Goal: Task Accomplishment & Management: Complete application form

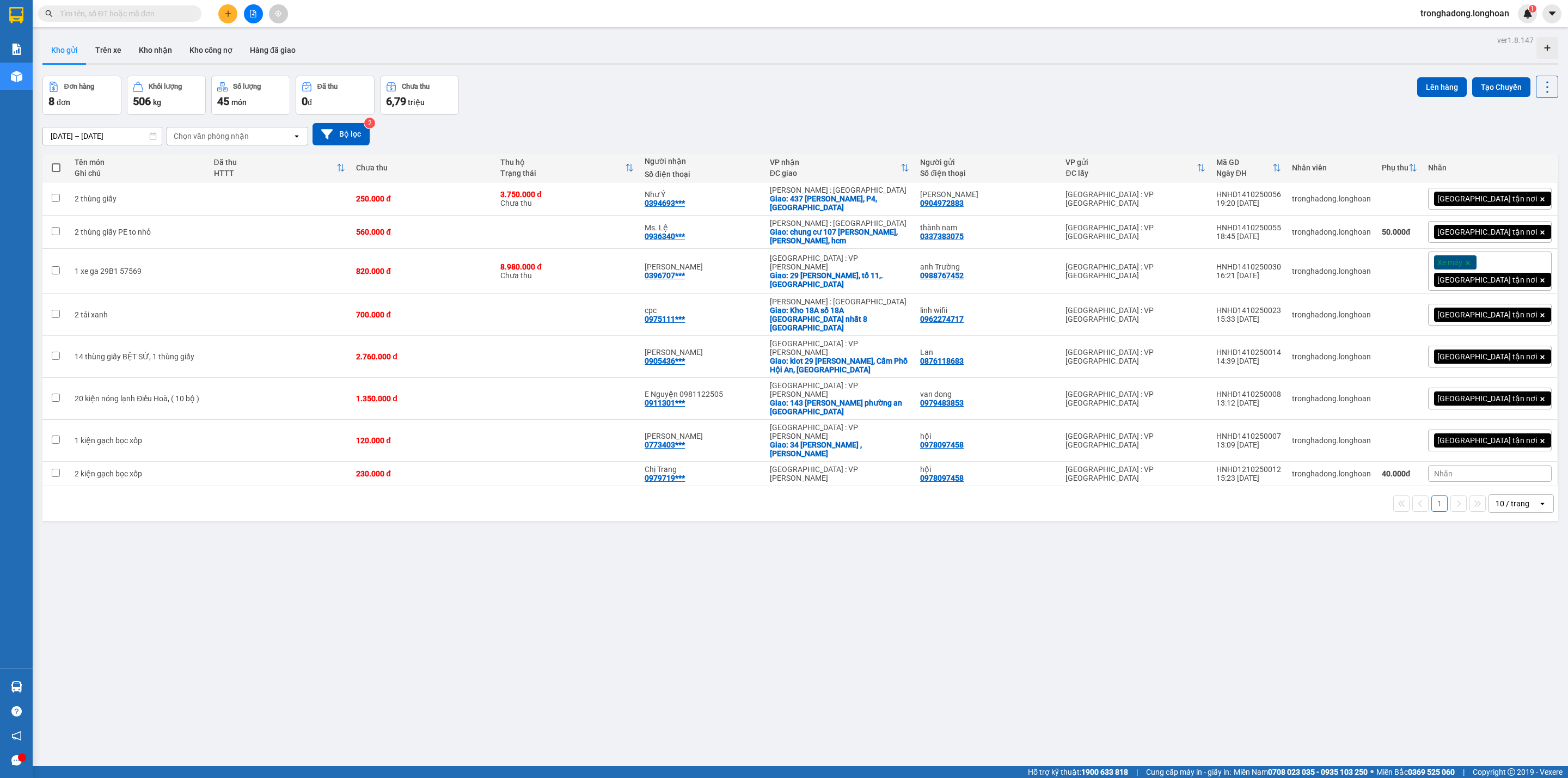
click at [183, 21] on span at bounding box center [119, 14] width 163 height 17
click at [160, 11] on input "text" at bounding box center [124, 14] width 129 height 12
drag, startPoint x: 183, startPoint y: 22, endPoint x: 175, endPoint y: 21, distance: 8.1
click at [178, 22] on div "Kết quả tìm kiếm ( 0 ) Bộ lọc No Data" at bounding box center [106, 14] width 212 height 19
click at [172, 21] on span at bounding box center [119, 14] width 163 height 17
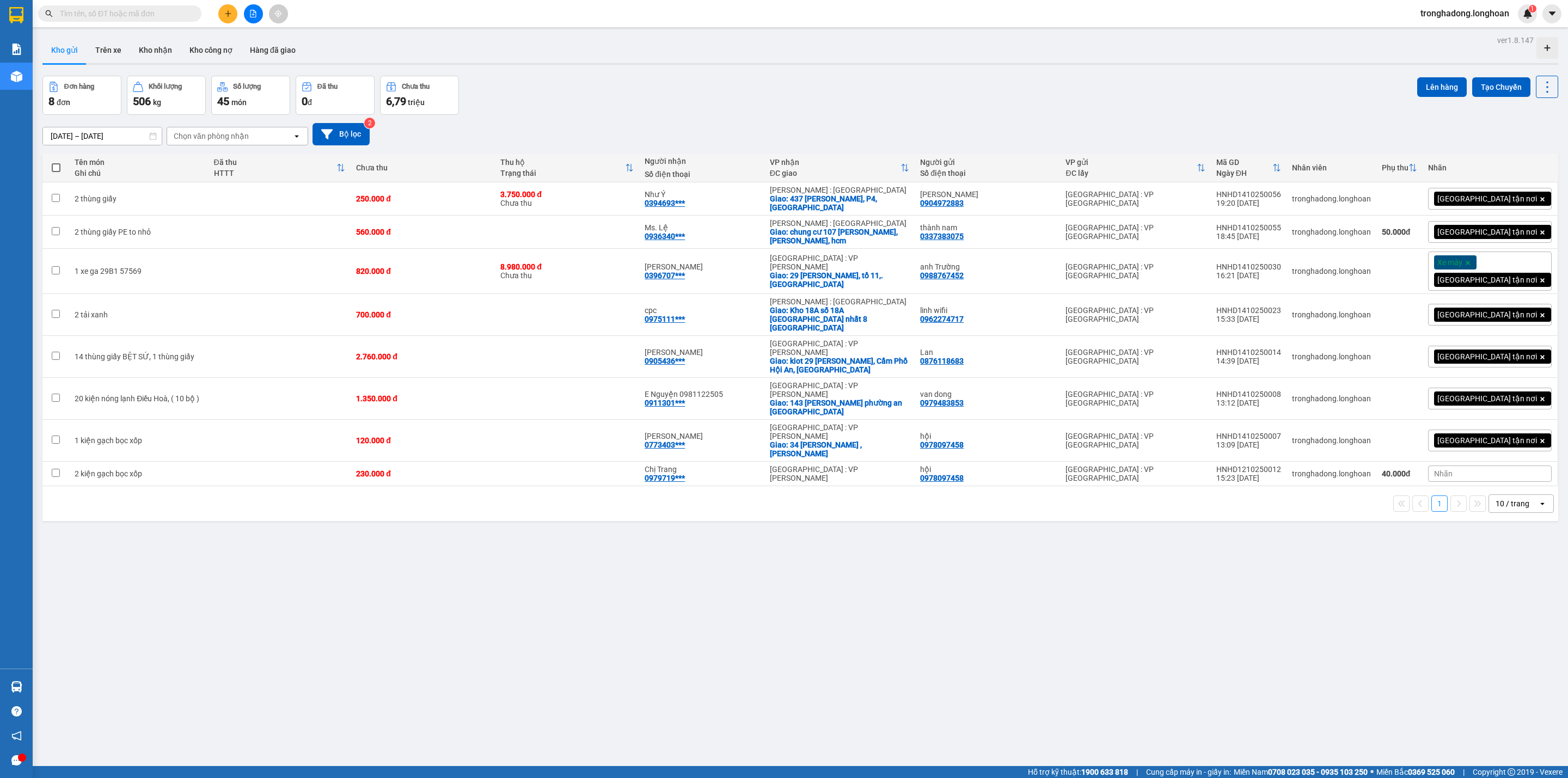
click at [160, 17] on input "text" at bounding box center [124, 14] width 129 height 12
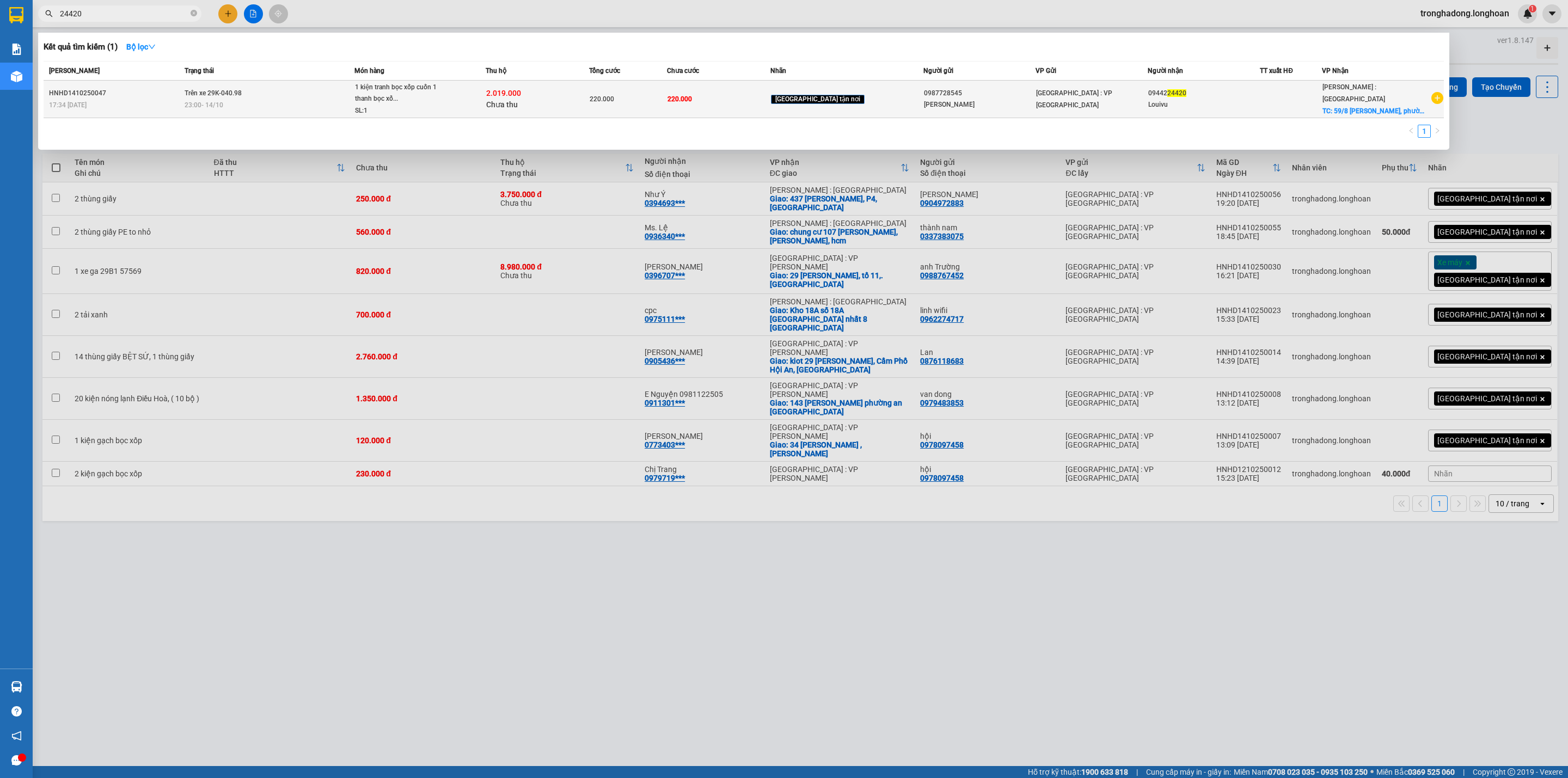
type input "24420"
click at [242, 100] on div "23:00 - 14/10" at bounding box center [269, 105] width 169 height 12
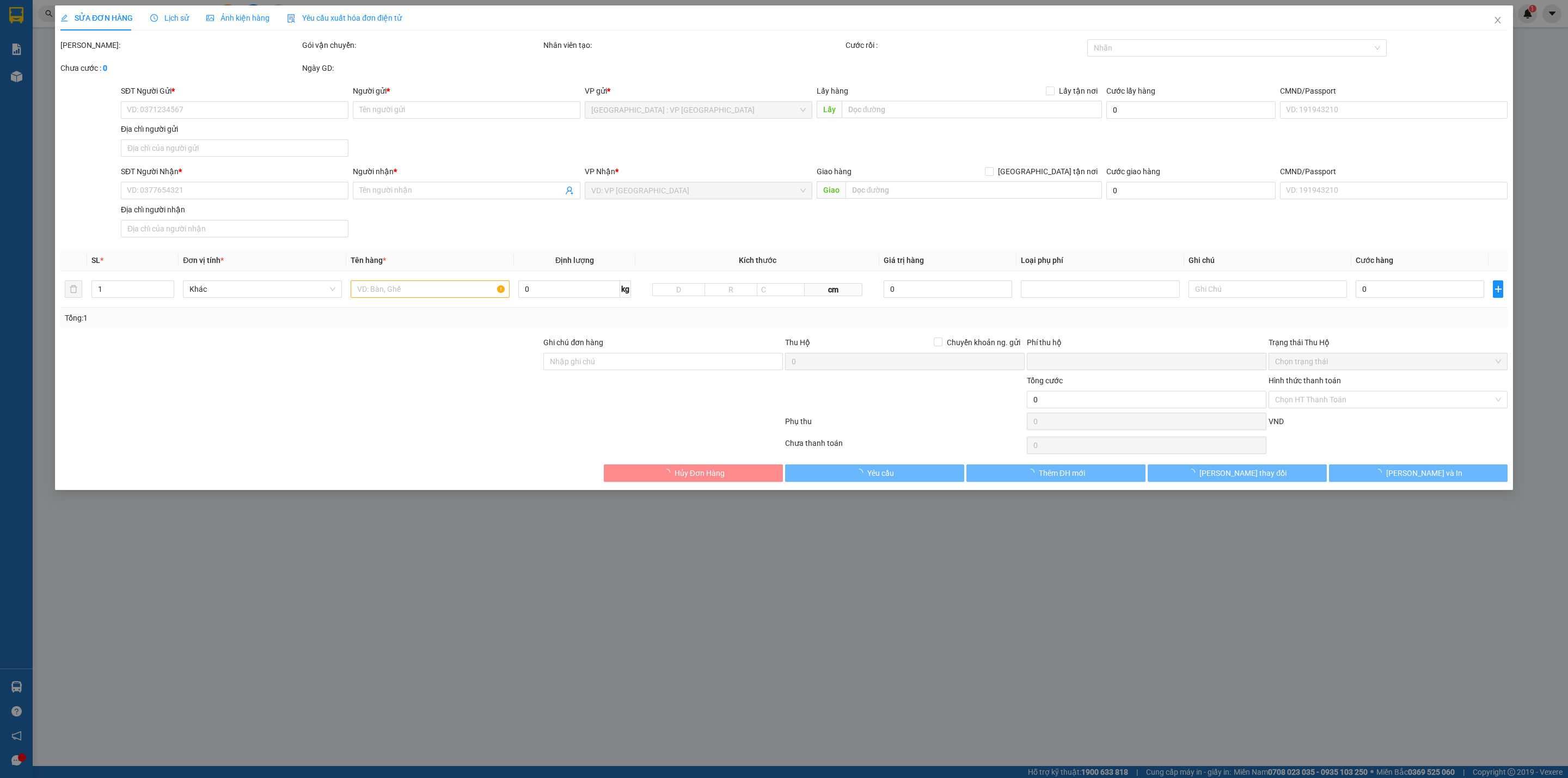
type input "0987728545"
type input "Quỳnh Anh"
type input "0944224420"
type input "Louivu"
checkbox input "true"
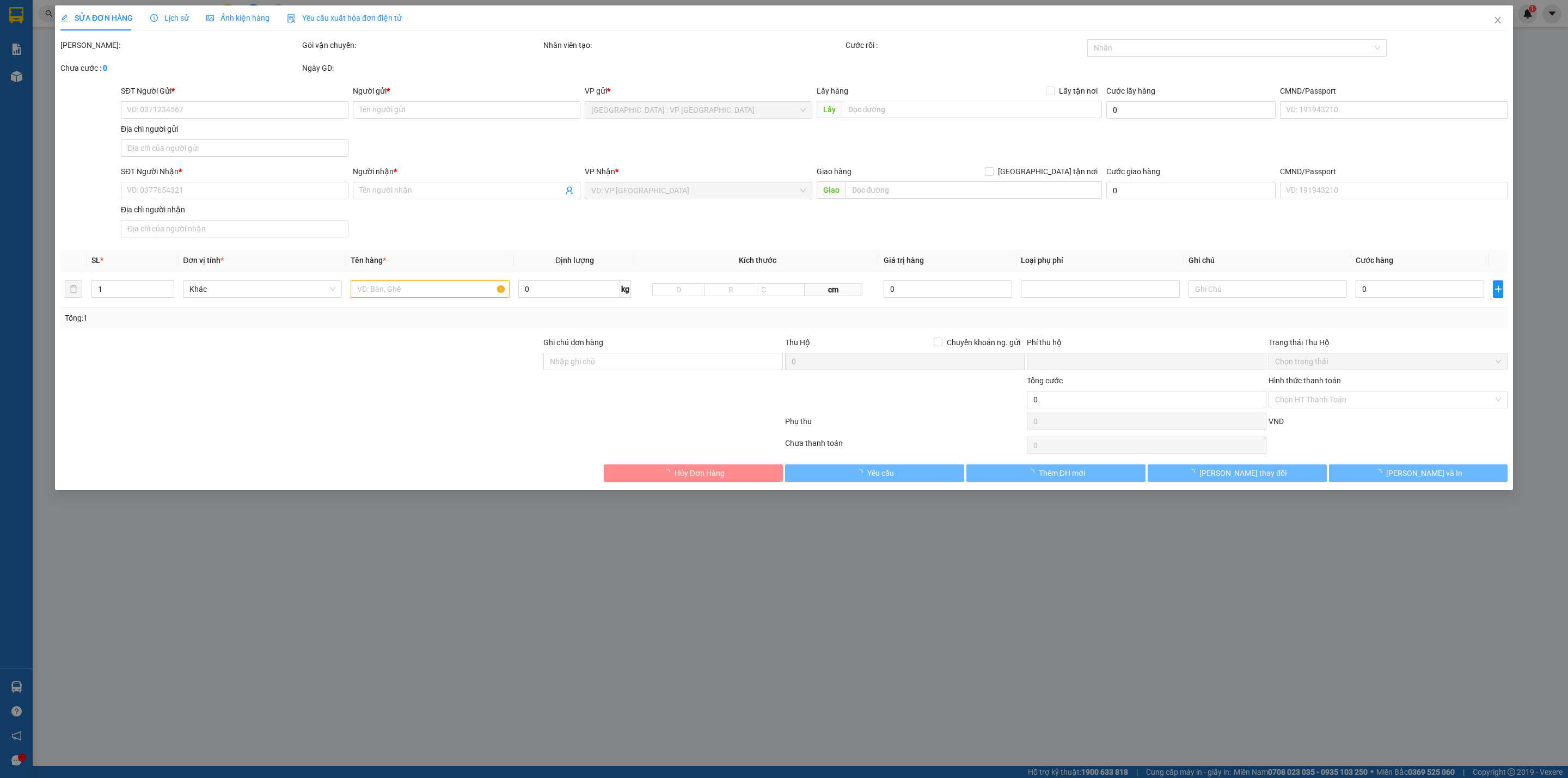
type input "59/8 Nguyễn Hồng Đào, phường 14 quận Tân Bình,"
type input "220.000"
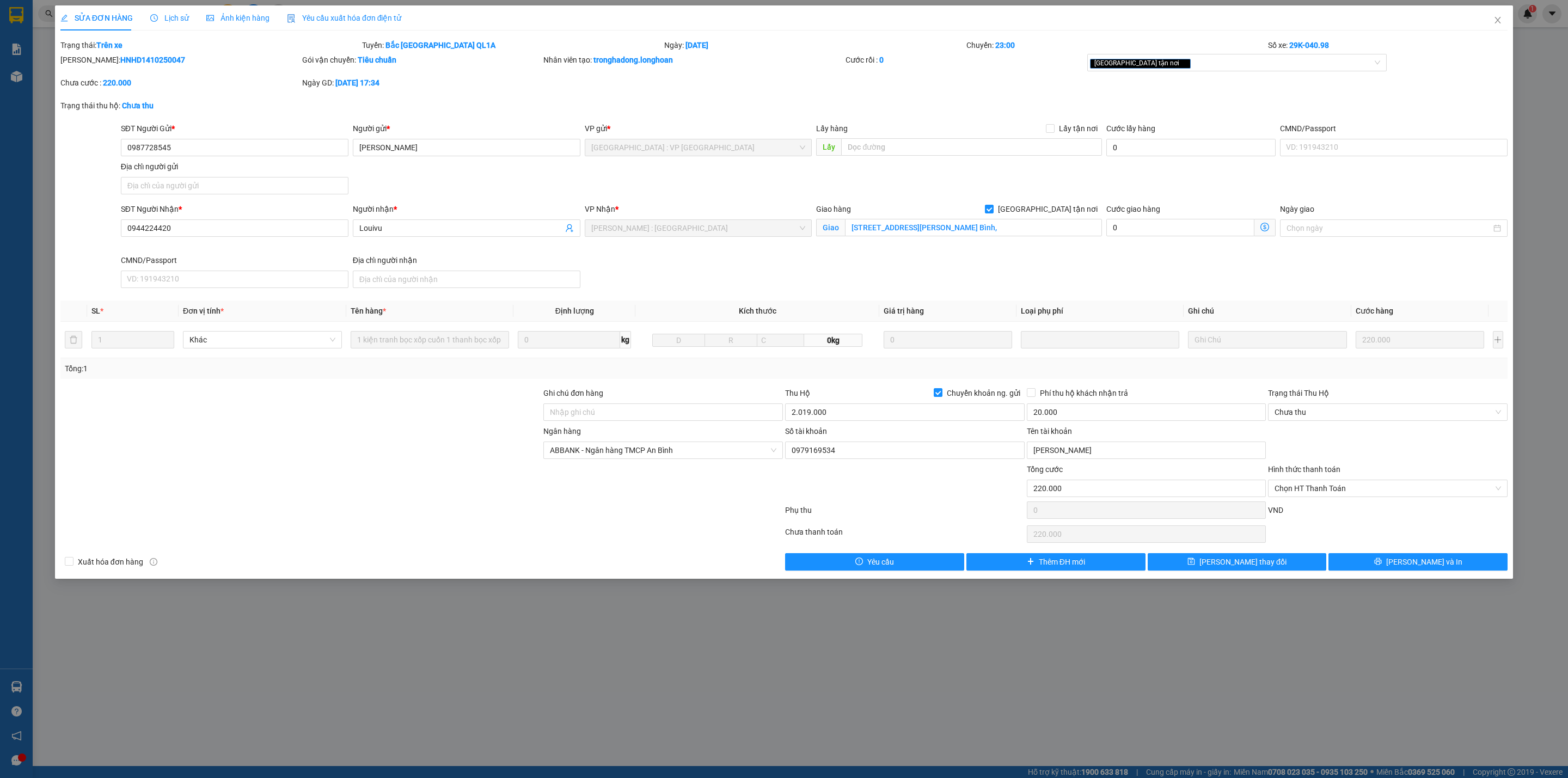
click at [316, 439] on div at bounding box center [300, 444] width 483 height 38
click at [802, 414] on input "2.019.000" at bounding box center [904, 412] width 240 height 17
type input "4.019.000"
click at [1381, 564] on icon "printer" at bounding box center [1377, 561] width 7 height 7
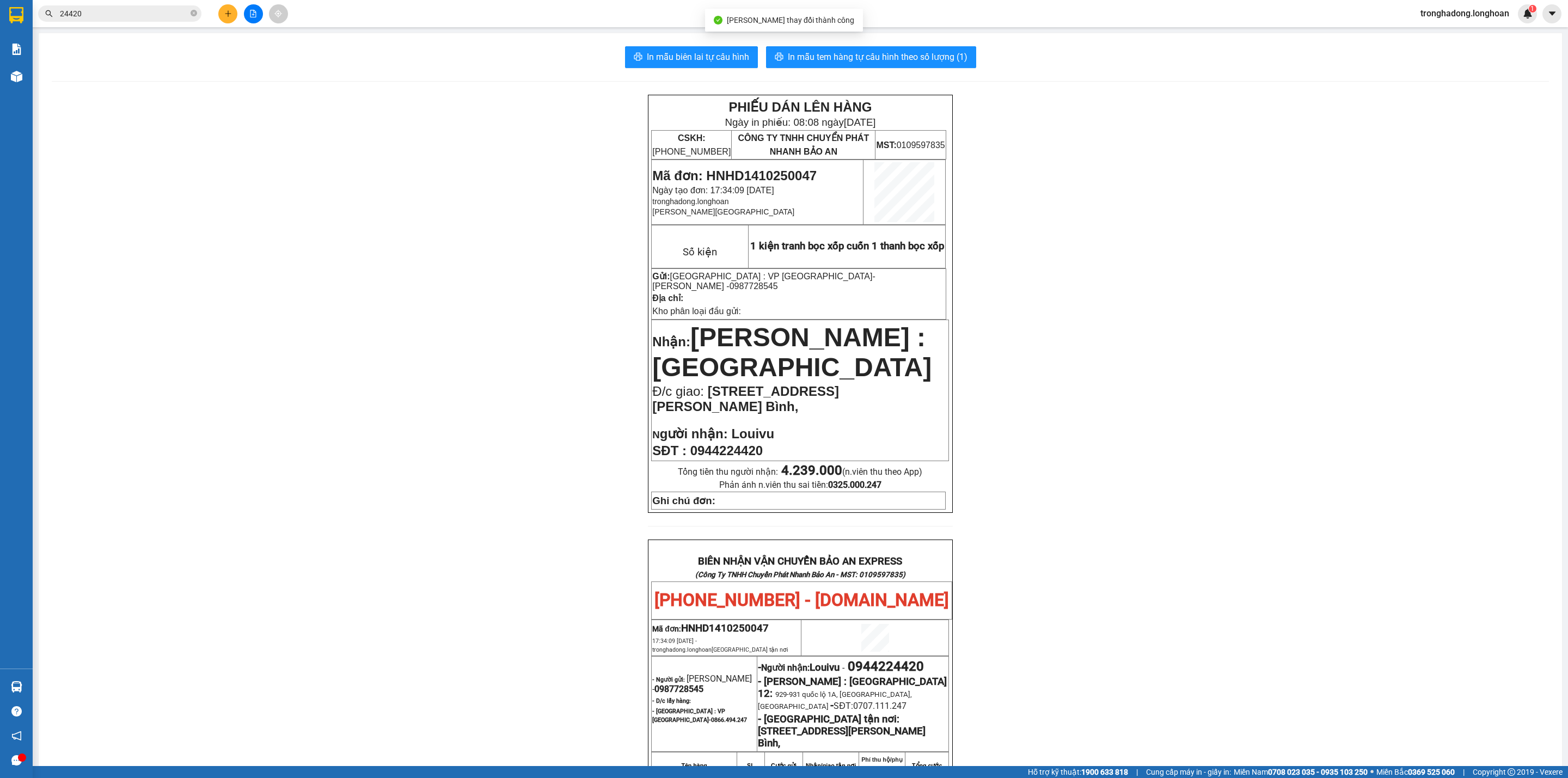
scroll to position [411, 0]
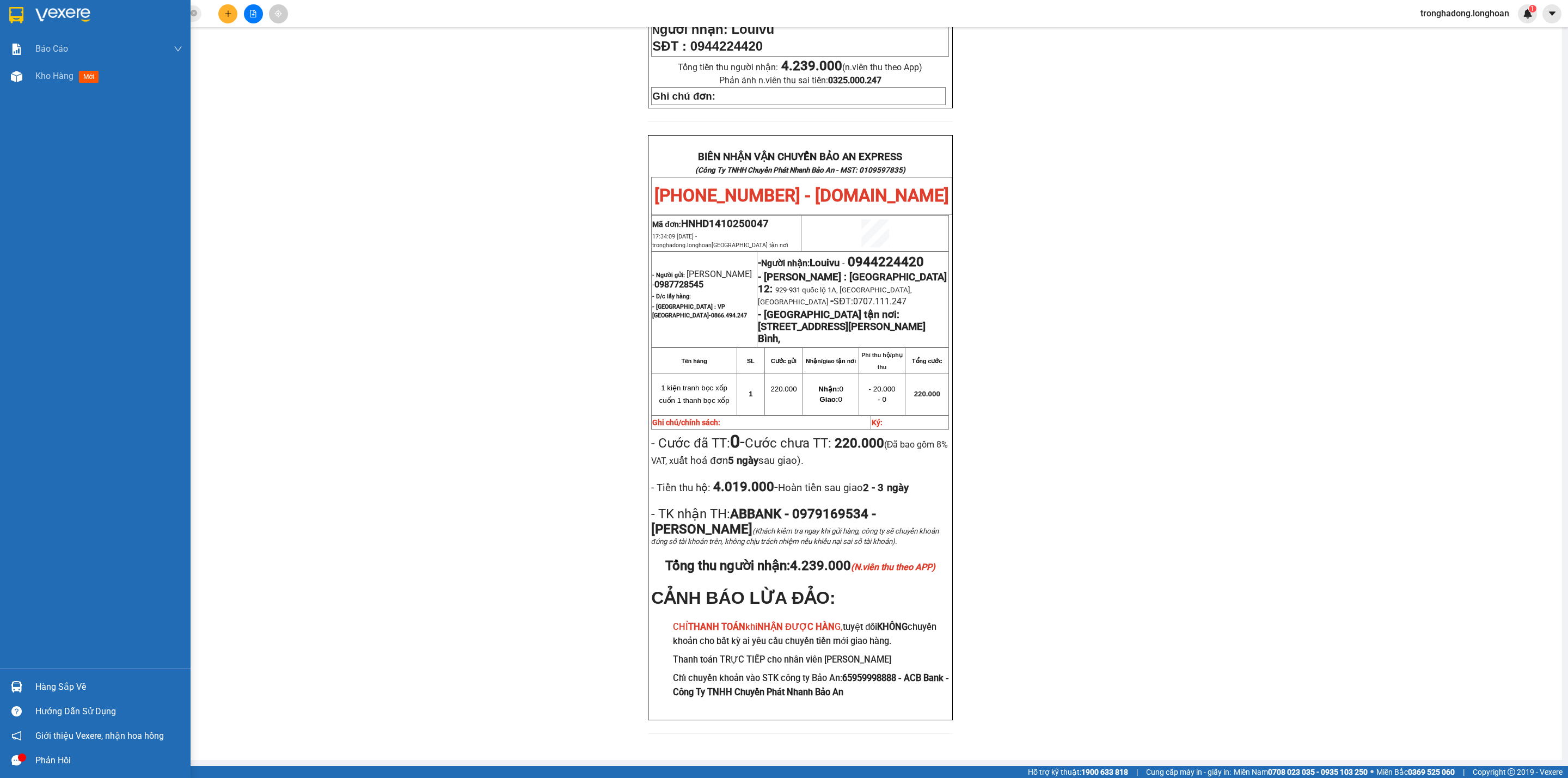
click at [21, 23] on div at bounding box center [16, 14] width 19 height 19
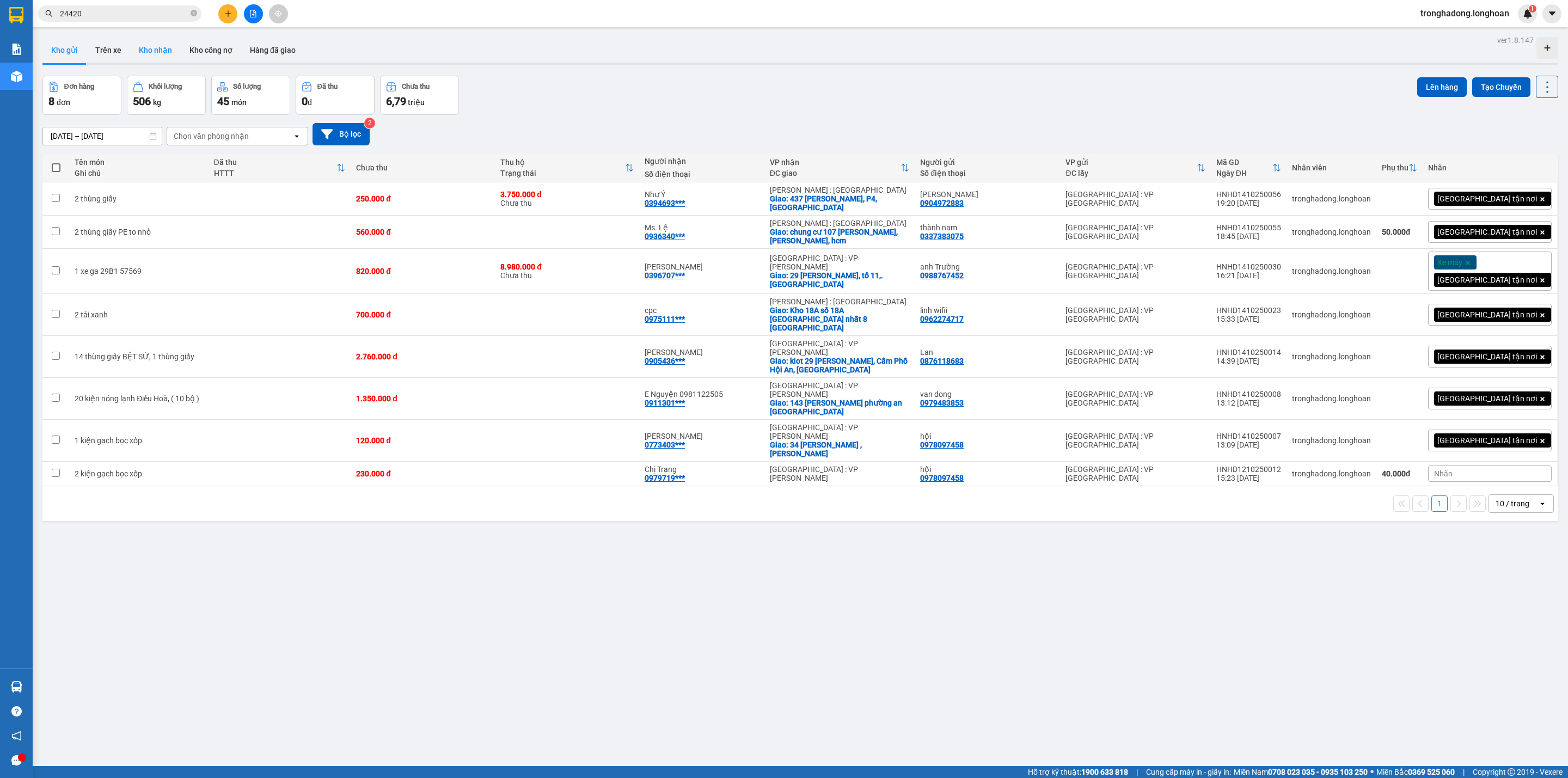
click at [147, 60] on button "Kho nhận" at bounding box center [155, 50] width 51 height 26
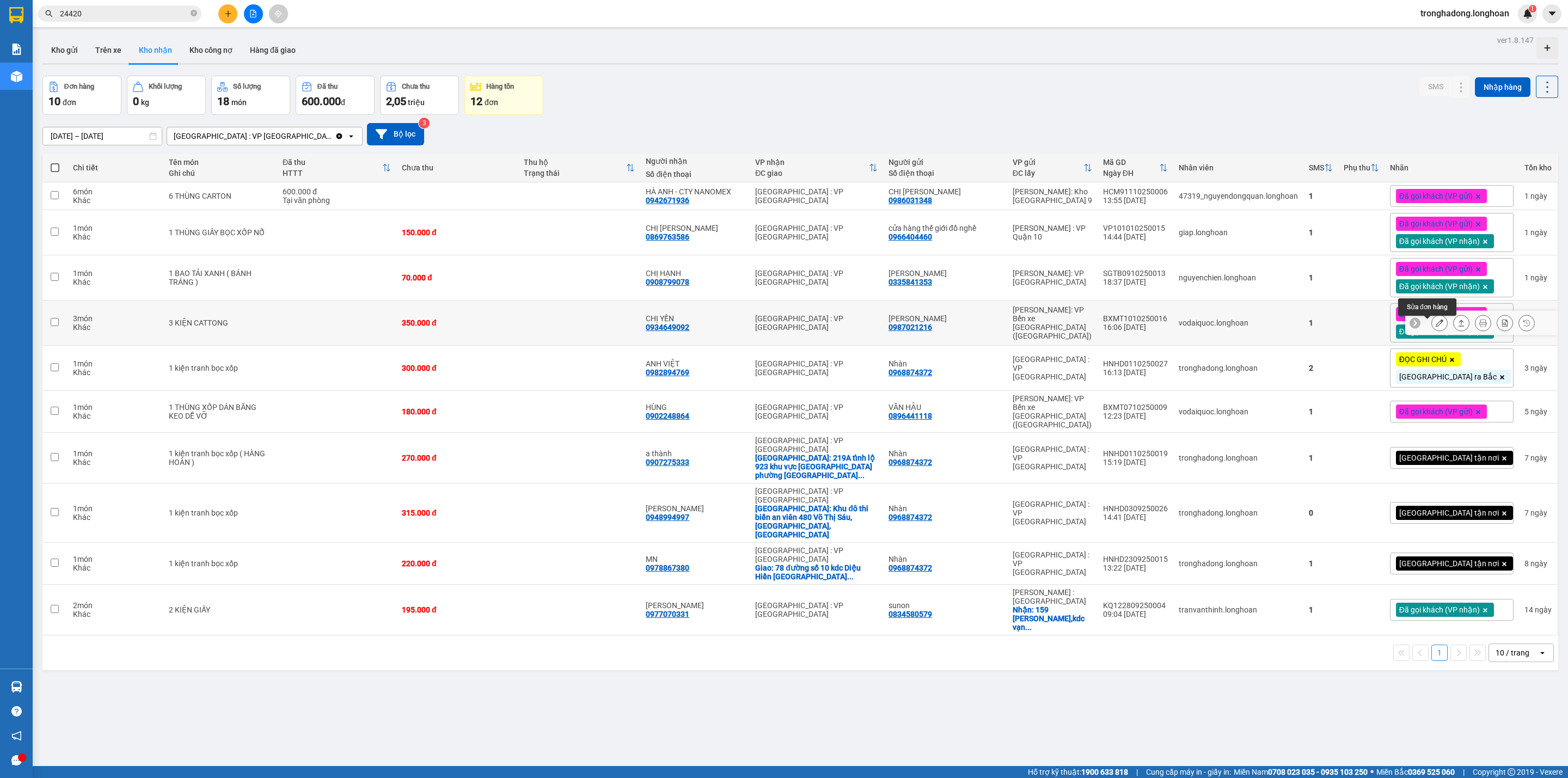
click at [1432, 329] on button at bounding box center [1439, 323] width 15 height 19
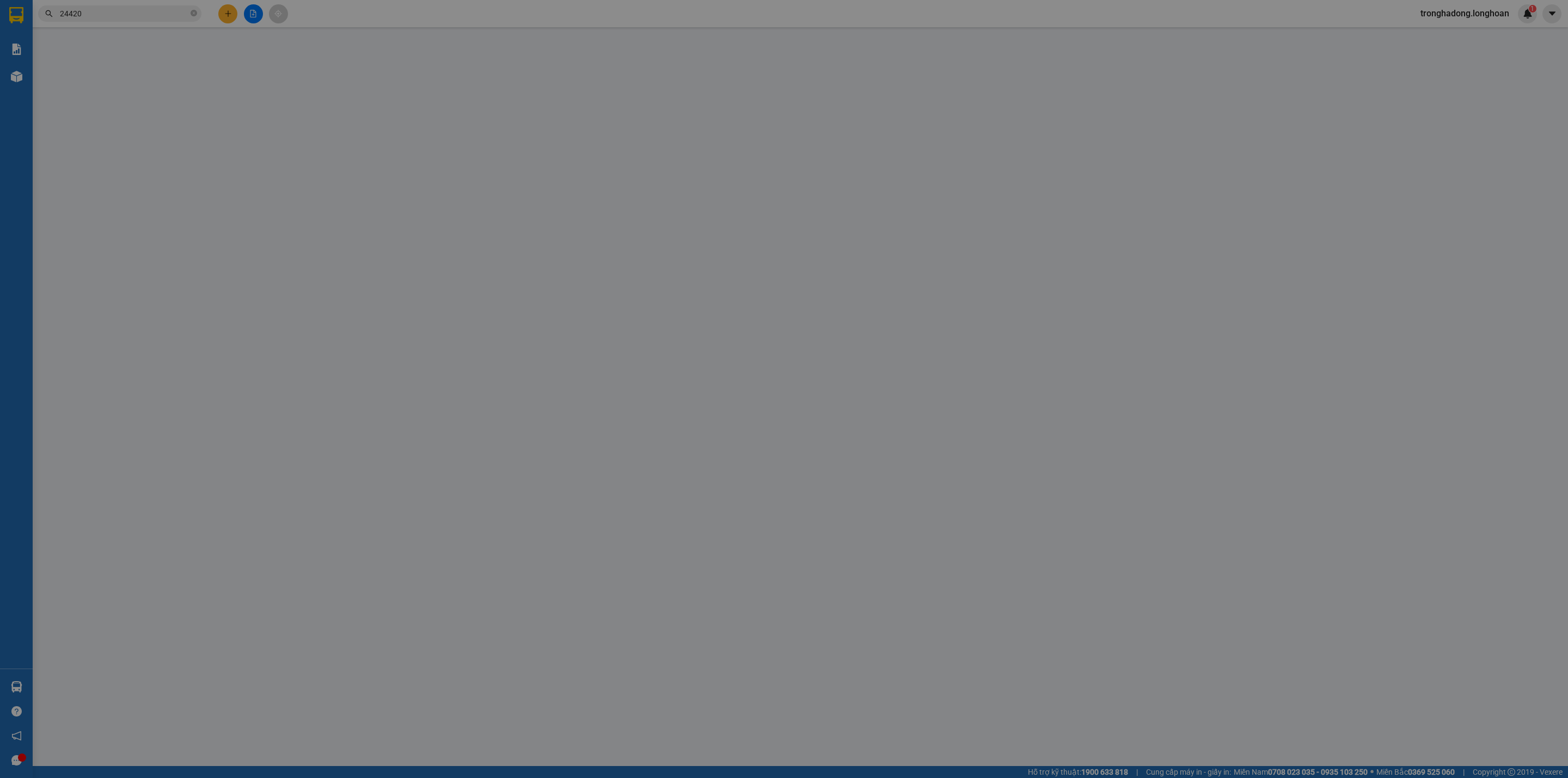
type input "0987021216"
type input "NGỌC ANH"
type input "0934649092"
type input "CHỊ YẾN"
type input "0"
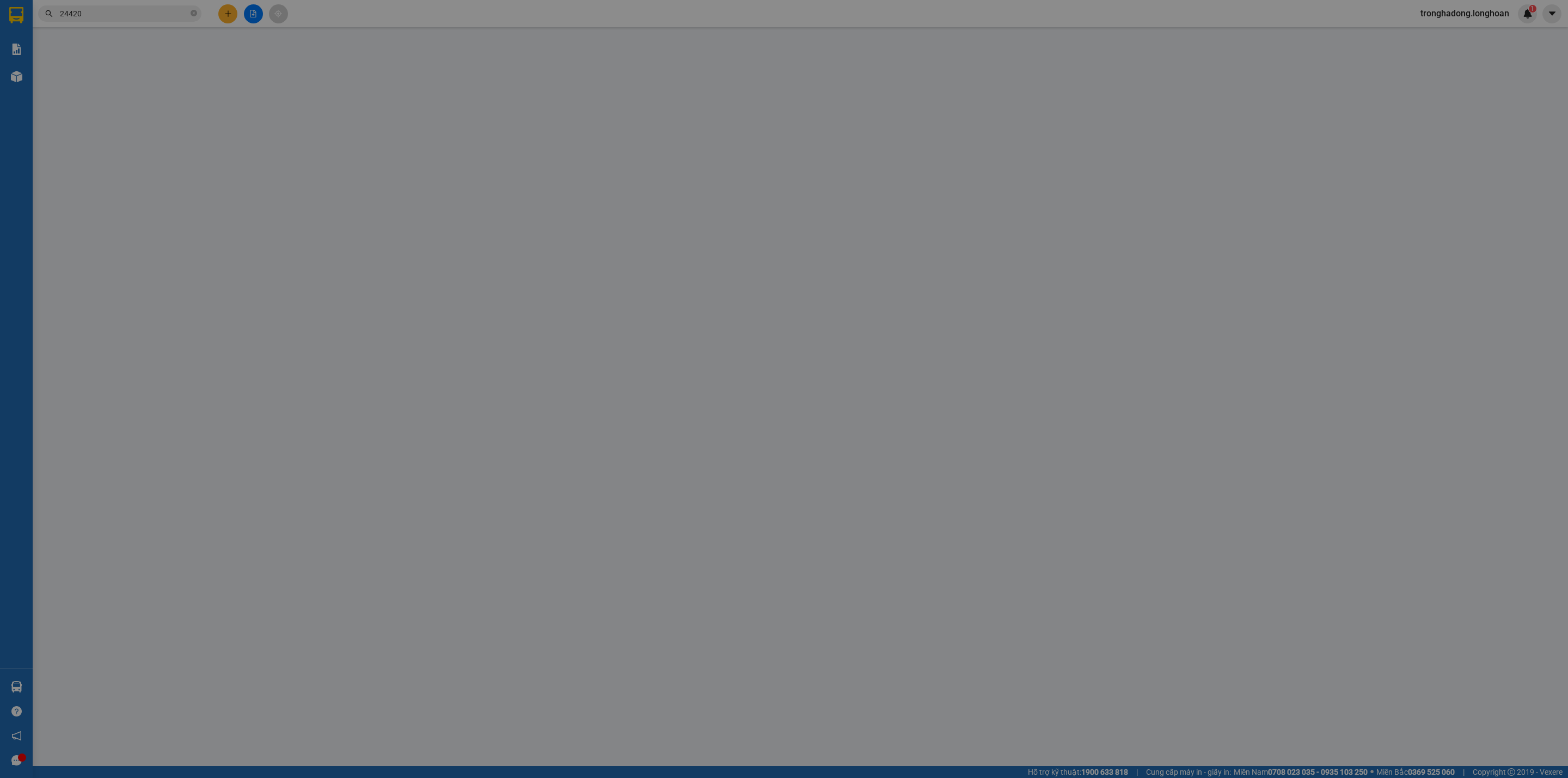
type input "350.000"
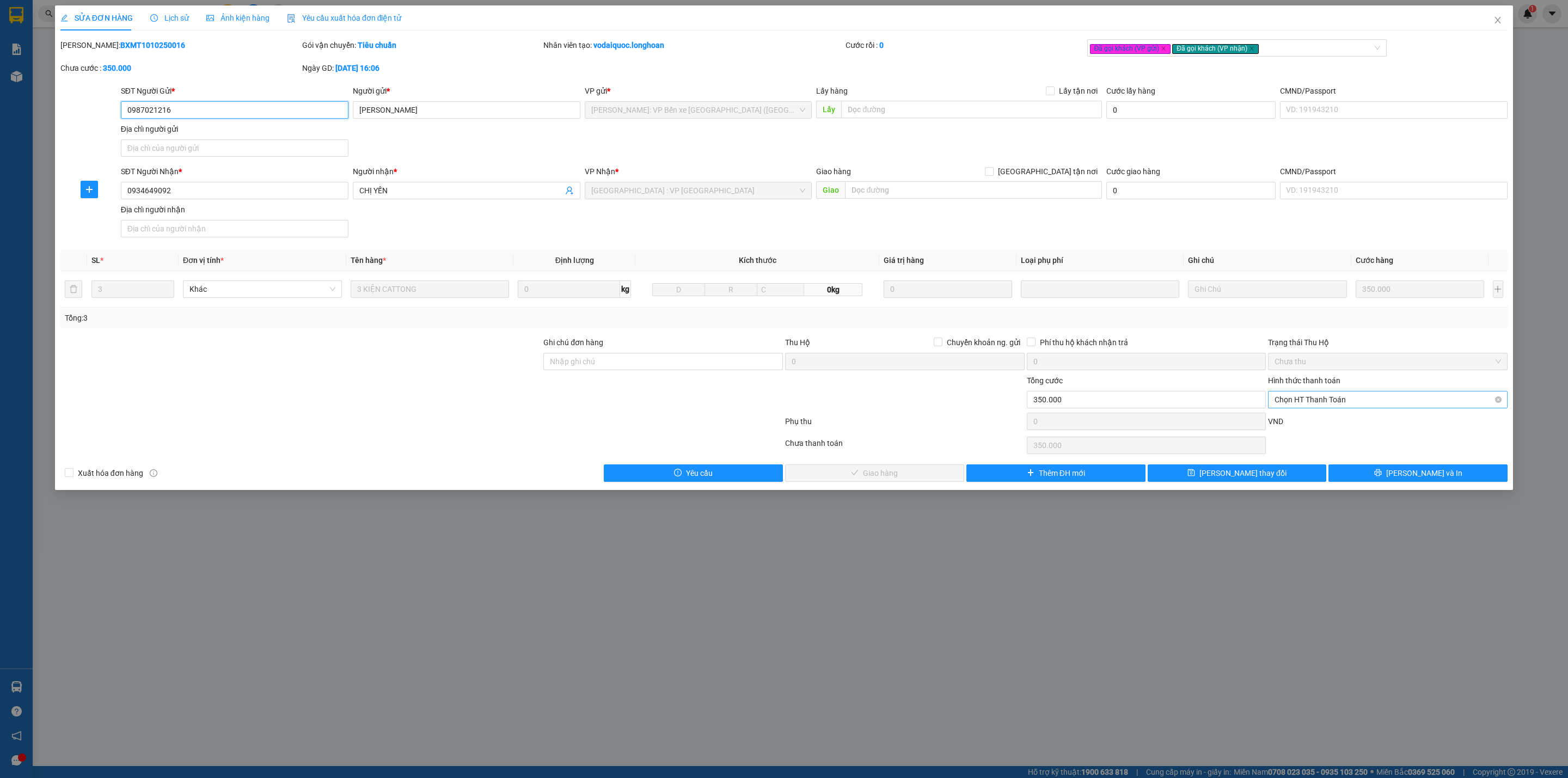
click at [1298, 401] on span "Chọn HT Thanh Toán" at bounding box center [1388, 400] width 227 height 17
click at [1294, 417] on div "Tại văn phòng" at bounding box center [1387, 423] width 240 height 17
type input "0"
click at [913, 482] on button "Lưu và Giao hàng" at bounding box center [874, 473] width 179 height 17
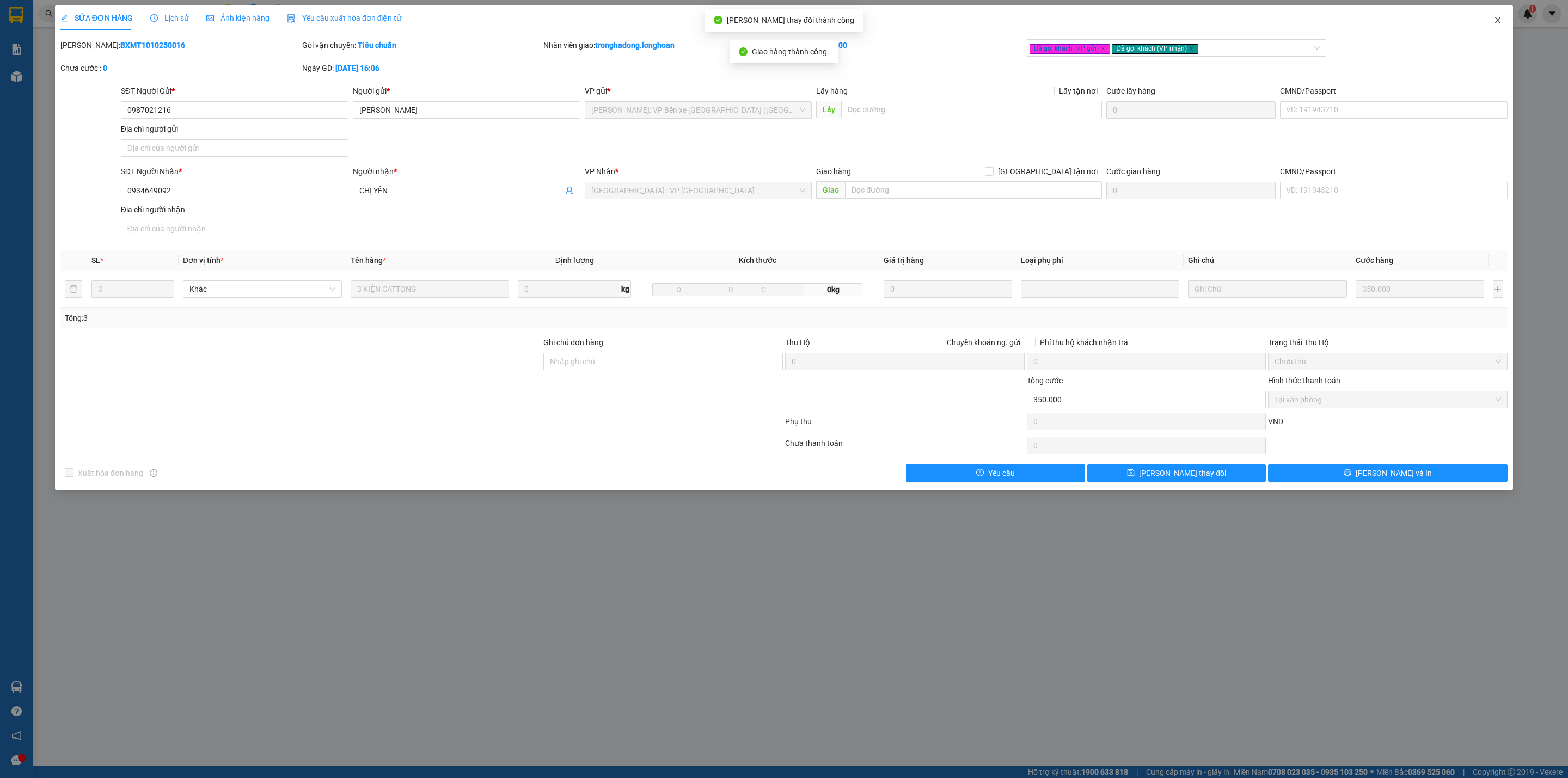
click at [1496, 18] on icon "close" at bounding box center [1498, 20] width 6 height 7
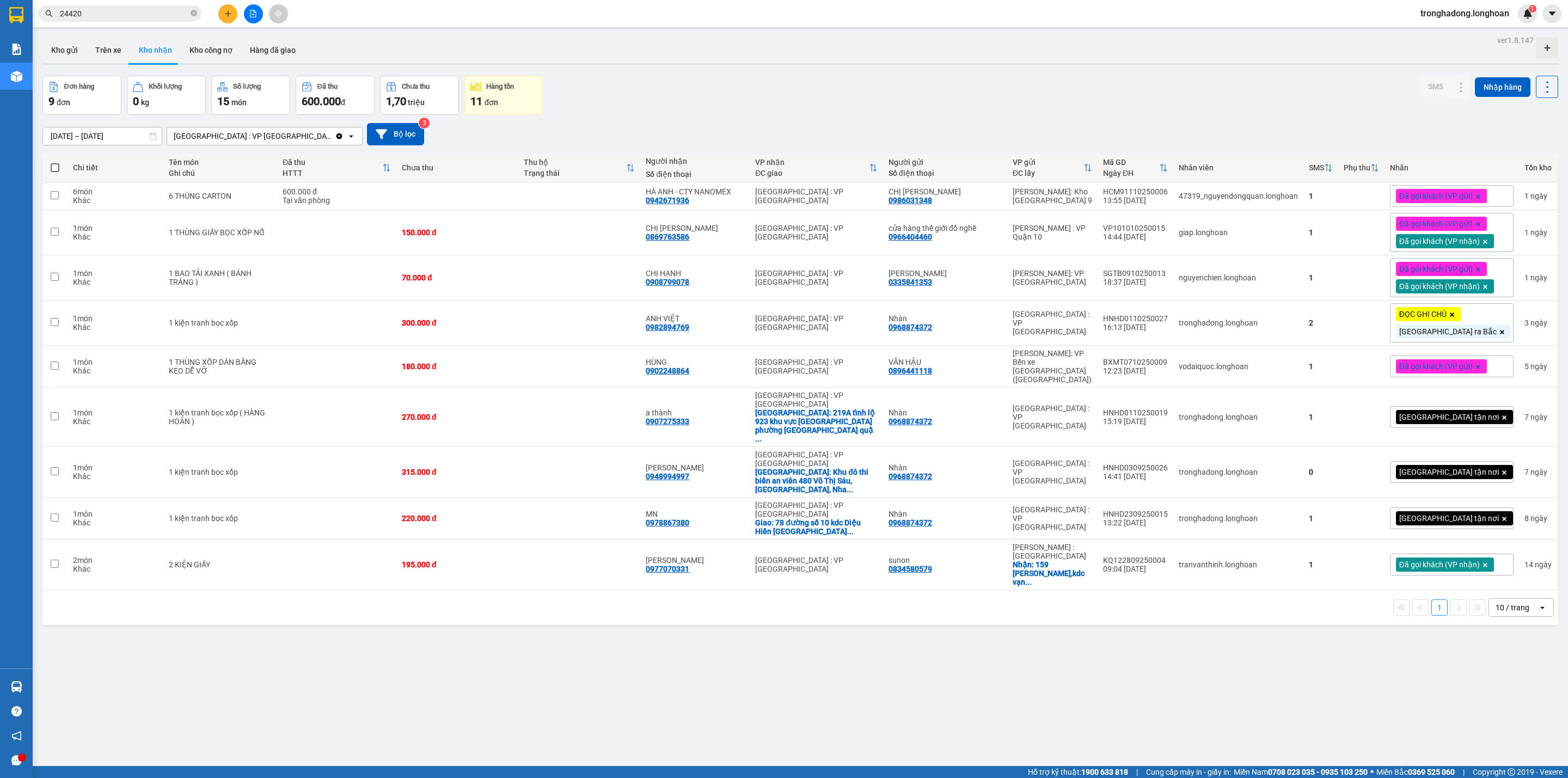
click at [1427, 367] on span "Đã gọi khách (VP gửi)" at bounding box center [1436, 366] width 73 height 10
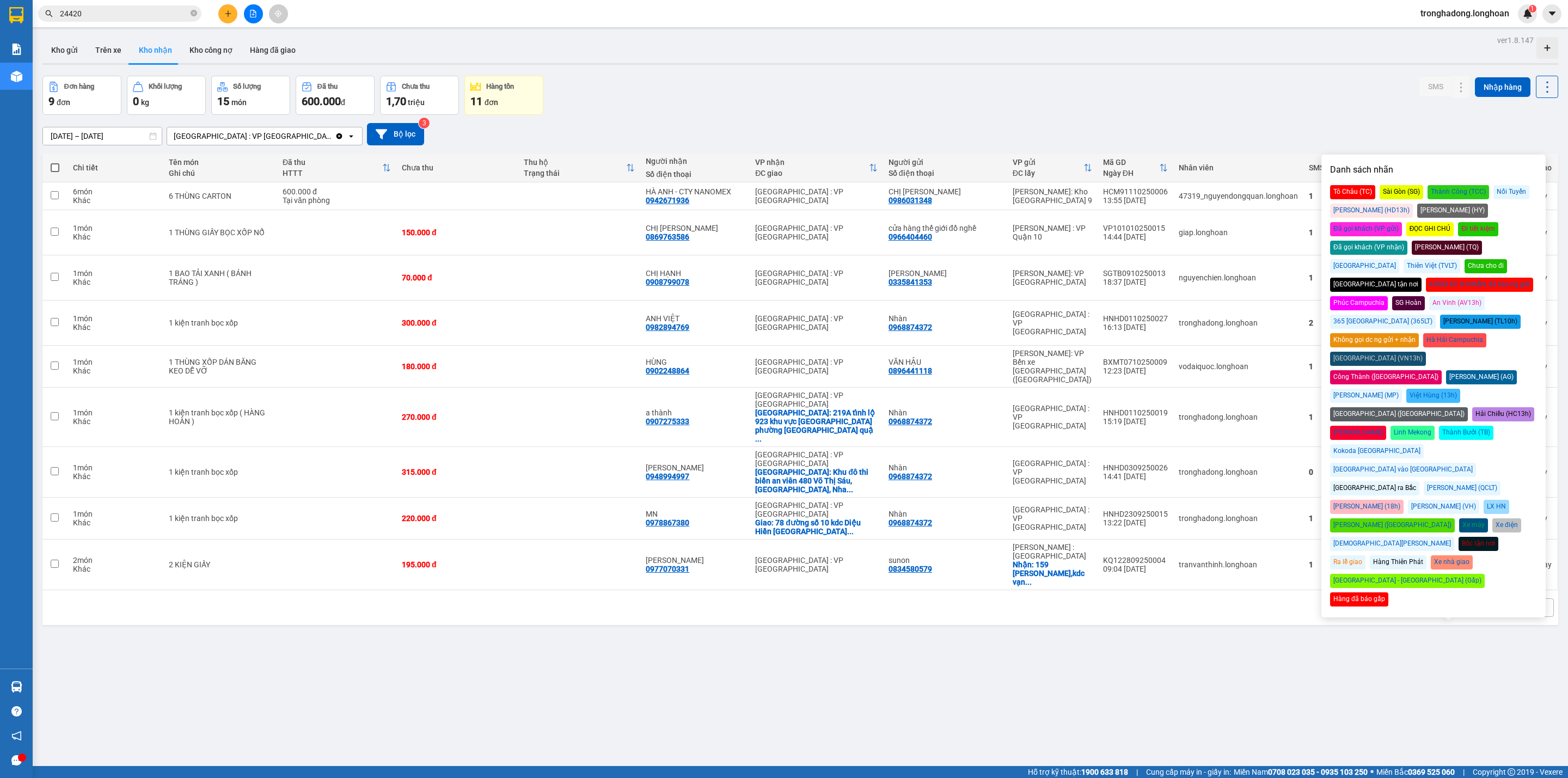
click at [1402, 222] on div "Đã gọi khách (VP gửi)" at bounding box center [1365, 229] width 72 height 14
click at [1407, 240] on div "Đã gọi khách (VP nhận)" at bounding box center [1368, 247] width 77 height 14
click at [1284, 650] on div "ver 1.8.147 Kho gửi Trên xe Kho nhận Kho công nợ Hàng đã giao Đơn hàng 9 đơn Kh…" at bounding box center [800, 421] width 1524 height 778
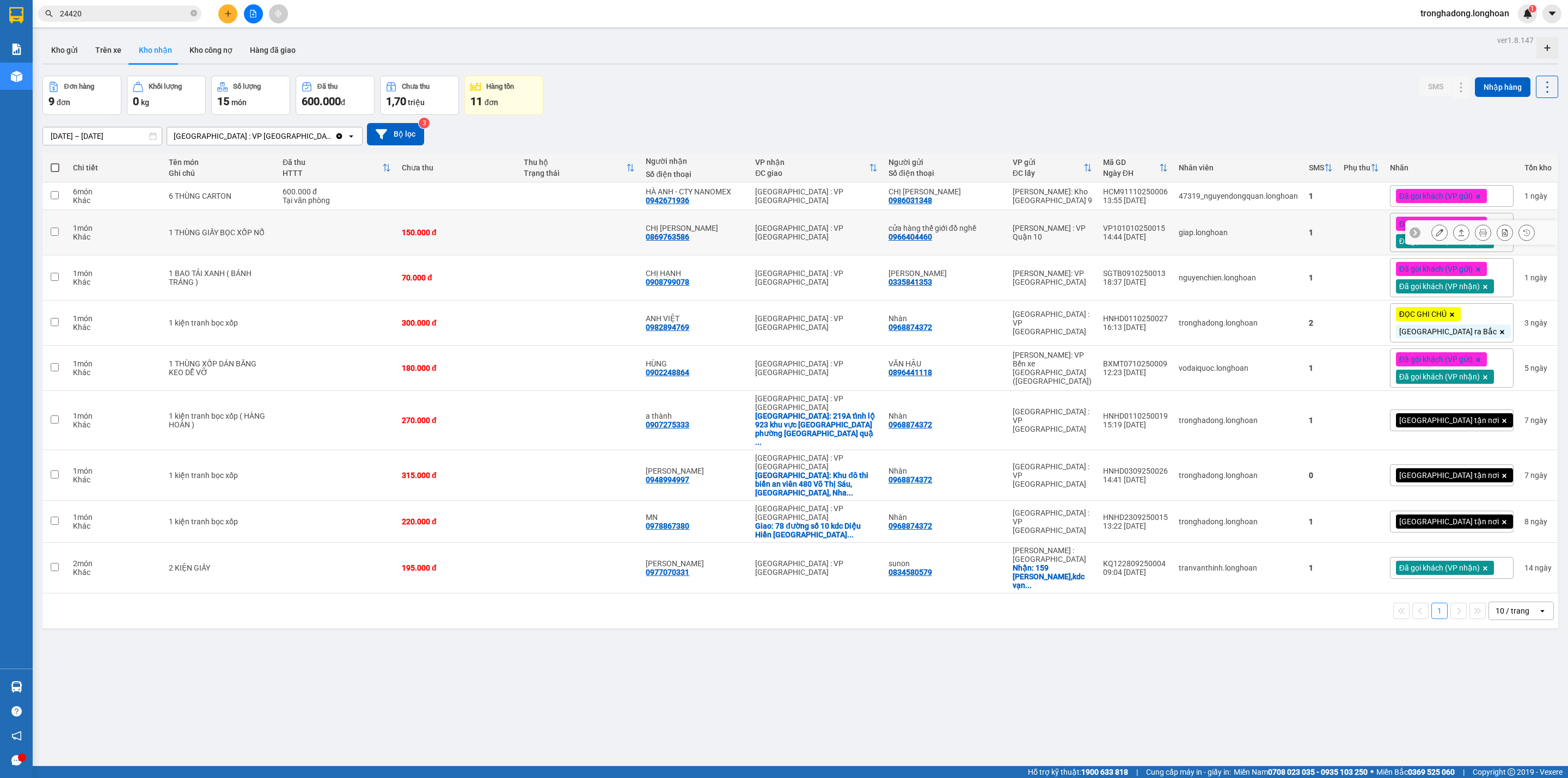
click at [1431, 228] on div at bounding box center [1439, 233] width 17 height 17
click at [1436, 236] on icon at bounding box center [1439, 232] width 8 height 8
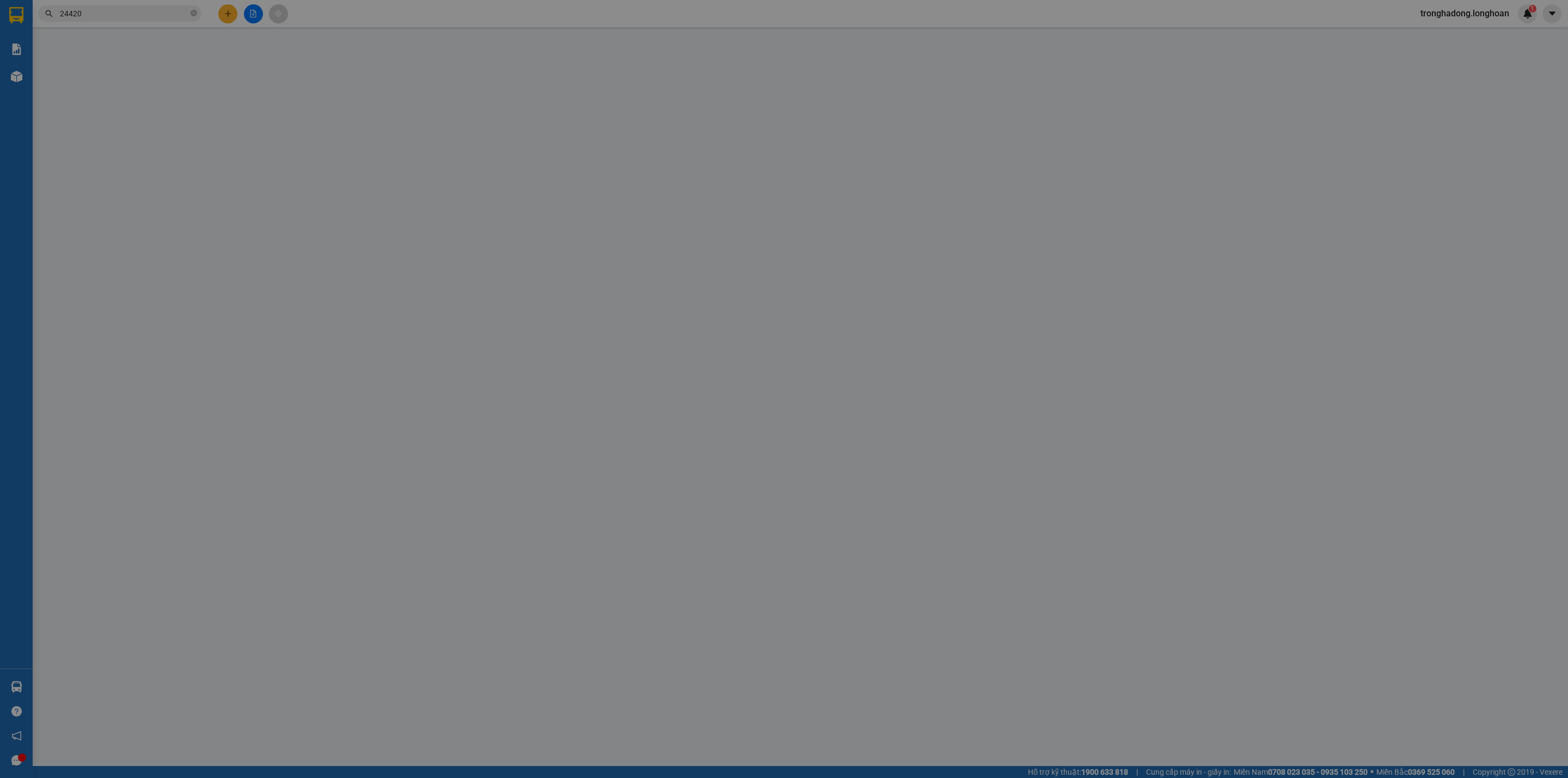
type input "0966404460"
type input "cửa hàng thế giới đồ nghề"
type input "0869763586"
type input "CHỊ QUYÊN"
type input "hàng k bao bể vỡ hư hỏng"
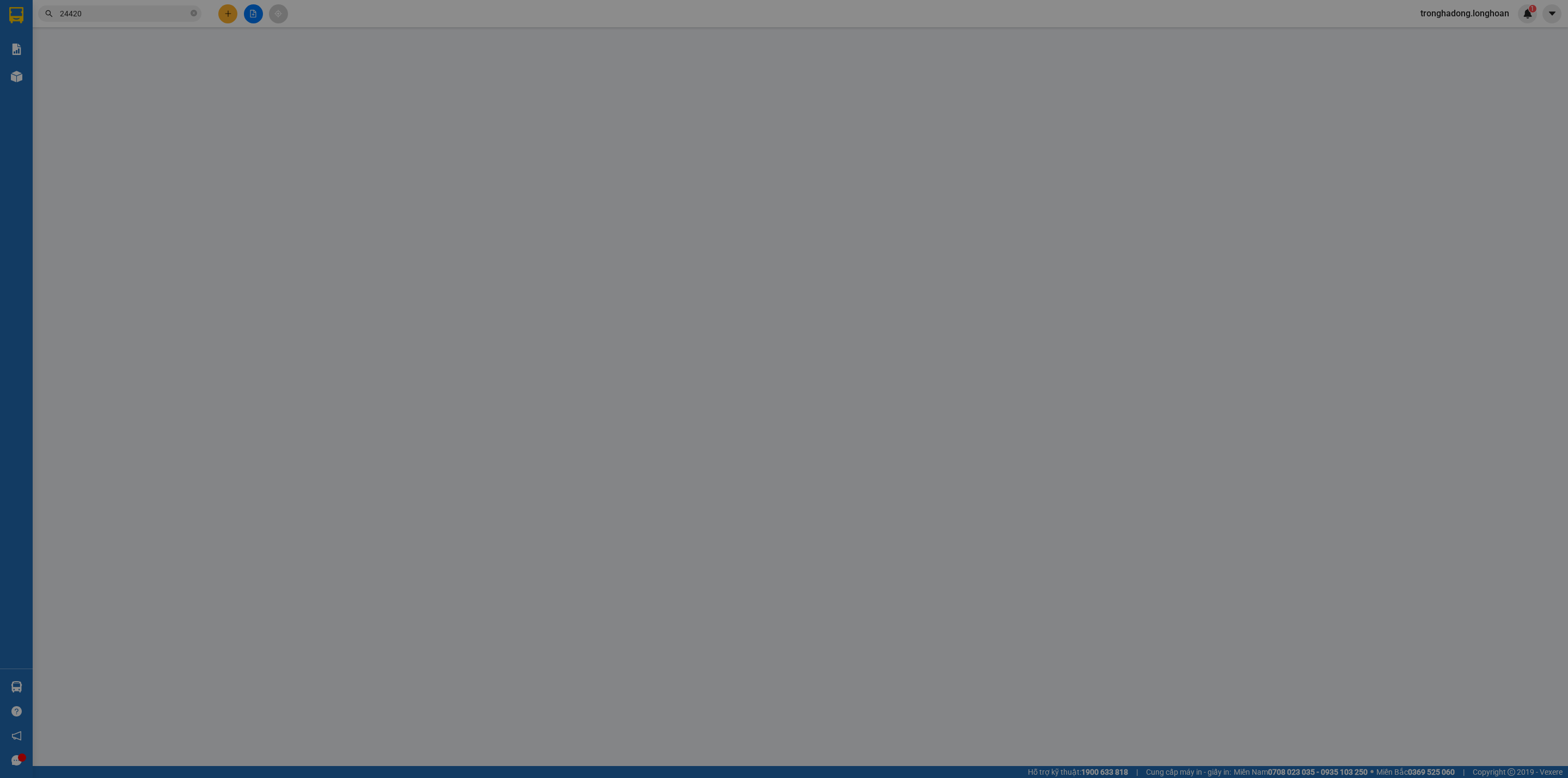
type input "0"
type input "150.000"
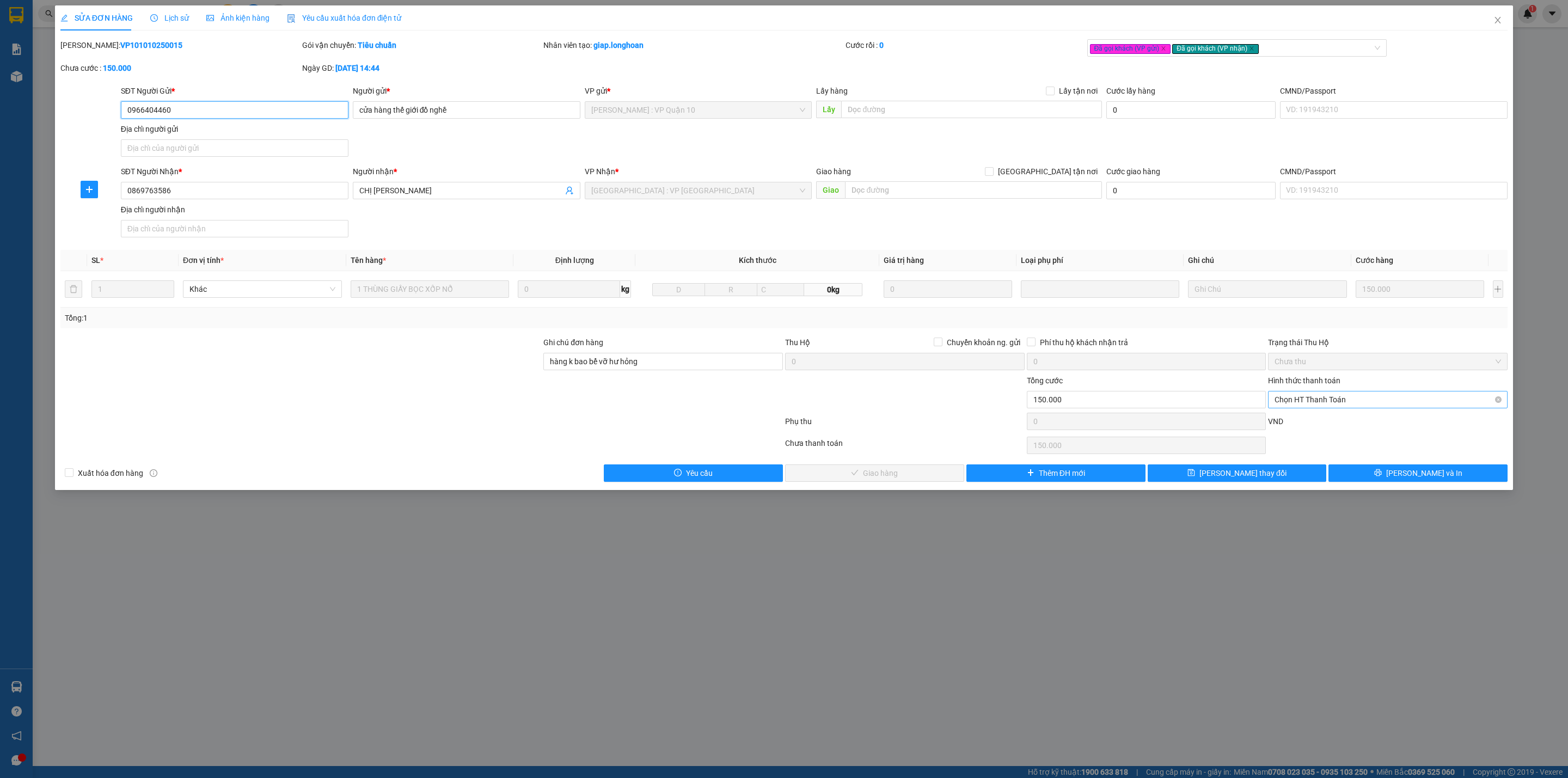
click at [1347, 407] on span "Chọn HT Thanh Toán" at bounding box center [1388, 400] width 227 height 17
click at [1329, 421] on div "Tại văn phòng" at bounding box center [1388, 424] width 227 height 12
type input "0"
click at [877, 482] on button "Lưu và Giao hàng" at bounding box center [874, 473] width 179 height 17
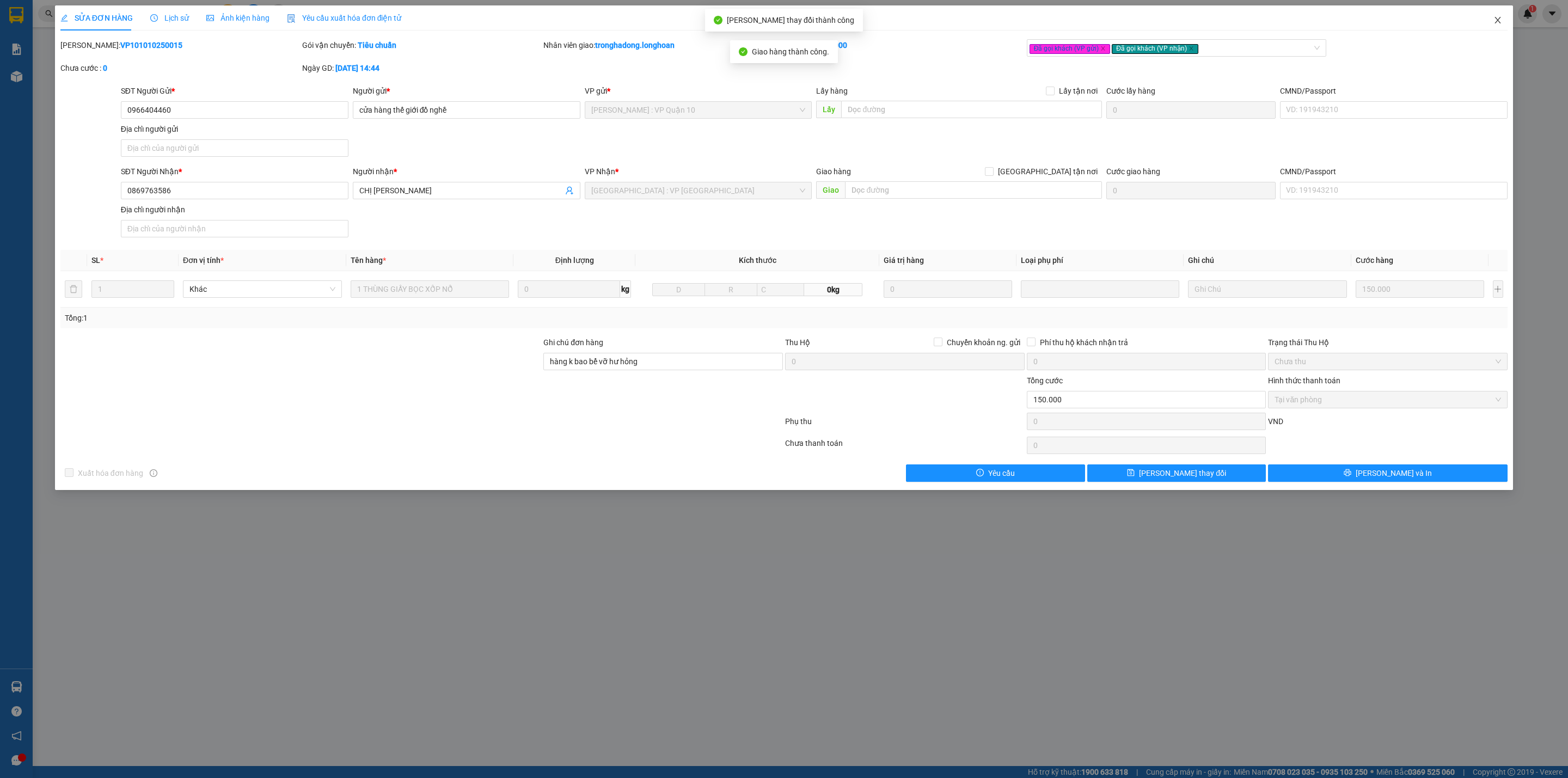
click at [1495, 17] on icon "close" at bounding box center [1498, 20] width 9 height 9
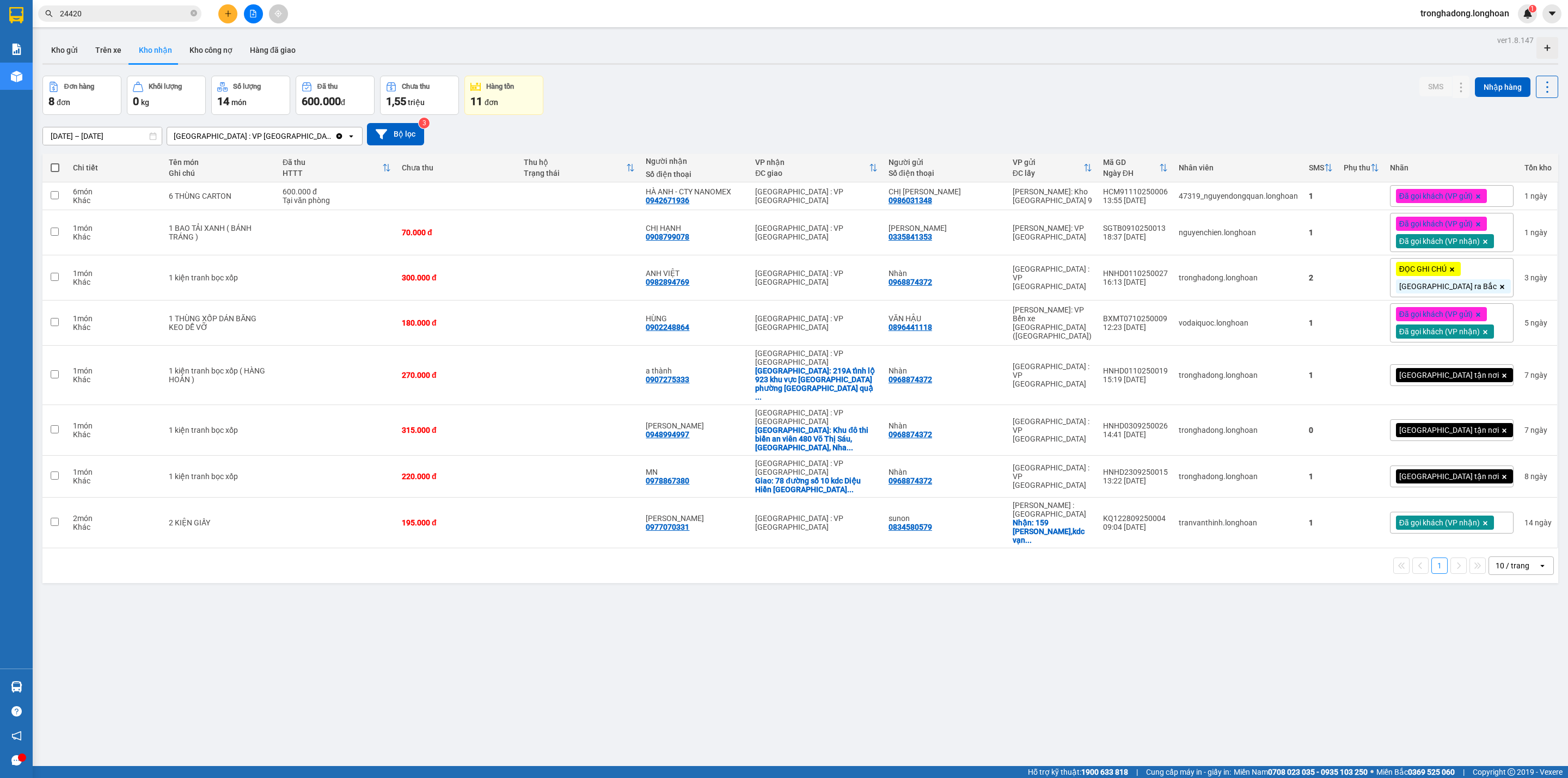
click at [188, 11] on span "24420" at bounding box center [119, 14] width 163 height 17
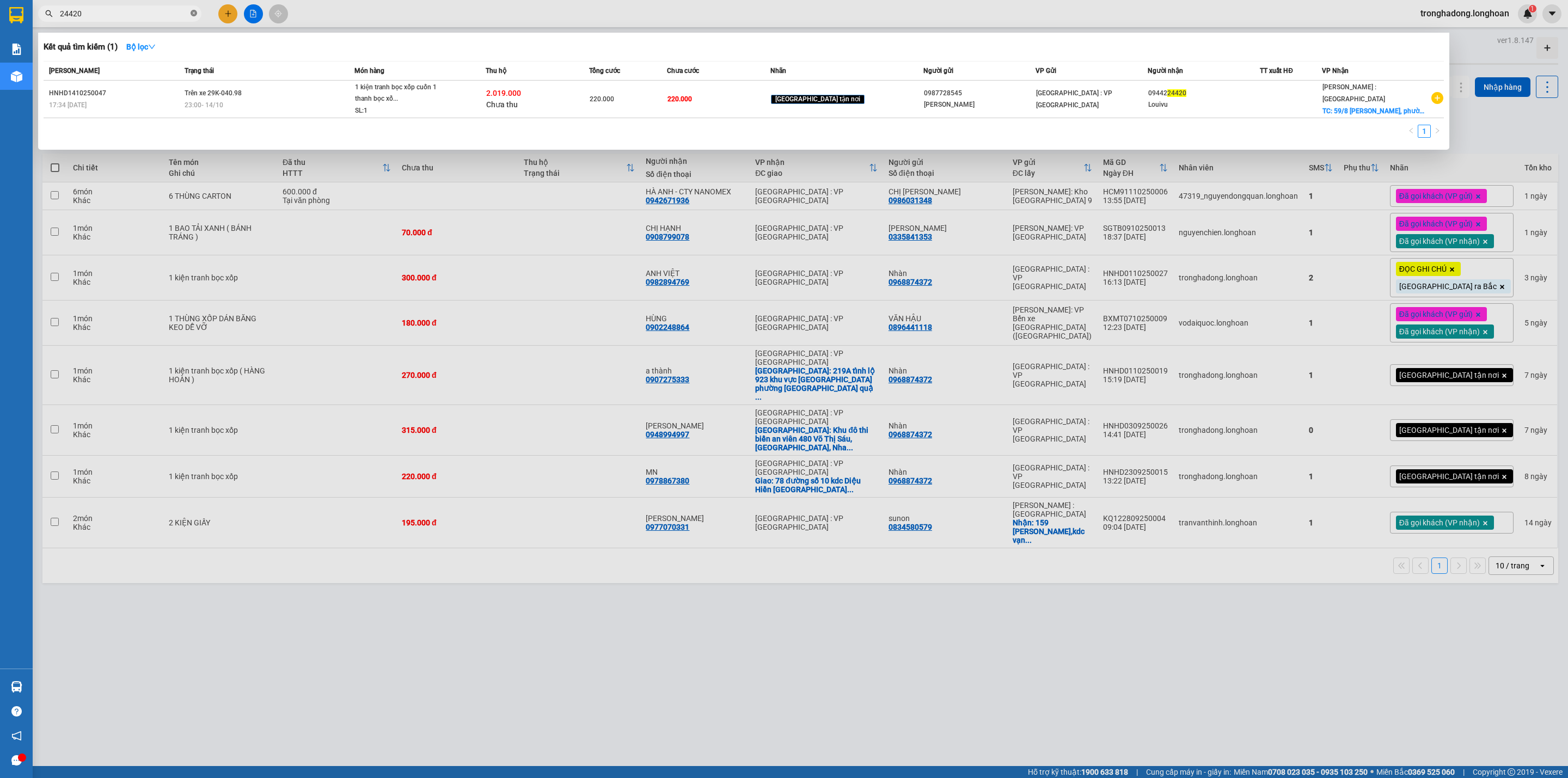
click at [195, 14] on icon "close-circle" at bounding box center [194, 13] width 7 height 7
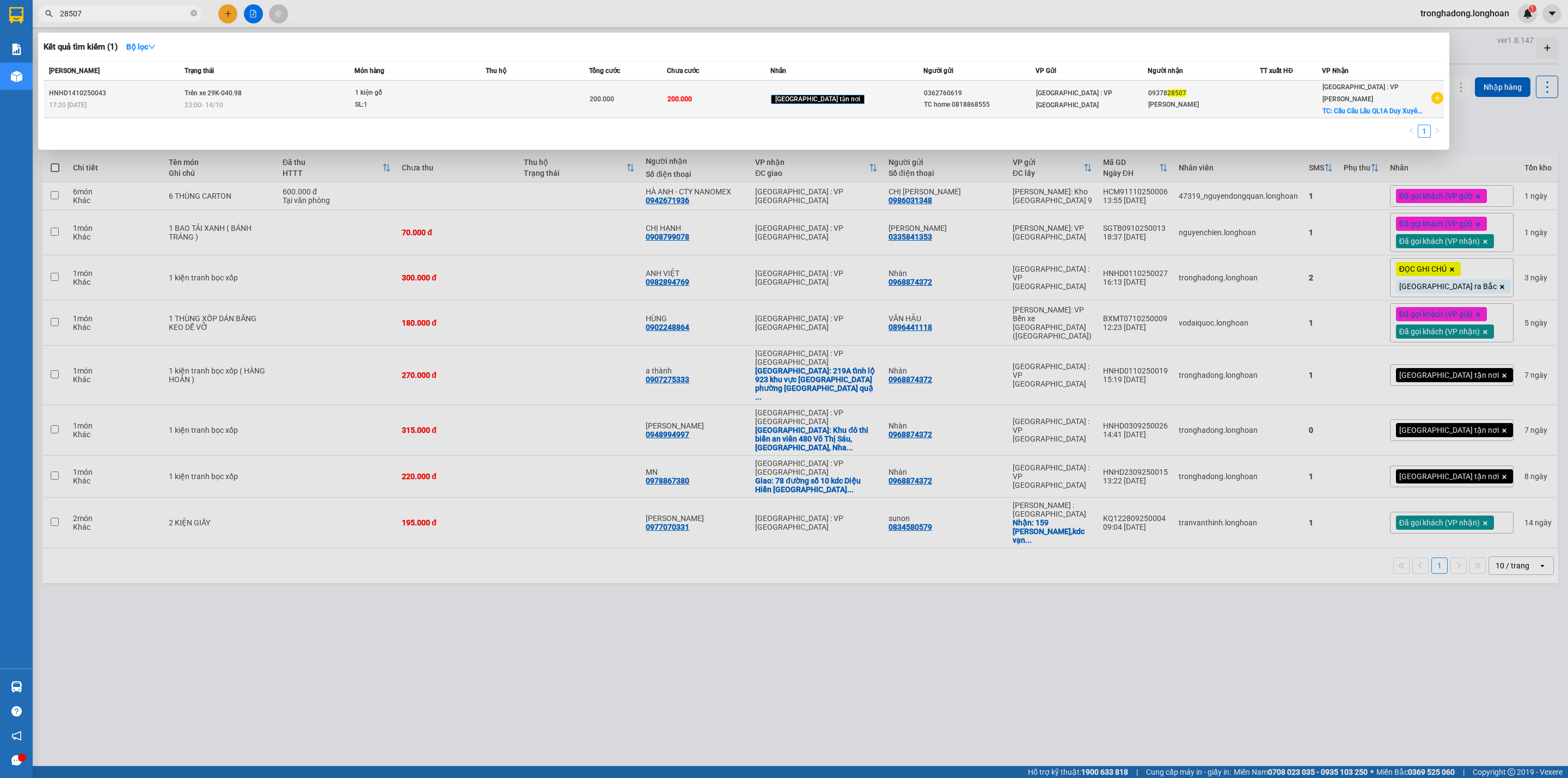
type input "28507"
click at [298, 88] on td "Trên xe 29K-040.98 23:00 - 14/10" at bounding box center [268, 100] width 172 height 38
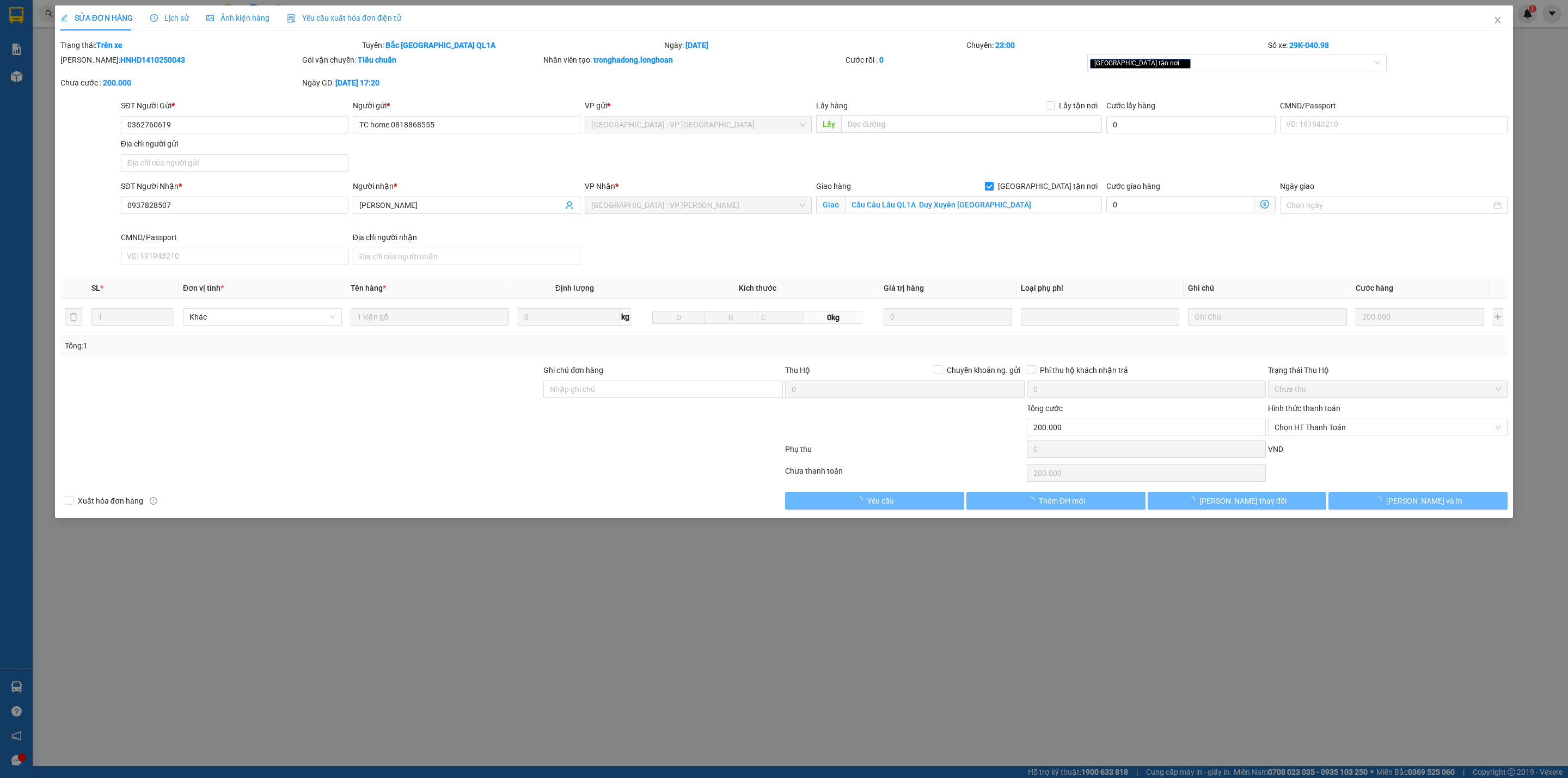
click at [166, 22] on span "Lịch sử" at bounding box center [169, 18] width 39 height 9
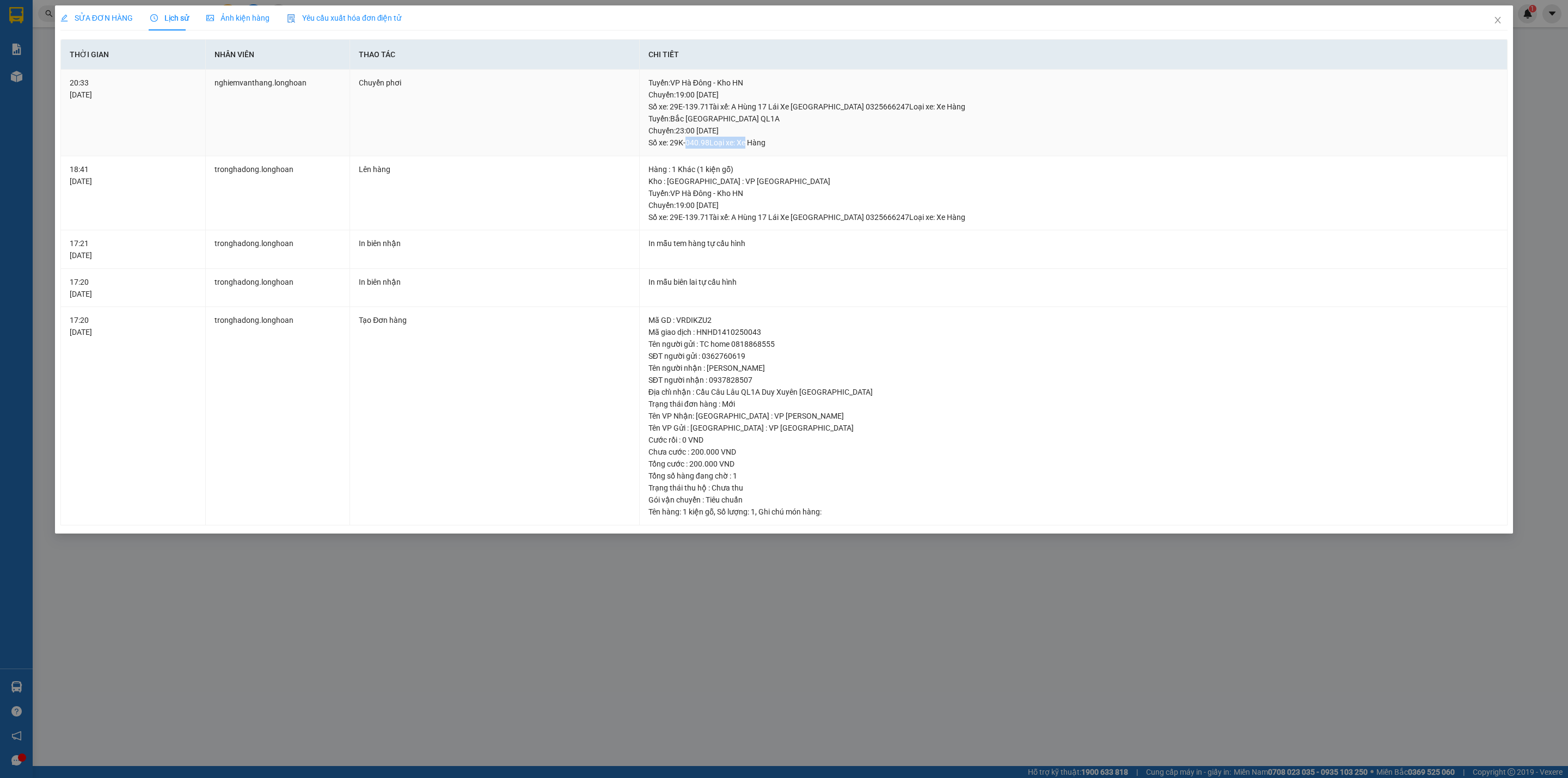
drag, startPoint x: 686, startPoint y: 137, endPoint x: 774, endPoint y: 132, distance: 88.1
click at [774, 132] on div "Tuyến : Bắc Trung Nam QL1A Chuyến: 23:00 ngày 14-10-2025 Số xe: 29K-040.98 Loại…" at bounding box center [1074, 131] width 850 height 36
click at [785, 129] on div "Tuyến : Bắc Trung Nam QL1A Chuyến: 23:00 ngày 14-10-2025 Số xe: 29K-040.98 Loại…" at bounding box center [1074, 131] width 850 height 36
drag, startPoint x: 779, startPoint y: 128, endPoint x: 696, endPoint y: 136, distance: 83.4
click at [698, 135] on div "Tuyến : Bắc Trung Nam QL1A Chuyến: 23:00 ngày 14-10-2025 Số xe: 29K-040.98 Loại…" at bounding box center [1074, 131] width 850 height 36
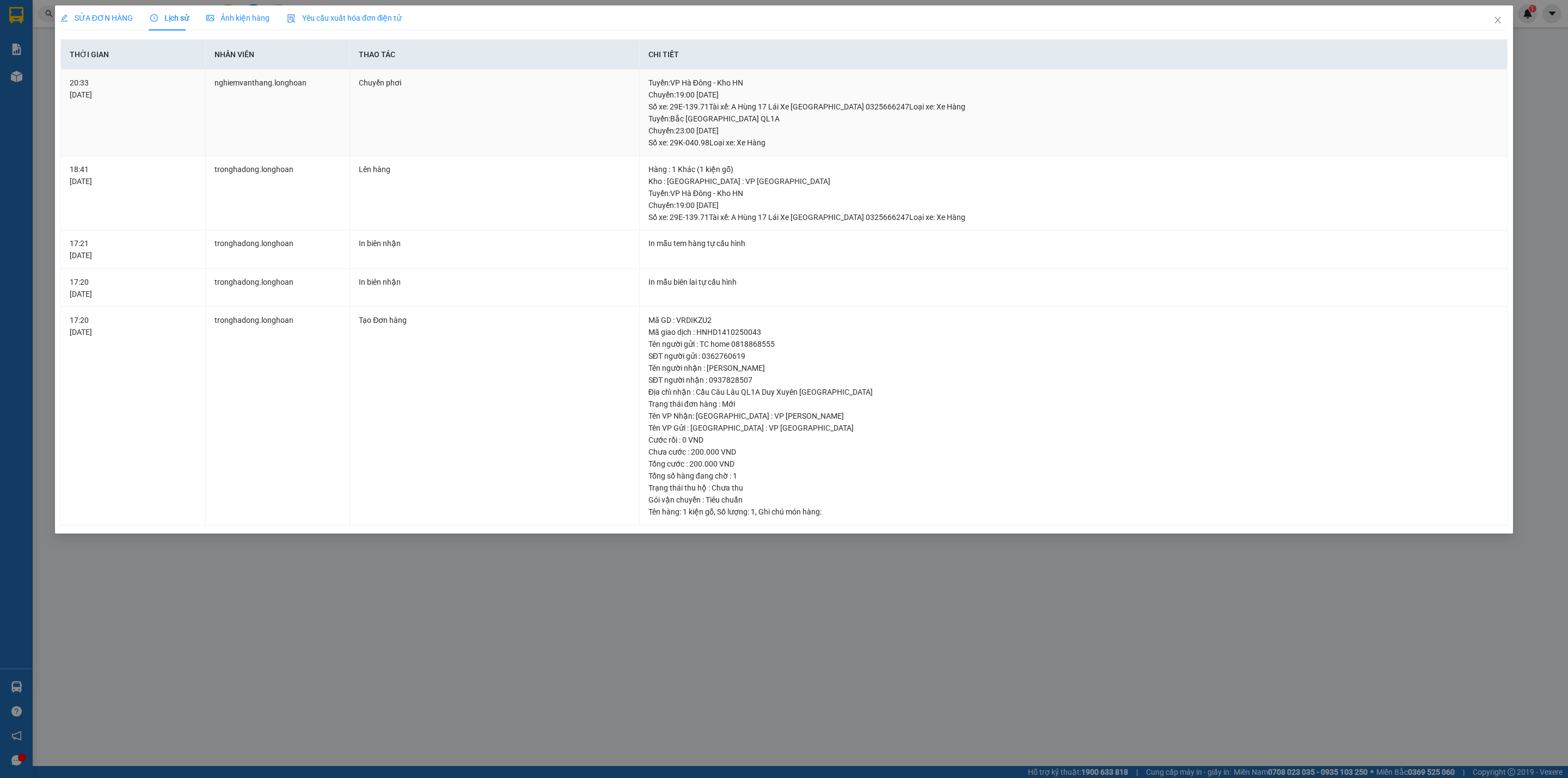
click at [691, 144] on div "Tuyến : Bắc Trung Nam QL1A Chuyến: 23:00 ngày 14-10-2025 Số xe: 29K-040.98 Loại…" at bounding box center [1074, 131] width 850 height 36
drag, startPoint x: 687, startPoint y: 139, endPoint x: 774, endPoint y: 139, distance: 87.0
click at [774, 139] on div "Tuyến : Bắc Trung Nam QL1A Chuyến: 23:00 ngày 14-10-2025 Số xe: 29K-040.98 Loại…" at bounding box center [1074, 131] width 850 height 36
click at [777, 138] on div "Tuyến : Bắc Trung Nam QL1A Chuyến: 23:00 ngày 14-10-2025 Số xe: 29K-040.98 Loại…" at bounding box center [1074, 131] width 850 height 36
click at [562, 612] on div "SỬA ĐƠN HÀNG Lịch sử Ảnh kiện hàng Yêu cầu xuất hóa đơn điện tử Total Paid Fee …" at bounding box center [784, 389] width 1568 height 778
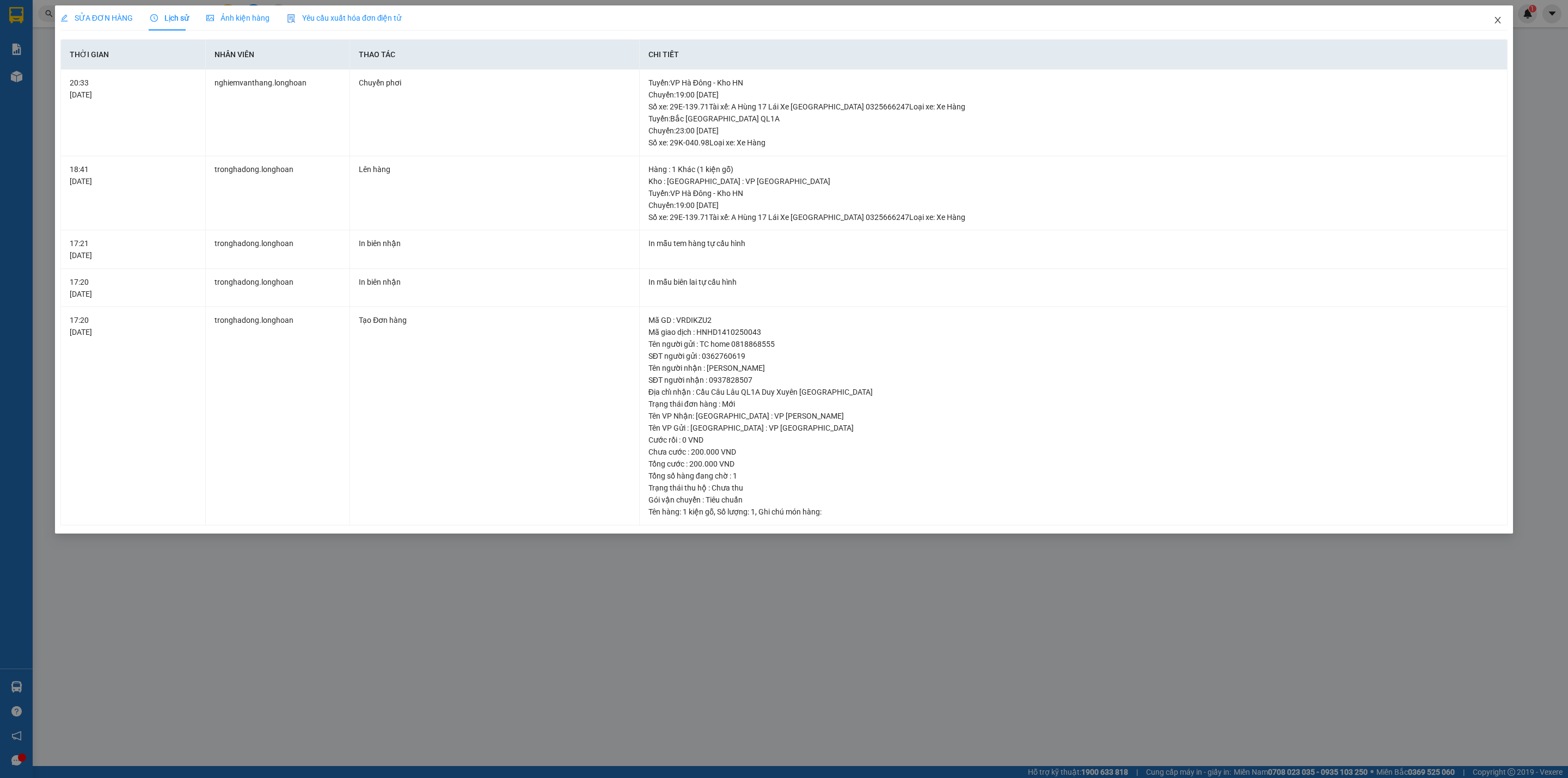
click at [1496, 20] on icon "close" at bounding box center [1498, 20] width 9 height 9
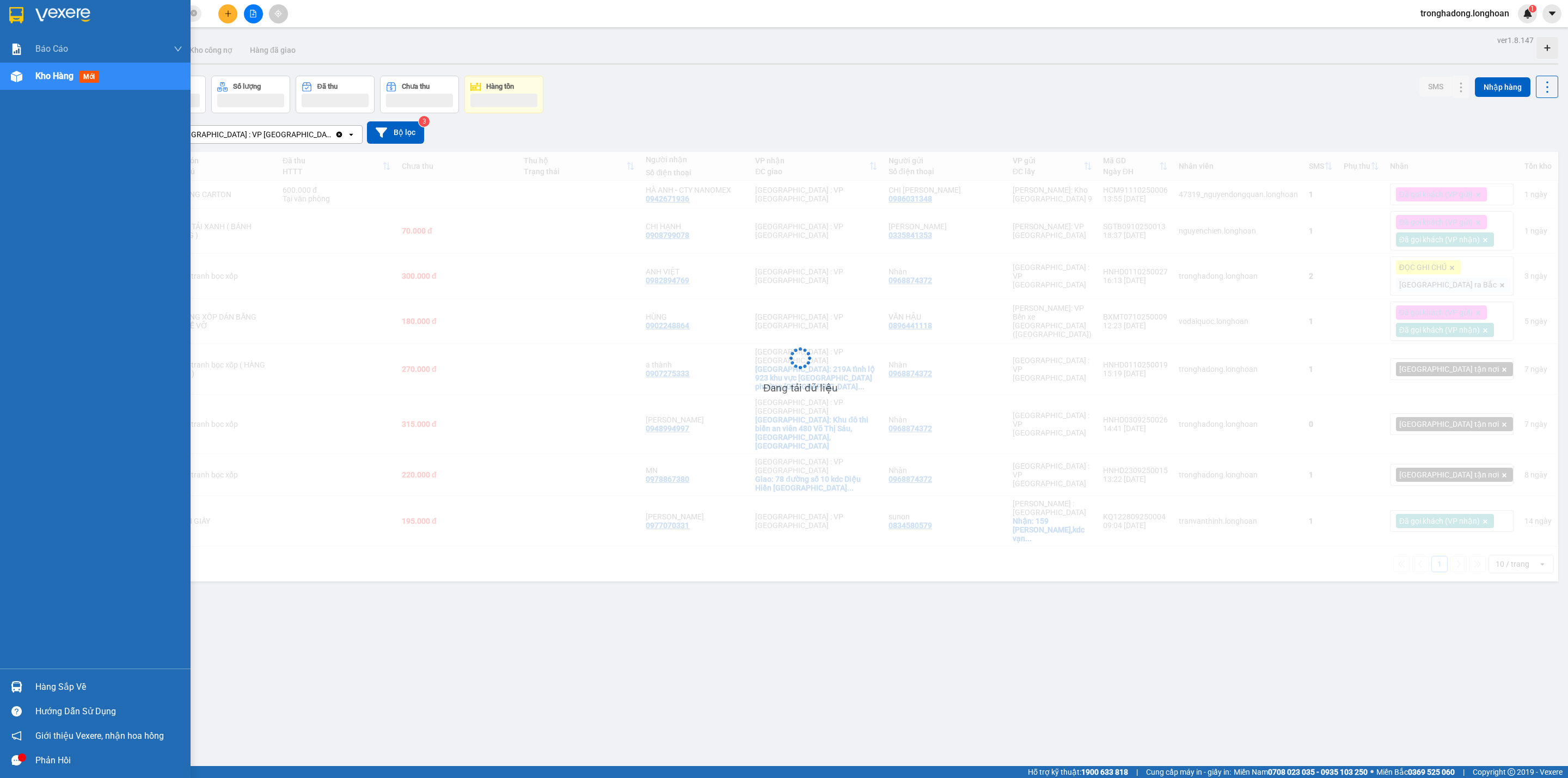
click at [18, 9] on img at bounding box center [16, 15] width 14 height 17
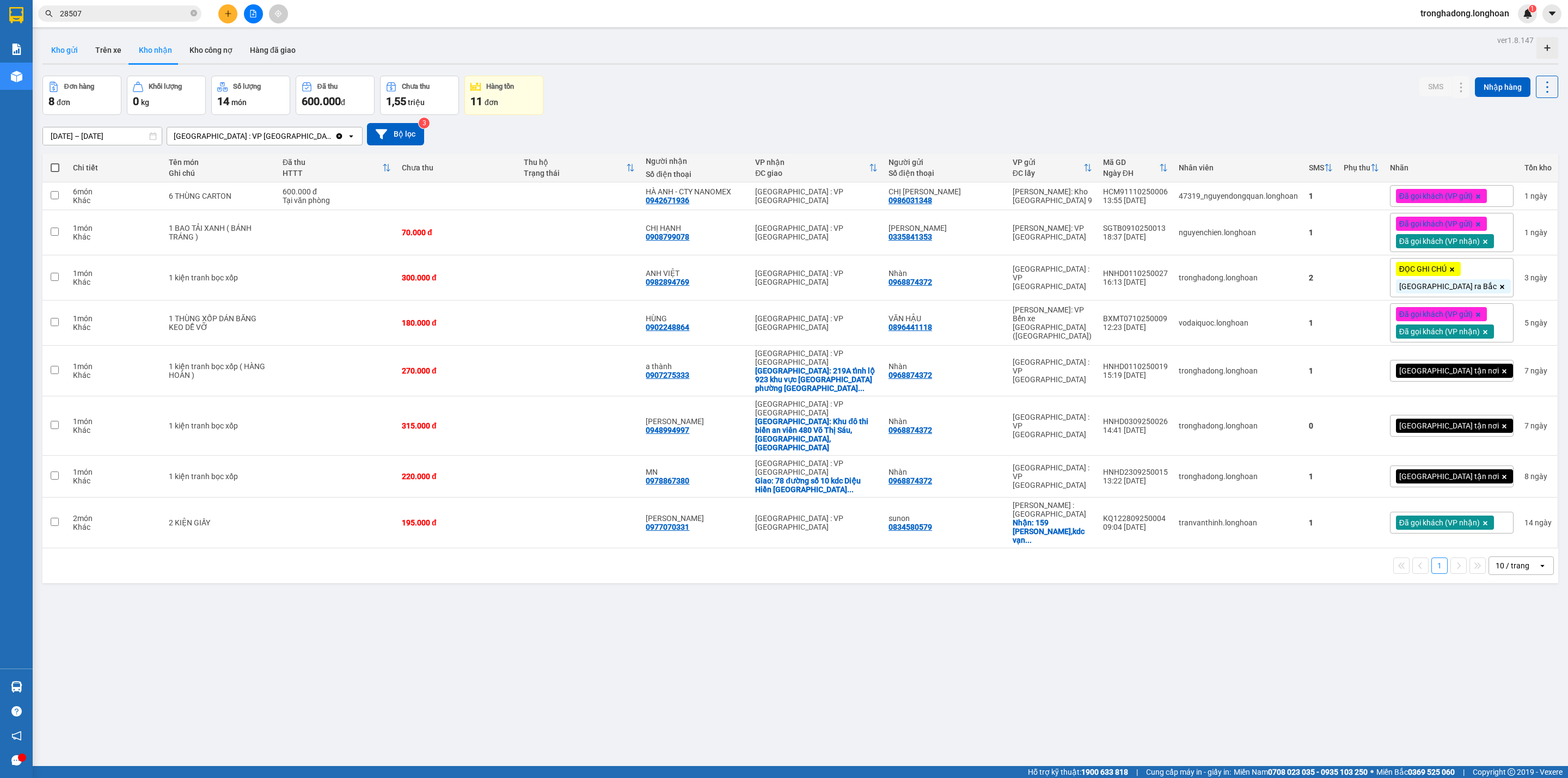
click at [73, 38] on button "Kho gửi" at bounding box center [64, 50] width 44 height 26
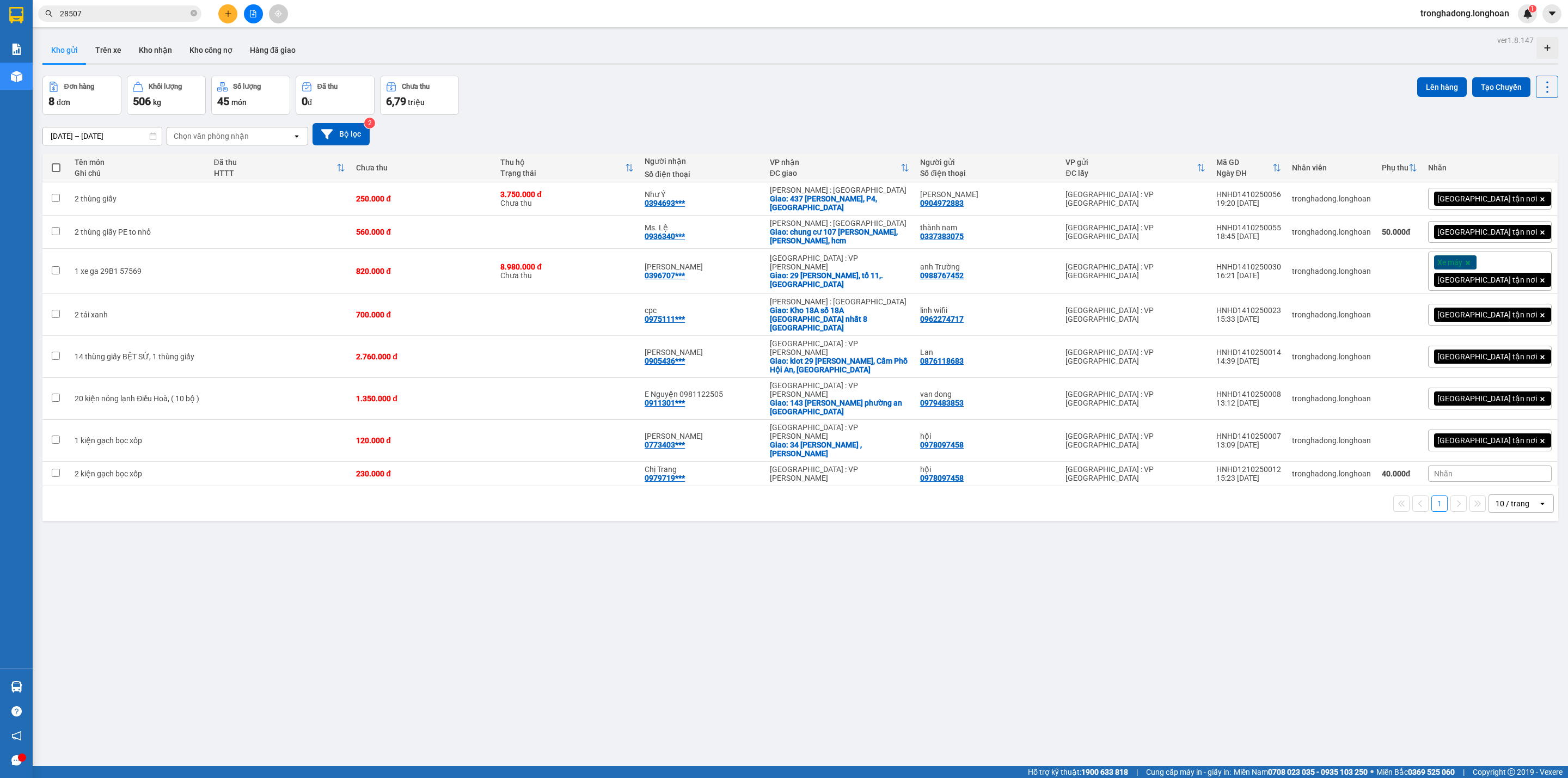
click at [708, 92] on div "Đơn hàng 8 đơn Khối lượng 506 kg Số lượng 45 món Đã thu 0 đ Chưa thu 6,79 triệu…" at bounding box center [800, 95] width 1516 height 39
click at [624, 541] on div "ver 1.8.147 Kho gửi Trên xe Kho nhận Kho công nợ Hàng đã giao Đơn hàng 8 đơn Kh…" at bounding box center [800, 421] width 1524 height 778
click at [163, 38] on button "Kho nhận" at bounding box center [155, 50] width 51 height 26
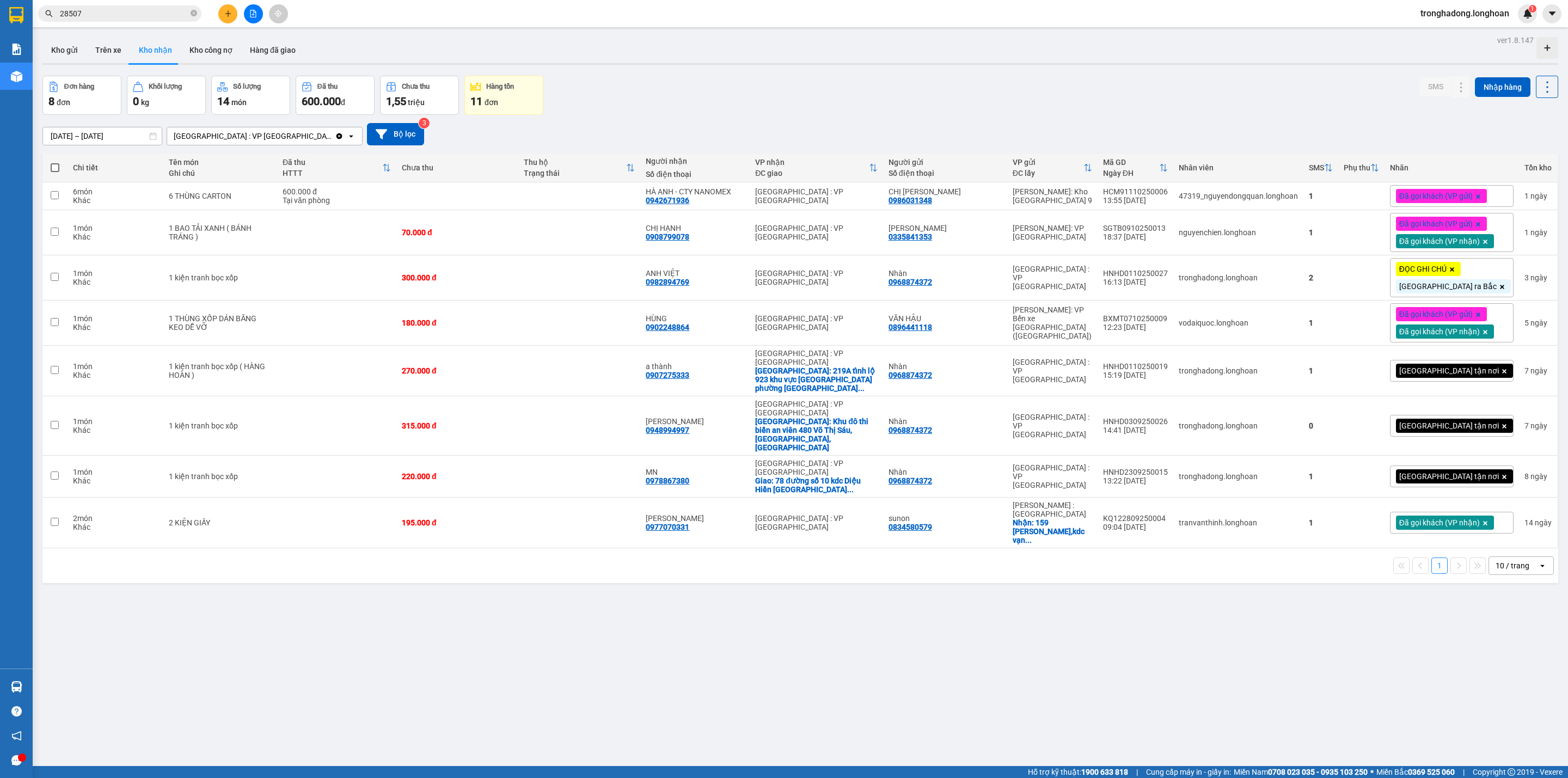
click at [716, 575] on div "ver 1.8.147 Kho gửi Trên xe Kho nhận Kho công nợ Hàng đã giao Đơn hàng 8 đơn Kh…" at bounding box center [800, 421] width 1524 height 778
click at [604, 600] on div "ver 1.8.147 Kho gửi Trên xe Kho nhận Kho công nợ Hàng đã giao Đơn hàng 8 đơn Kh…" at bounding box center [800, 421] width 1524 height 778
click at [237, 18] on div at bounding box center [253, 14] width 82 height 19
click at [234, 18] on button at bounding box center [228, 14] width 19 height 19
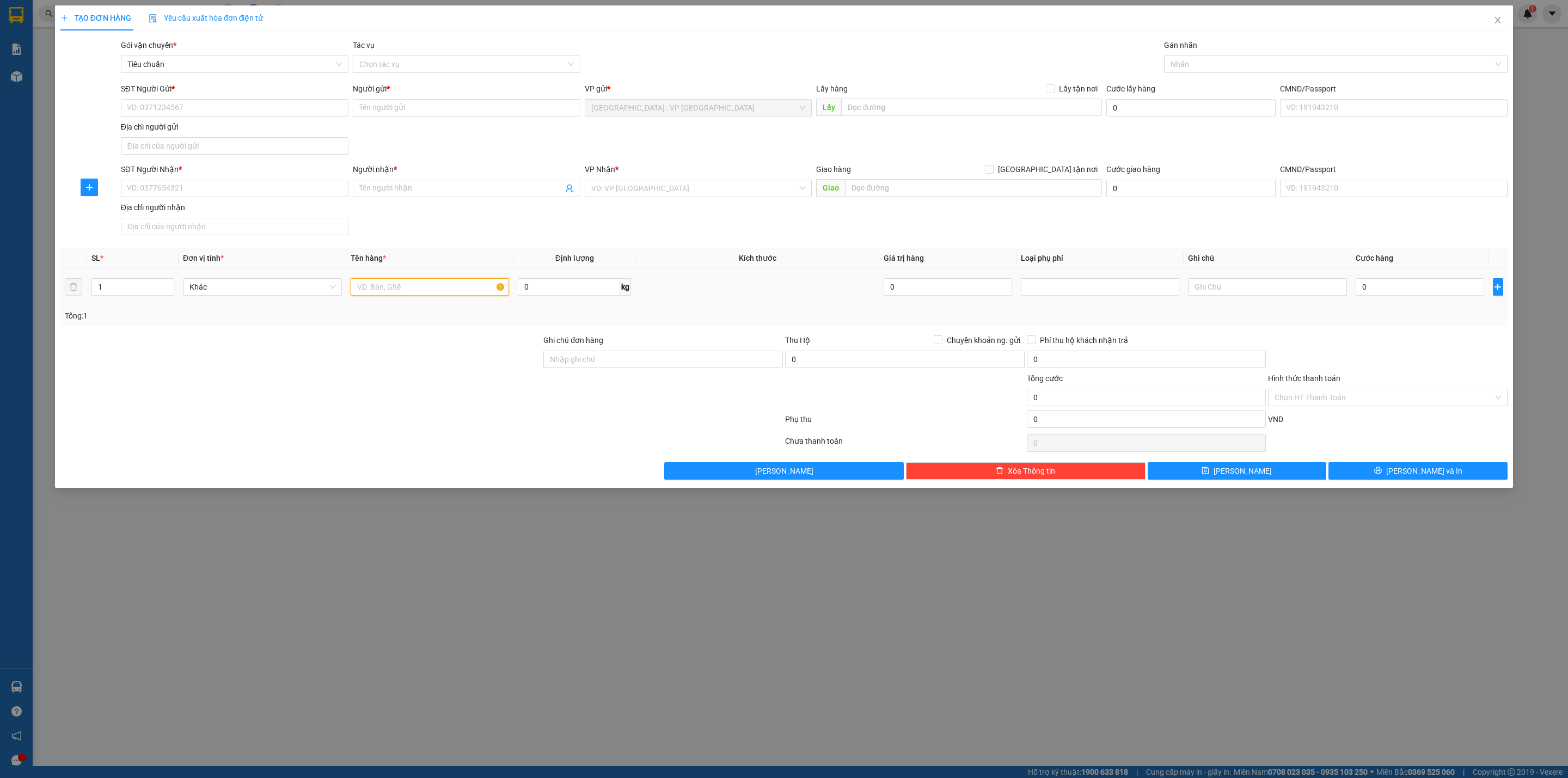
click at [463, 289] on input "text" at bounding box center [430, 287] width 159 height 17
type input "1 kiện tủ bọc xốp to"
click at [221, 112] on input "SĐT Người Gửi *" at bounding box center [234, 107] width 228 height 17
type input "0964168678"
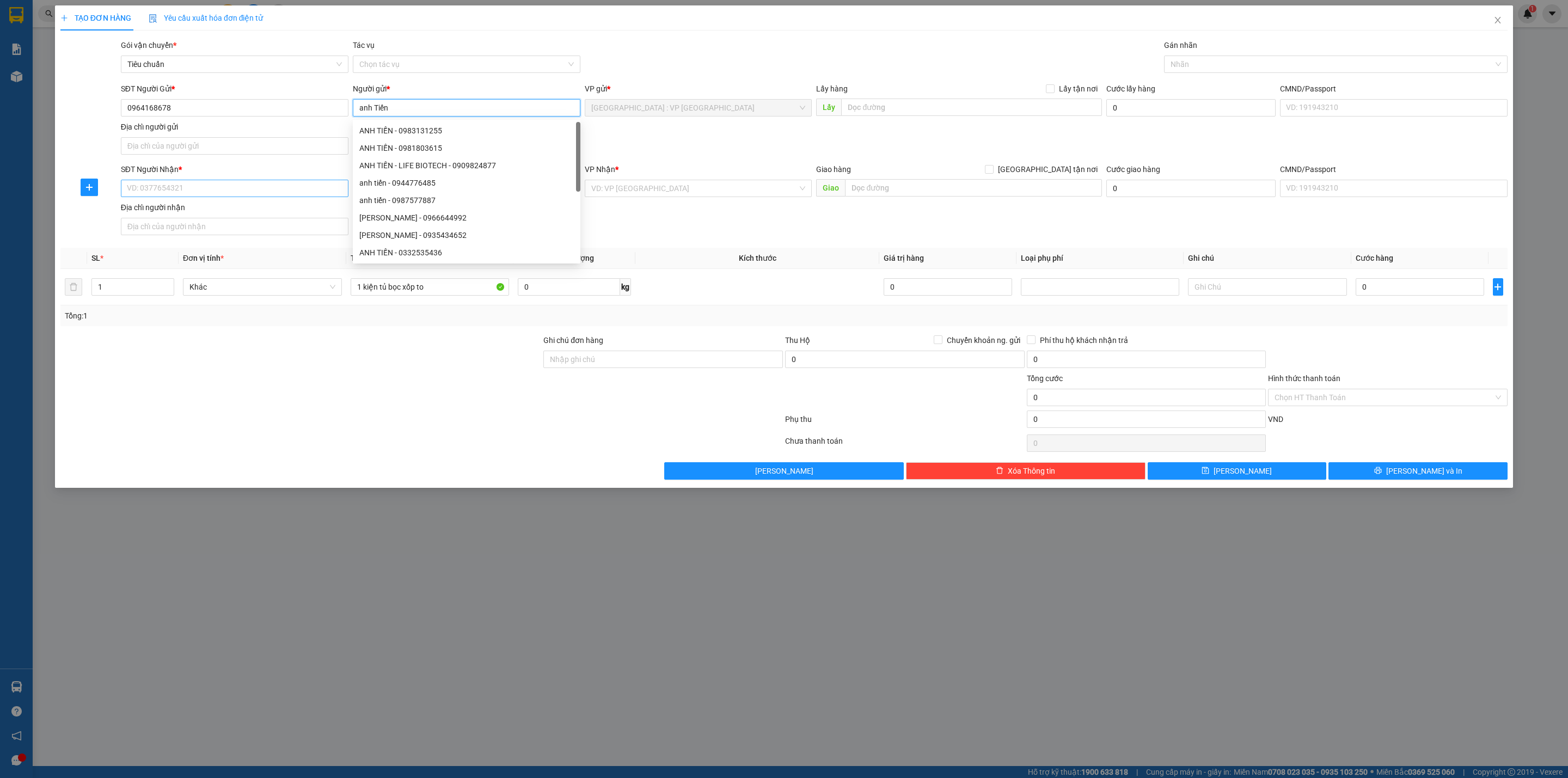
type input "anh Tiến"
click at [187, 197] on input "SĐT Người Nhận *" at bounding box center [234, 188] width 228 height 17
type input "0905876123"
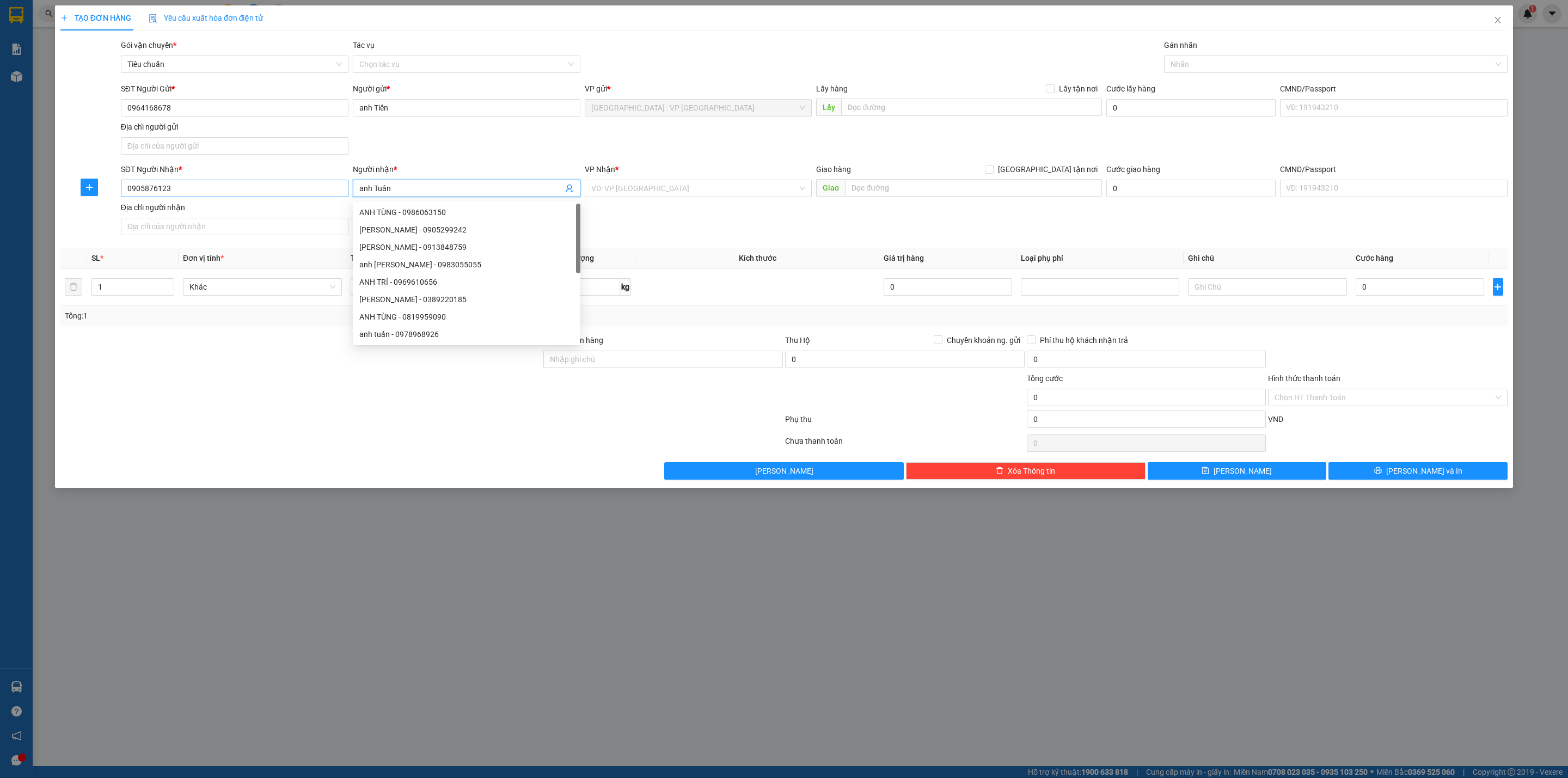
type input "anh Tuân"
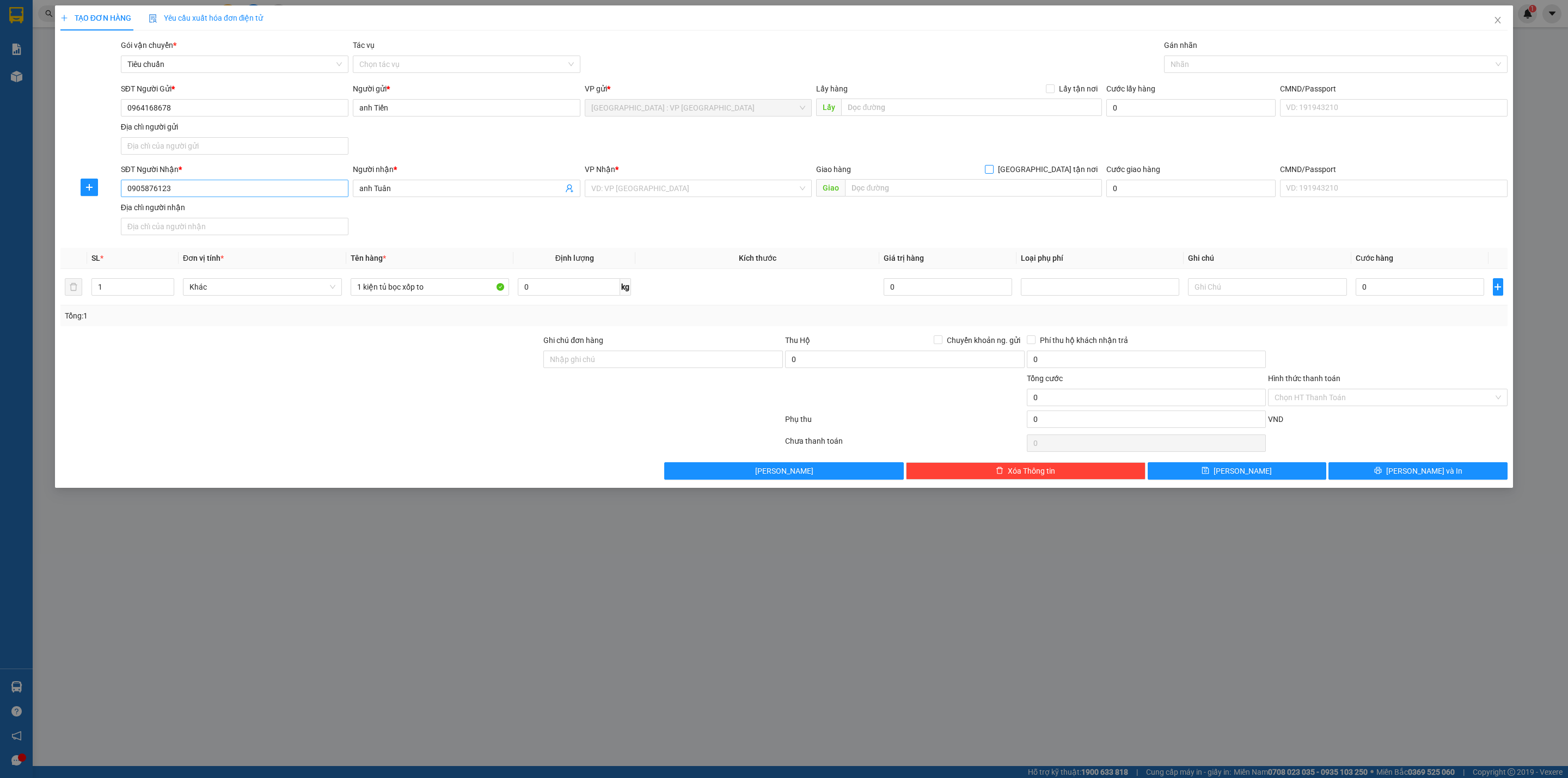
click at [985, 165] on input "[GEOGRAPHIC_DATA] tận nơi" at bounding box center [989, 169] width 8 height 8
checkbox input "true"
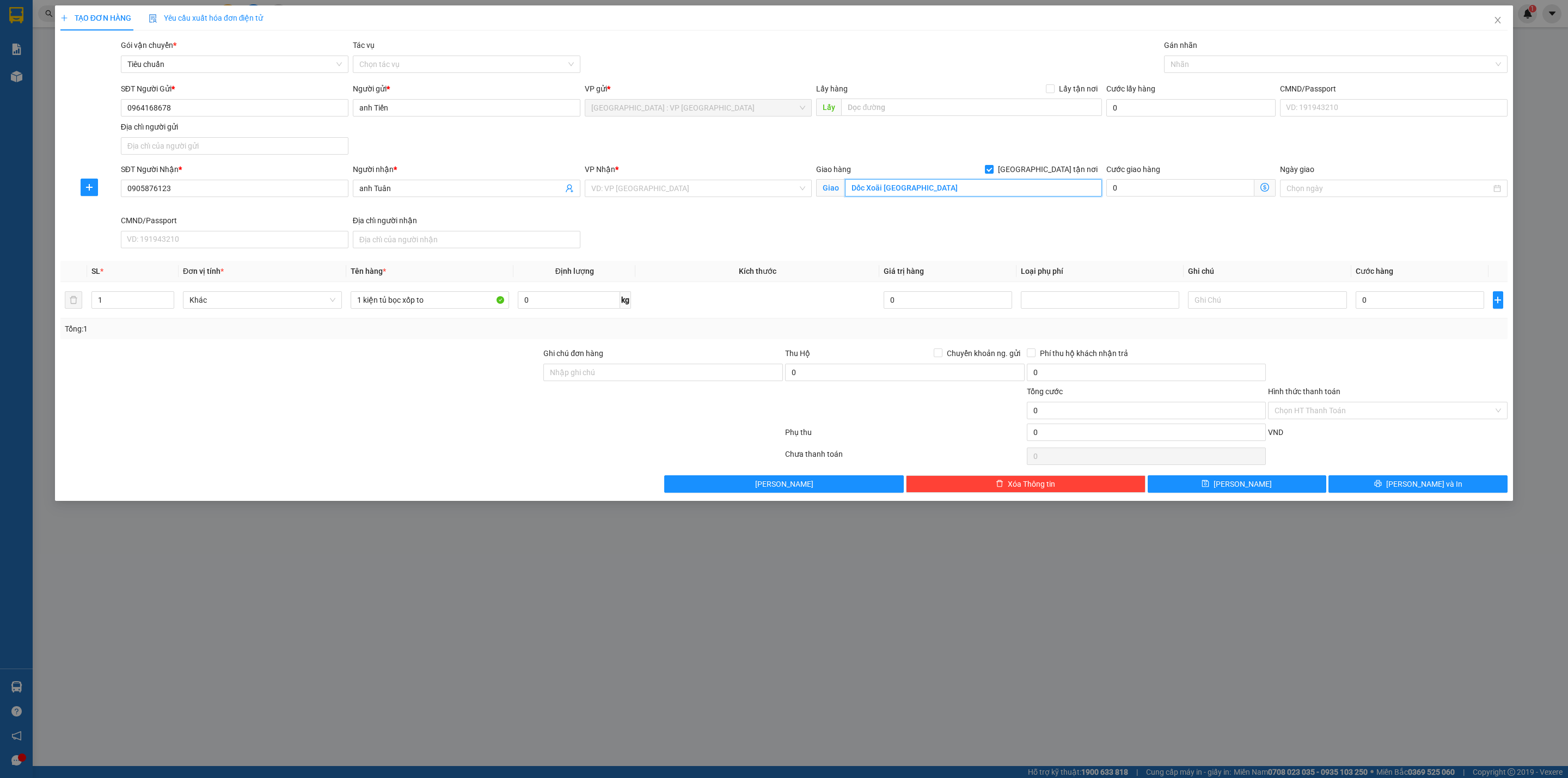
click at [876, 196] on input "Dốc Xoãi Quảng Ngãi" at bounding box center [973, 188] width 256 height 17
drag, startPoint x: 882, startPoint y: 194, endPoint x: 820, endPoint y: 183, distance: 63.0
click at [820, 183] on span "Giao Dốc Xoãi Quảng Ngãi" at bounding box center [958, 188] width 285 height 17
type input "Châu Ố QL1A Quảng Ngãi"
click at [1045, 175] on label "[GEOGRAPHIC_DATA] tận nơi" at bounding box center [1043, 169] width 117 height 12
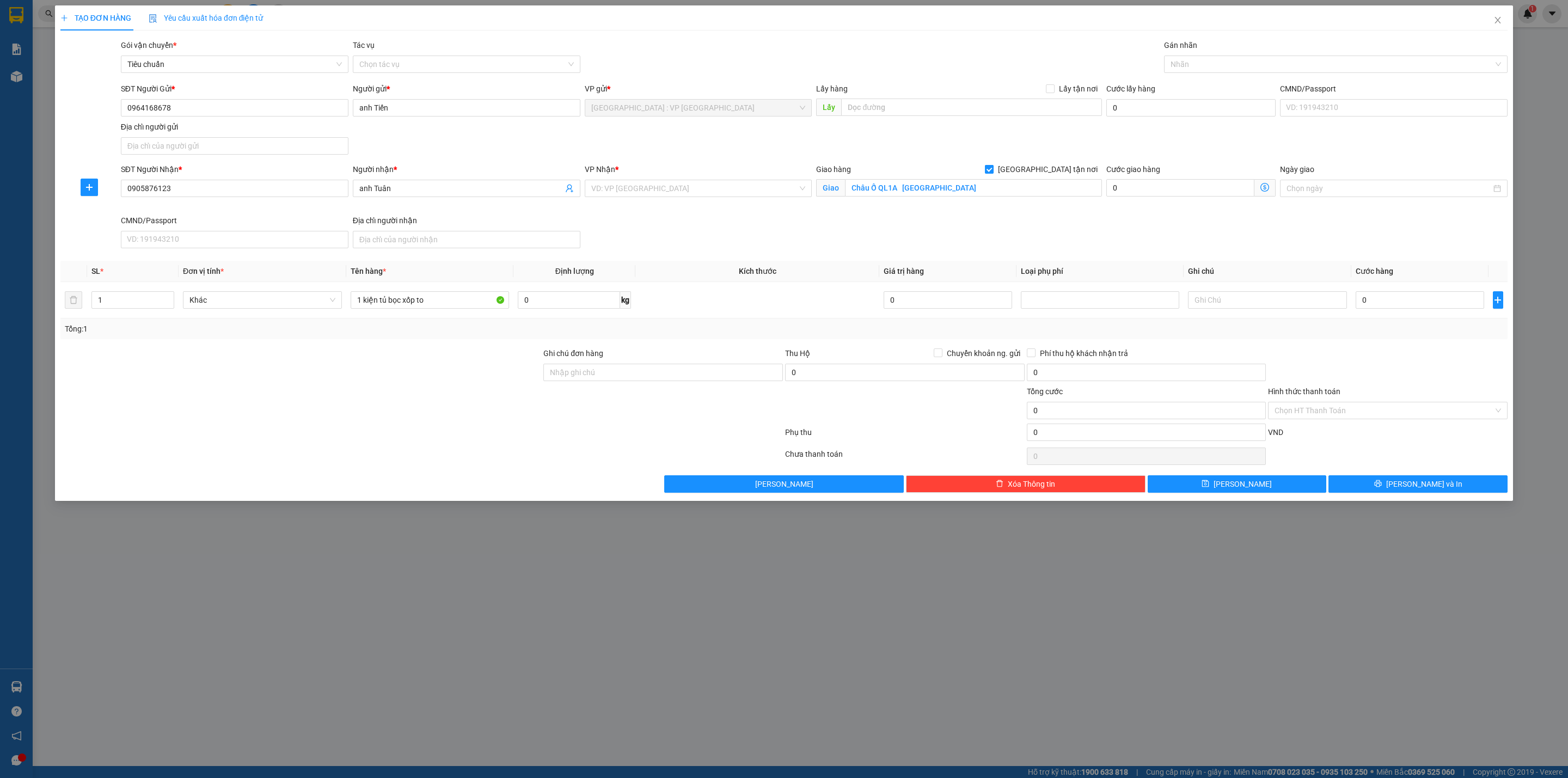
click at [993, 172] on input "[GEOGRAPHIC_DATA] tận nơi" at bounding box center [989, 169] width 8 height 8
checkbox input "false"
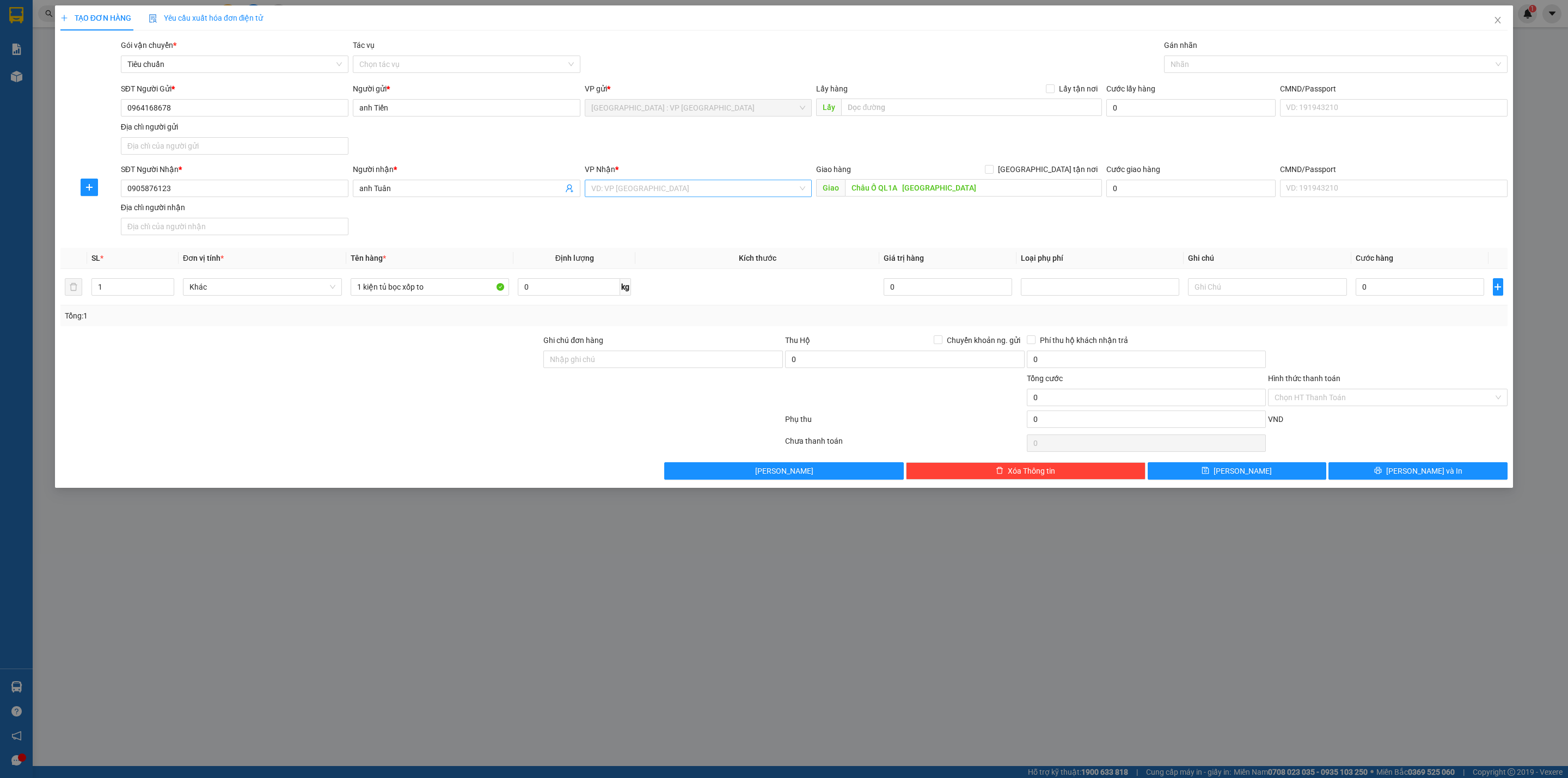
click at [776, 184] on input "search" at bounding box center [695, 188] width 207 height 17
type input "Quảng ngã"
click at [1061, 240] on div "SĐT Người Nhận * 0905876123 Người nhận * anh Tuân VP Nhận * Quảng Ngãi Giao hàn…" at bounding box center [814, 201] width 1391 height 76
click at [654, 237] on div "SĐT Người Nhận * 0905876123 Người nhận * anh Tuân VP Nhận * Quảng Ngãi Giao hàn…" at bounding box center [814, 201] width 1391 height 76
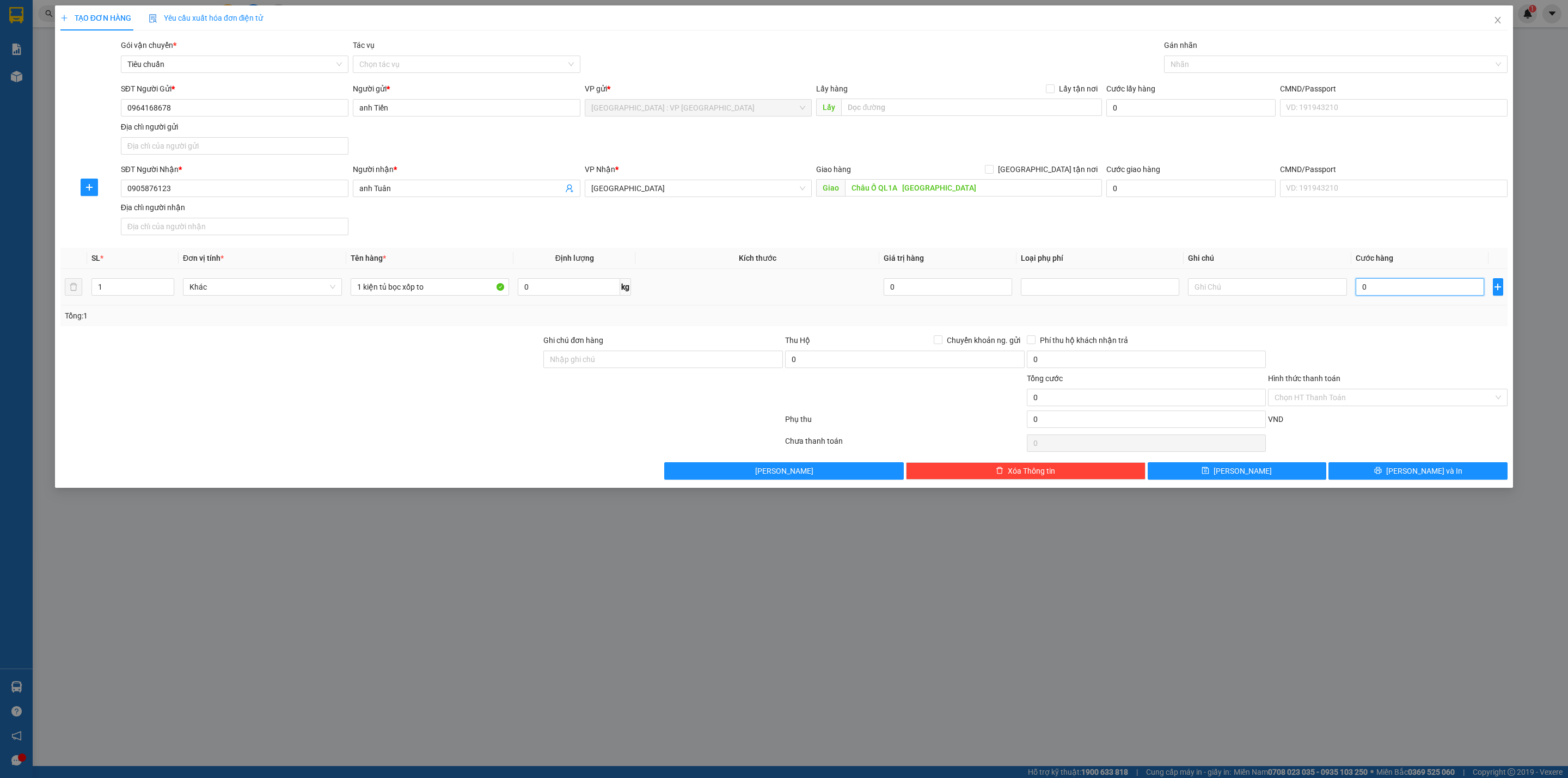
click at [1424, 291] on input "0" at bounding box center [1420, 287] width 129 height 17
type input "4"
type input "40"
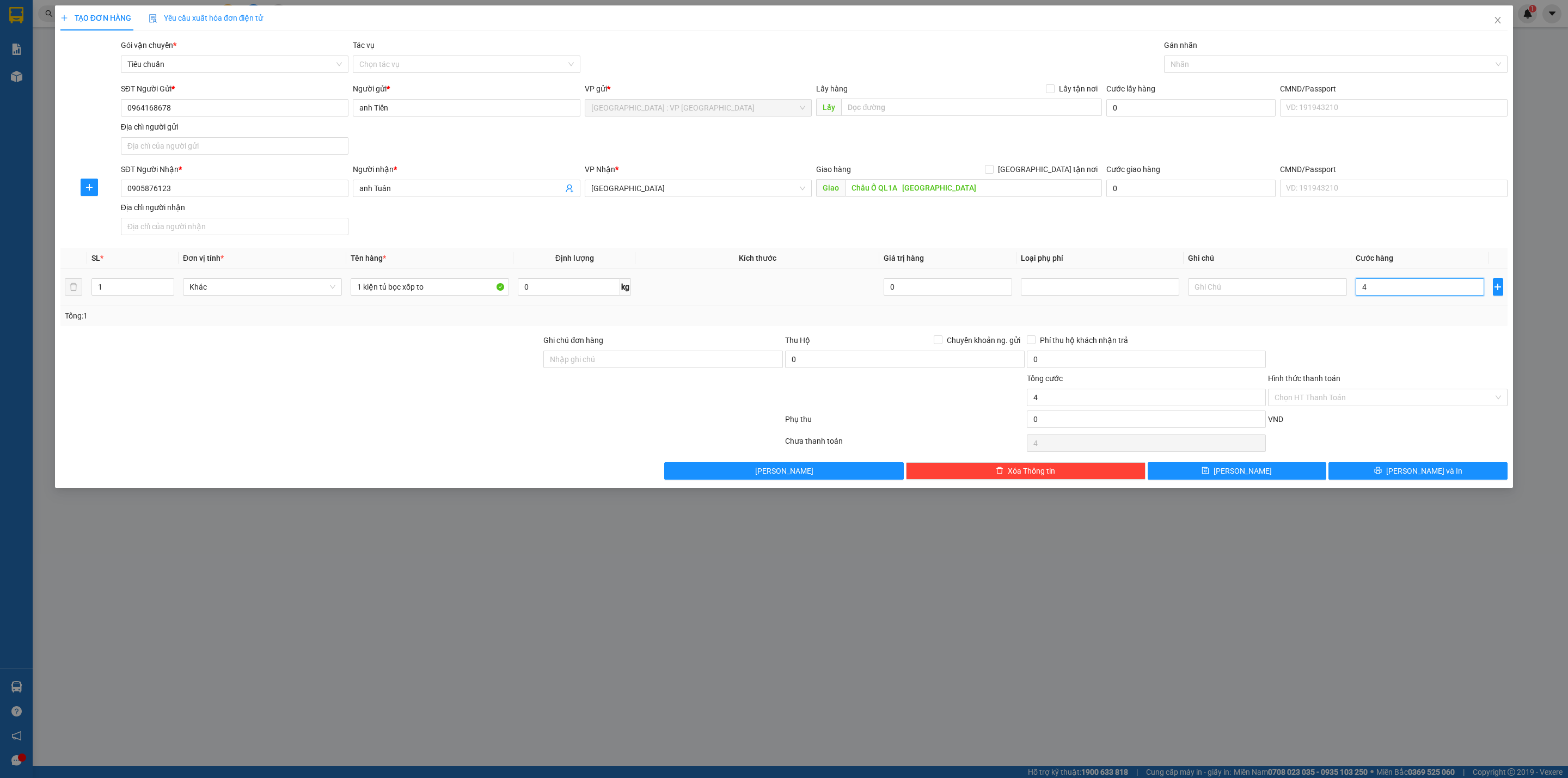
type input "40"
type input "400"
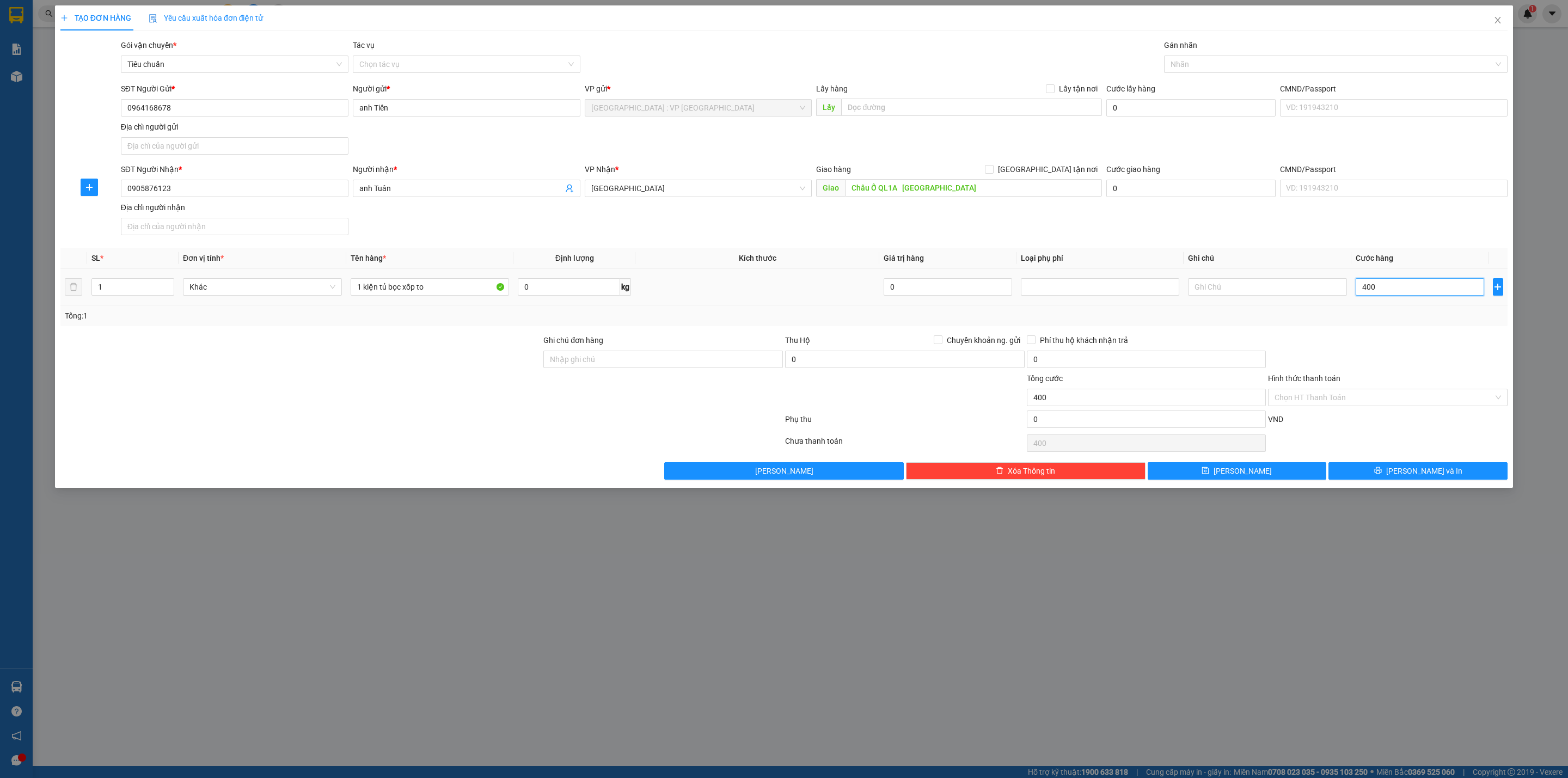
type input "4.000"
type input "40.000"
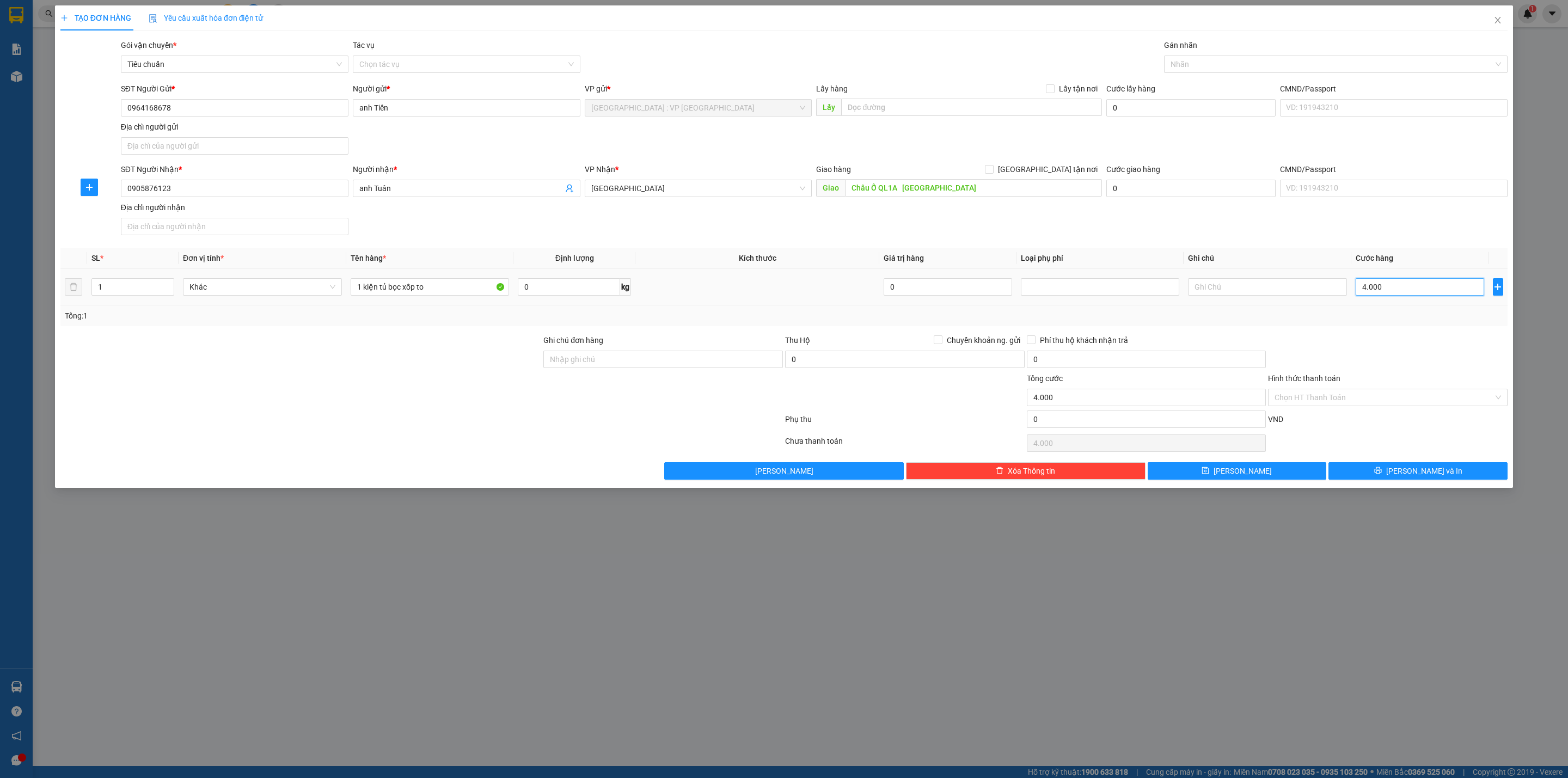
type input "40.000"
type input "400.000"
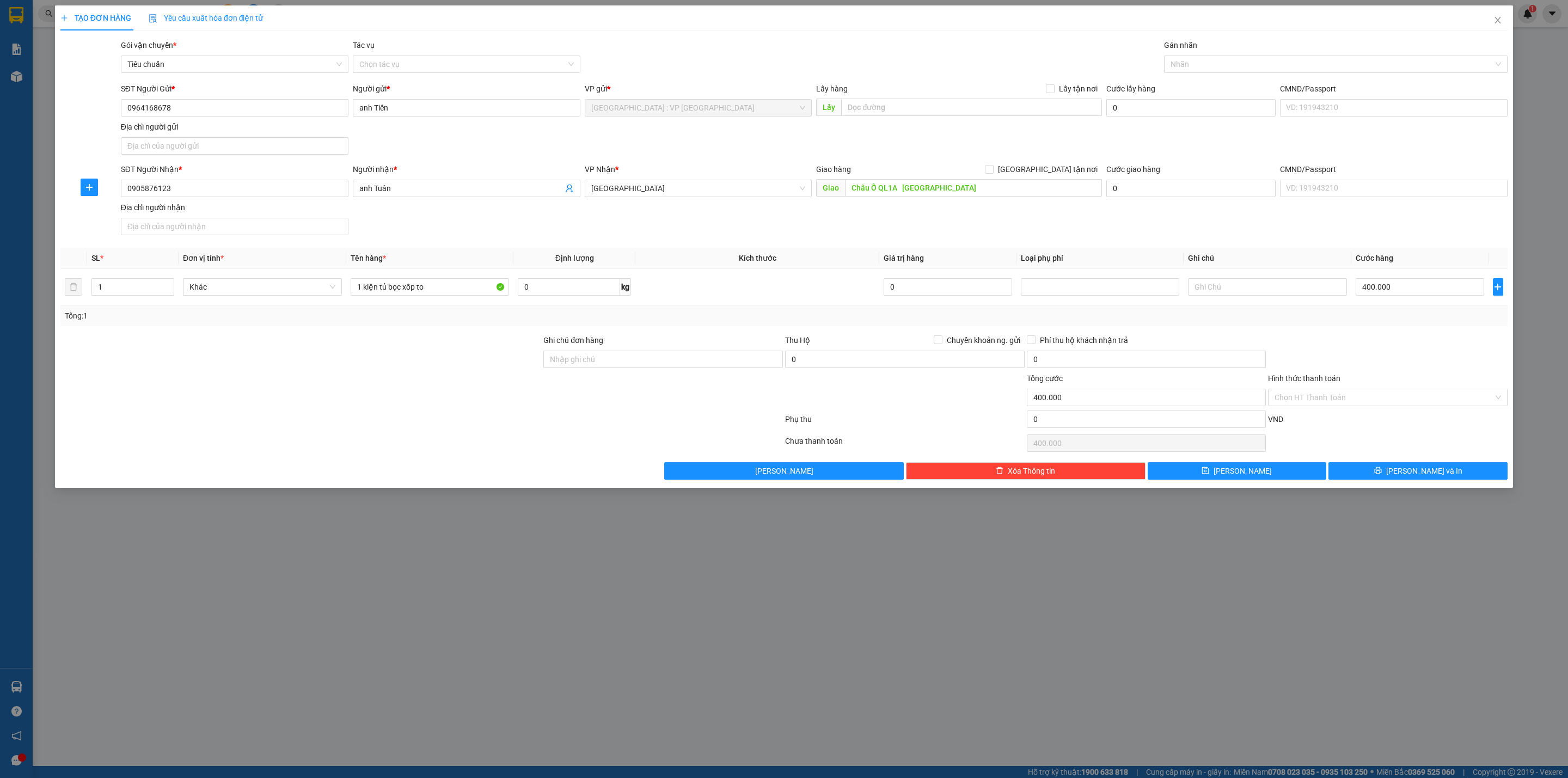
click at [1372, 339] on div at bounding box center [1388, 353] width 242 height 38
click at [919, 246] on div "Transit Pickup Surcharge Ids Transit Deliver Surcharge Ids Transit Deliver Surc…" at bounding box center [784, 259] width 1447 height 441
click at [870, 194] on input "Châu Ố QL1A Quảng Ngãi" at bounding box center [973, 188] width 256 height 17
click at [878, 194] on input "Châu Ố QL1A Quảng Ngãi" at bounding box center [973, 188] width 256 height 17
drag, startPoint x: 877, startPoint y: 193, endPoint x: 849, endPoint y: 194, distance: 28.0
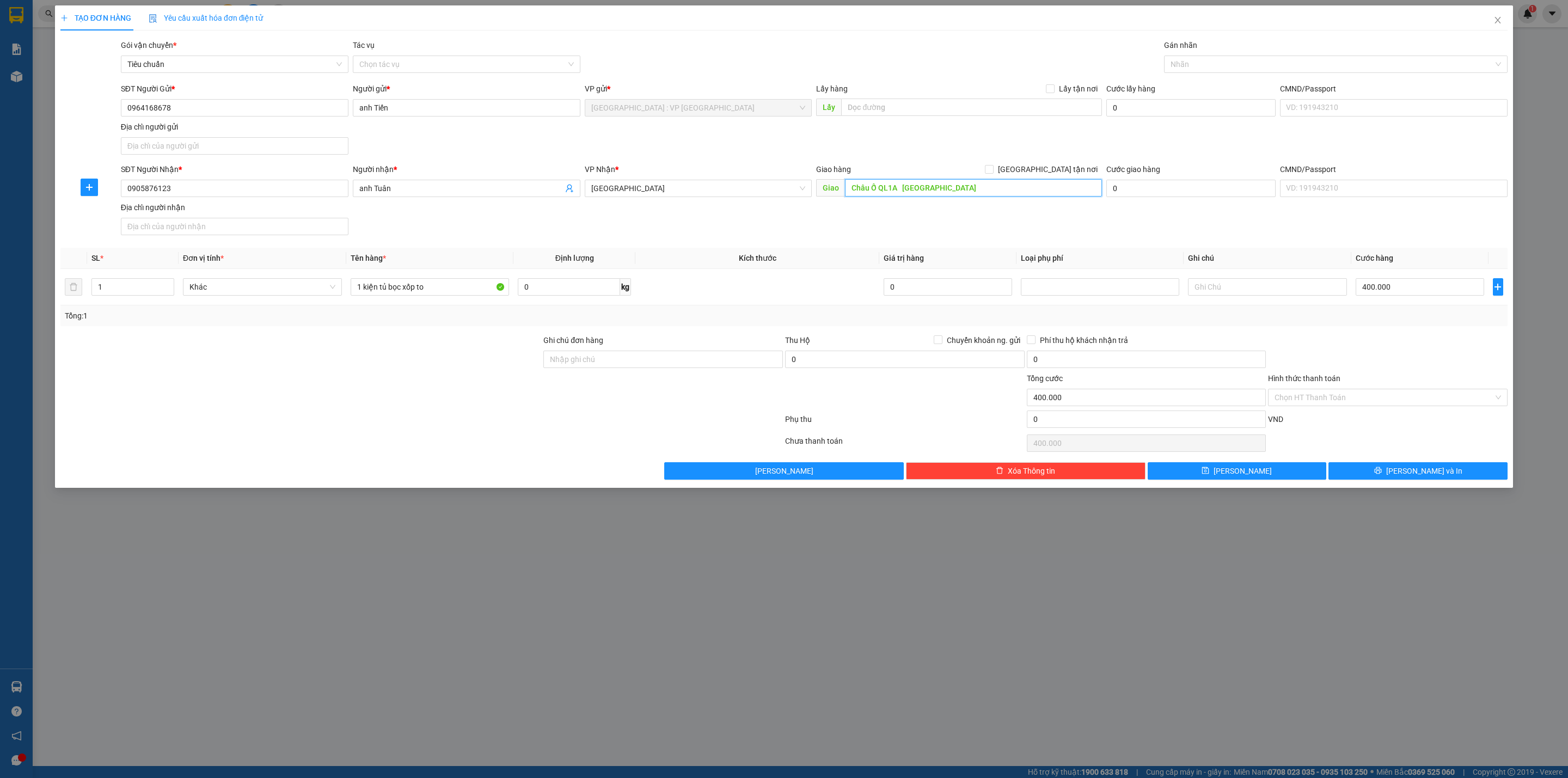
click at [849, 194] on input "Châu Ố QL1A Quảng Ngãi" at bounding box center [973, 188] width 256 height 17
type input "Bình SƠn QL1A Quảng Ngãi"
click at [804, 247] on div "Transit Pickup Surcharge Ids Transit Deliver Surcharge Ids Transit Deliver Surc…" at bounding box center [784, 259] width 1447 height 441
click at [1189, 232] on div "SĐT Người Nhận * 0905876123 Người nhận * anh Tuân VP Nhận * Quảng Ngãi Giao hàn…" at bounding box center [814, 201] width 1391 height 76
click at [1387, 348] on div at bounding box center [1388, 353] width 242 height 38
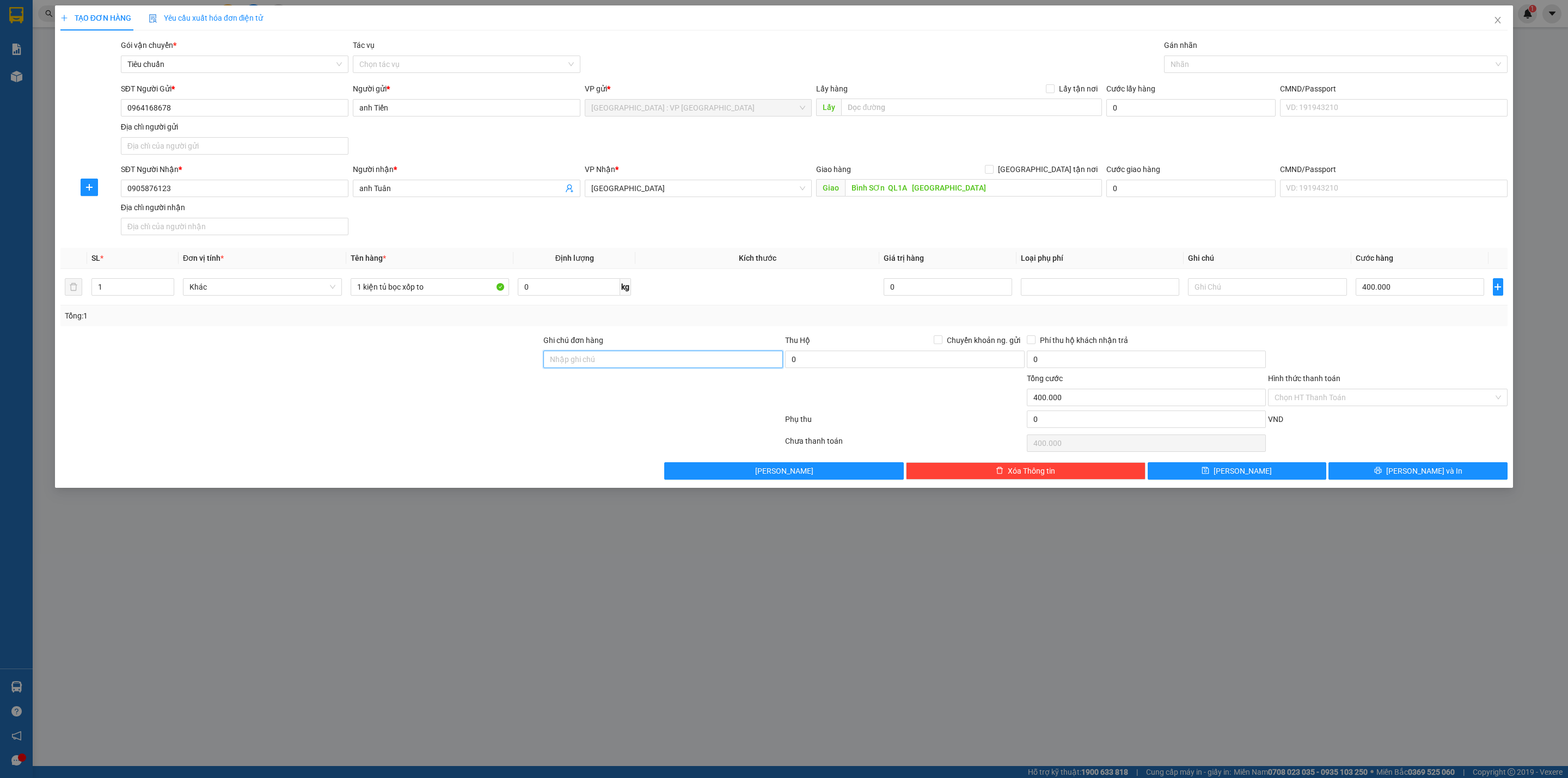
click at [717, 368] on input "Ghi chú đơn hàng" at bounding box center [663, 359] width 240 height 17
click at [696, 317] on div "Tổng: 1" at bounding box center [784, 316] width 1438 height 12
click at [708, 367] on input "Ghi chú đơn hàng" at bounding box center [663, 359] width 240 height 17
type input "HÀNG DỄ VỠ CHÚ Ý BỐC XẾP NHẸ TAY KHÔNG ĐÈ HÀNG ( HƯ VỠ KHÔNG ĐỀN GIÁ TRỊ HÀNG )"
click at [689, 304] on td at bounding box center [757, 287] width 244 height 36
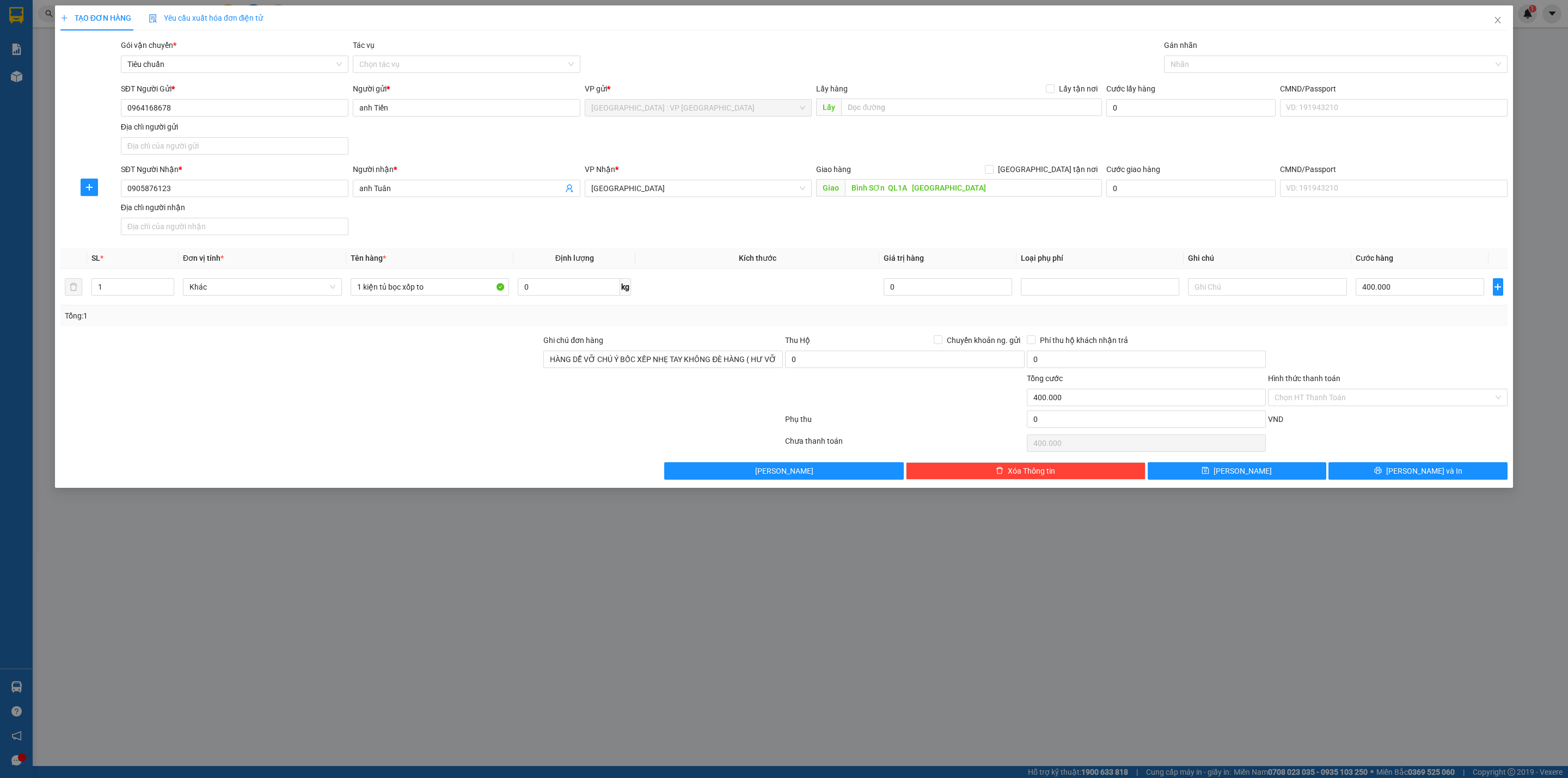
click at [1389, 318] on div "Tổng: 1" at bounding box center [784, 316] width 1438 height 12
click at [1410, 289] on input "400.000" at bounding box center [1420, 287] width 129 height 17
type input "5"
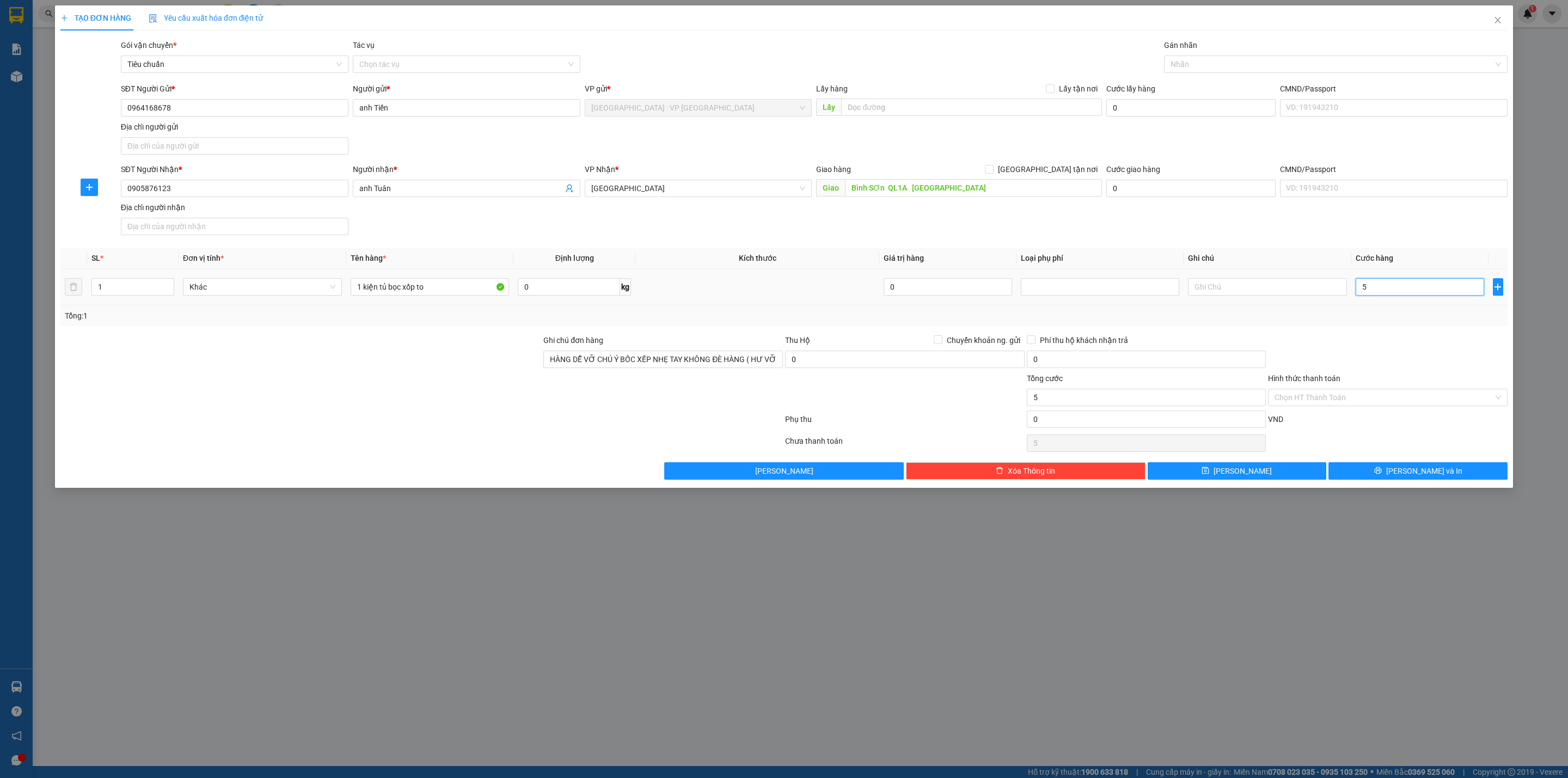
type input "53"
type input "530"
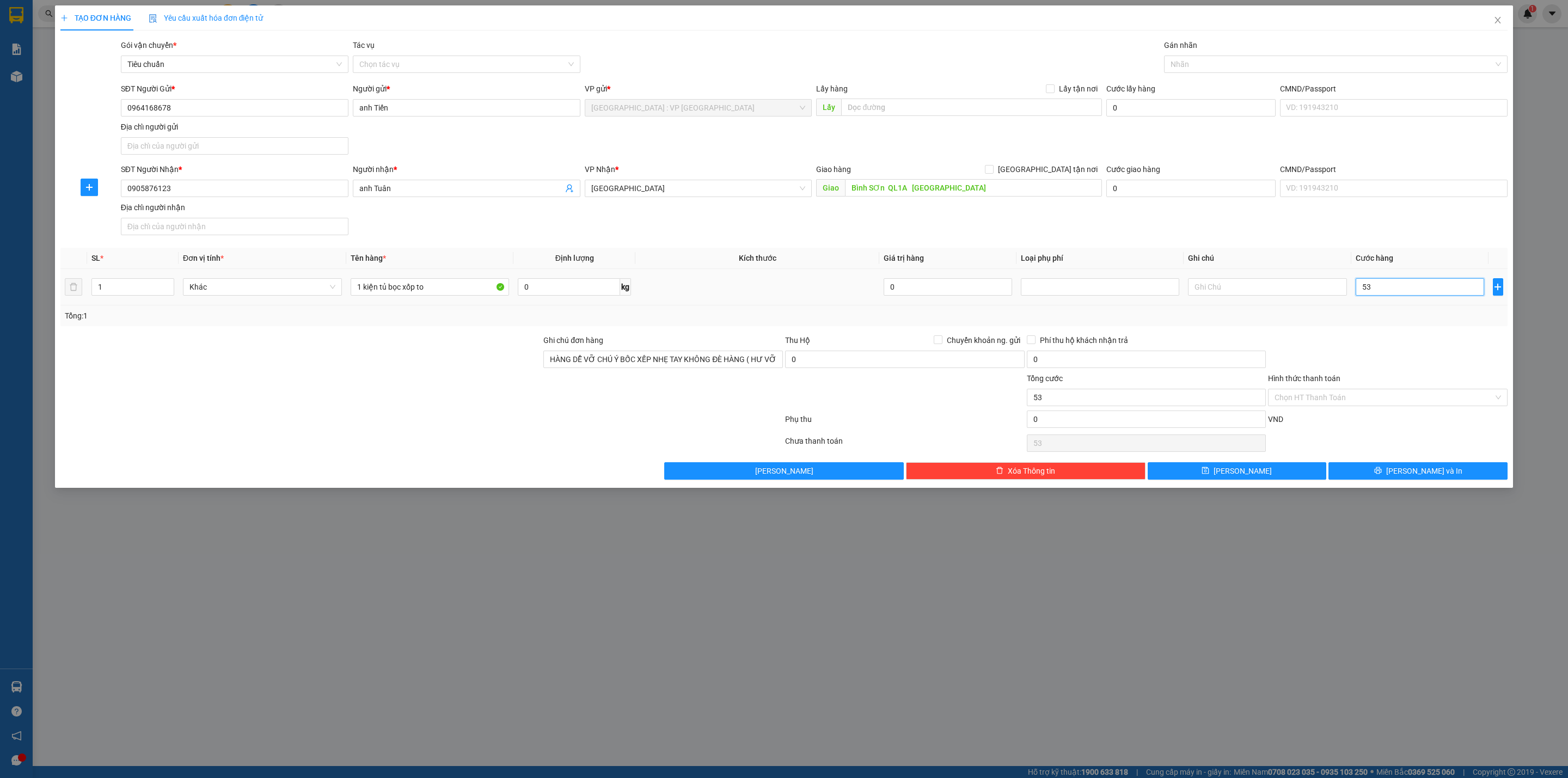
type input "530"
type input "5.300"
type input "53.000"
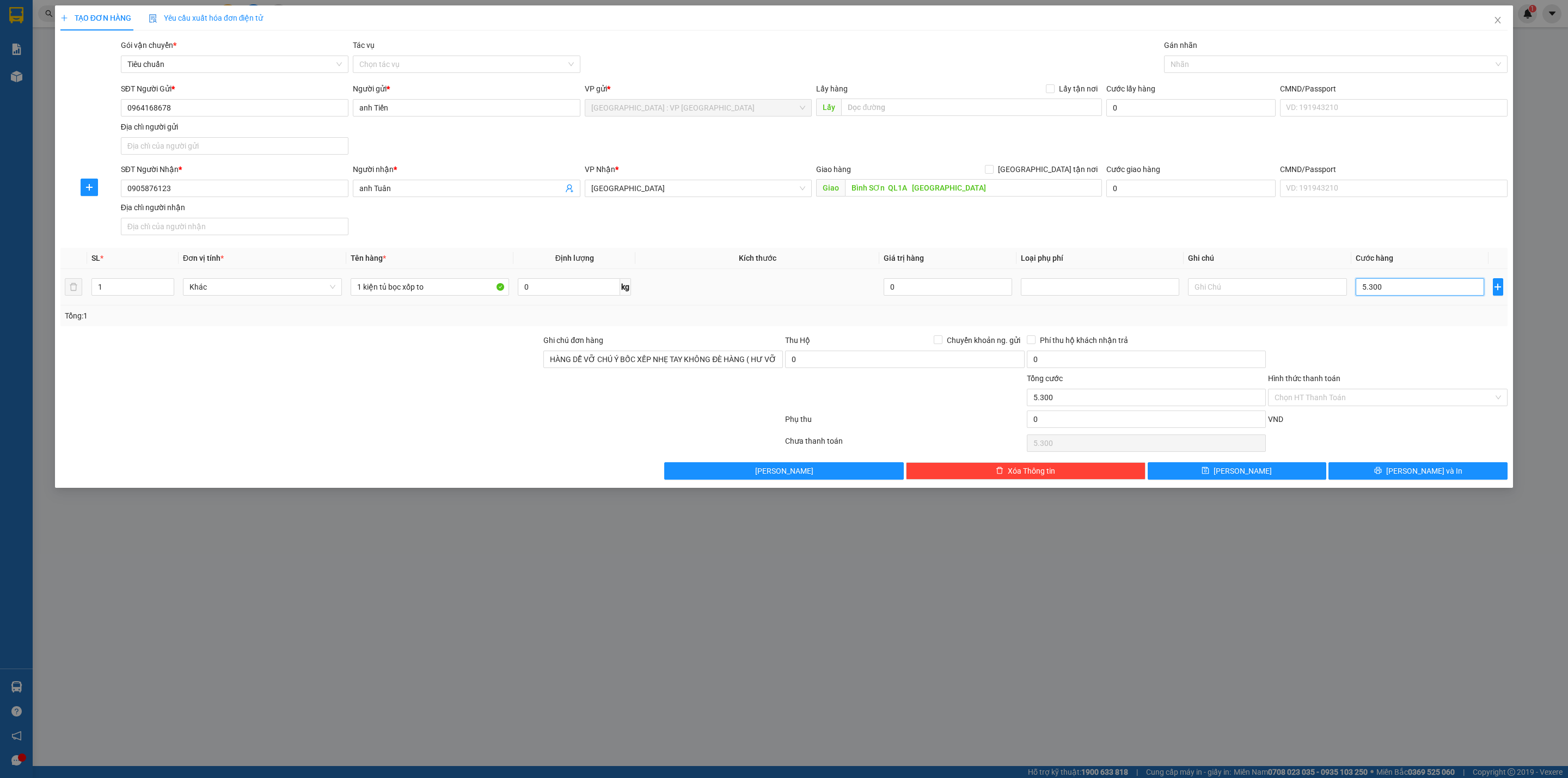
type input "53.000"
type input "530.000"
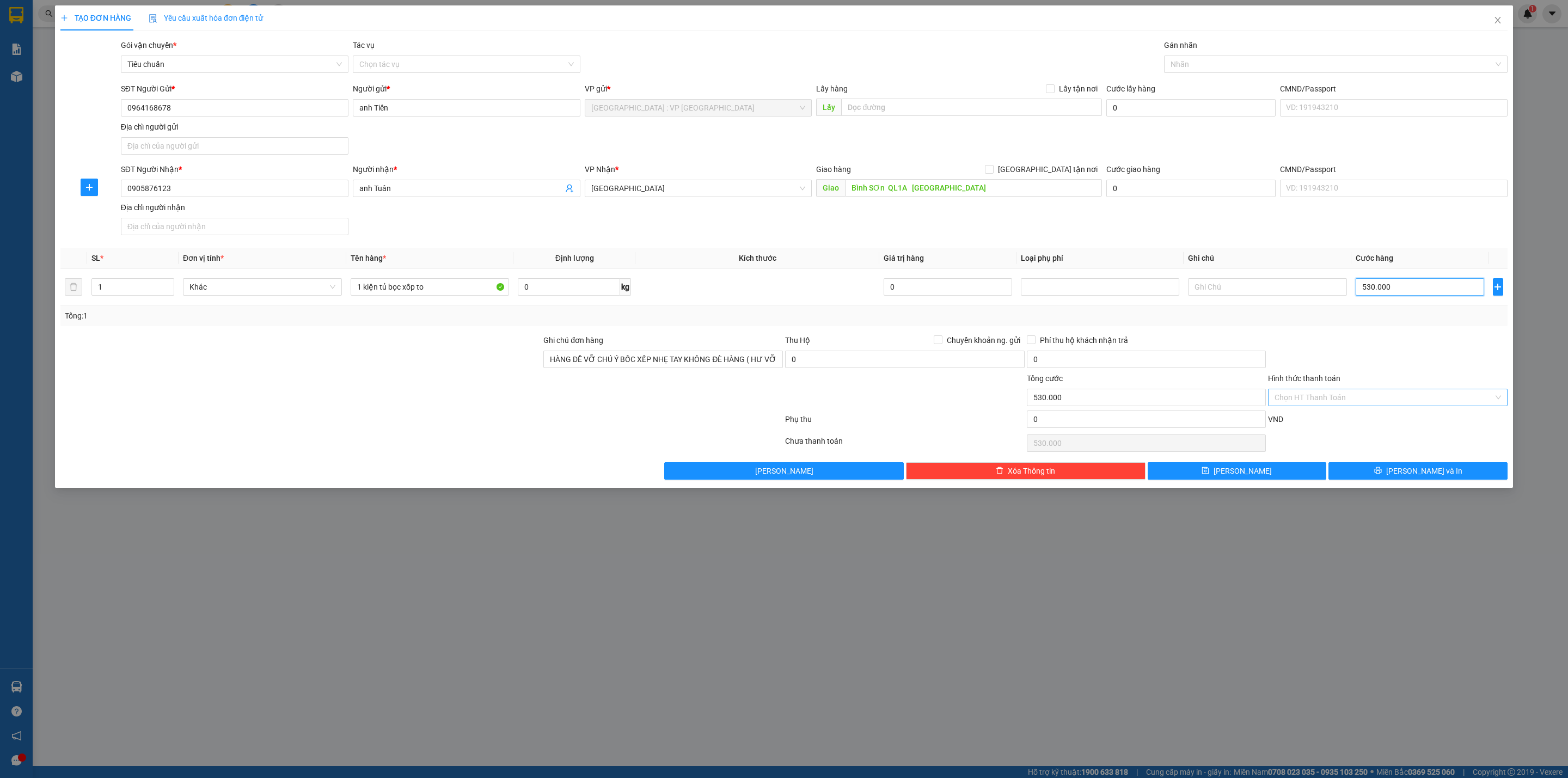
type input "530.000"
click at [1356, 402] on input "Hình thức thanh toán" at bounding box center [1384, 398] width 218 height 17
drag, startPoint x: 1350, startPoint y: 423, endPoint x: 1348, endPoint y: 326, distance: 97.0
click at [1349, 422] on div "Tại văn phòng" at bounding box center [1388, 423] width 227 height 12
type input "0"
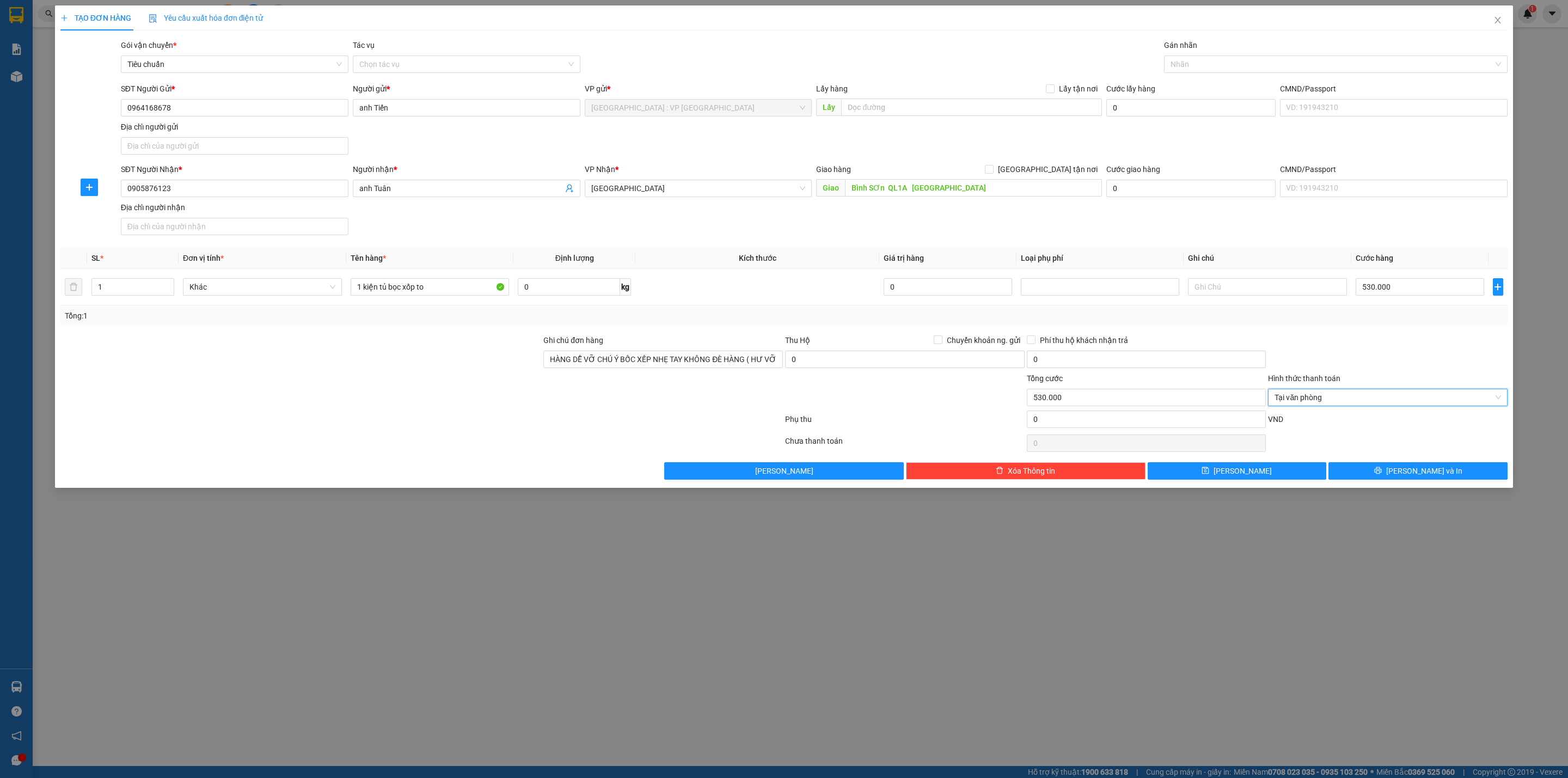
click at [1346, 316] on div "Tổng: 1" at bounding box center [784, 316] width 1438 height 12
drag, startPoint x: 1396, startPoint y: 474, endPoint x: 1359, endPoint y: 463, distance: 38.6
click at [1390, 474] on button "Lưu và In" at bounding box center [1418, 470] width 179 height 17
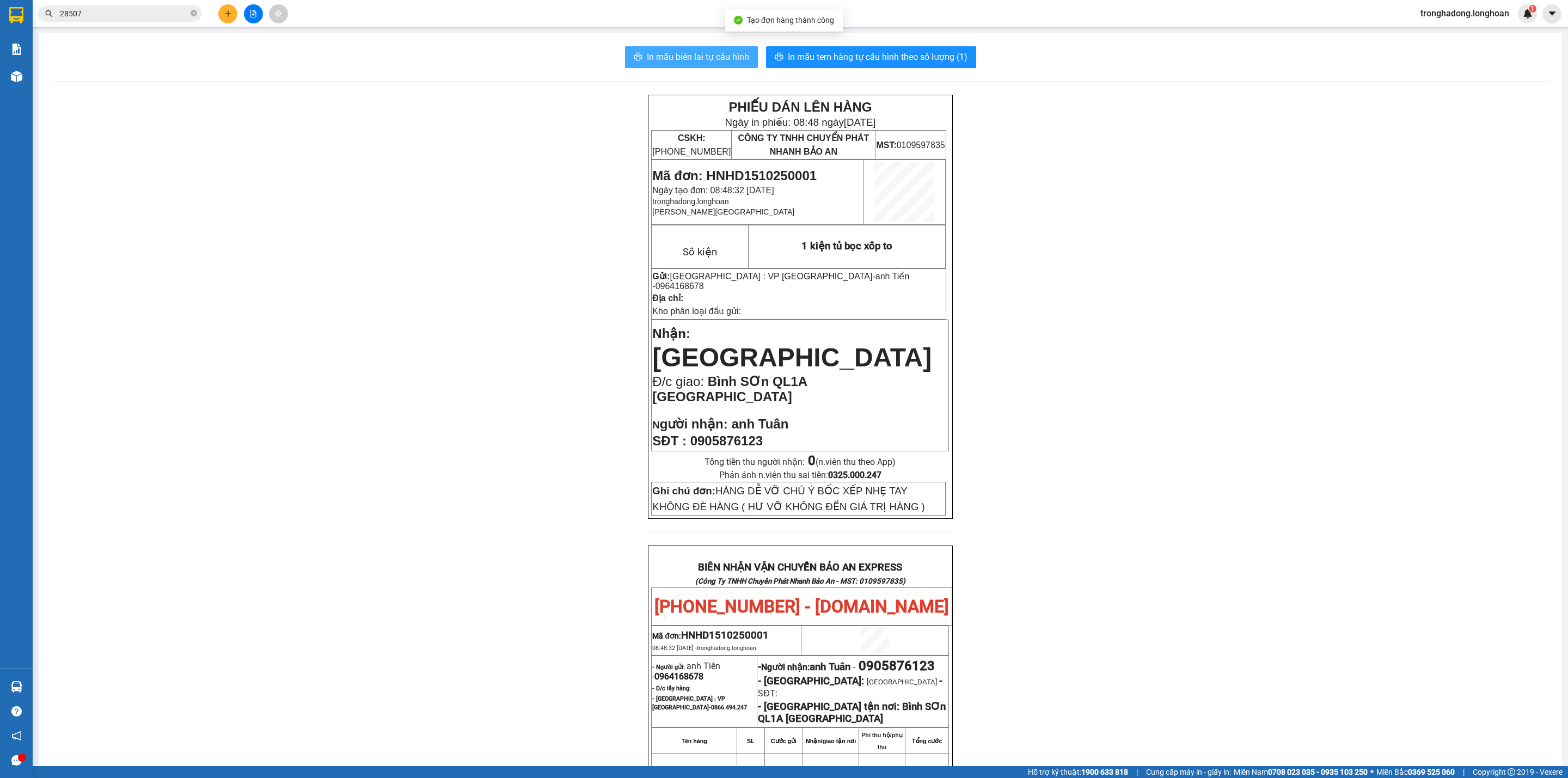
click at [702, 59] on span "In mẫu biên lai tự cấu hình" at bounding box center [697, 57] width 102 height 14
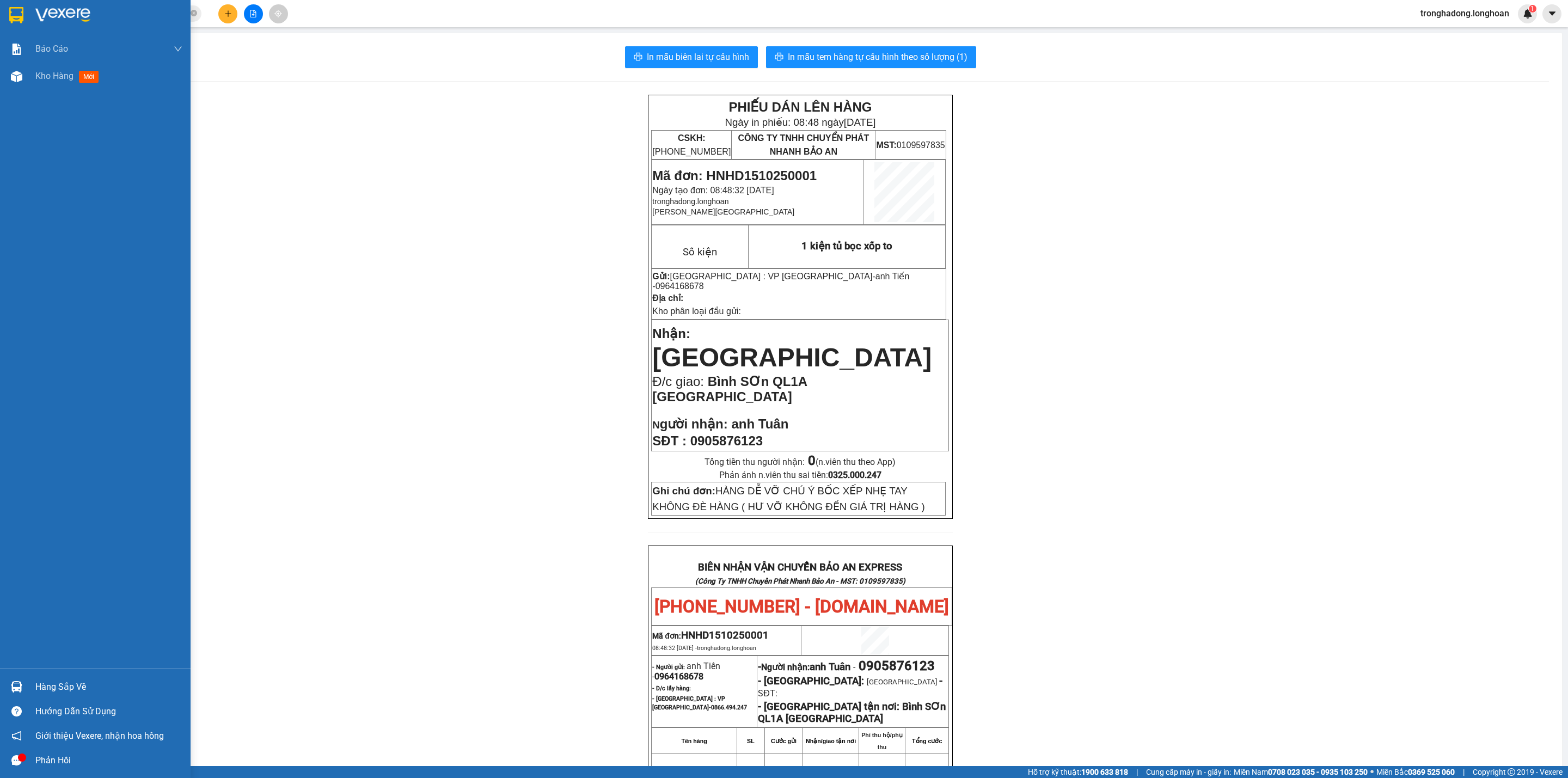
click at [21, 11] on img at bounding box center [16, 15] width 14 height 17
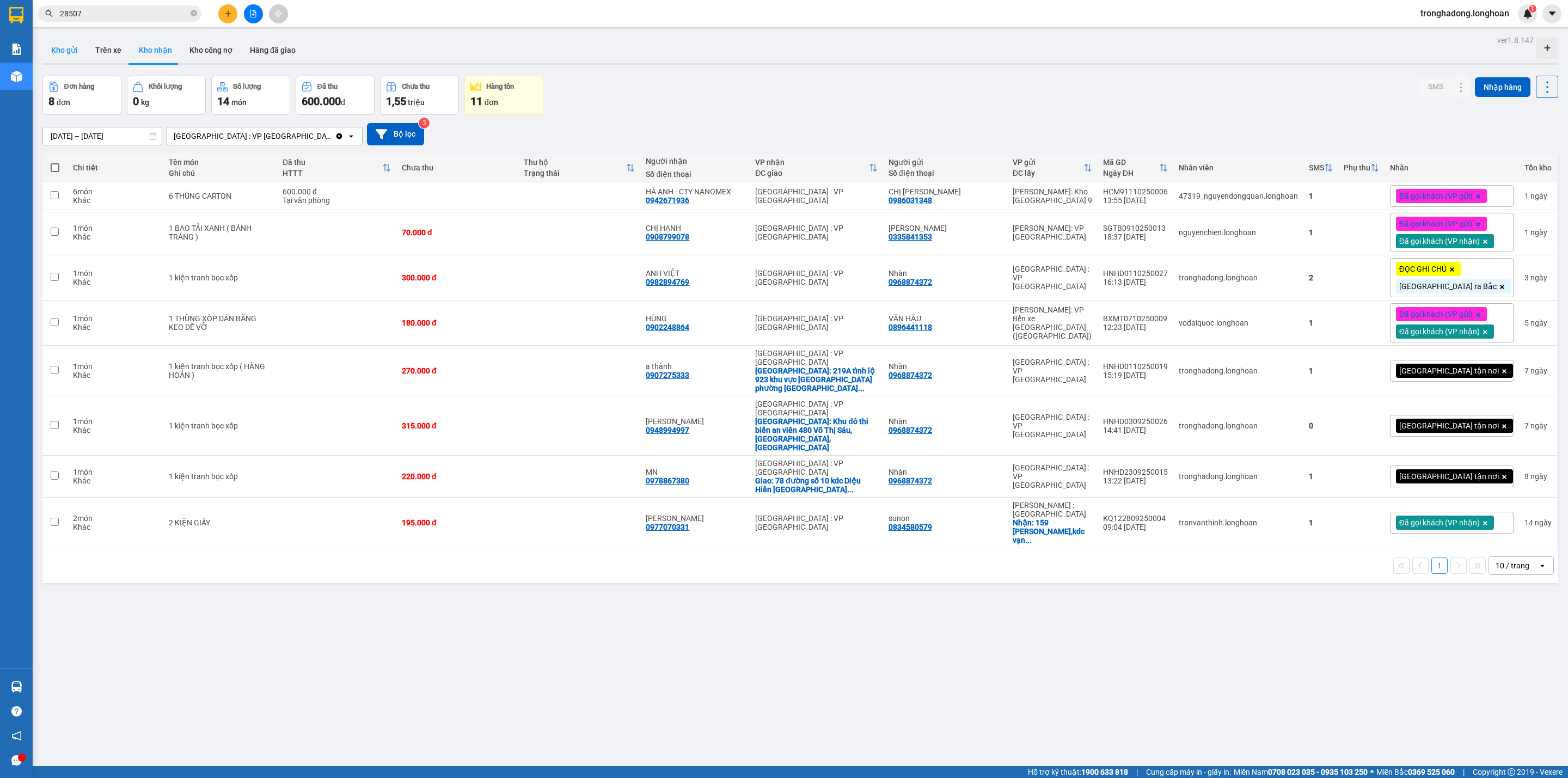
click at [67, 50] on button "Kho gửi" at bounding box center [64, 50] width 44 height 26
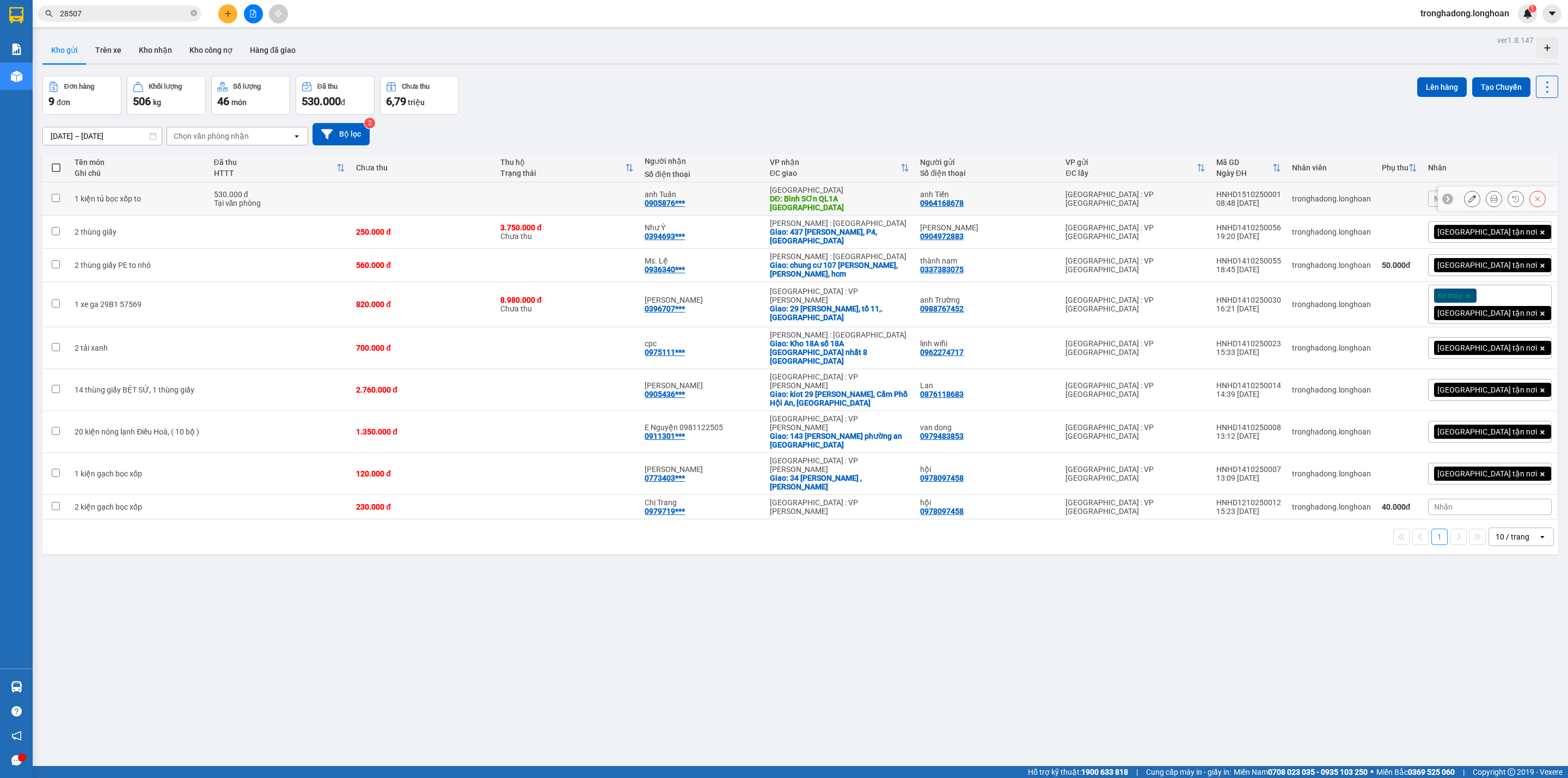
click at [1468, 196] on icon at bounding box center [1472, 199] width 8 height 8
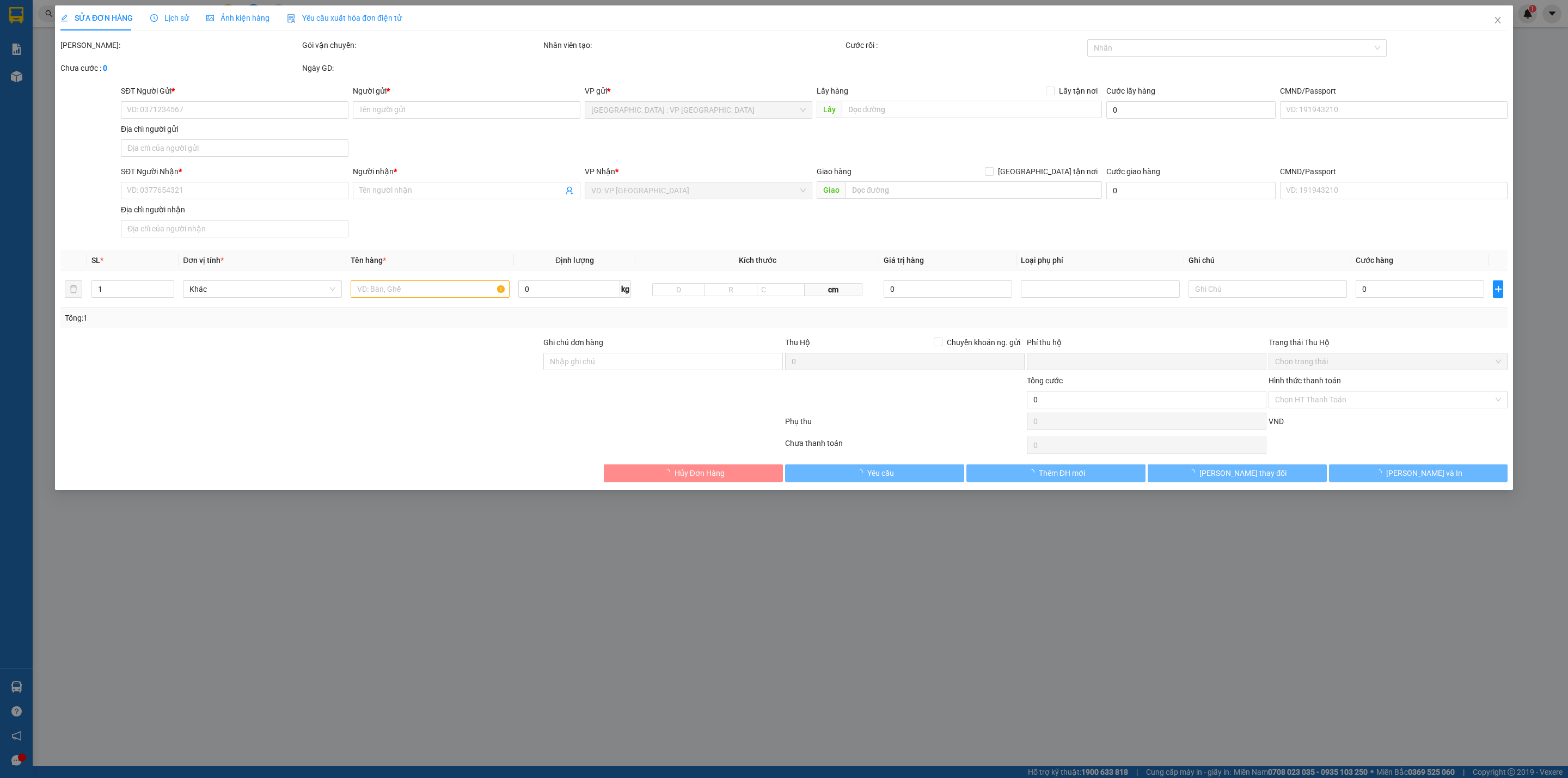
type input "0964168678"
type input "anh Tiến"
type input "0905876123"
type input "anh Tuân"
type input "Bình SƠn QL1A Quảng Ngãi"
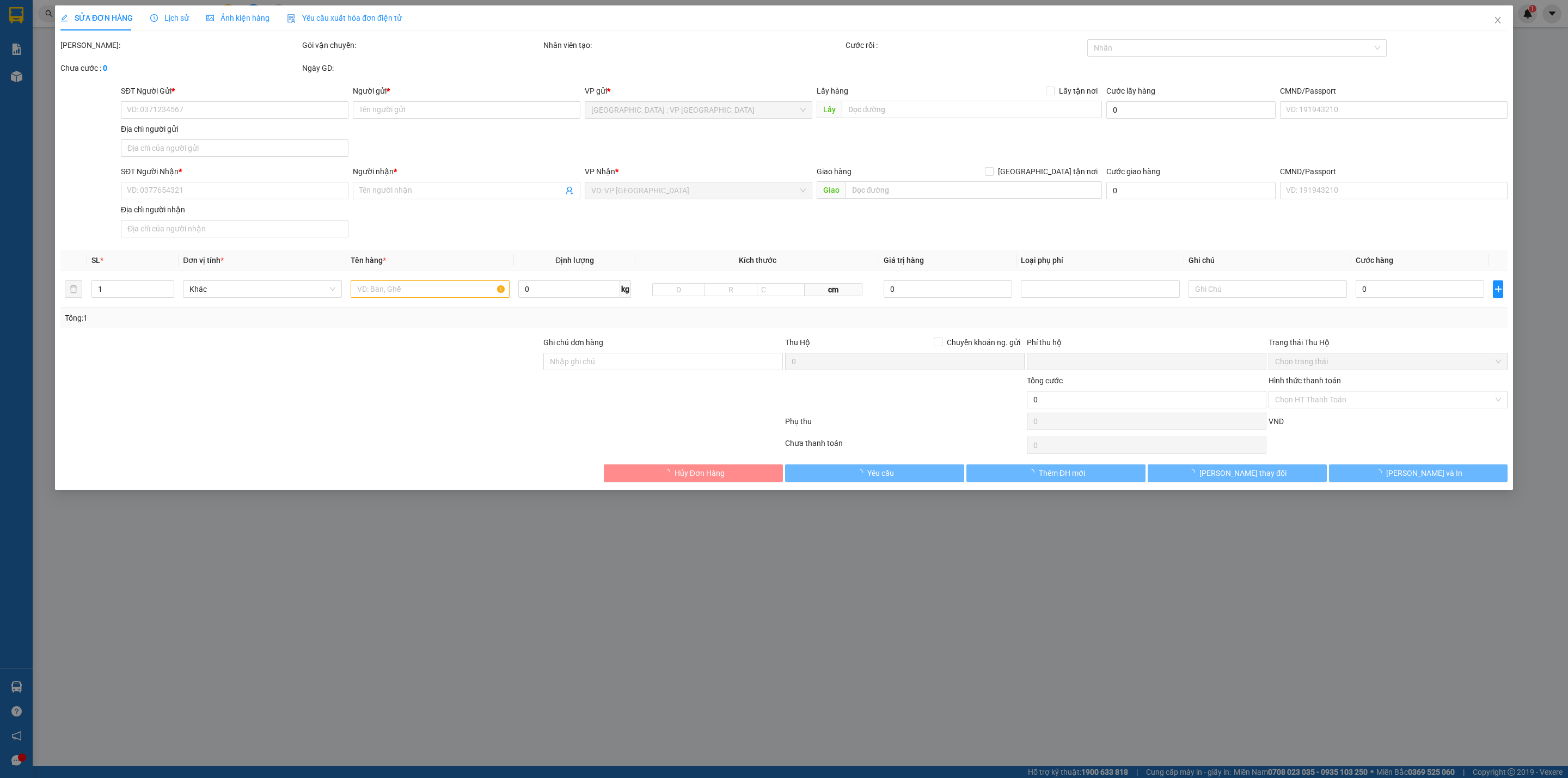
type input "HÀNG DỄ VỠ CHÚ Ý BỐC XẾP NHẸ TAY KHÔNG ĐÈ HÀNG ( HƯ VỠ KHÔNG ĐỀN GIÁ TRỊ HÀNG )"
type input "0"
type input "530.000"
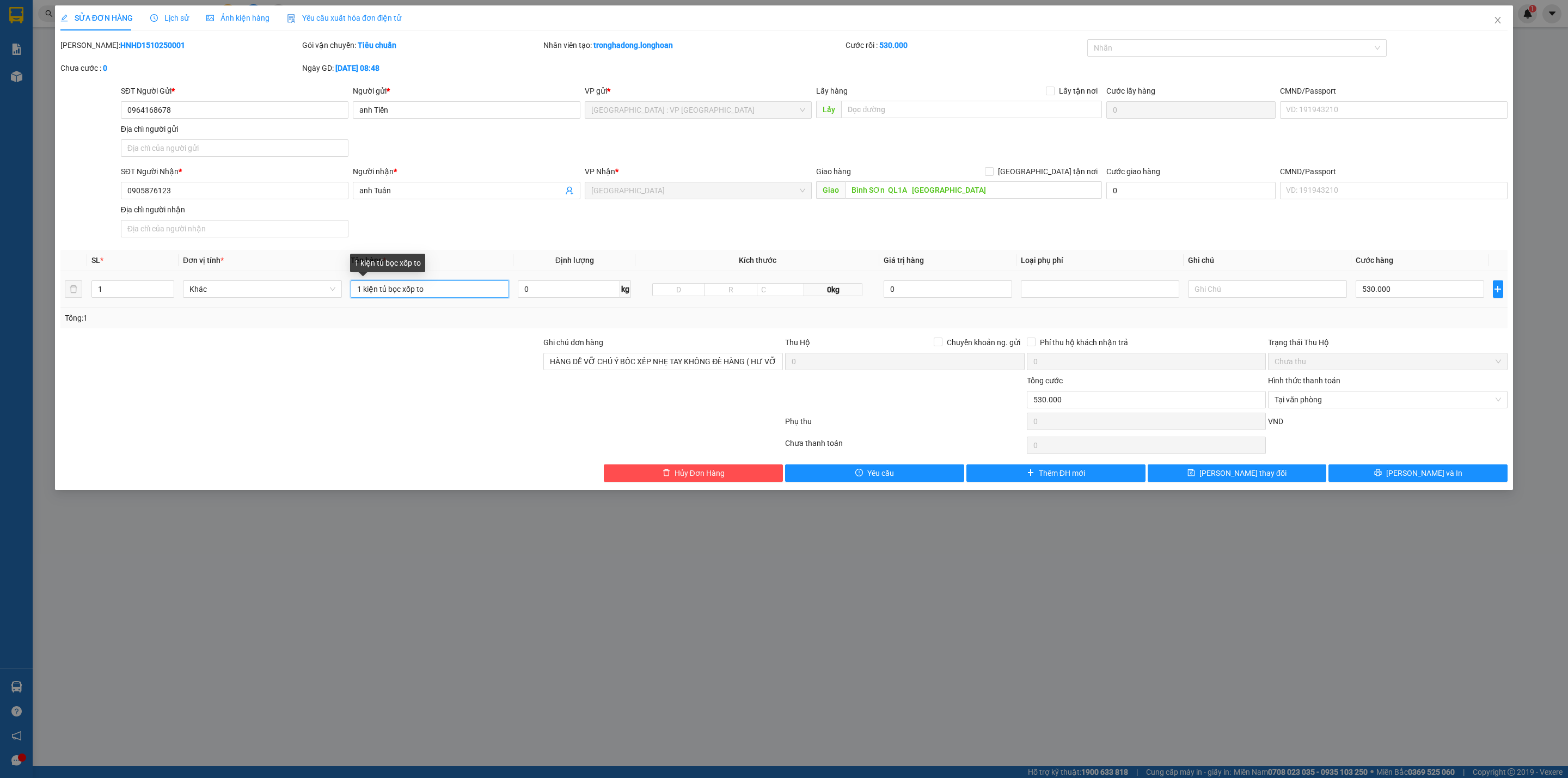
click at [359, 291] on input "1 kiện tủ bọc xốp to" at bounding box center [430, 289] width 159 height 17
drag, startPoint x: 435, startPoint y: 296, endPoint x: 417, endPoint y: 293, distance: 18.2
click at [417, 293] on input "2 kiện tủ bọc xốp to" at bounding box center [430, 289] width 159 height 17
type input "2 kiện tủ bọc xốp"
click at [430, 380] on div at bounding box center [300, 393] width 483 height 38
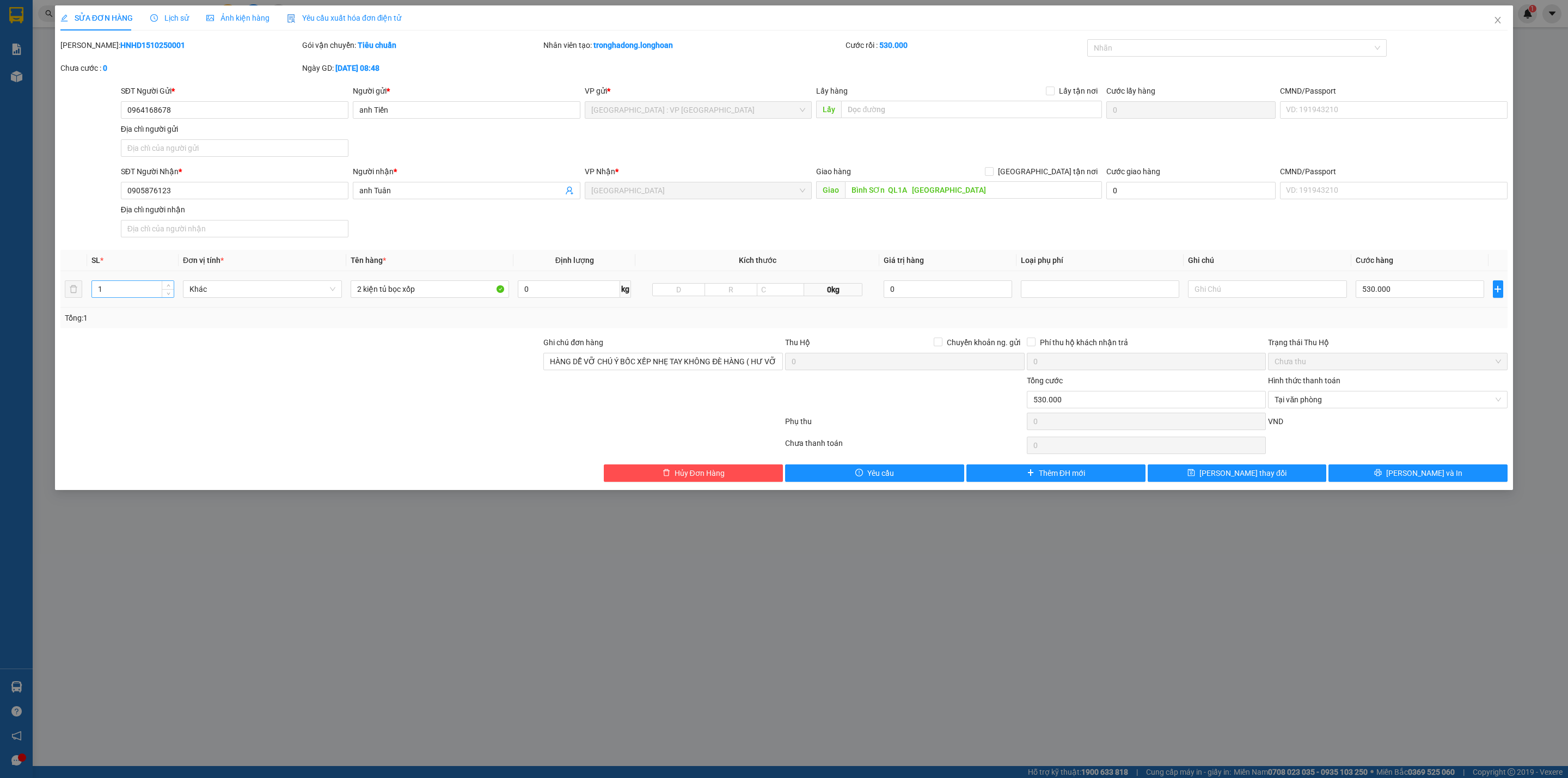
click at [135, 281] on div "1" at bounding box center [132, 289] width 82 height 17
click at [142, 288] on input "1" at bounding box center [133, 290] width 82 height 17
type input "2"
click at [382, 408] on div at bounding box center [300, 393] width 483 height 38
click at [1415, 479] on span "Lưu và In" at bounding box center [1424, 473] width 76 height 12
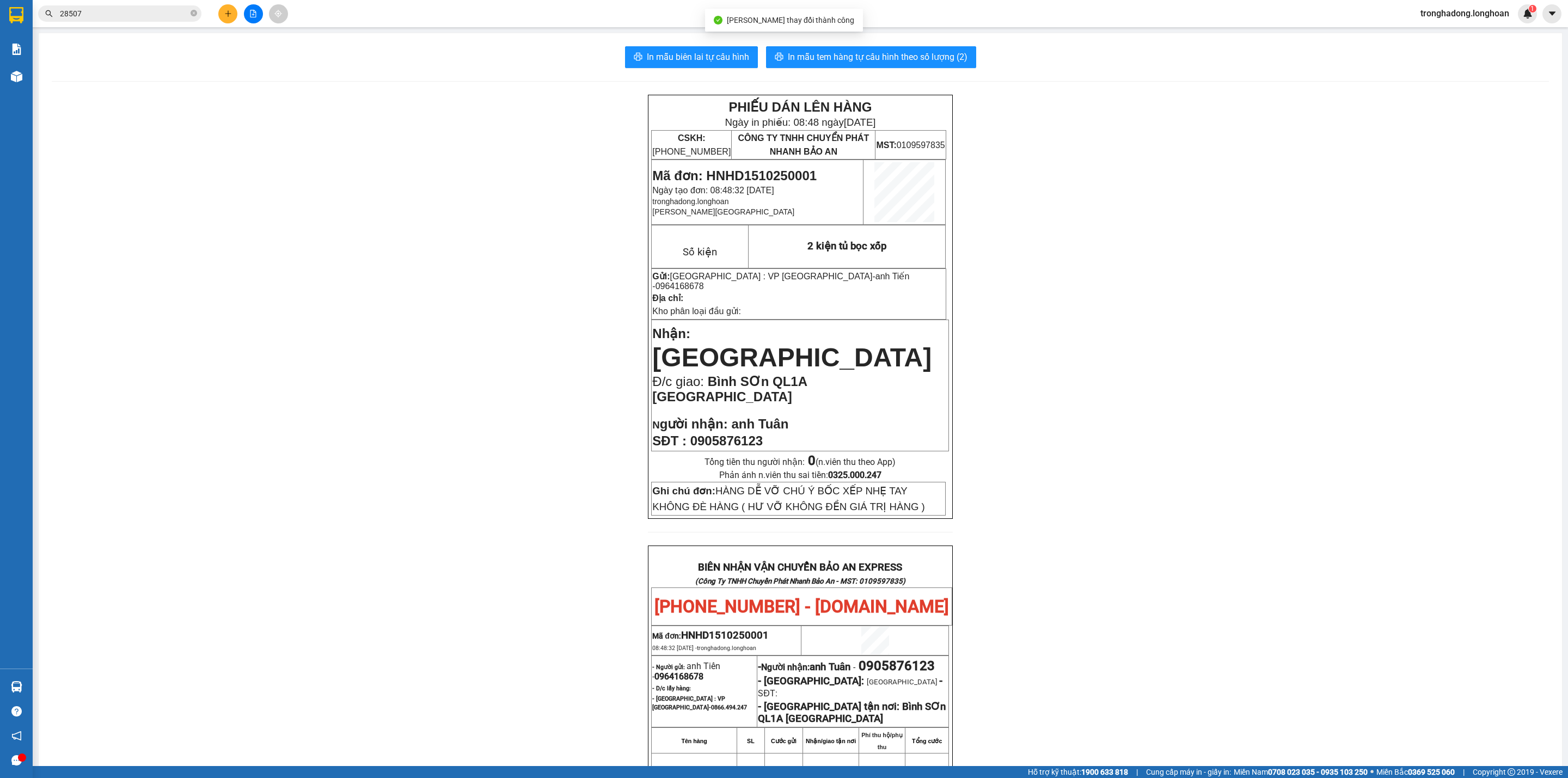
drag, startPoint x: 709, startPoint y: 73, endPoint x: 704, endPoint y: 71, distance: 5.4
click at [709, 73] on div "In mẫu biên lai tự cấu hình In mẫu tem hàng tự cấu hình theo số lượng (2) PHIẾU…" at bounding box center [800, 584] width 1523 height 1101
click at [699, 65] on button "In mẫu biên lai tự cấu hình" at bounding box center [692, 57] width 133 height 22
drag, startPoint x: 1114, startPoint y: 453, endPoint x: 993, endPoint y: 346, distance: 161.5
click at [1111, 451] on div "PHIẾU DÁN LÊN HÀNG Ngày in phiếu: 08:48 ngày 15-10-2025 CSKH: 1900.06.88.33 CÔN…" at bounding box center [800, 607] width 1497 height 1026
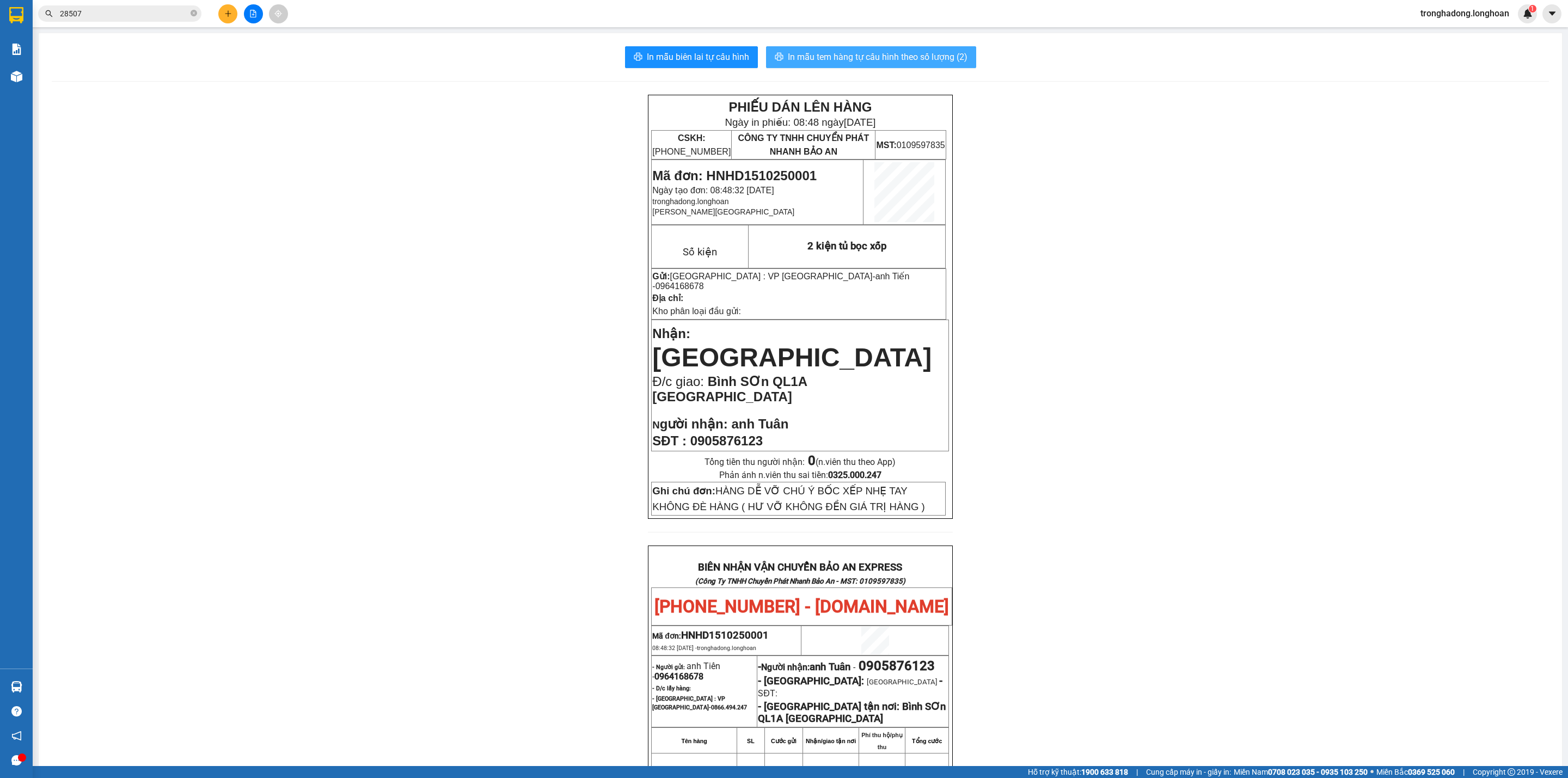
click at [854, 54] on span "In mẫu tem hàng tự cấu hình theo số lượng (2)" at bounding box center [878, 57] width 180 height 14
click at [906, 46] on button "In mẫu tem hàng tự cấu hình theo số lượng (2)" at bounding box center [871, 57] width 210 height 22
click at [433, 307] on div "PHIẾU DÁN LÊN HÀNG Ngày in phiếu: 08:51 ngày 15-10-2025 CSKH: 1900.06.88.33 CÔN…" at bounding box center [800, 607] width 1497 height 1026
click at [197, 14] on icon "close-circle" at bounding box center [194, 13] width 7 height 7
click at [159, 13] on input "text" at bounding box center [124, 14] width 129 height 12
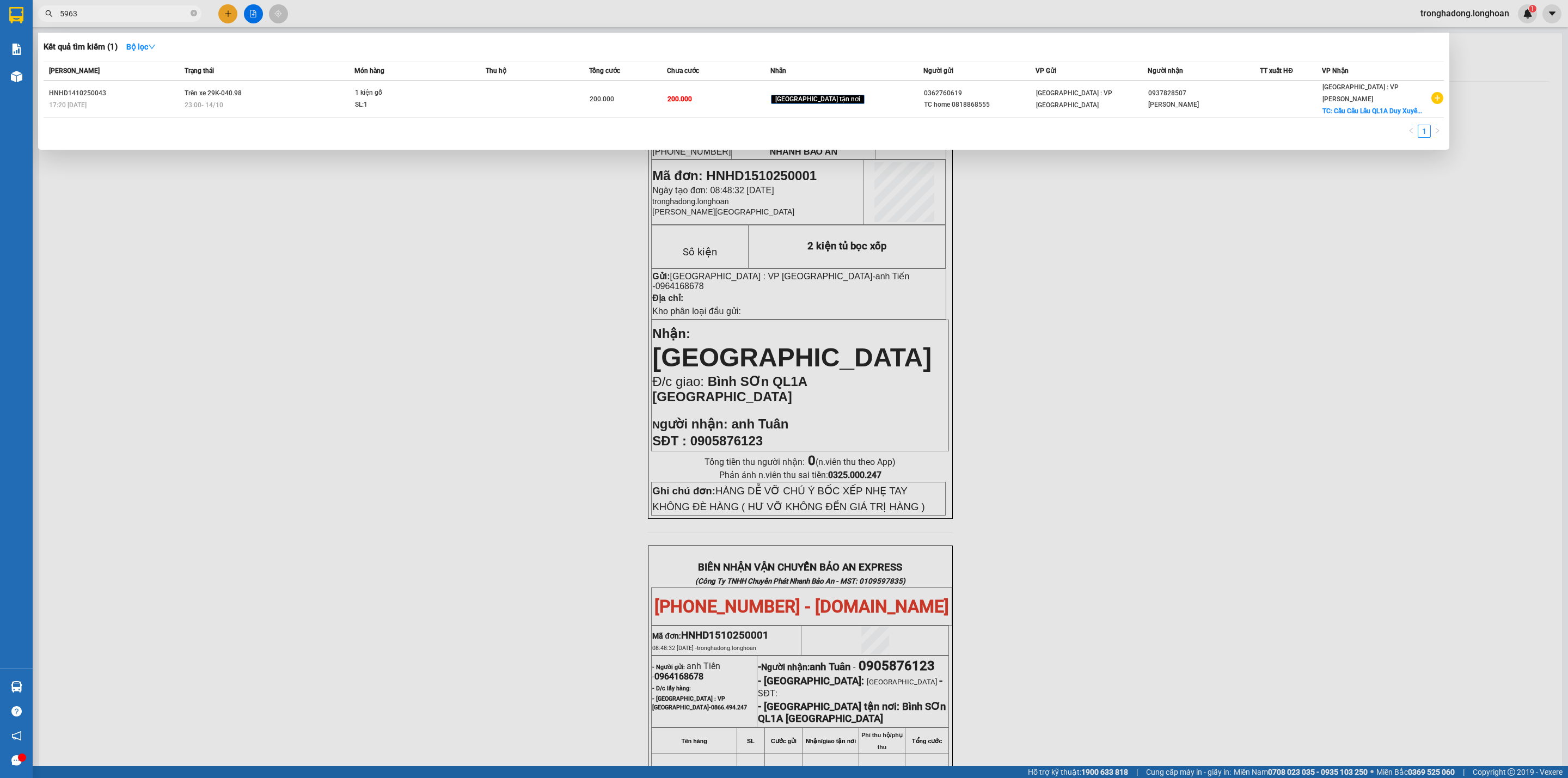
type input "59631"
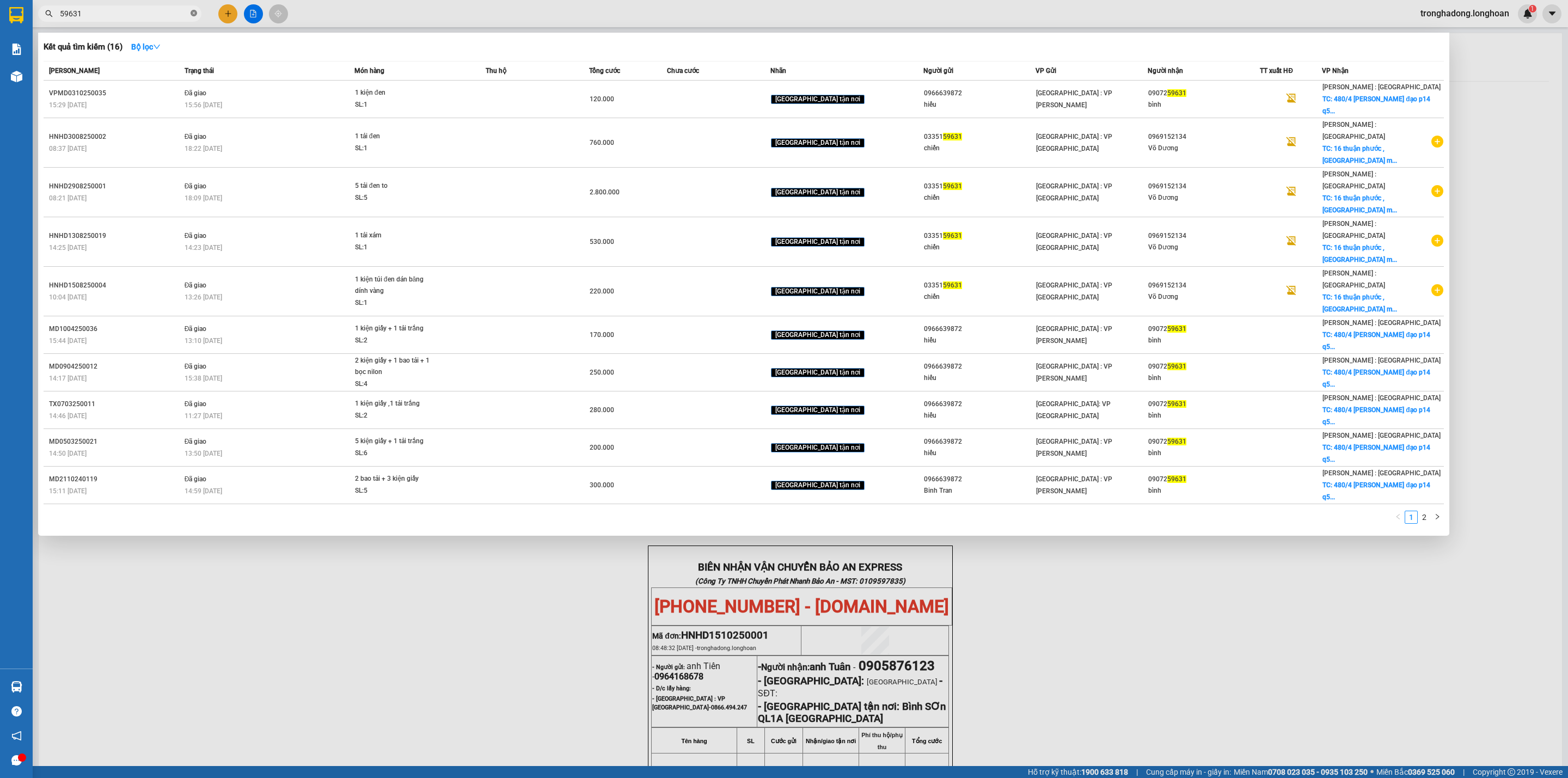
click at [196, 14] on icon "close-circle" at bounding box center [194, 13] width 7 height 7
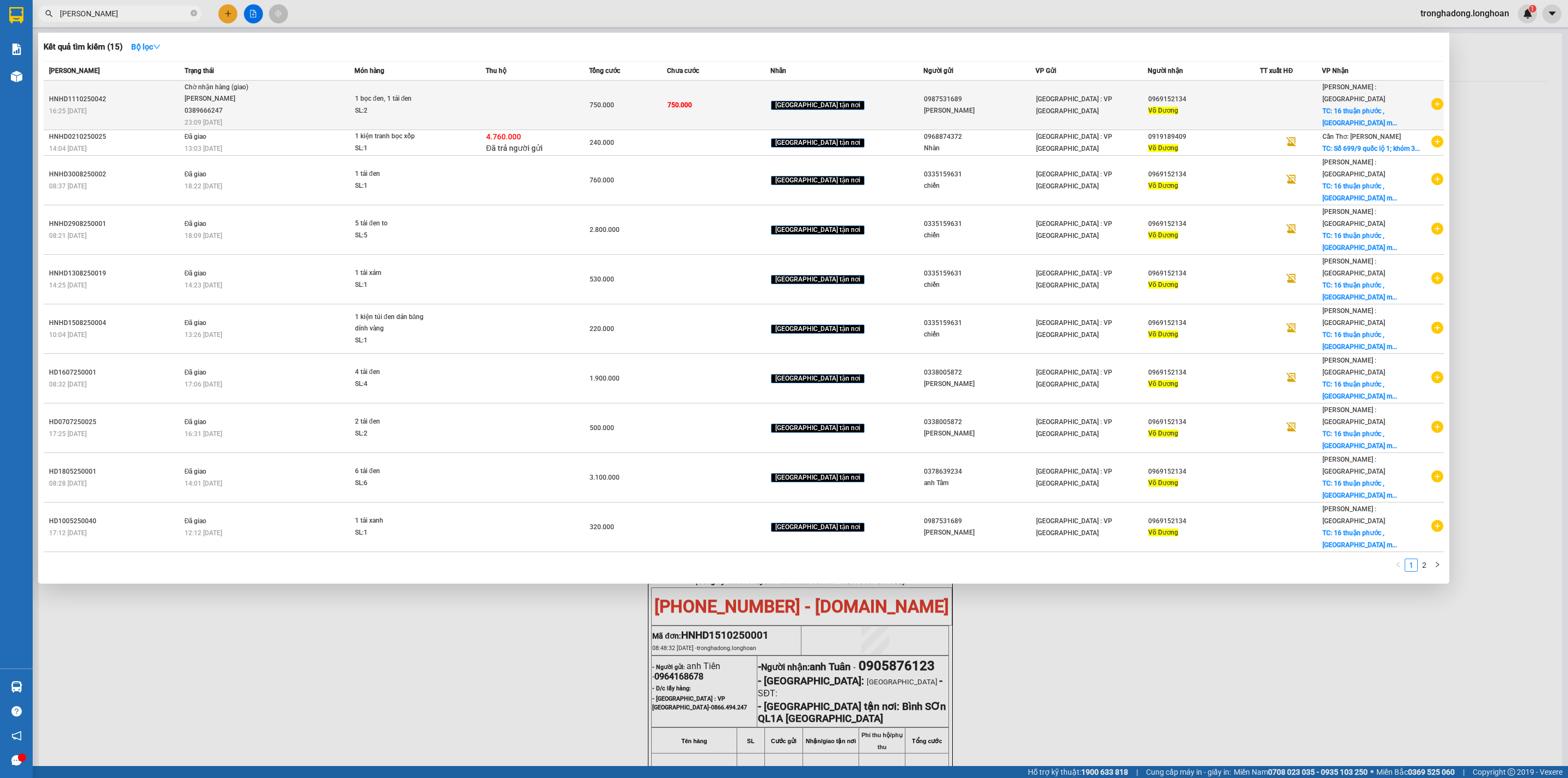
type input "võ dương"
click at [354, 112] on span "Chờ nhận hàng (giao) TRƯƠNG DUY DƯƠNG 0389666247 23:09 - 14/10" at bounding box center [269, 104] width 169 height 45
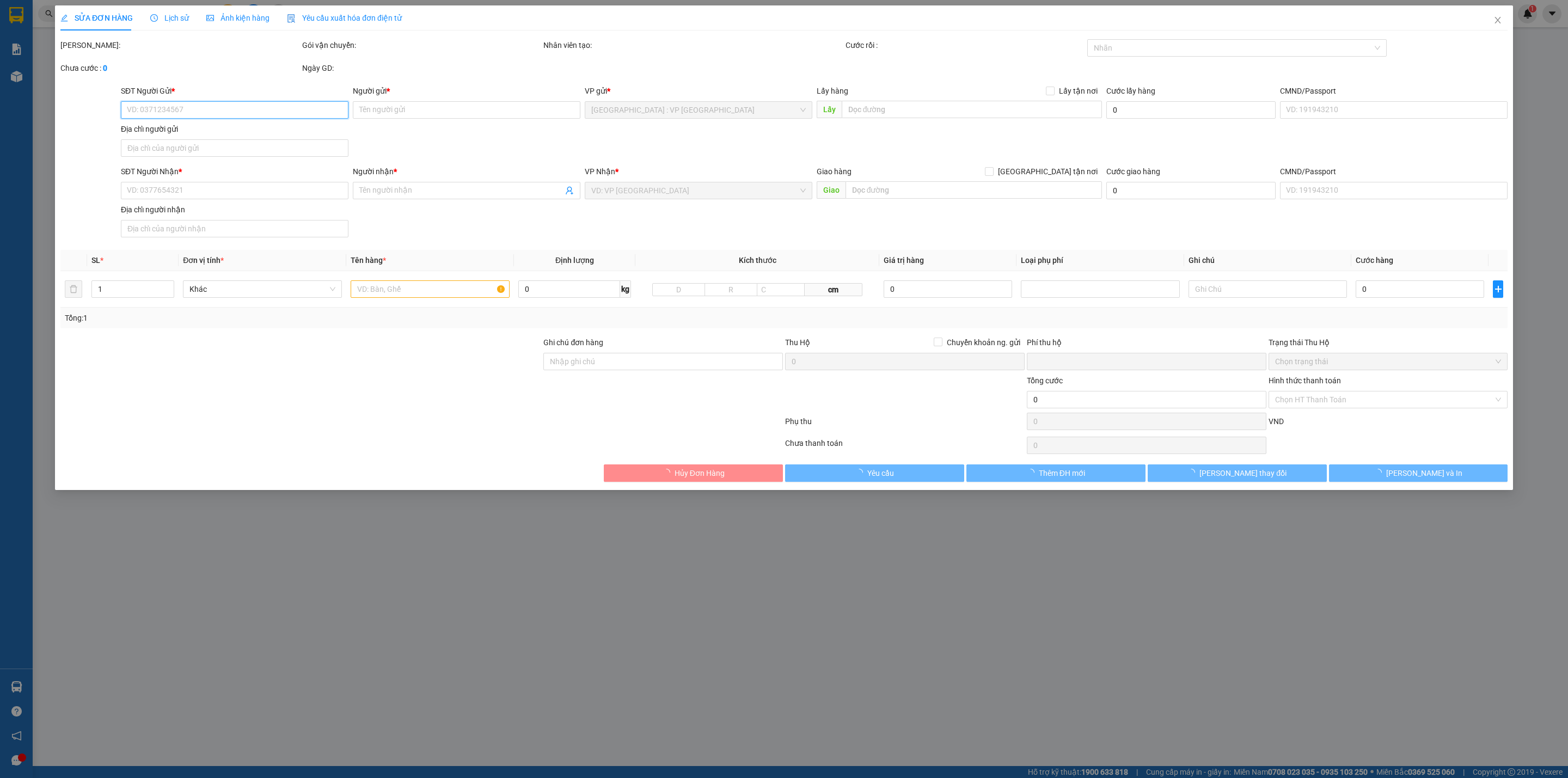
type input "0987531689"
type input "Lê Luyến"
type input "0969152134"
type input "Võ Dương"
checkbox input "true"
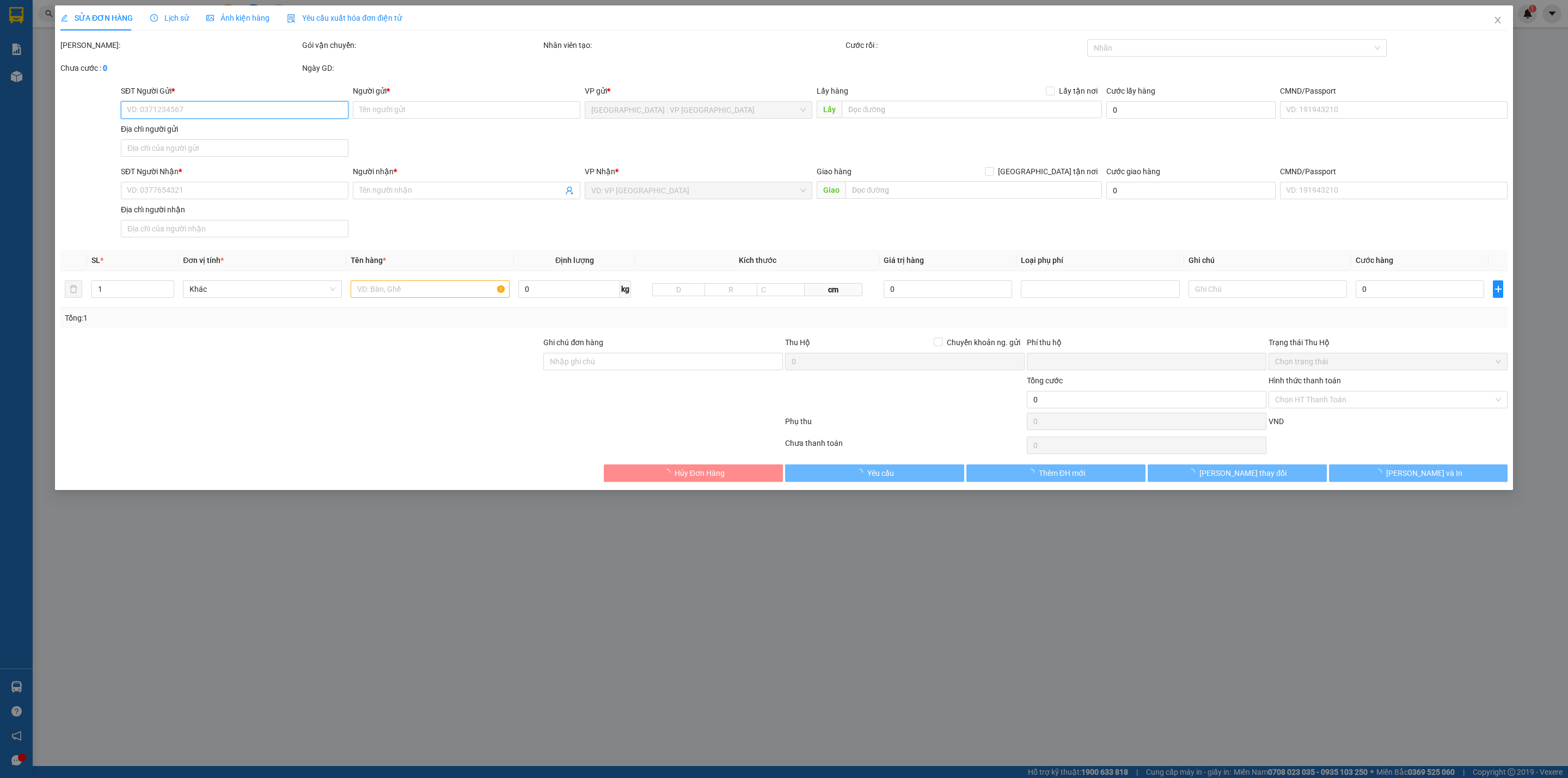
type input "16 thuận phước , truông mít , dương minh châu , tây ninh"
type input "0"
type input "750.000"
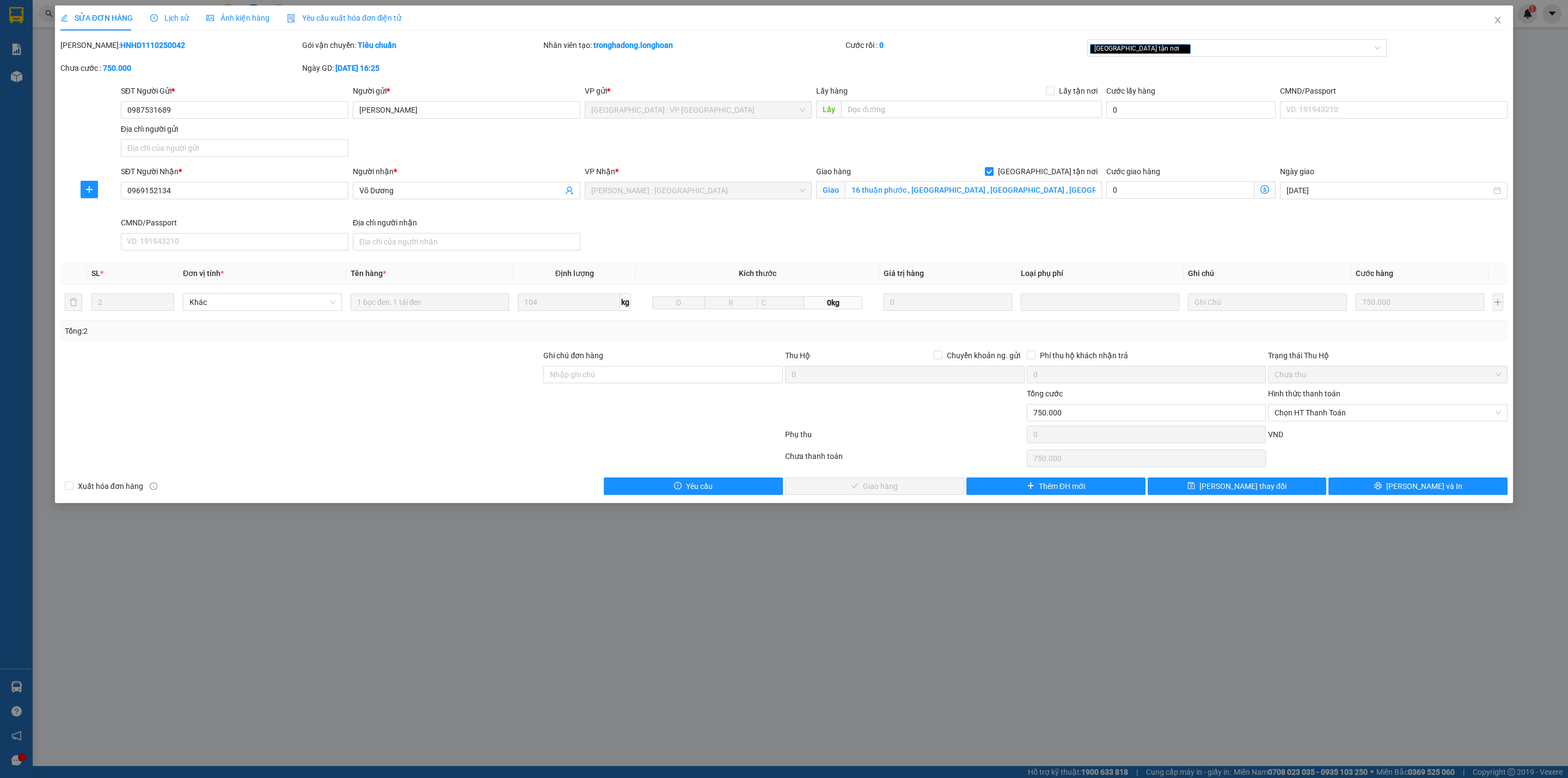
click at [175, 18] on span "Lịch sử" at bounding box center [169, 18] width 39 height 9
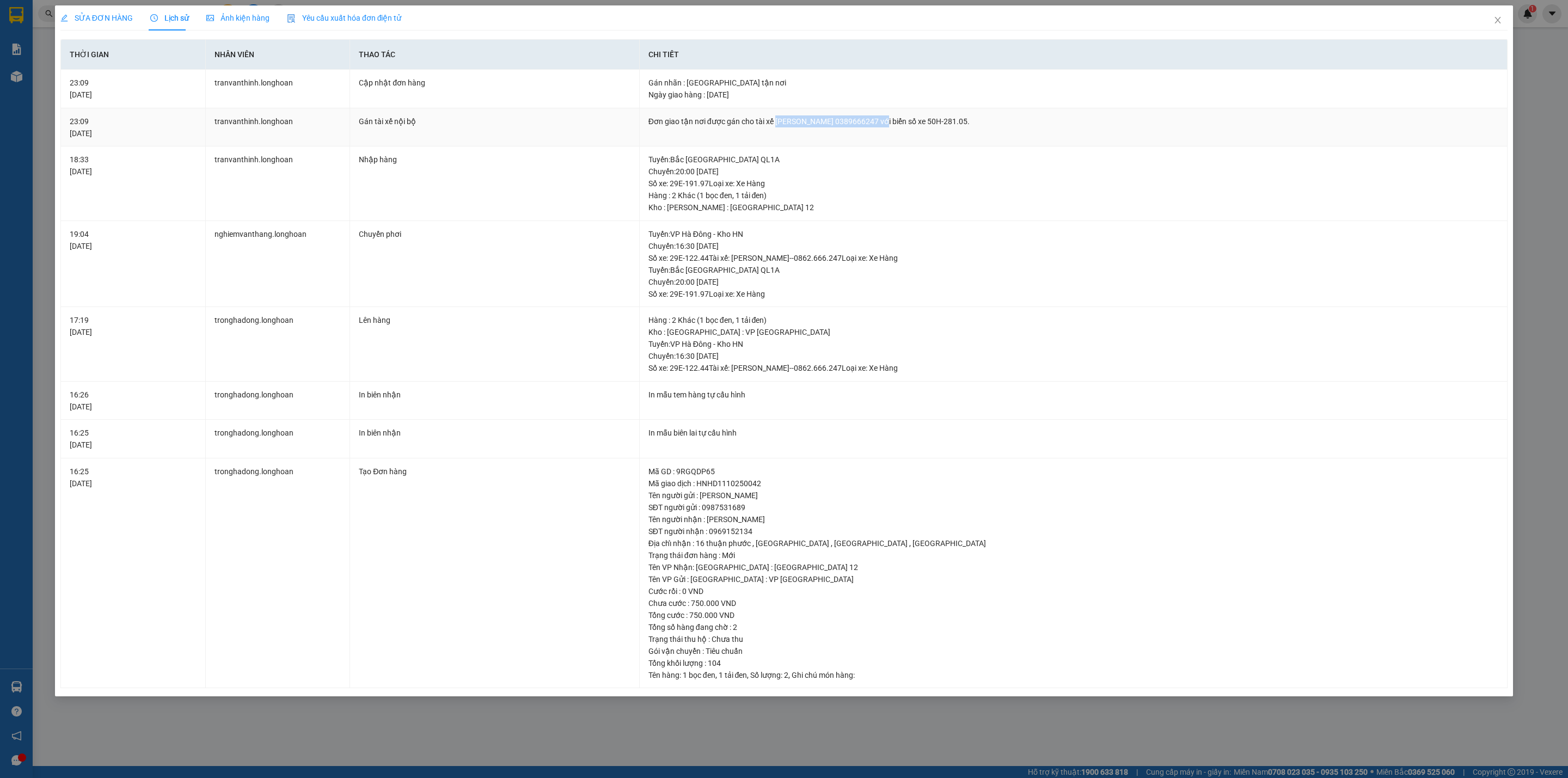
drag, startPoint x: 776, startPoint y: 119, endPoint x: 895, endPoint y: 114, distance: 119.1
click at [895, 114] on td "Đơn giao tận nơi được gán cho tài xế TRƯƠNG DUY DƯƠNG 0389666247 với biển số xe…" at bounding box center [1074, 127] width 868 height 39
click at [887, 138] on td "Đơn giao tận nơi được gán cho tài xế TRƯƠNG DUY DƯƠNG 0389666247 với biển số xe…" at bounding box center [1074, 127] width 868 height 39
click at [869, 139] on td "Đơn giao tận nơi được gán cho tài xế TRƯƠNG DUY DƯƠNG 0389666247 với biển số xe…" at bounding box center [1074, 127] width 868 height 39
click at [578, 273] on td "Chuyển phơi" at bounding box center [494, 264] width 289 height 86
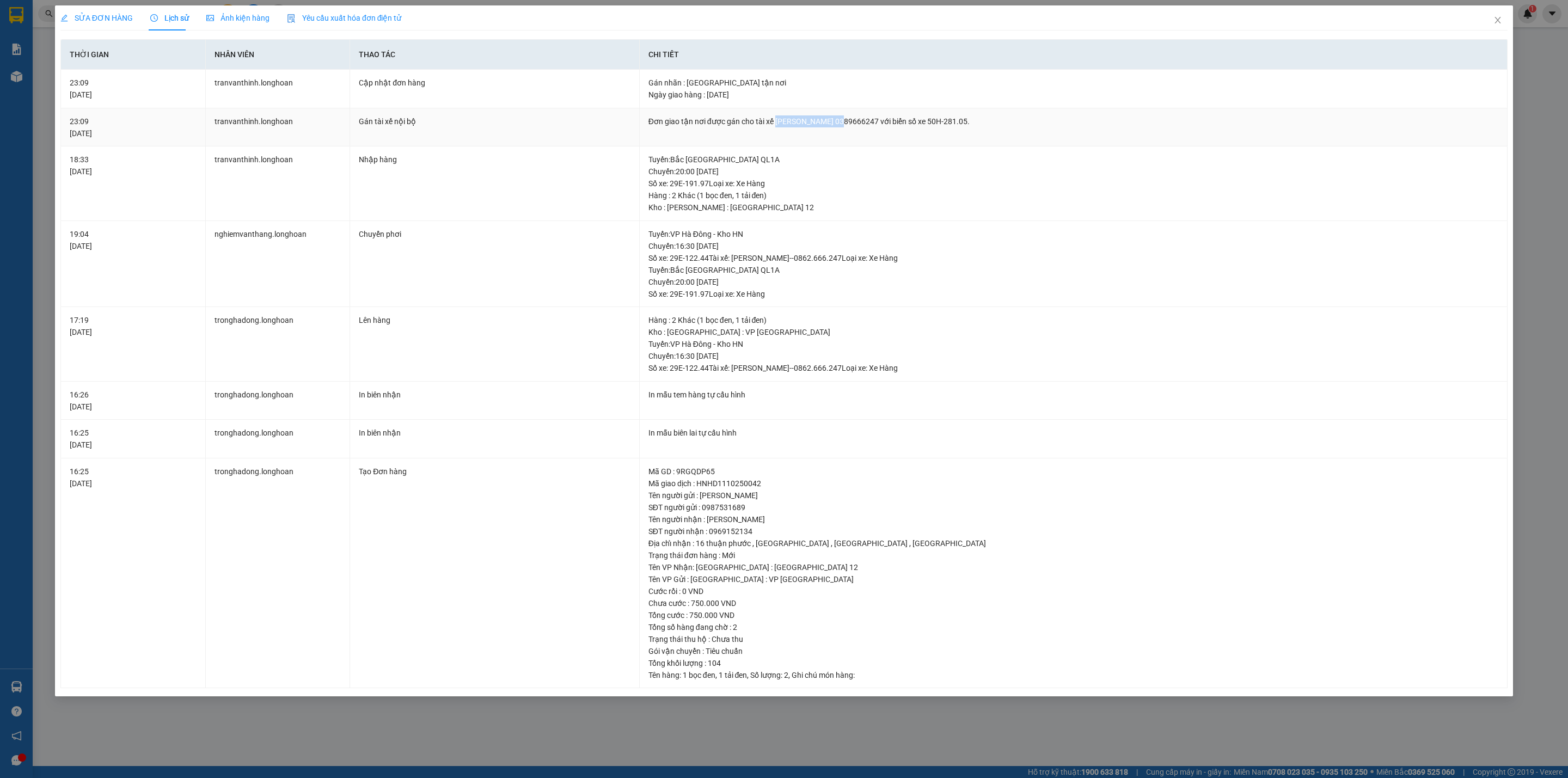
drag, startPoint x: 776, startPoint y: 121, endPoint x: 850, endPoint y: 110, distance: 74.8
click at [850, 110] on td "Đơn giao tận nơi được gán cho tài xế TRƯƠNG DUY DƯƠNG 0389666247 với biển số xe…" at bounding box center [1074, 127] width 868 height 39
click at [840, 144] on td "Đơn giao tận nơi được gán cho tài xế TRƯƠNG DUY DƯƠNG 0389666247 với biển số xe…" at bounding box center [1074, 127] width 868 height 39
click at [766, 125] on div "Đơn giao tận nơi được gán cho tài xế TRƯƠNG DUY DƯƠNG 0389666247 với biển số xe…" at bounding box center [1074, 122] width 850 height 12
drag, startPoint x: 776, startPoint y: 123, endPoint x: 850, endPoint y: 121, distance: 74.0
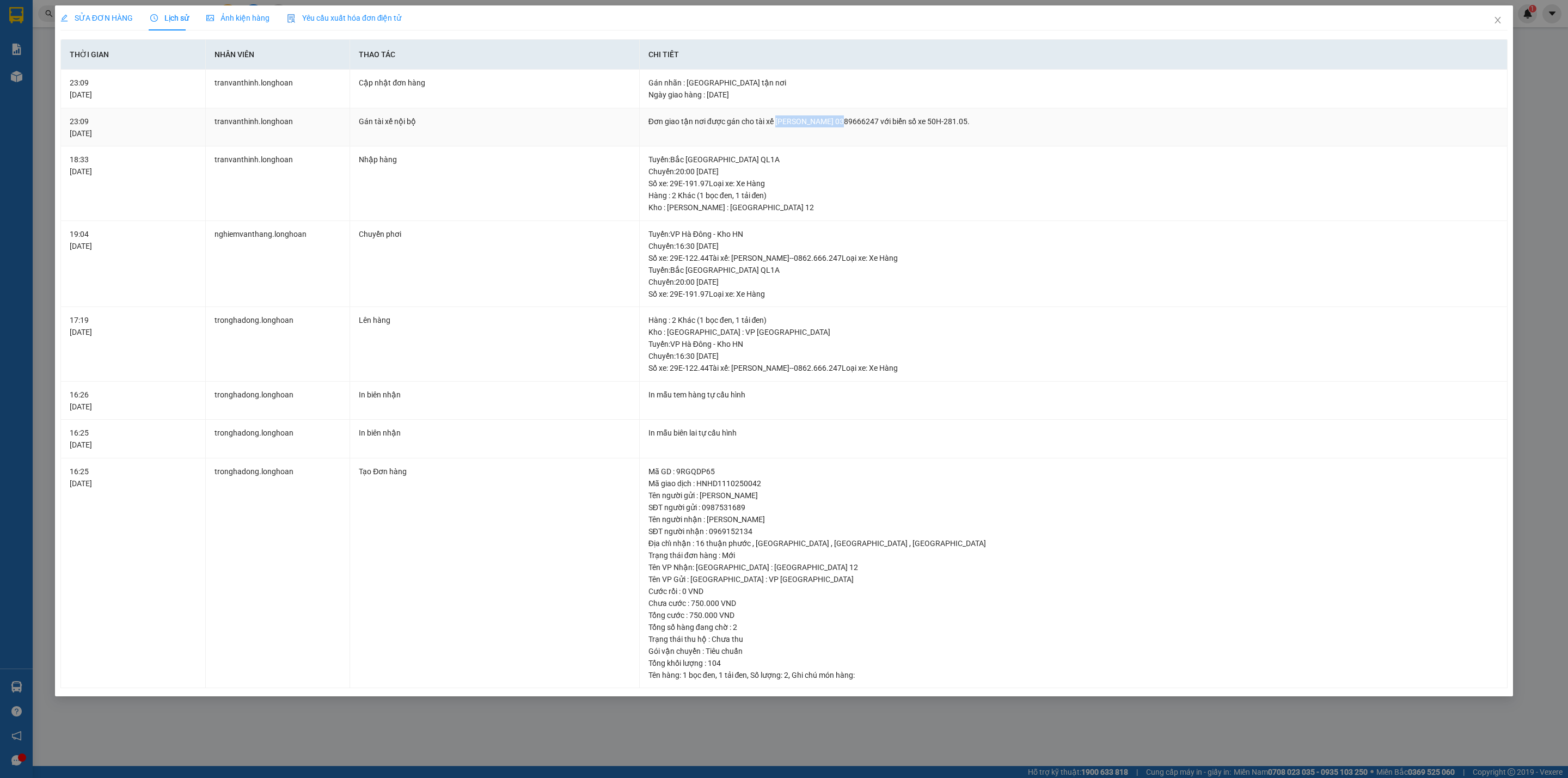
click at [850, 121] on div "Đơn giao tận nơi được gán cho tài xế TRƯƠNG DUY DƯƠNG 0389666247 với biển số xe…" at bounding box center [1074, 122] width 850 height 12
click at [817, 160] on div "Tuyến : Bắc Trung Nam QL1A Chuyến: 20:00 ngày 12-10-2025 Số xe: 29E-191.97 Loại…" at bounding box center [1074, 172] width 850 height 36
drag, startPoint x: 776, startPoint y: 119, endPoint x: 841, endPoint y: 129, distance: 65.8
click at [851, 119] on div "Đơn giao tận nơi được gán cho tài xế TRƯƠNG DUY DƯƠNG 0389666247 với biển số xe…" at bounding box center [1074, 122] width 850 height 12
click at [826, 165] on div "Tuyến : Bắc Trung Nam QL1A Chuyến: 20:00 ngày 12-10-2025 Số xe: 29E-191.97 Loại…" at bounding box center [1074, 172] width 850 height 36
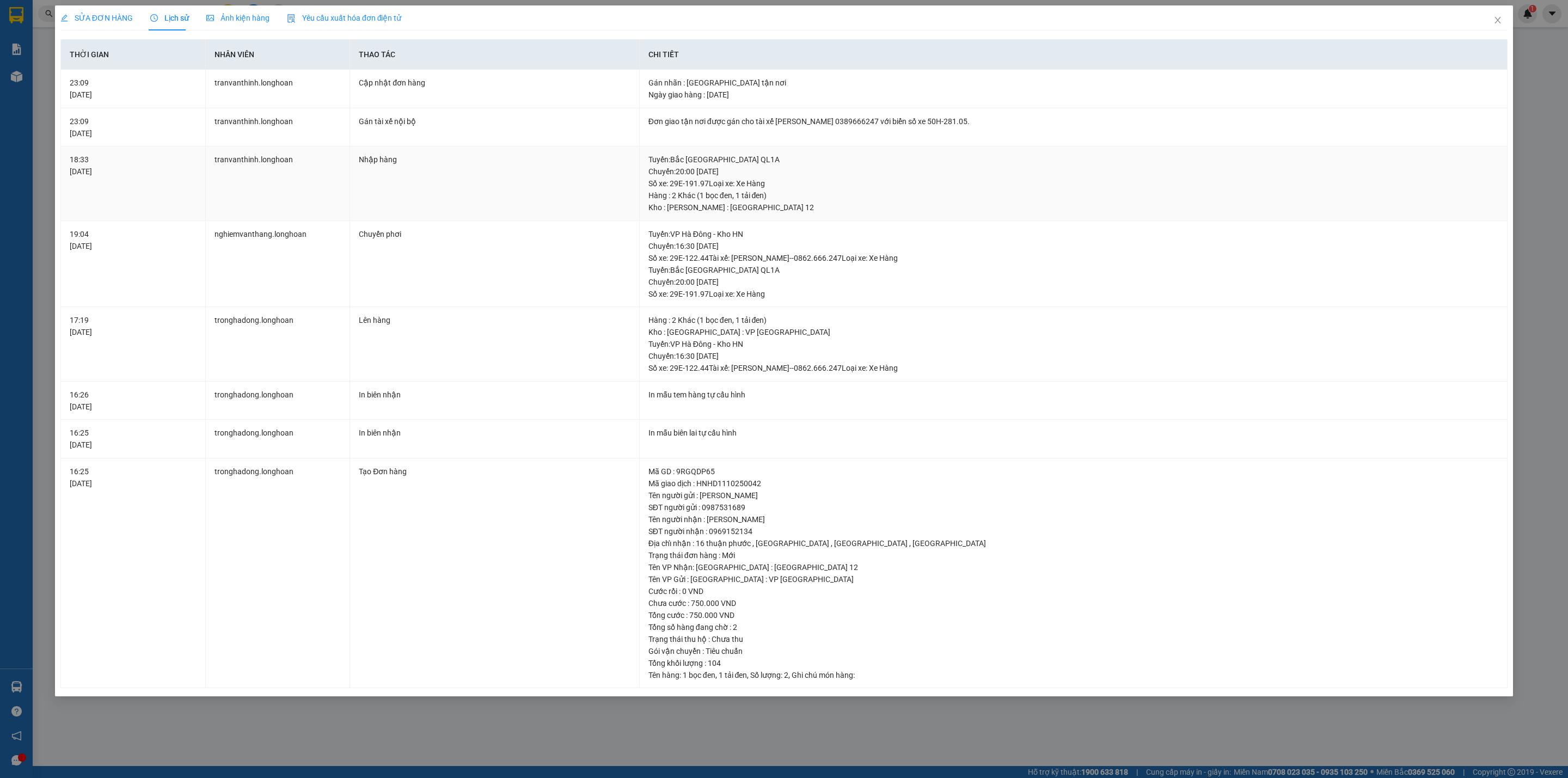
click at [823, 165] on div "Tuyến : Bắc Trung Nam QL1A Chuyến: 20:00 ngày 12-10-2025 Số xe: 29E-191.97 Loại…" at bounding box center [1074, 172] width 850 height 36
drag, startPoint x: 777, startPoint y: 123, endPoint x: 846, endPoint y: 119, distance: 69.1
click at [846, 119] on div "Đơn giao tận nơi được gán cho tài xế TRƯƠNG DUY DƯƠNG 0389666247 với biển số xe…" at bounding box center [1074, 122] width 850 height 12
click at [847, 125] on div "Đơn giao tận nơi được gán cho tài xế TRƯƠNG DUY DƯƠNG 0389666247 với biển số xe…" at bounding box center [1074, 122] width 850 height 12
click at [851, 124] on div "Đơn giao tận nơi được gán cho tài xế TRƯƠNG DUY DƯƠNG 0389666247 với biển số xe…" at bounding box center [1074, 122] width 850 height 12
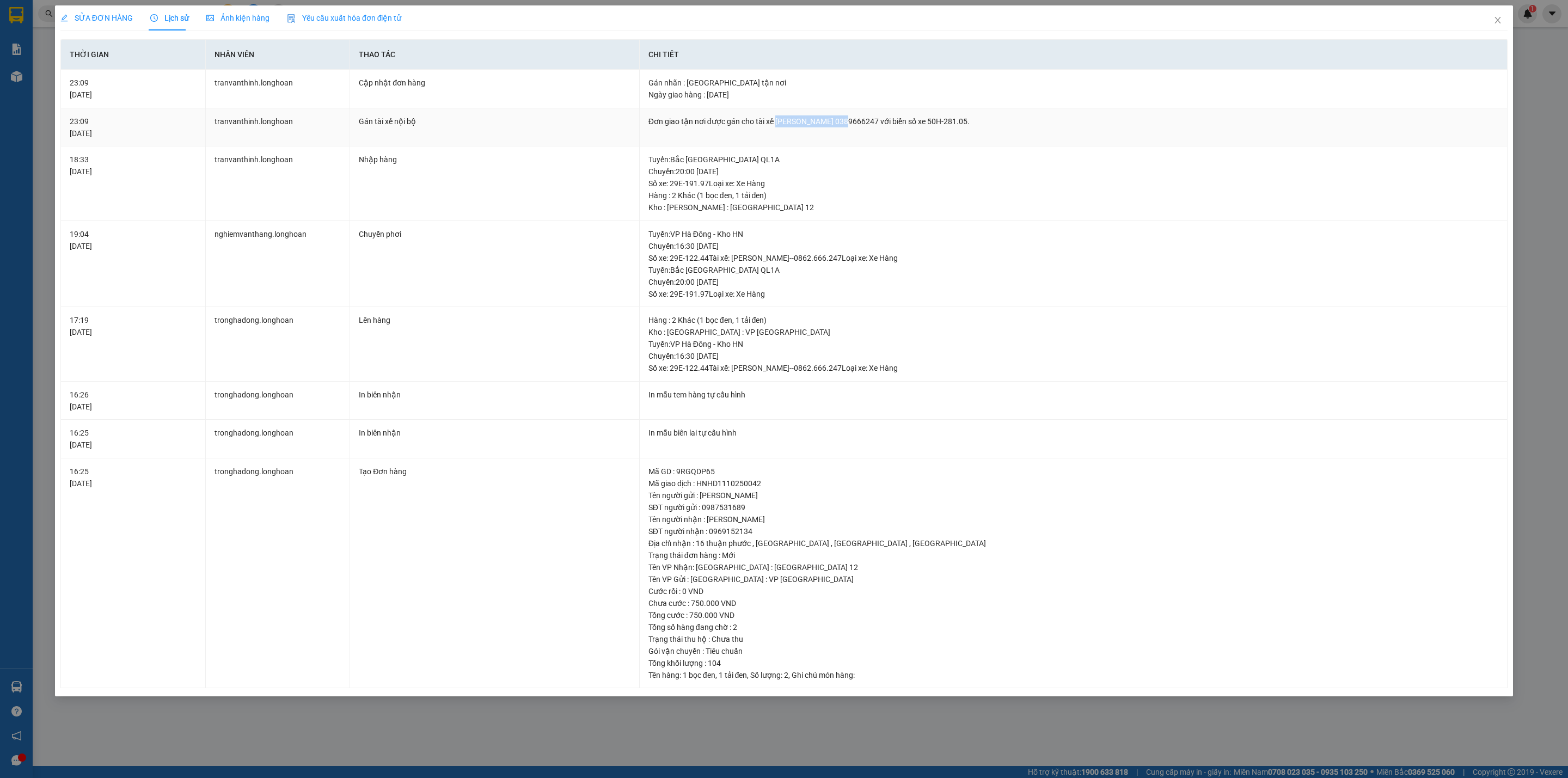
drag, startPoint x: 851, startPoint y: 124, endPoint x: 782, endPoint y: 126, distance: 69.0
click at [782, 126] on div "Đơn giao tận nơi được gán cho tài xế TRƯƠNG DUY DƯƠNG 0389666247 với biển số xe…" at bounding box center [1074, 122] width 850 height 12
click at [932, 368] on div "Tuyến : VP Hà Đông - Kho HN Chuyến: 16:30 ngày 12-10-2025 Số xe: 29E-122.44 Tài…" at bounding box center [1074, 356] width 850 height 36
click at [104, 20] on span "SỬA ĐƠN HÀNG" at bounding box center [97, 18] width 73 height 9
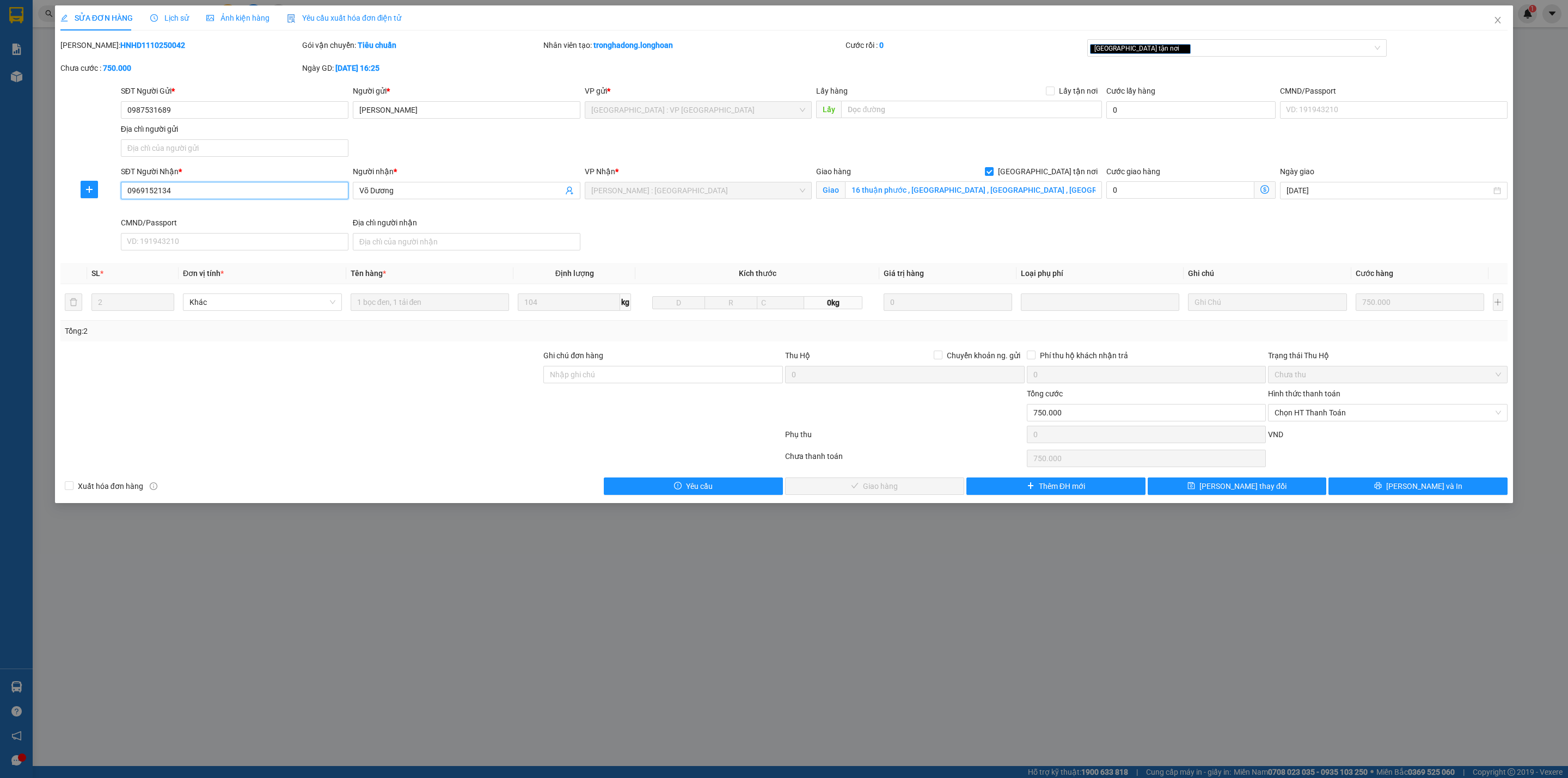
drag, startPoint x: 191, startPoint y: 194, endPoint x: 50, endPoint y: 194, distance: 141.0
click at [51, 194] on div "SỬA ĐƠN HÀNG Lịch sử Ảnh kiện hàng Yêu cầu xuất hóa đơn điện tử Total Paid Fee …" at bounding box center [784, 389] width 1568 height 778
paste input "Dốc Xoãi Quảng Ngãi"
click at [213, 191] on input "0969152134" at bounding box center [234, 190] width 228 height 17
click at [209, 193] on input "0969152134" at bounding box center [234, 190] width 228 height 17
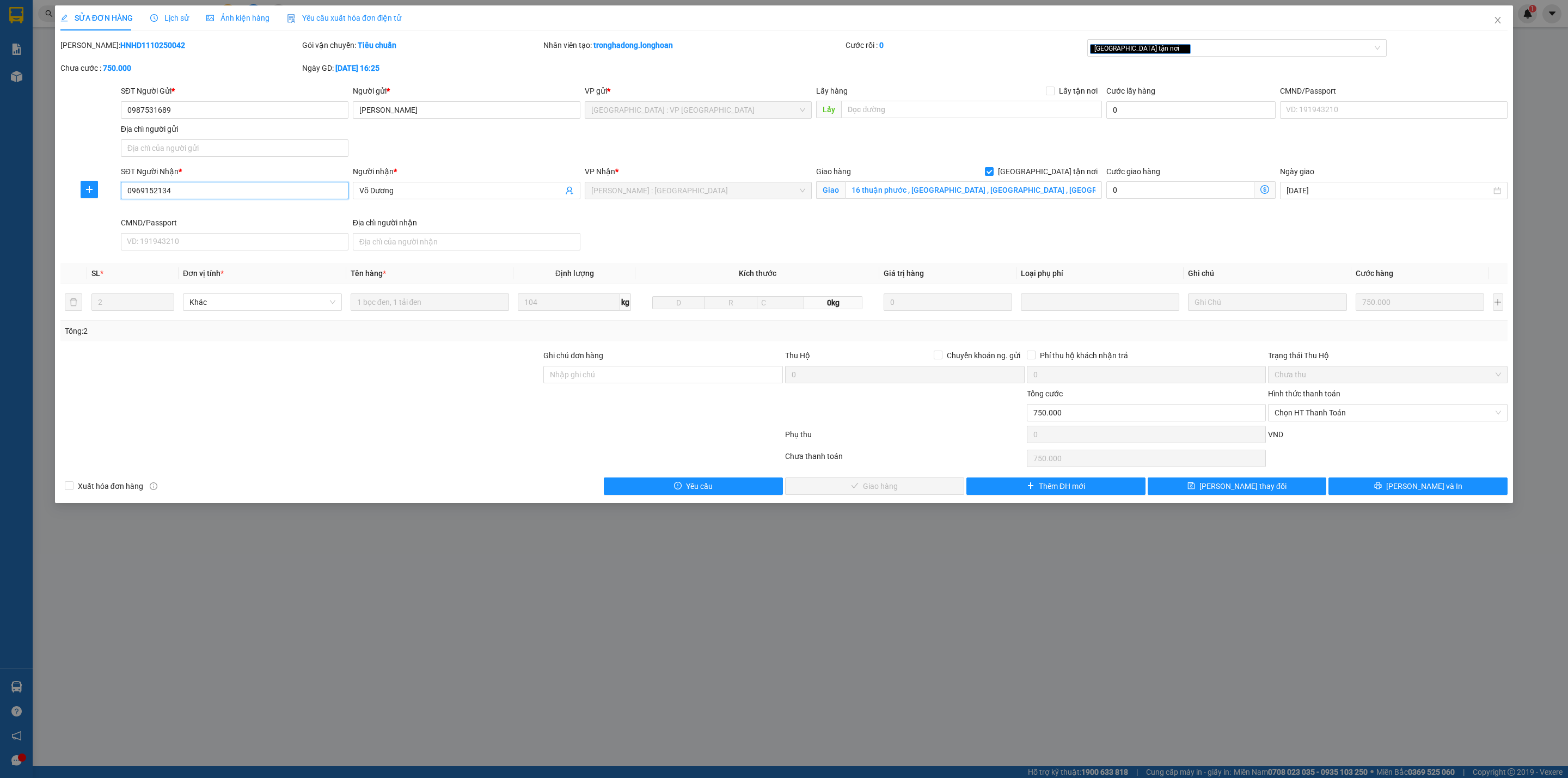
type input "0969152134"
drag, startPoint x: 1496, startPoint y: 15, endPoint x: 1407, endPoint y: 31, distance: 90.4
click at [1495, 14] on span "Close" at bounding box center [1498, 20] width 30 height 30
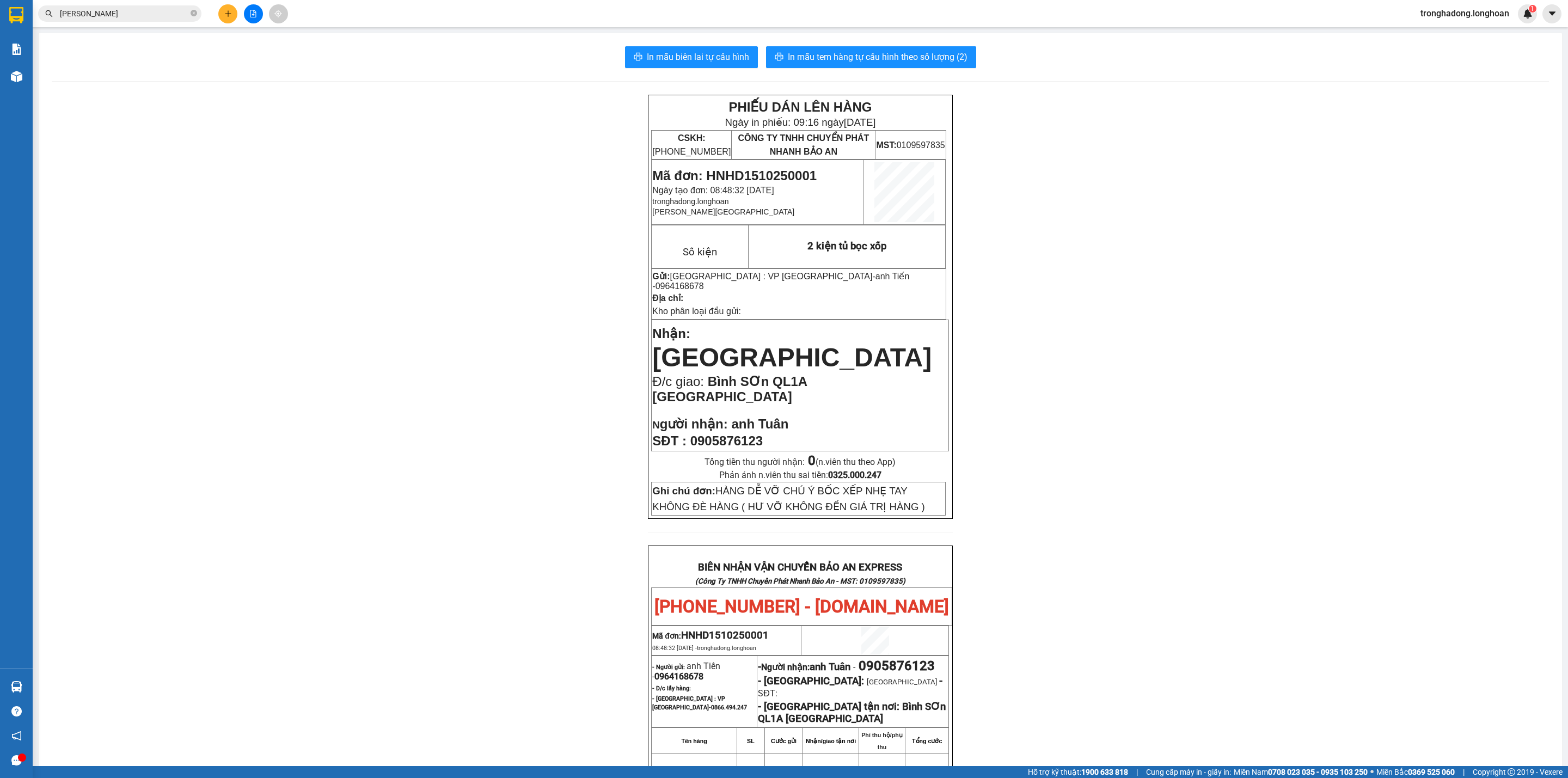
click at [227, 20] on button at bounding box center [228, 14] width 19 height 19
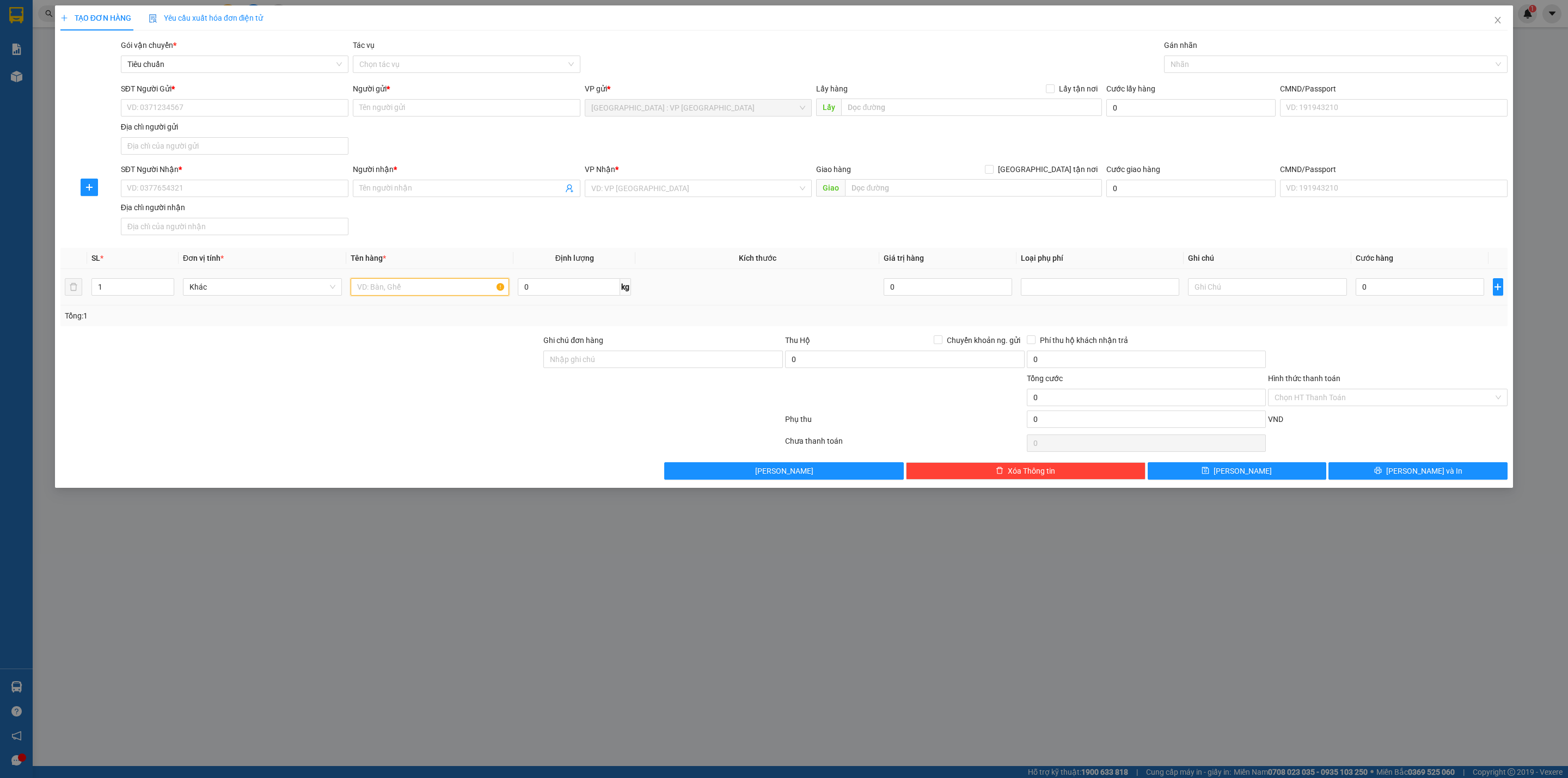
click at [397, 286] on input "text" at bounding box center [430, 287] width 159 height 17
type input "2 thùng tải xanh"
click at [178, 103] on input "SĐT Người Gửi *" at bounding box center [234, 107] width 228 height 17
type input "0966483436"
type input "[PERSON_NAME]"
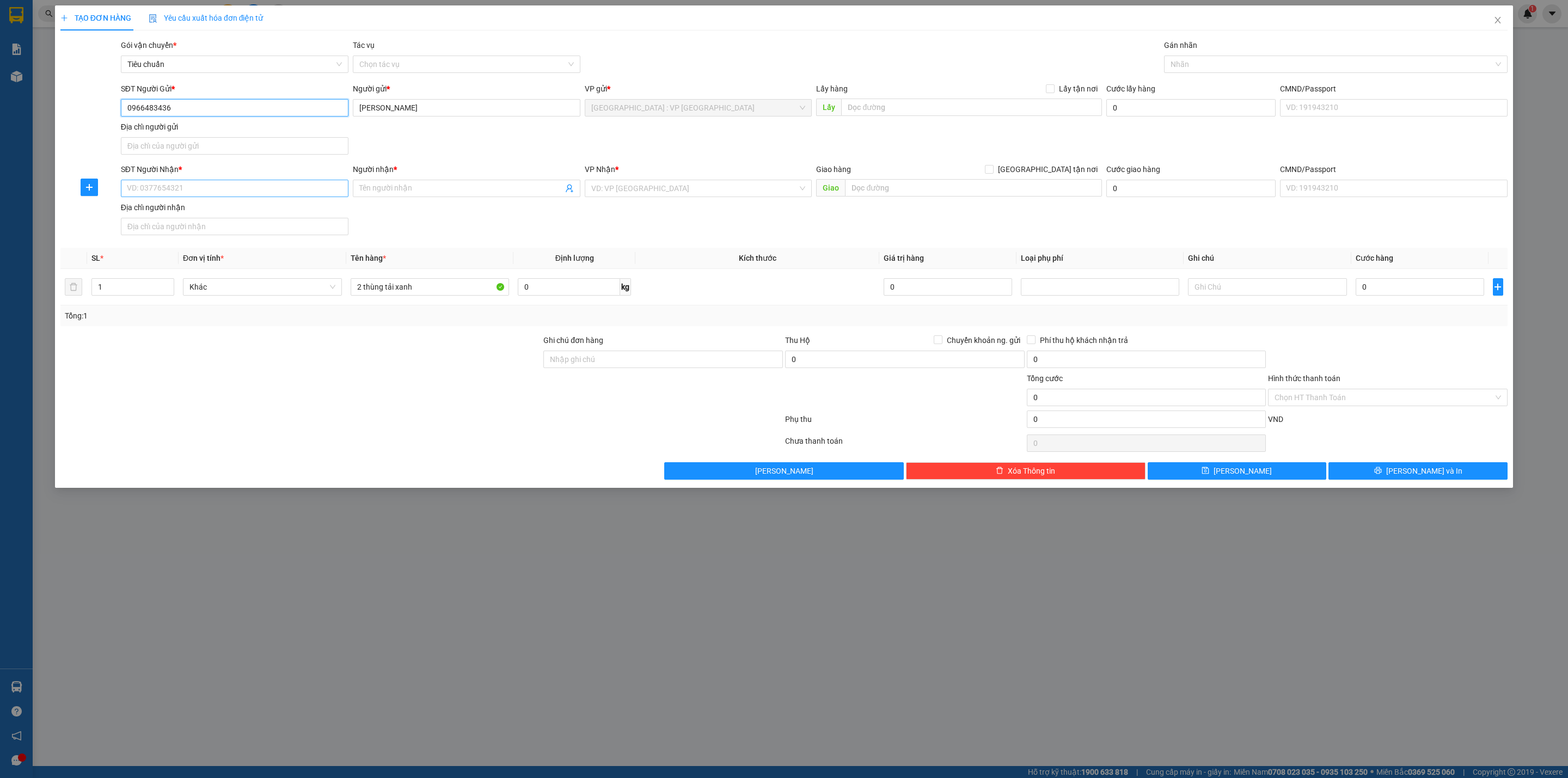
type input "0966483436"
click at [190, 191] on input "SĐT Người Nhận *" at bounding box center [234, 188] width 228 height 17
click at [170, 213] on div "0912288579 - Zalo minh" at bounding box center [234, 212] width 215 height 12
type input "0912288579"
type input "[PERSON_NAME]"
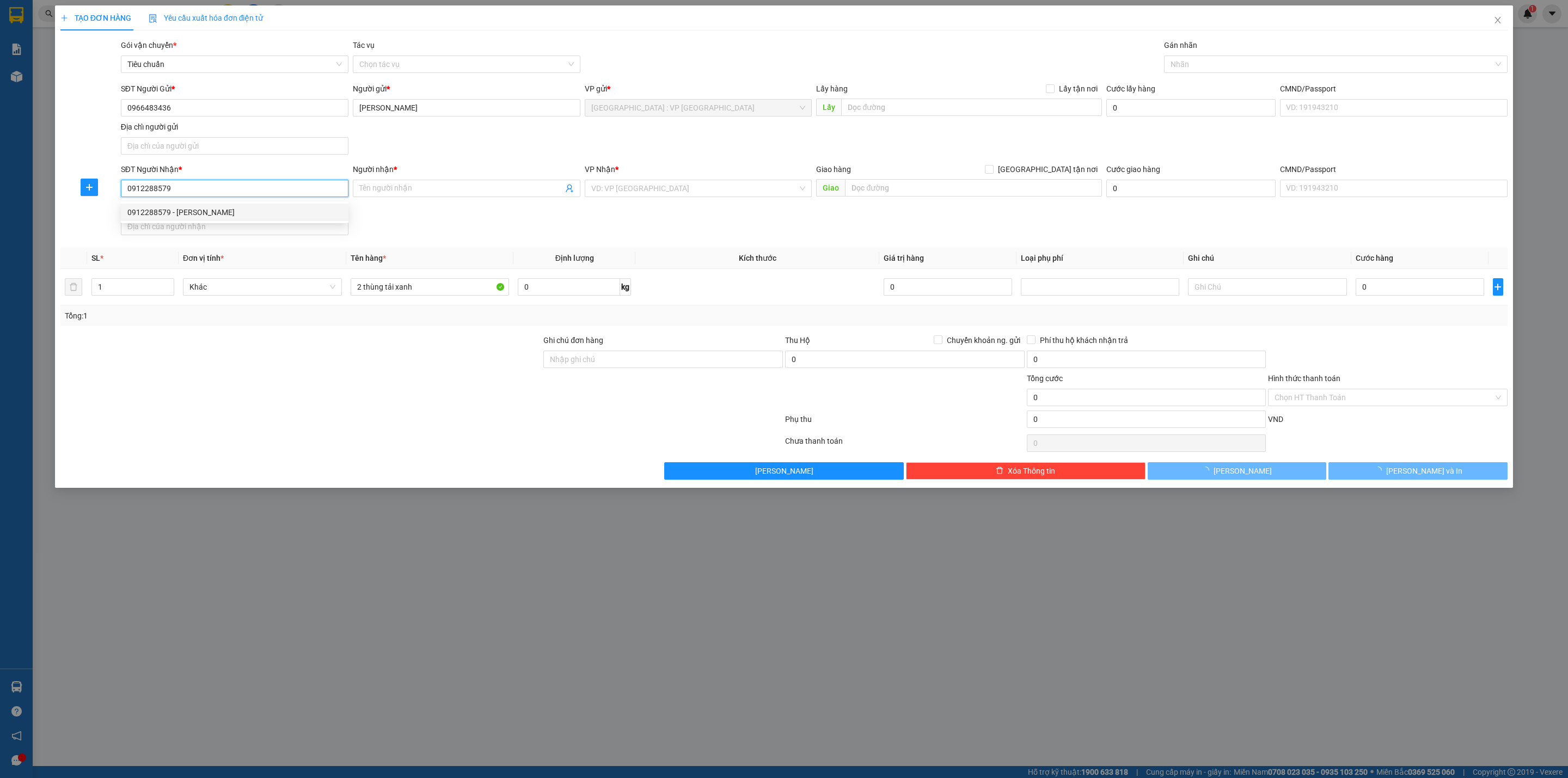
checkbox input "true"
type input "14/2A Cù Chính Lan, P13, Q.Tân Bình, TPHCM"
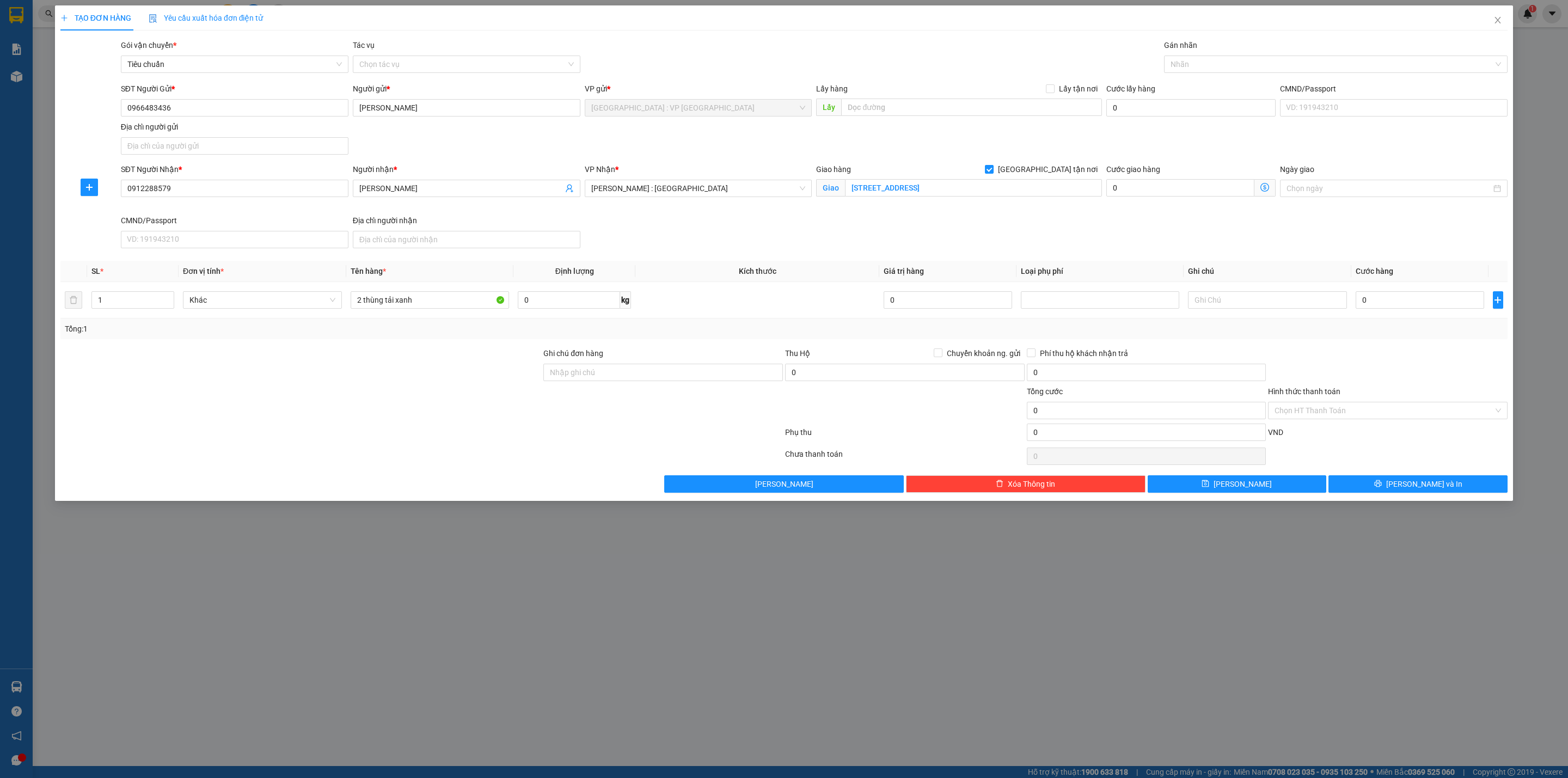
click at [712, 246] on div "SĐT Người Nhận * 0912288579 Người nhận * Zalo minh VP Nhận * Hồ Chí Minh : Kho …" at bounding box center [814, 208] width 1391 height 89
click at [714, 234] on div "SĐT Người Nhận * 0912288579 Người nhận * Zalo minh VP Nhận * Hồ Chí Minh : Kho …" at bounding box center [814, 208] width 1391 height 89
click at [843, 249] on div "SĐT Người Nhận * 0912288579 Người nhận * Zalo minh VP Nhận * Hồ Chí Minh : Kho …" at bounding box center [814, 208] width 1391 height 89
click at [1240, 61] on div at bounding box center [1330, 64] width 327 height 13
type input "gia"
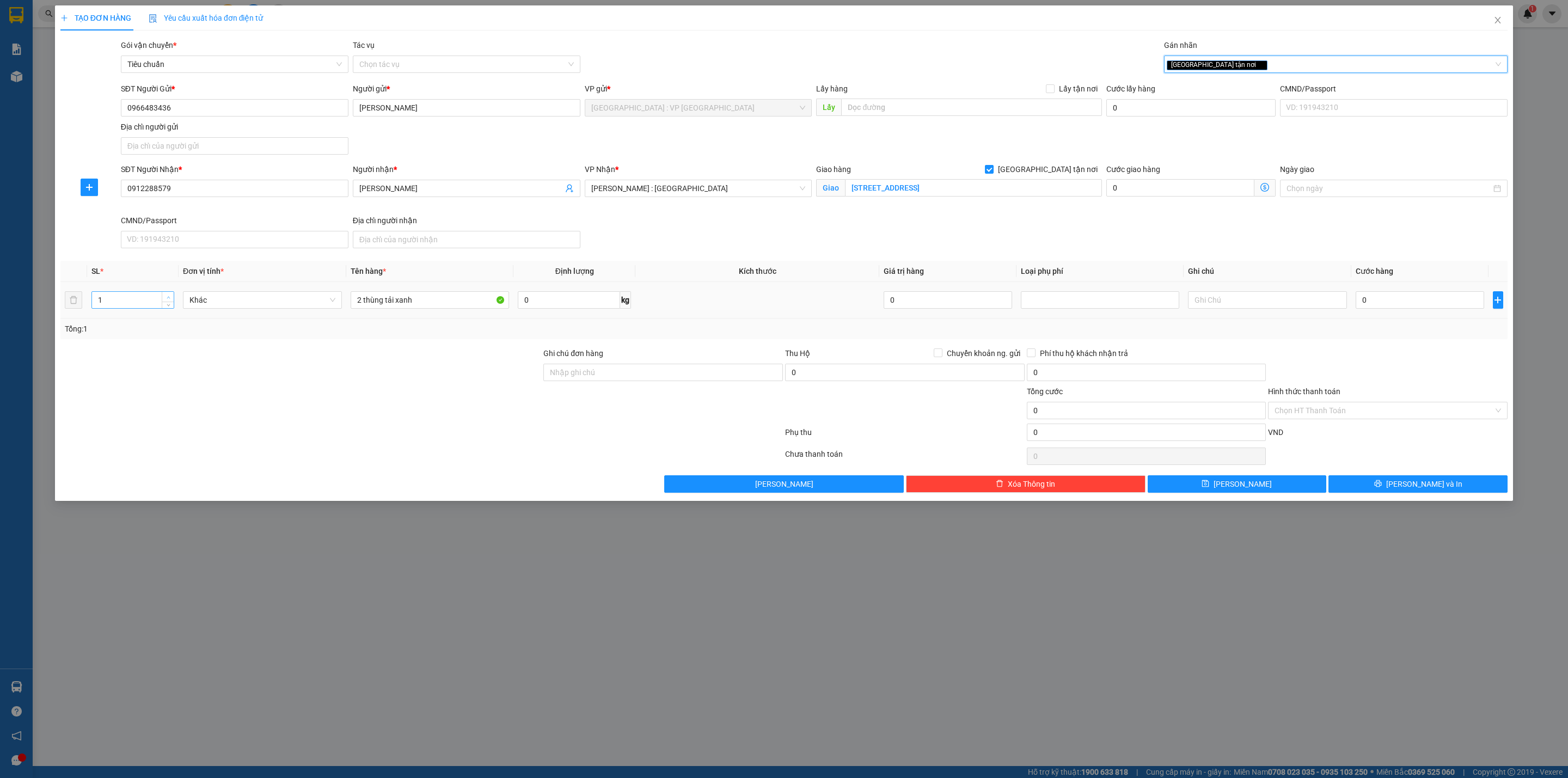
type input "2"
click at [167, 299] on icon "up" at bounding box center [168, 297] width 3 height 2
click at [1391, 296] on input "0" at bounding box center [1420, 299] width 129 height 17
type input "6"
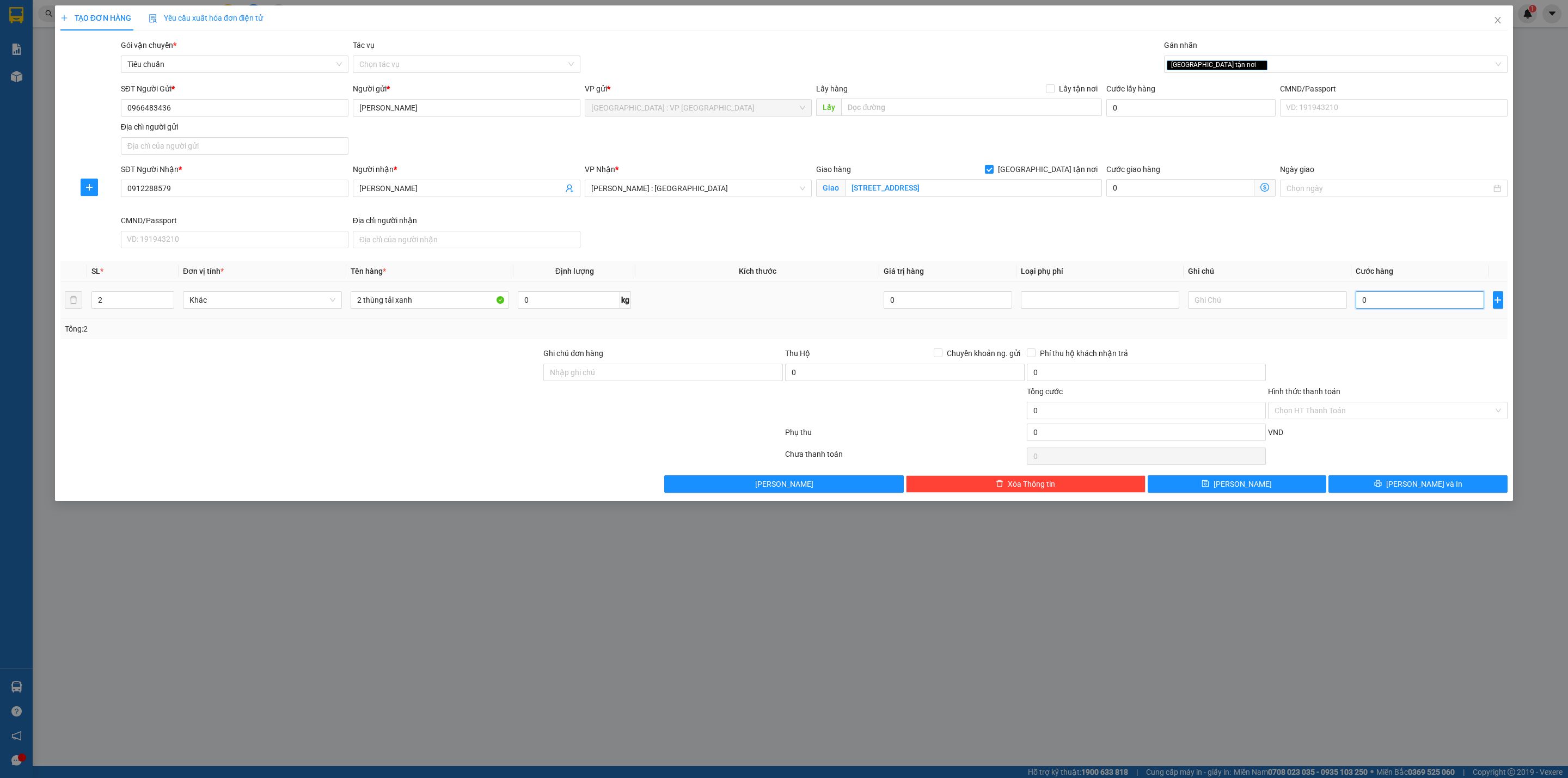
type input "6"
type input "60"
type input "600"
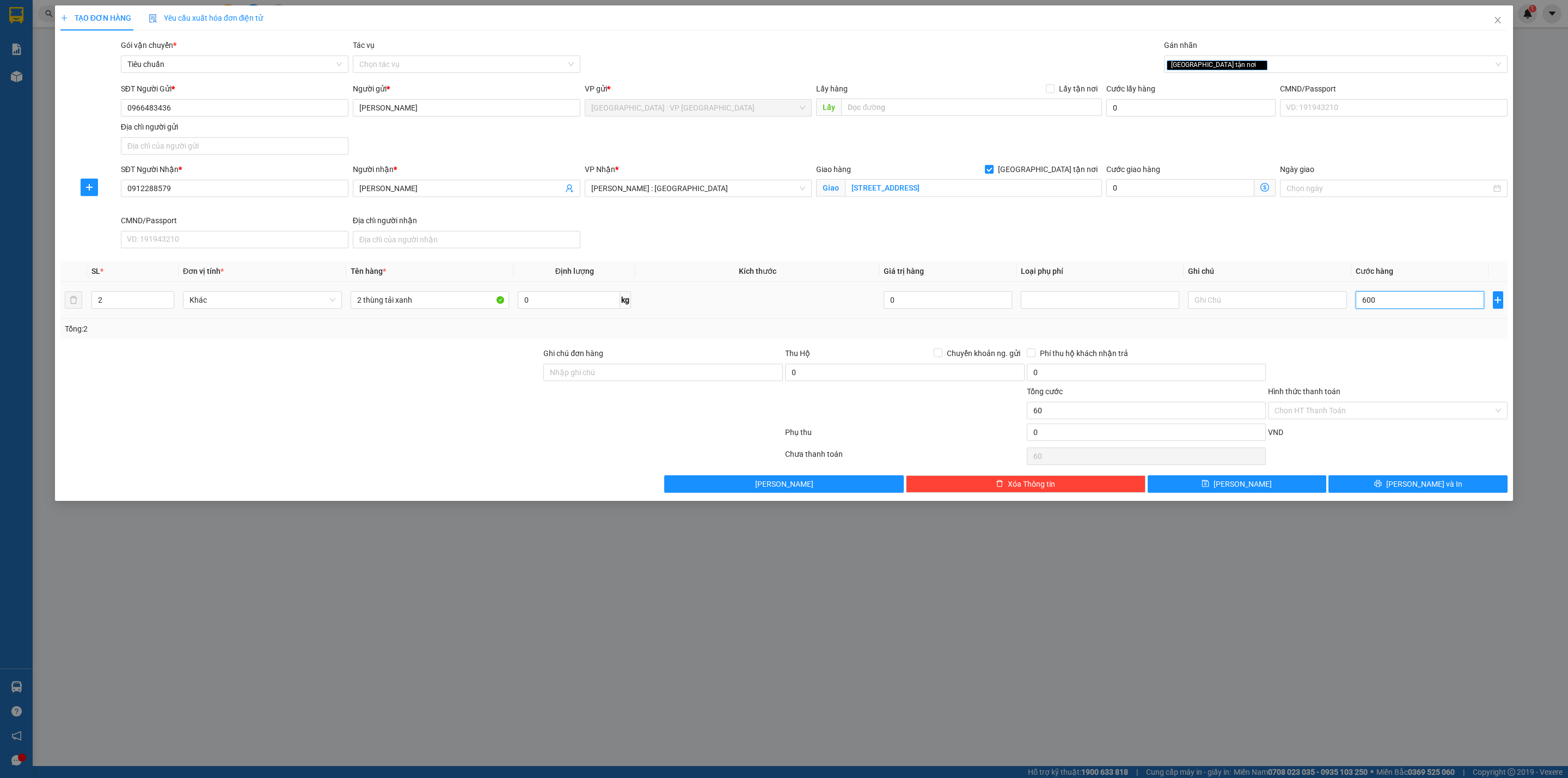
type input "600"
type input "6.000"
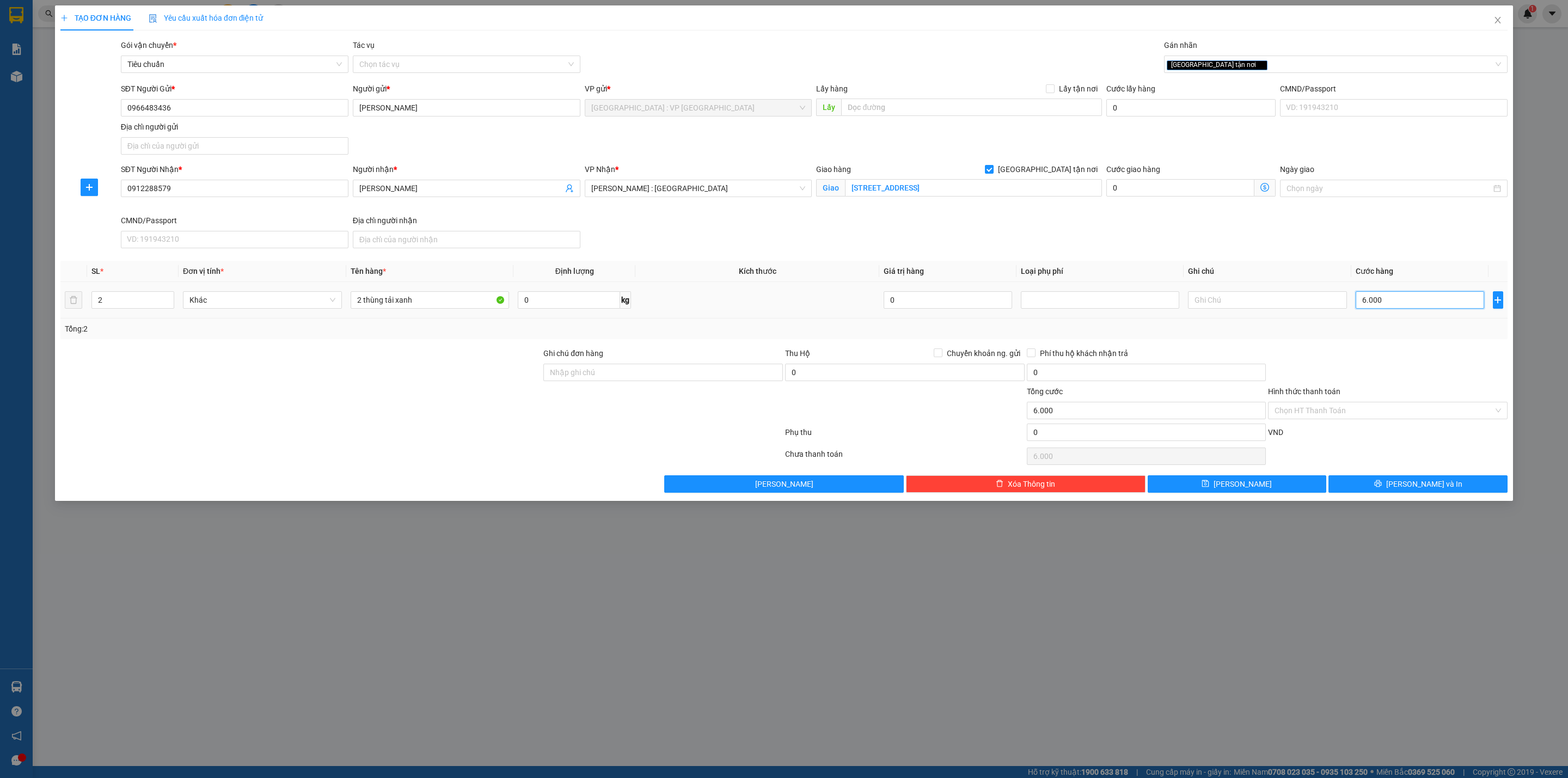
type input "60.000"
type input "600.000"
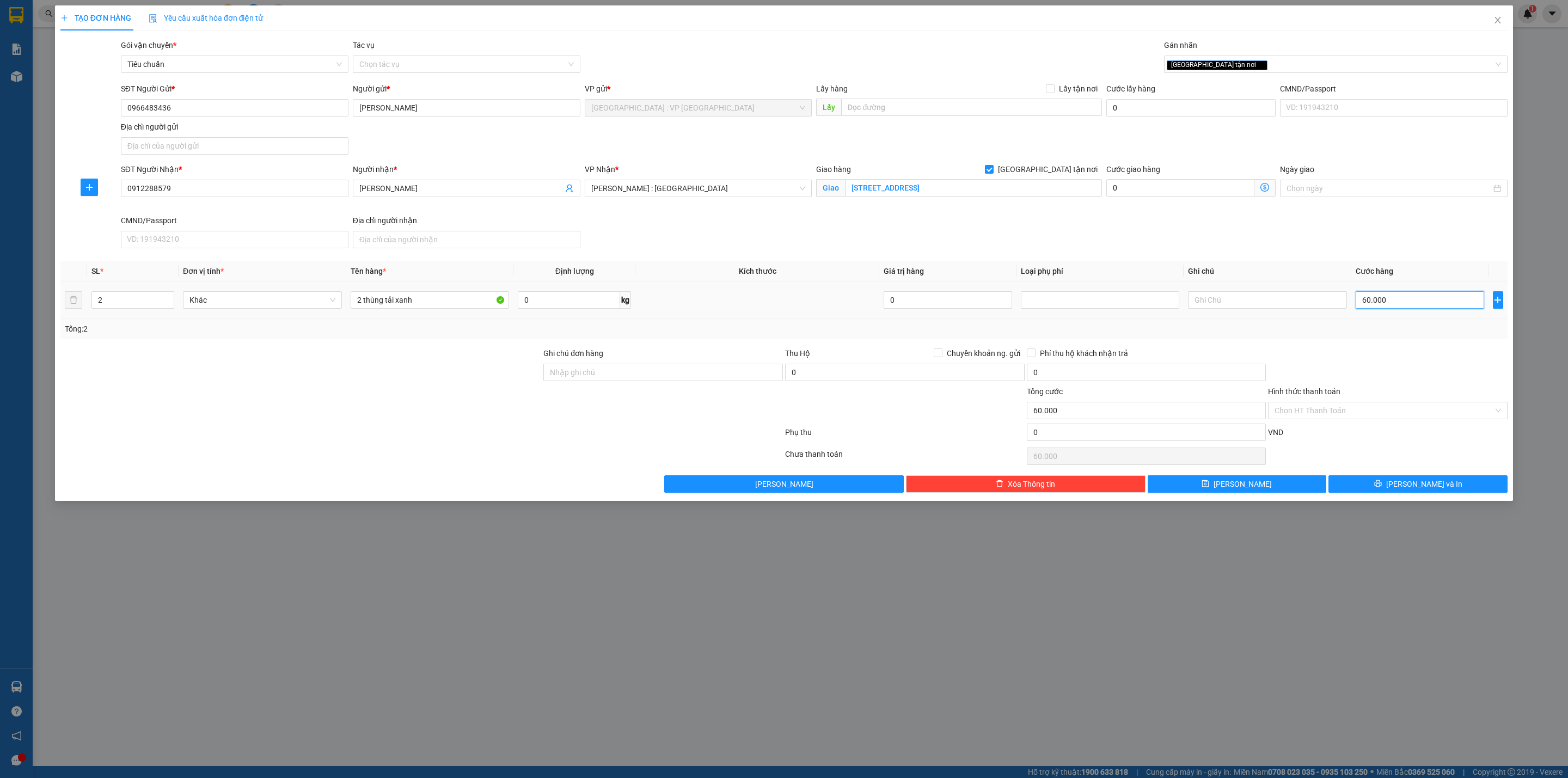
type input "600.000"
click at [1387, 332] on div "Tổng: 2" at bounding box center [784, 329] width 1438 height 12
click at [1381, 484] on icon "printer" at bounding box center [1377, 483] width 8 height 8
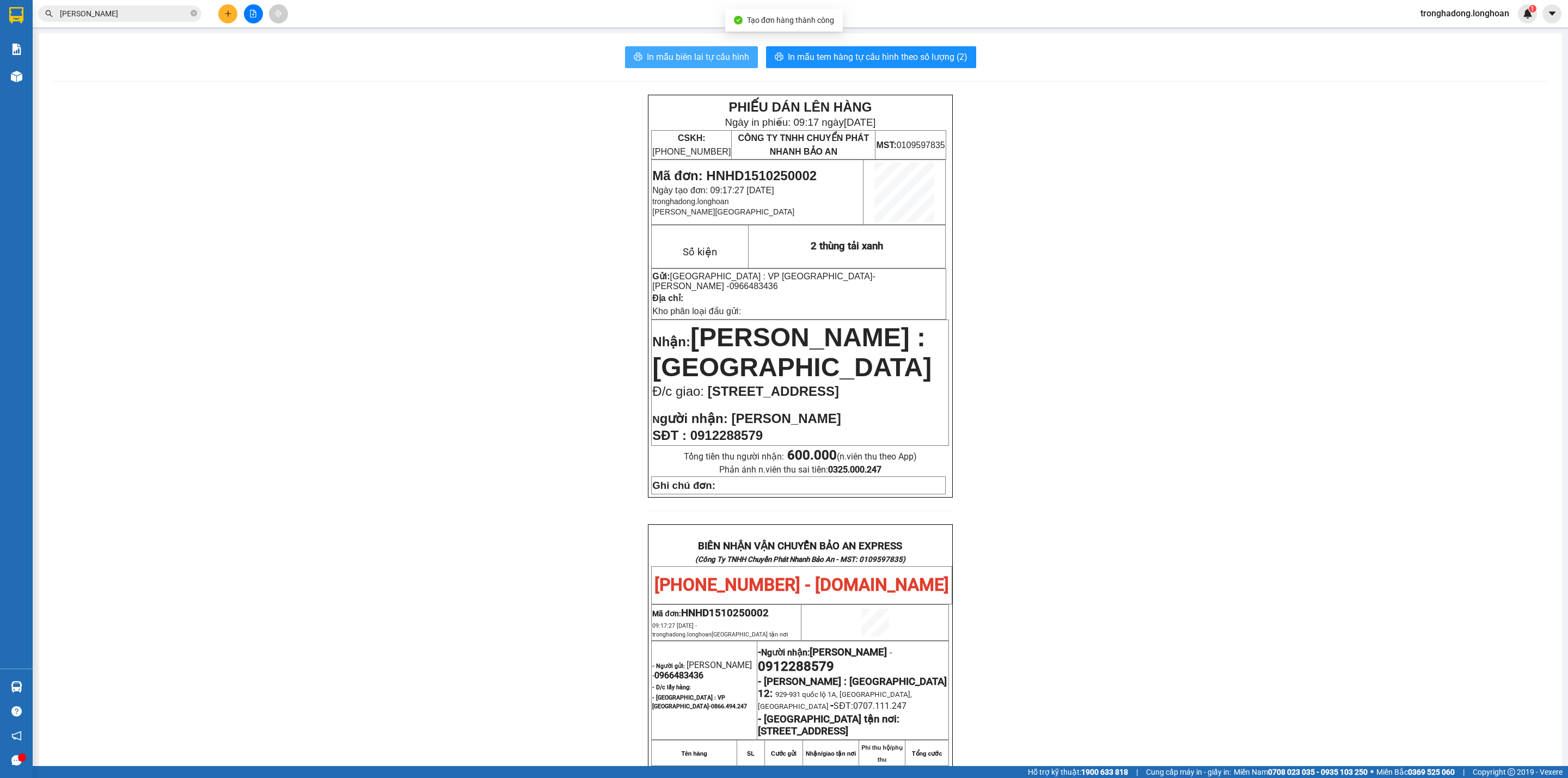
click at [649, 53] on span "In mẫu biên lai tự cấu hình" at bounding box center [697, 57] width 102 height 14
click at [882, 51] on span "In mẫu tem hàng tự cấu hình theo số lượng (2)" at bounding box center [878, 57] width 180 height 14
click at [1121, 522] on div "PHIẾU DÁN LÊN HÀNG Ngày in phiếu: 09:17 ngày 15-10-2025 CSKH: 1900.06.88.33 CÔN…" at bounding box center [800, 609] width 1497 height 1030
click at [222, 11] on button at bounding box center [228, 14] width 19 height 19
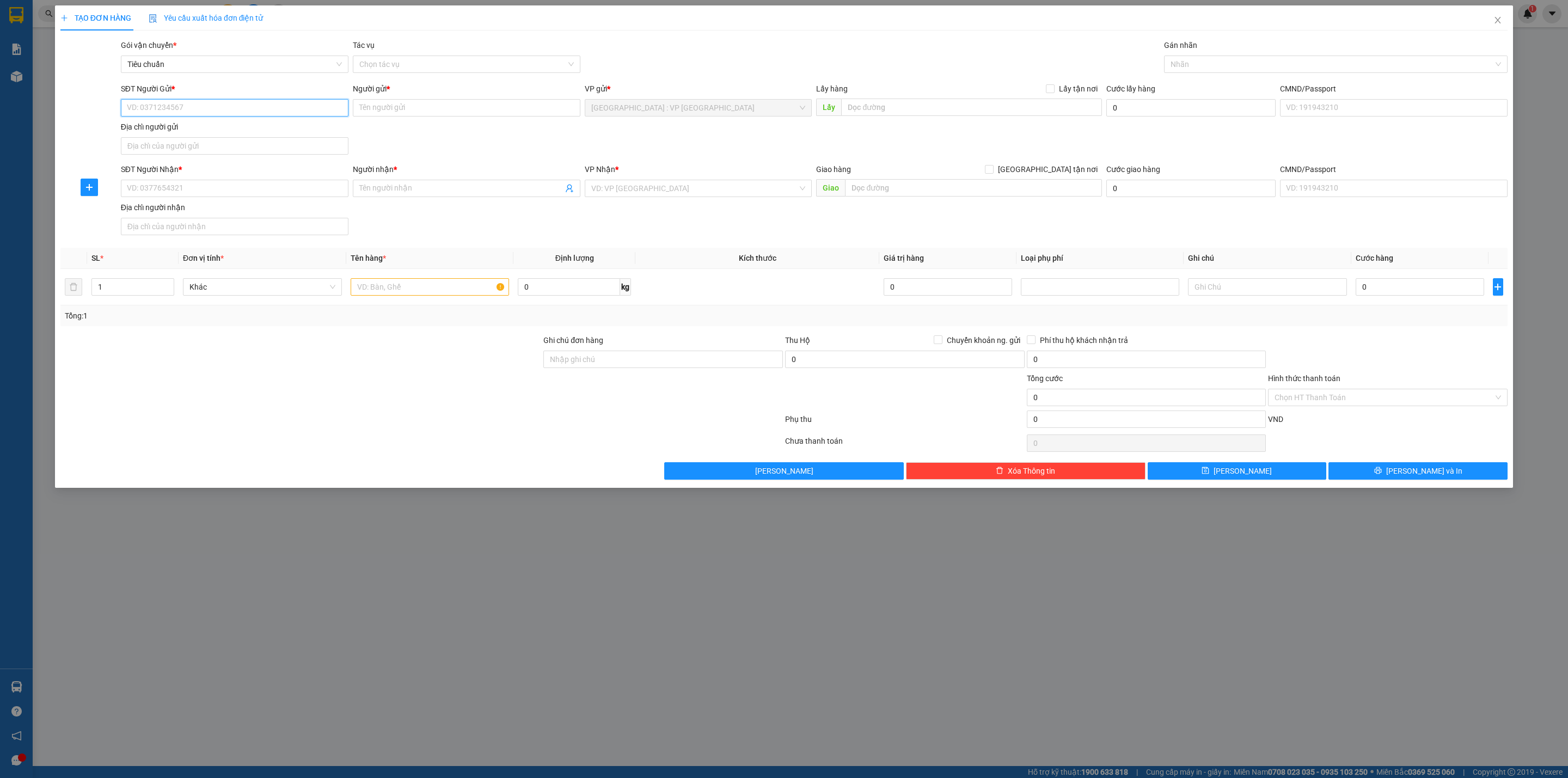
click at [294, 108] on input "SĐT Người Gửi *" at bounding box center [234, 107] width 228 height 17
click at [278, 184] on input "SĐT Người Nhận *" at bounding box center [234, 188] width 228 height 17
type input "0395886695"
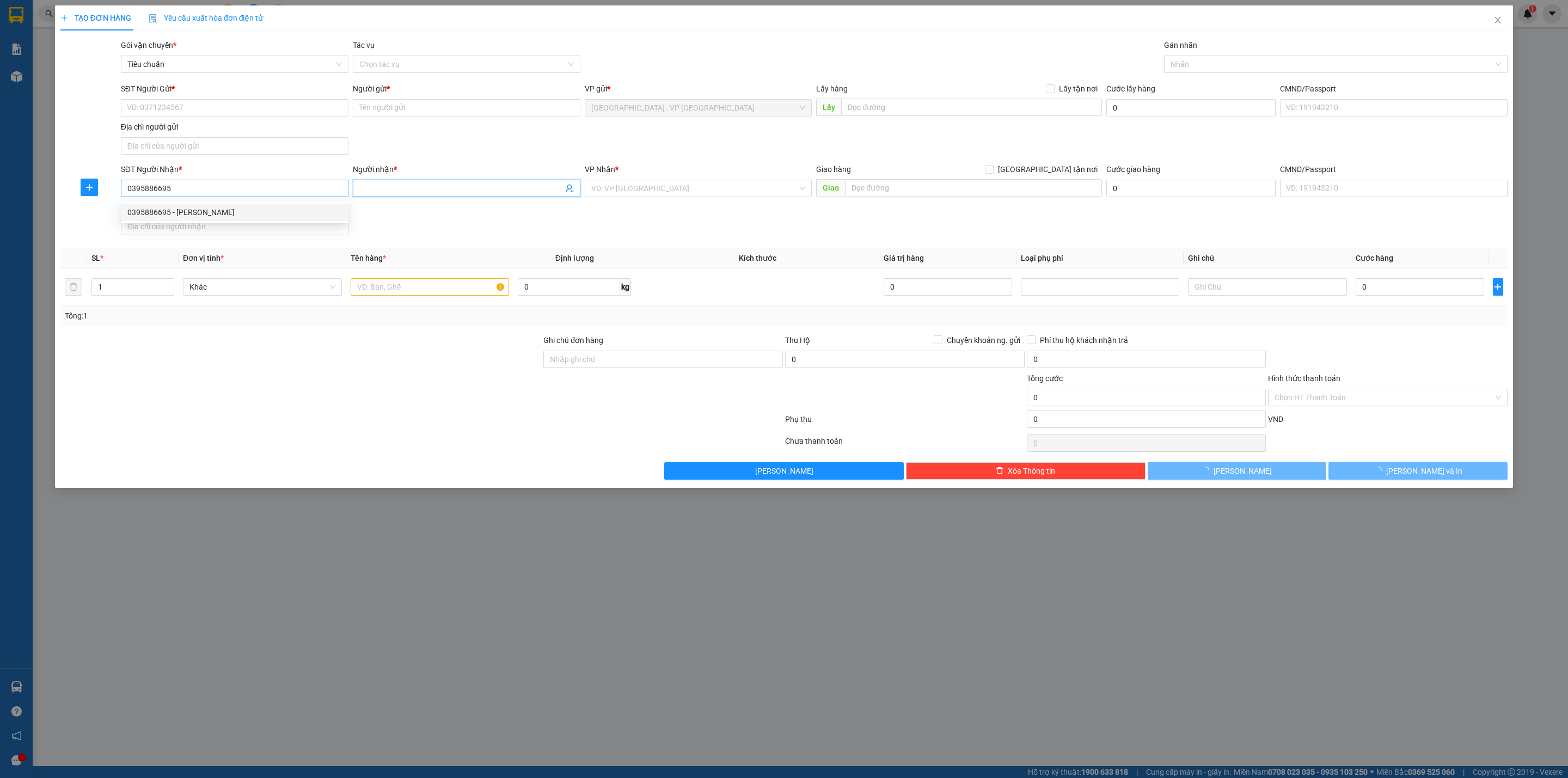
type input "Liễu Nguyễn"
checkbox input "true"
type input "KP Gia Tân, Gia Lộc, Trảng Bàng, Tây Ninh"
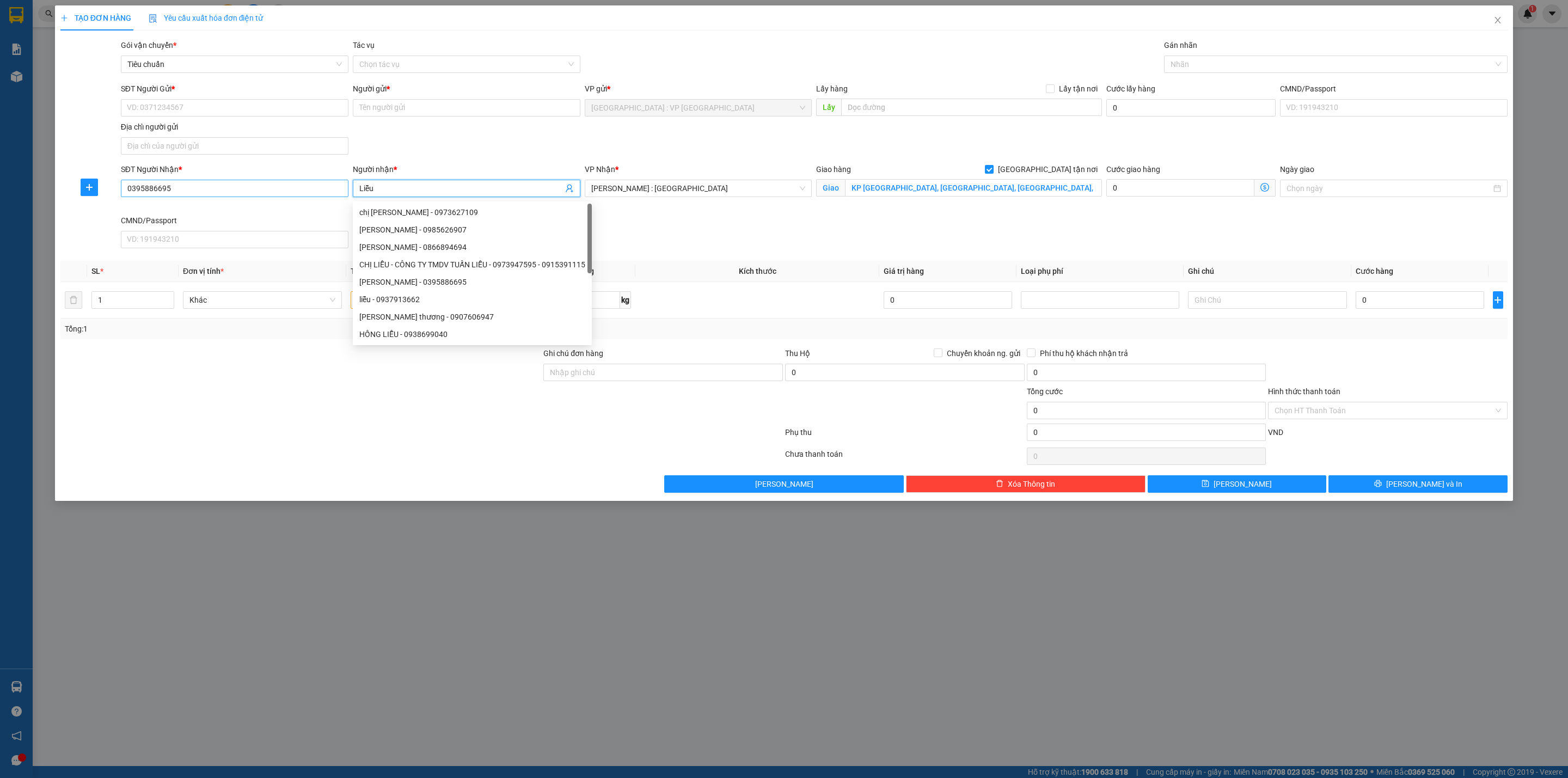
type input "Liễu"
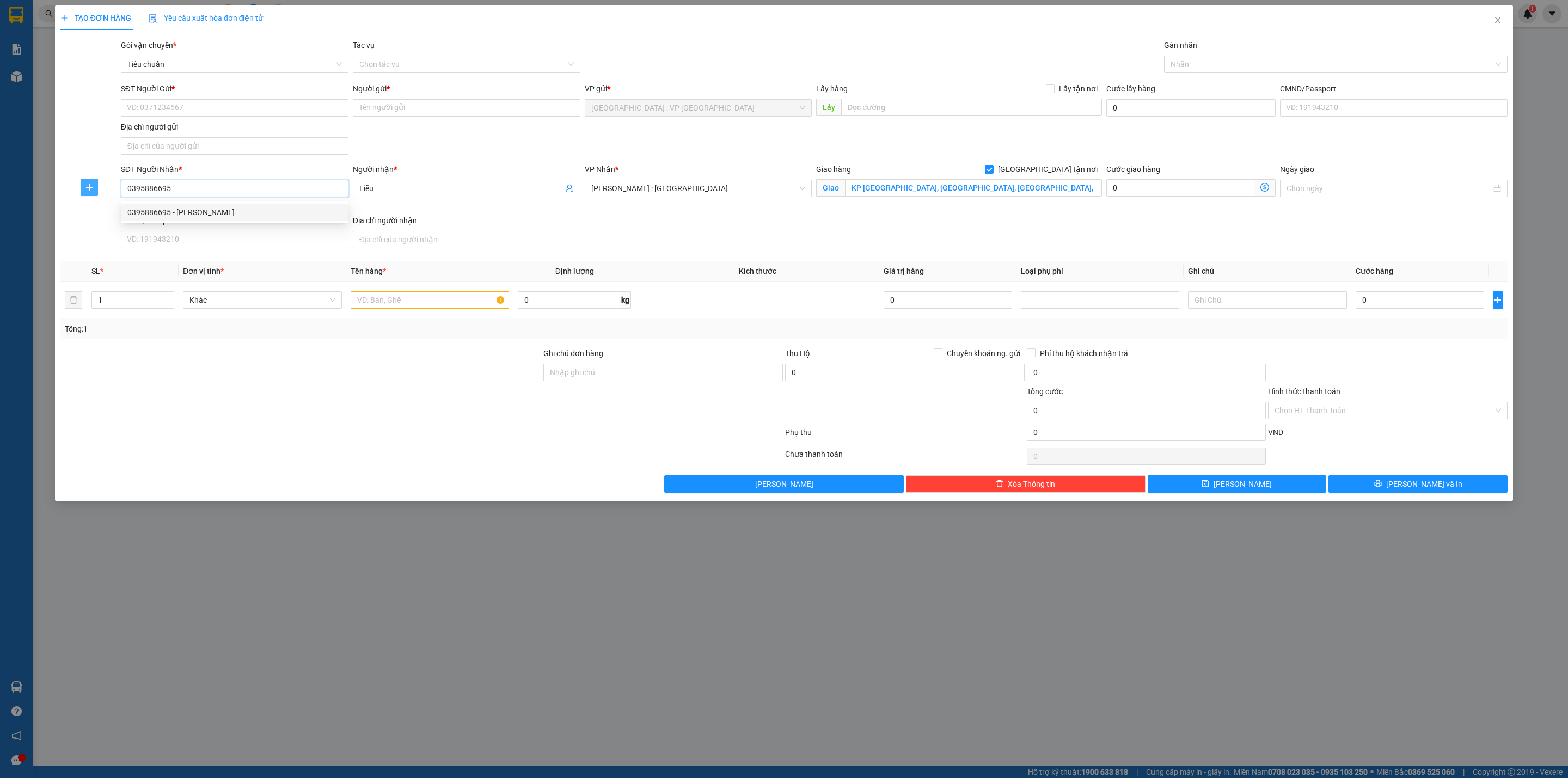
drag, startPoint x: 224, startPoint y: 188, endPoint x: 88, endPoint y: 188, distance: 136.0
click at [88, 188] on div "SĐT Người Nhận * 0395886695 Người nhận * Liễu VP Nhận * Hồ Chí Minh : Kho Quận …" at bounding box center [783, 208] width 1449 height 89
type input "0395886695"
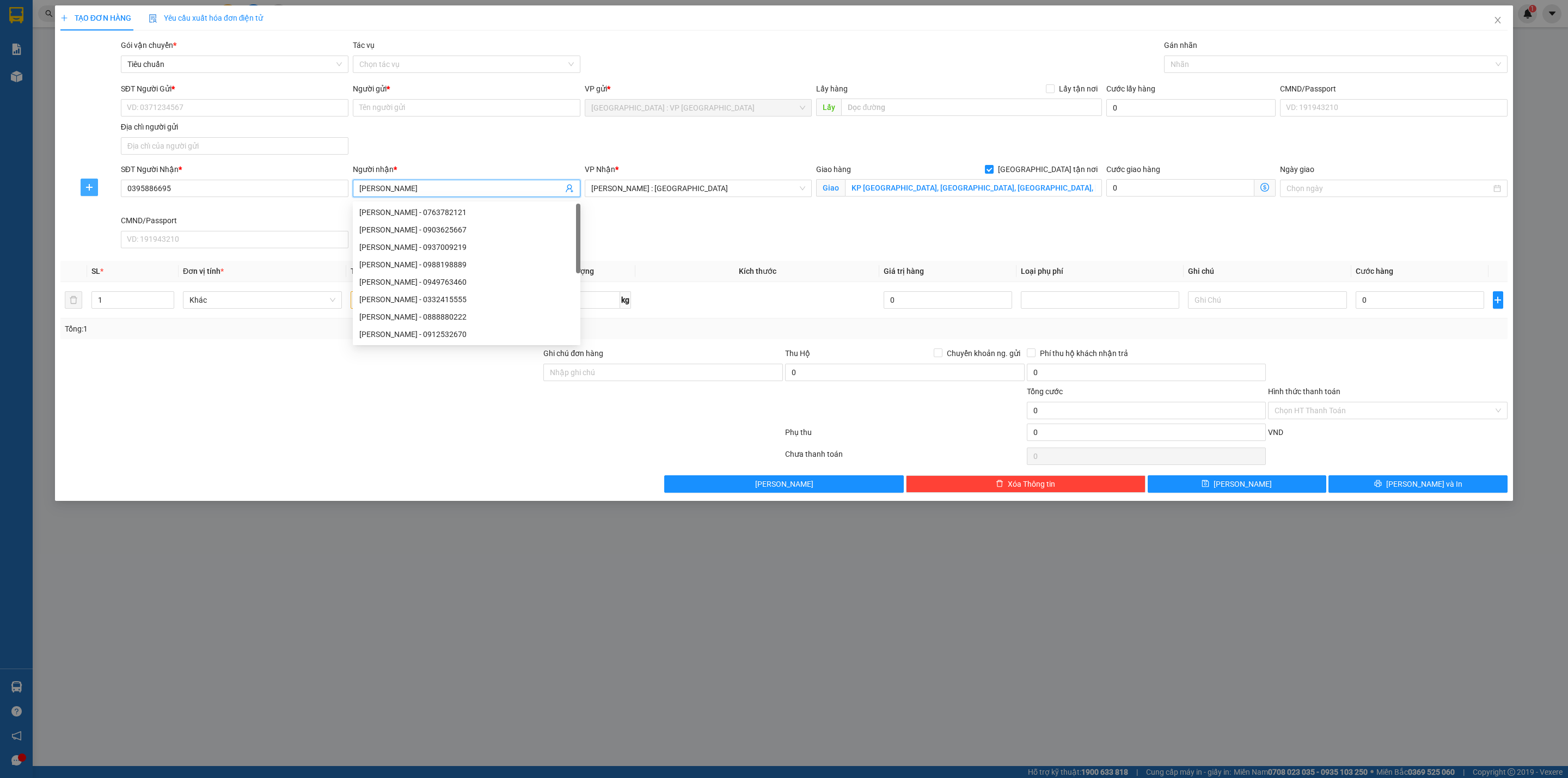
type input "[PERSON_NAME]"
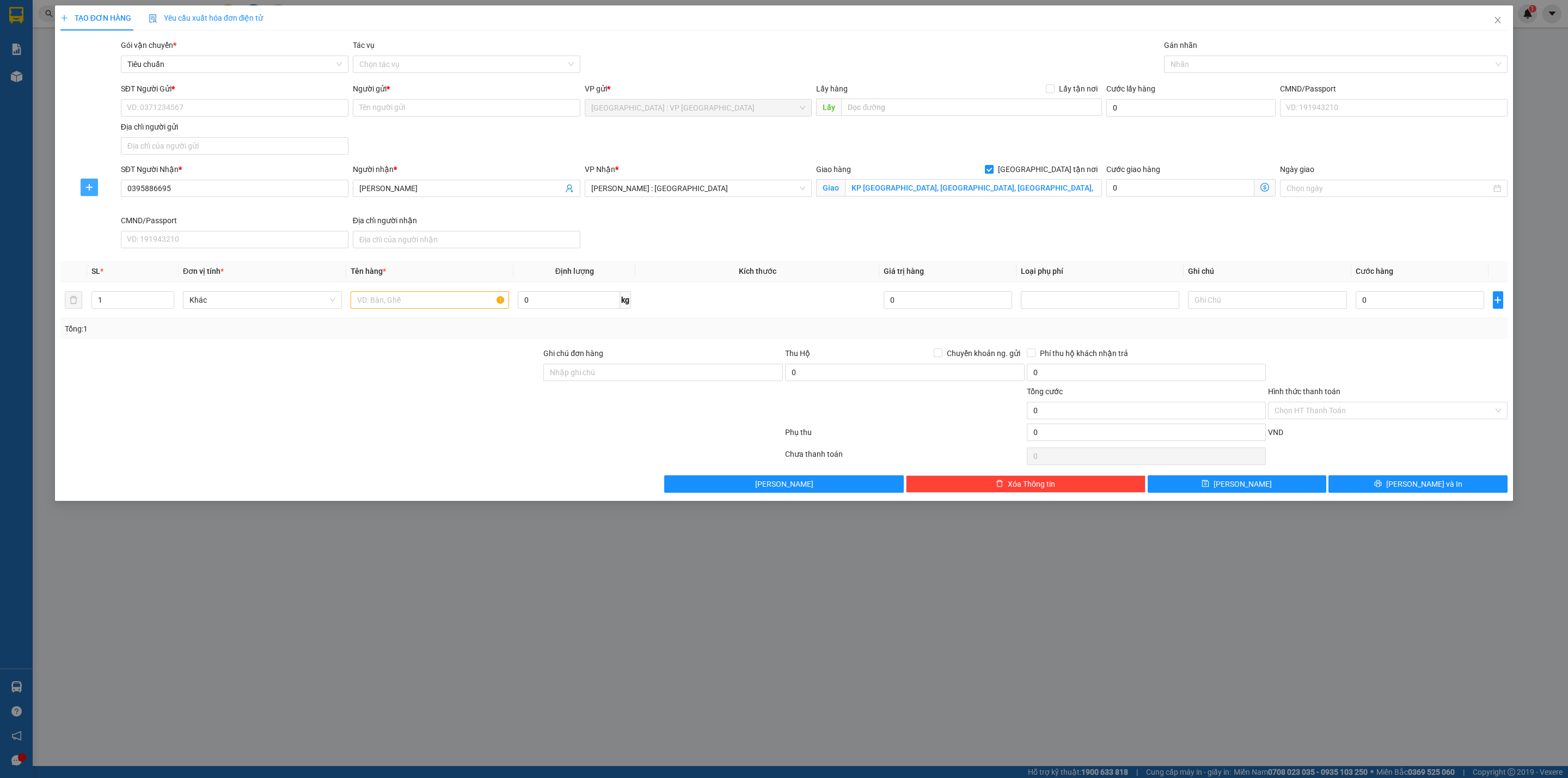
click at [985, 165] on input "[GEOGRAPHIC_DATA] tận nơi" at bounding box center [989, 169] width 8 height 8
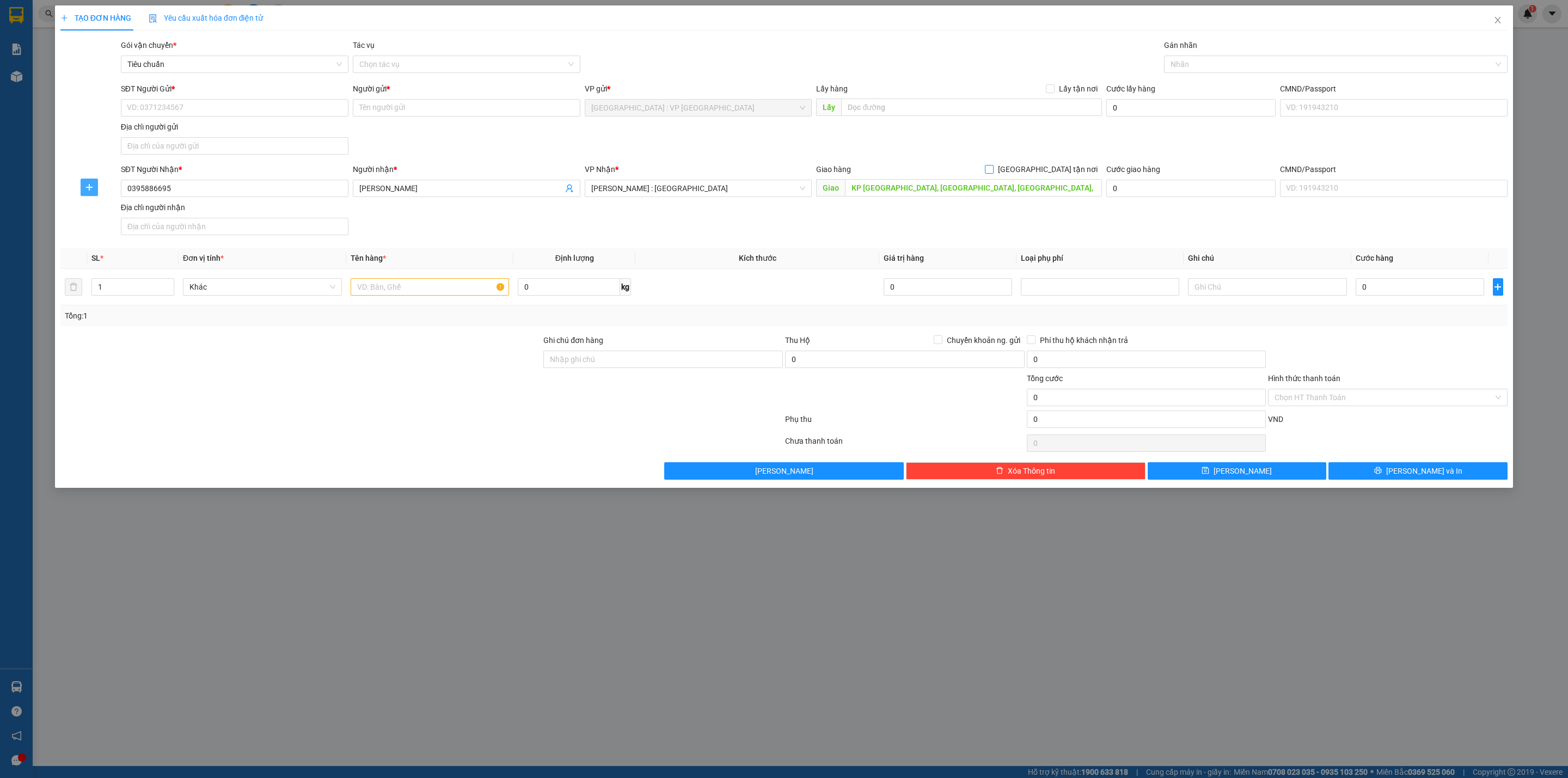
click at [985, 165] on input "[GEOGRAPHIC_DATA] tận nơi" at bounding box center [989, 169] width 8 height 8
checkbox input "true"
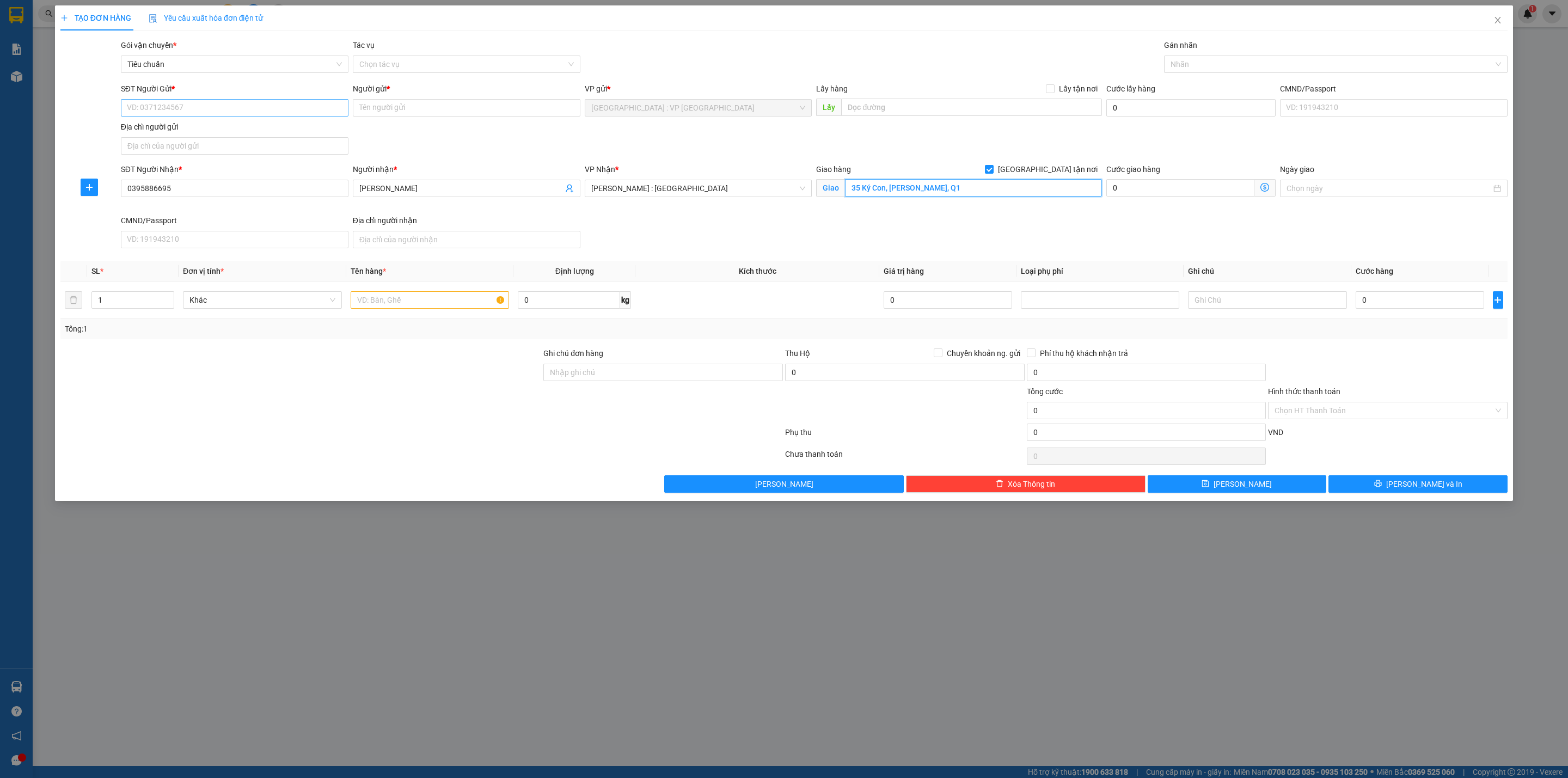
type input "35 Ký Con, Nguyễn Thái Bình, Q1"
click at [209, 108] on input "SĐT Người Gửi *" at bounding box center [234, 107] width 228 height 17
click at [391, 297] on input "text" at bounding box center [430, 299] width 159 height 17
type input "1 thùng giấy"
click at [1381, 301] on input "0" at bounding box center [1420, 299] width 129 height 17
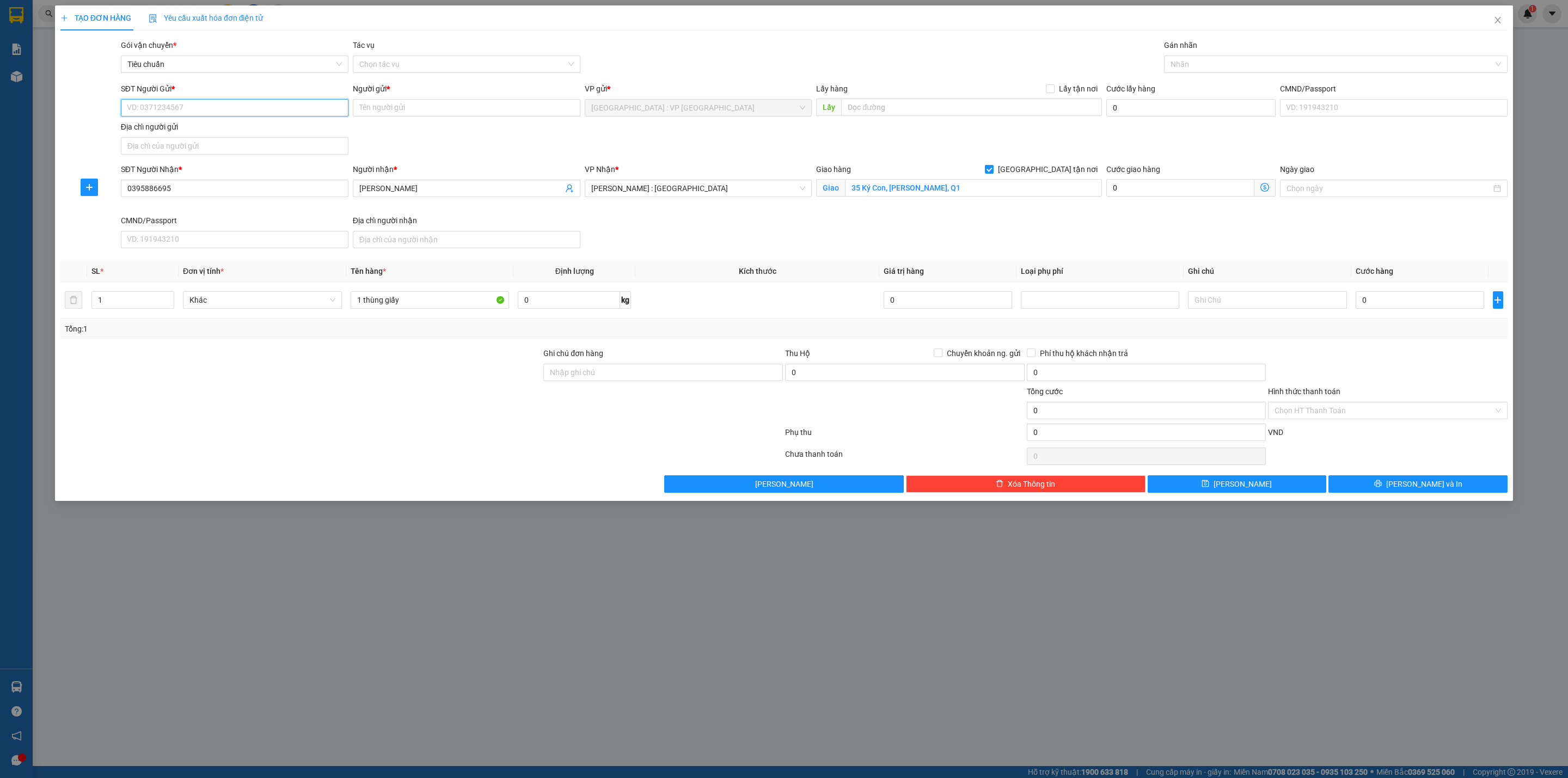
click at [156, 100] on input "SĐT Người Gửi *" at bounding box center [234, 107] width 228 height 17
type input "0385219540"
type input "CHiến"
type input "0385219540"
click at [1413, 305] on input "0" at bounding box center [1420, 299] width 129 height 17
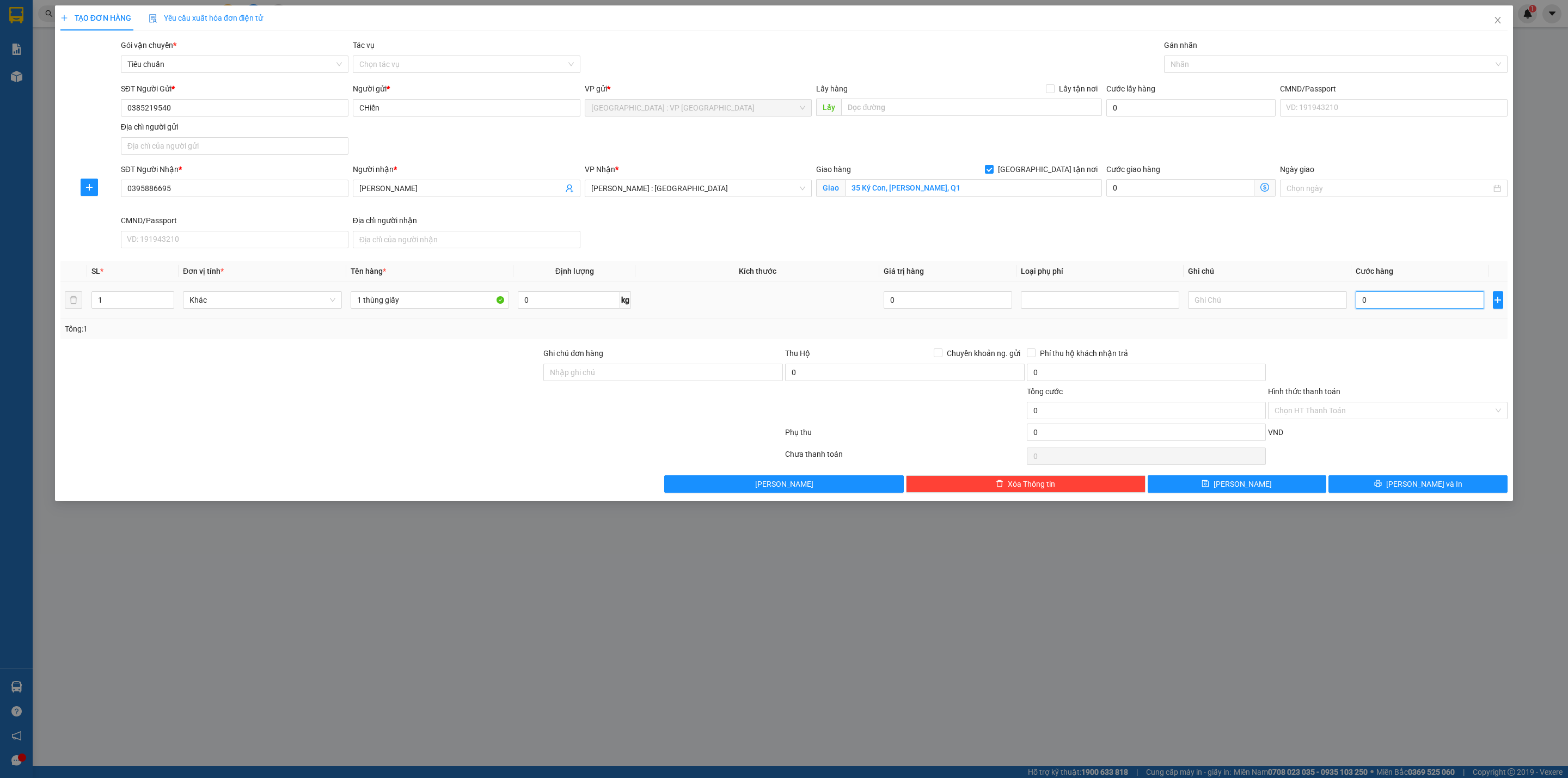
type input "1"
type input "10"
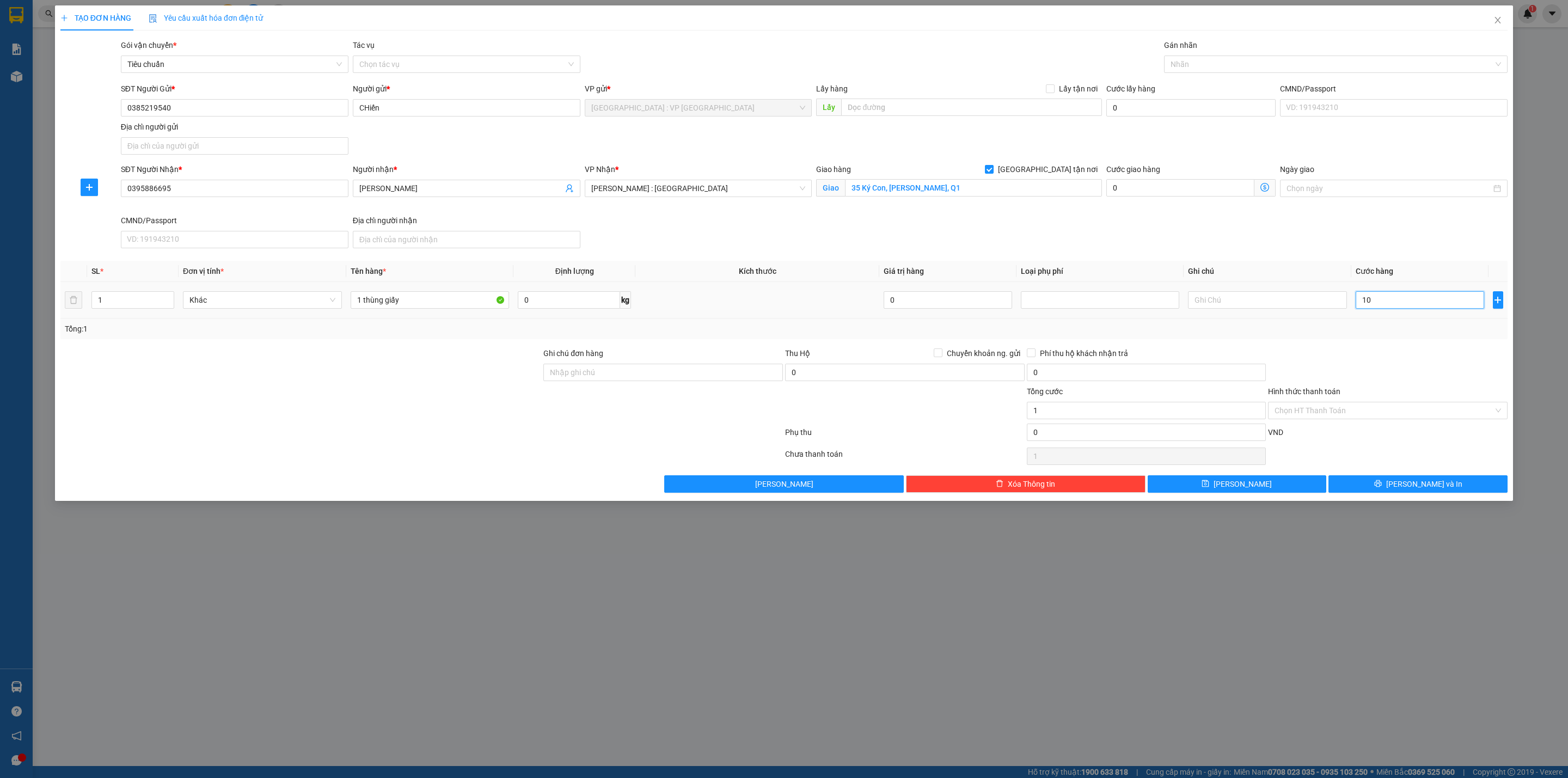
type input "10"
type input "100"
type input "1.000"
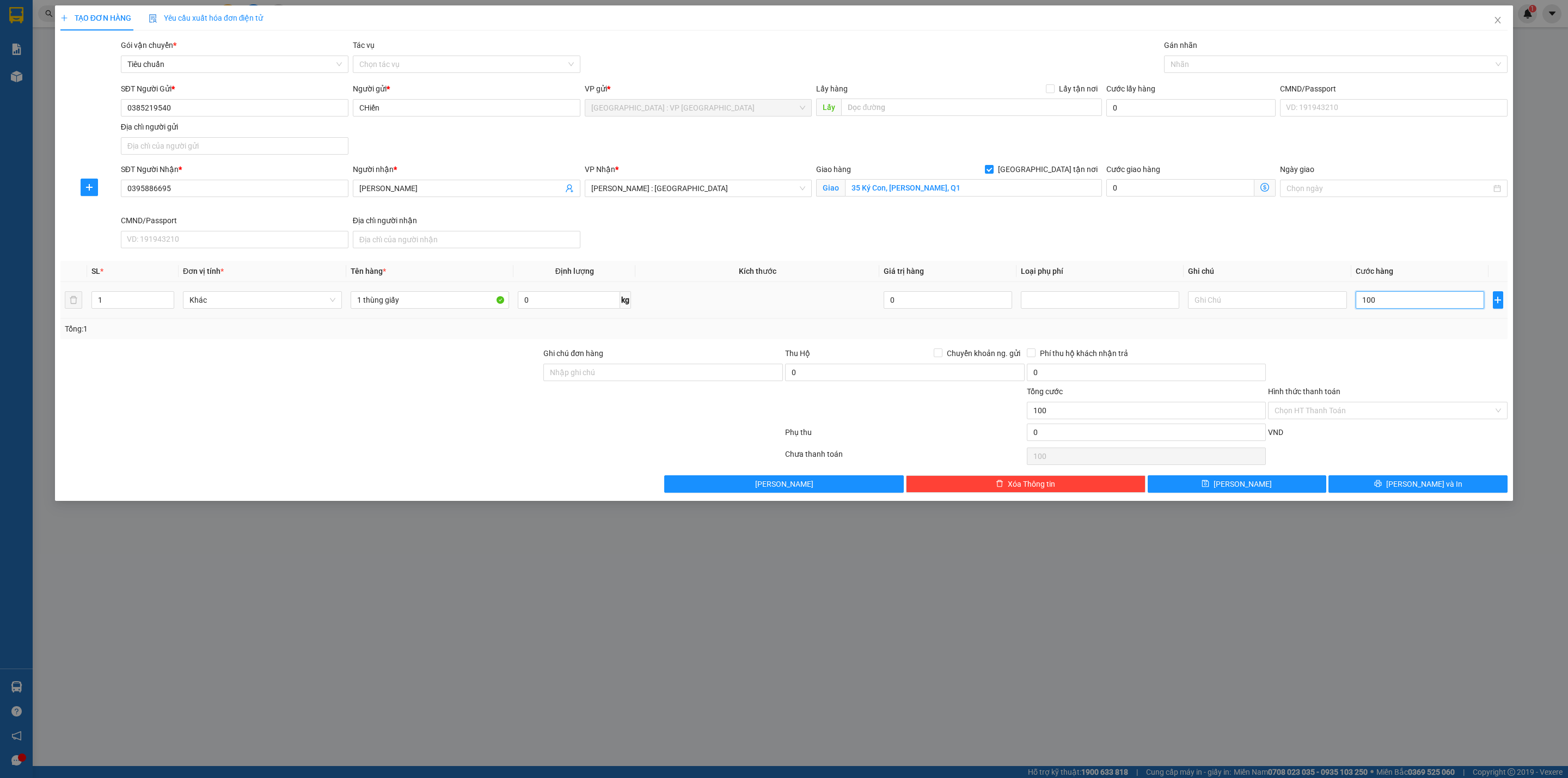
type input "1.000"
type input "10.000"
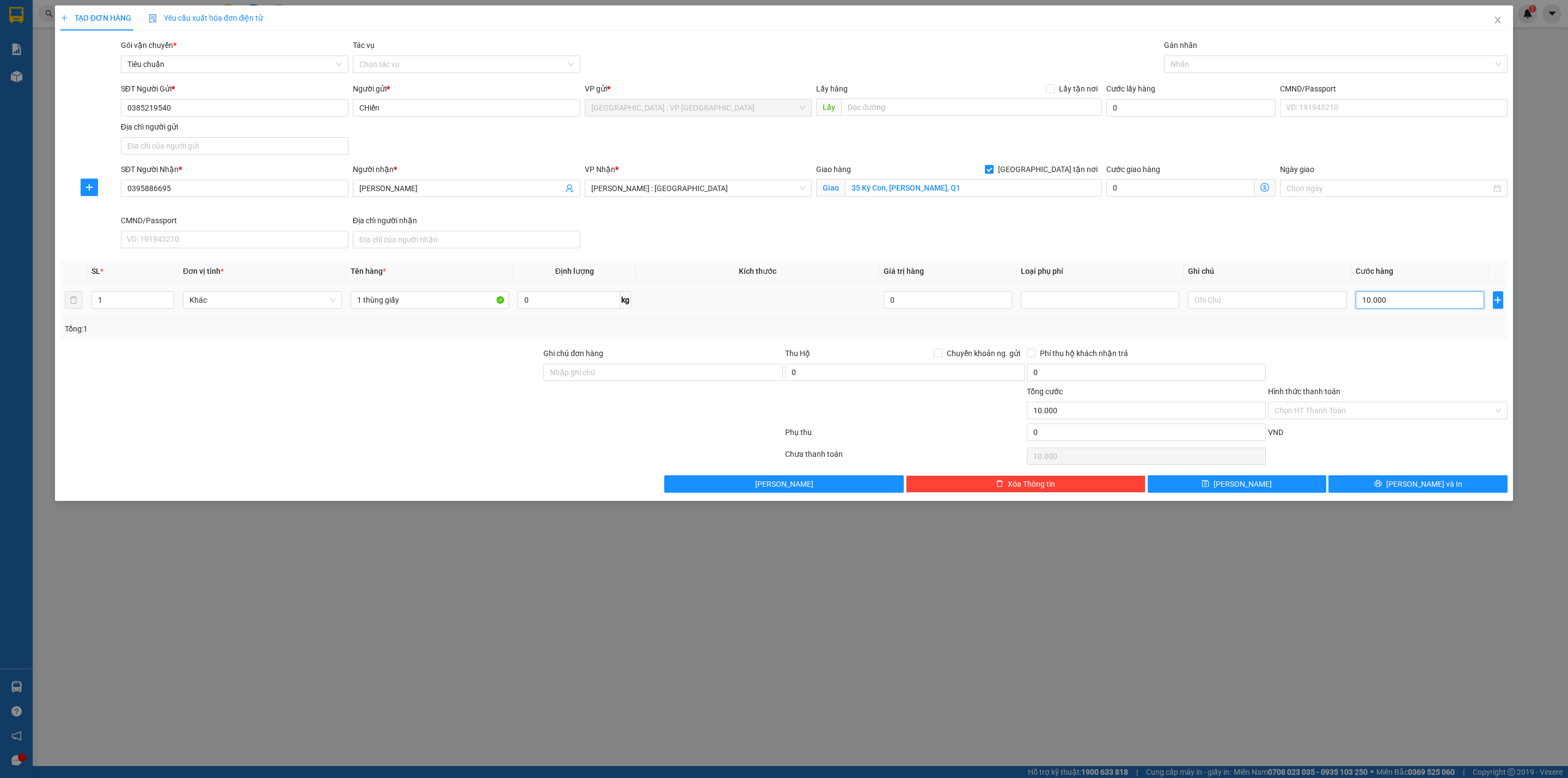
type input "100.000"
click at [1213, 66] on div at bounding box center [1330, 64] width 327 height 13
type input "100.000"
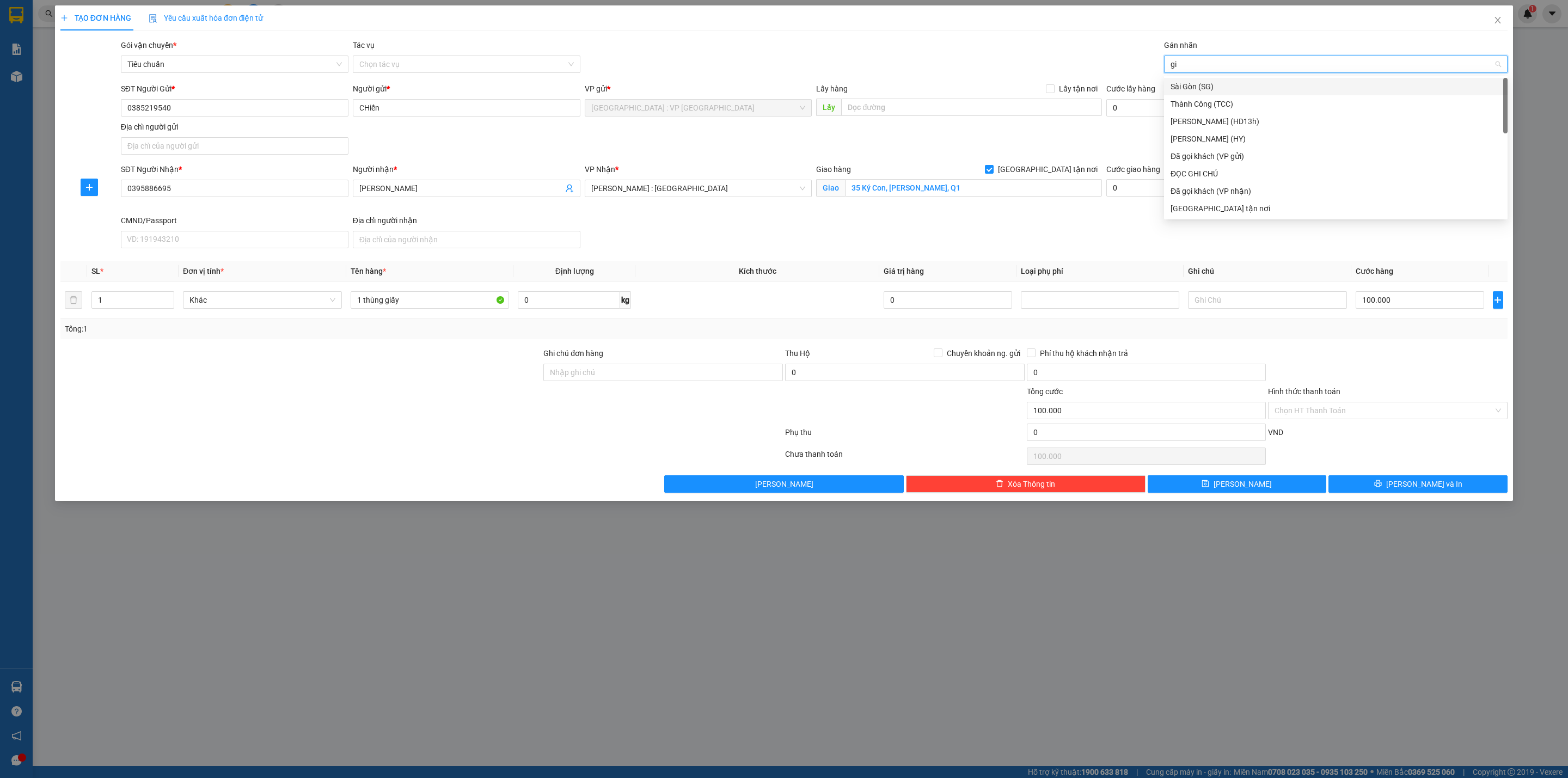
type input "gia"
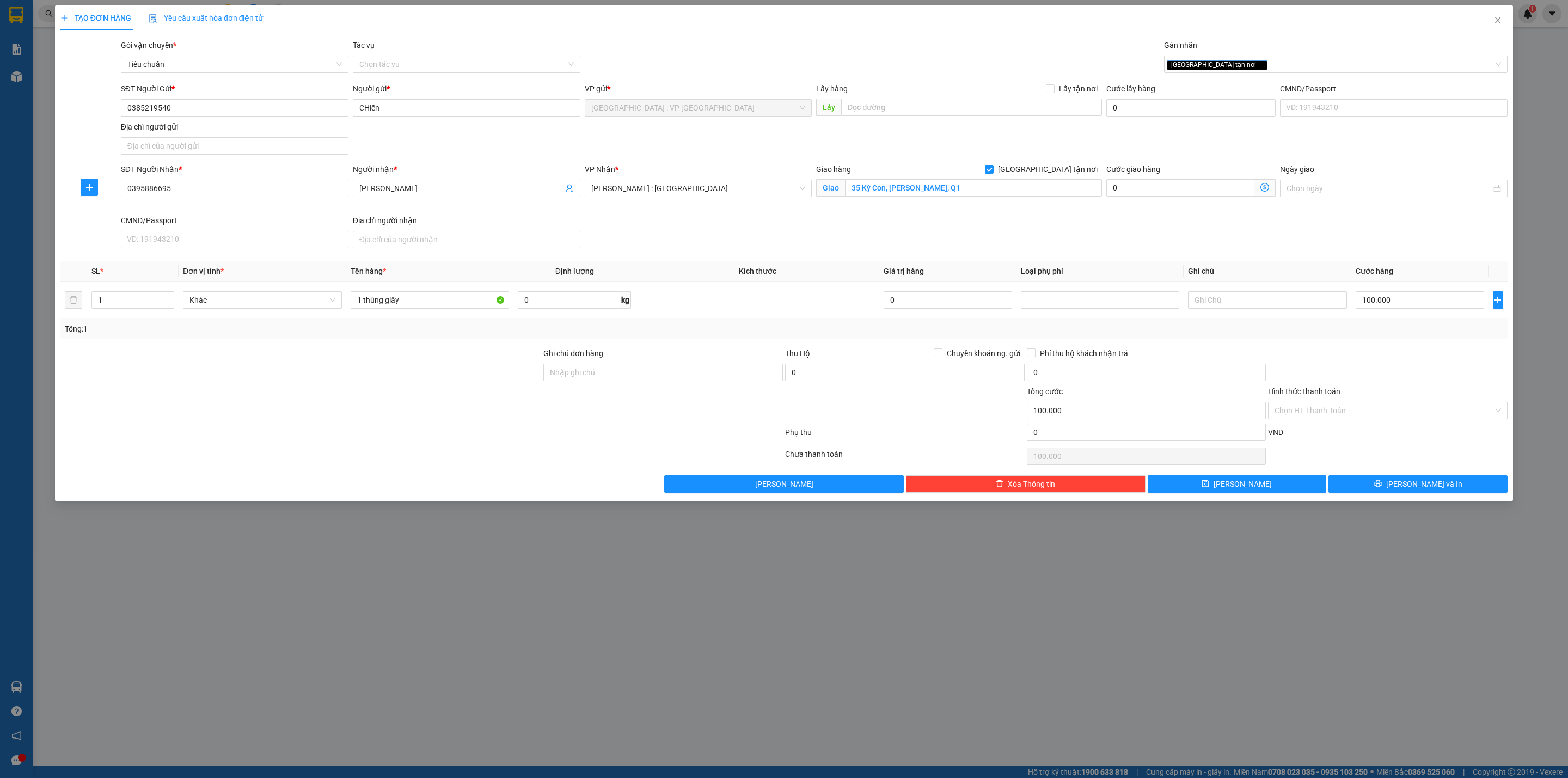
click at [1157, 229] on div "SĐT Người Nhận * 0395886695 Người nhận * Nguyễn Anh Tú VP Nhận * Hồ Chí Minh : …" at bounding box center [814, 208] width 1391 height 89
drag, startPoint x: 1376, startPoint y: 488, endPoint x: 1375, endPoint y: 446, distance: 42.0
click at [1375, 446] on div "Transit Pickup Surcharge Ids Transit Deliver Surcharge Ids Transit Deliver Surc…" at bounding box center [784, 266] width 1447 height 454
click at [1377, 489] on button "Lưu và In" at bounding box center [1418, 484] width 179 height 17
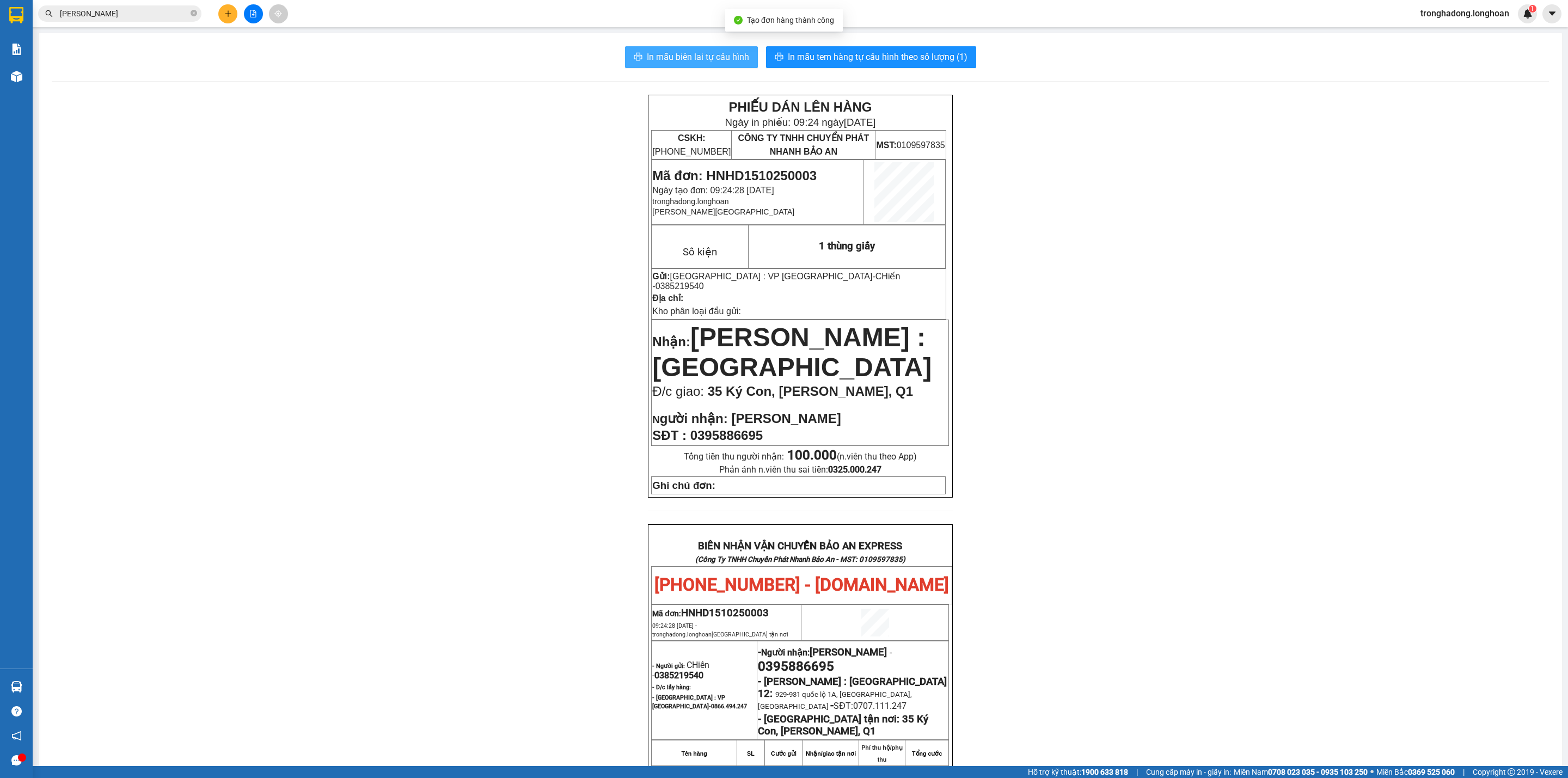
click at [658, 49] on button "In mẫu biên lai tự cấu hình" at bounding box center [692, 57] width 133 height 22
click at [854, 57] on span "In mẫu tem hàng tự cấu hình theo số lượng (1)" at bounding box center [878, 57] width 180 height 14
click at [222, 10] on button at bounding box center [228, 14] width 19 height 19
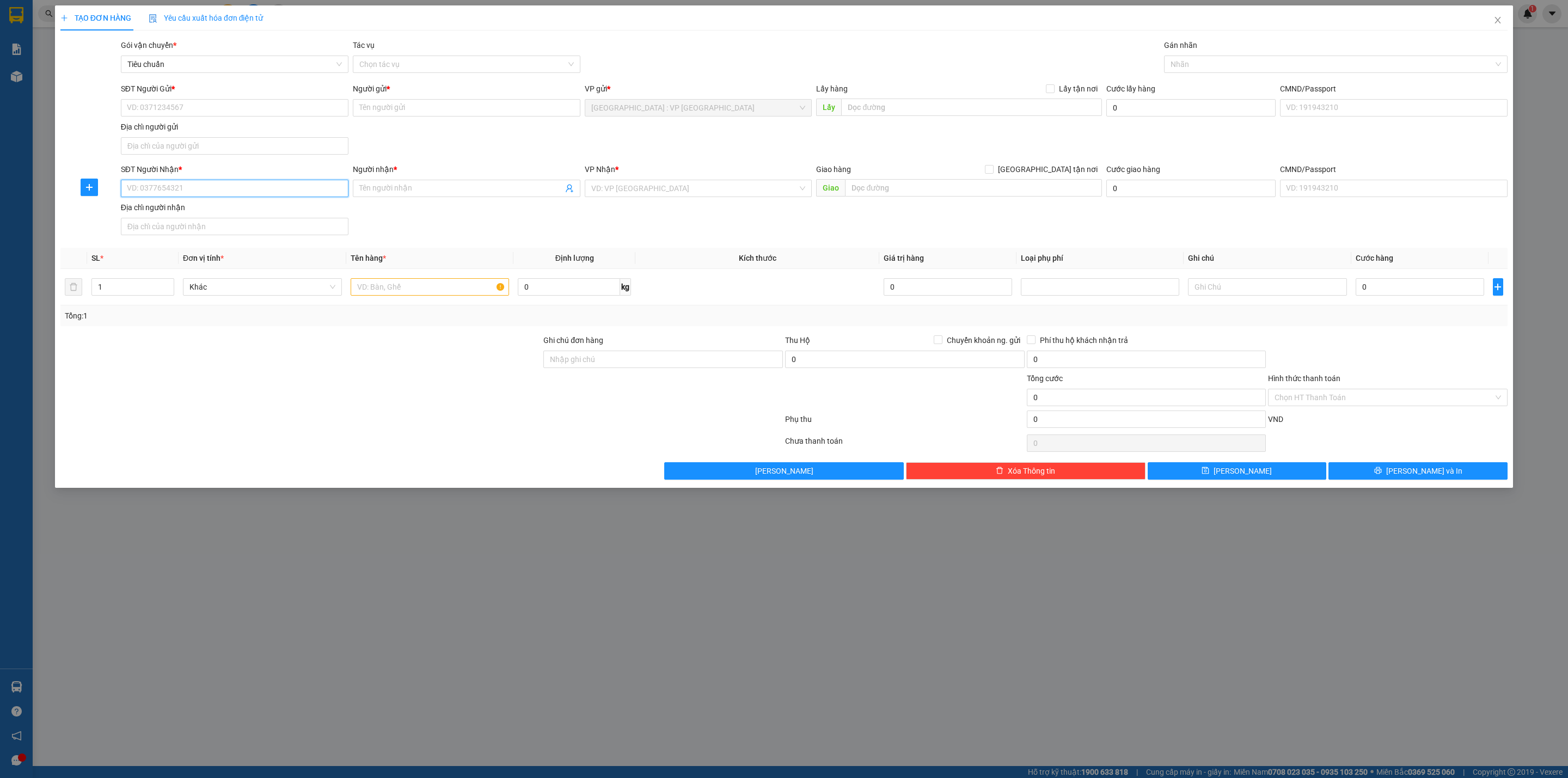
click at [218, 184] on input "SĐT Người Nhận *" at bounding box center [234, 188] width 228 height 17
type input "0972926542"
click at [426, 194] on input "Người nhận *" at bounding box center [460, 188] width 203 height 12
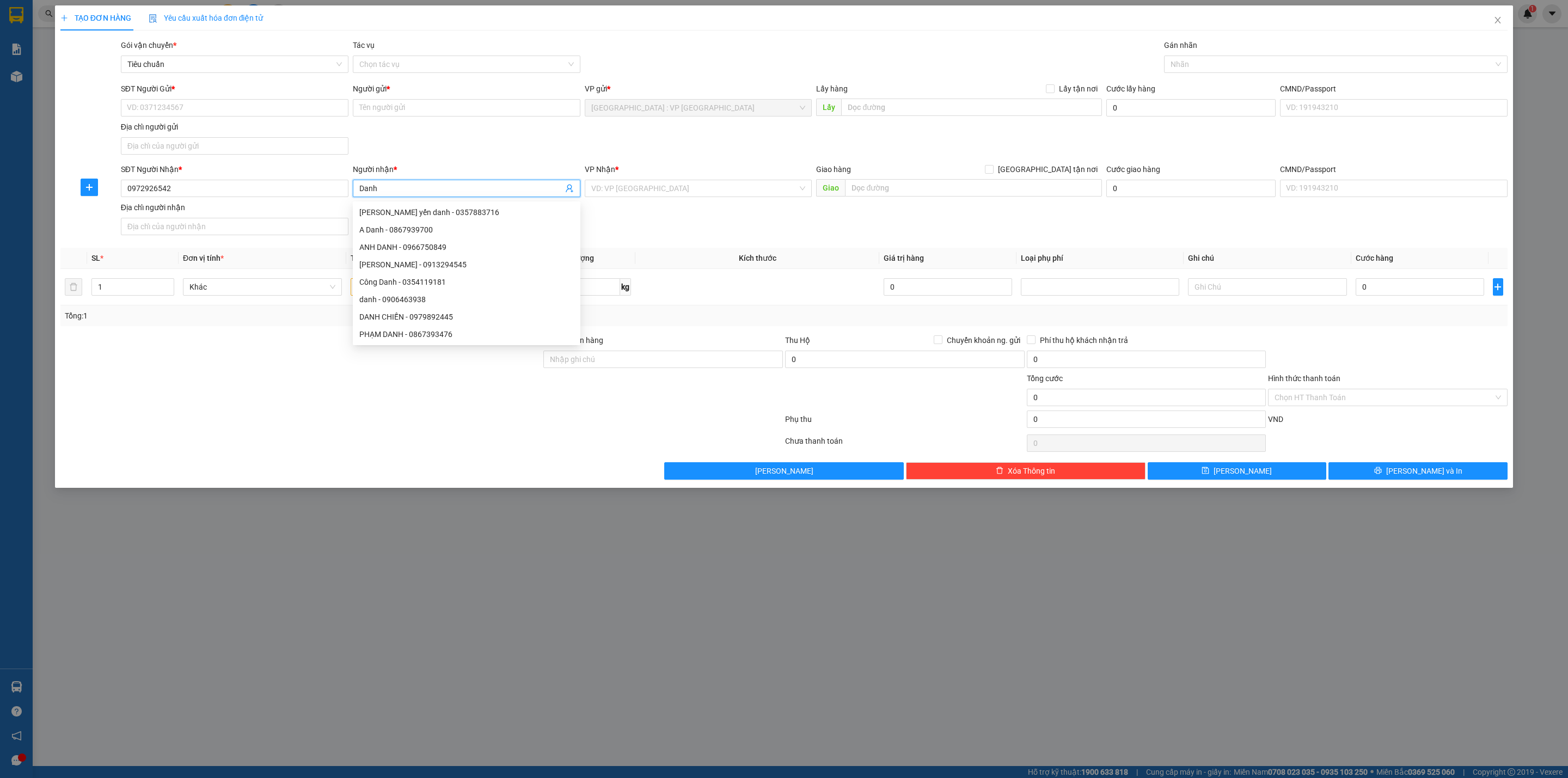
click at [415, 191] on input "Danh" at bounding box center [460, 188] width 203 height 12
type input "Danh"
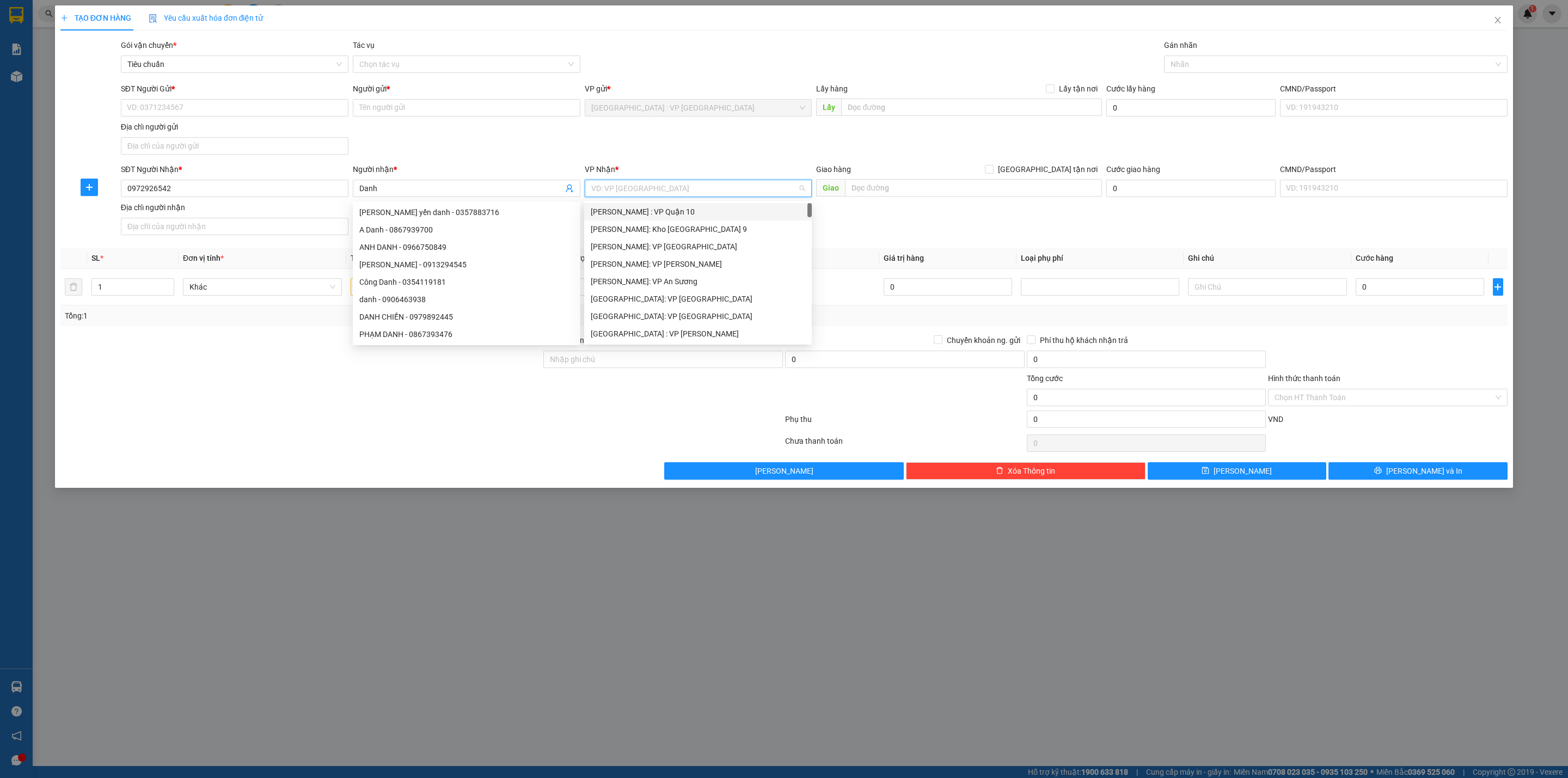
click at [646, 190] on input "search" at bounding box center [695, 188] width 207 height 17
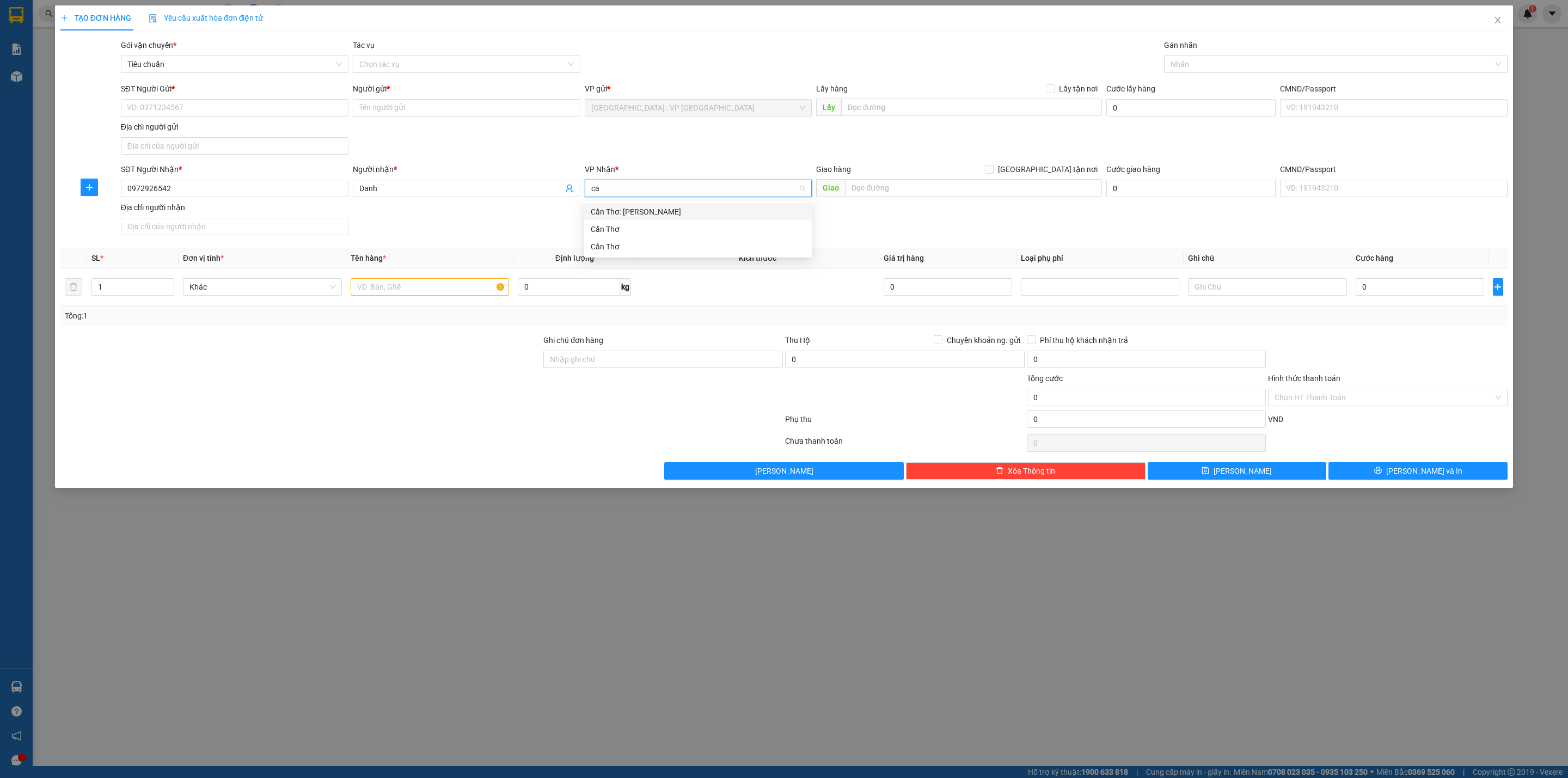
type input "can"
click at [985, 165] on input "[GEOGRAPHIC_DATA] tận nơi" at bounding box center [989, 169] width 8 height 8
checkbox input "true"
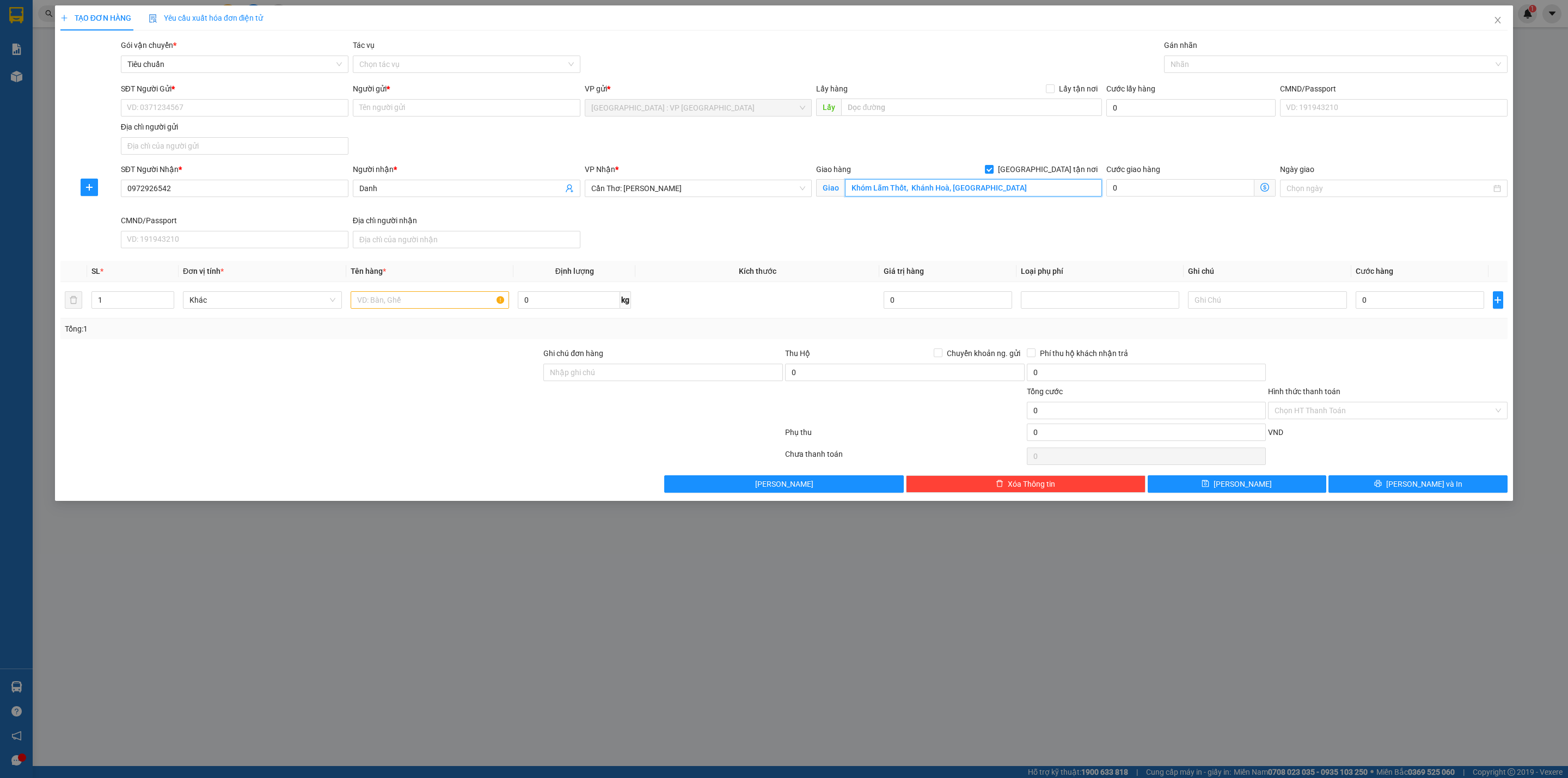
drag, startPoint x: 1011, startPoint y: 187, endPoint x: 912, endPoint y: 197, distance: 99.5
click at [912, 197] on input "Khóm Lẫm Thốt, Khánh Hoà, Cần Thơ" at bounding box center [973, 188] width 256 height 17
type input "Khóm Lẫm Thốt, Khánh Hoà, Cần Thơ"
click at [746, 252] on div "SĐT Người Nhận * 0972926542 Người nhận * Danh VP Nhận * Cần Thơ: Kho Ninh Kiều …" at bounding box center [814, 208] width 1391 height 89
click at [887, 221] on div "SĐT Người Nhận * 0972926542 Người nhận * Danh VP Nhận * Cần Thơ: Kho Ninh Kiều …" at bounding box center [814, 208] width 1391 height 89
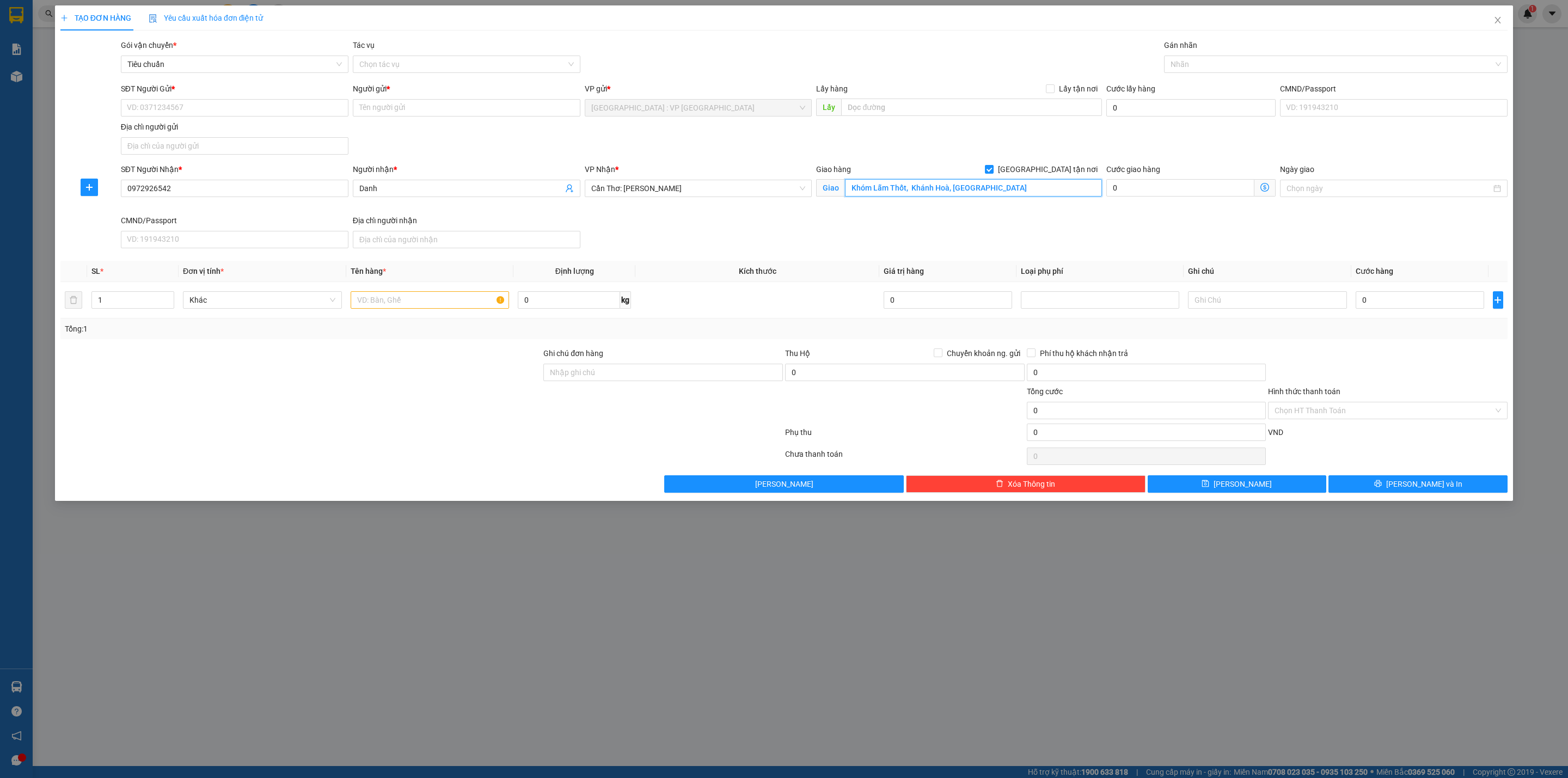
click at [973, 188] on input "Khóm Lẫm Thốt, Khánh Hoà, Cần Thơ" at bounding box center [973, 188] width 256 height 17
click at [1418, 308] on input "0" at bounding box center [1420, 299] width 129 height 17
type input "2"
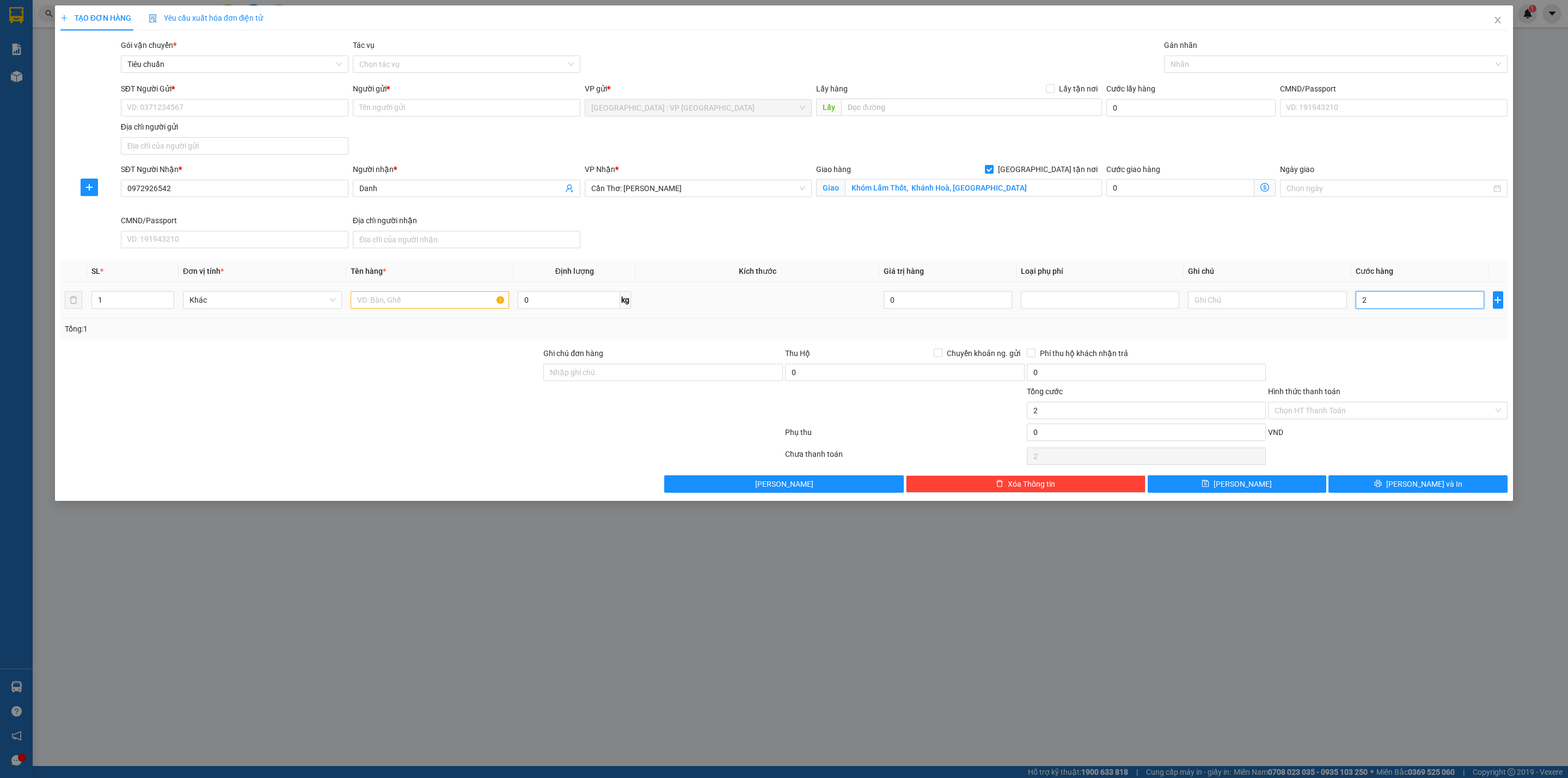
type input "20"
type input "200"
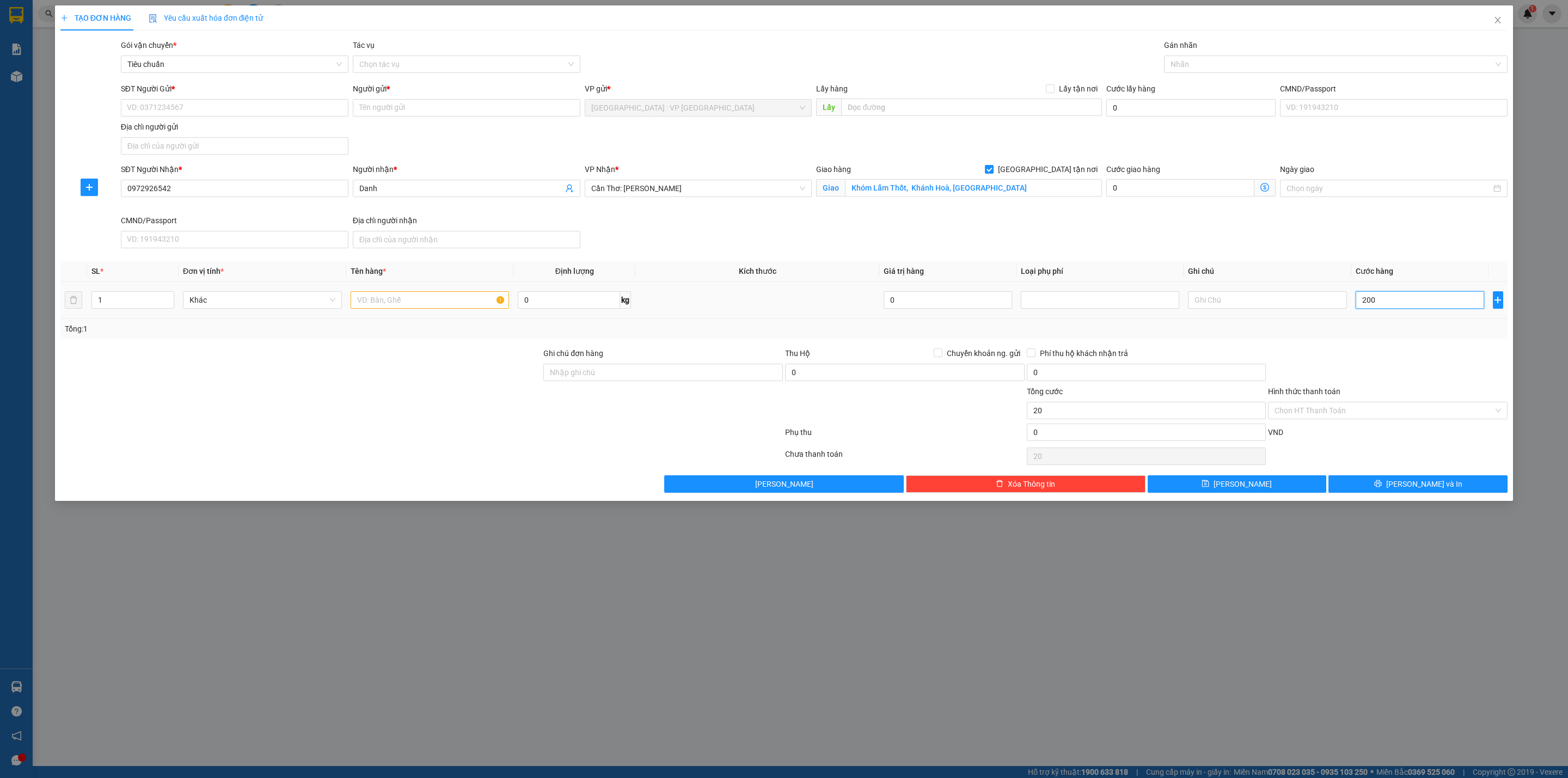
type input "200"
type input "2.000"
type input "20.000"
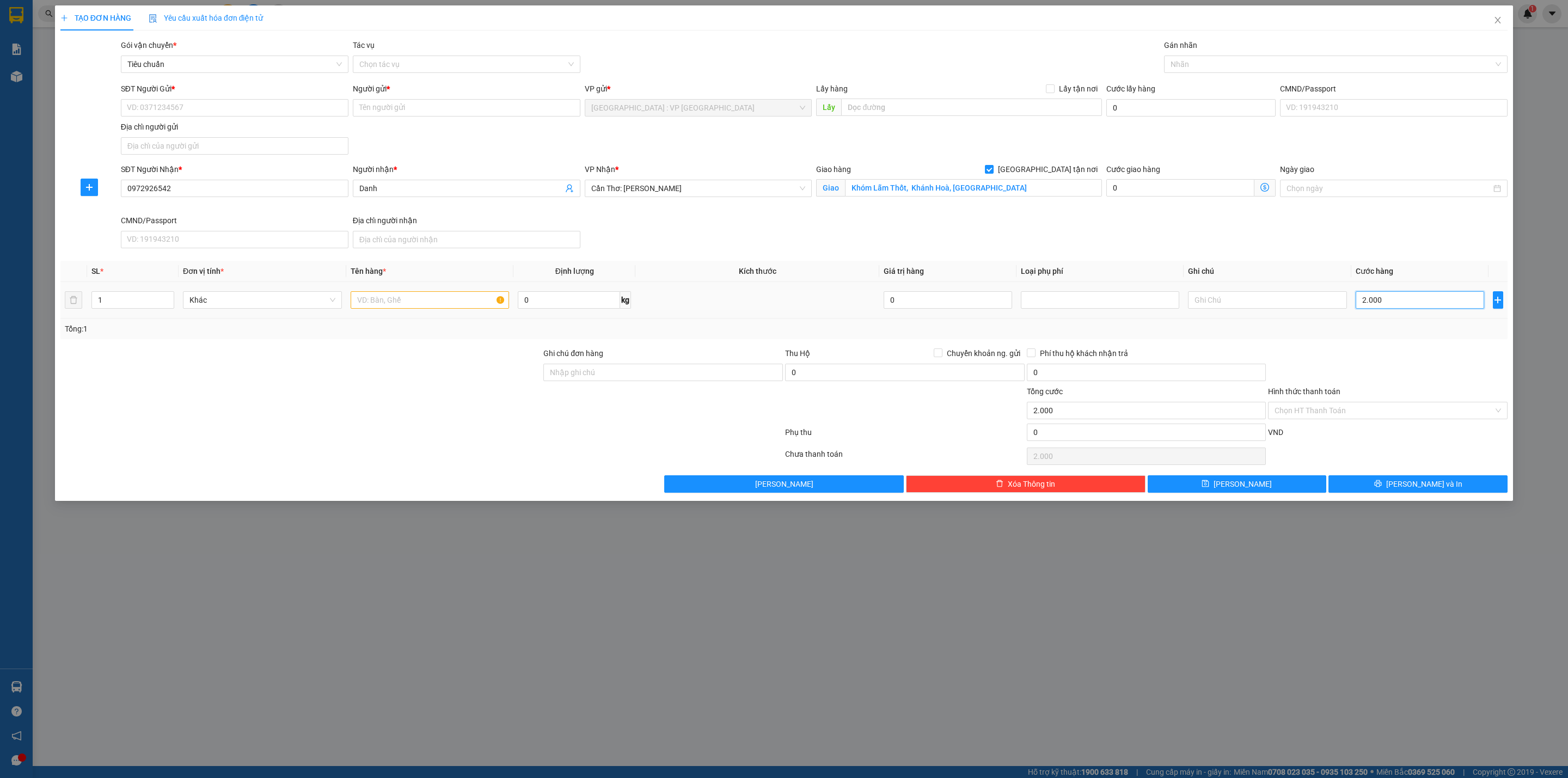
type input "20.000"
type input "200.000"
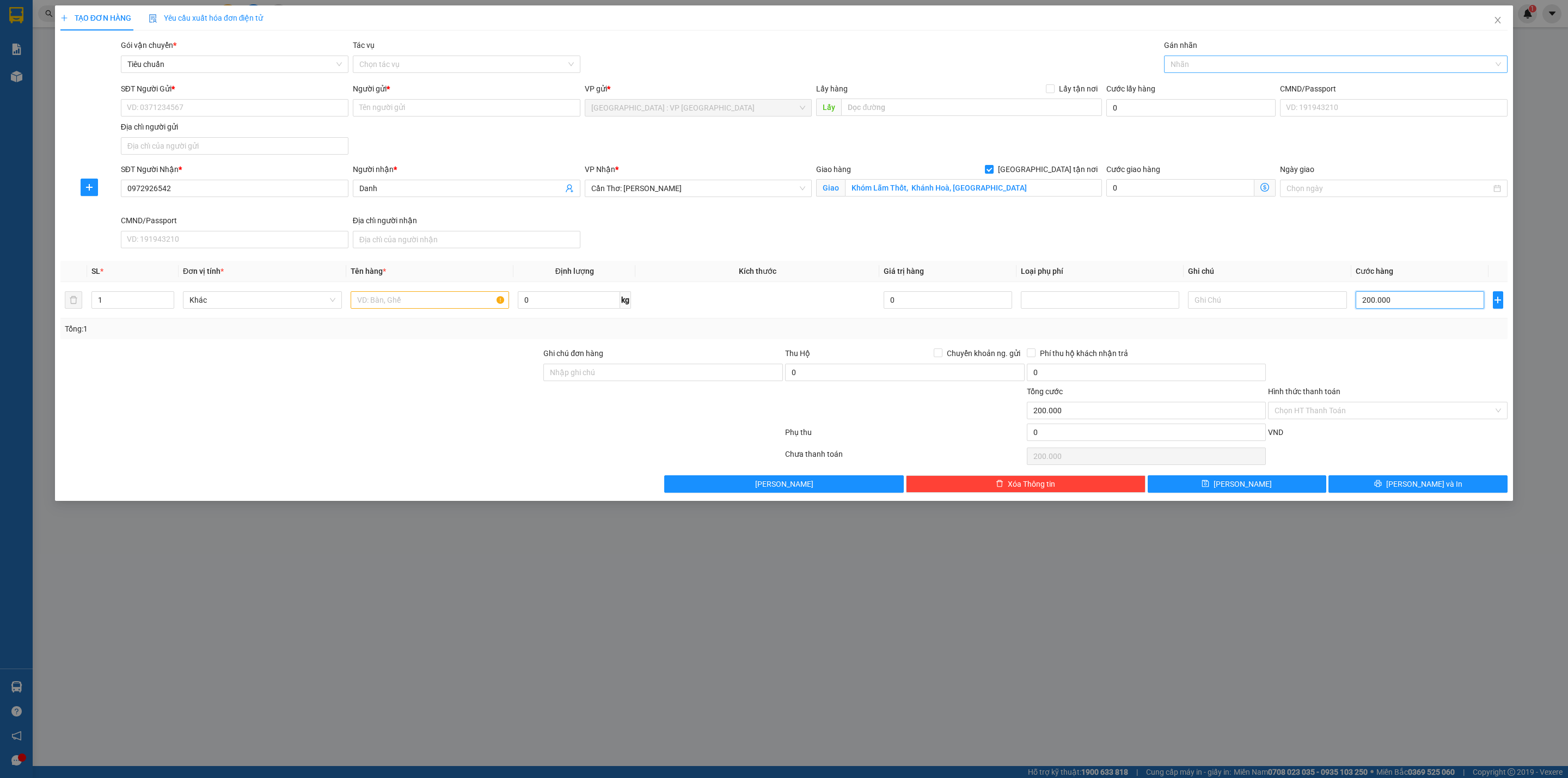
click at [1222, 59] on div at bounding box center [1330, 64] width 327 height 13
type input "200.000"
drag, startPoint x: 1214, startPoint y: 85, endPoint x: 1196, endPoint y: 64, distance: 27.7
click at [1196, 64] on body "Kết quả tìm kiếm ( 15 ) Bộ lọc Mã ĐH Trạng thái Món hàng Thu hộ Tổng cước Chưa …" at bounding box center [784, 389] width 1568 height 778
click at [1196, 64] on div at bounding box center [1330, 64] width 327 height 13
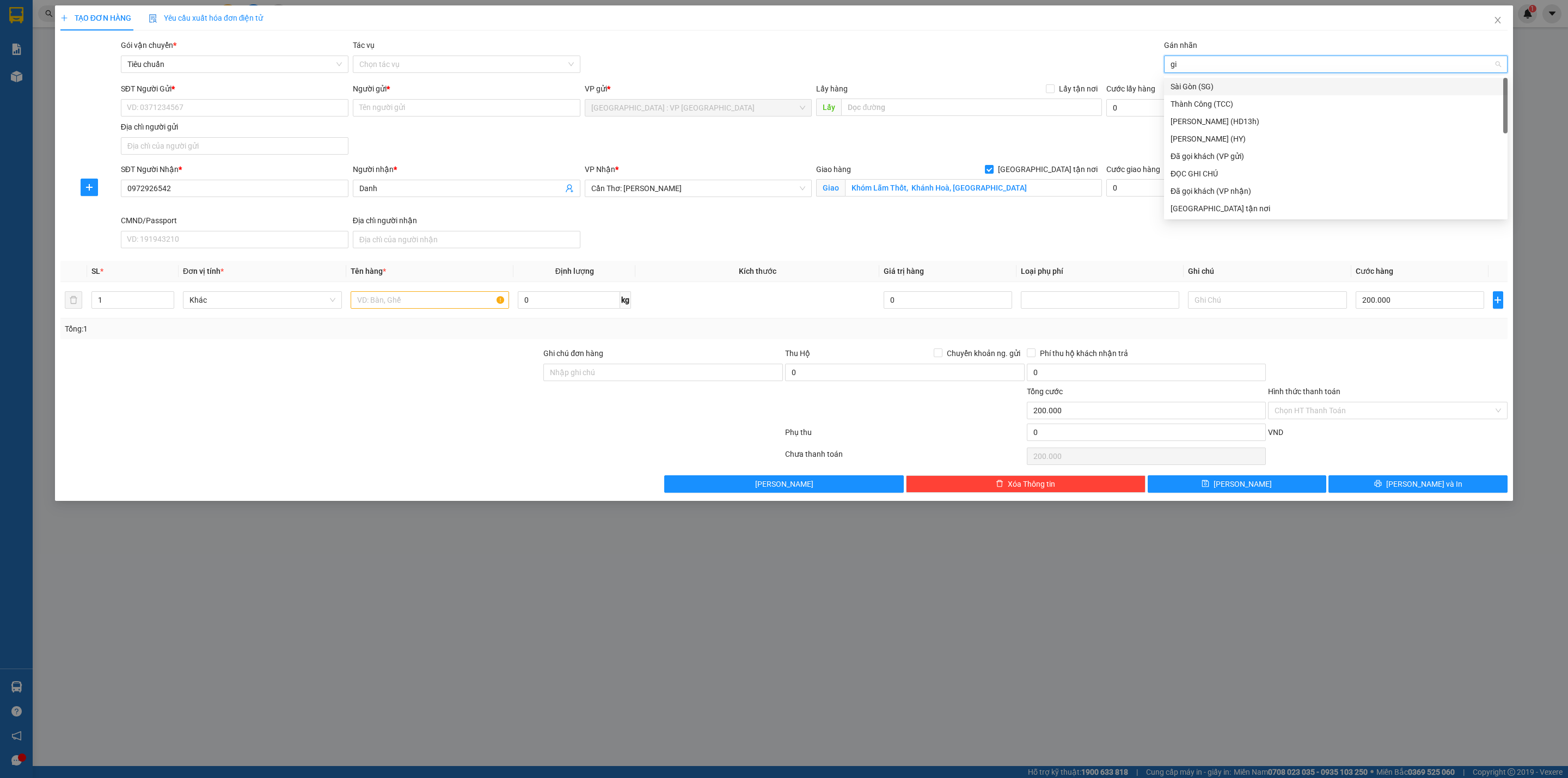
type input "gia"
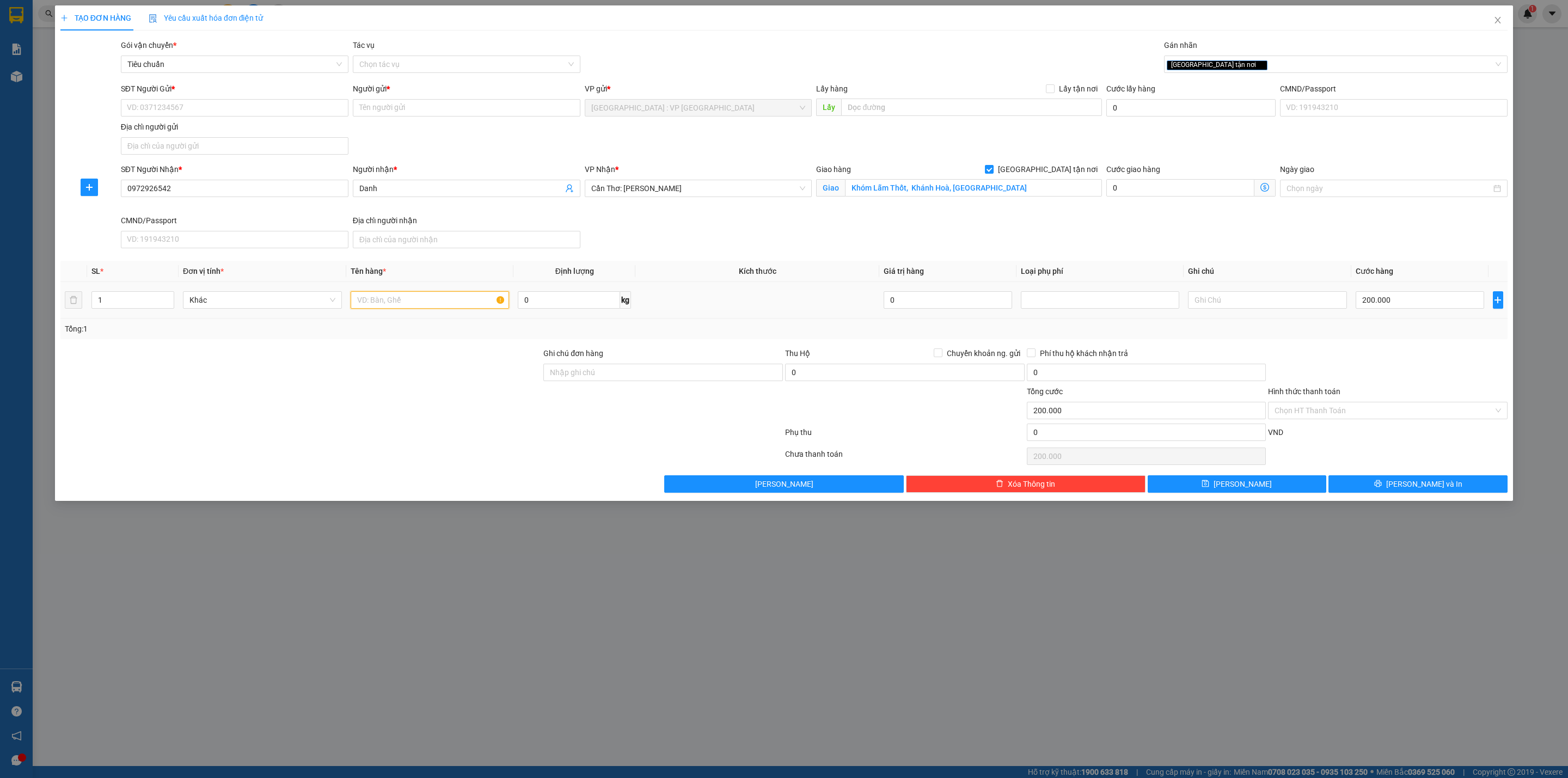
click at [398, 300] on input "text" at bounding box center [430, 299] width 159 height 17
click at [973, 197] on input "Khóm Lẫm Thốt, Khánh Hoà, Cần Thơ" at bounding box center [973, 188] width 256 height 17
type input "Khánh Hoà, tx Vĩnh Châu, Sóc Trăng"
click at [260, 110] on input "SĐT Người Gửi *" at bounding box center [234, 107] width 228 height 17
click at [430, 298] on input "text" at bounding box center [430, 299] width 159 height 17
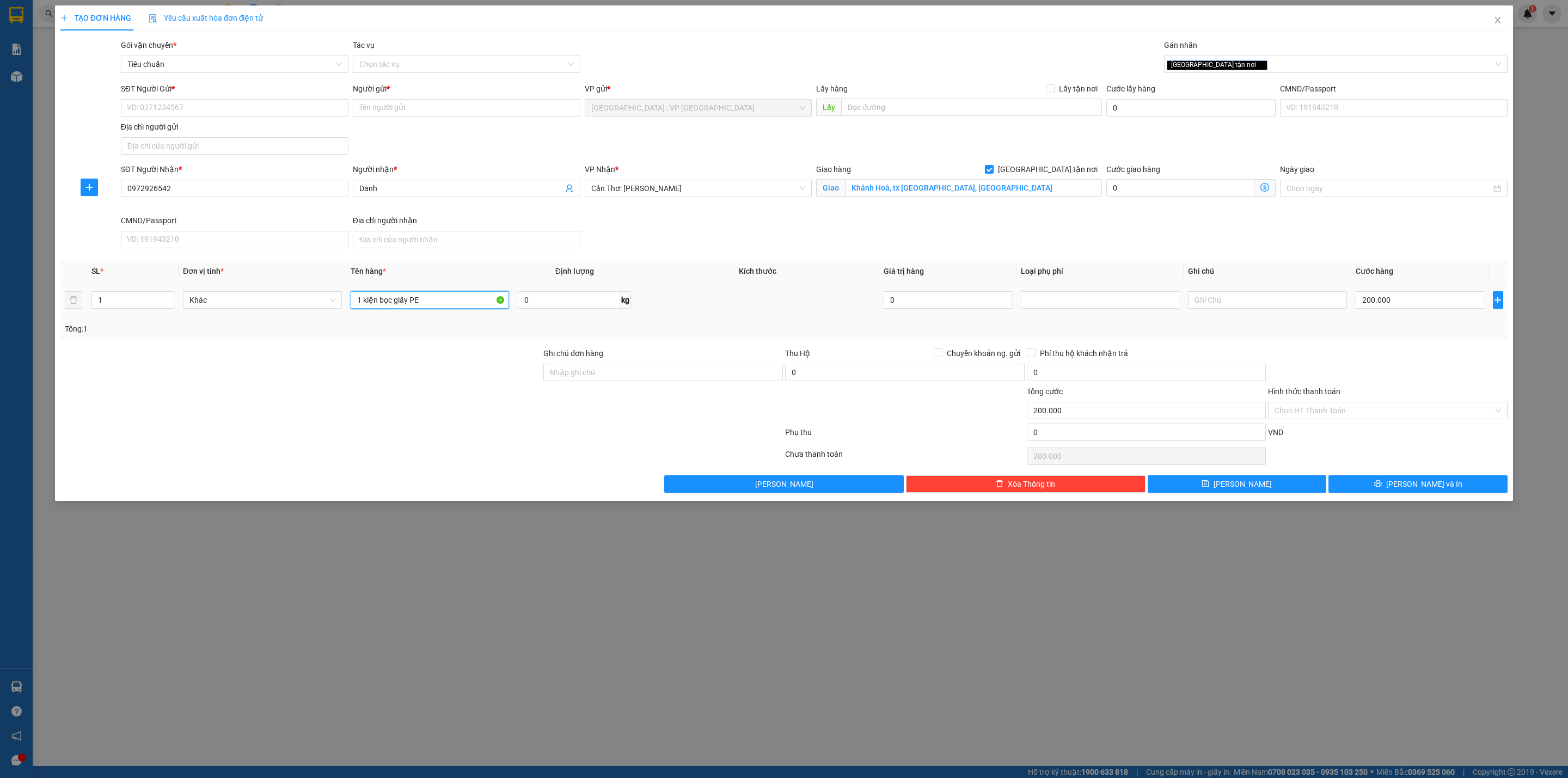
type input "1 kiện bọc giấy PE"
click at [1408, 316] on td "200.000" at bounding box center [1419, 300] width 137 height 36
click at [1406, 308] on input "200.000" at bounding box center [1420, 299] width 129 height 17
type input "7"
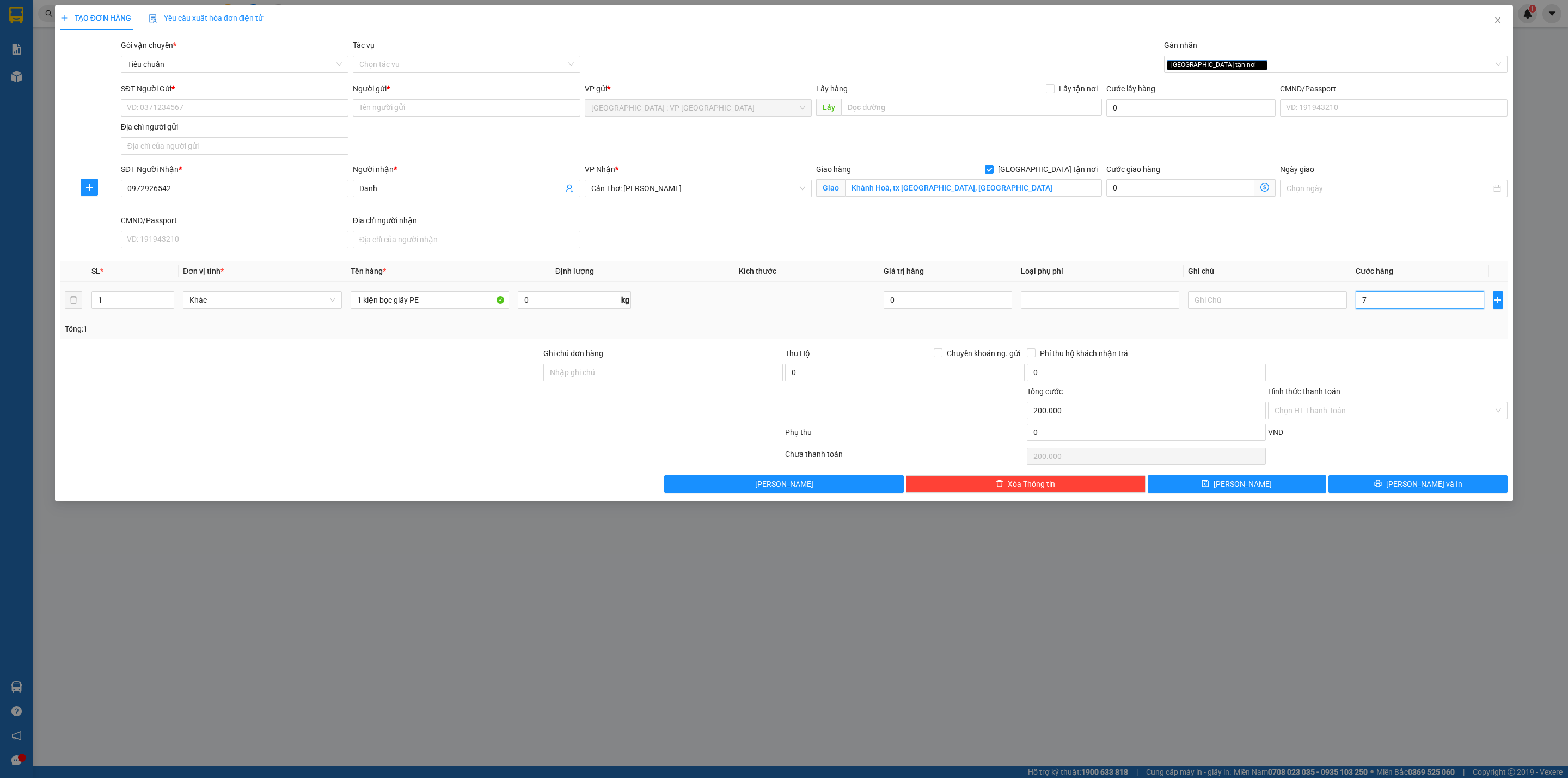
type input "7"
type input "70"
click at [170, 104] on input "SĐT Người Gửi *" at bounding box center [234, 107] width 228 height 17
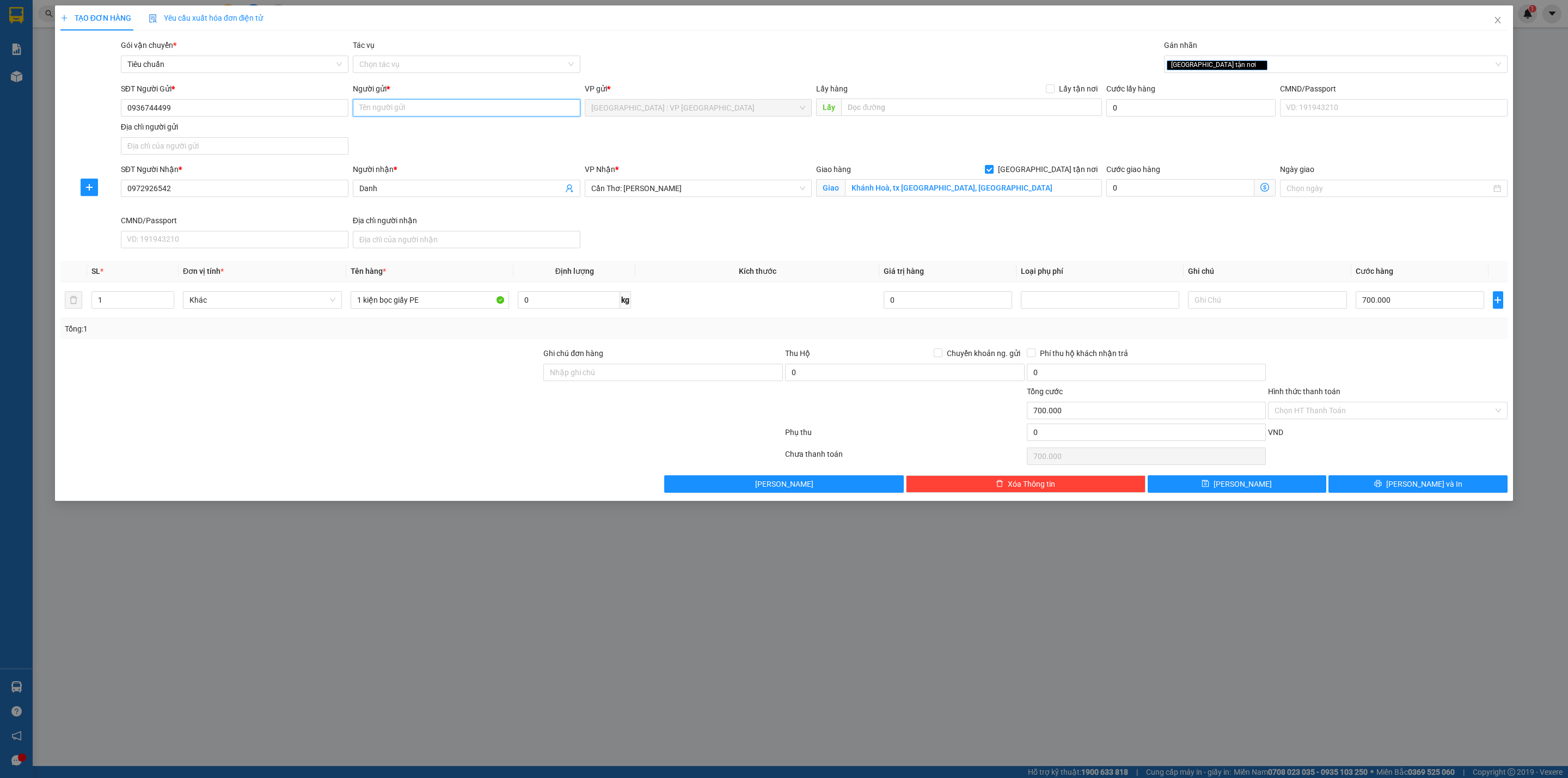
click at [461, 113] on input "Người gửi *" at bounding box center [466, 107] width 228 height 17
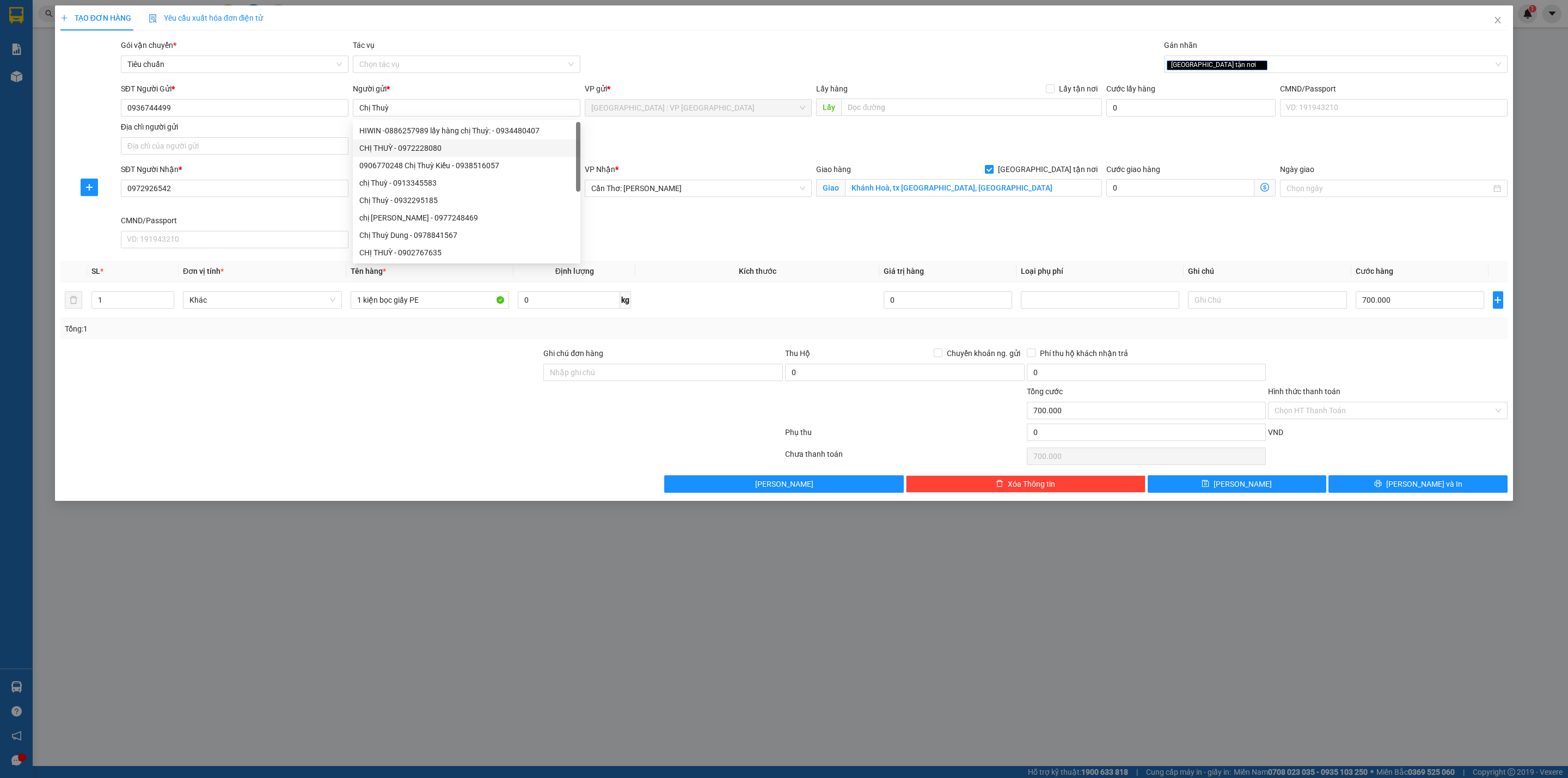
click at [678, 256] on div "Transit Pickup Surcharge Ids Transit Deliver Surcharge Ids Transit Deliver Surc…" at bounding box center [784, 266] width 1447 height 454
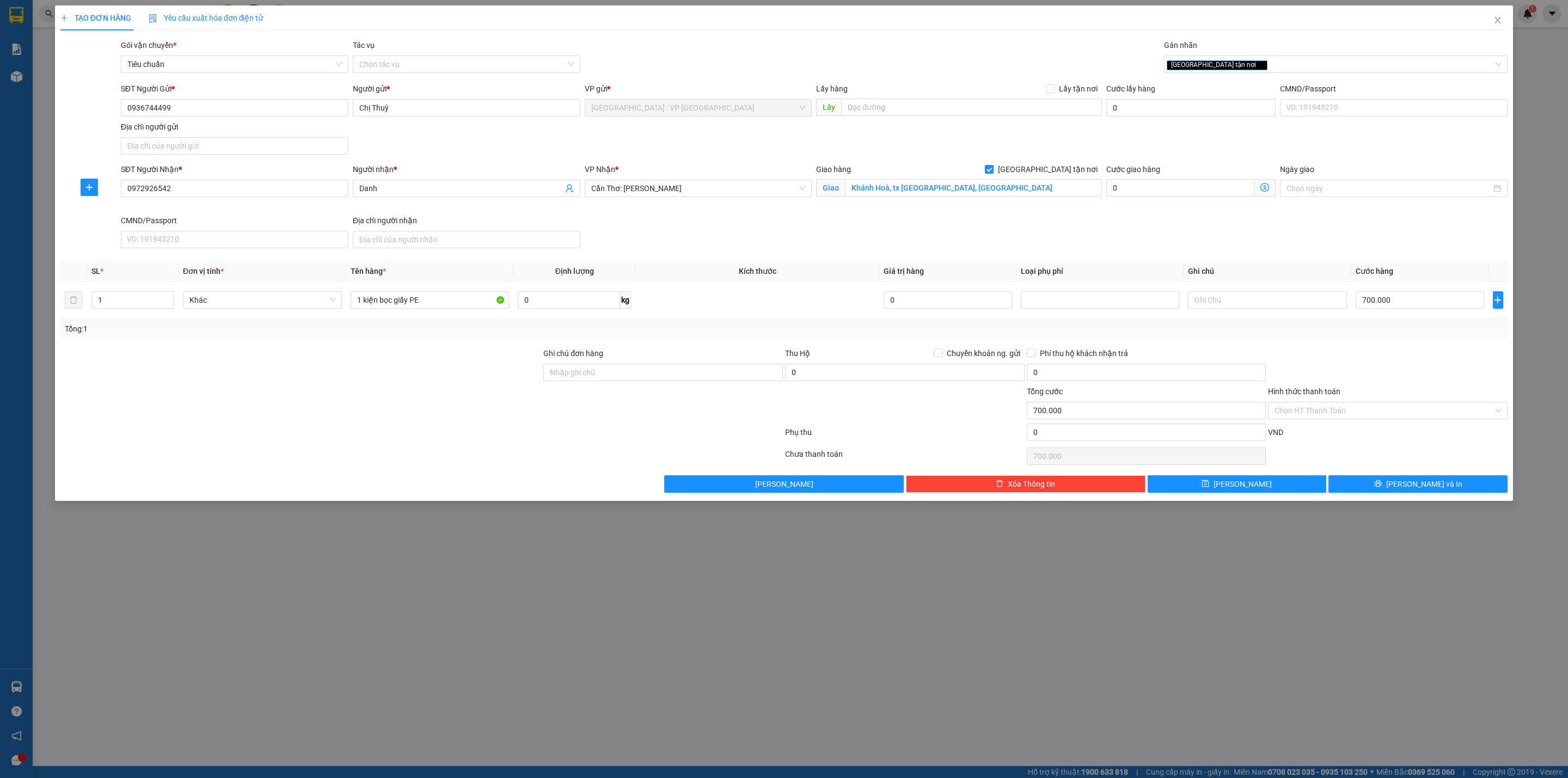
click at [680, 253] on div "SĐT Người Nhận * 0972926542 Người nhận * Danh VP Nhận * Cần Thơ: Kho Ninh Kiều …" at bounding box center [814, 208] width 1391 height 89
click at [694, 293] on td at bounding box center [757, 300] width 244 height 36
click at [1336, 346] on div "Transit Pickup Surcharge Ids Transit Deliver Surcharge Ids Transit Deliver Surc…" at bounding box center [784, 266] width 1447 height 454
click at [1299, 417] on input "Hình thức thanh toán" at bounding box center [1384, 411] width 218 height 17
click at [1298, 431] on div "Tại văn phòng" at bounding box center [1388, 435] width 227 height 12
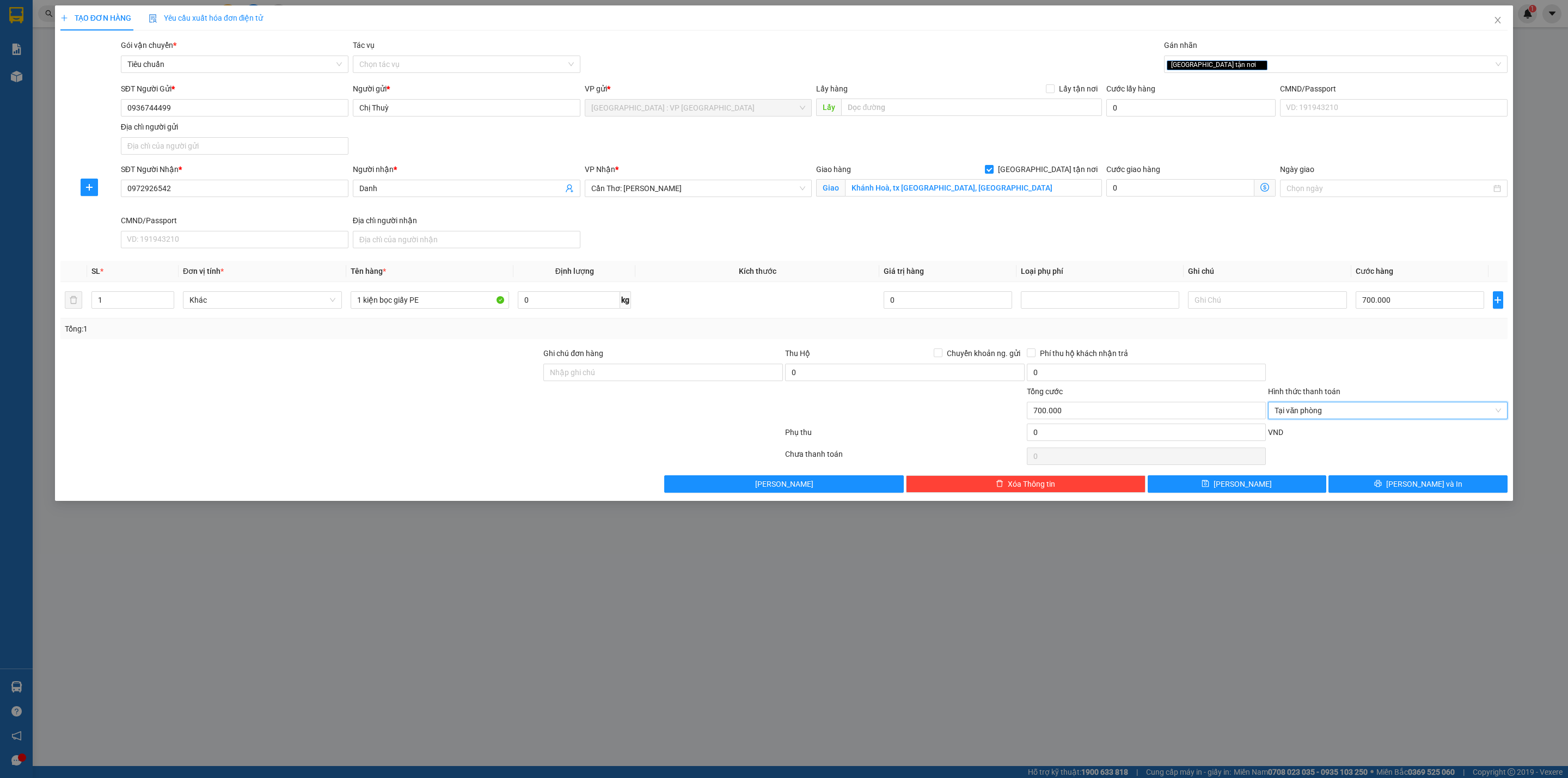
click at [1322, 343] on div "Transit Pickup Surcharge Ids Transit Deliver Surcharge Ids Transit Deliver Surc…" at bounding box center [784, 266] width 1447 height 454
click at [1374, 485] on button "Lưu và In" at bounding box center [1418, 484] width 179 height 17
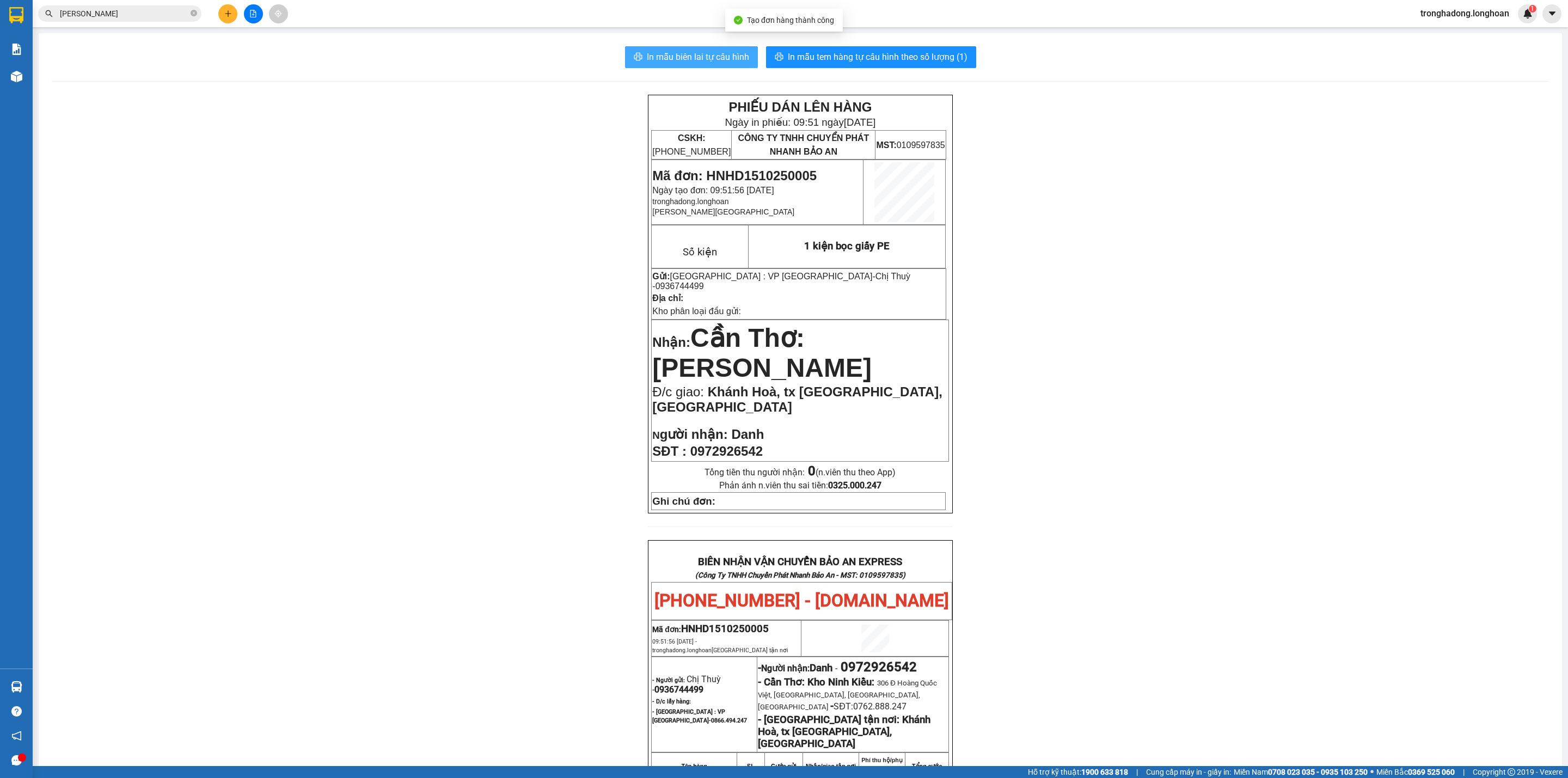
click at [691, 59] on span "In mẫu biên lai tự cấu hình" at bounding box center [697, 57] width 102 height 14
click at [418, 582] on div "PHIẾU DÁN LÊN HÀNG Ngày in phiếu: 09:51 ngày 15-10-2025 CSKH: 1900.06.88.33 CÔN…" at bounding box center [800, 615] width 1497 height 1042
click at [1201, 327] on div "PHIẾU DÁN LÊN HÀNG Ngày in phiếu: 09:51 ngày 15-10-2025 CSKH: 1900.06.88.33 CÔN…" at bounding box center [800, 615] width 1497 height 1042
drag, startPoint x: 460, startPoint y: 482, endPoint x: 838, endPoint y: 293, distance: 422.6
click at [460, 480] on div "PHIẾU DÁN LÊN HÀNG Ngày in phiếu: 09:51 ngày 15-10-2025 CSKH: 1900.06.88.33 CÔN…" at bounding box center [800, 615] width 1497 height 1042
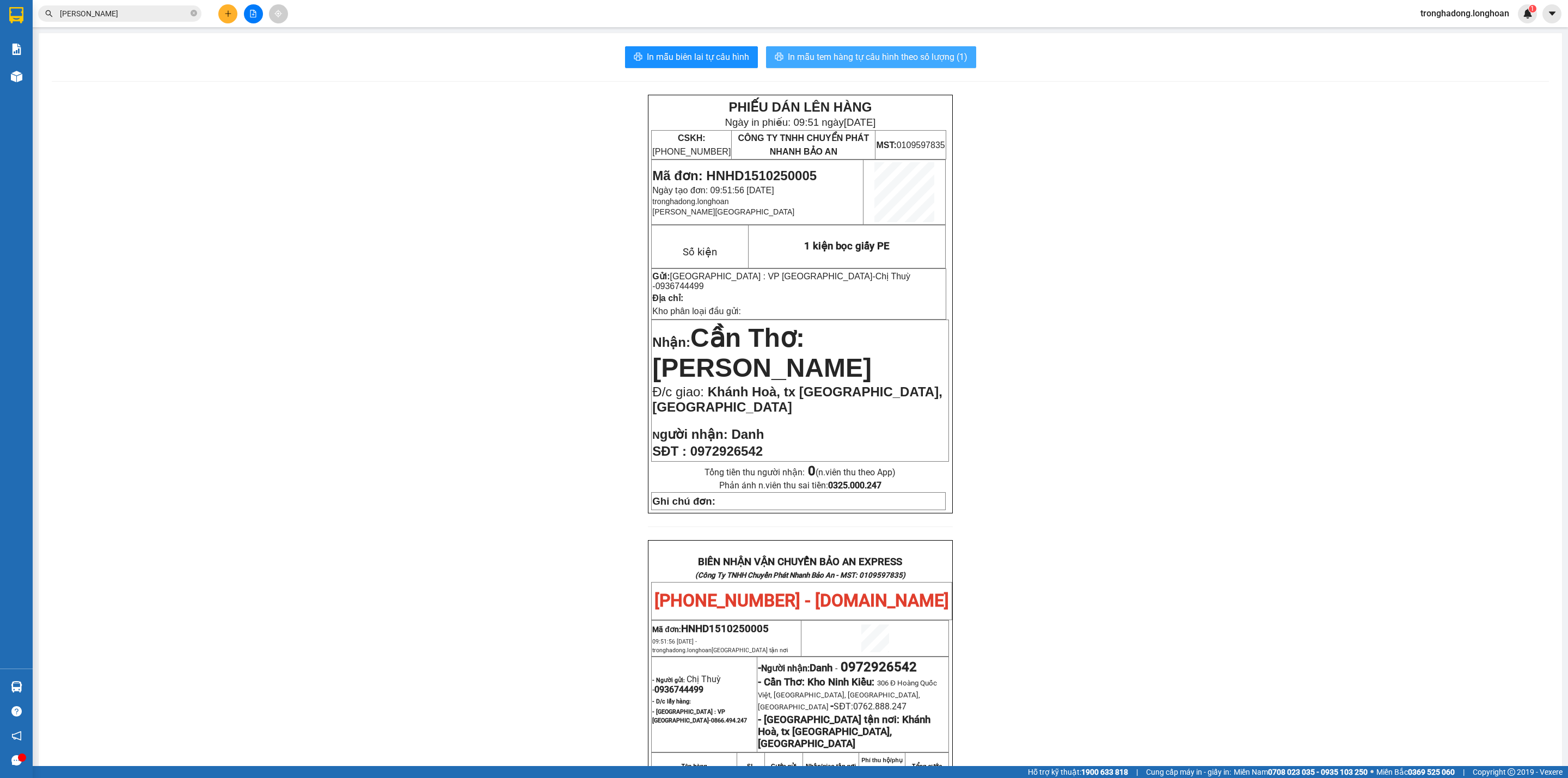
click at [923, 60] on span "In mẫu tem hàng tự cấu hình theo số lượng (1)" at bounding box center [878, 57] width 180 height 14
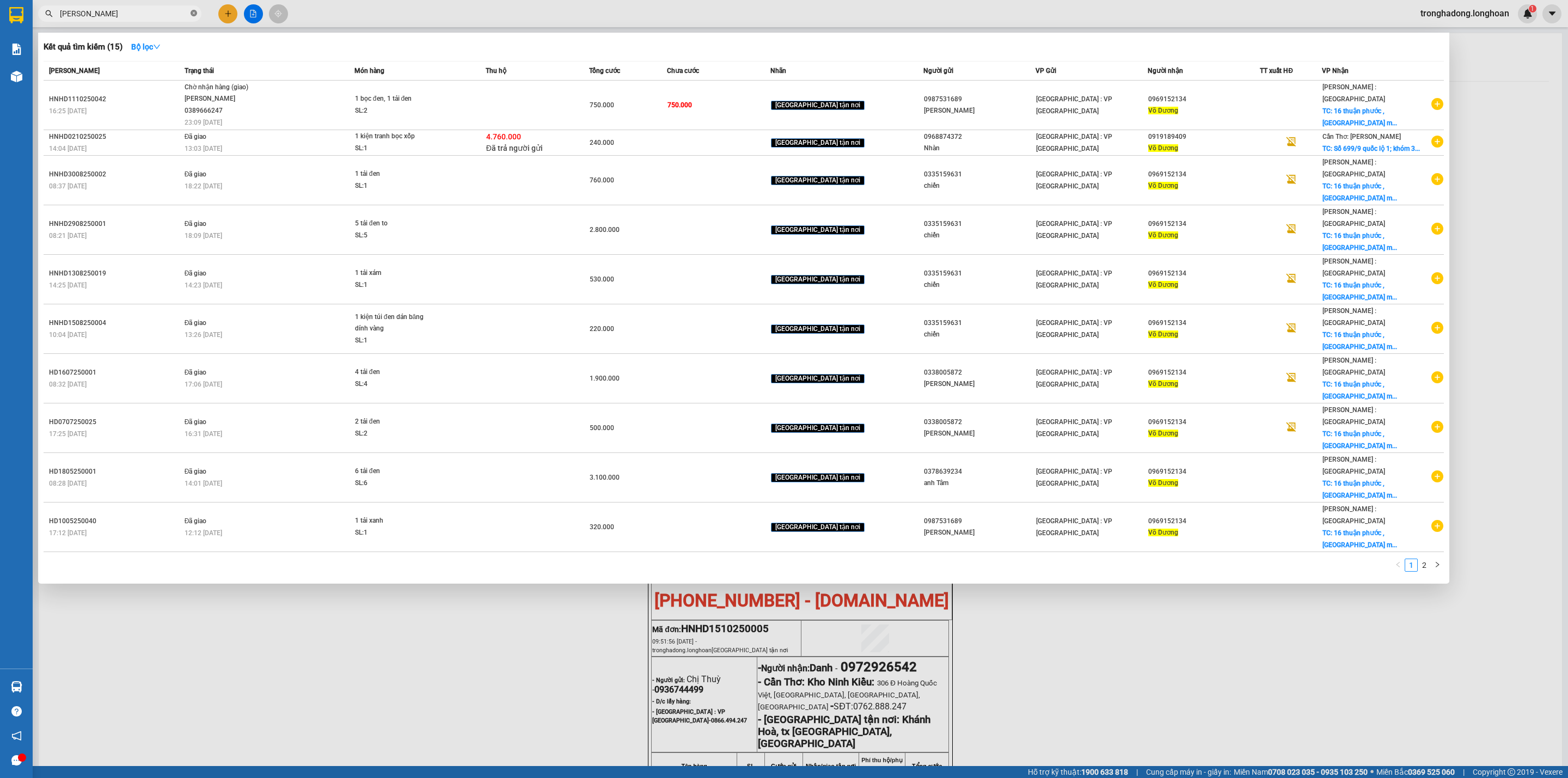
click at [196, 11] on icon "close-circle" at bounding box center [194, 13] width 7 height 7
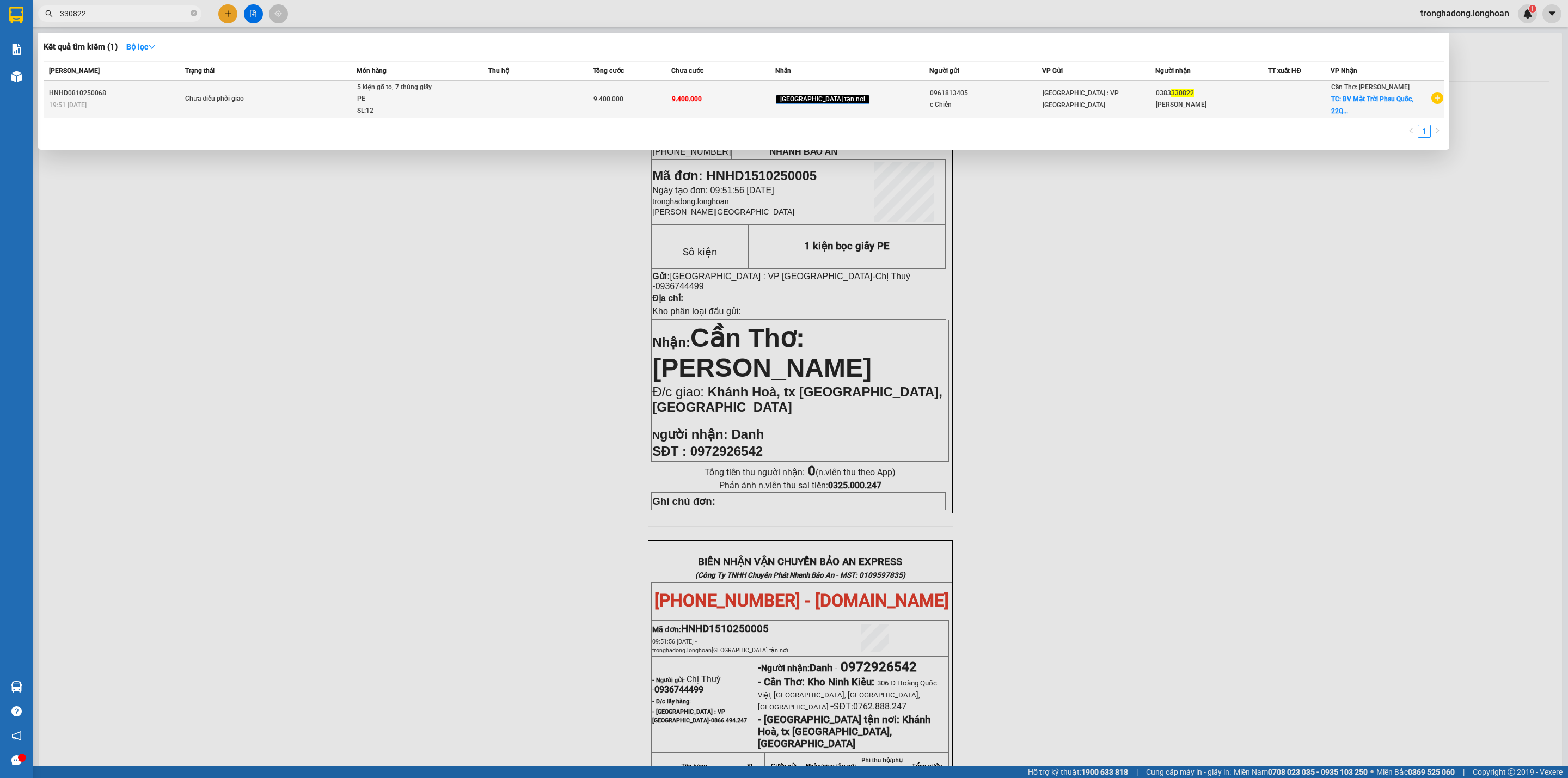
click at [474, 107] on span "5 kiện gỗ to, 7 thùng giấy PE SL: 12" at bounding box center [423, 99] width 132 height 36
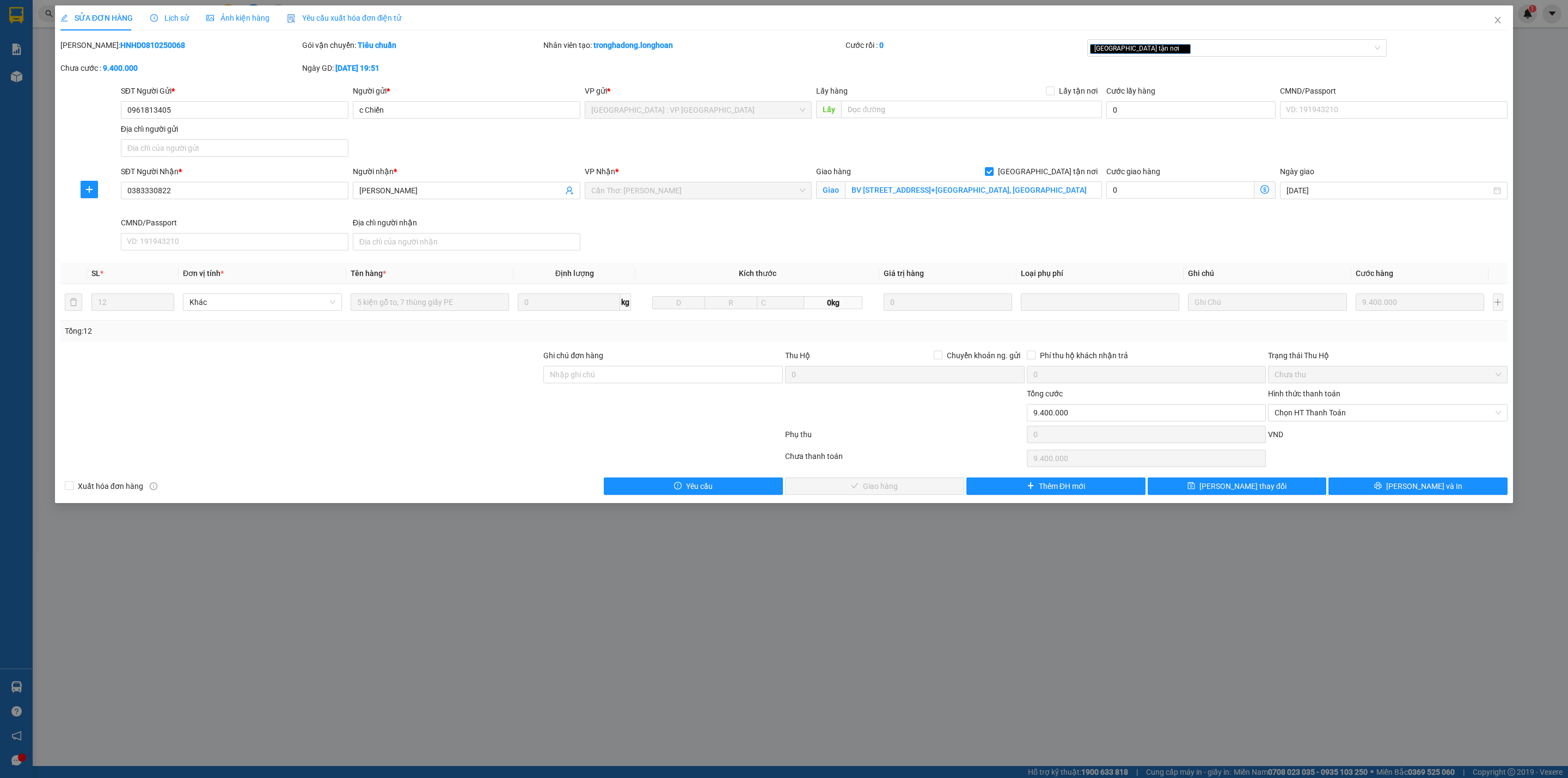
drag, startPoint x: 178, startPoint y: 42, endPoint x: 85, endPoint y: 46, distance: 93.1
click at [85, 46] on div "Mã ĐH: HNHD0810250068" at bounding box center [180, 45] width 240 height 12
click at [162, 46] on div "Mã ĐH: HNHD0810250068" at bounding box center [180, 45] width 240 height 12
drag, startPoint x: 163, startPoint y: 42, endPoint x: 88, endPoint y: 45, distance: 75.1
click at [88, 45] on div "Mã ĐH: HNHD0810250068" at bounding box center [180, 45] width 240 height 12
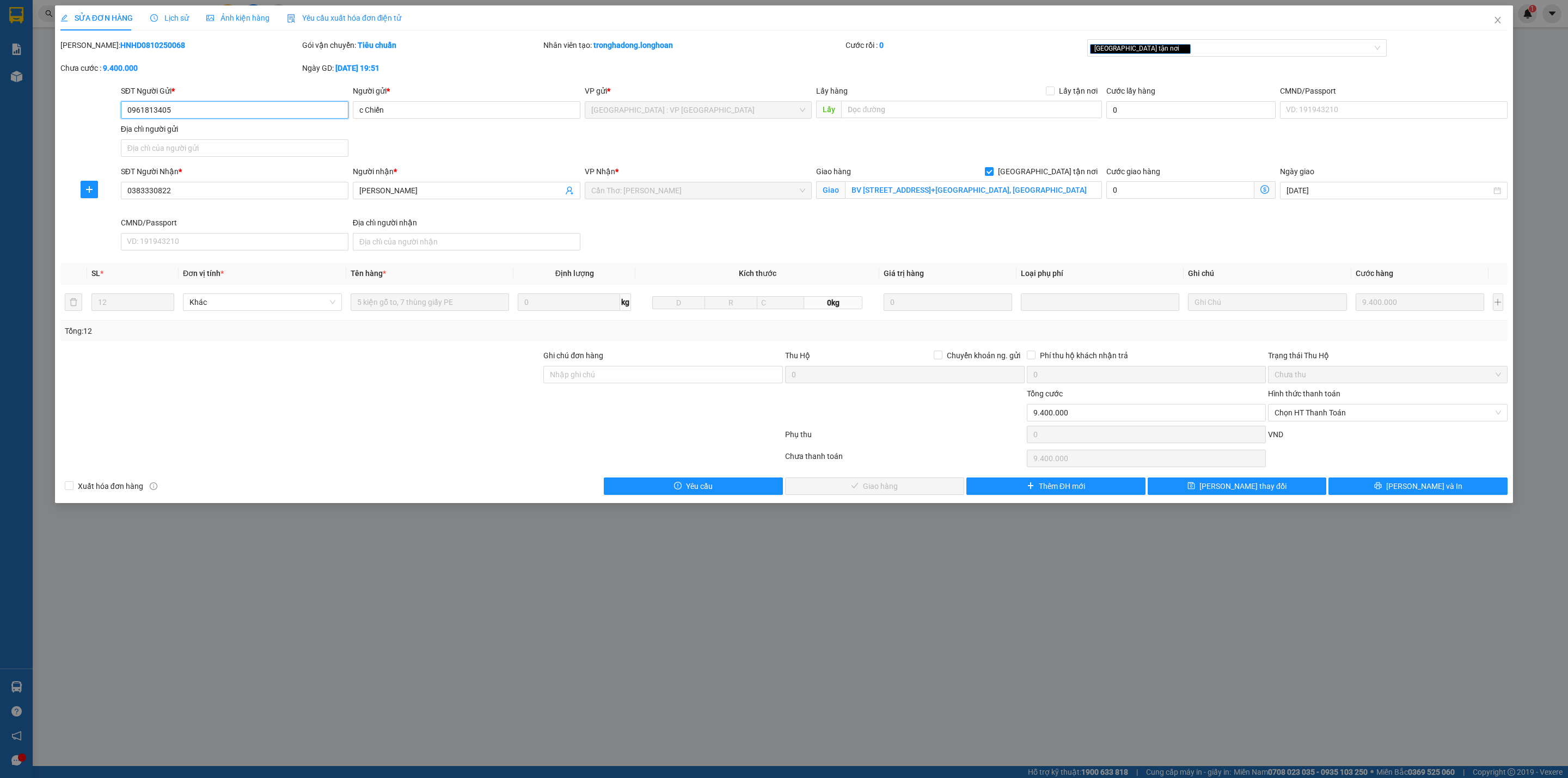
drag, startPoint x: 213, startPoint y: 113, endPoint x: 62, endPoint y: 132, distance: 152.2
click at [62, 132] on div "SĐT Người Gửi * 0961813405 0961813405 Người gửi * c Chiến VP gửi * Hà Nội : VP …" at bounding box center [783, 122] width 1449 height 76
click at [1498, 18] on icon "close" at bounding box center [1498, 20] width 9 height 9
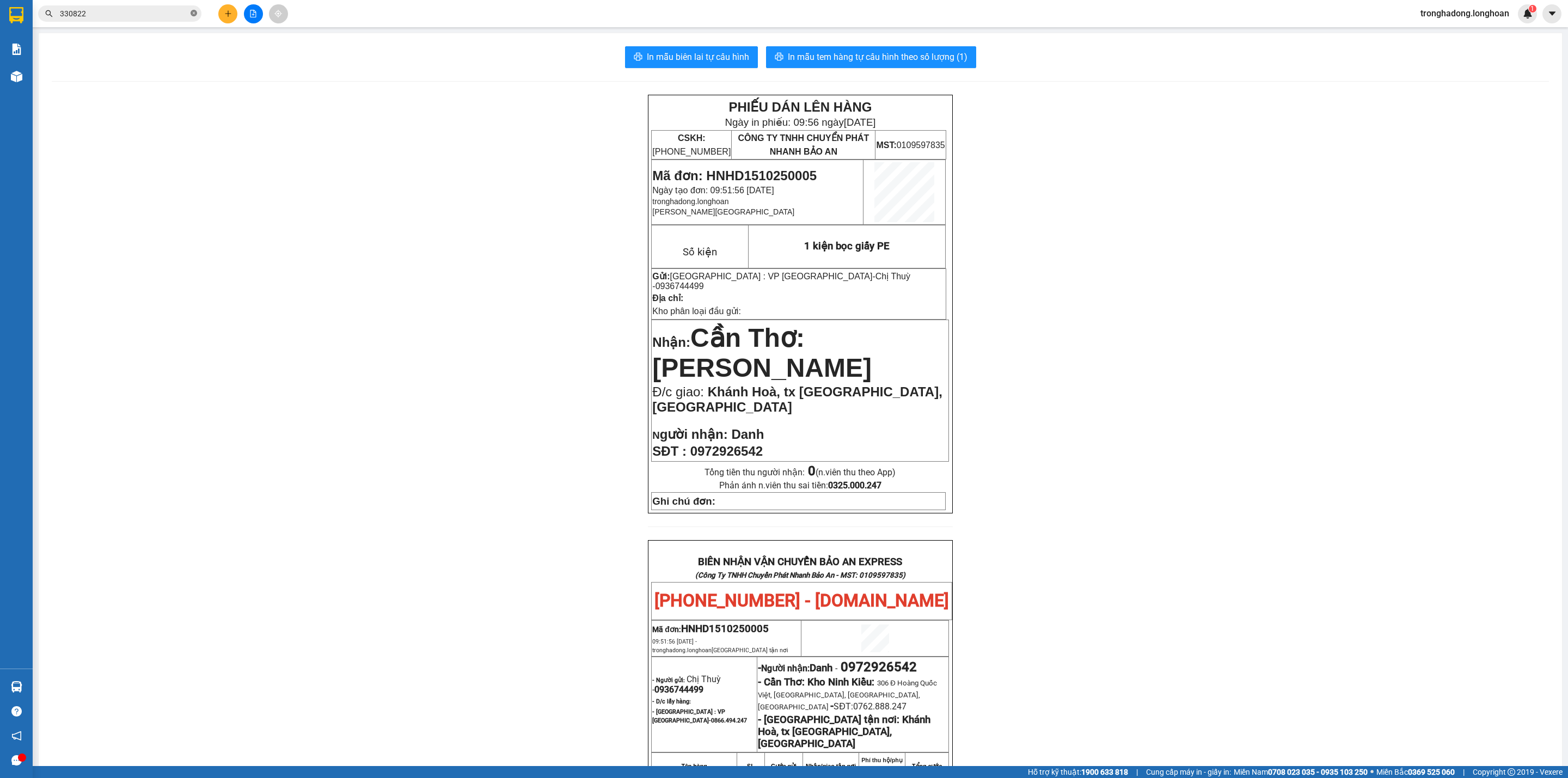
click at [194, 12] on icon "close-circle" at bounding box center [194, 13] width 7 height 7
paste input "0961813405"
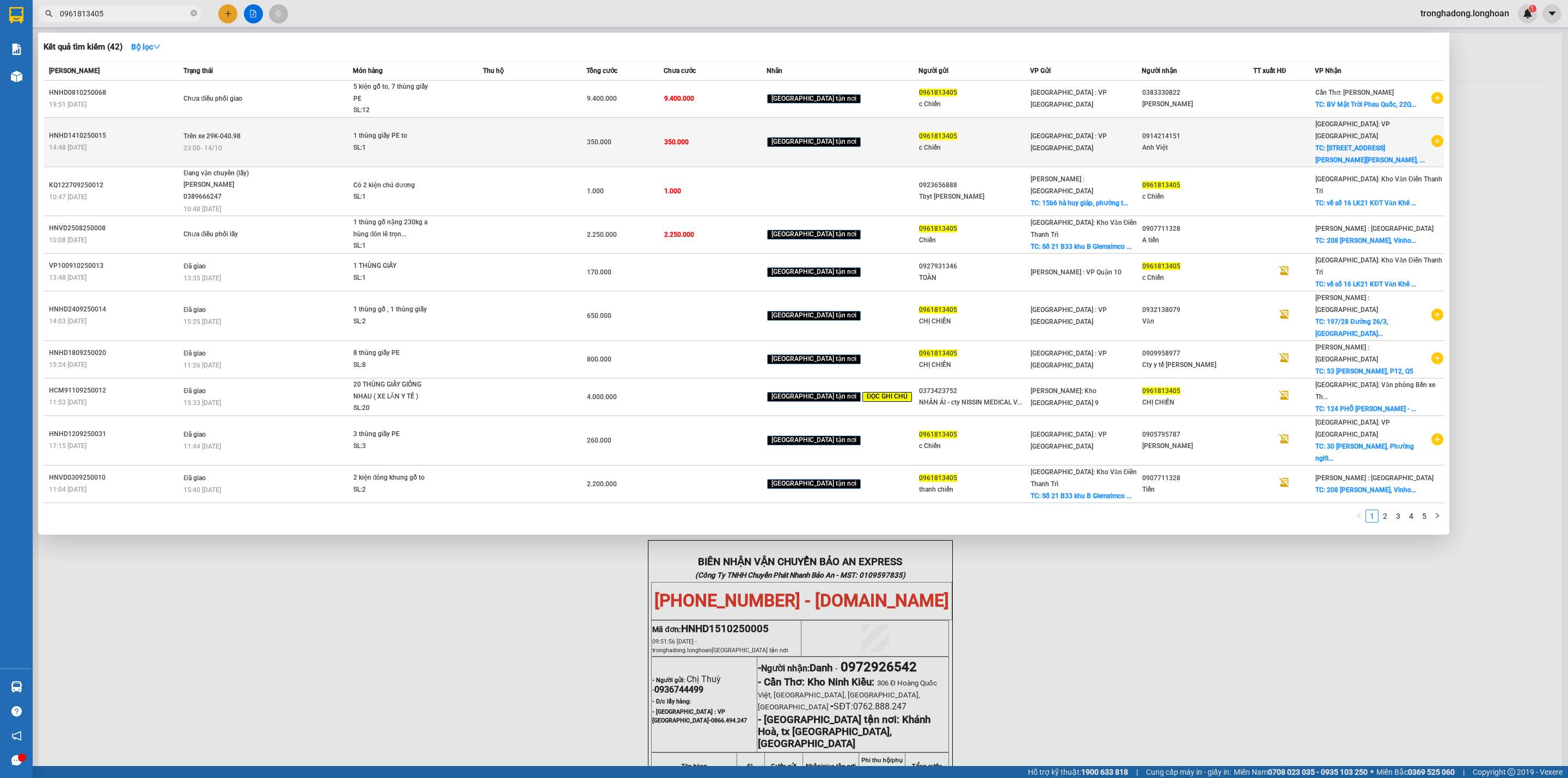
click at [352, 142] on div "23:00 - 14/10" at bounding box center [268, 148] width 168 height 12
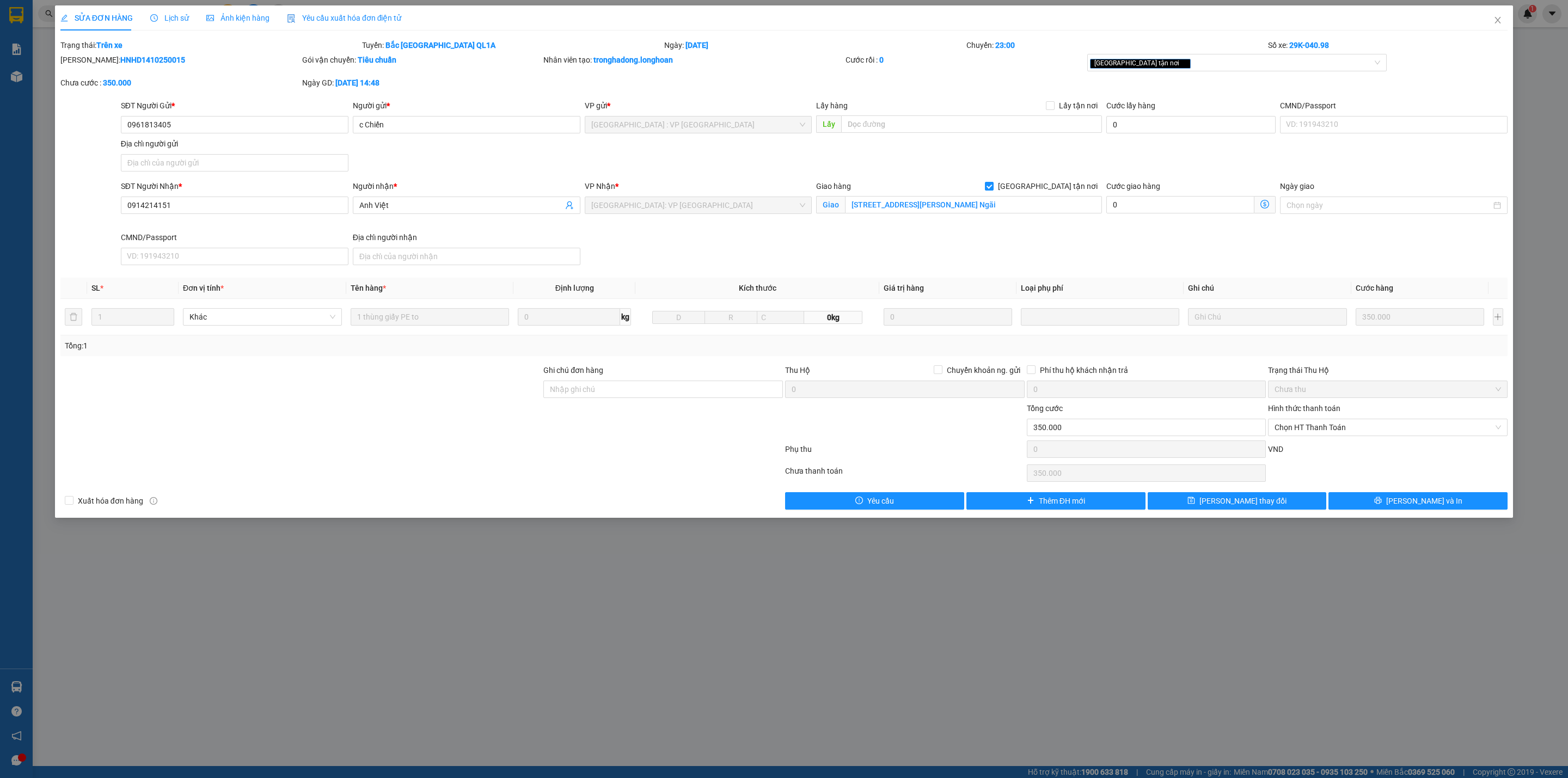
drag, startPoint x: 176, startPoint y: 59, endPoint x: 90, endPoint y: 60, distance: 86.0
click at [90, 60] on div "Mã ĐH: HNHD1410250015" at bounding box center [180, 60] width 240 height 12
click at [1495, 23] on icon "close" at bounding box center [1498, 20] width 9 height 9
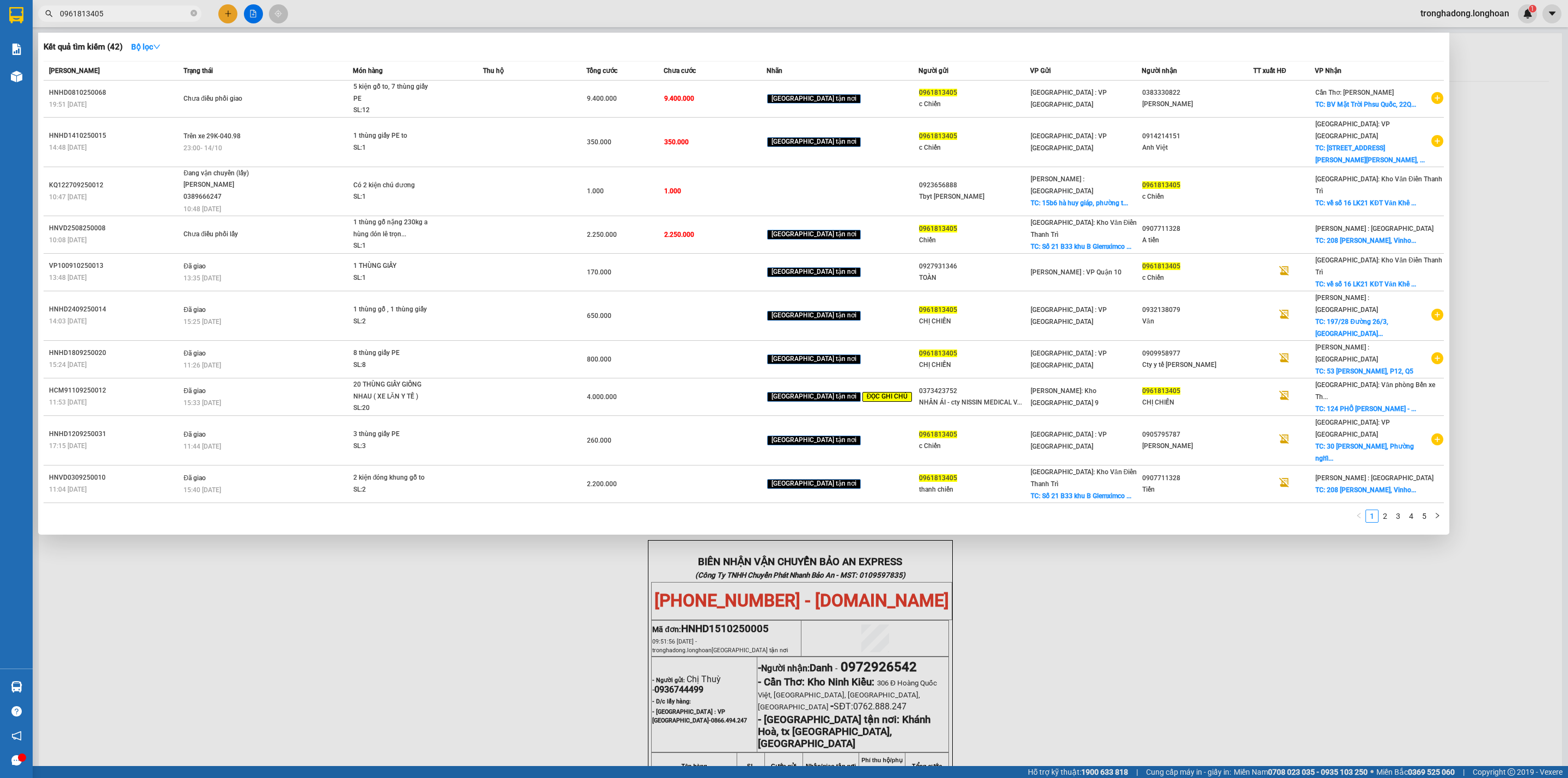
click at [188, 11] on span "0961813405" at bounding box center [119, 14] width 163 height 17
click at [193, 10] on icon "close-circle" at bounding box center [194, 13] width 7 height 7
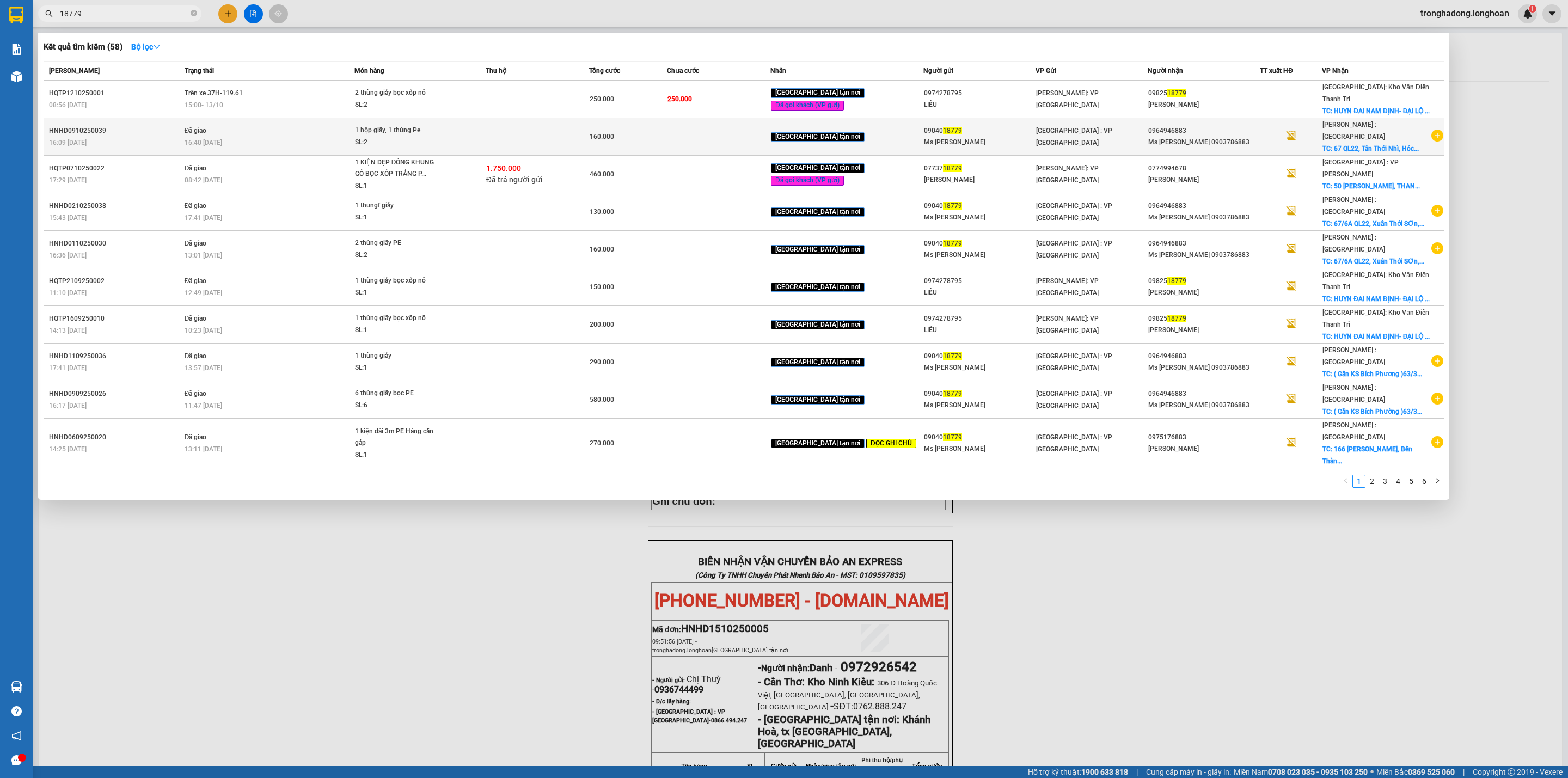
click at [310, 137] on div "16:40 - 13/10" at bounding box center [269, 143] width 169 height 12
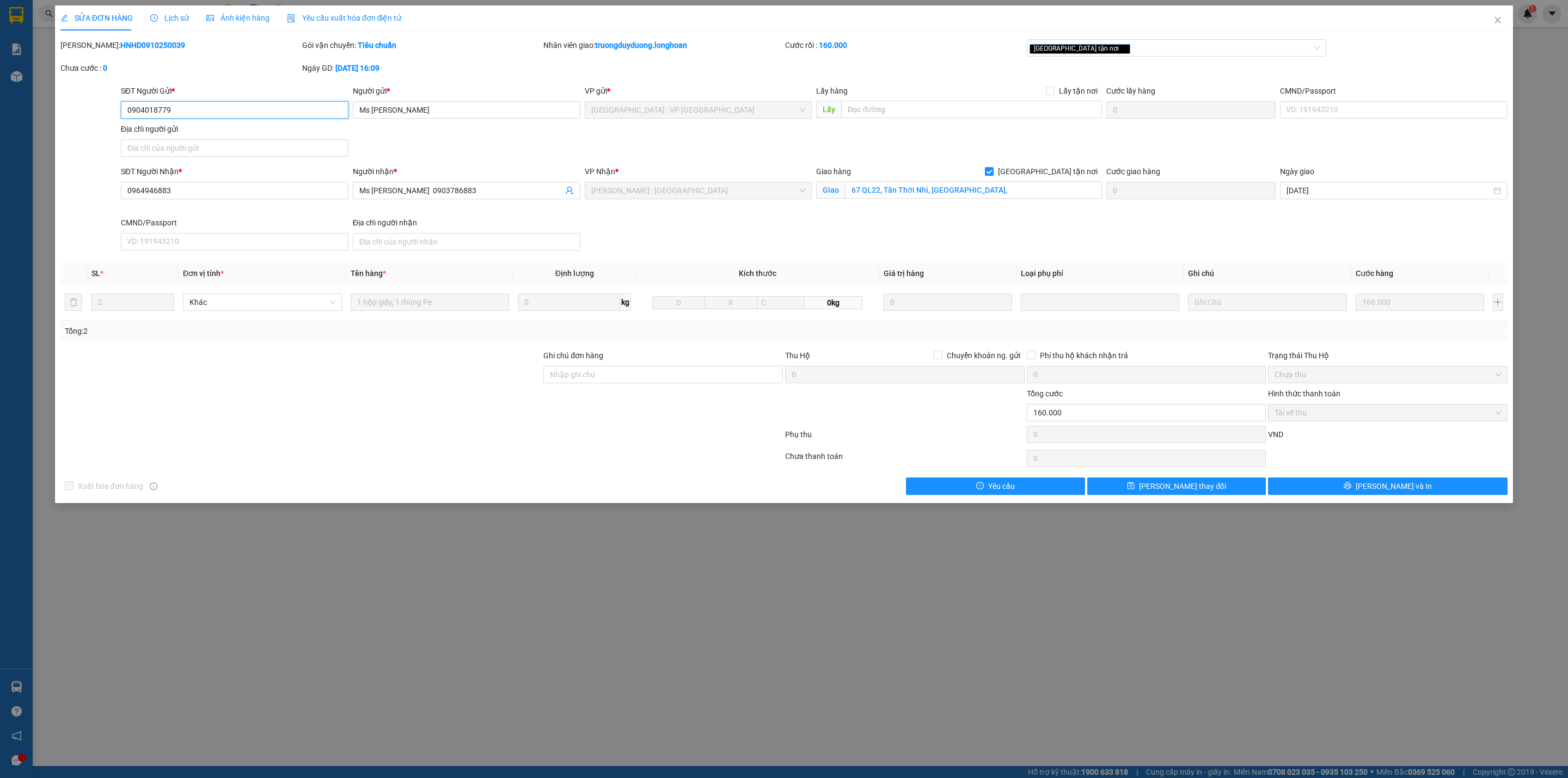
drag, startPoint x: 191, startPoint y: 110, endPoint x: 55, endPoint y: 144, distance: 140.2
click at [0, 150] on div "SỬA ĐƠN HÀNG Lịch sử Ảnh kiện hàng Yêu cầu xuất hóa đơn điện tử Total Paid Fee …" at bounding box center [784, 389] width 1568 height 778
drag, startPoint x: 1499, startPoint y: 22, endPoint x: 804, endPoint y: 26, distance: 695.0
click at [1495, 23] on icon "close" at bounding box center [1498, 20] width 9 height 9
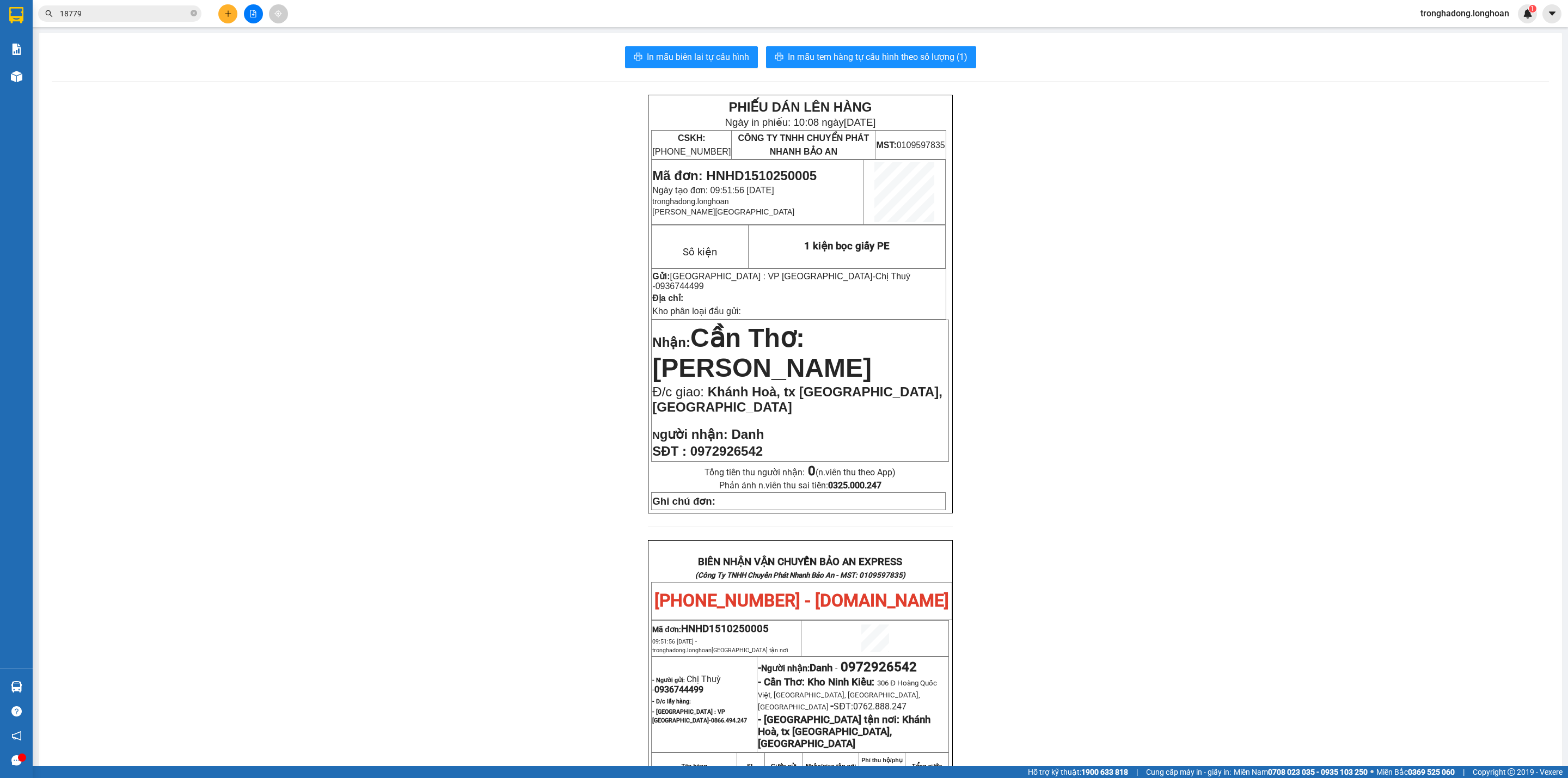
click at [191, 18] on span at bounding box center [194, 14] width 7 height 12
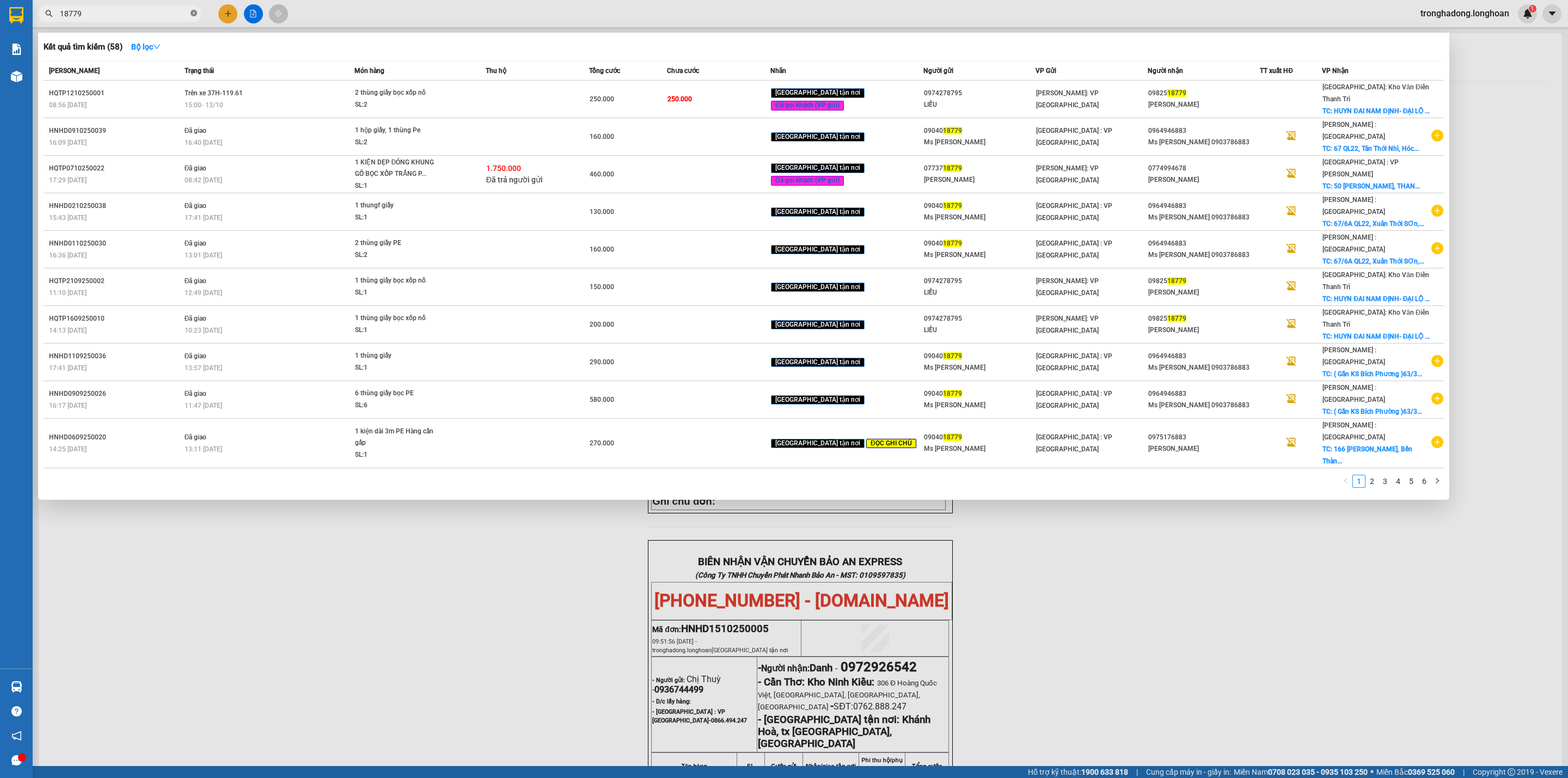
click at [191, 15] on icon "close-circle" at bounding box center [194, 13] width 7 height 7
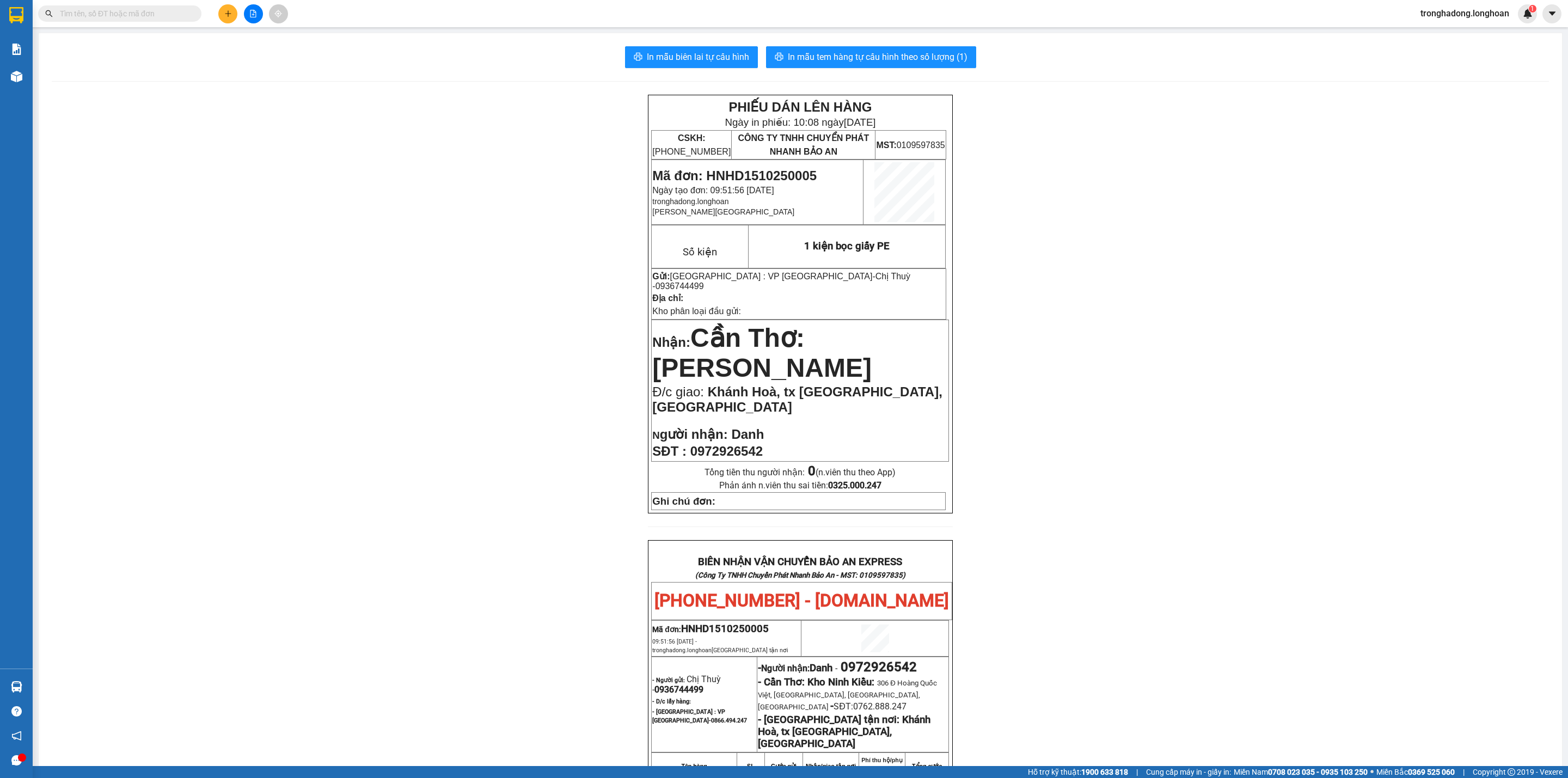
paste input "0904018779"
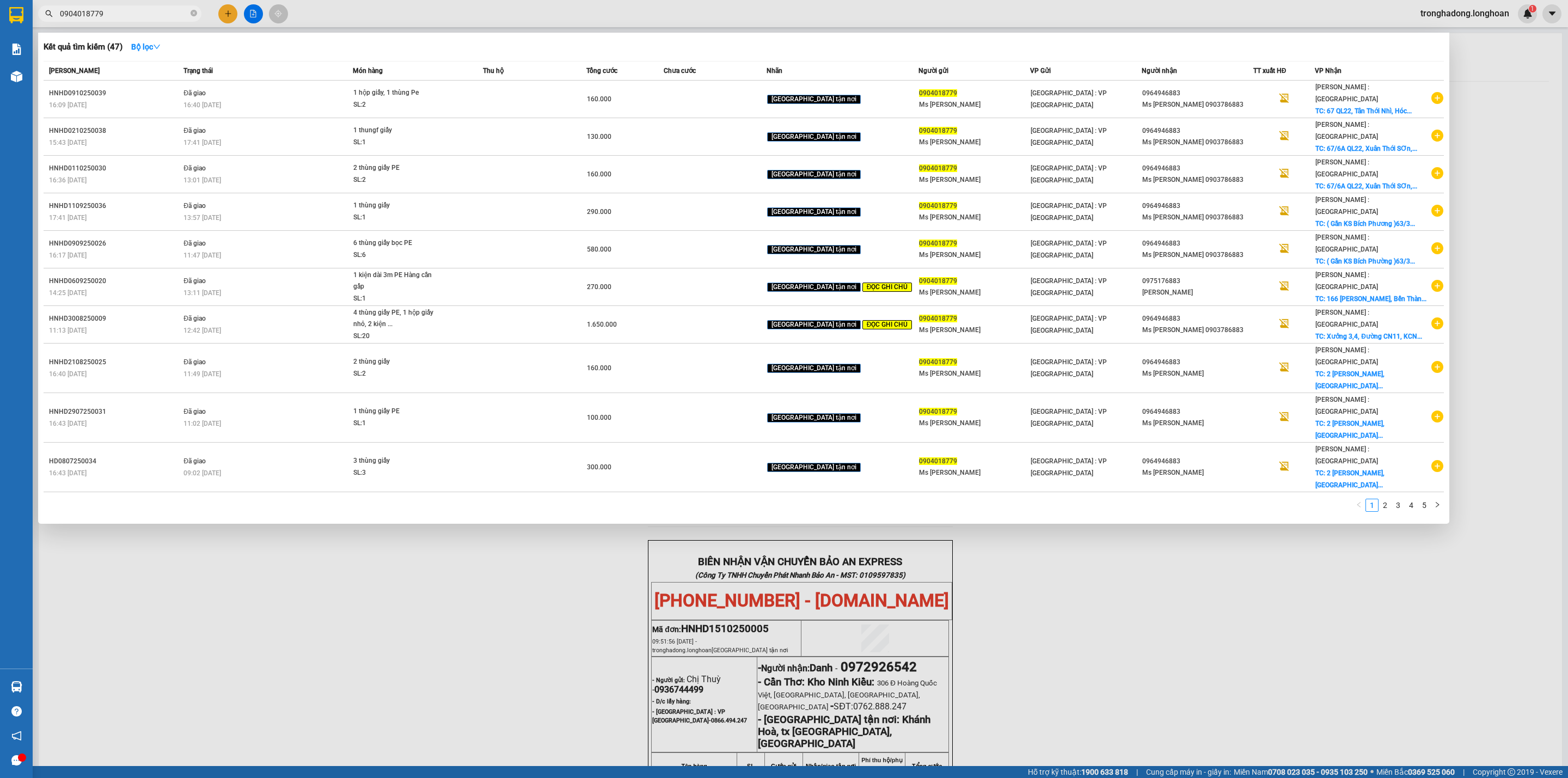
click at [532, 469] on div at bounding box center [784, 389] width 1568 height 778
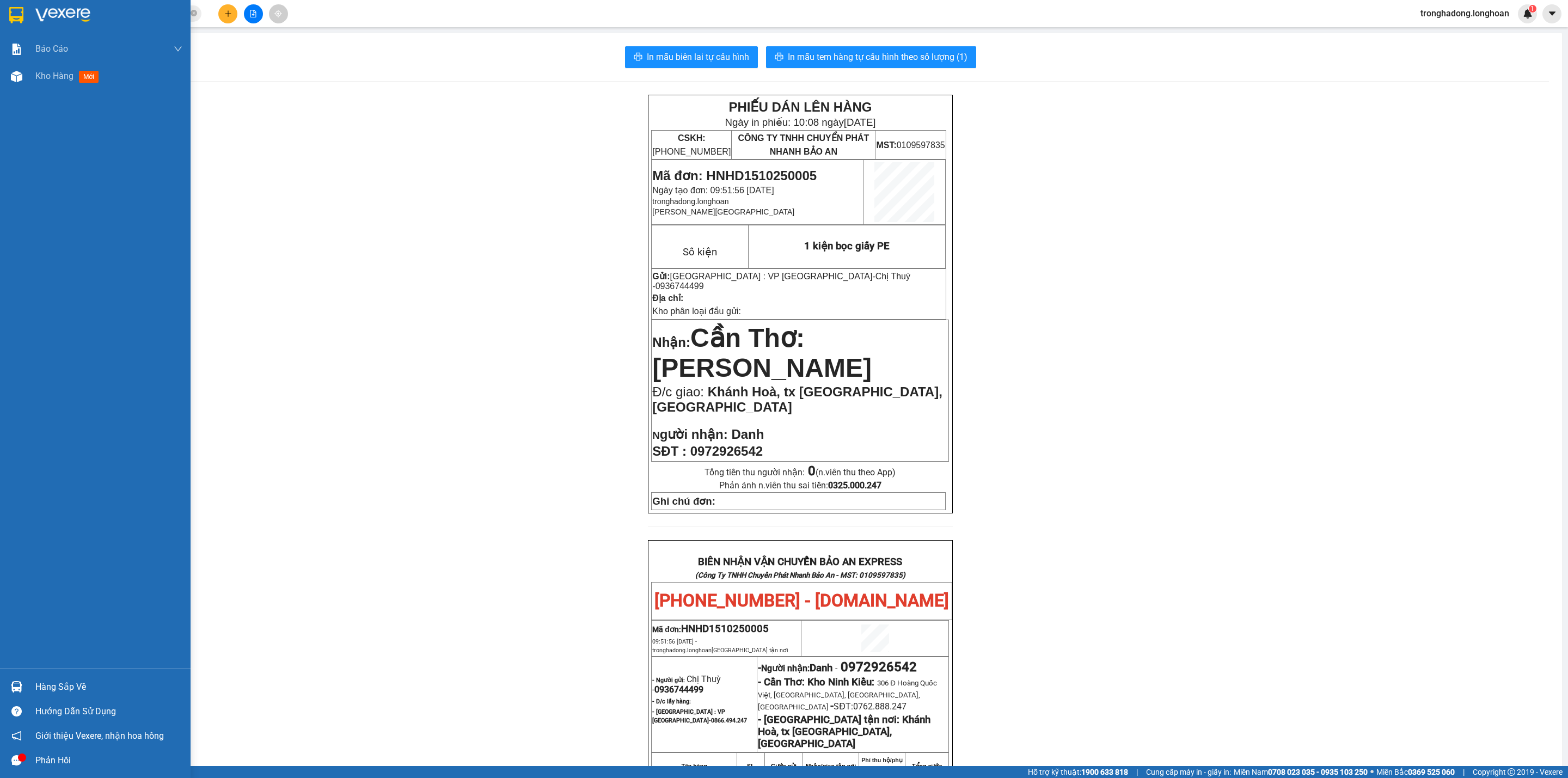
click at [0, 4] on div at bounding box center [95, 17] width 191 height 36
click at [5, 5] on div at bounding box center [95, 17] width 191 height 36
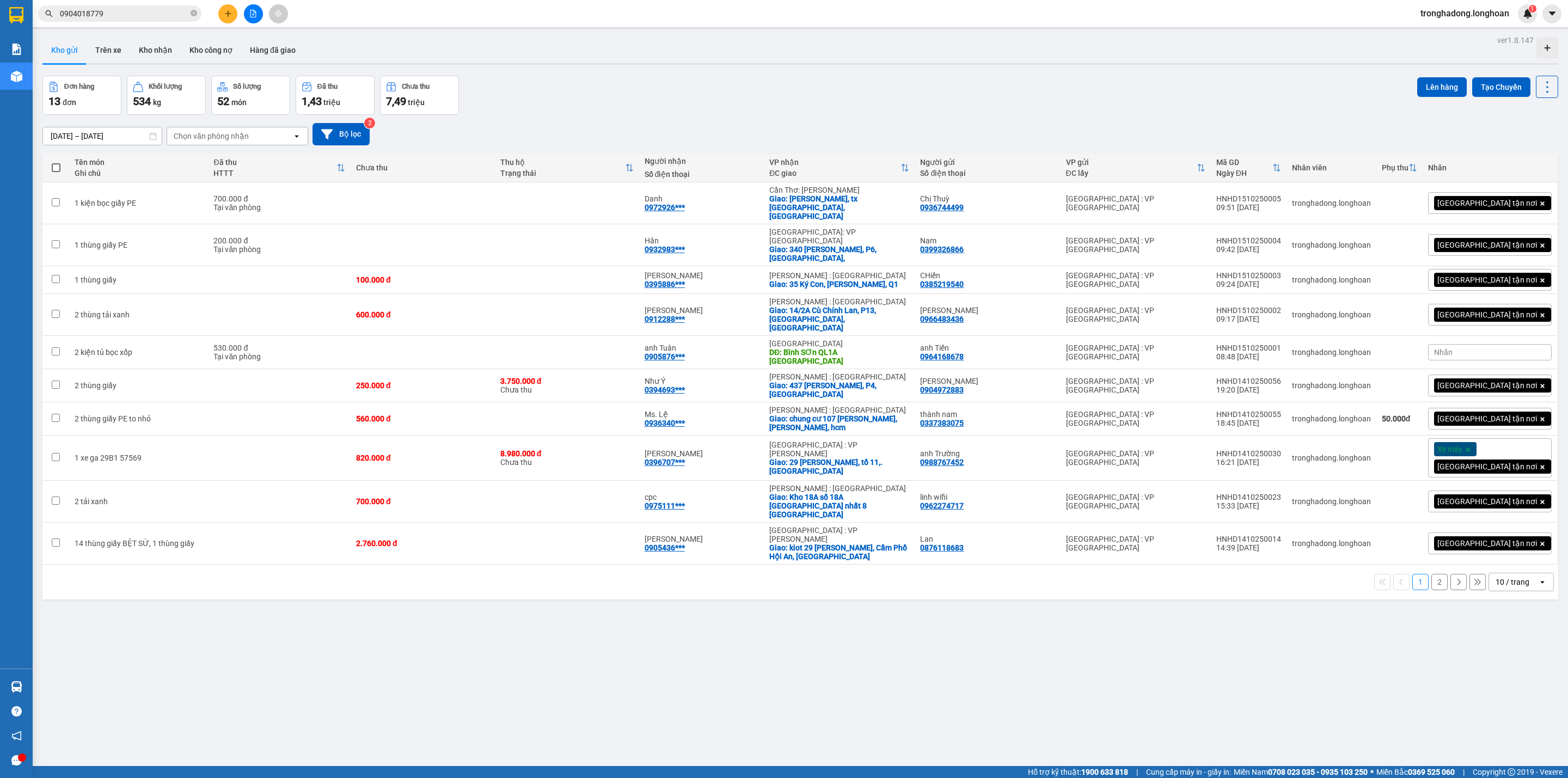
click at [1431, 574] on button "2" at bounding box center [1439, 582] width 17 height 17
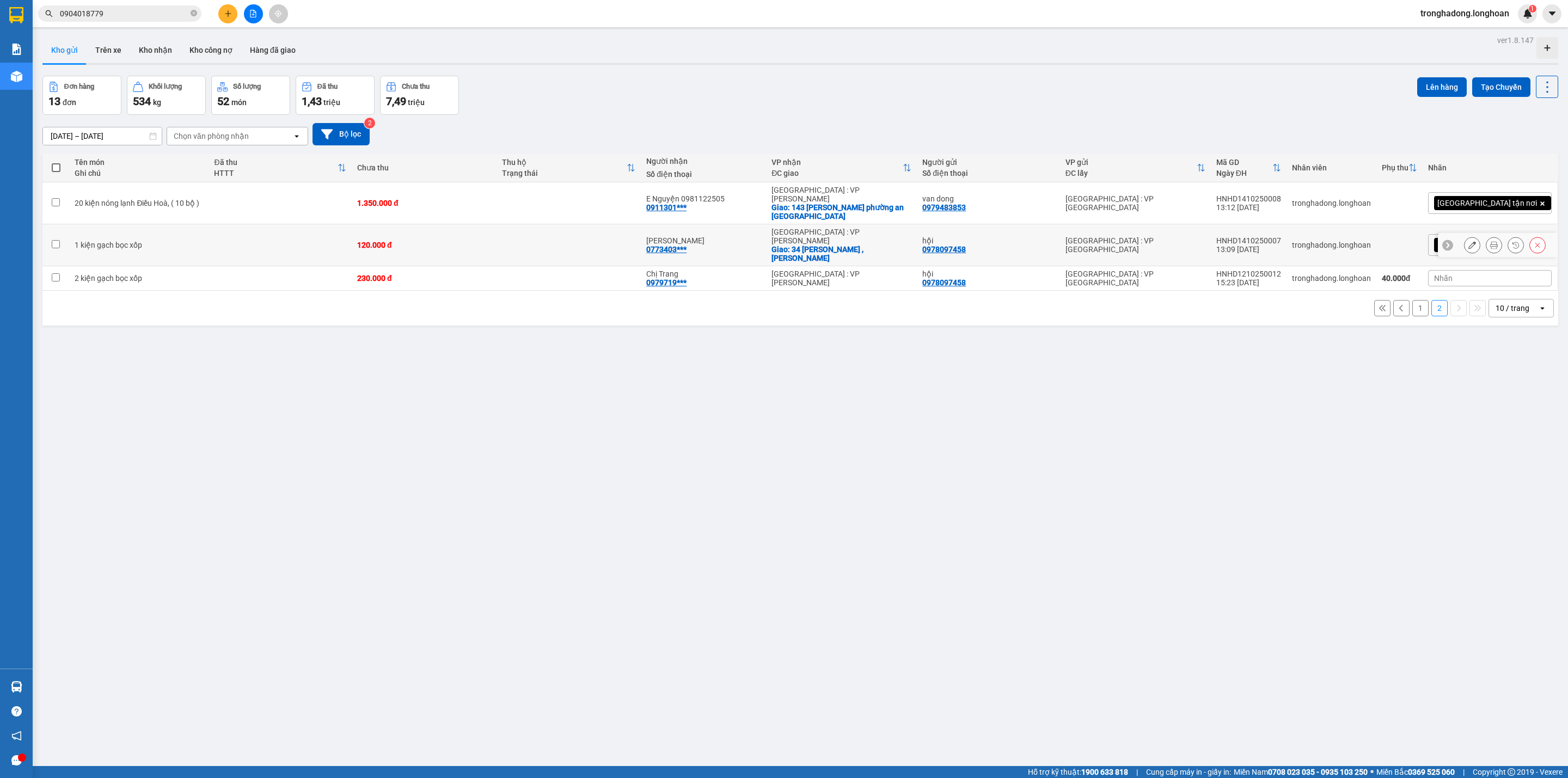
click at [1486, 236] on button at bounding box center [1494, 245] width 15 height 19
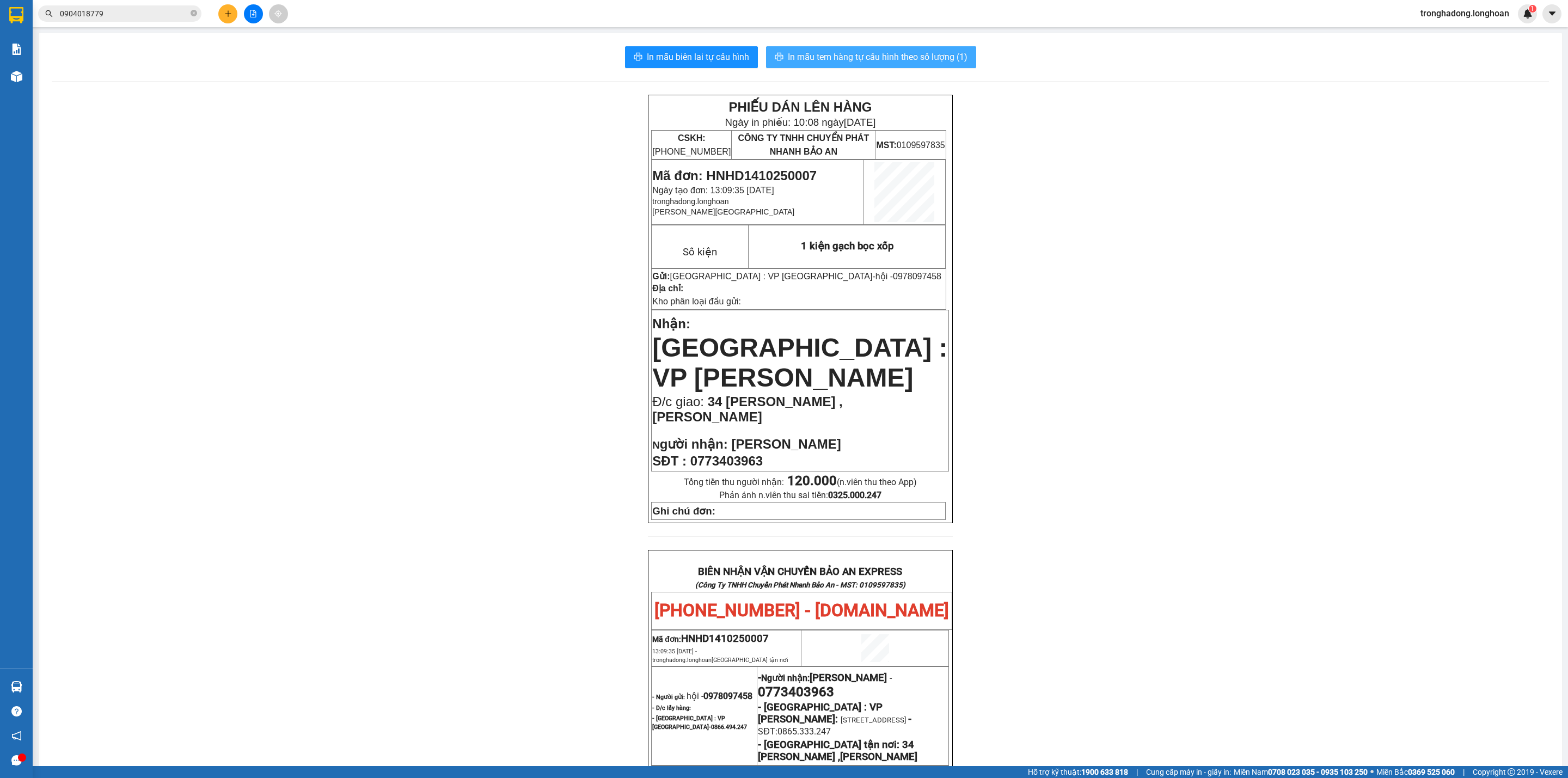
click at [932, 63] on span "In mẫu tem hàng tự cấu hình theo số lượng (1)" at bounding box center [878, 57] width 180 height 14
click at [905, 55] on span "In mẫu tem hàng tự cấu hình theo số lượng (1)" at bounding box center [878, 57] width 180 height 14
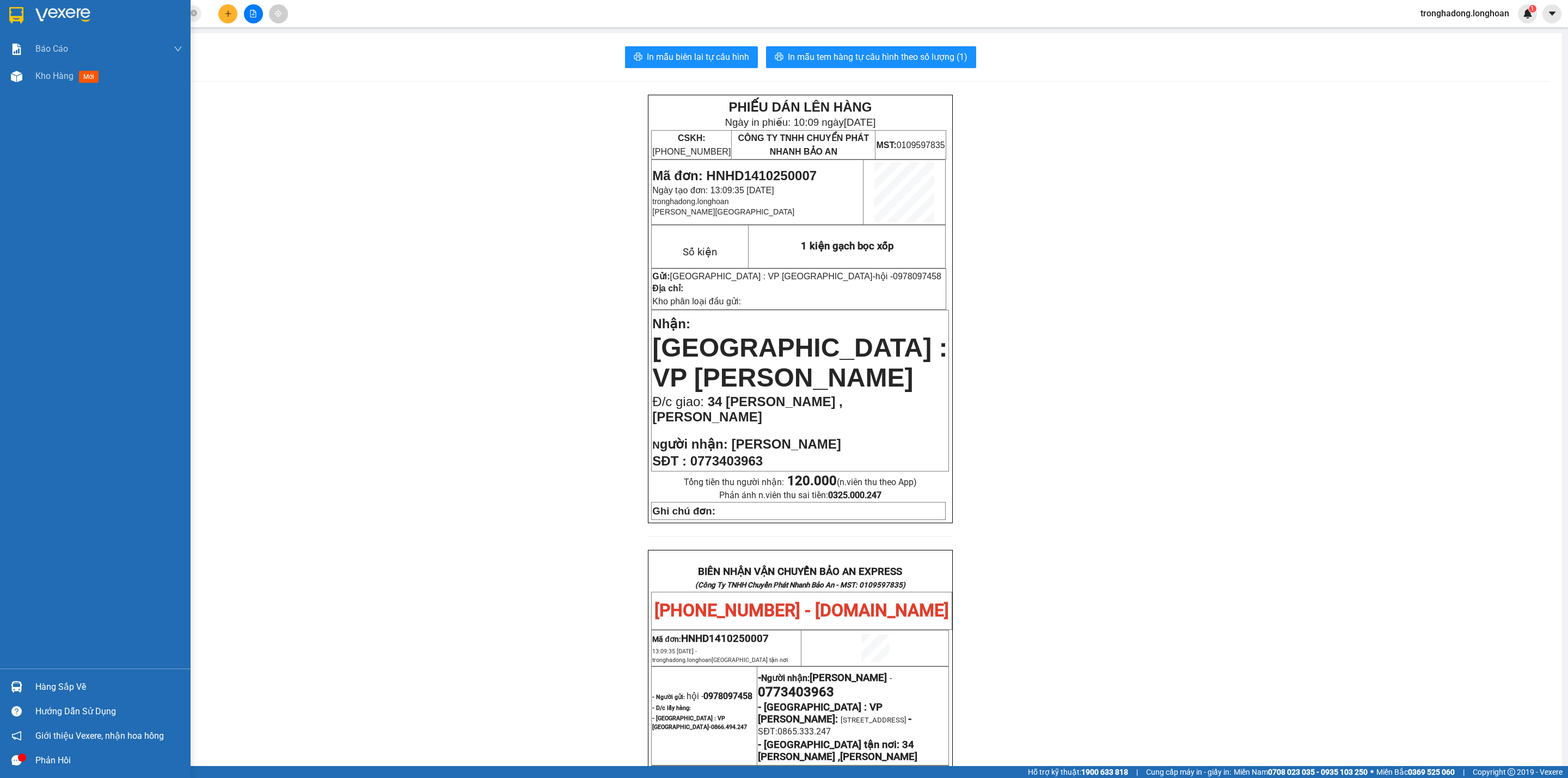
click at [11, 4] on div at bounding box center [95, 17] width 191 height 36
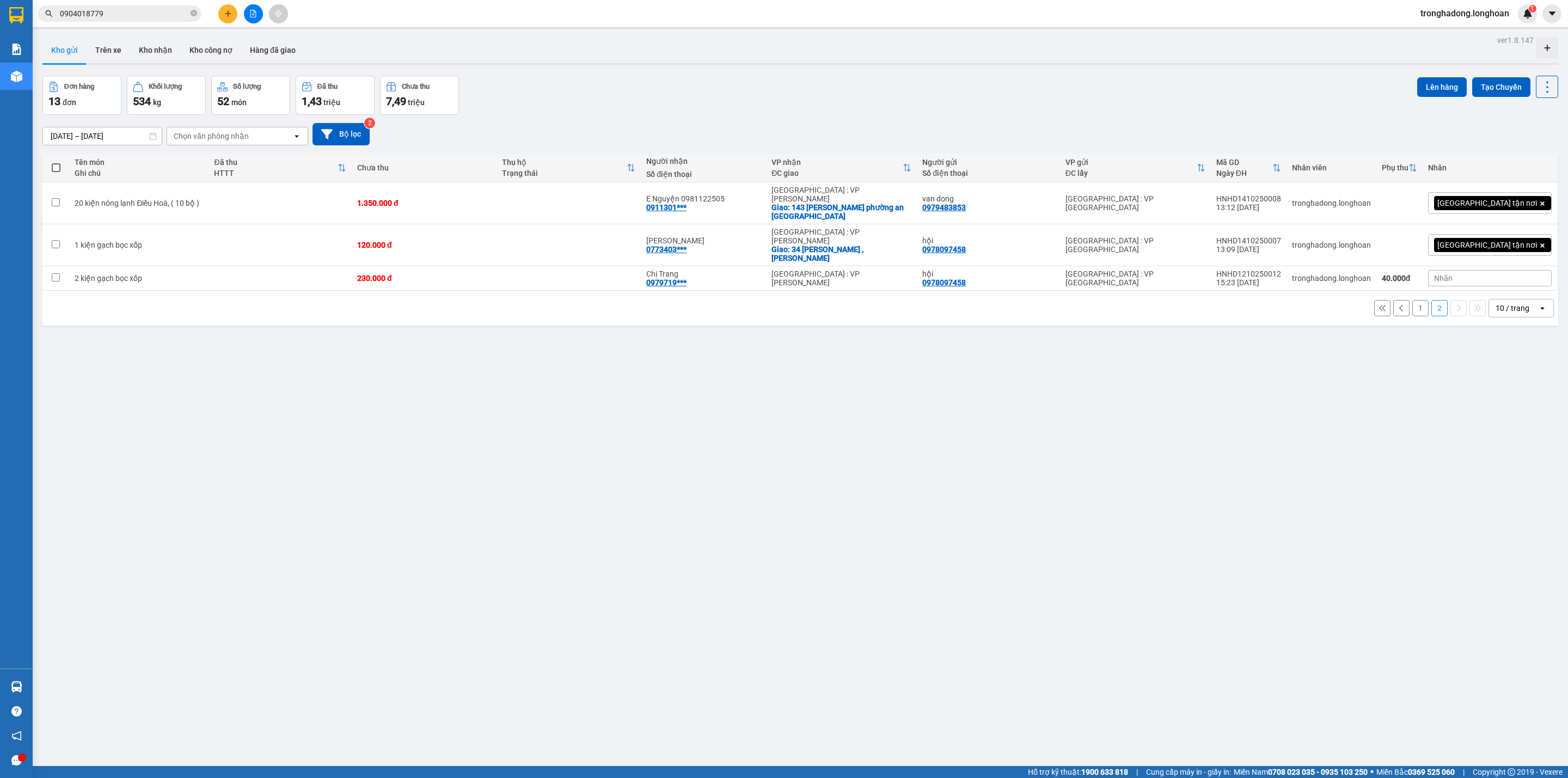
click at [1412, 300] on button "1" at bounding box center [1421, 308] width 17 height 17
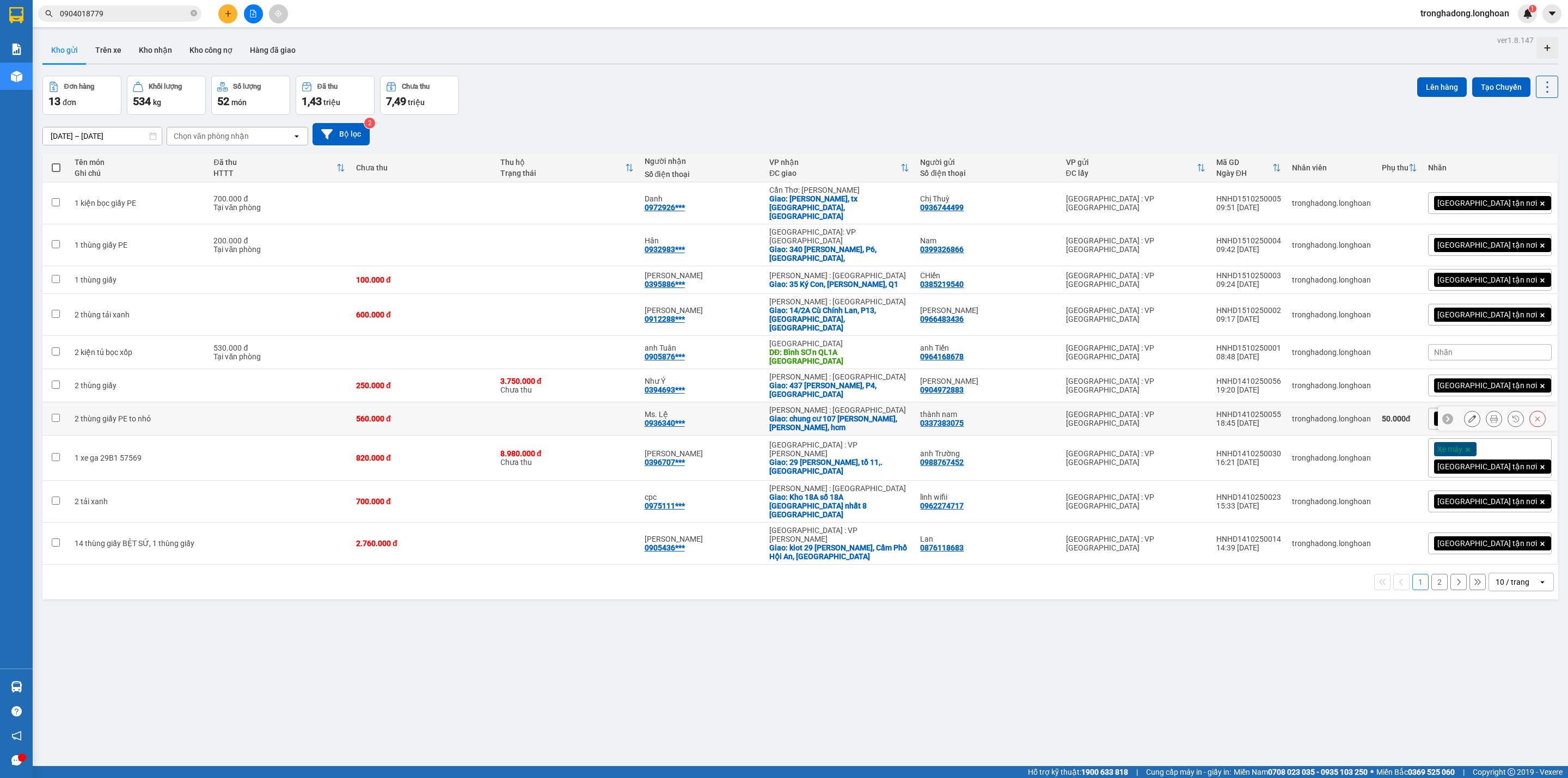
click at [1490, 415] on icon at bounding box center [1494, 419] width 8 height 8
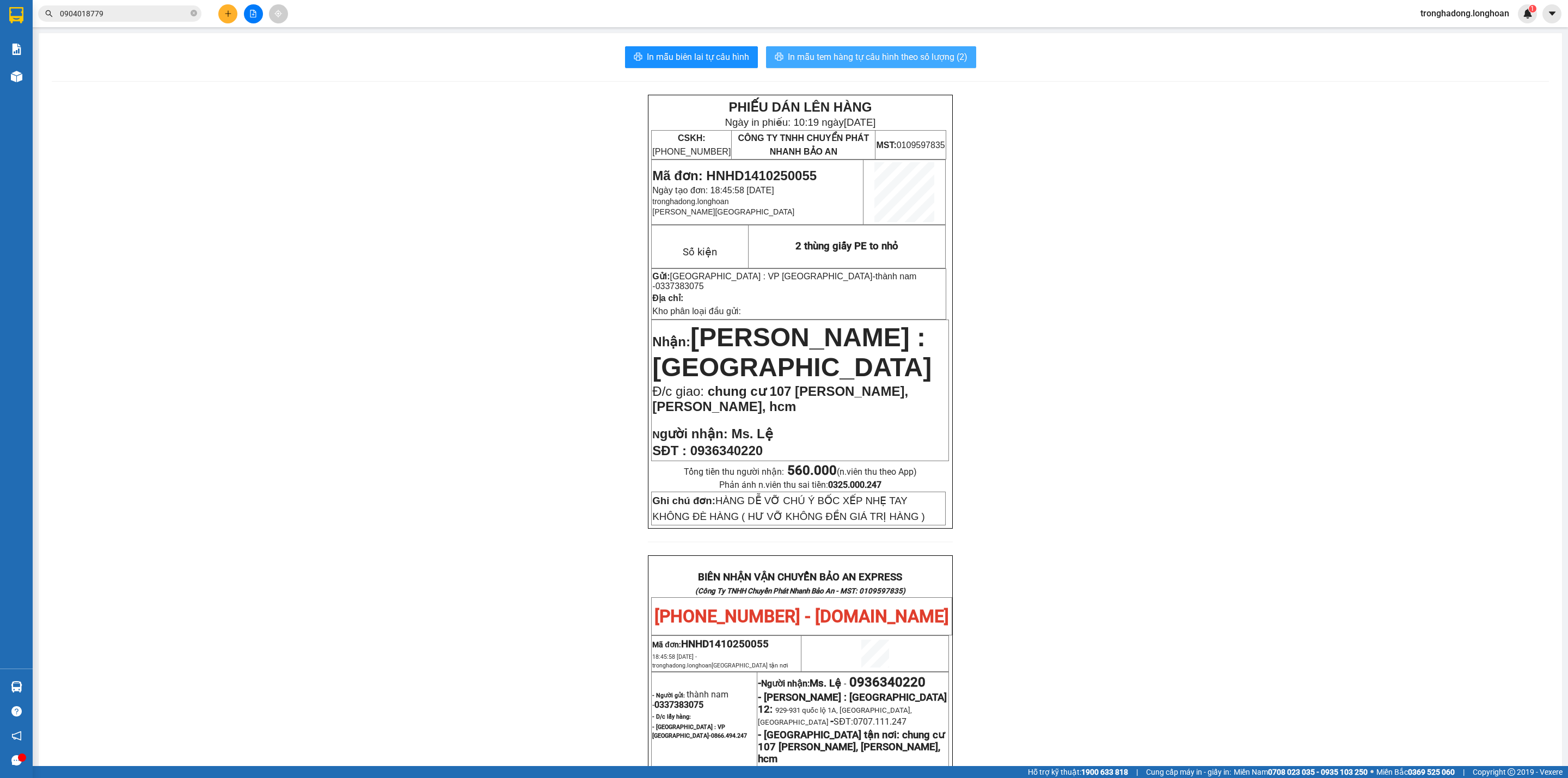
click at [897, 53] on span "In mẫu tem hàng tự cấu hình theo số lượng (2)" at bounding box center [878, 57] width 180 height 14
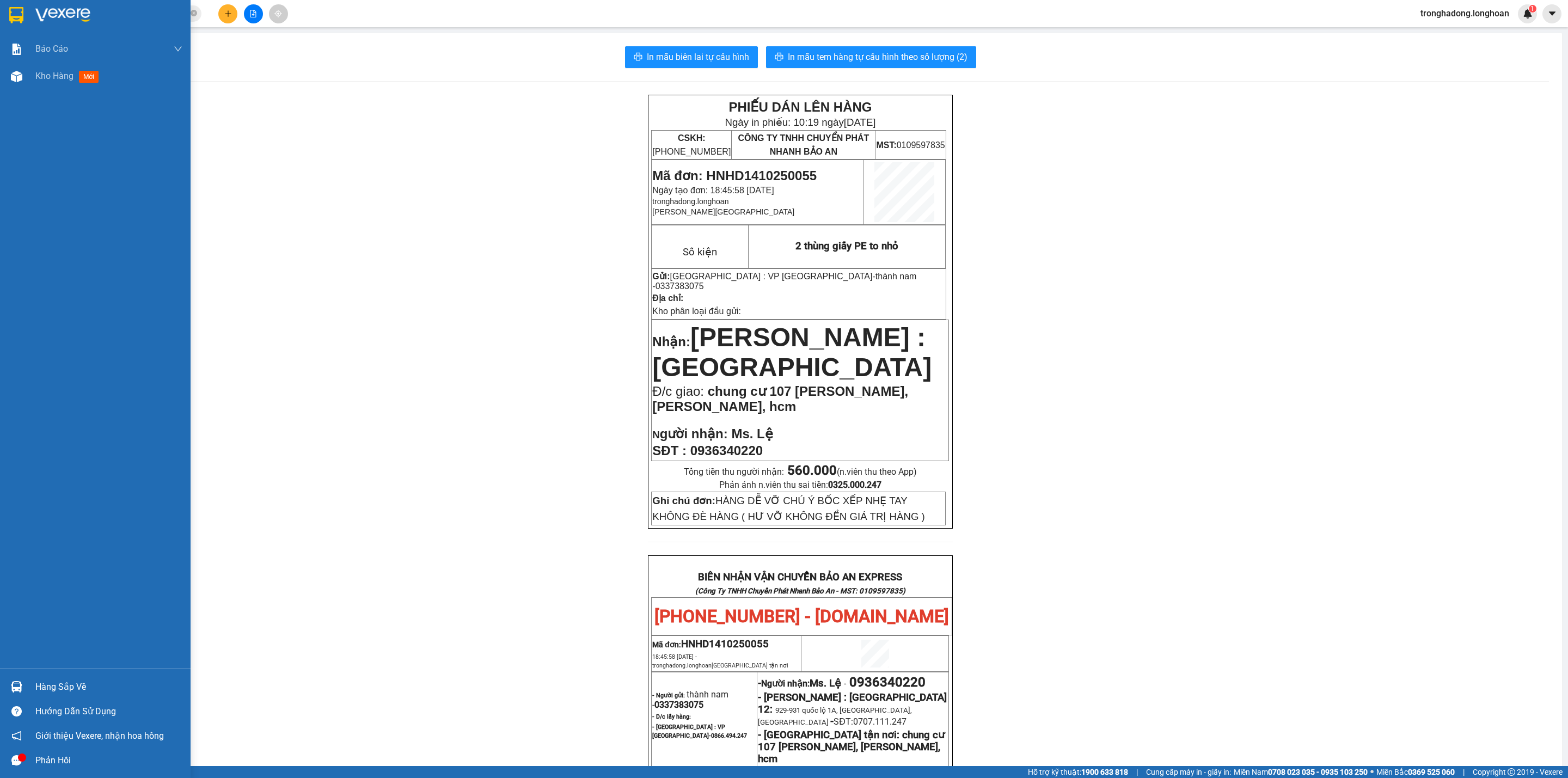
click at [17, 13] on img at bounding box center [16, 15] width 14 height 17
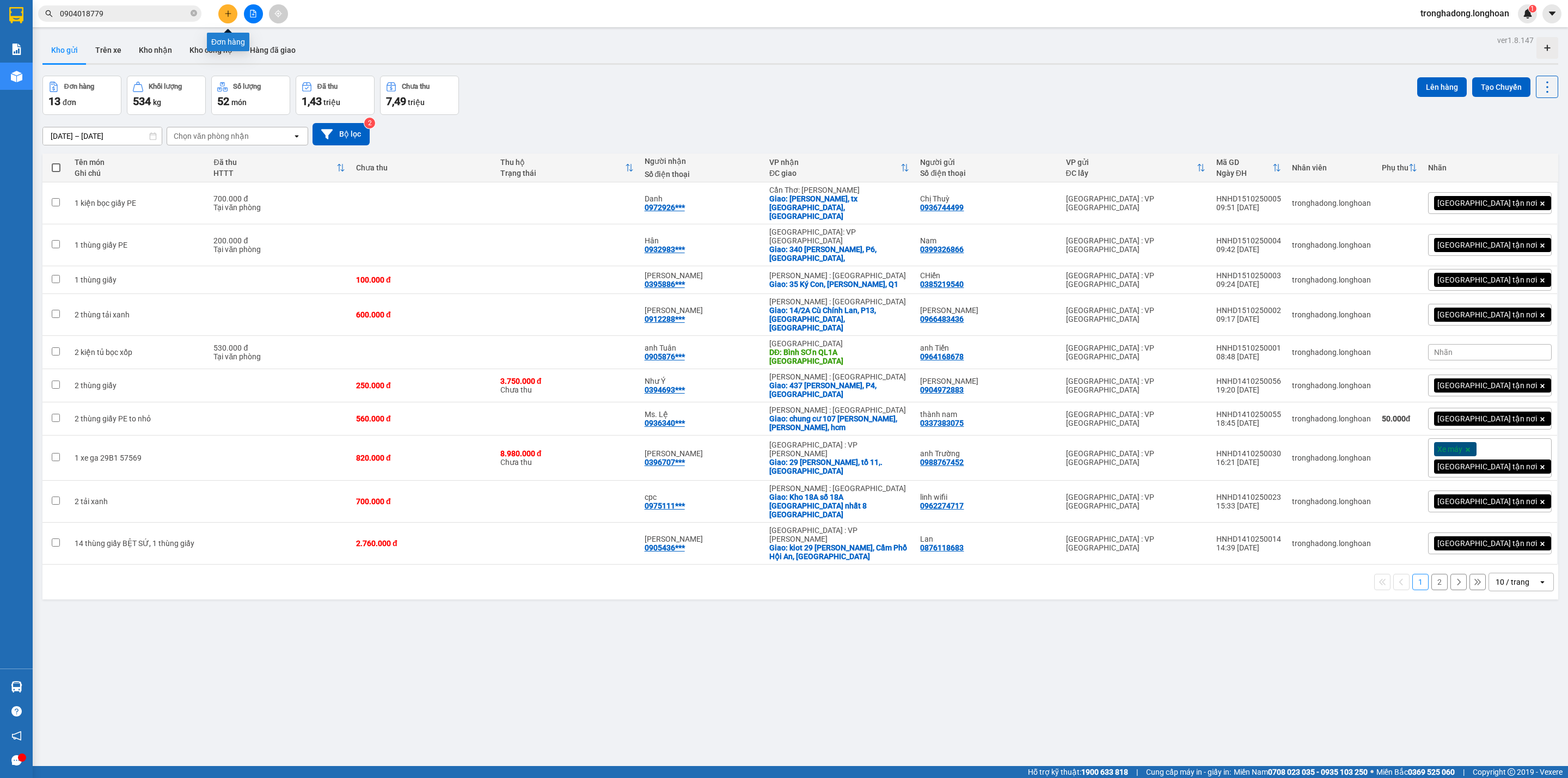
click at [226, 9] on button at bounding box center [228, 14] width 19 height 19
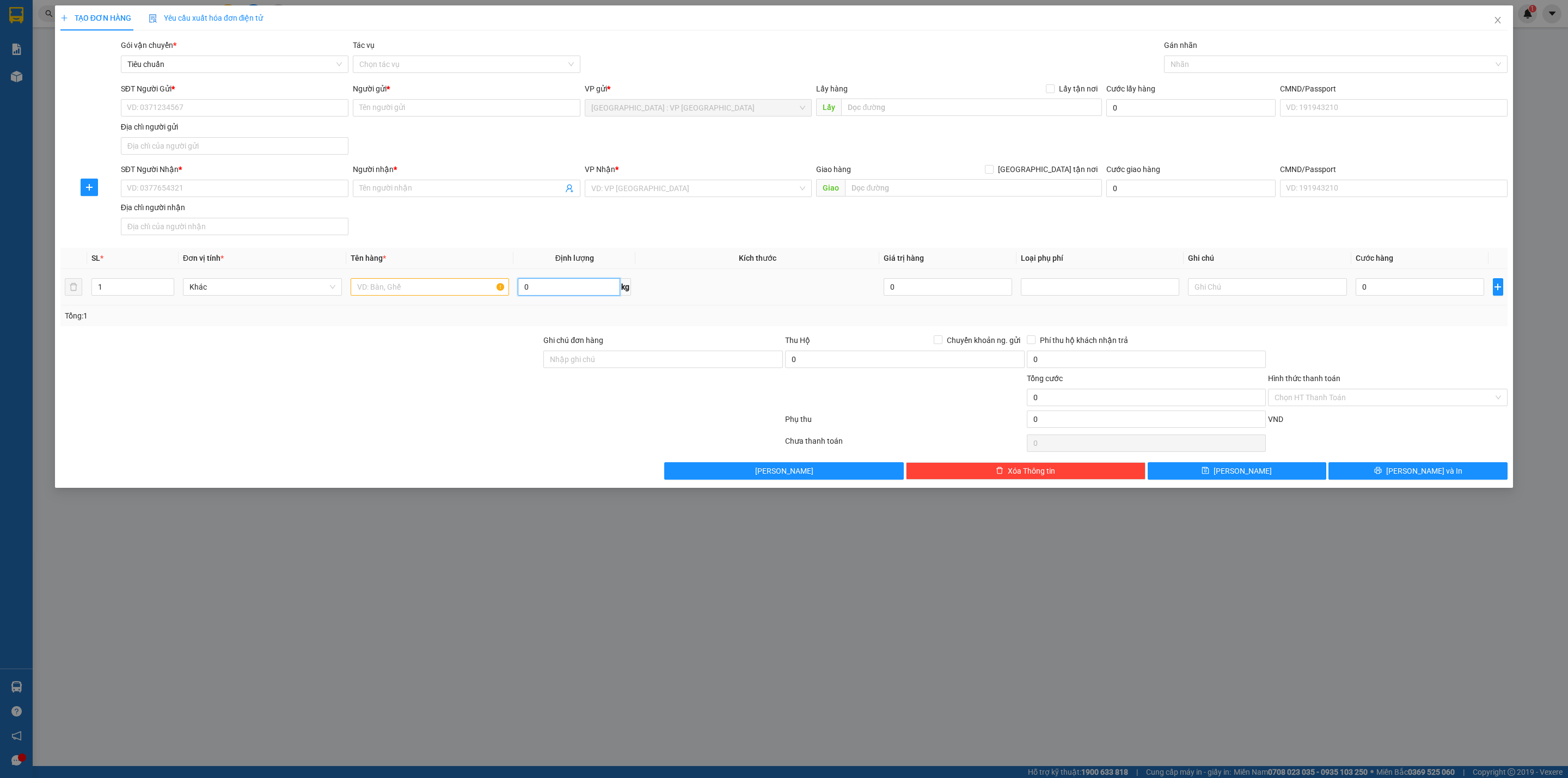
click at [551, 289] on input "0" at bounding box center [569, 287] width 102 height 17
click at [414, 291] on input "text" at bounding box center [430, 287] width 159 height 17
click at [167, 281] on span "Increase Value" at bounding box center [168, 284] width 12 height 10
click at [194, 115] on input "SĐT Người Gửi *" at bounding box center [234, 107] width 228 height 17
click at [284, 103] on input "SĐT Người Gửi *" at bounding box center [234, 107] width 228 height 17
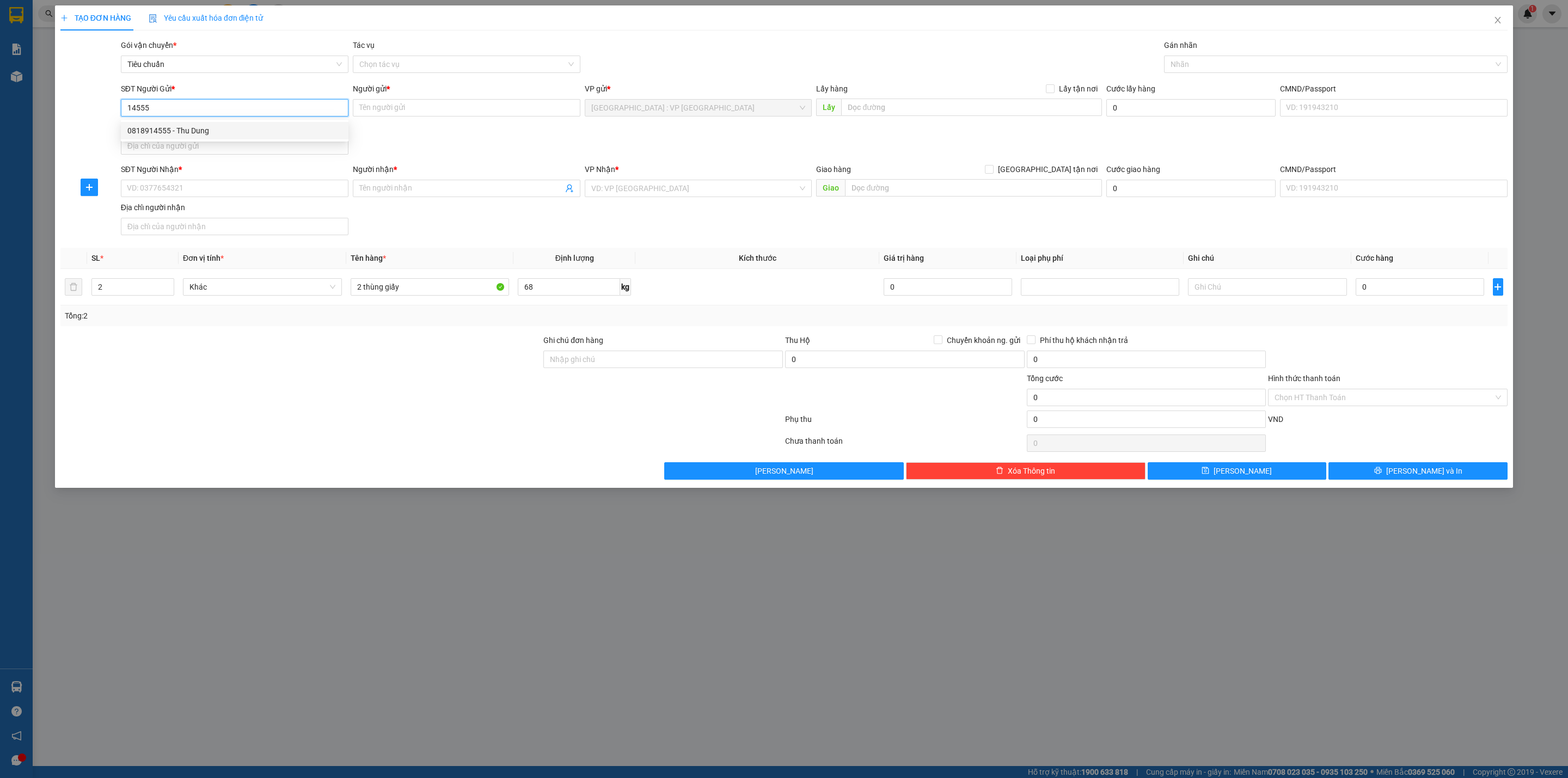
click at [201, 131] on div "0818914555 - Thu Dung" at bounding box center [234, 131] width 215 height 12
click at [250, 187] on input "SĐT Người Nhận *" at bounding box center [234, 188] width 228 height 17
click at [985, 165] on input "[GEOGRAPHIC_DATA] tận nơi" at bounding box center [989, 169] width 8 height 8
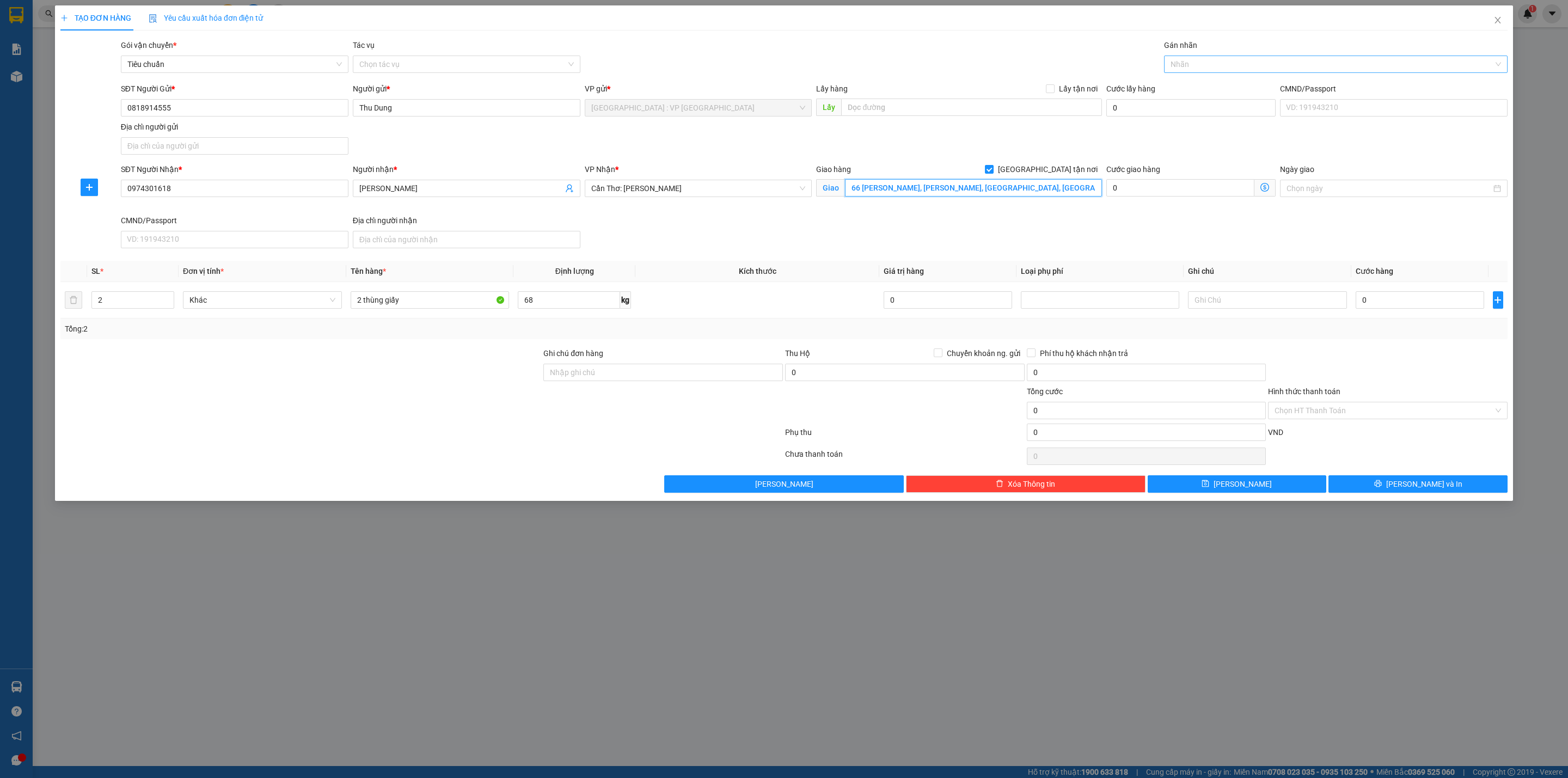
click at [1185, 71] on div "Nhãn" at bounding box center [1335, 64] width 343 height 17
click at [742, 315] on td at bounding box center [757, 300] width 244 height 36
click at [1364, 302] on input "0" at bounding box center [1420, 299] width 129 height 17
click at [742, 314] on td at bounding box center [757, 300] width 244 height 36
click at [1463, 488] on button "Lưu và In" at bounding box center [1418, 484] width 179 height 17
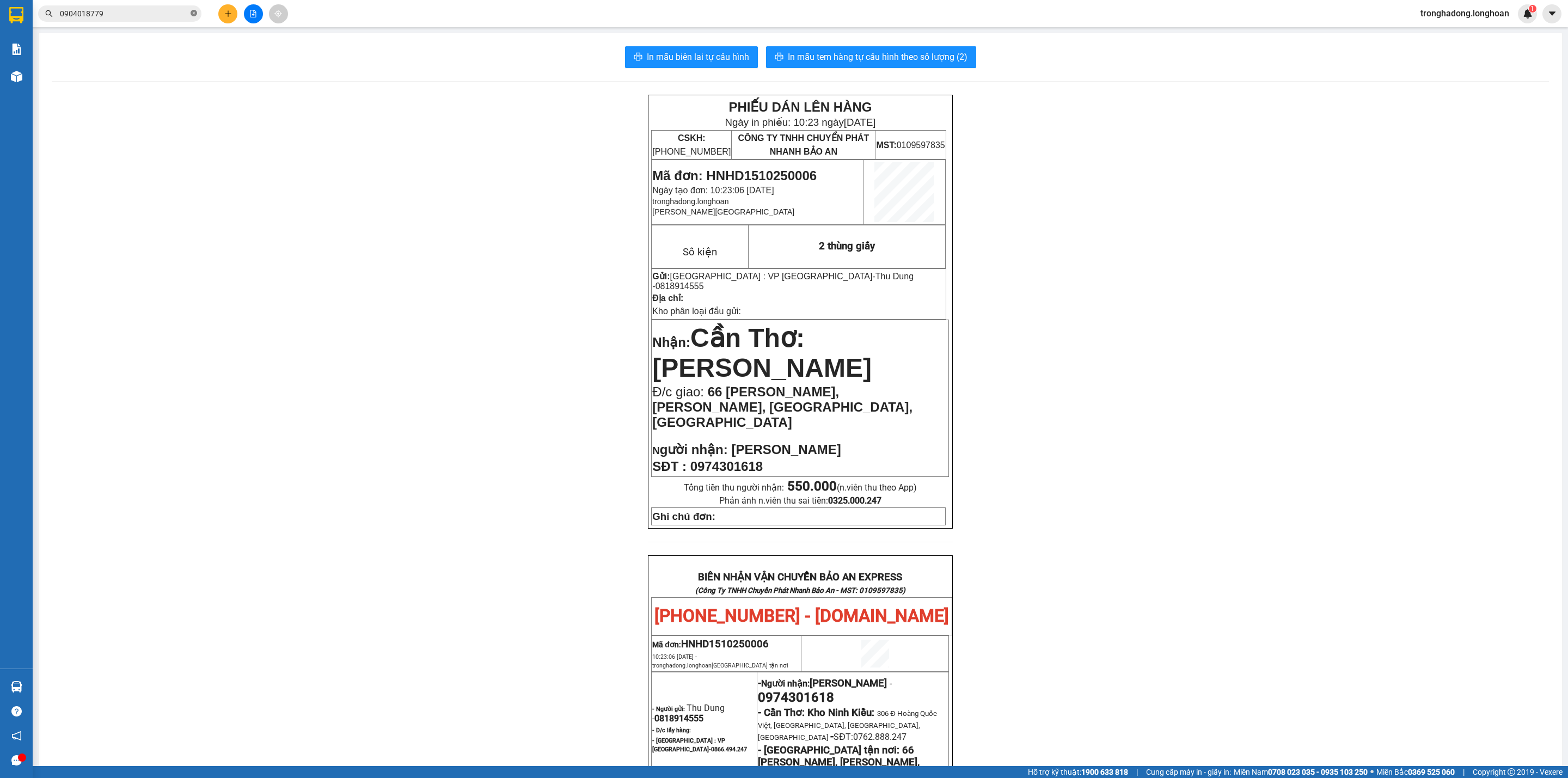
click at [196, 13] on icon "close-circle" at bounding box center [194, 13] width 7 height 7
paste input "0583883821"
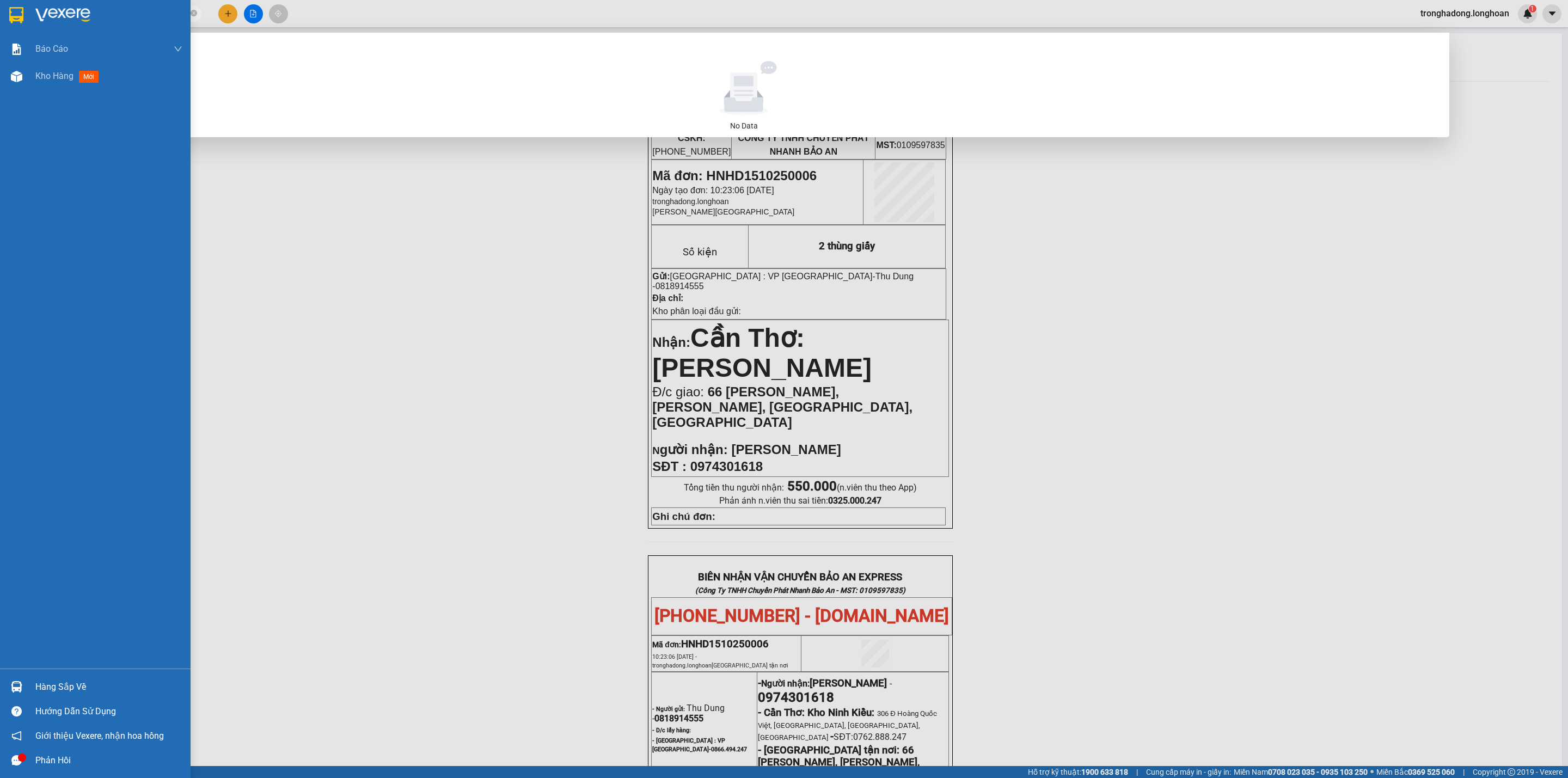
click at [5, 12] on div at bounding box center [95, 17] width 191 height 36
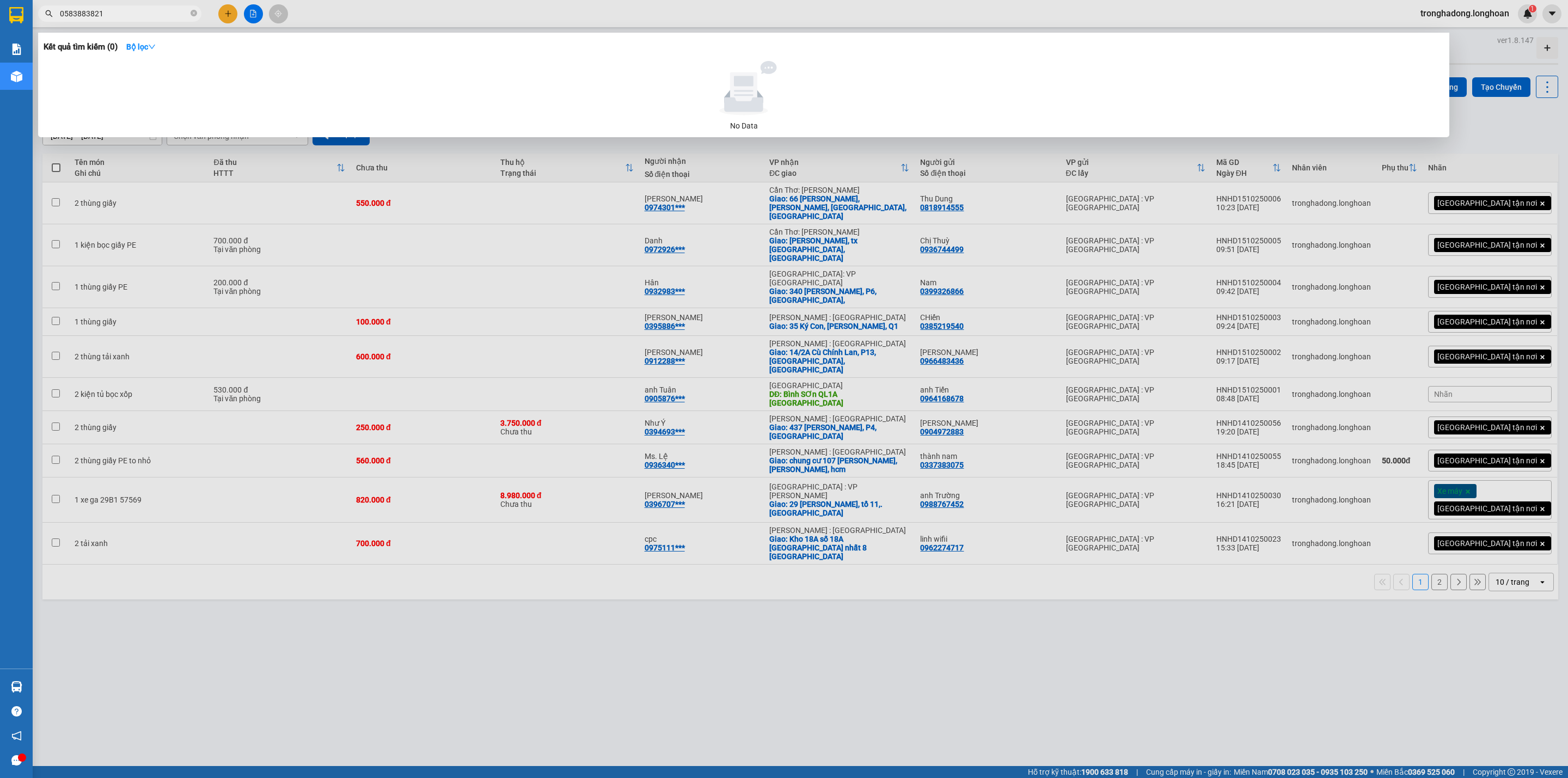
drag, startPoint x: 484, startPoint y: 526, endPoint x: 306, endPoint y: 67, distance: 492.3
click at [482, 522] on div at bounding box center [784, 389] width 1568 height 778
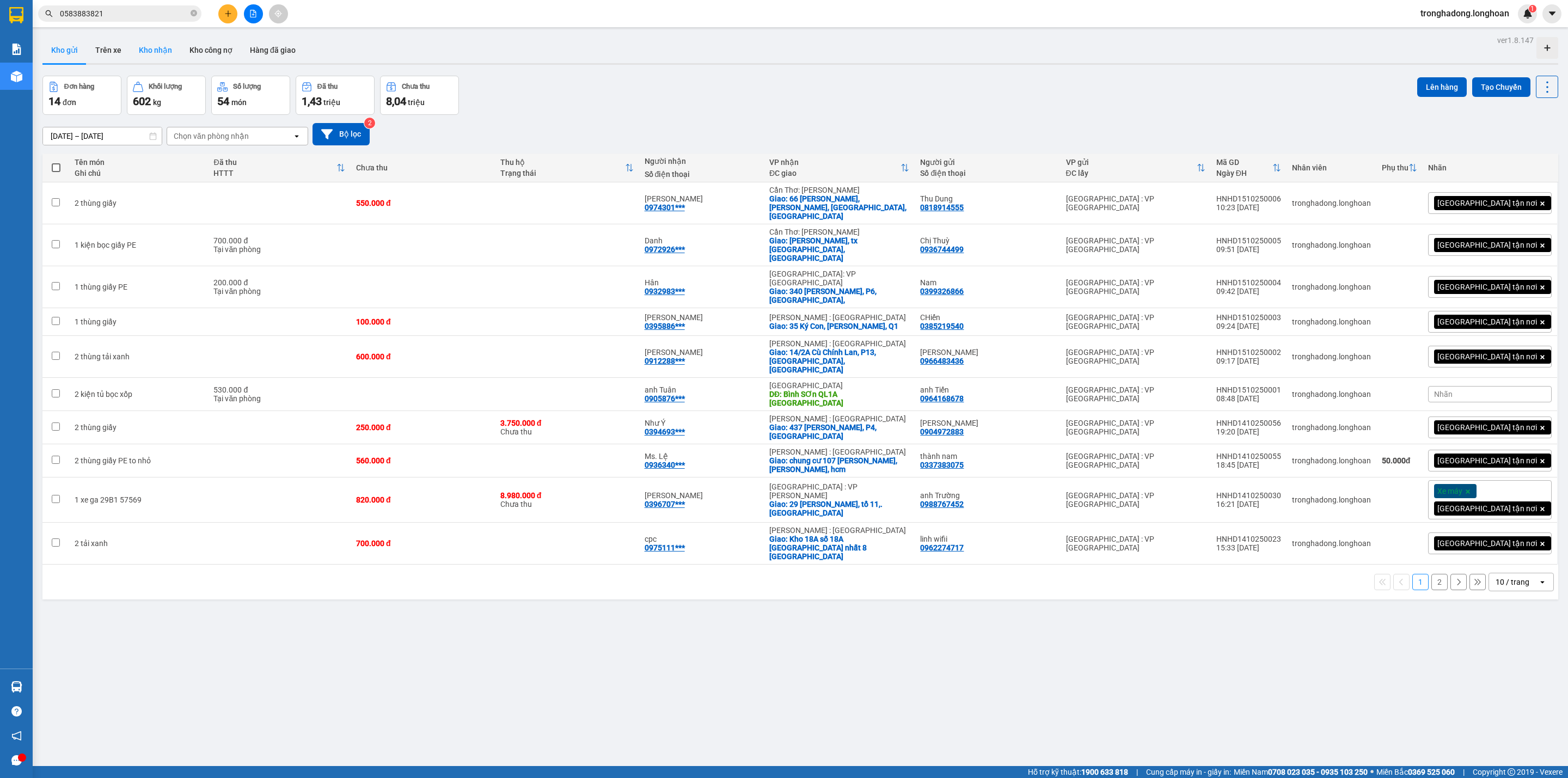
click at [145, 43] on button "Kho nhận" at bounding box center [155, 50] width 51 height 26
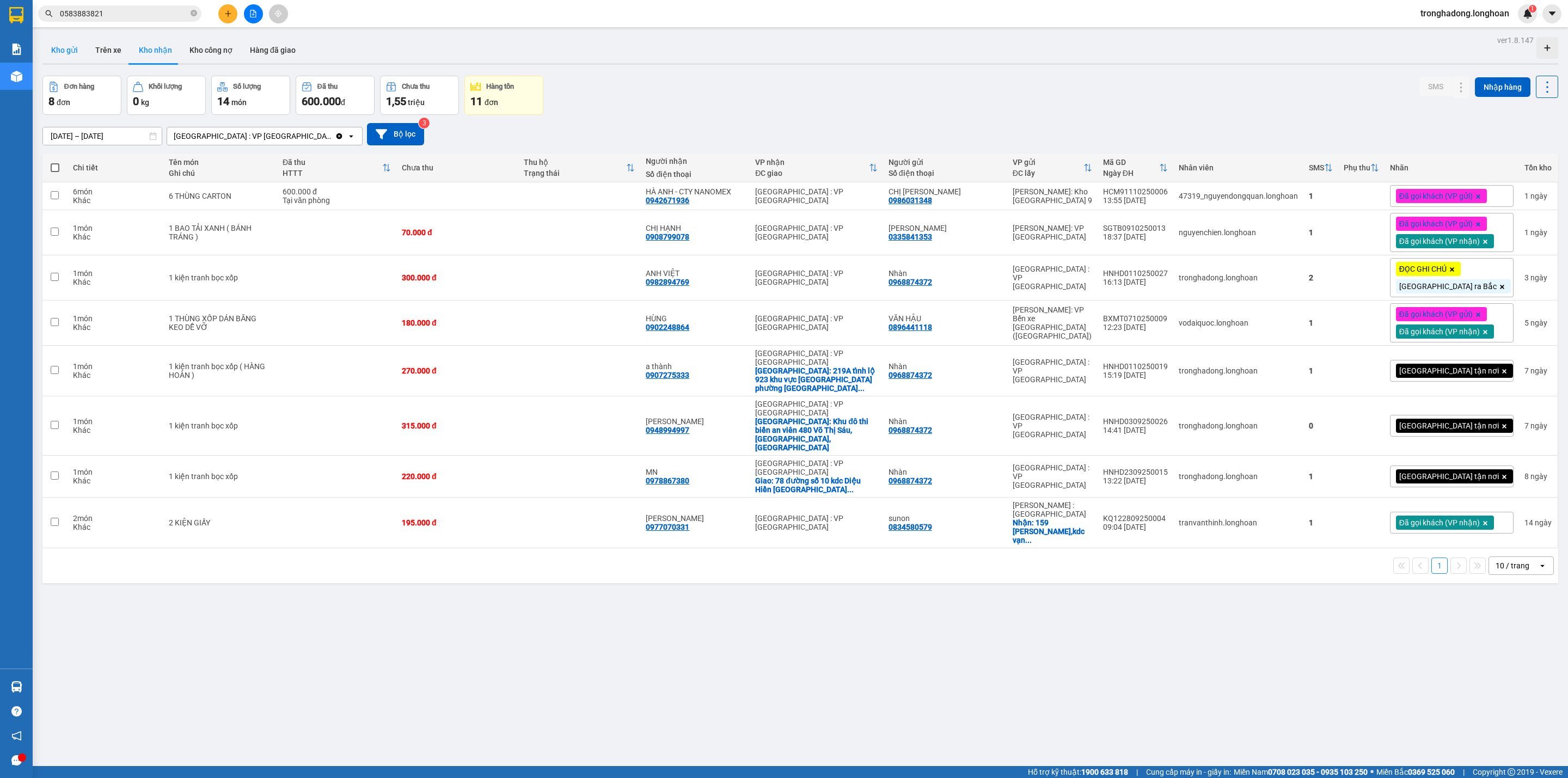
click at [66, 43] on button "Kho gửi" at bounding box center [64, 50] width 44 height 26
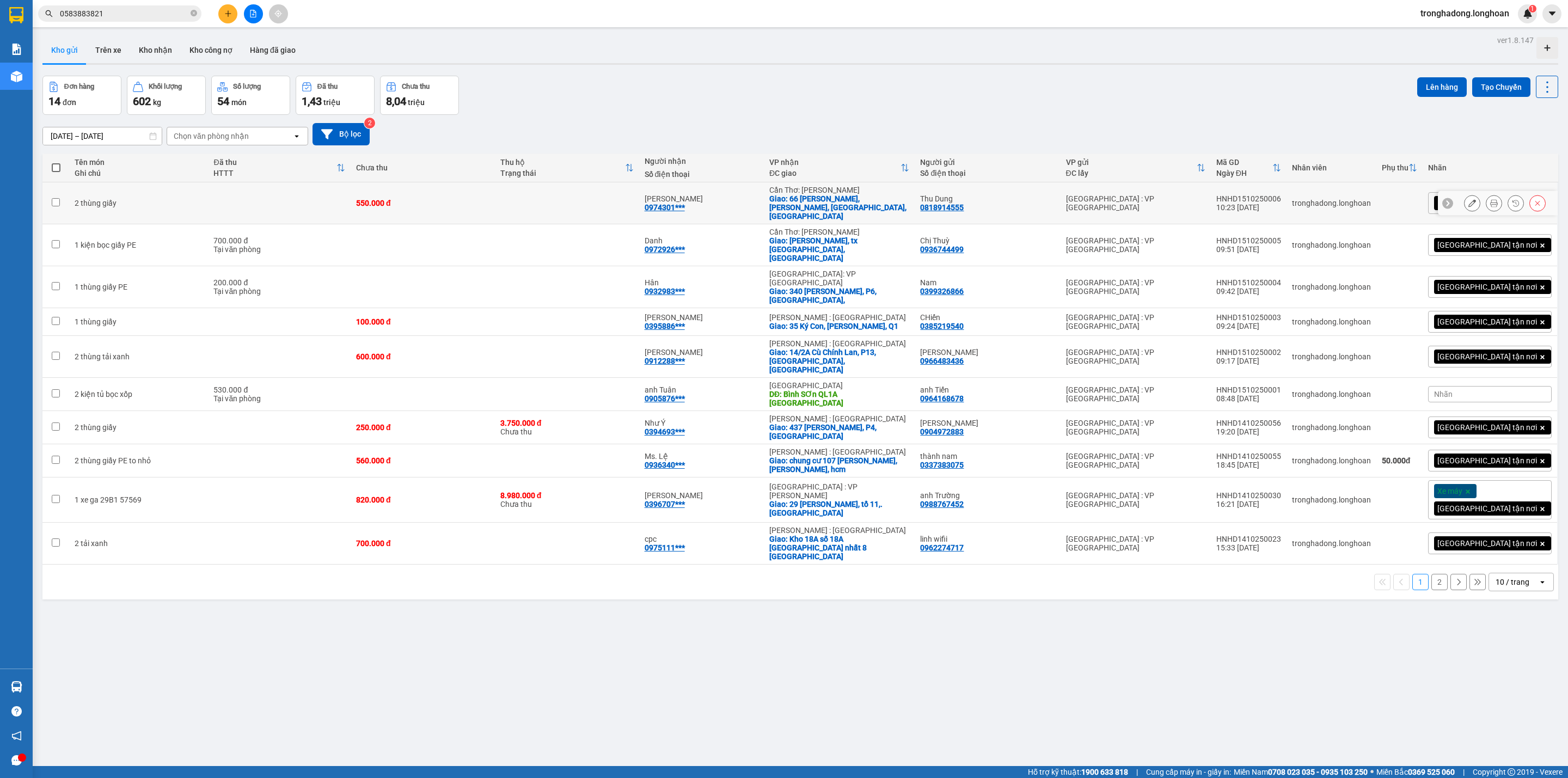
click at [1490, 200] on icon at bounding box center [1494, 203] width 8 height 8
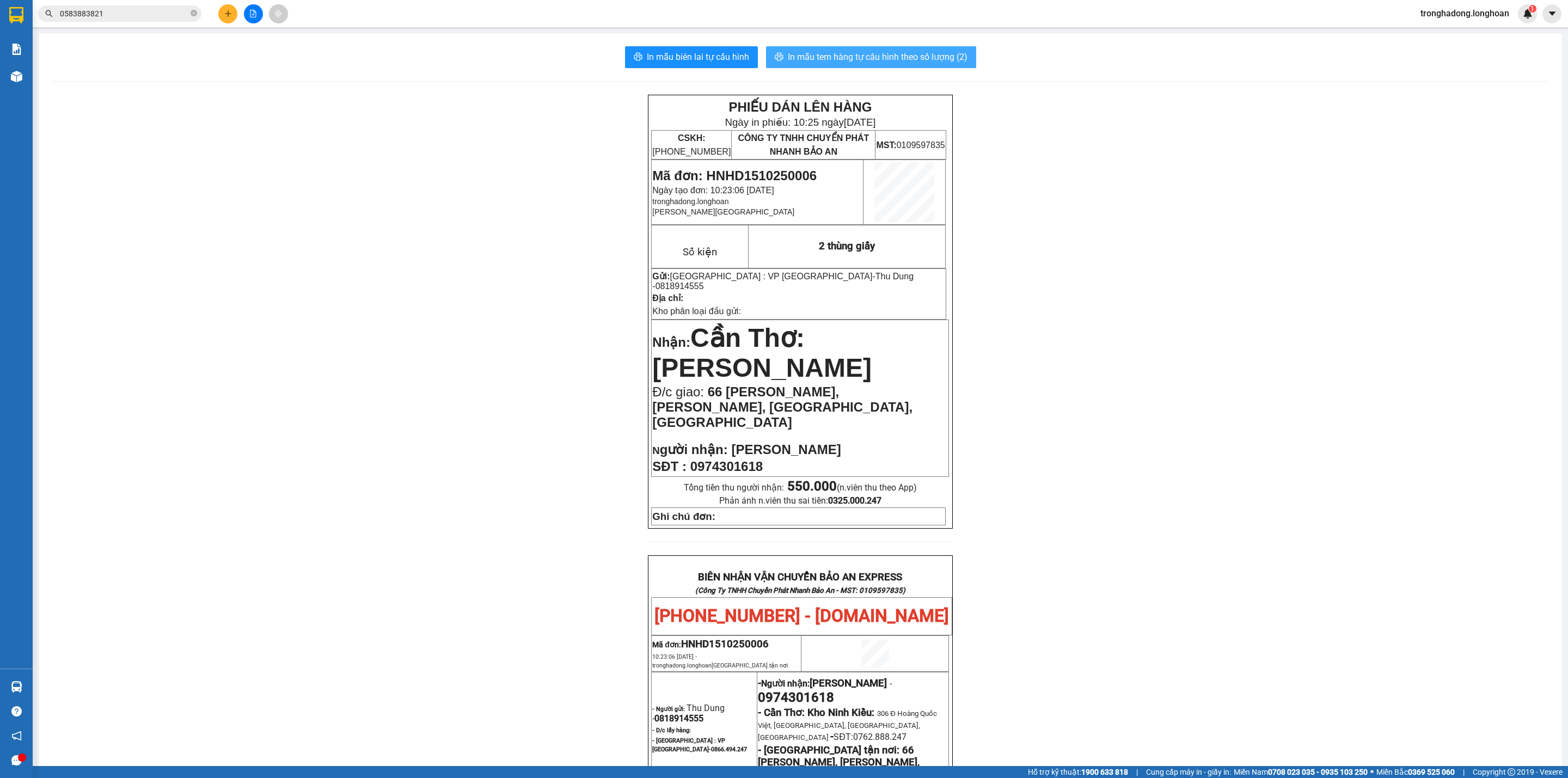
click at [854, 57] on span "In mẫu tem hàng tự cấu hình theo số lượng (2)" at bounding box center [878, 57] width 180 height 14
click at [571, 559] on div "PHIẾU DÁN LÊN HÀNG Ngày in phiếu: 10:25 ngày 15-10-2025 CSKH: 1900.06.88.33 CÔN…" at bounding box center [800, 637] width 1497 height 1084
click at [221, 14] on button at bounding box center [228, 14] width 19 height 19
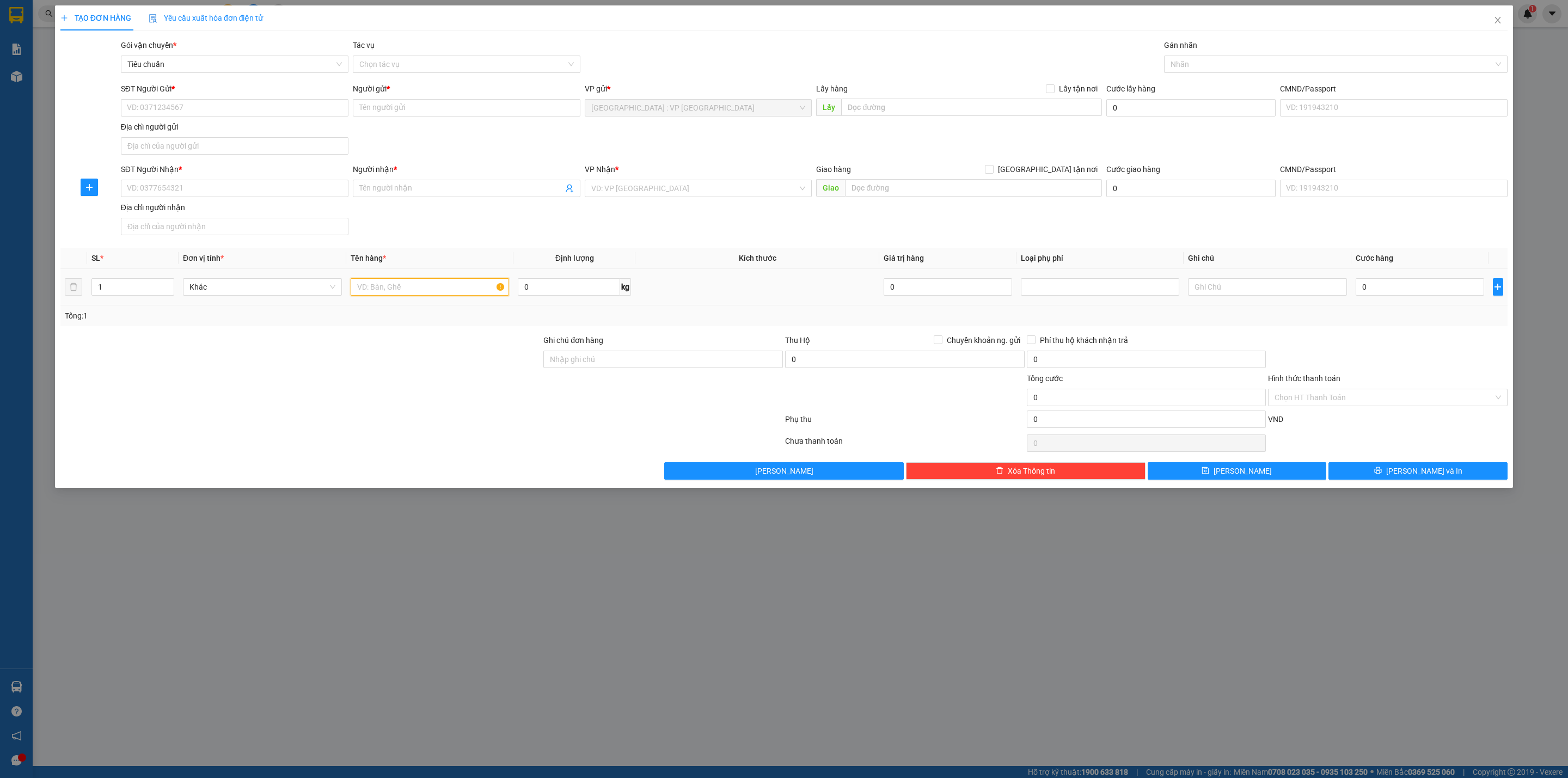
click at [399, 296] on input "text" at bounding box center [430, 287] width 159 height 17
click at [176, 101] on input "SĐT Người Gửi *" at bounding box center [234, 107] width 228 height 17
click at [209, 132] on div "0355313643 - Long" at bounding box center [234, 131] width 215 height 12
click at [204, 190] on input "SĐT Người Nhận *" at bounding box center [234, 188] width 228 height 17
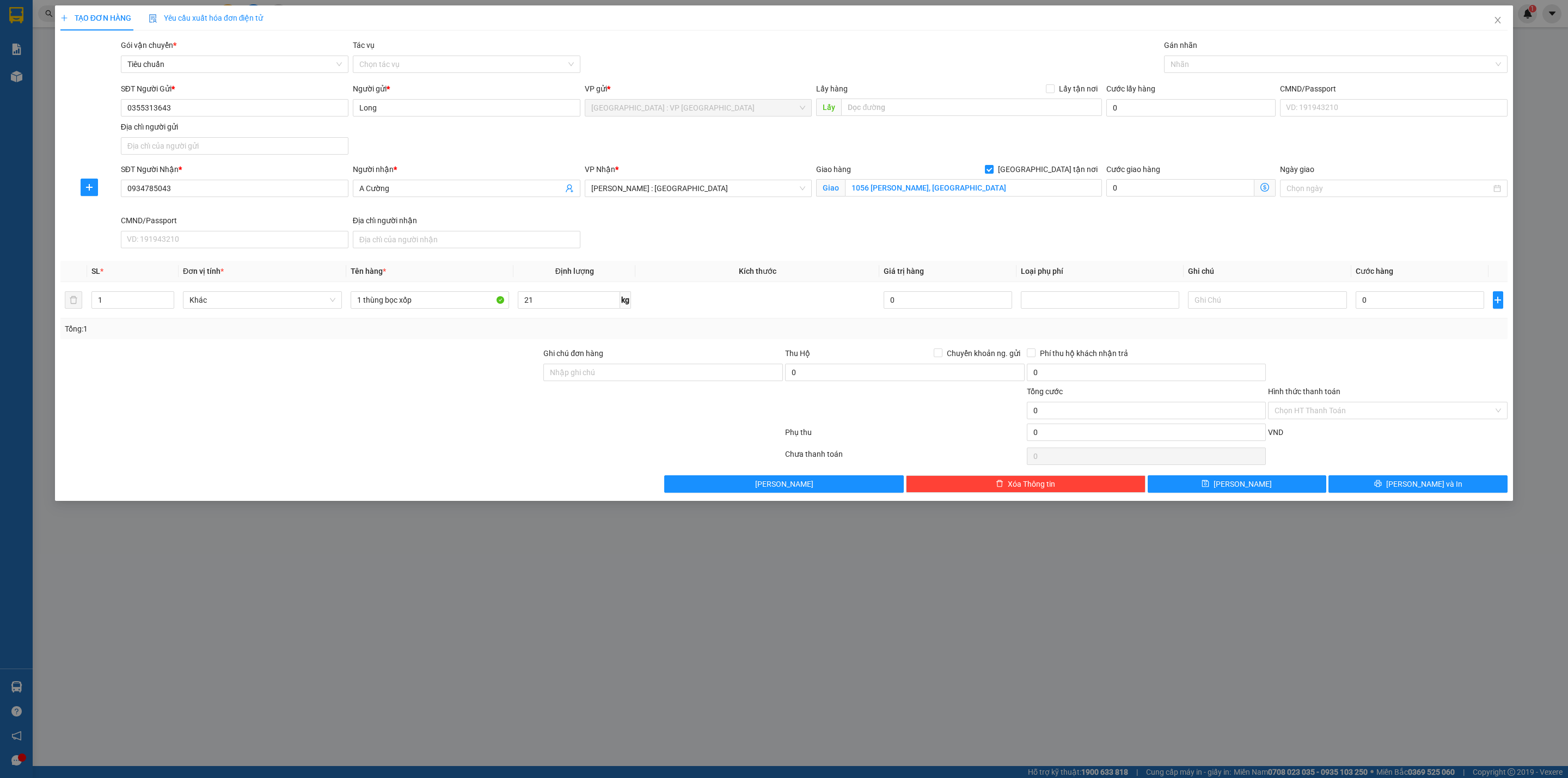
click at [755, 256] on div "Transit Pickup Surcharge Ids Transit Deliver Surcharge Ids Transit Deliver Surc…" at bounding box center [784, 266] width 1447 height 454
click at [812, 256] on div "Transit Pickup Surcharge Ids Transit Deliver Surcharge Ids Transit Deliver Surc…" at bounding box center [784, 266] width 1447 height 454
click at [797, 266] on th "Kích thước" at bounding box center [757, 271] width 244 height 21
click at [1225, 67] on div at bounding box center [1330, 64] width 327 height 13
click at [823, 271] on th "Kích thước" at bounding box center [757, 271] width 244 height 21
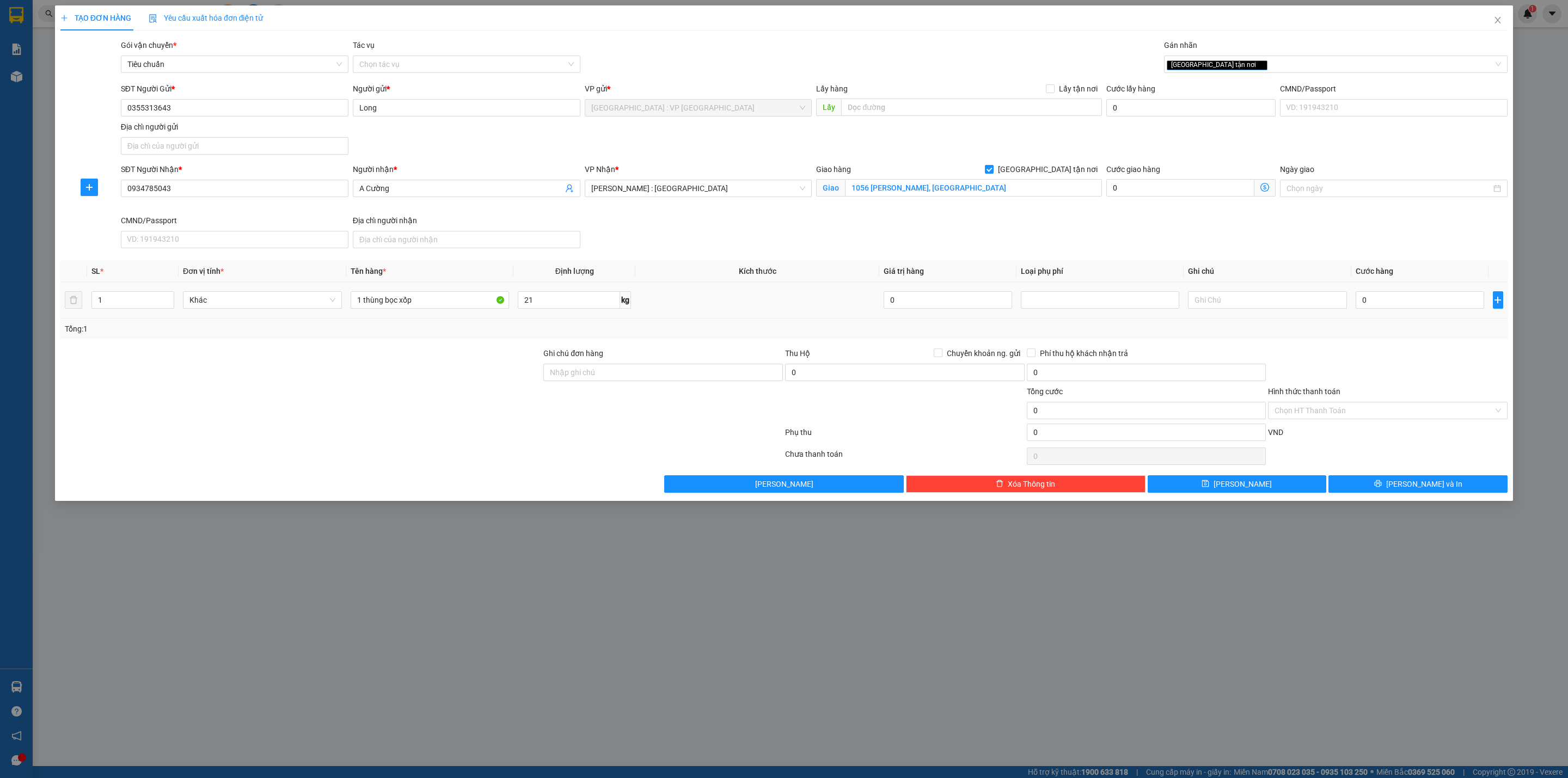
click at [809, 317] on td at bounding box center [757, 300] width 244 height 36
click at [809, 305] on td at bounding box center [757, 300] width 244 height 36
drag, startPoint x: 810, startPoint y: 304, endPoint x: 1167, endPoint y: 352, distance: 360.2
click at [810, 304] on td at bounding box center [757, 300] width 244 height 36
click at [1449, 302] on input "0" at bounding box center [1420, 299] width 129 height 17
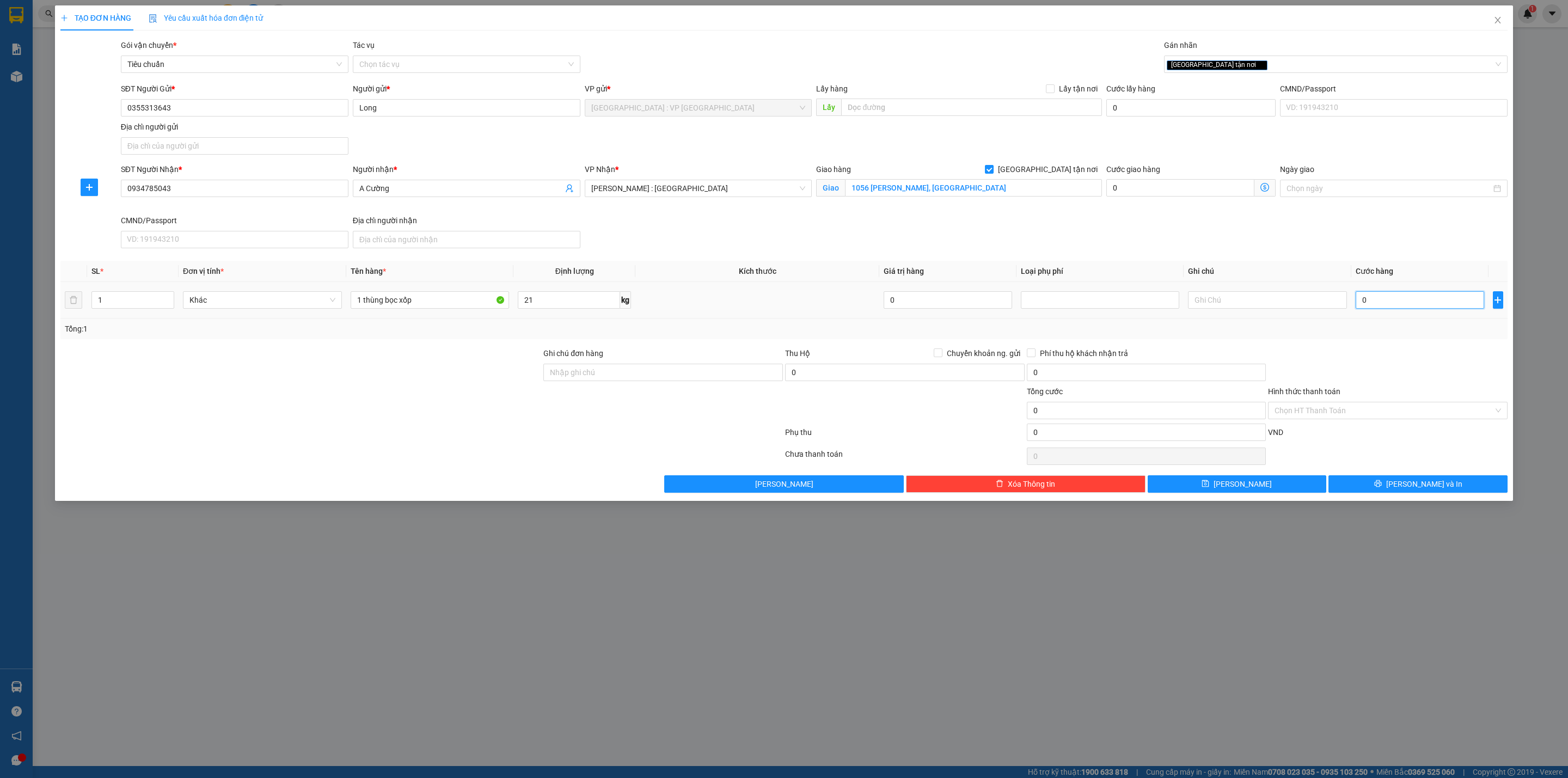
click at [1437, 308] on input "0" at bounding box center [1420, 299] width 129 height 17
click at [1436, 308] on input "0" at bounding box center [1420, 299] width 129 height 17
click at [1387, 348] on div "Transit Pickup Surcharge Ids Transit Deliver Surcharge Ids Transit Deliver Surc…" at bounding box center [784, 266] width 1447 height 454
click at [1322, 417] on input "Hình thức thanh toán" at bounding box center [1384, 411] width 218 height 17
click at [1319, 435] on div "Tại văn phòng" at bounding box center [1388, 435] width 227 height 12
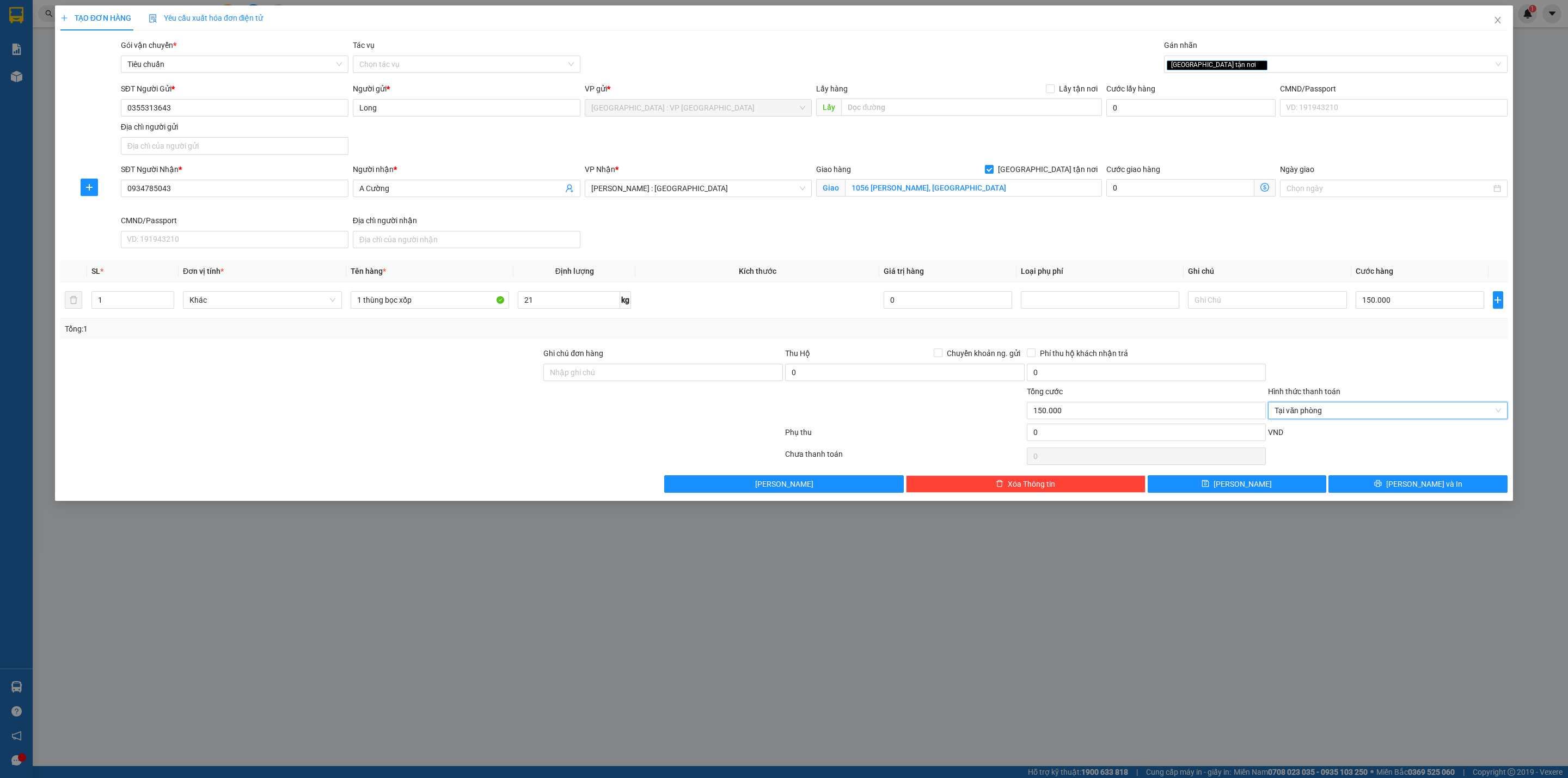
click at [1328, 353] on div at bounding box center [1388, 366] width 242 height 38
click at [1359, 343] on div "Transit Pickup Surcharge Ids Transit Deliver Surcharge Ids Transit Deliver Surc…" at bounding box center [784, 266] width 1447 height 454
drag, startPoint x: 1368, startPoint y: 479, endPoint x: 1359, endPoint y: 380, distance: 99.4
click at [1359, 380] on div "Transit Pickup Surcharge Ids Transit Deliver Surcharge Ids Transit Deliver Surc…" at bounding box center [784, 266] width 1447 height 454
click at [1381, 308] on input "150.000" at bounding box center [1420, 299] width 129 height 17
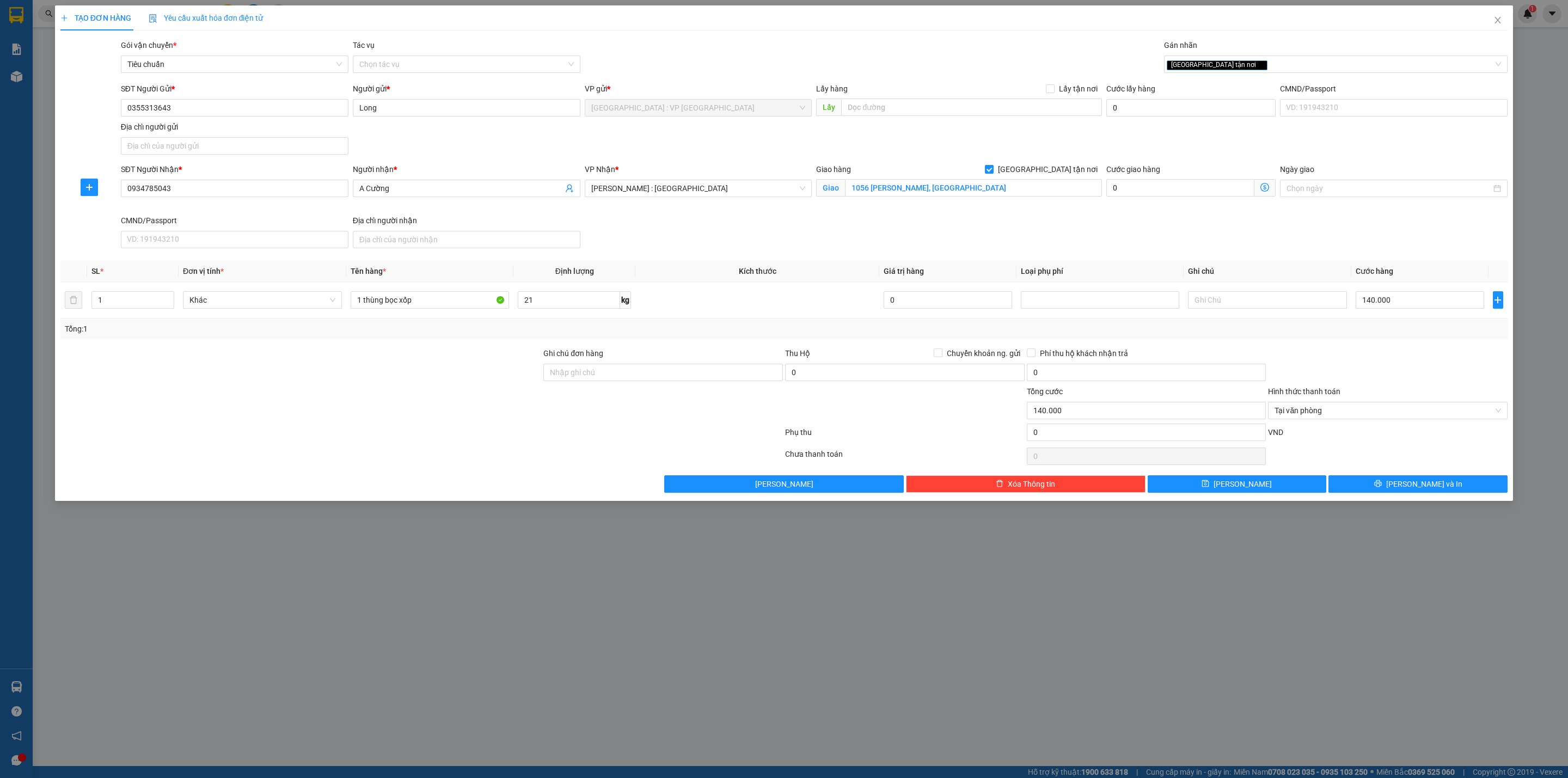
click at [1377, 359] on div at bounding box center [1388, 366] width 242 height 38
drag, startPoint x: 1390, startPoint y: 485, endPoint x: 1361, endPoint y: 448, distance: 47.0
click at [1361, 448] on div "Transit Pickup Surcharge Ids Transit Deliver Surcharge Ids Transit Deliver Surc…" at bounding box center [784, 266] width 1447 height 454
click at [1377, 485] on button "Lưu và In" at bounding box center [1418, 484] width 179 height 17
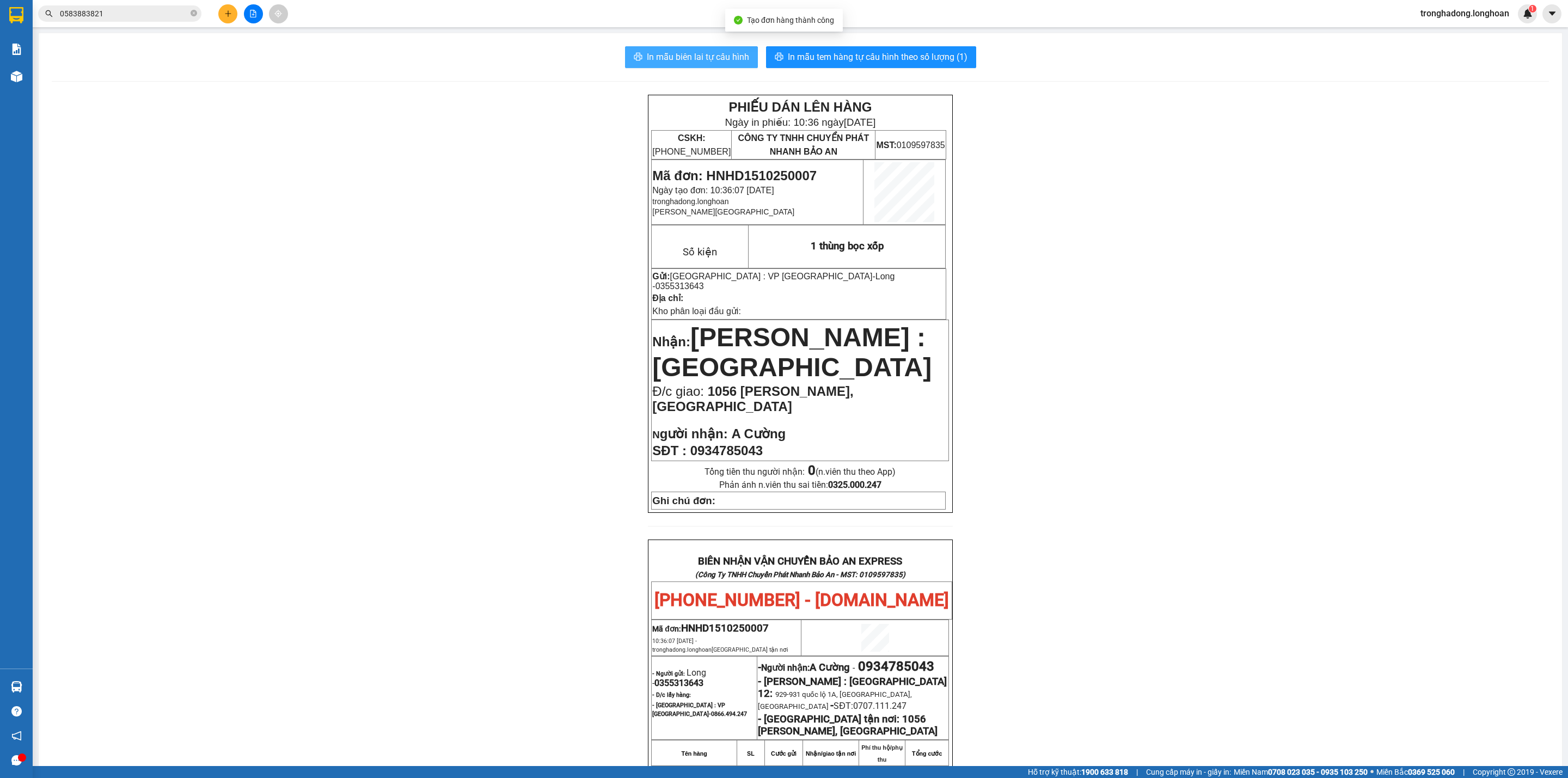
click at [695, 62] on span "In mẫu biên lai tự cấu hình" at bounding box center [697, 57] width 102 height 14
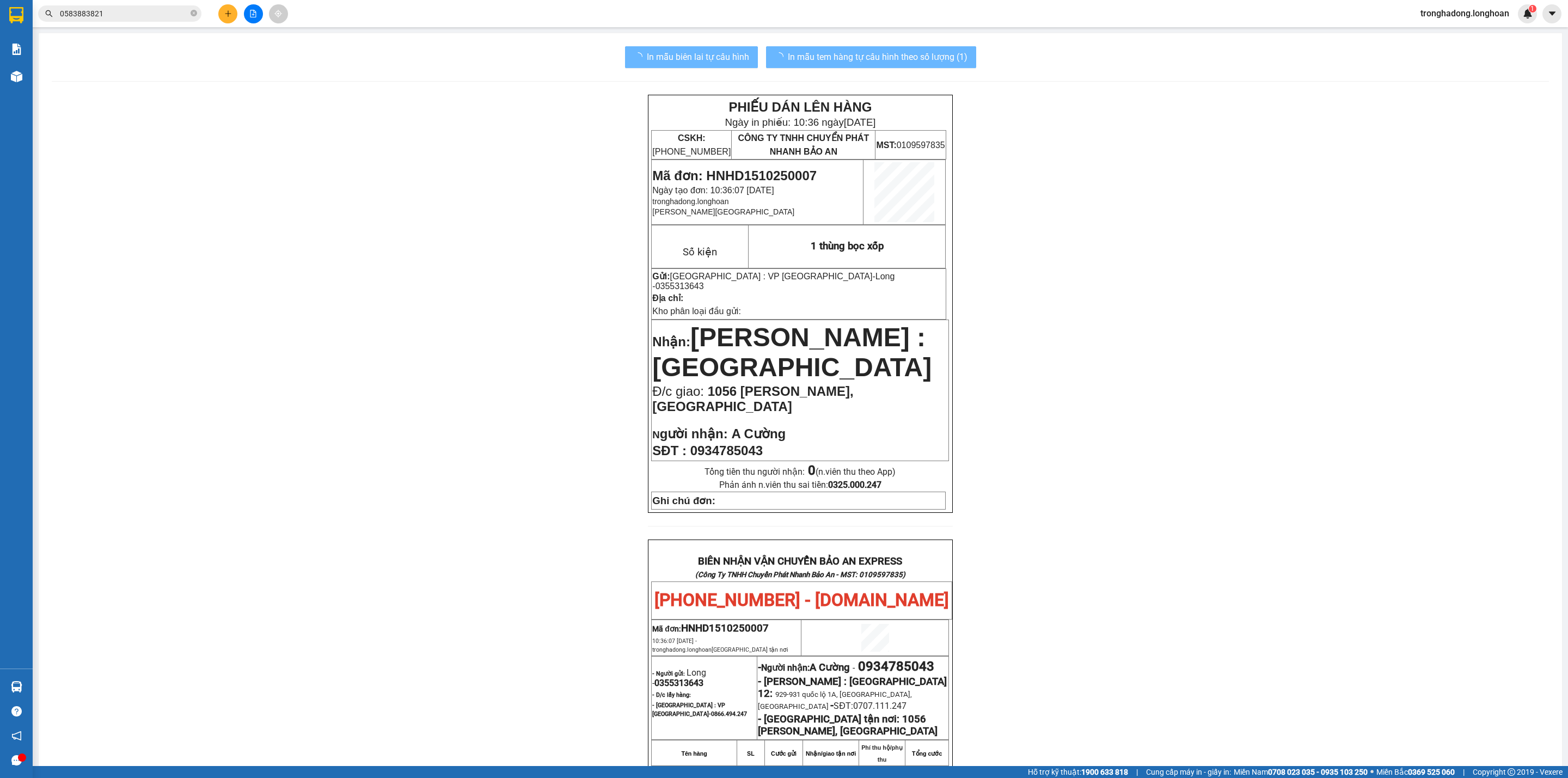
click at [1160, 477] on div "PHIẾU DÁN LÊN HÀNG Ngày in phiếu: 10:36 ngày 15-10-2025 CSKH: 1900.06.88.33 CÔN…" at bounding box center [800, 609] width 1497 height 1030
drag, startPoint x: 426, startPoint y: 273, endPoint x: 423, endPoint y: 264, distance: 9.5
click at [425, 266] on div "PHIẾU DÁN LÊN HÀNG Ngày in phiếu: 10:36 ngày 15-10-2025 CSKH: 1900.06.88.33 CÔN…" at bounding box center [800, 609] width 1497 height 1030
click at [888, 51] on span "In mẫu tem hàng tự cấu hình theo số lượng (1)" at bounding box center [878, 57] width 180 height 14
click at [228, 14] on icon "plus" at bounding box center [228, 13] width 6 height 1
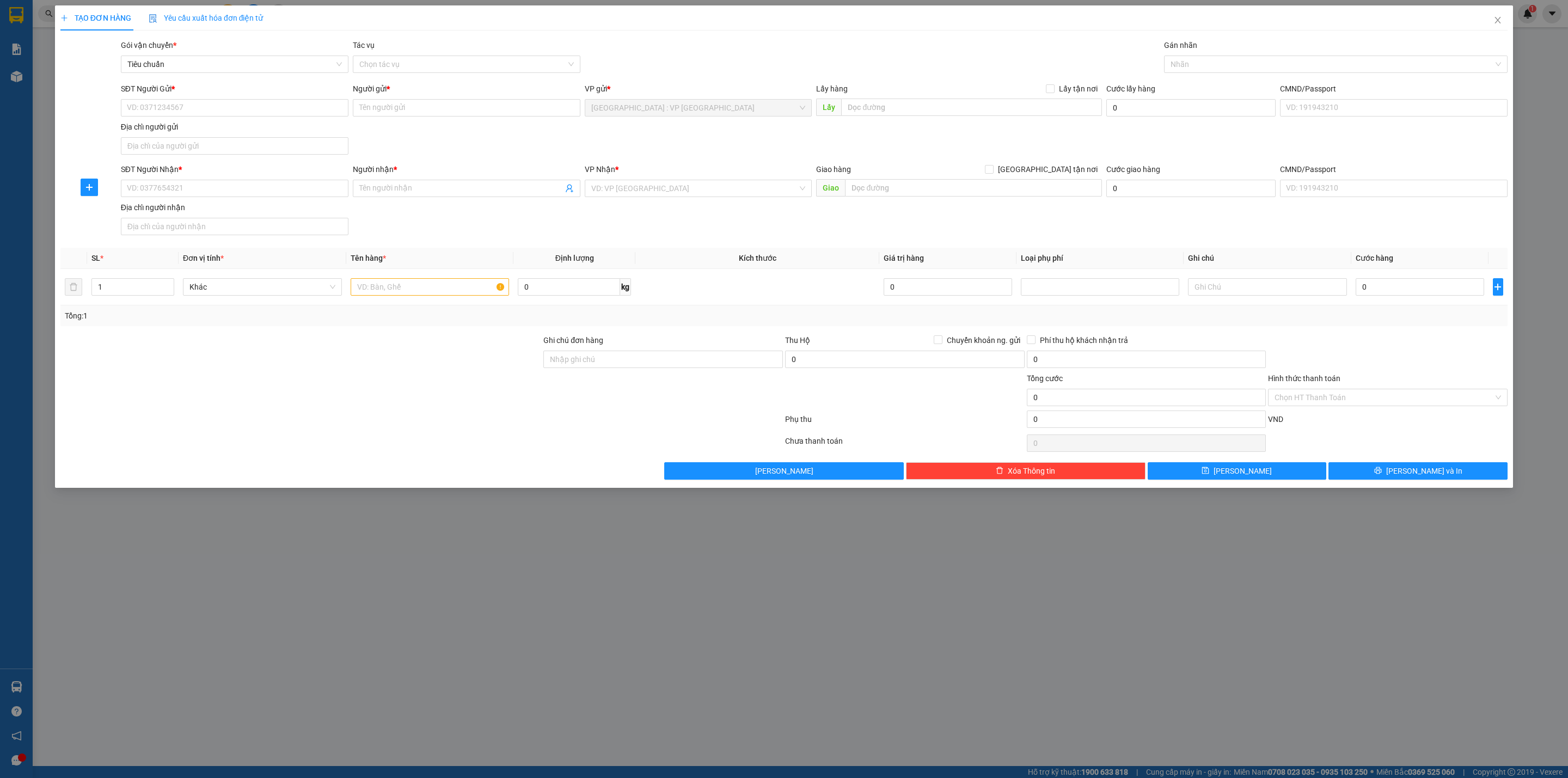
click at [296, 118] on div "SĐT Người Gửi * VD: 0371234567" at bounding box center [234, 101] width 228 height 38
click at [291, 113] on input "SĐT Người Gửi *" at bounding box center [234, 107] width 228 height 17
click at [263, 190] on input "SĐT Người Nhận *" at bounding box center [234, 188] width 228 height 17
click at [392, 185] on input "Người nhận *" at bounding box center [460, 188] width 203 height 12
click at [985, 165] on input "[GEOGRAPHIC_DATA] tận nơi" at bounding box center [989, 169] width 8 height 8
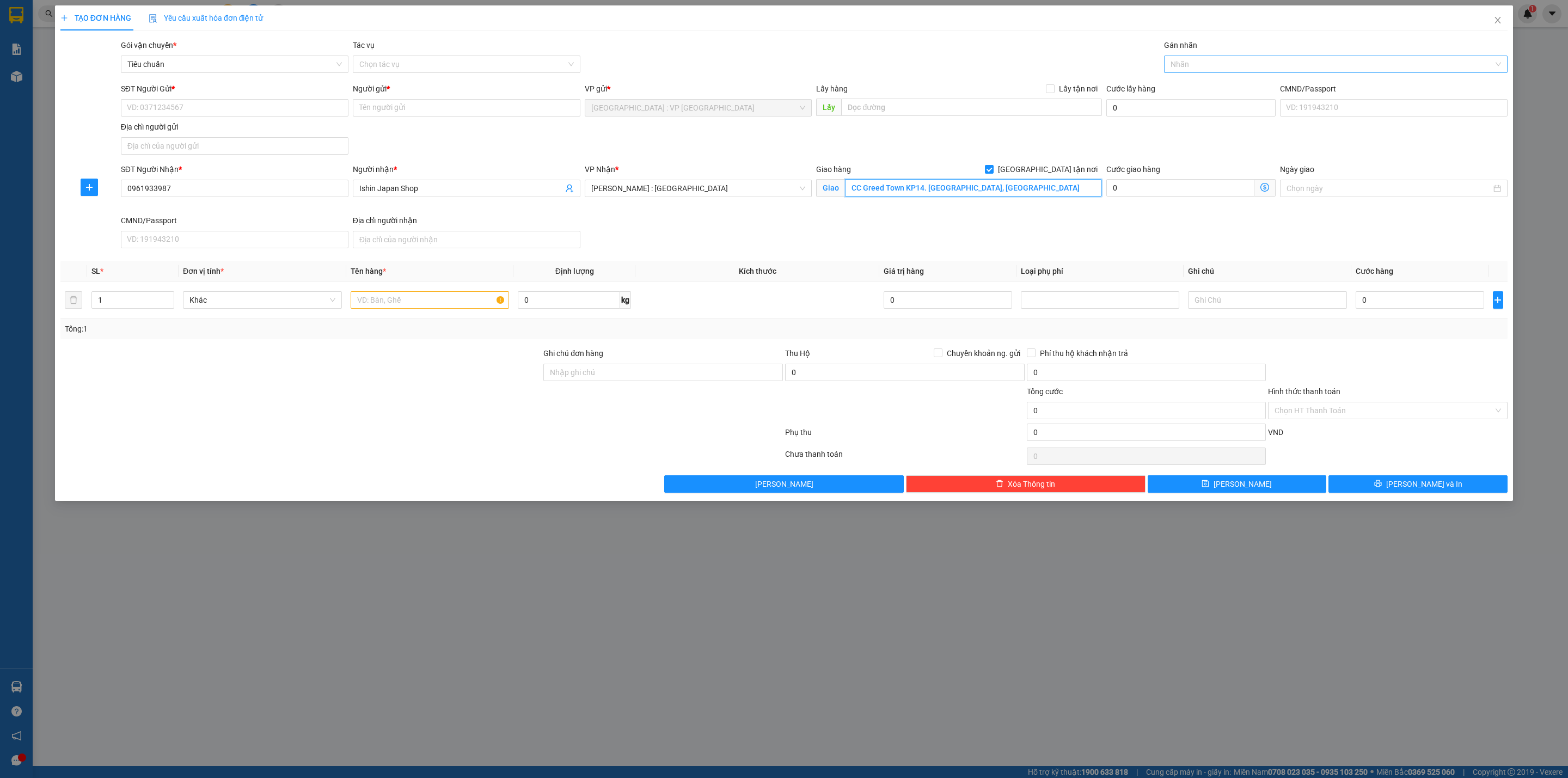
click at [1207, 67] on div at bounding box center [1330, 64] width 327 height 13
click at [254, 105] on input "SĐT Người Gửi *" at bounding box center [234, 107] width 228 height 17
click at [386, 304] on input "text" at bounding box center [430, 299] width 159 height 17
click at [1449, 308] on input "0" at bounding box center [1420, 299] width 129 height 17
click at [1372, 482] on button "Lưu và In" at bounding box center [1418, 484] width 179 height 17
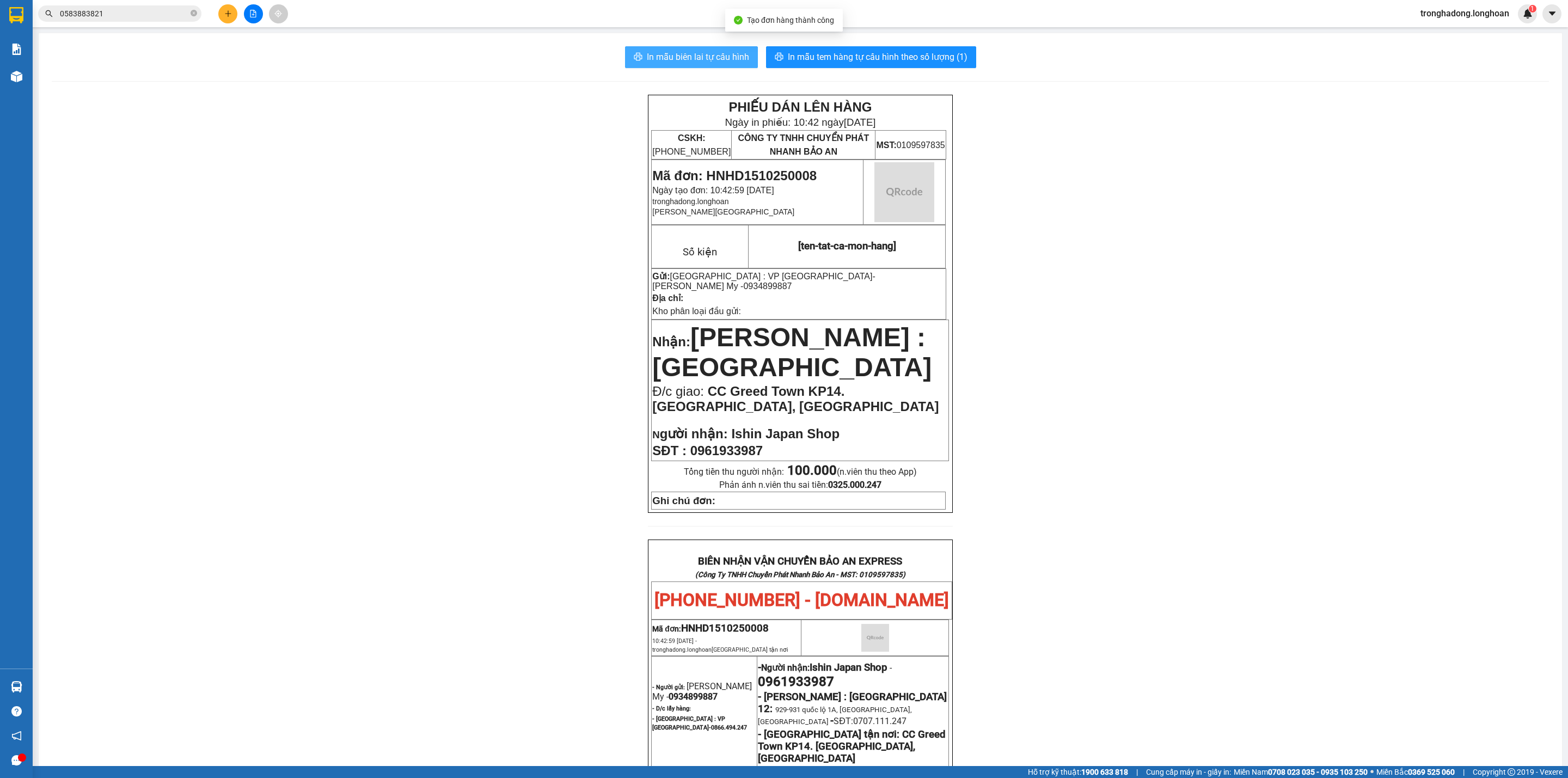
click at [686, 60] on span "In mẫu biên lai tự cấu hình" at bounding box center [697, 57] width 102 height 14
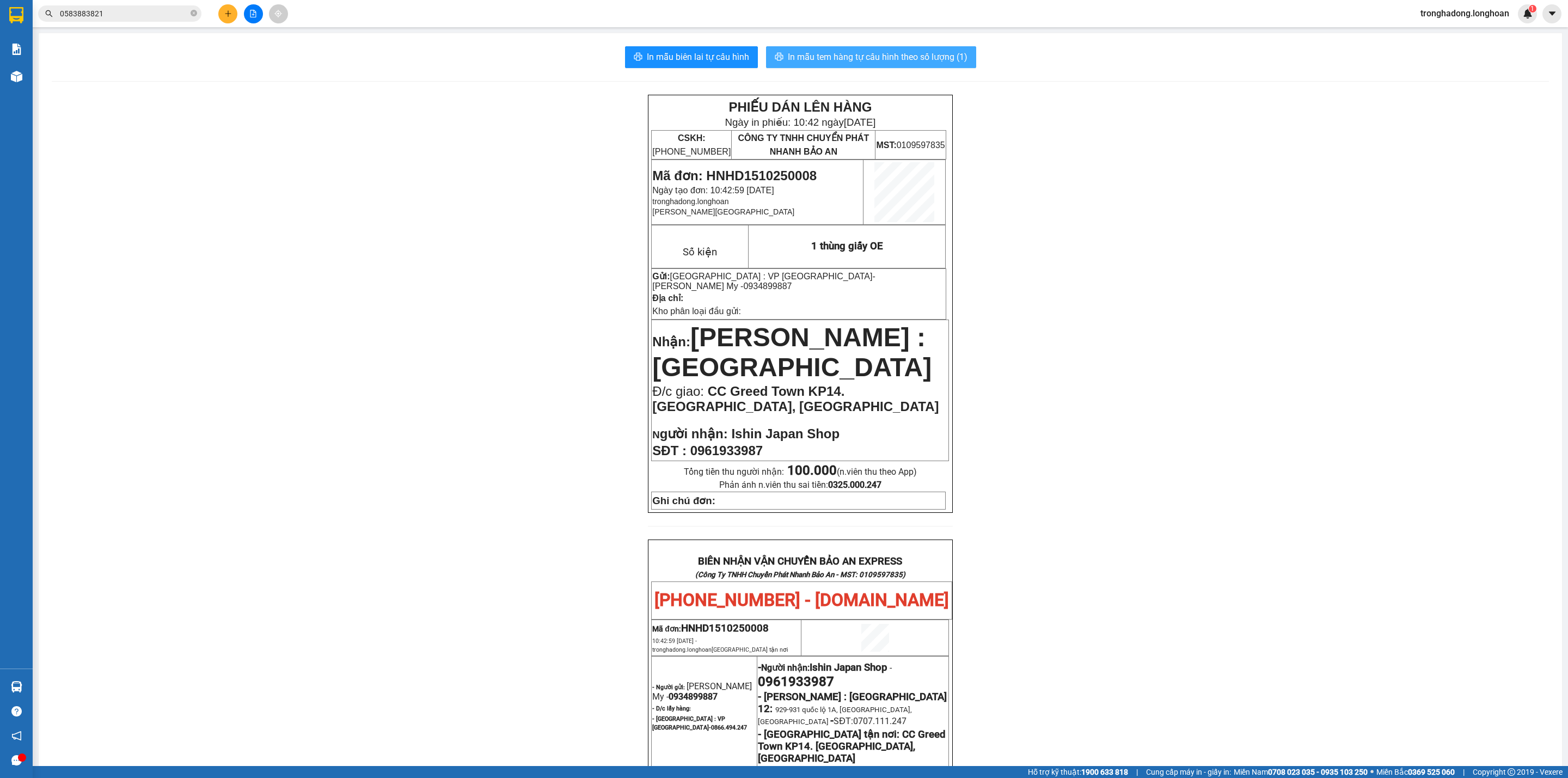
click at [846, 64] on span "In mẫu tem hàng tự cấu hình theo số lượng (1)" at bounding box center [878, 57] width 180 height 14
click at [228, 17] on icon "plus" at bounding box center [228, 14] width 8 height 8
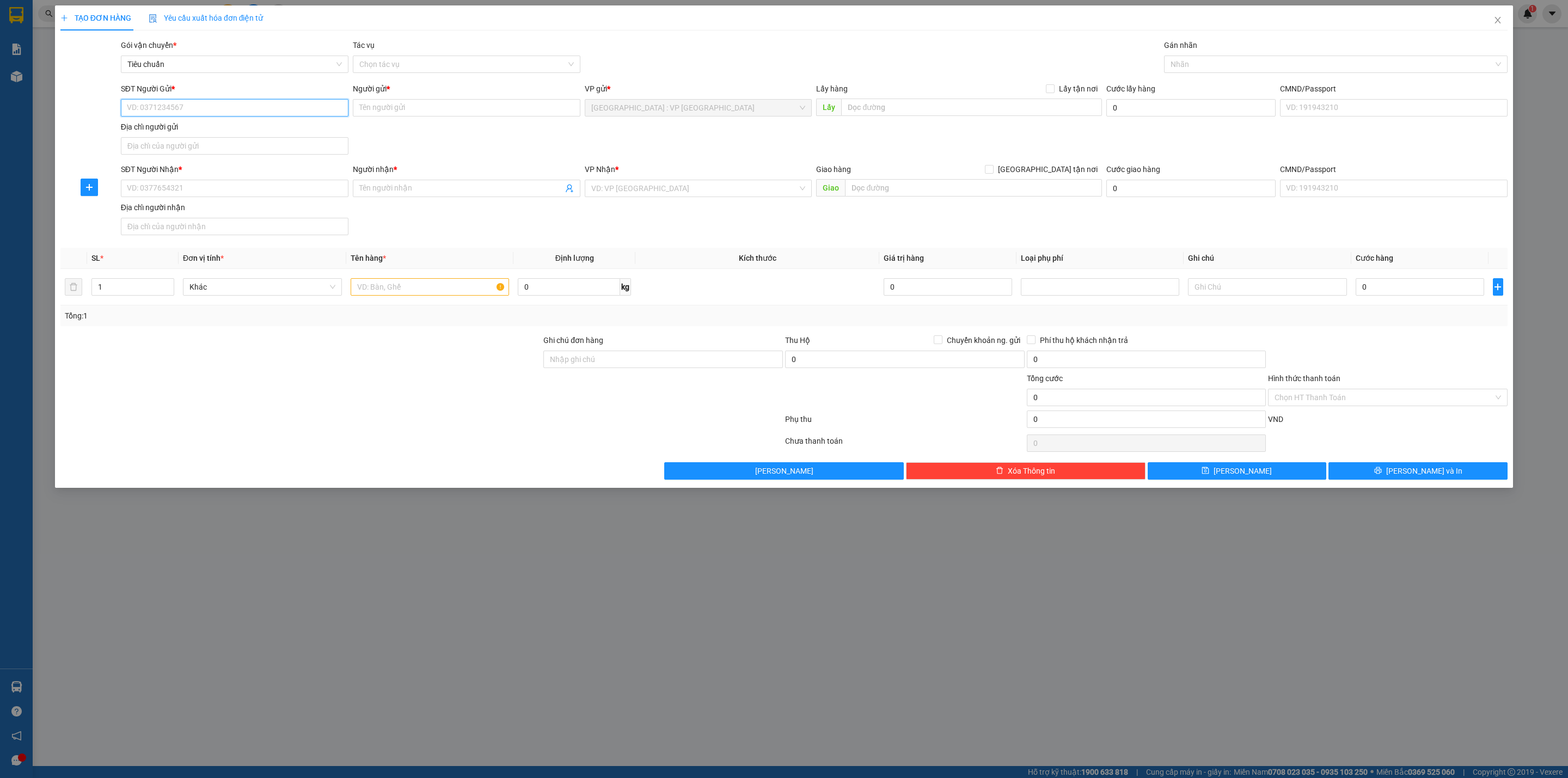
click at [248, 108] on input "SĐT Người Gửi *" at bounding box center [234, 107] width 228 height 17
click at [222, 111] on input "72508" at bounding box center [234, 107] width 228 height 17
drag, startPoint x: 104, startPoint y: 119, endPoint x: 87, endPoint y: 119, distance: 17.0
click at [87, 119] on div "SĐT Người Gửi * 72508 72508 Người gửi * Tên người gửi VP gửi * Hà Nội : VP Hà Đ…" at bounding box center [783, 120] width 1449 height 76
click at [405, 103] on input "Người gửi *" at bounding box center [466, 107] width 228 height 17
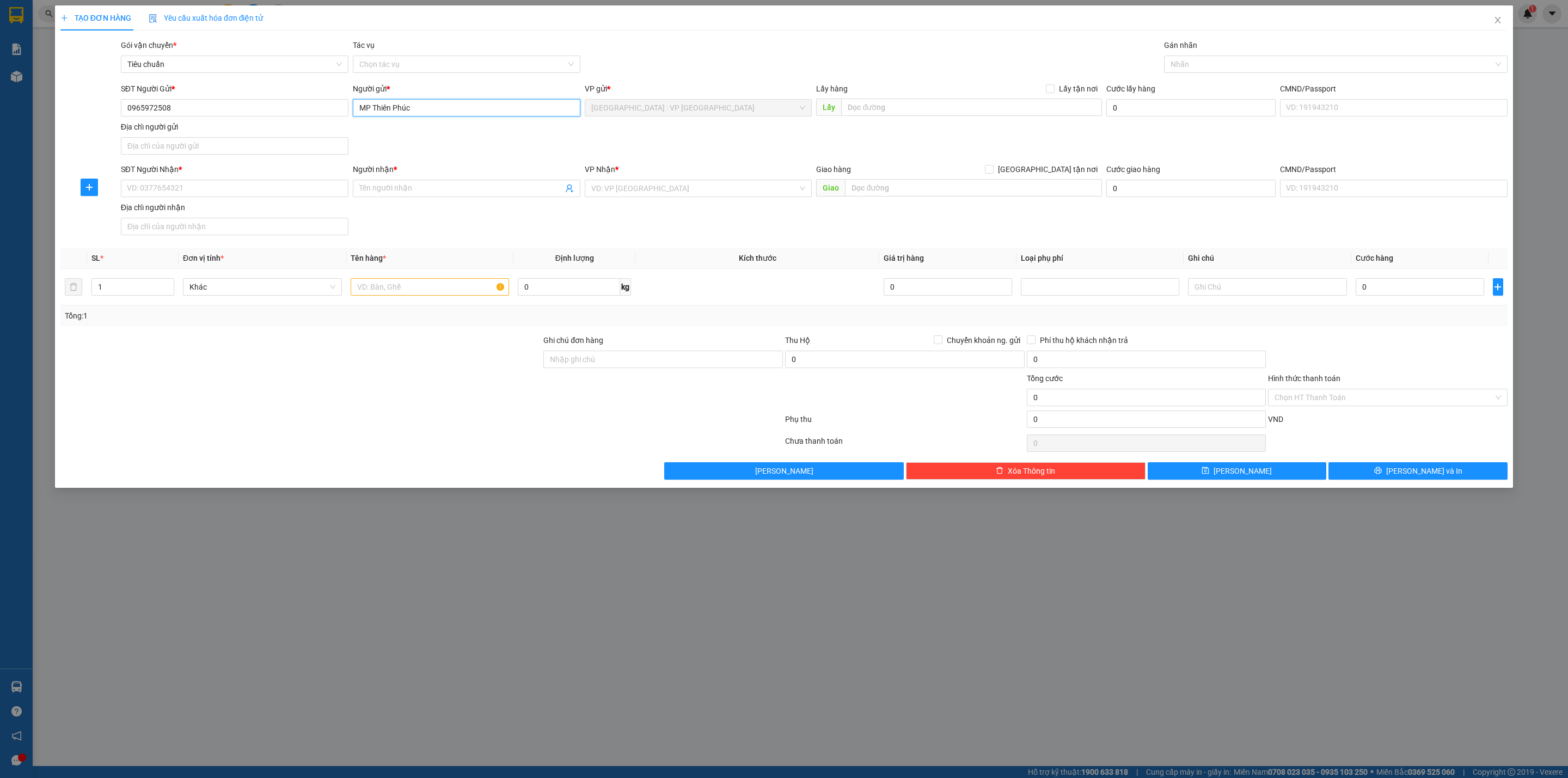
click at [426, 99] on input "MP Thiên Phúc" at bounding box center [466, 107] width 228 height 17
click at [206, 190] on input "SĐT Người Nhận *" at bounding box center [234, 188] width 228 height 17
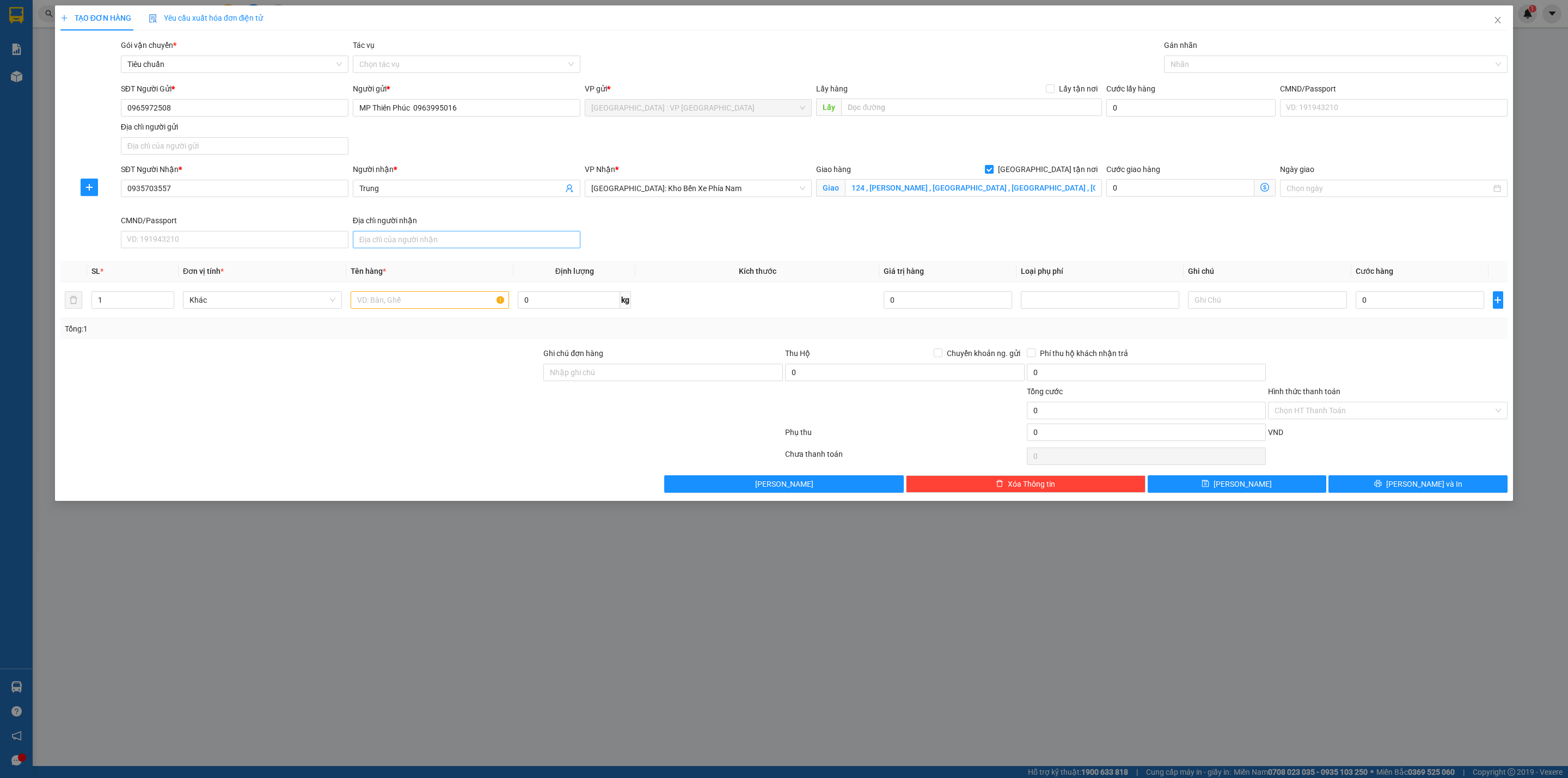
drag, startPoint x: 686, startPoint y: 245, endPoint x: 384, endPoint y: 242, distance: 302.0
click at [678, 245] on div "SĐT Người Nhận * 0935703557 0935703557 Người nhận * Trung VP Nhận * Nha Trang: …" at bounding box center [814, 208] width 1391 height 89
click at [349, 242] on div "CMND/Passport VD: 191943210" at bounding box center [234, 234] width 232 height 38
click at [384, 247] on input "Địa chỉ người nhận" at bounding box center [466, 239] width 228 height 17
click at [650, 249] on div "SĐT Người Nhận * 0935703557 Người nhận * Trung VP Nhận * Nha Trang: Kho Bến Xe …" at bounding box center [814, 208] width 1391 height 89
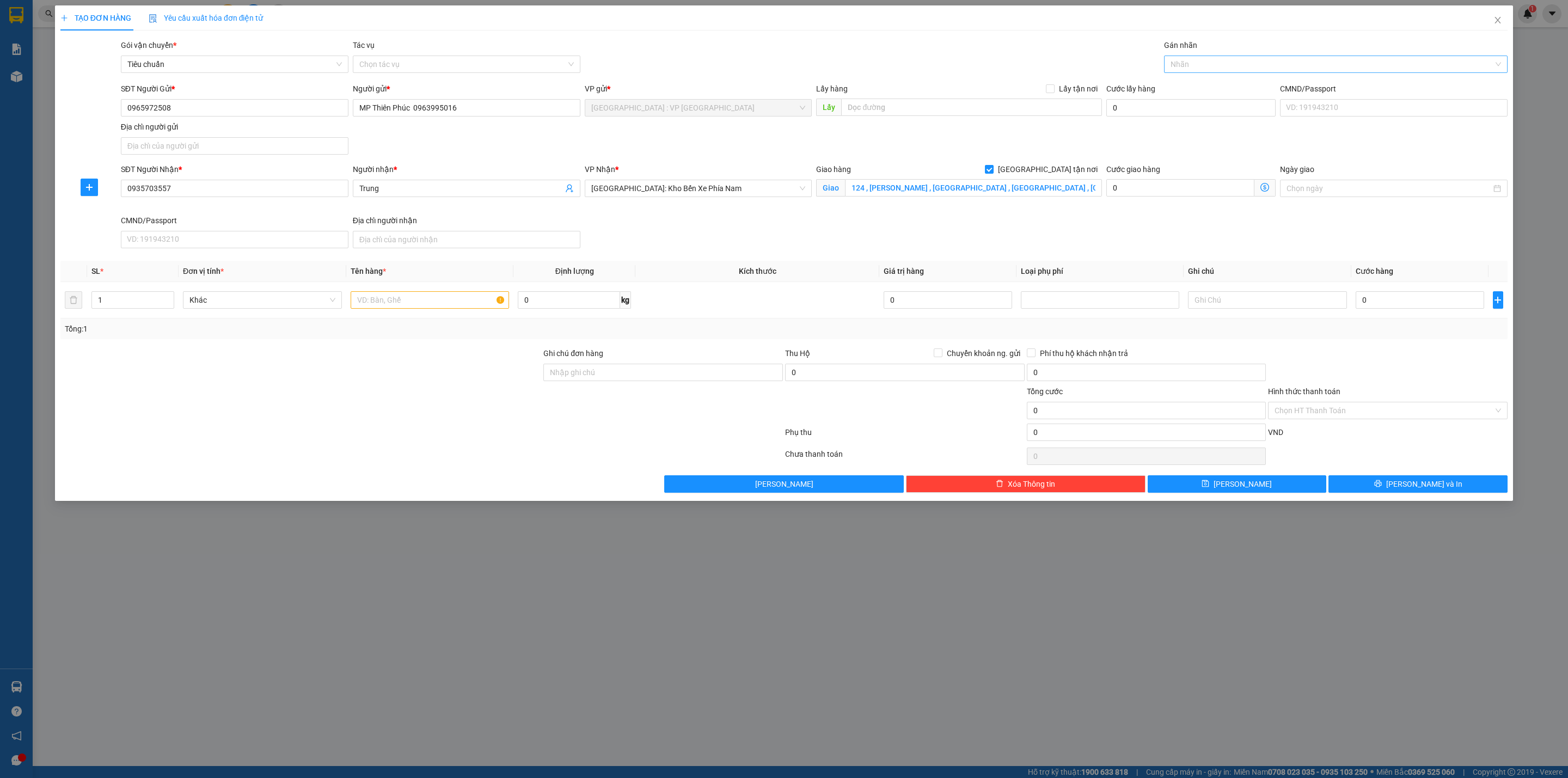
click at [1232, 59] on div at bounding box center [1330, 64] width 327 height 13
click at [429, 308] on input "text" at bounding box center [430, 299] width 159 height 17
click at [425, 304] on input "text" at bounding box center [430, 299] width 159 height 17
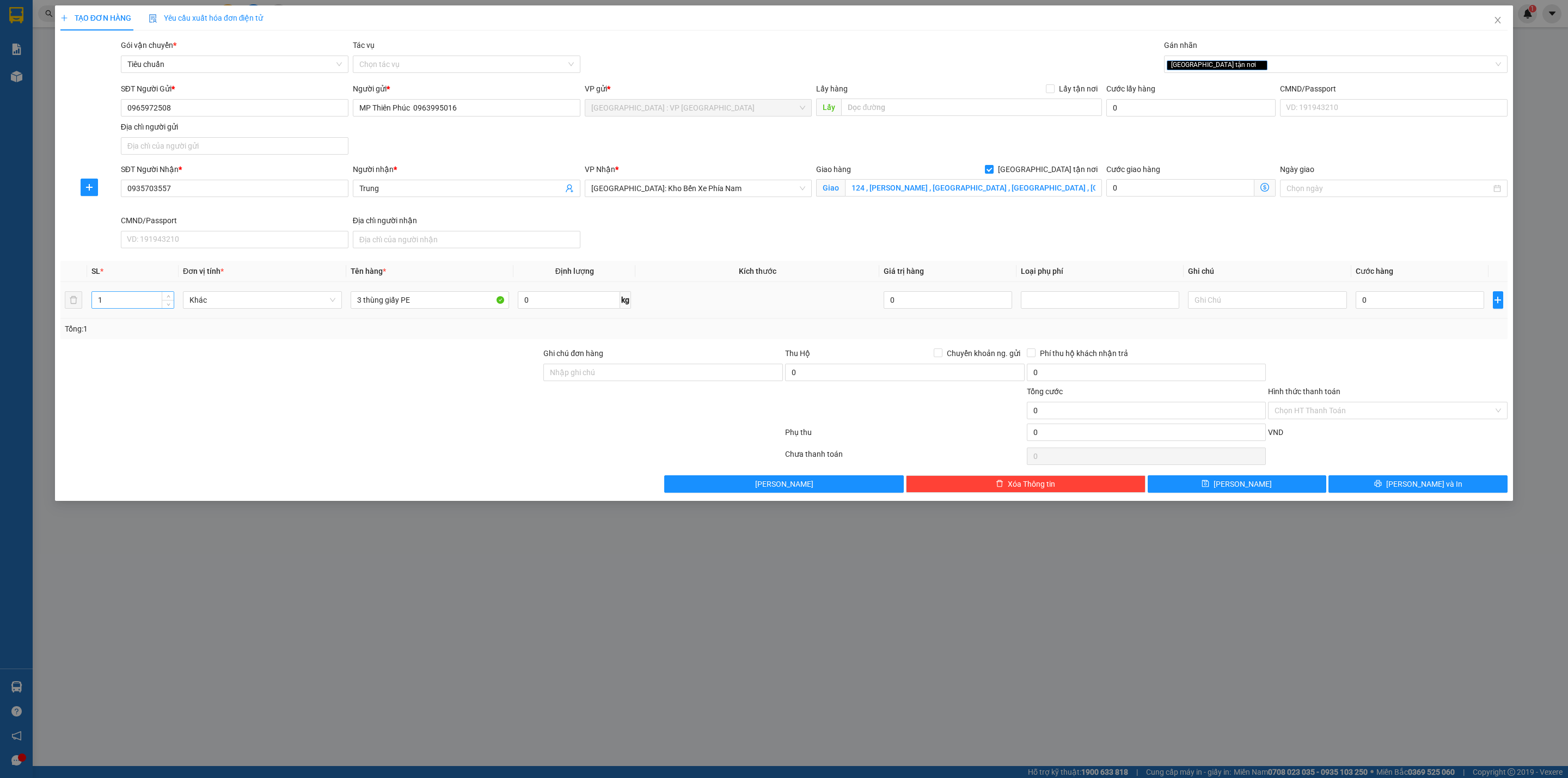
click at [133, 300] on input "1" at bounding box center [133, 300] width 82 height 17
click at [566, 307] on input "0" at bounding box center [569, 299] width 102 height 17
click at [216, 196] on input "0935703557" at bounding box center [234, 188] width 228 height 17
click at [409, 181] on span "Trung" at bounding box center [466, 188] width 228 height 17
click at [936, 191] on input "124 , trần phú , vĩnh nguyên , nha trang , khánh hòa" at bounding box center [973, 188] width 256 height 17
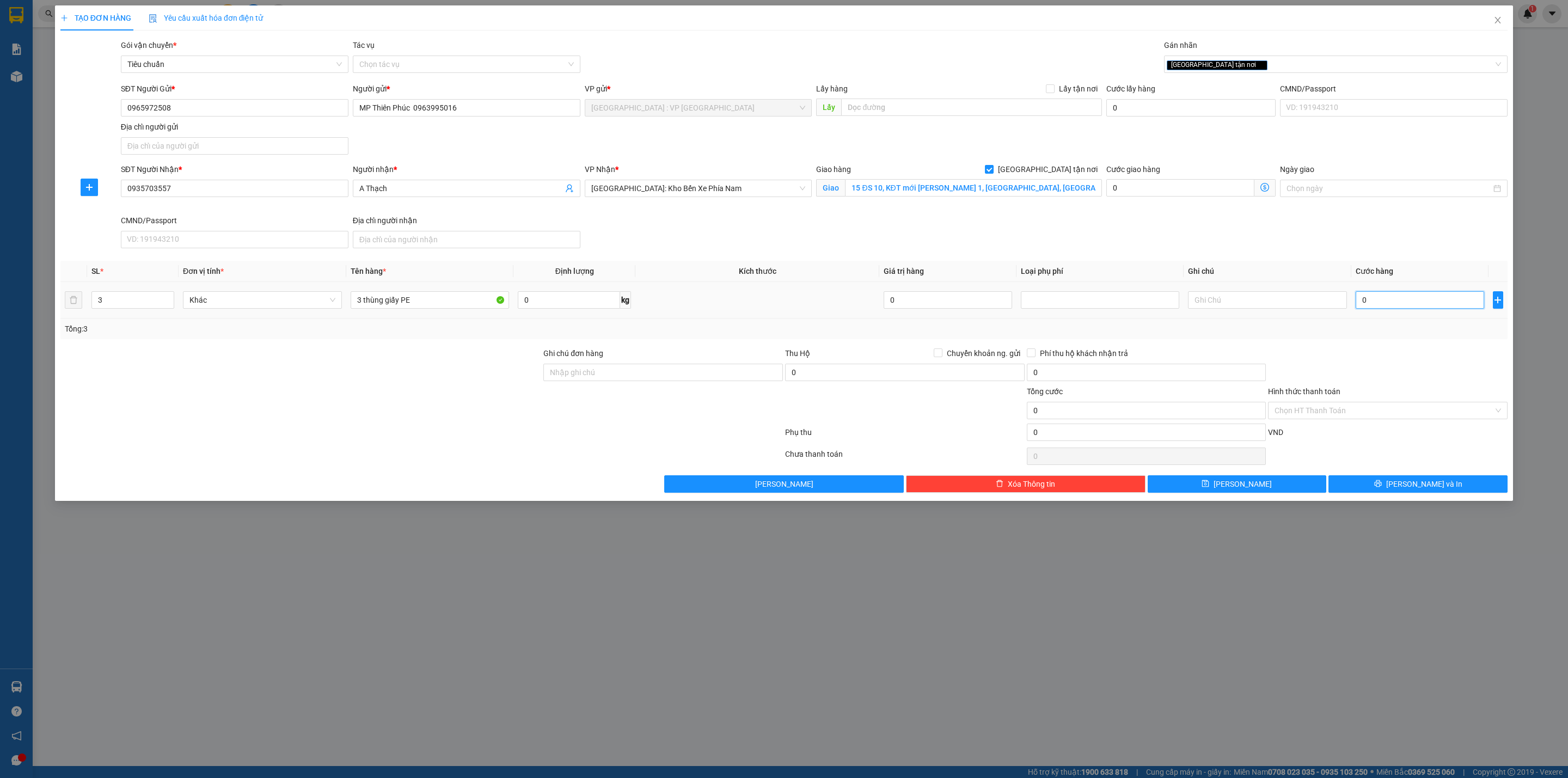
click at [1385, 302] on input "0" at bounding box center [1420, 299] width 129 height 17
click at [1408, 490] on span "Lưu và In" at bounding box center [1424, 484] width 76 height 12
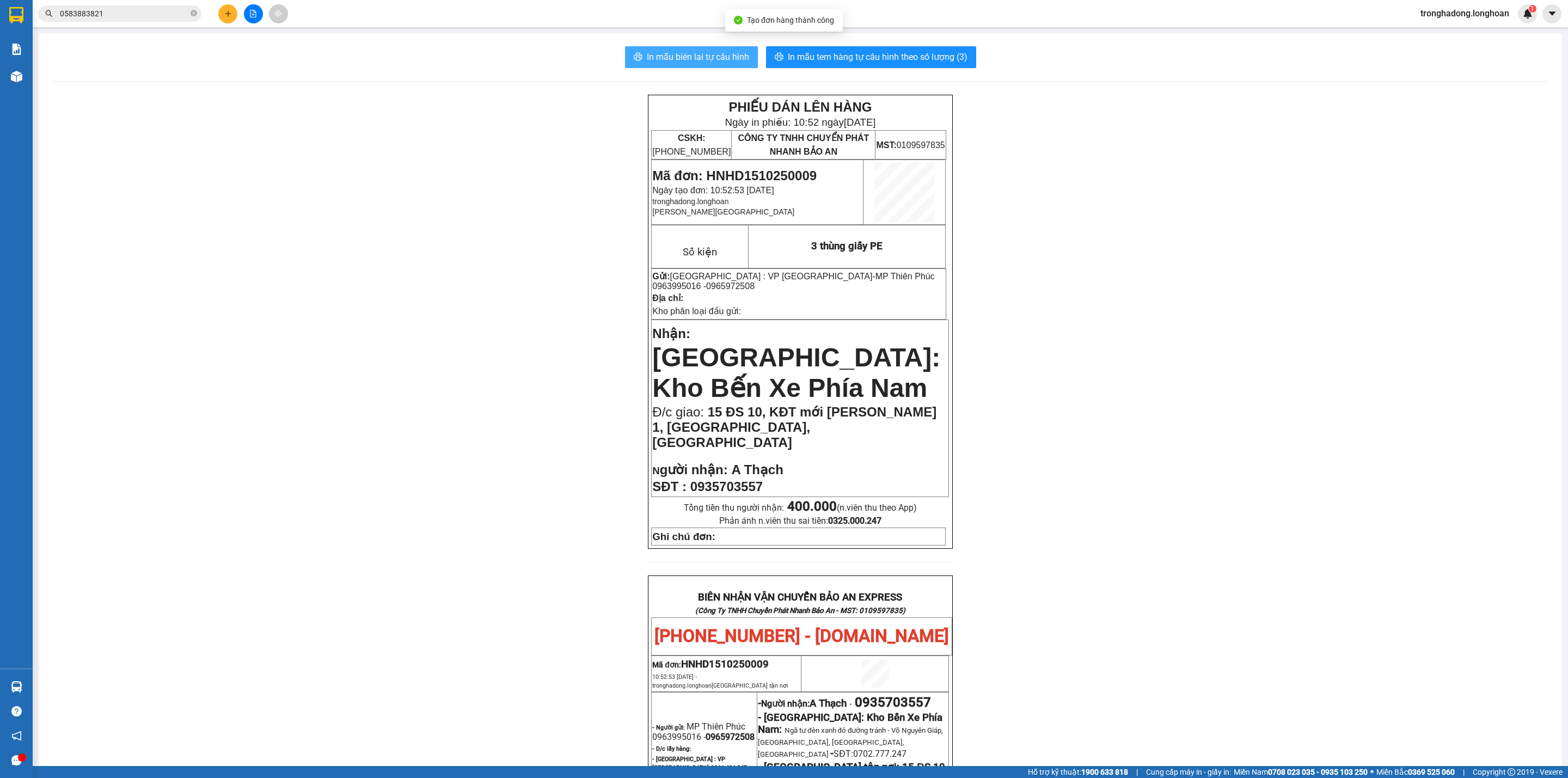
click at [670, 50] on button "In mẫu biên lai tự cấu hình" at bounding box center [692, 57] width 133 height 22
click at [1080, 491] on div "PHIẾU DÁN LÊN HÀNG Ngày in phiếu: 10:52 ngày 15-10-2025 CSKH: 1900.06.88.33 CÔN…" at bounding box center [800, 645] width 1497 height 1102
click at [853, 61] on span "In mẫu tem hàng tự cấu hình theo số lượng (3)" at bounding box center [878, 57] width 180 height 14
click at [229, 12] on icon "plus" at bounding box center [228, 14] width 8 height 8
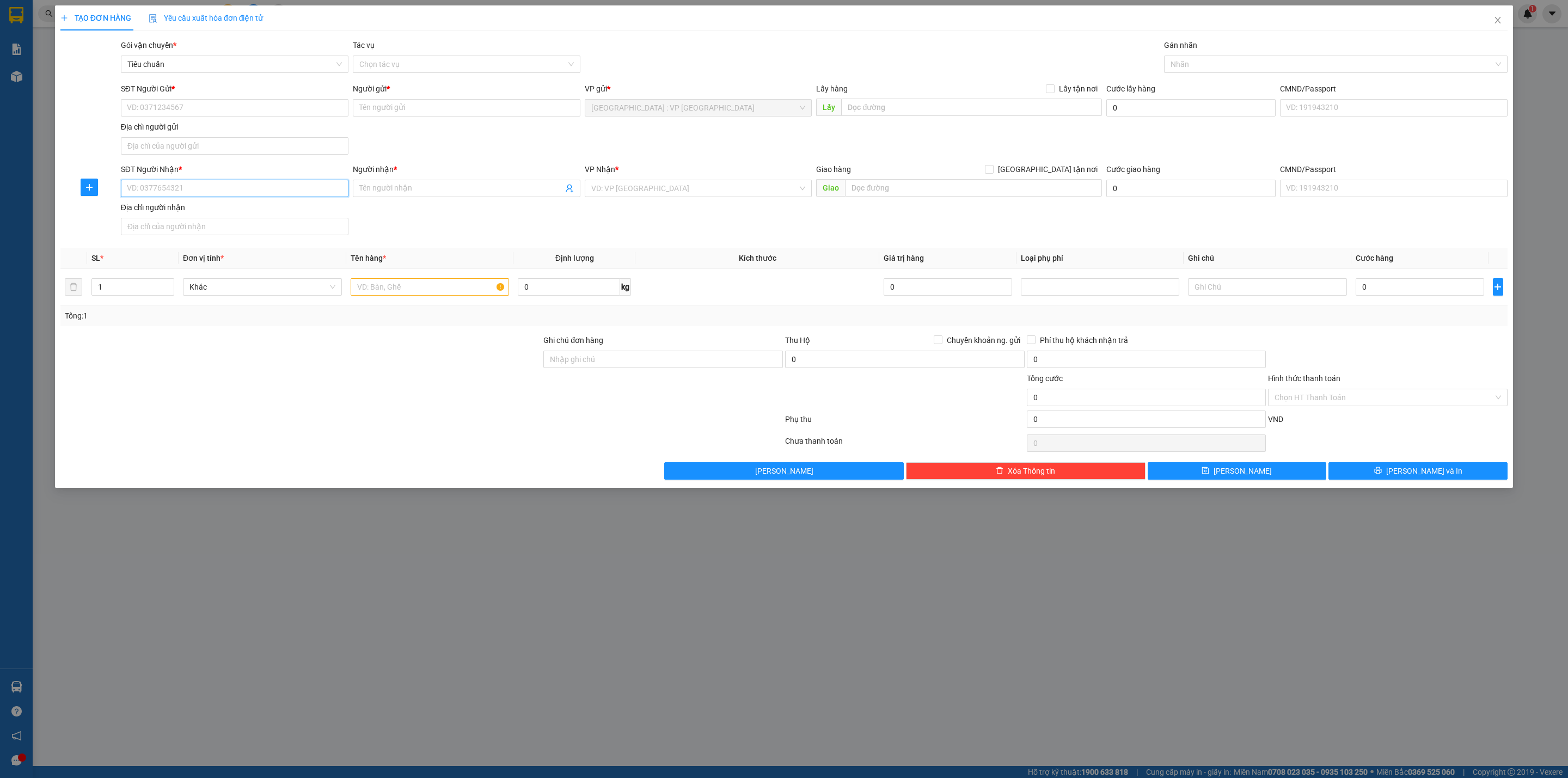
click at [268, 184] on input "SĐT Người Nhận *" at bounding box center [234, 188] width 228 height 17
paste input "0912575825"
click at [281, 110] on input "SĐT Người Gửi *" at bounding box center [234, 107] width 228 height 17
click at [221, 129] on div "0987728545 - Quỳnh Anh" at bounding box center [234, 131] width 215 height 12
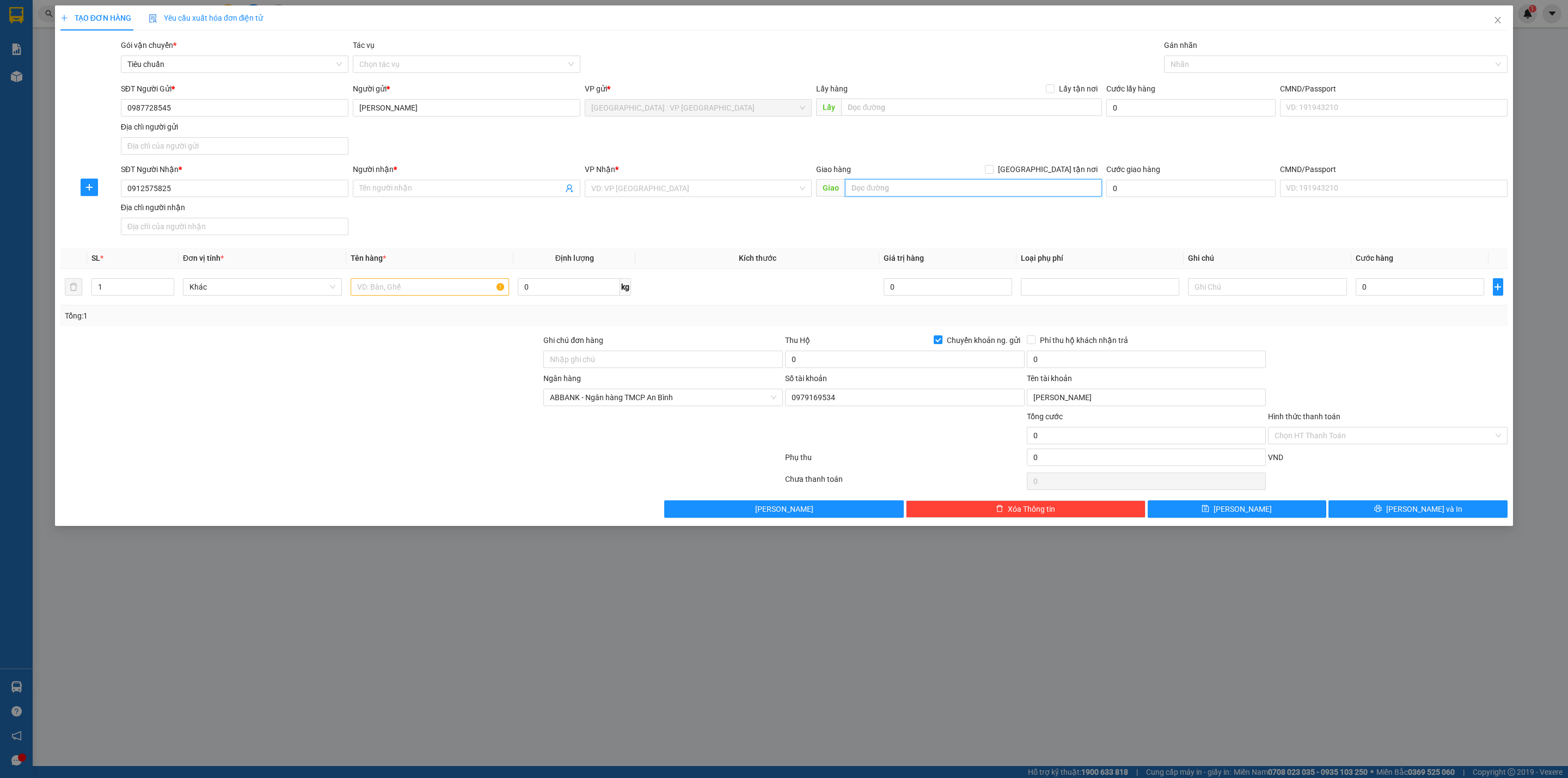
click at [882, 196] on input "text" at bounding box center [973, 188] width 256 height 17
paste input "537/6 Nguyễn An Ninh - P Tam Thắng"
click at [1003, 190] on input "537/6 Nguyễn An Ninh - P Tam Thắng" at bounding box center [973, 188] width 256 height 17
click at [649, 195] on input "search" at bounding box center [695, 188] width 207 height 17
click at [402, 194] on input "Người nhận *" at bounding box center [460, 188] width 203 height 12
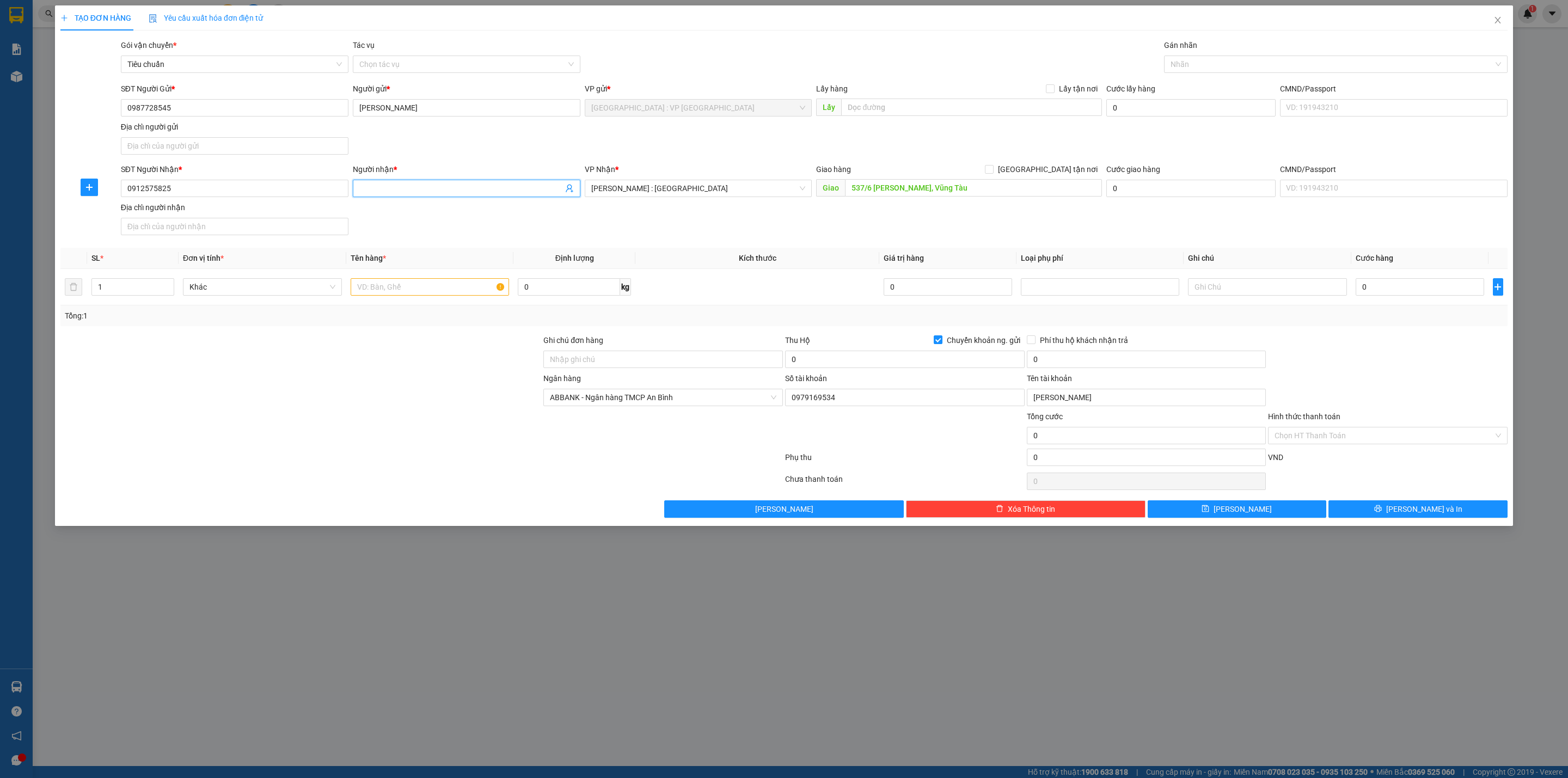
click at [408, 191] on input "Người nhận *" at bounding box center [460, 188] width 203 height 12
click at [479, 180] on span at bounding box center [466, 188] width 228 height 17
click at [427, 283] on input "text" at bounding box center [430, 287] width 159 height 17
click at [1058, 169] on span "[GEOGRAPHIC_DATA] tận nơi" at bounding box center [1047, 169] width 108 height 12
click at [993, 169] on input "[GEOGRAPHIC_DATA] tận nơi" at bounding box center [989, 169] width 8 height 8
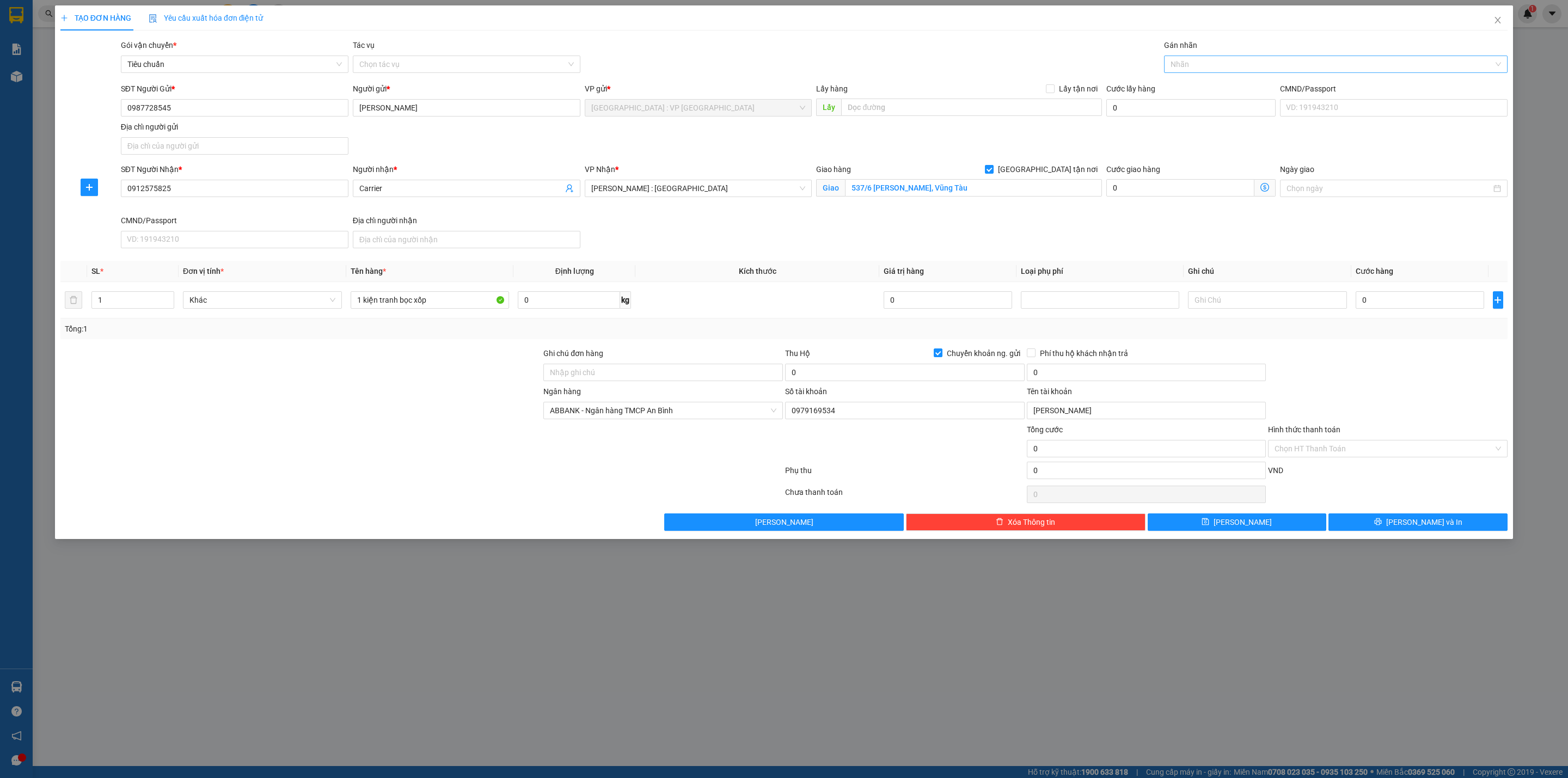
click at [1256, 64] on div at bounding box center [1330, 64] width 327 height 13
click at [1403, 306] on input "0" at bounding box center [1420, 299] width 129 height 17
click at [854, 376] on input "0" at bounding box center [904, 372] width 240 height 17
click at [1136, 379] on input "0" at bounding box center [1146, 372] width 240 height 17
click at [1413, 380] on div at bounding box center [1388, 366] width 242 height 38
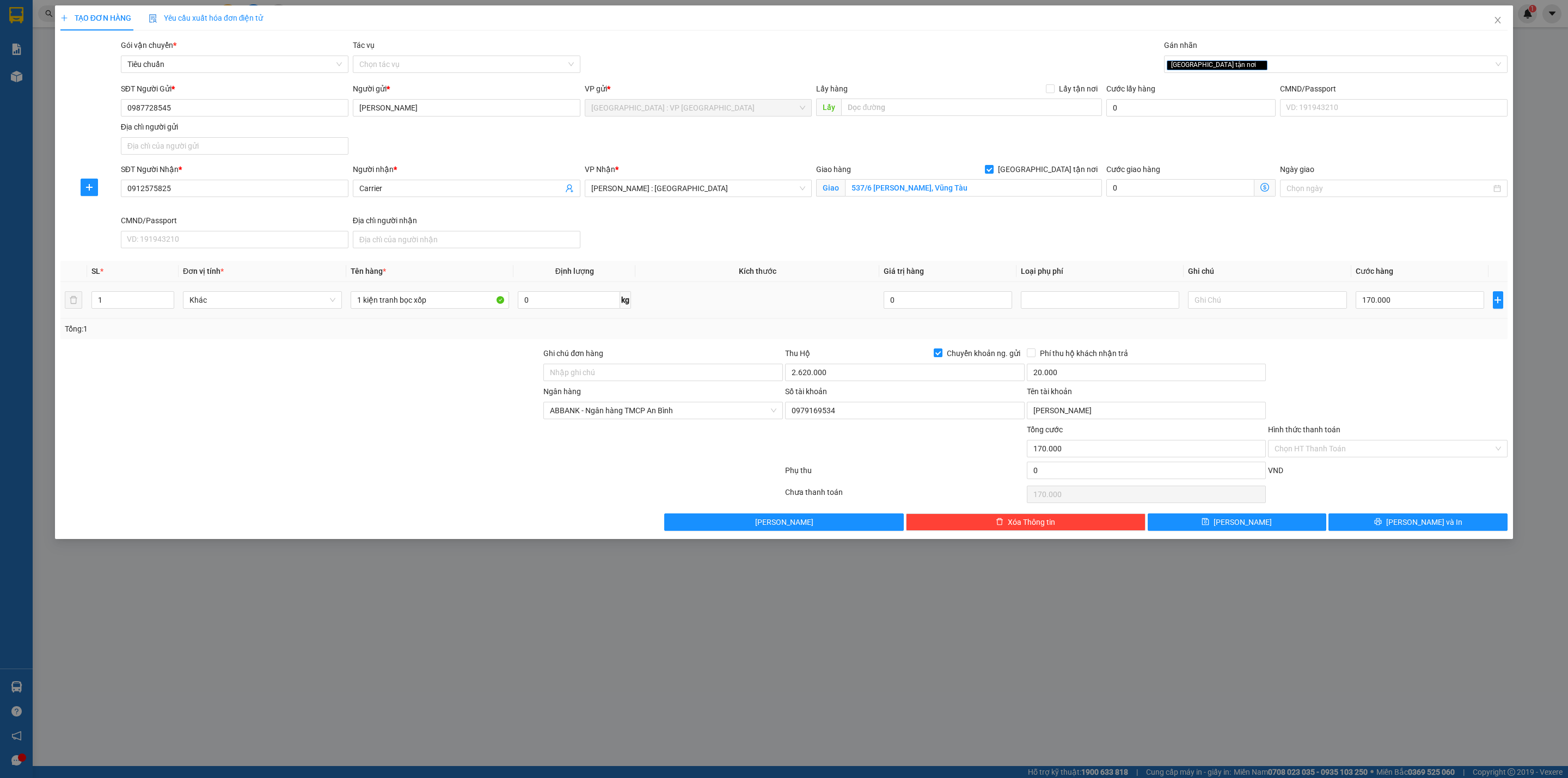
click at [768, 302] on td at bounding box center [757, 300] width 244 height 36
click at [1382, 522] on button "Lưu và In" at bounding box center [1418, 522] width 179 height 17
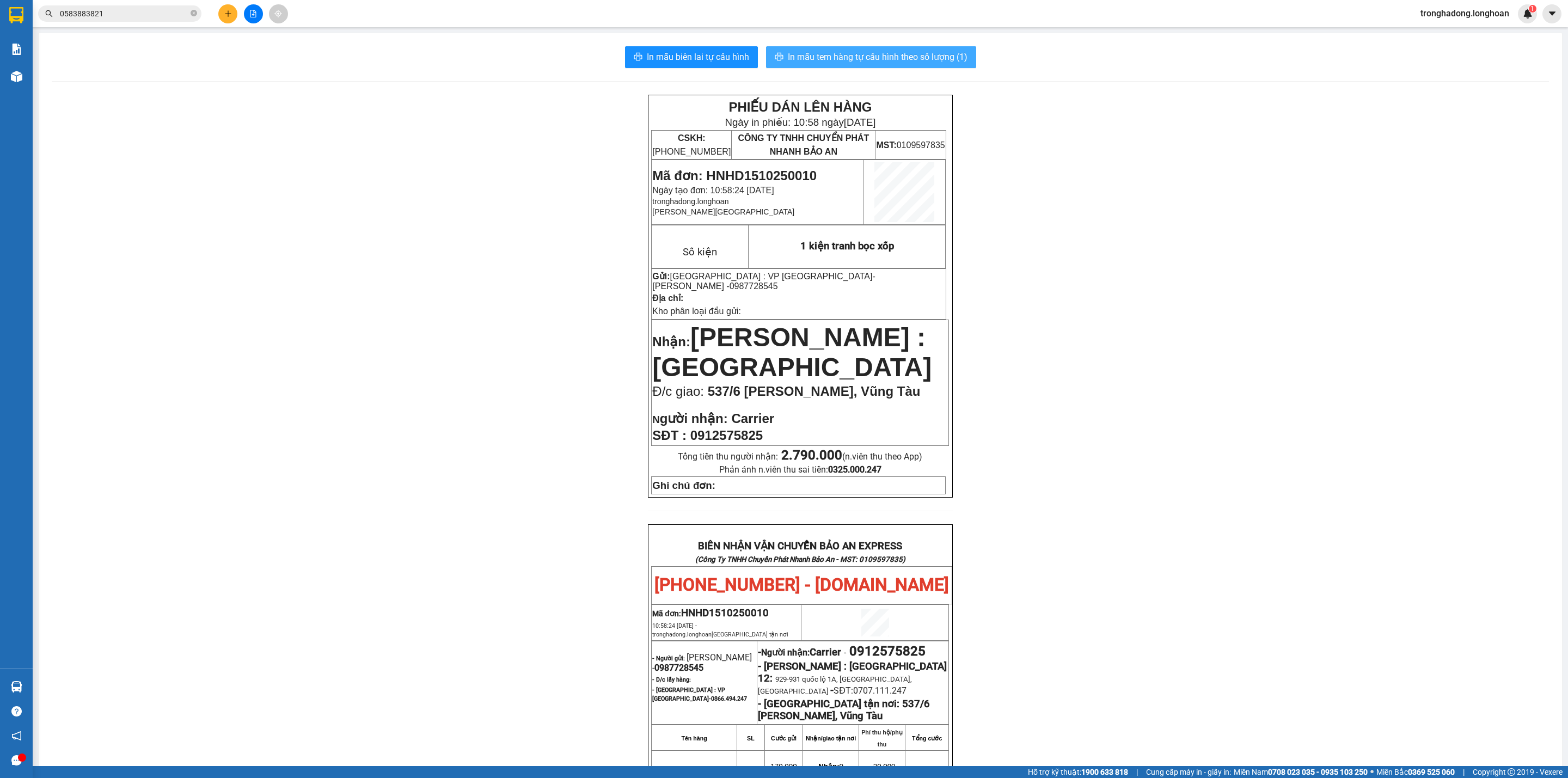
click at [887, 51] on span "In mẫu tem hàng tự cấu hình theo số lượng (1)" at bounding box center [878, 57] width 180 height 14
drag, startPoint x: 863, startPoint y: 198, endPoint x: 810, endPoint y: 198, distance: 53.0
click at [810, 271] on p "Gửi: Hà Nội : VP Hà Đông - Quỳnh Anh - 0987728545" at bounding box center [798, 281] width 293 height 20
click at [232, 15] on button at bounding box center [228, 14] width 19 height 19
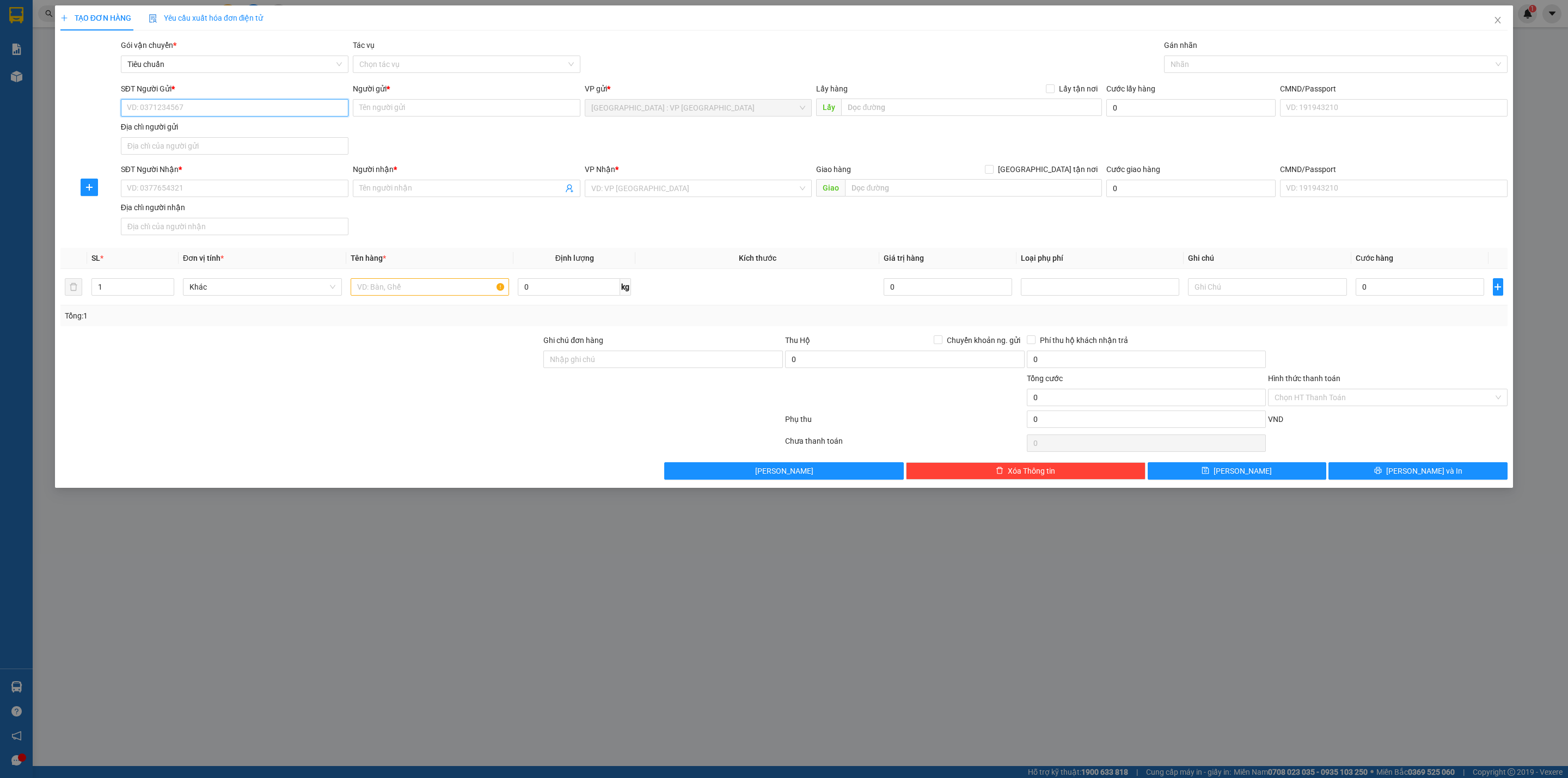
click at [250, 112] on input "SĐT Người Gửi *" at bounding box center [234, 107] width 228 height 17
paste input "0987728545"
click at [250, 111] on input "0987728545" at bounding box center [234, 107] width 228 height 17
click at [226, 132] on div "0987728545 - Quỳnh Anh" at bounding box center [234, 131] width 215 height 12
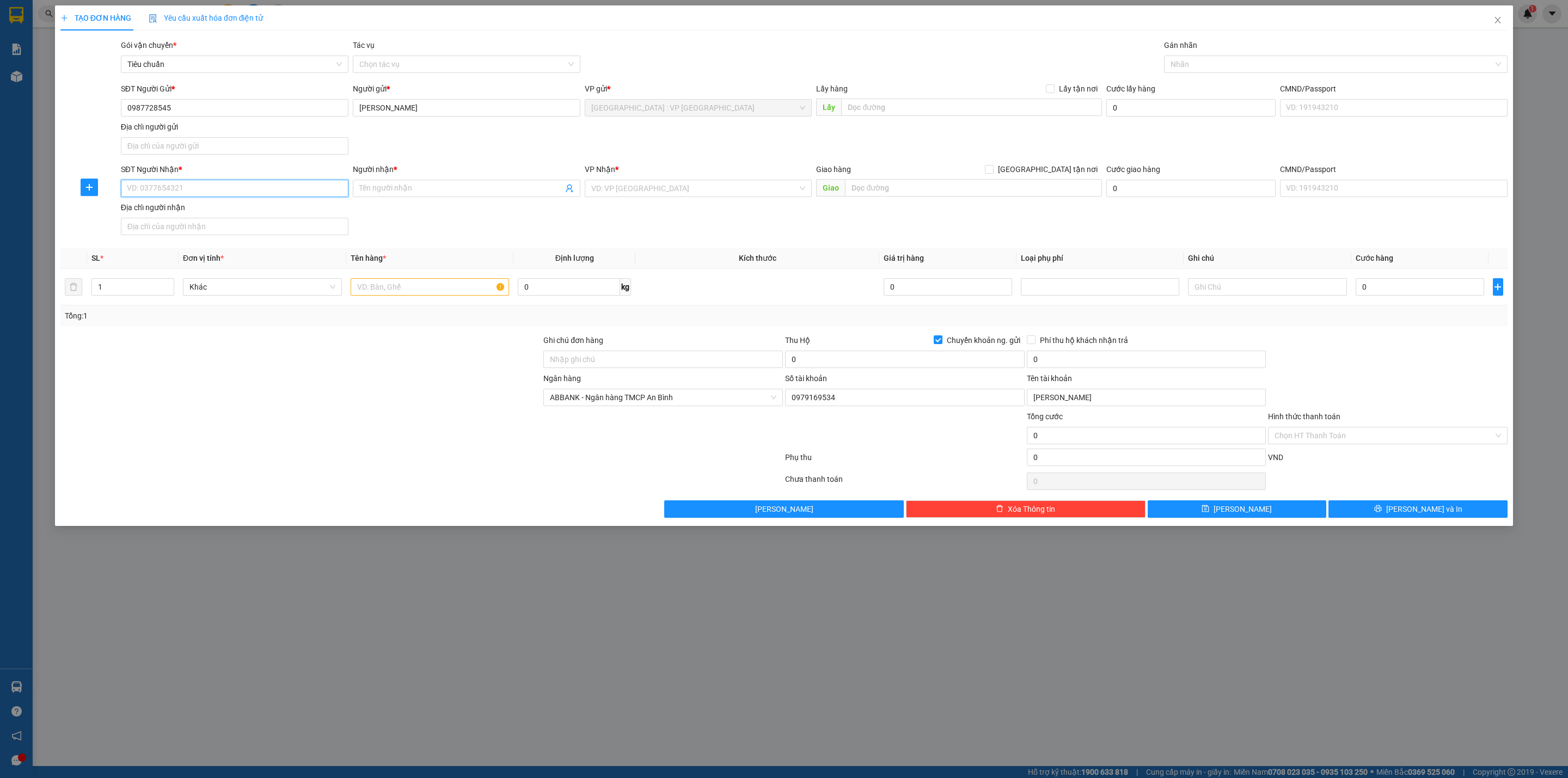
click at [287, 191] on input "SĐT Người Nhận *" at bounding box center [234, 188] width 228 height 17
paste input "0987088287"
click at [456, 194] on input "Người nhận *" at bounding box center [460, 188] width 203 height 12
click at [675, 225] on div "[PERSON_NAME] : [GEOGRAPHIC_DATA]" at bounding box center [698, 229] width 215 height 12
click at [890, 181] on input "text" at bounding box center [973, 188] width 256 height 17
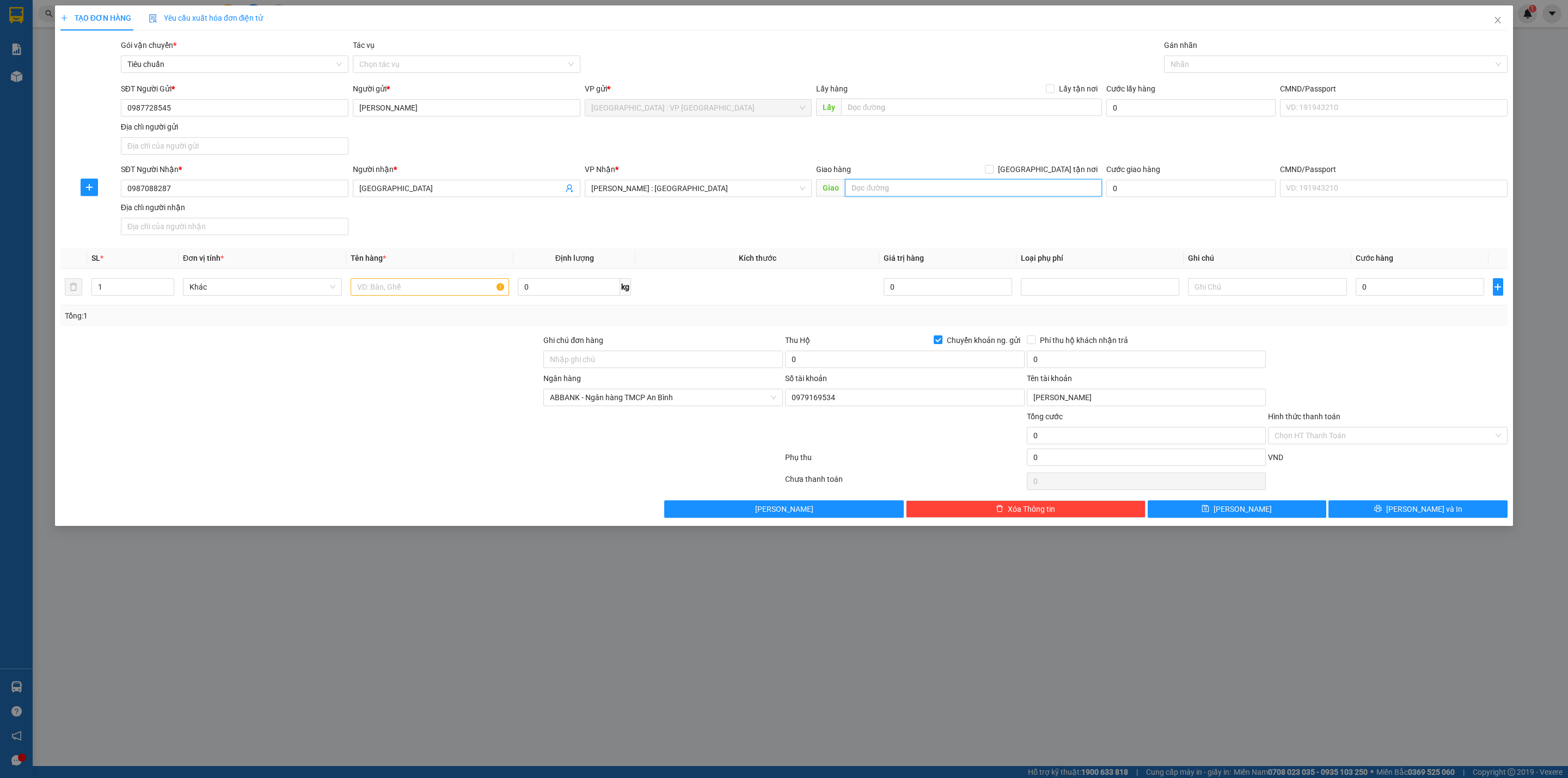
paste input "621/39/12 Nguyễn Ảnh Thủ, P Hiệp Thành, Quận 12"
click at [993, 166] on input "[GEOGRAPHIC_DATA] tận nơi" at bounding box center [989, 169] width 8 height 8
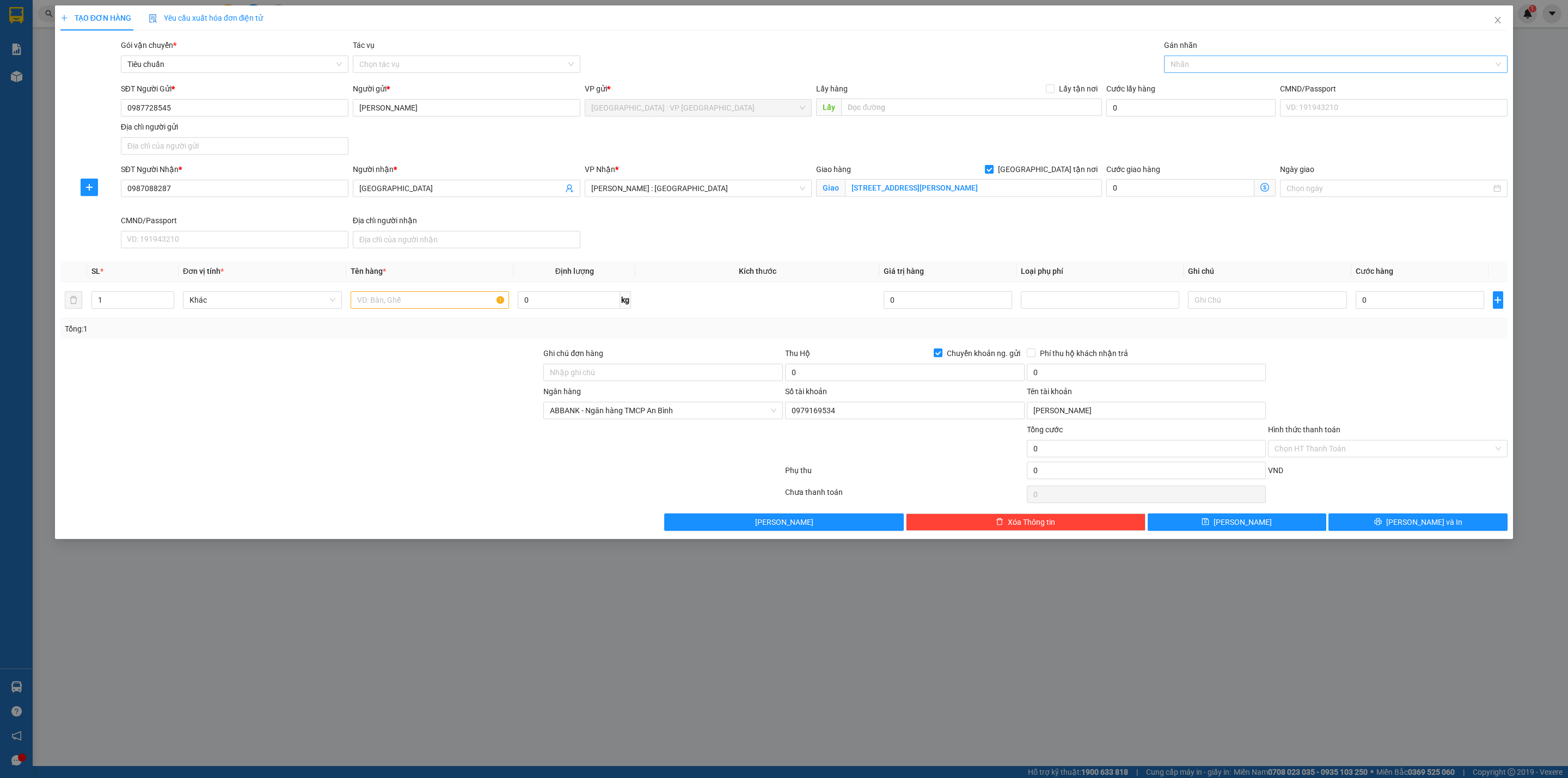
click at [1212, 65] on div at bounding box center [1330, 64] width 327 height 13
click at [379, 308] on input "text" at bounding box center [430, 299] width 159 height 17
click at [1420, 307] on input "0" at bounding box center [1420, 299] width 129 height 17
click at [815, 378] on input "0" at bounding box center [904, 372] width 240 height 17
click at [1074, 381] on input "0" at bounding box center [1146, 372] width 240 height 17
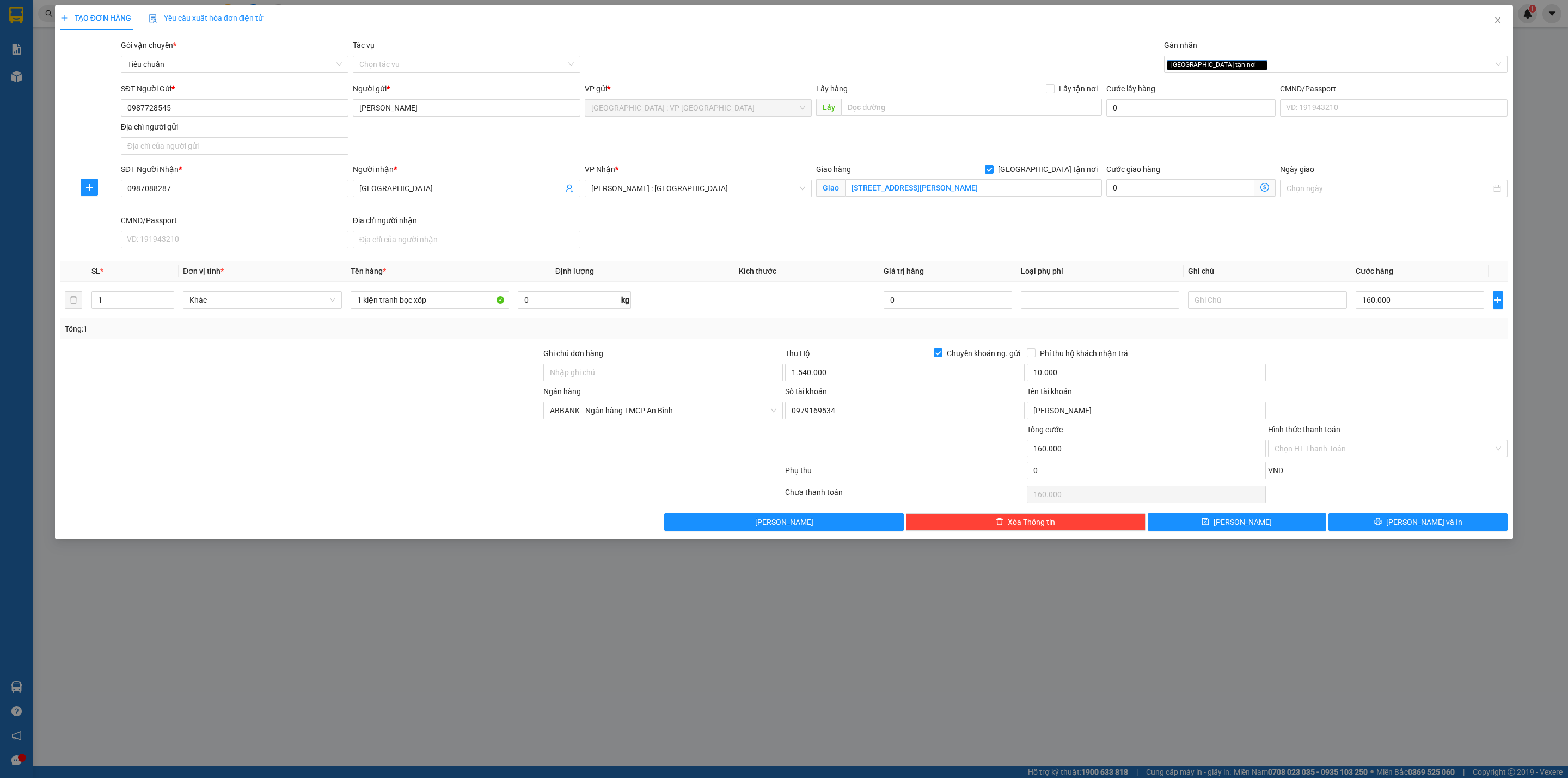
click at [853, 332] on div "Tổng: 1" at bounding box center [784, 329] width 1438 height 12
click at [1384, 528] on button "Lưu và In" at bounding box center [1418, 522] width 179 height 17
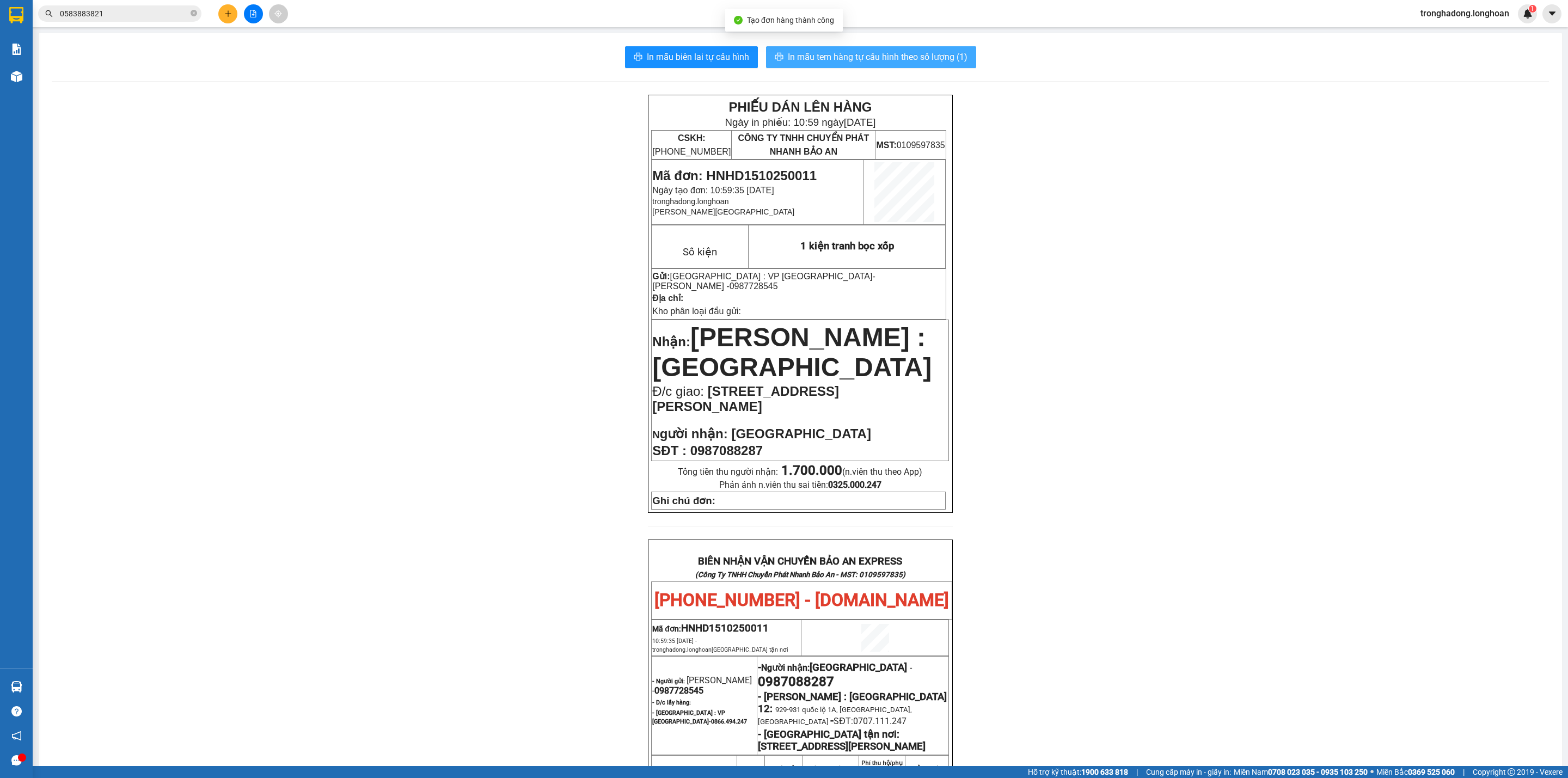
click at [817, 49] on button "In mẫu tem hàng tự cấu hình theo số lượng (1)" at bounding box center [871, 57] width 210 height 22
drag, startPoint x: 459, startPoint y: 234, endPoint x: 312, endPoint y: 160, distance: 164.6
click at [423, 216] on div "PHIẾU DÁN LÊN HÀNG Ngày in phiếu: 10:59 ngày 15-10-2025 CSKH: 1900.06.88.33 CÔN…" at bounding box center [800, 625] width 1497 height 1060
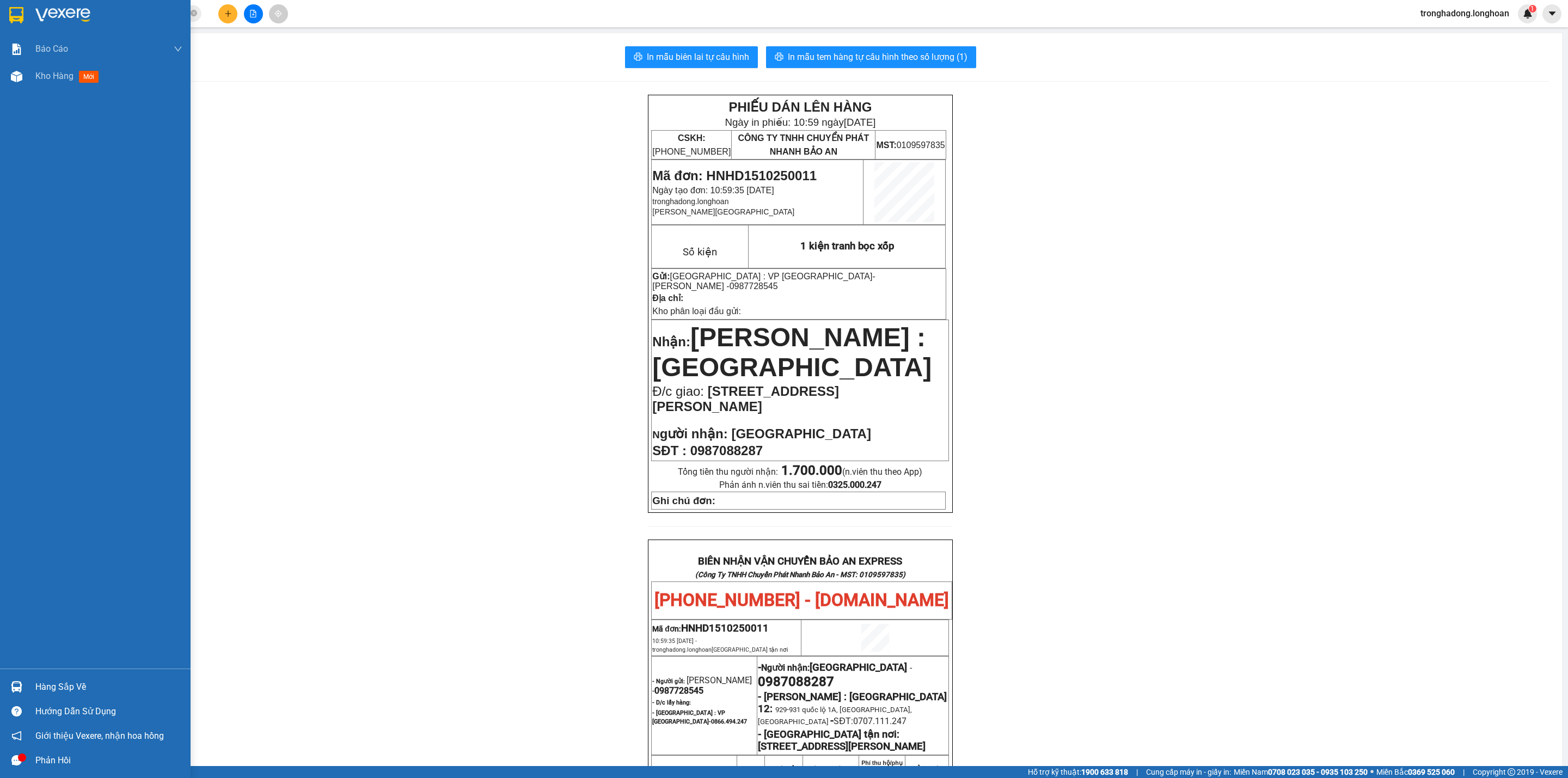
click at [18, 15] on img at bounding box center [16, 15] width 14 height 17
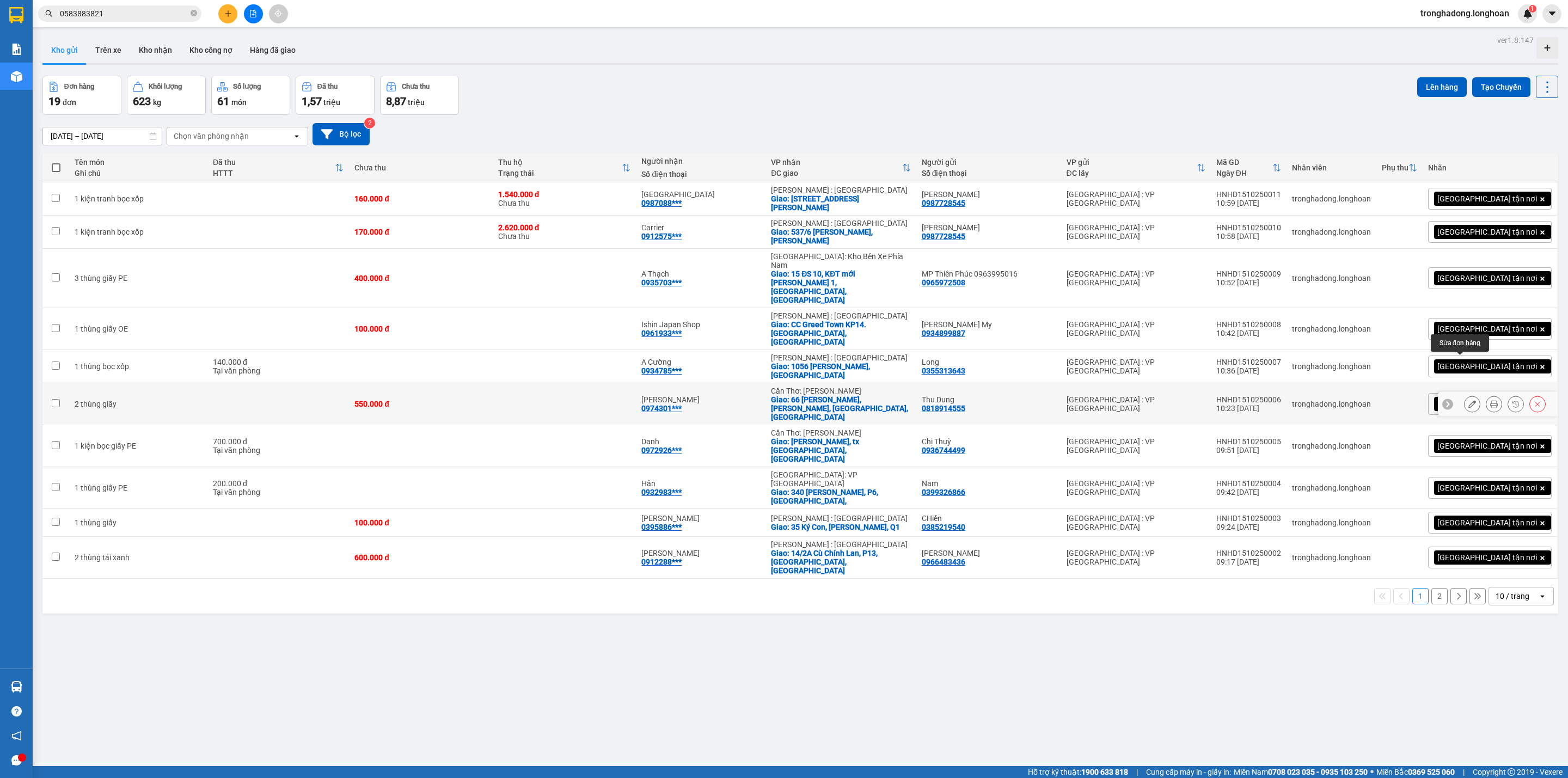
click at [1468, 400] on icon at bounding box center [1472, 404] width 8 height 8
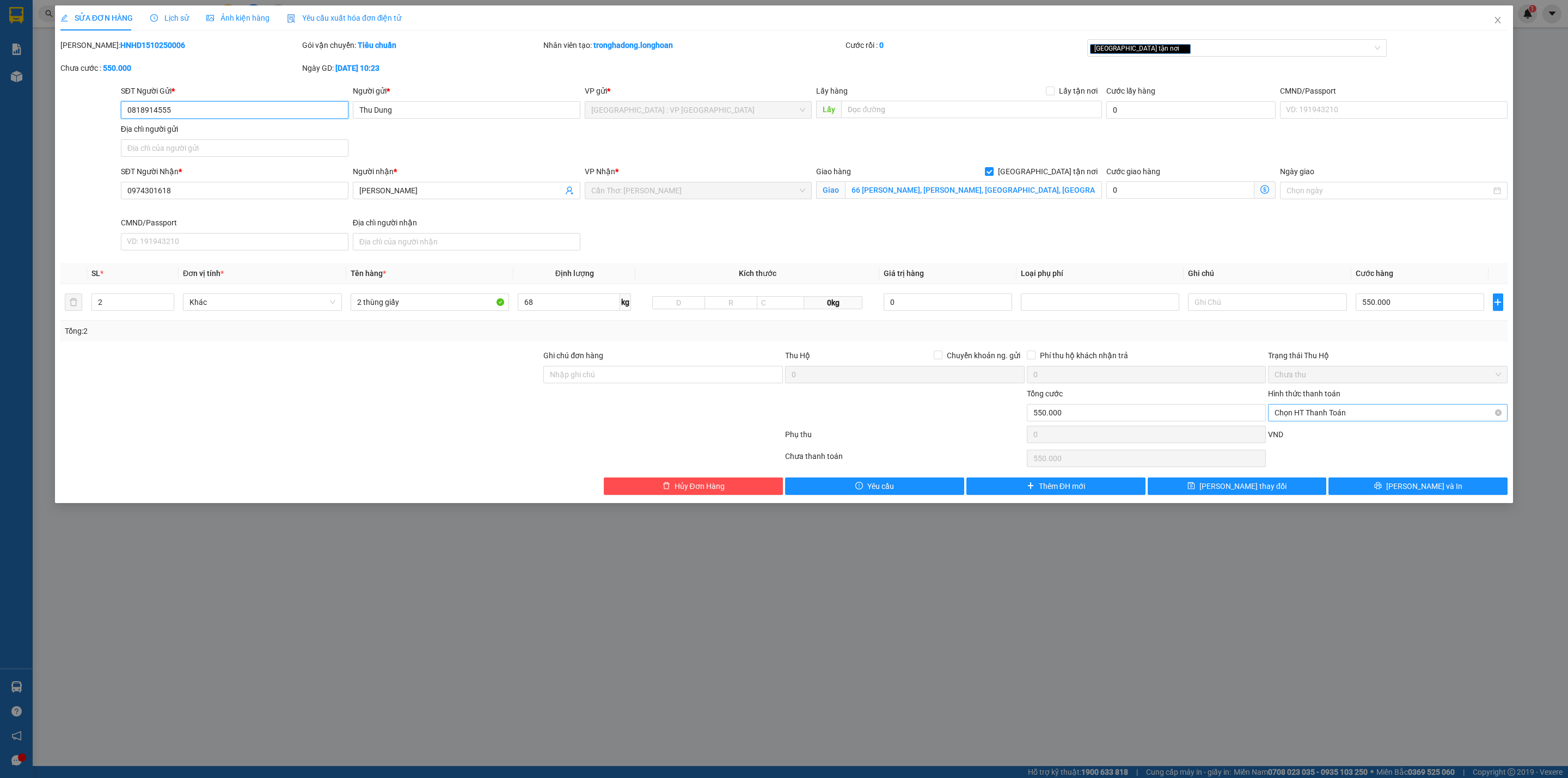
click at [1340, 418] on span "Chọn HT Thanh Toán" at bounding box center [1388, 413] width 227 height 17
click at [1331, 438] on div "Tại văn phòng" at bounding box center [1388, 437] width 227 height 12
click at [1354, 491] on button "Lưu và In" at bounding box center [1418, 485] width 179 height 17
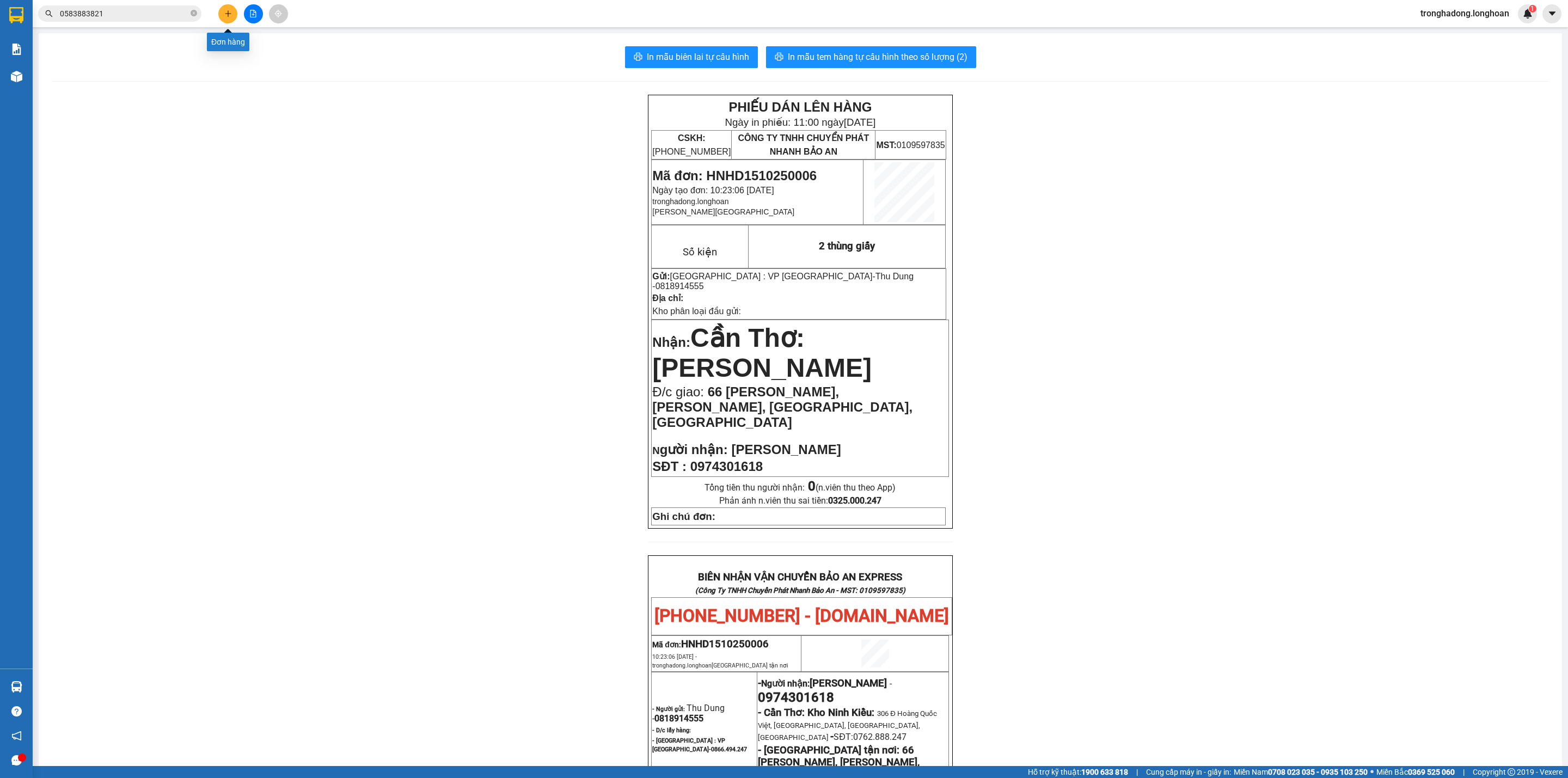
click at [222, 12] on button at bounding box center [228, 14] width 19 height 19
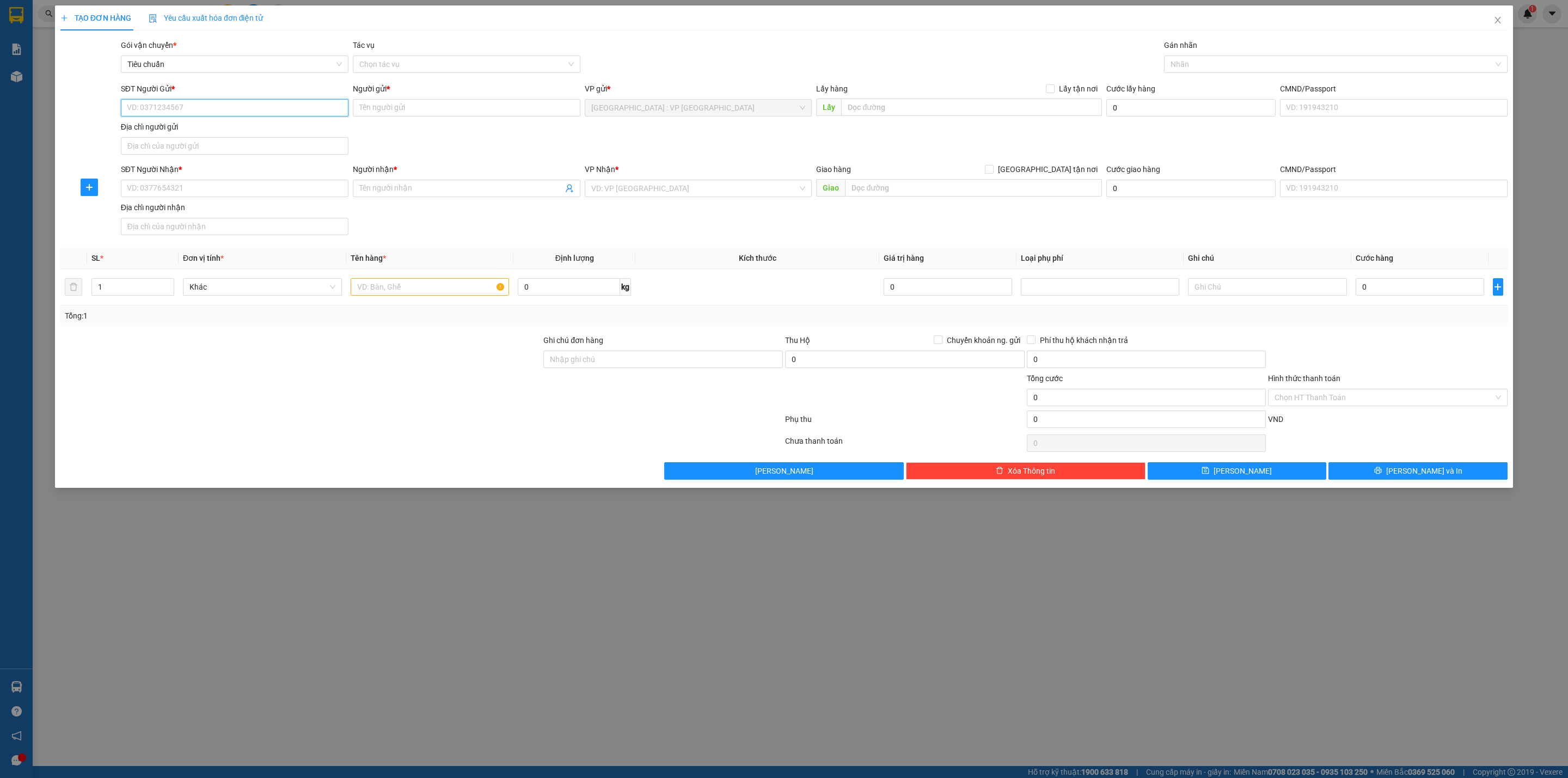
click at [225, 113] on input "SĐT Người Gửi *" at bounding box center [234, 107] width 228 height 17
drag, startPoint x: 185, startPoint y: 112, endPoint x: 53, endPoint y: 134, distance: 133.8
click at [53, 134] on div "TẠO ĐƠN HÀNG Yêu cầu xuất hóa đơn điện tử Transit Pickup Surcharge Ids Transit …" at bounding box center [784, 389] width 1568 height 778
click at [195, 188] on input "SĐT Người Nhận *" at bounding box center [234, 188] width 228 height 17
paste input "0984094813"
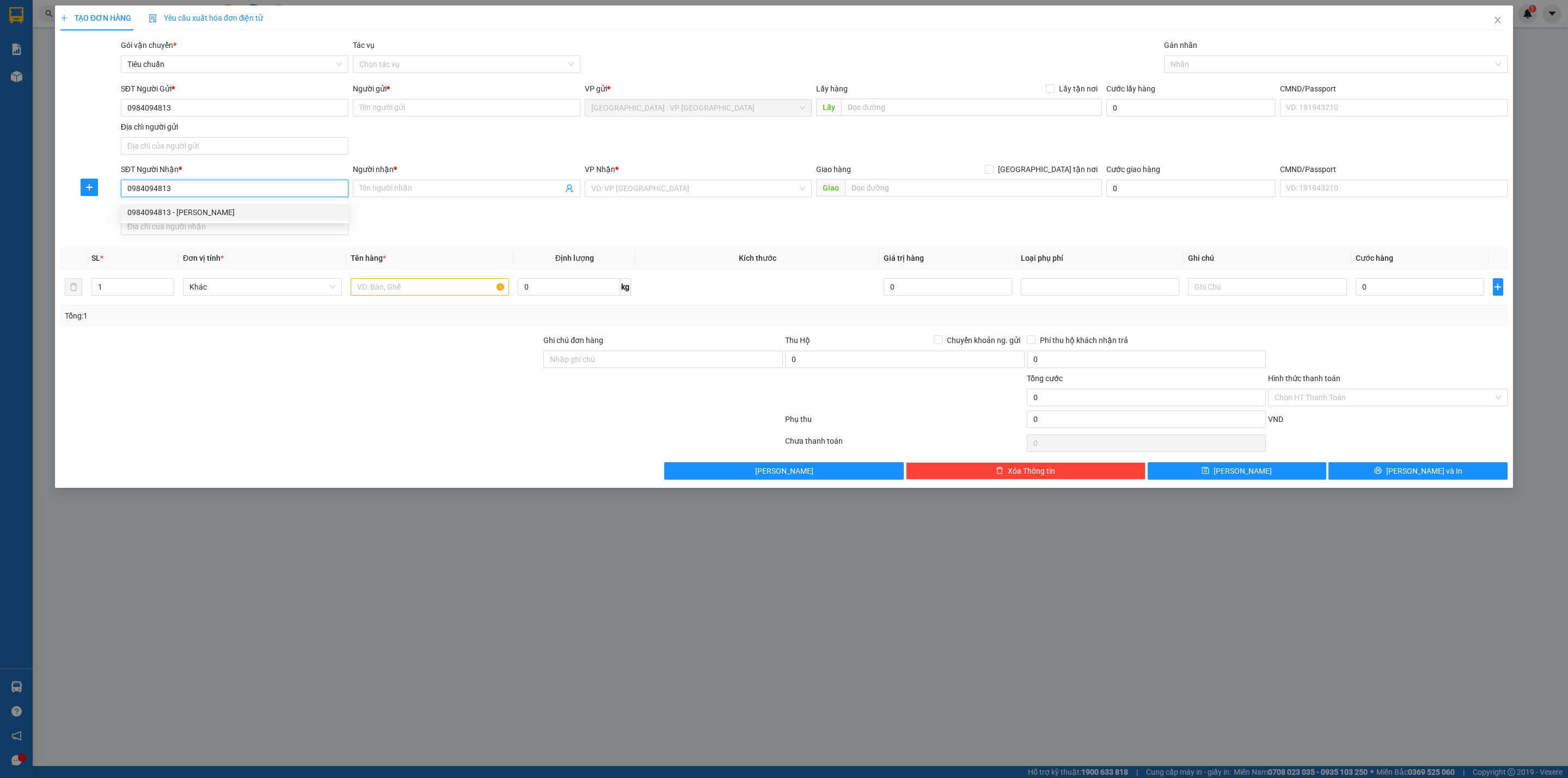
click at [206, 191] on input "0984094813" at bounding box center [234, 188] width 228 height 17
click at [209, 215] on div "0984094813 - ANH THẮNG" at bounding box center [234, 212] width 215 height 12
drag, startPoint x: 243, startPoint y: 92, endPoint x: 232, endPoint y: 106, distance: 17.8
click at [238, 97] on div "SĐT Người Gửi *" at bounding box center [234, 91] width 228 height 17
click at [232, 106] on input "0984094813" at bounding box center [234, 107] width 228 height 17
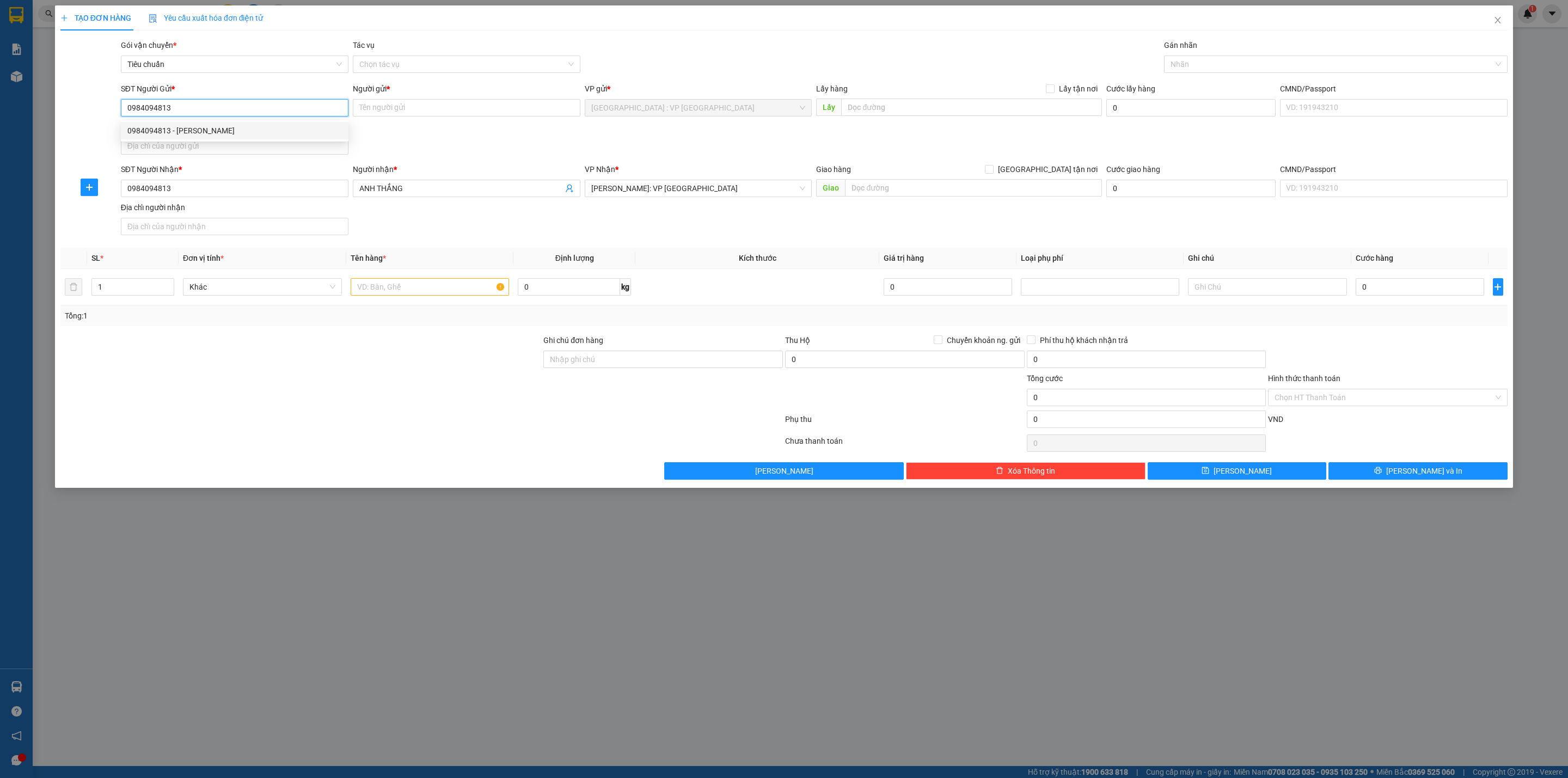
drag, startPoint x: 208, startPoint y: 110, endPoint x: 115, endPoint y: 113, distance: 93.0
click at [115, 113] on div "SĐT Người Gửi * 0984094813 Người gửi * Tên người gửi VP gửi * Hà Nội : VP Hà Đô…" at bounding box center [783, 120] width 1449 height 76
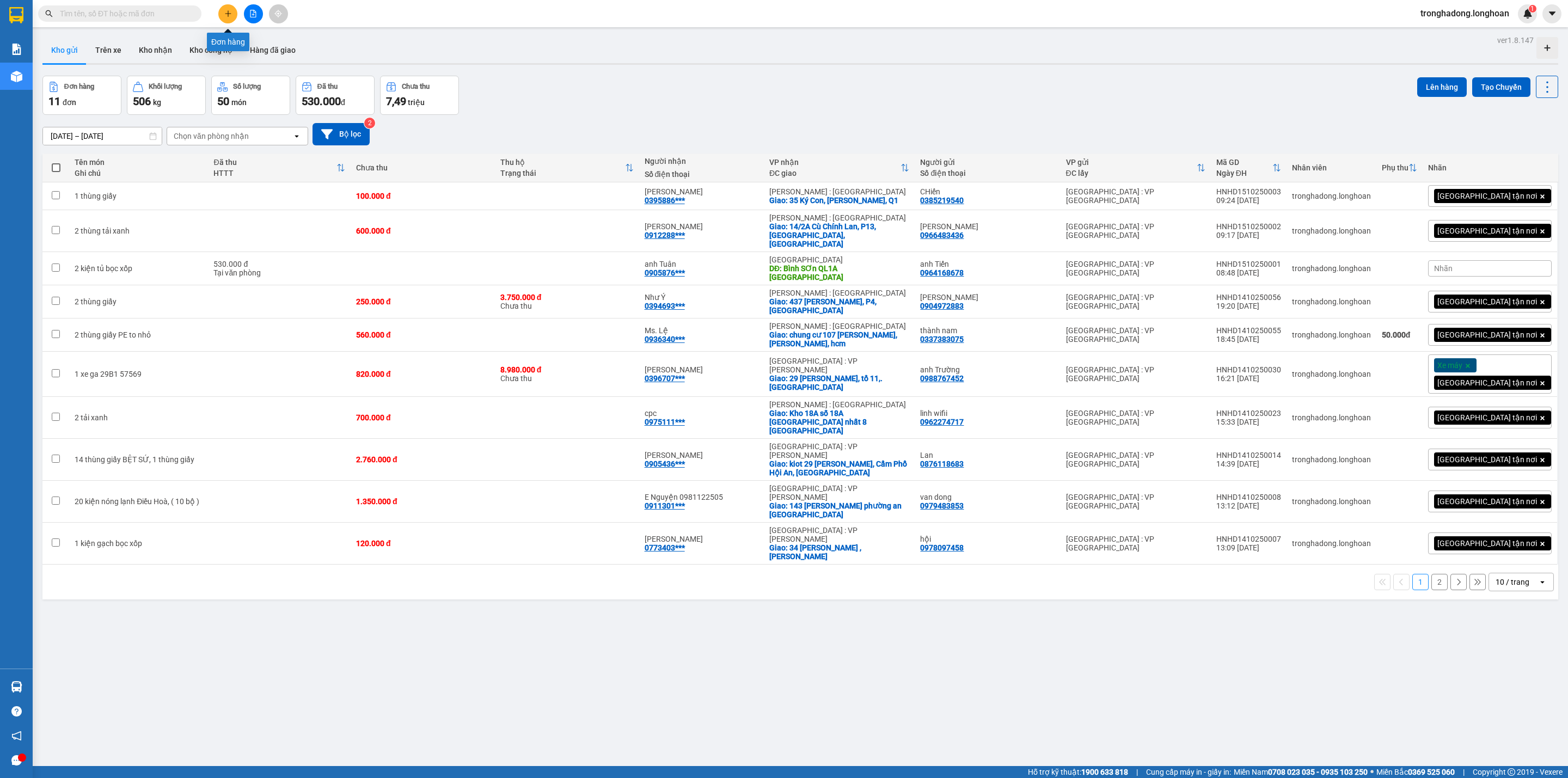
click at [225, 12] on icon "plus" at bounding box center [228, 14] width 8 height 8
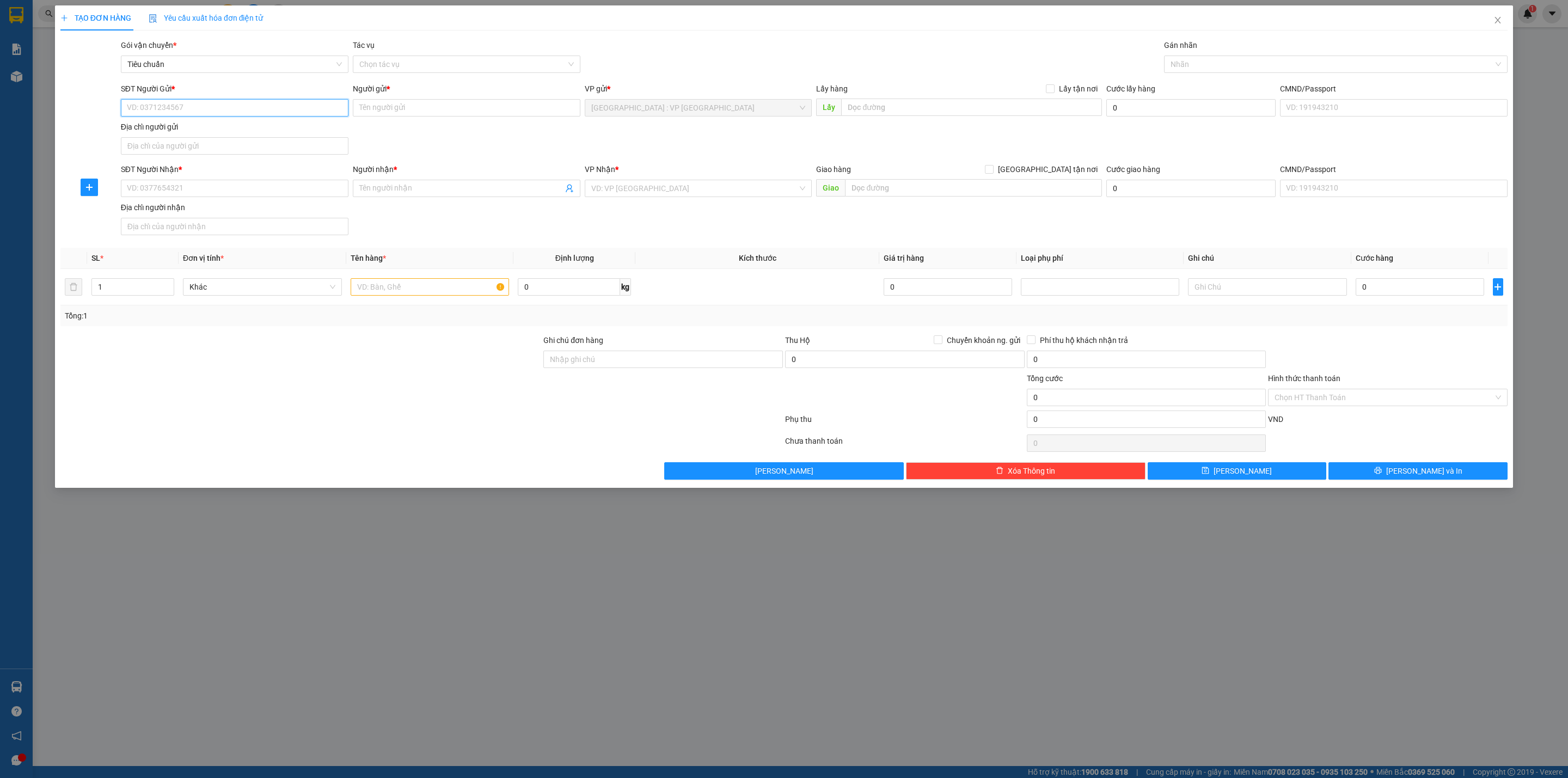
click at [237, 110] on input "SĐT Người Gửi *" at bounding box center [234, 107] width 228 height 17
type input "0399326866"
click at [198, 126] on div "0399326866 - Nam" at bounding box center [234, 131] width 215 height 12
type input "Nam"
type input "0399326866"
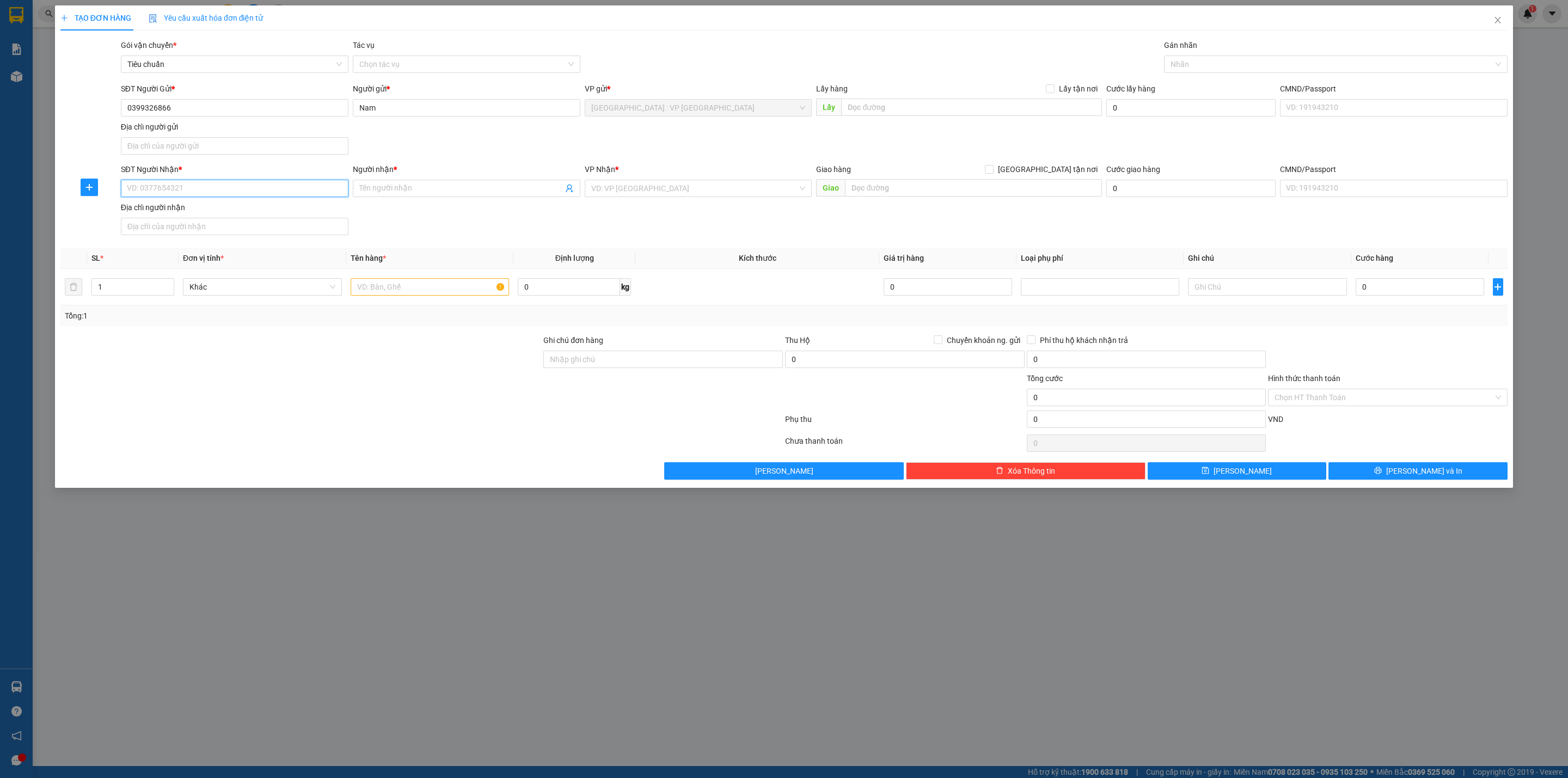
click at [249, 193] on input "SĐT Người Nhận *" at bounding box center [234, 188] width 228 height 17
type input "0932983095"
click at [197, 218] on div "0932983095 - Hân" at bounding box center [234, 212] width 215 height 12
type input "Hân"
type input "340 [PERSON_NAME], P6, [GEOGRAPHIC_DATA],"
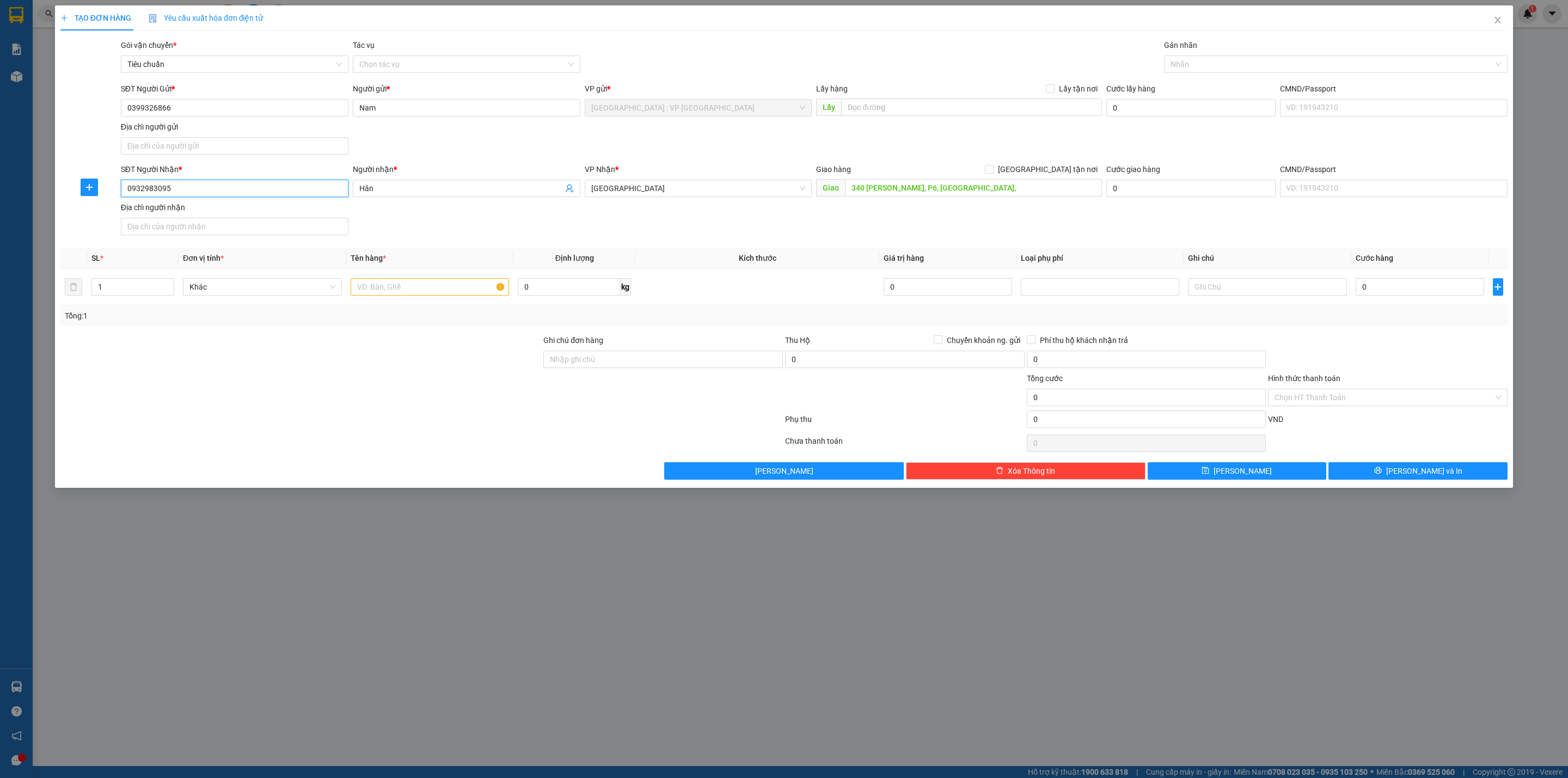
type input "0932983095"
click at [649, 232] on div "SĐT Người Nhận * 0932983095 0932983095 Người nhận * Hân VP Nhận * Phú Yên Giao …" at bounding box center [814, 201] width 1391 height 76
click at [627, 190] on span "Phú Yên" at bounding box center [699, 188] width 215 height 17
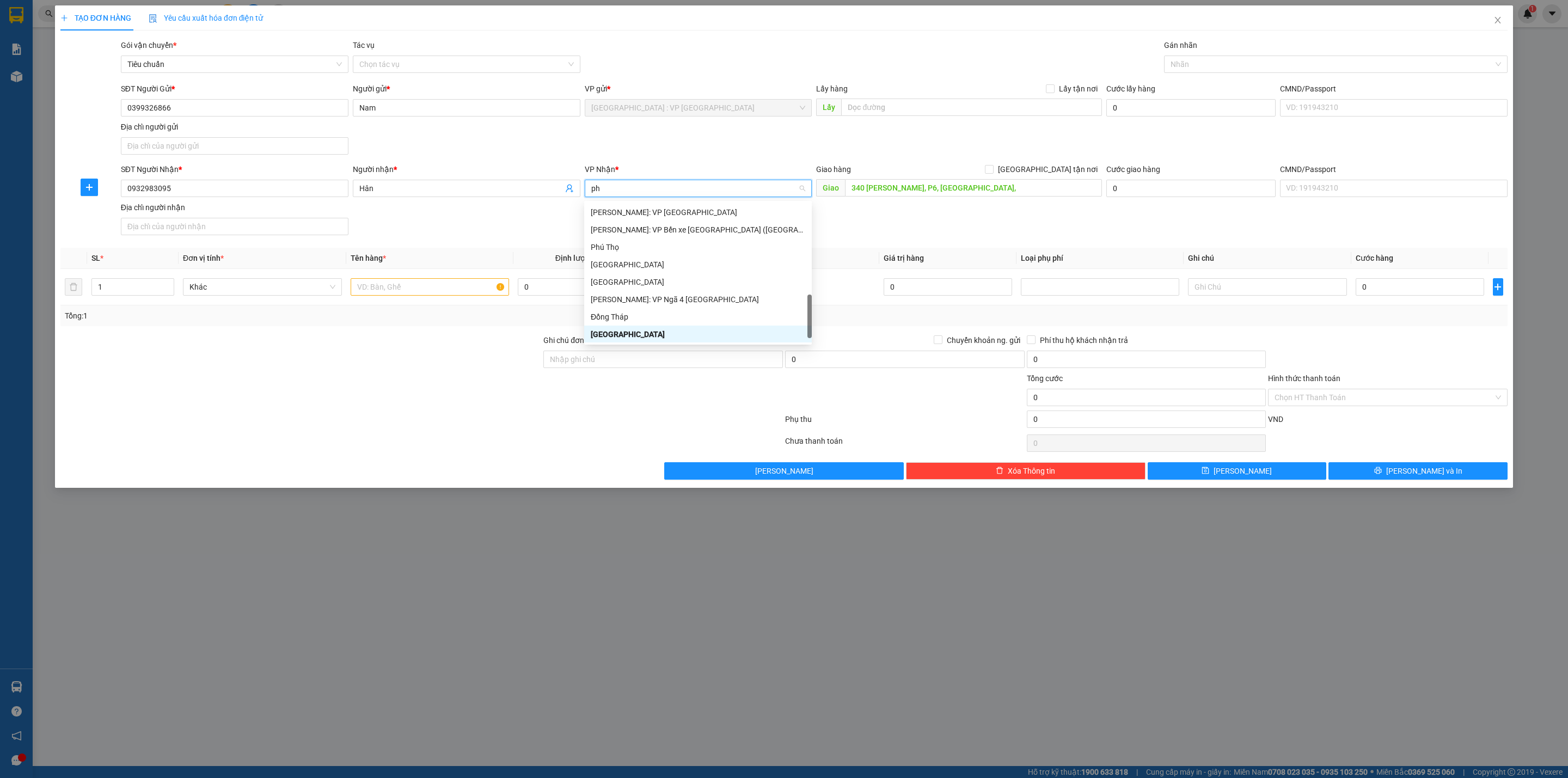
scroll to position [34, 0]
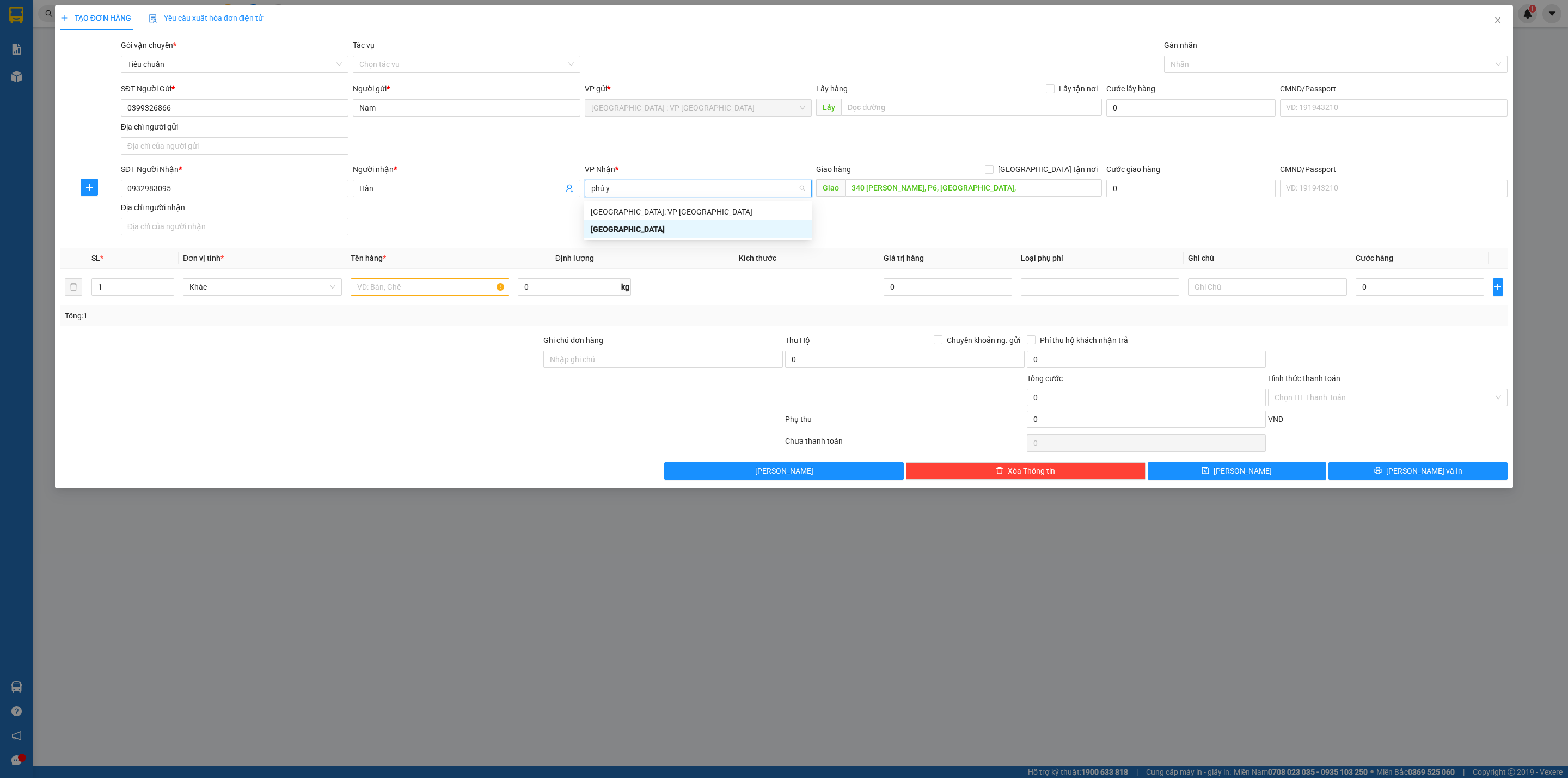
type input "phú ye"
click at [1042, 172] on div "Giao hàng Giao tận nơi" at bounding box center [958, 169] width 285 height 12
click at [993, 170] on input "[GEOGRAPHIC_DATA] tận nơi" at bounding box center [989, 169] width 8 height 8
checkbox input "true"
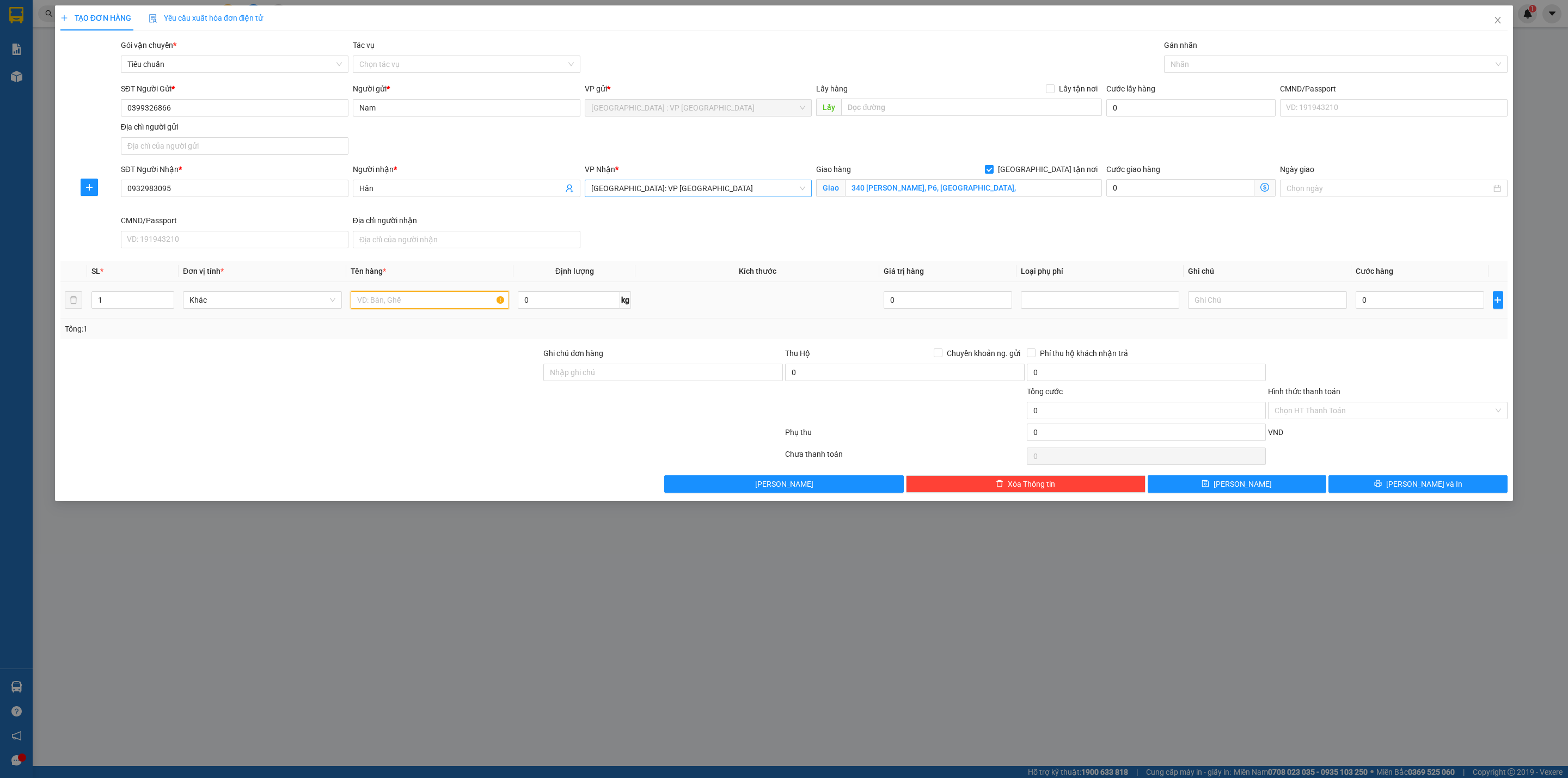
click at [395, 306] on input "text" at bounding box center [430, 299] width 159 height 17
type input "1 thùng giấy PE"
type input "28"
click at [1442, 308] on input "0" at bounding box center [1420, 299] width 129 height 17
type input "2"
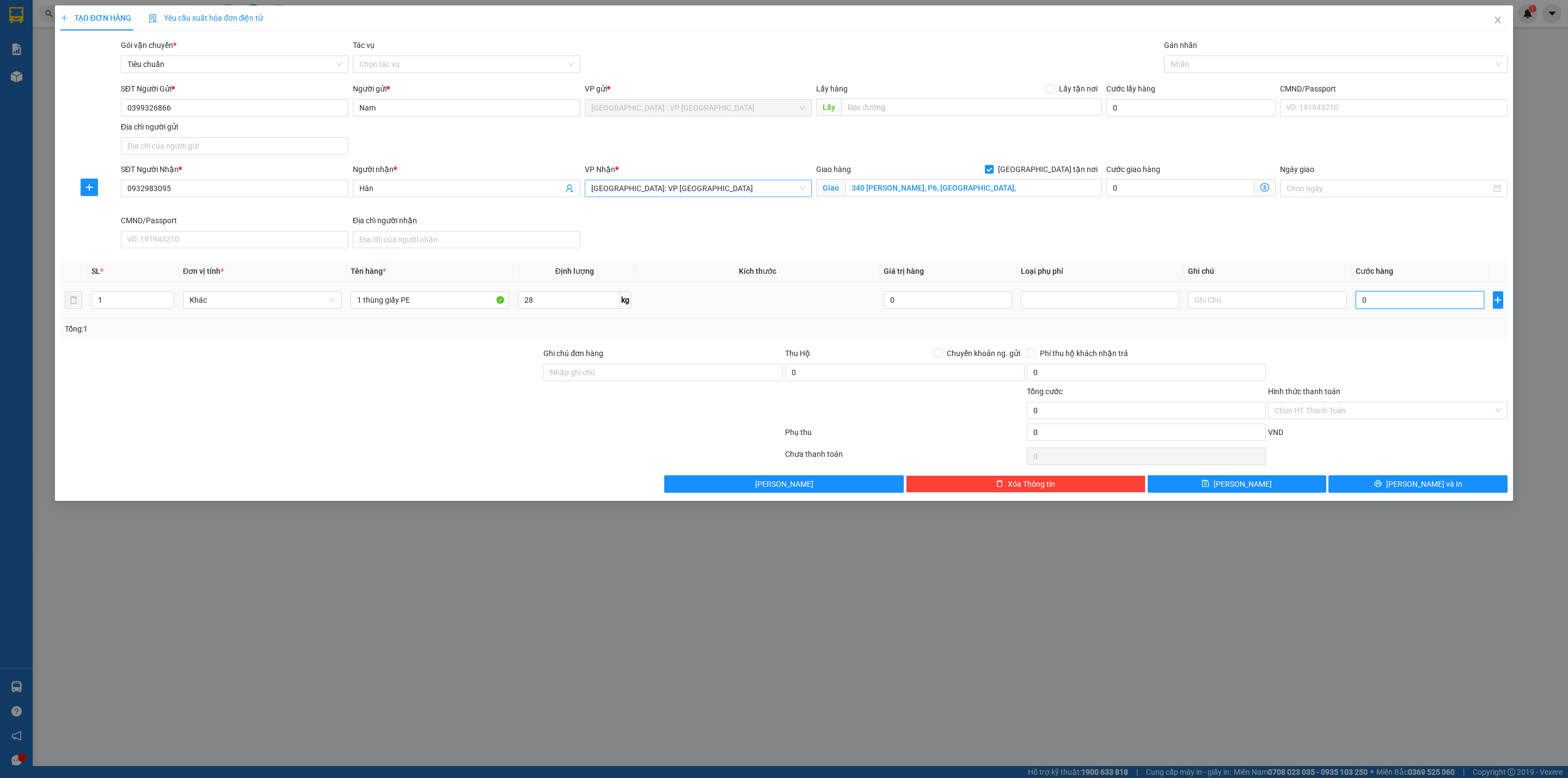
type input "2"
type input "20"
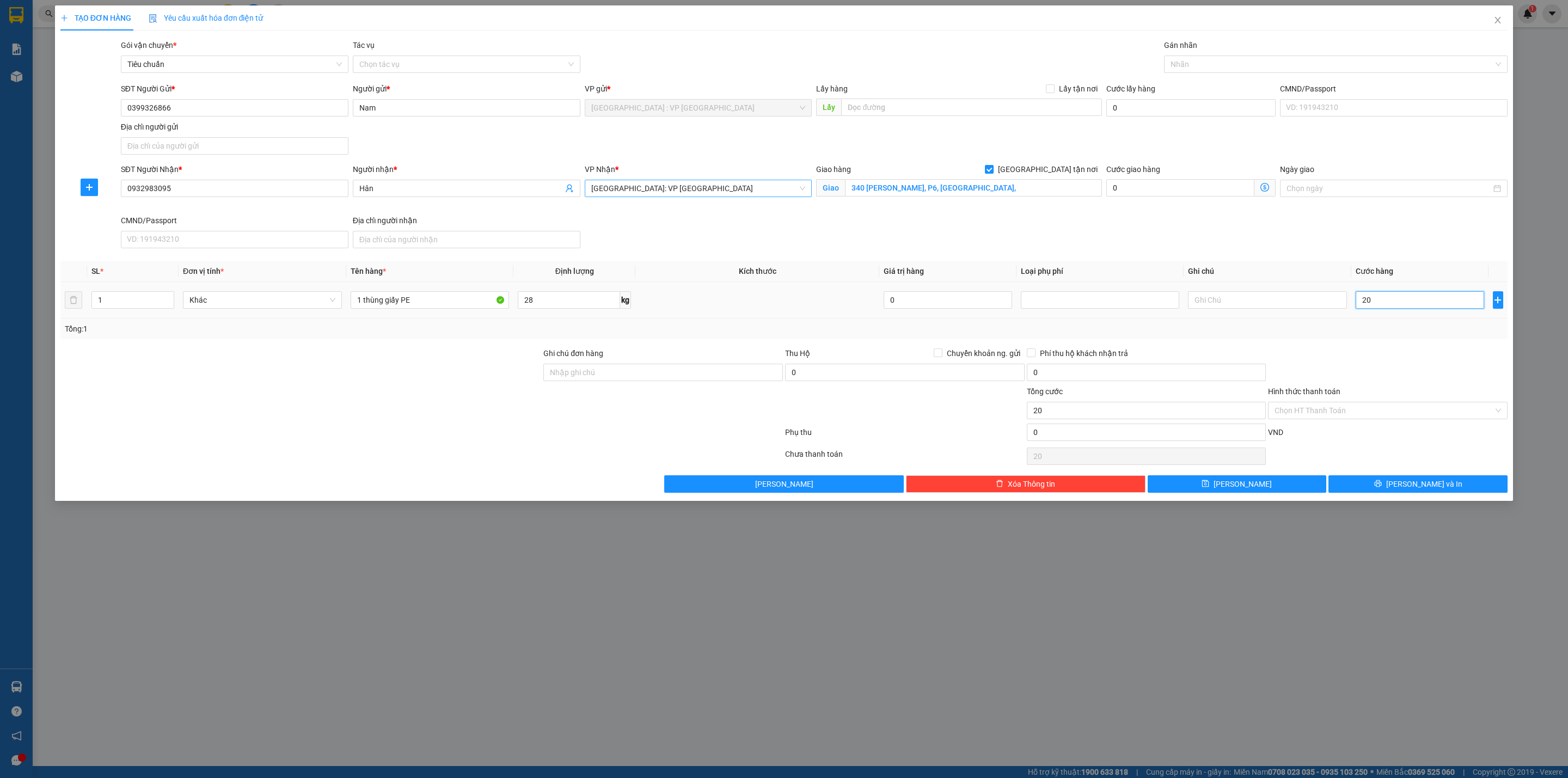
type input "200"
type input "2.000"
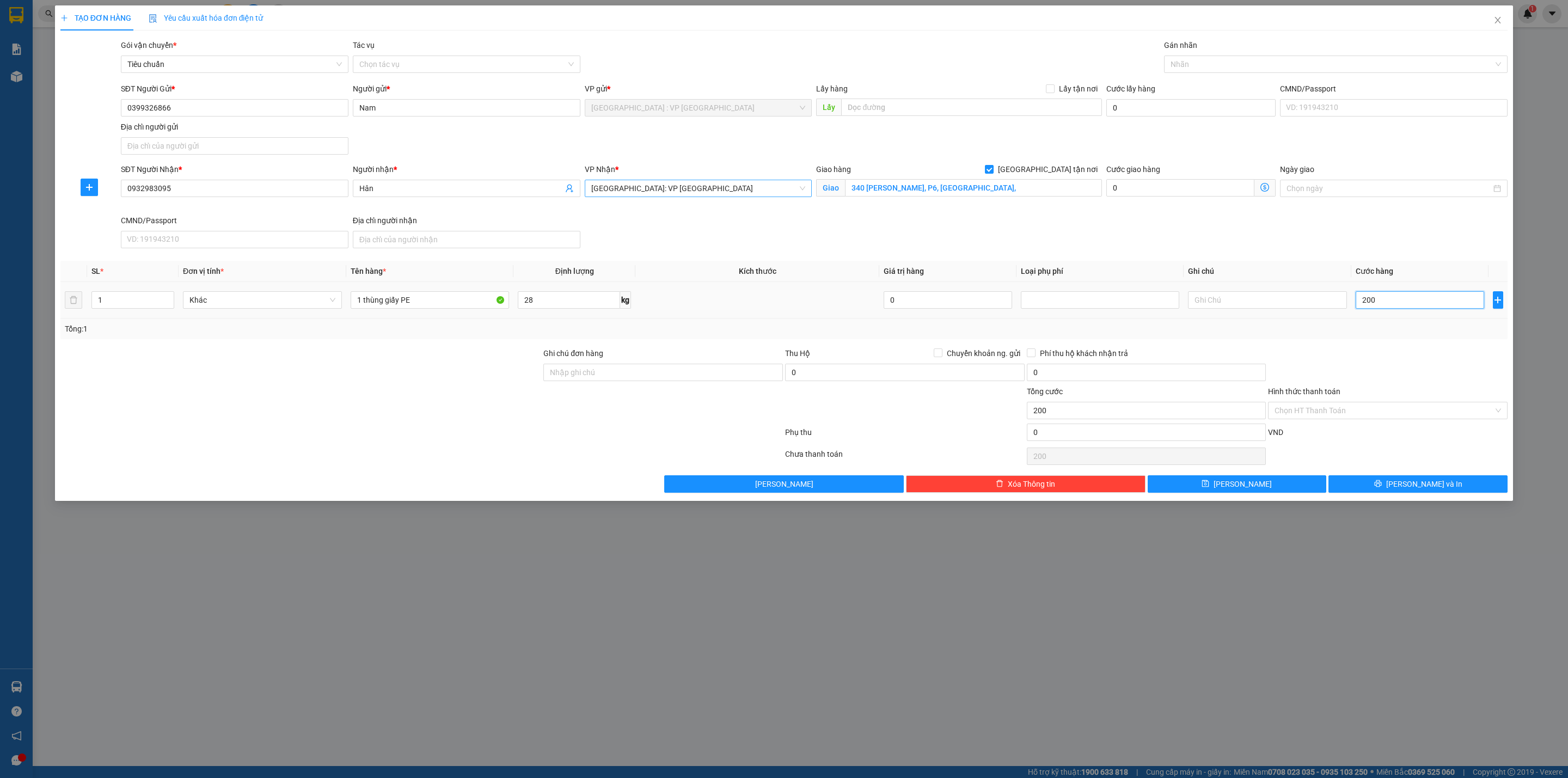
type input "2.000"
type input "20.000"
type input "200.000"
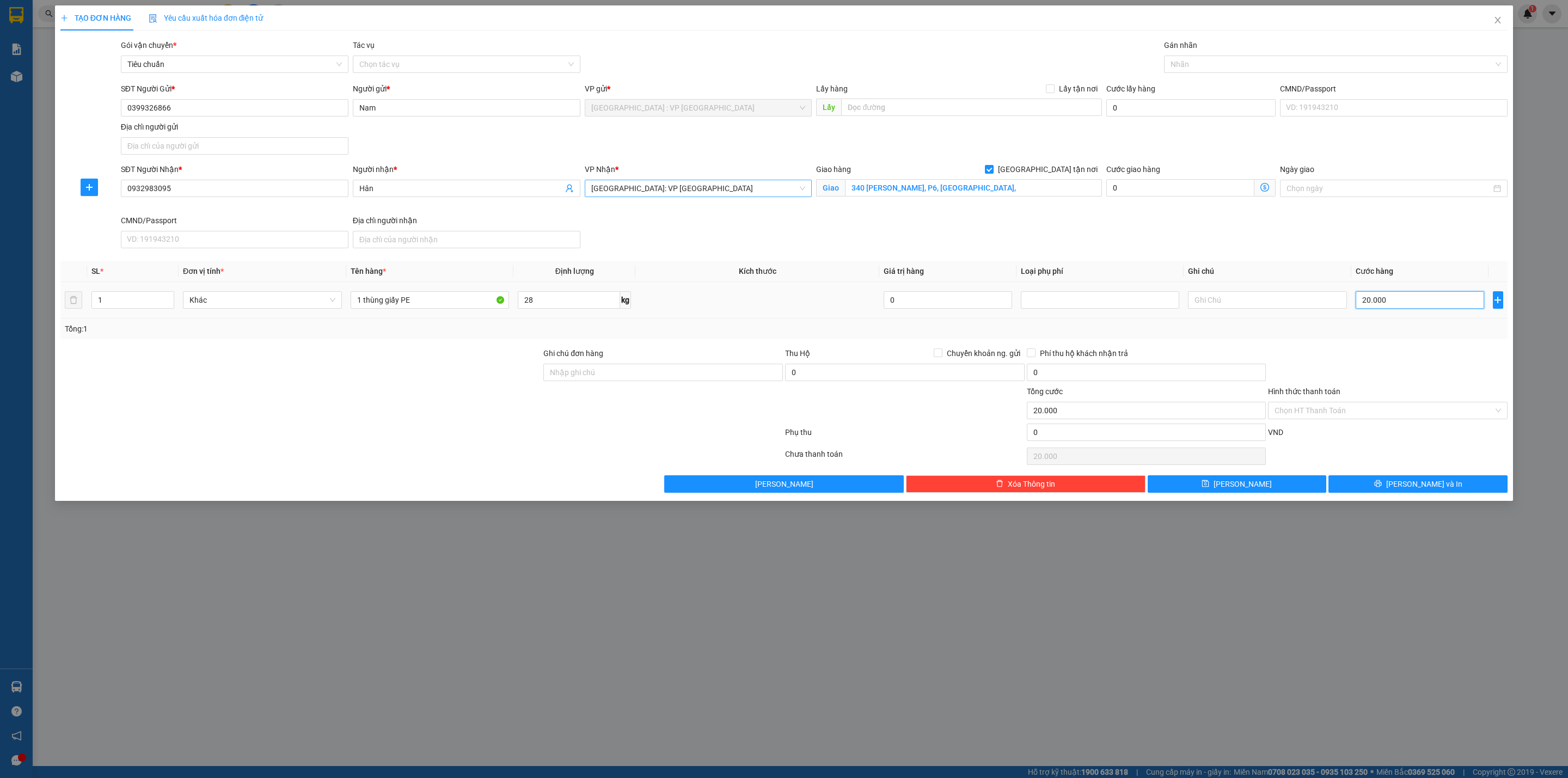
type input "200.000"
type input "2.000.000"
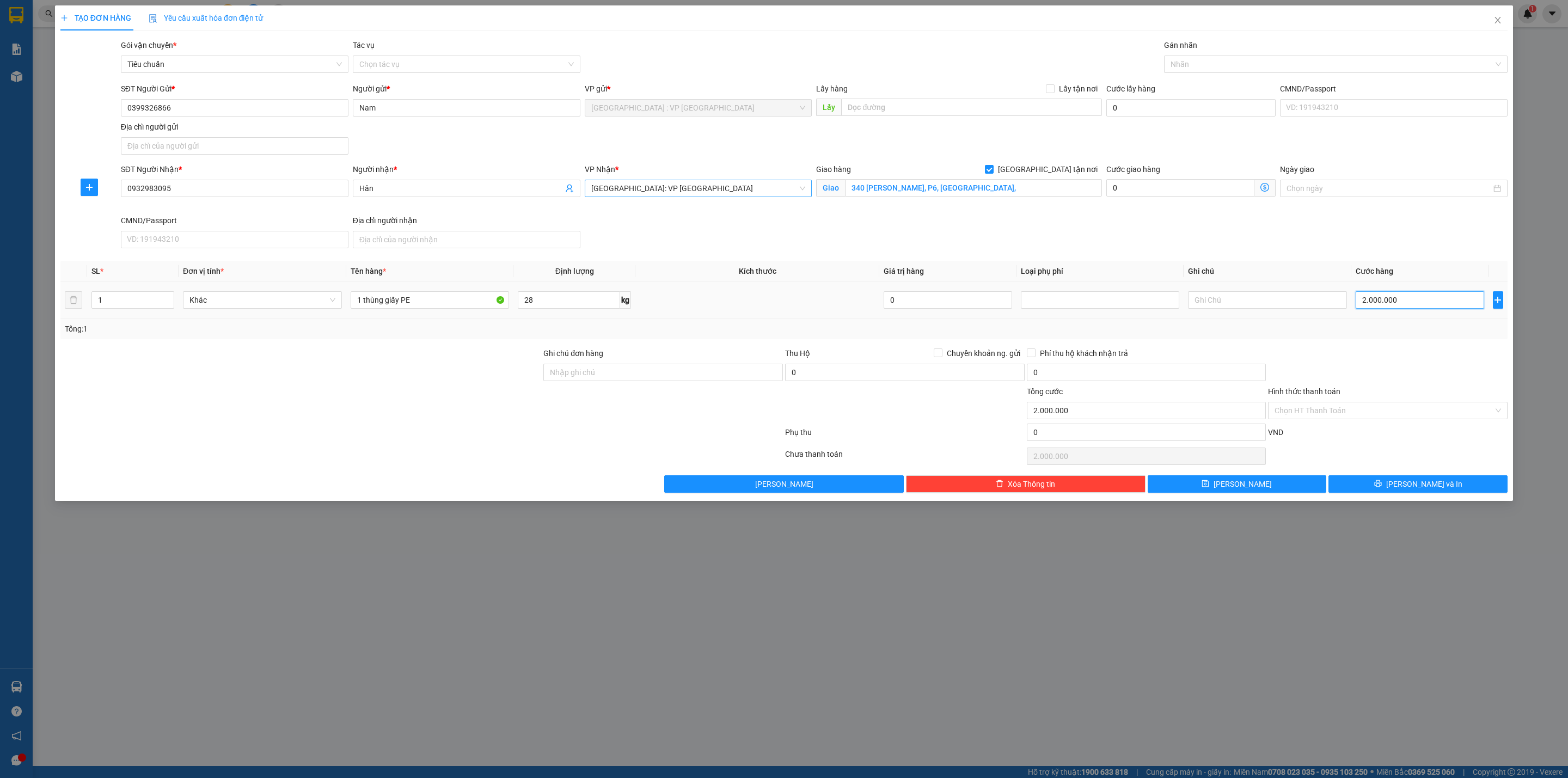
type input "200.000"
click at [1234, 67] on div at bounding box center [1330, 64] width 327 height 13
type input "200.000"
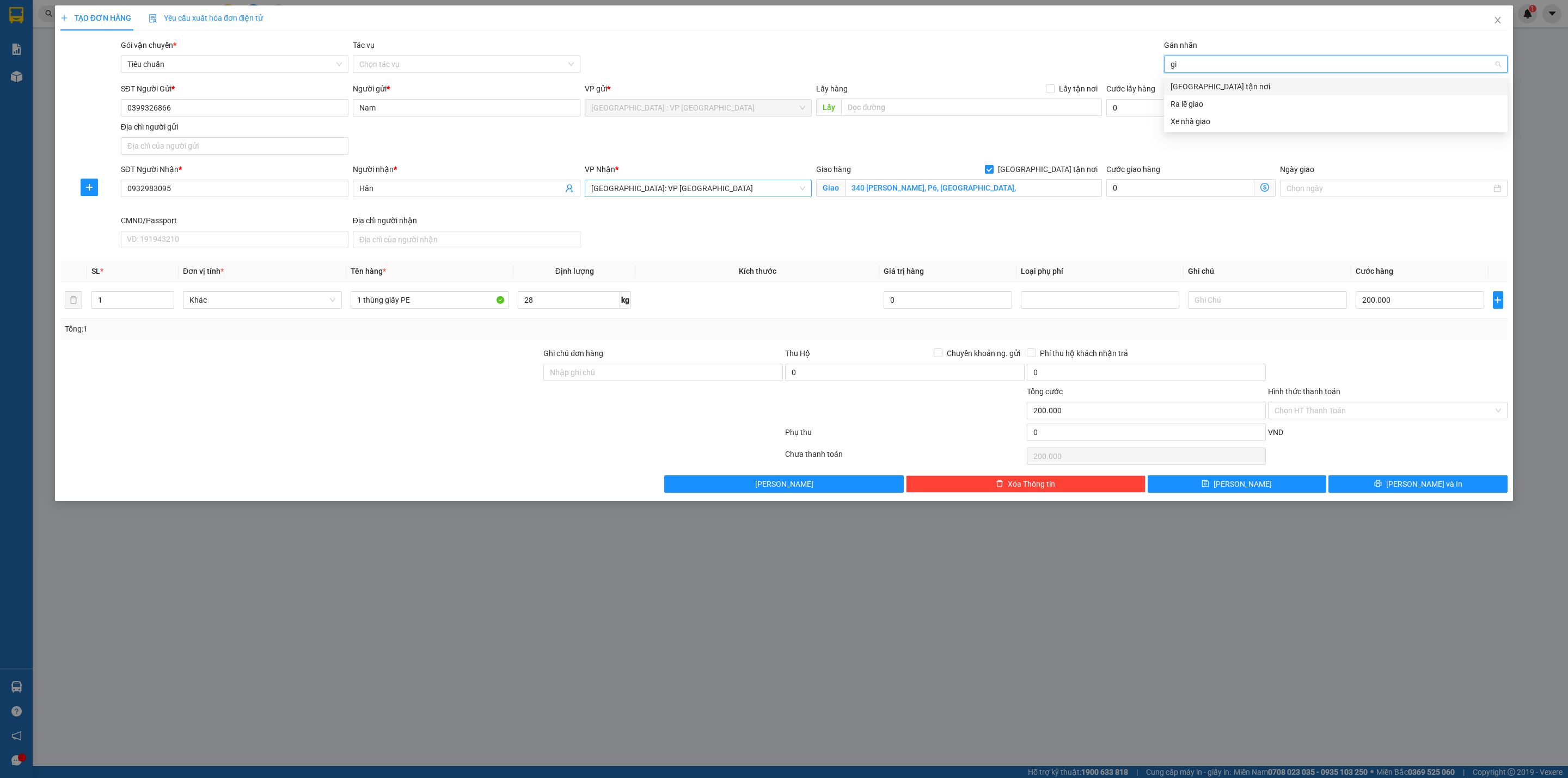
type input "gia"
click at [1209, 253] on div "SĐT Người Nhận * 0932983095 Người nhận * Hân VP Nhận * Phú Yên: VP Tuy Hòa Giao…" at bounding box center [814, 208] width 1391 height 89
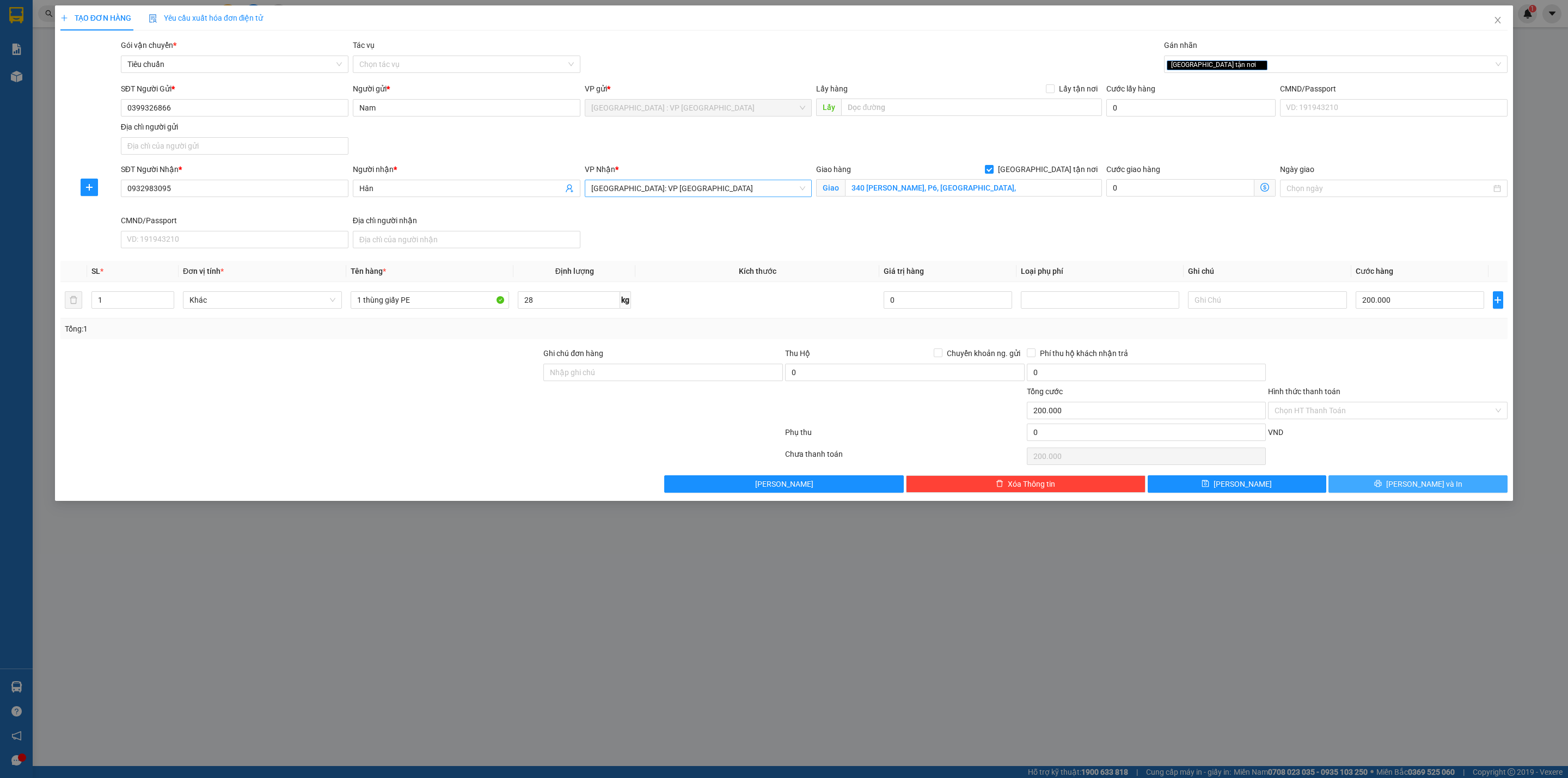
drag, startPoint x: 1415, startPoint y: 488, endPoint x: 1368, endPoint y: 425, distance: 78.6
click at [1368, 428] on div "Transit Pickup Surcharge Ids Transit Deliver Surcharge Ids Transit Deliver Surc…" at bounding box center [784, 266] width 1447 height 454
click at [1362, 414] on input "Hình thức thanh toán" at bounding box center [1384, 411] width 218 height 17
click at [1341, 427] on div "Tại văn phòng" at bounding box center [1387, 435] width 240 height 17
type input "0"
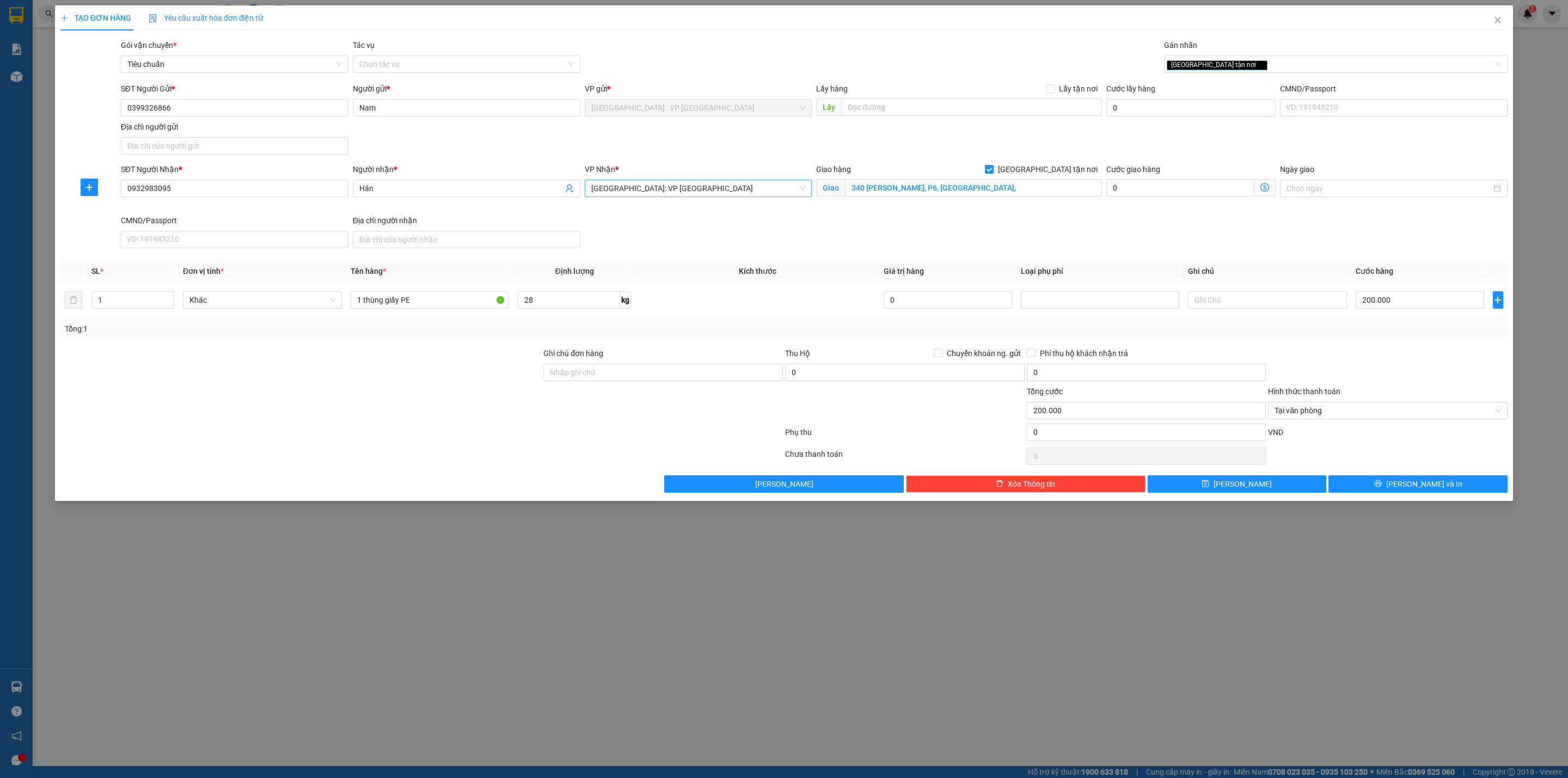
click at [1340, 371] on div at bounding box center [1388, 366] width 242 height 38
click at [1356, 493] on button "Lưu và In" at bounding box center [1418, 484] width 179 height 17
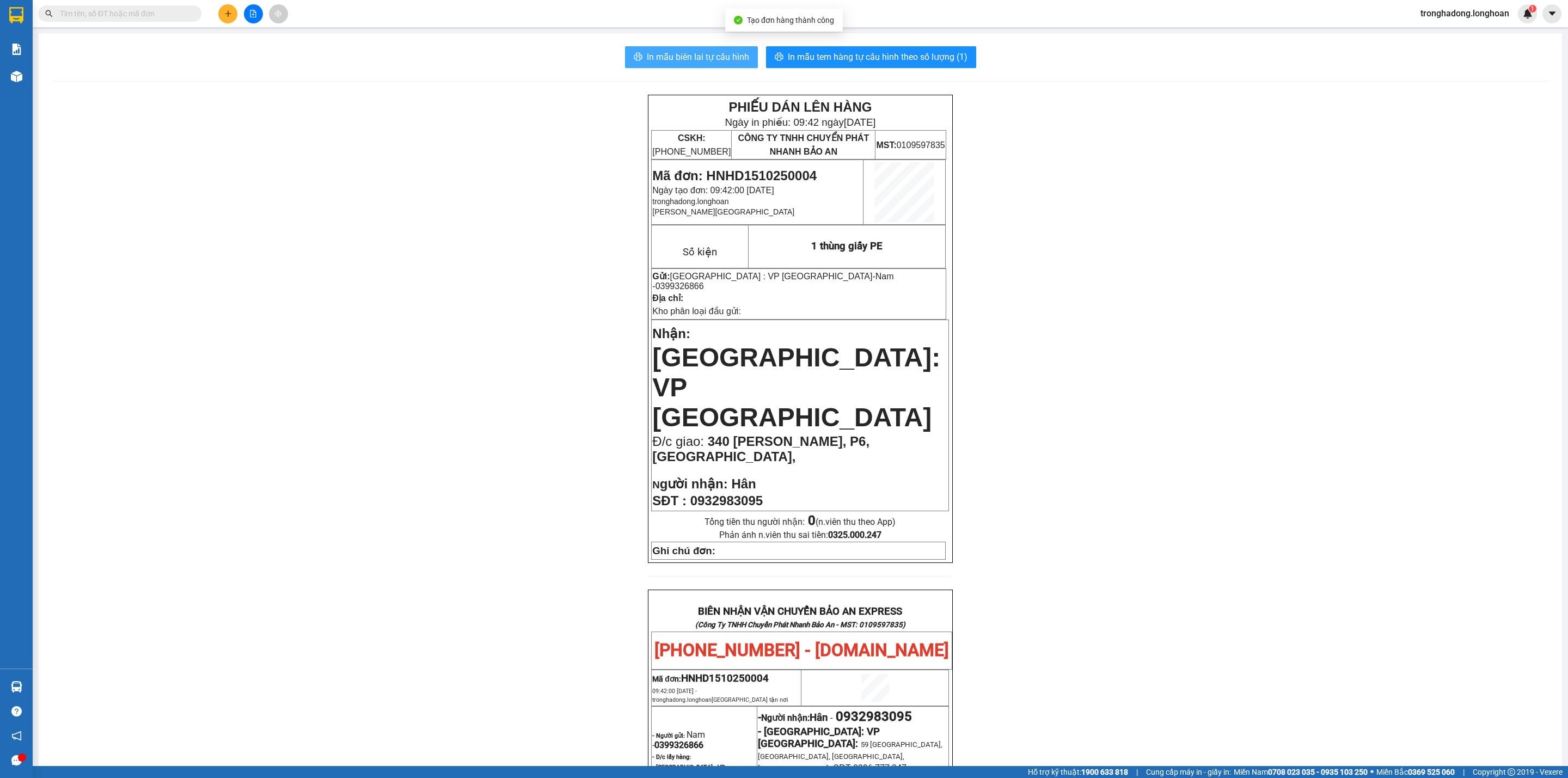
click at [685, 59] on span "In mẫu biên lai tự cấu hình" at bounding box center [697, 57] width 102 height 14
click at [804, 53] on span "In mẫu tem hàng tự cấu hình theo số lượng (1)" at bounding box center [878, 57] width 180 height 14
click at [186, 12] on input "text" at bounding box center [124, 14] width 129 height 12
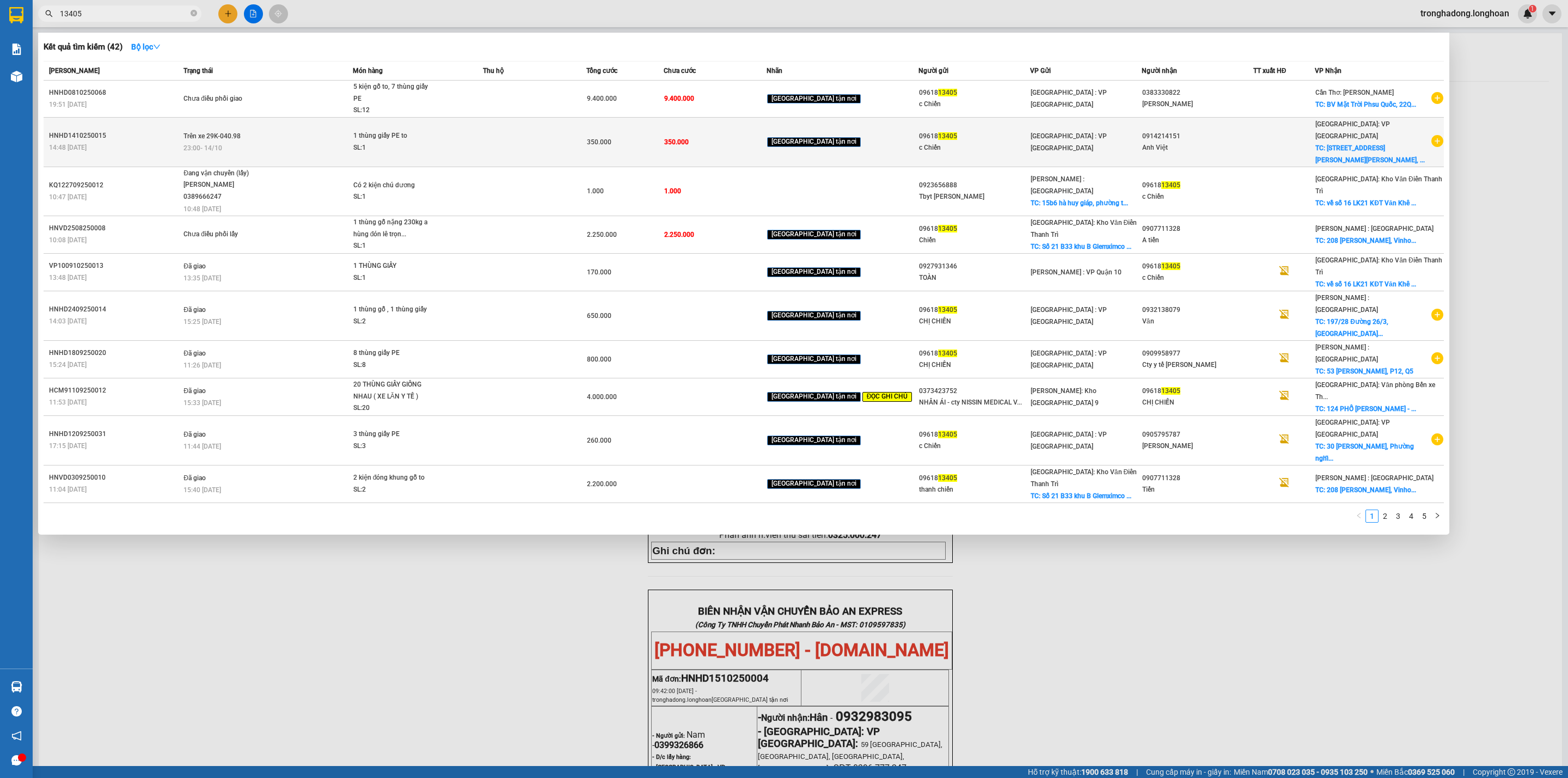
type input "13405"
click at [283, 126] on td "Trên xe 29K-040.98 23:00 - 14/10" at bounding box center [266, 142] width 172 height 50
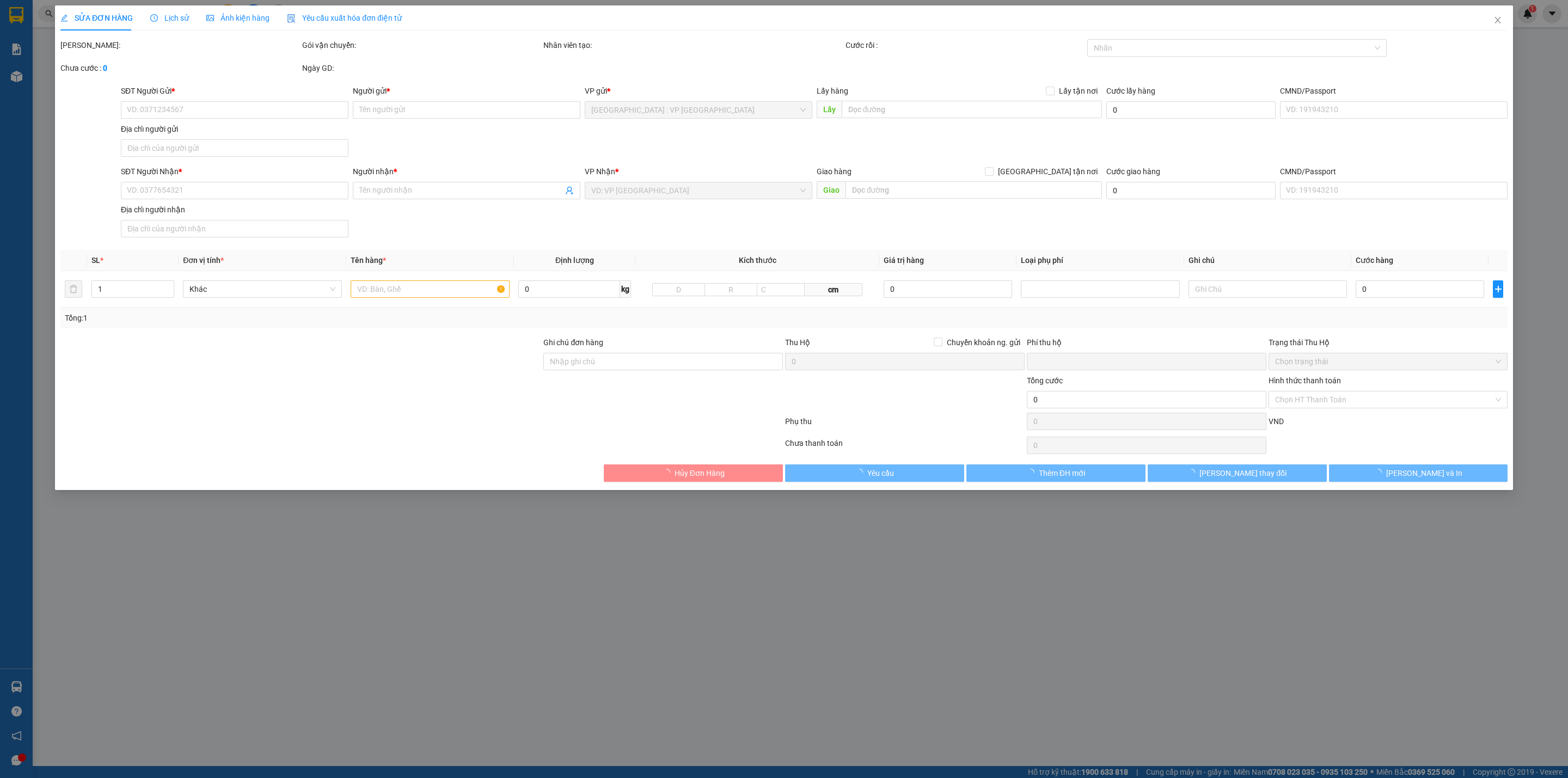
type input "0961813405"
type input "c Chiến"
type input "0914214151"
type input "Anh Việt"
checkbox input "true"
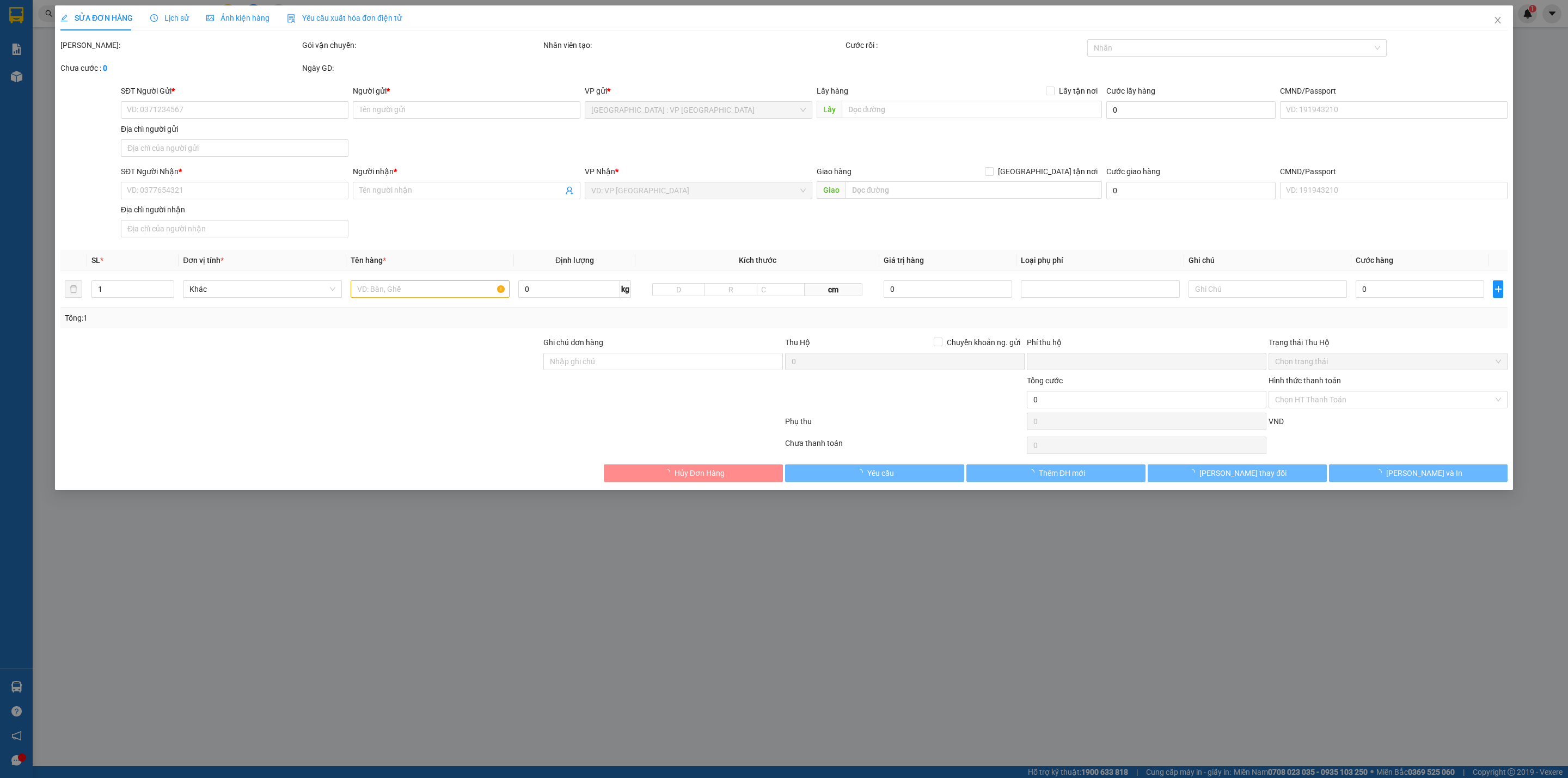
type input "222 Nguyễn Du, Cẩm Thành, Quảng Ngãi"
type input "0"
type input "350.000"
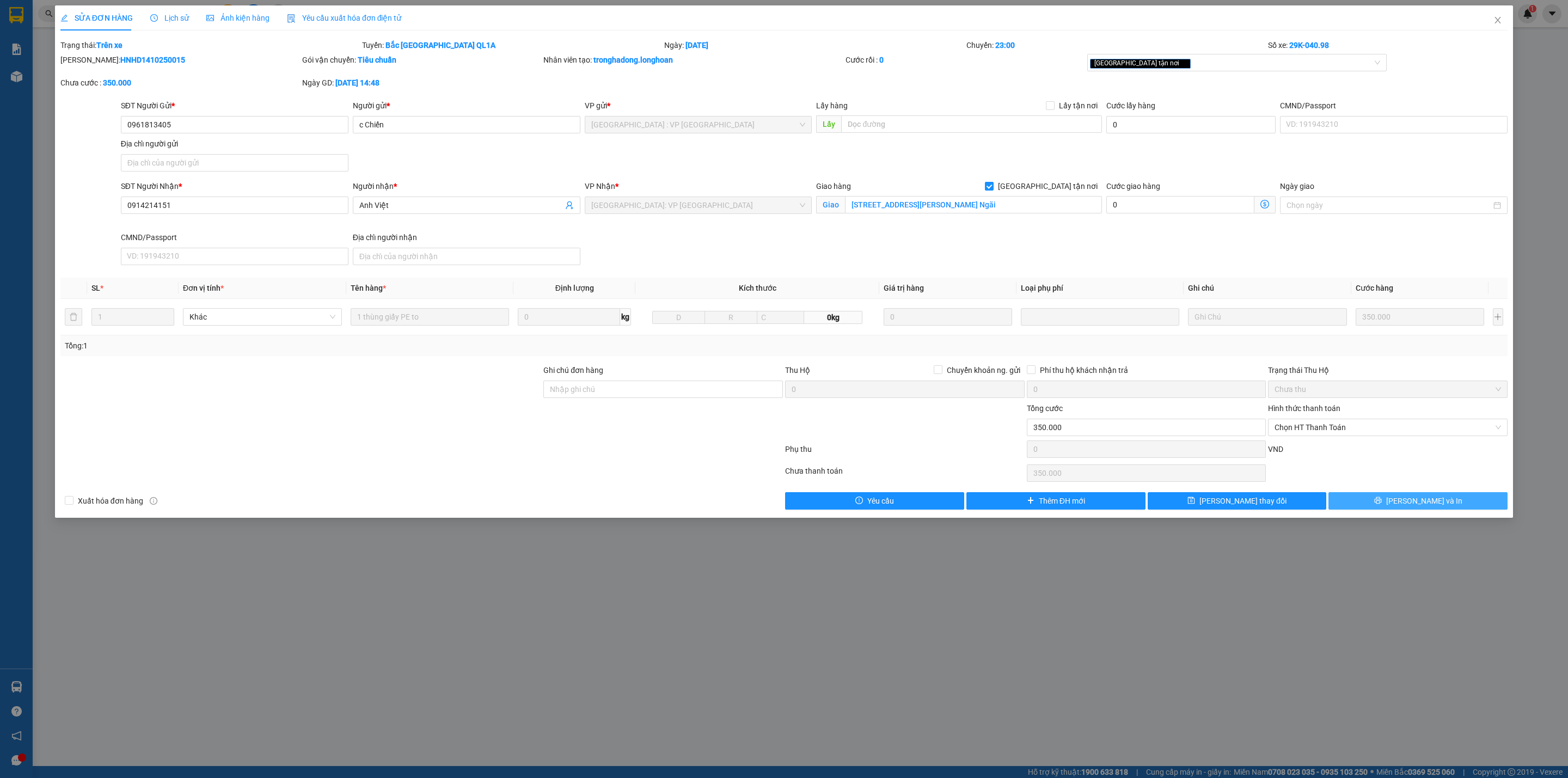
click at [1397, 500] on button "Lưu và In" at bounding box center [1418, 501] width 179 height 17
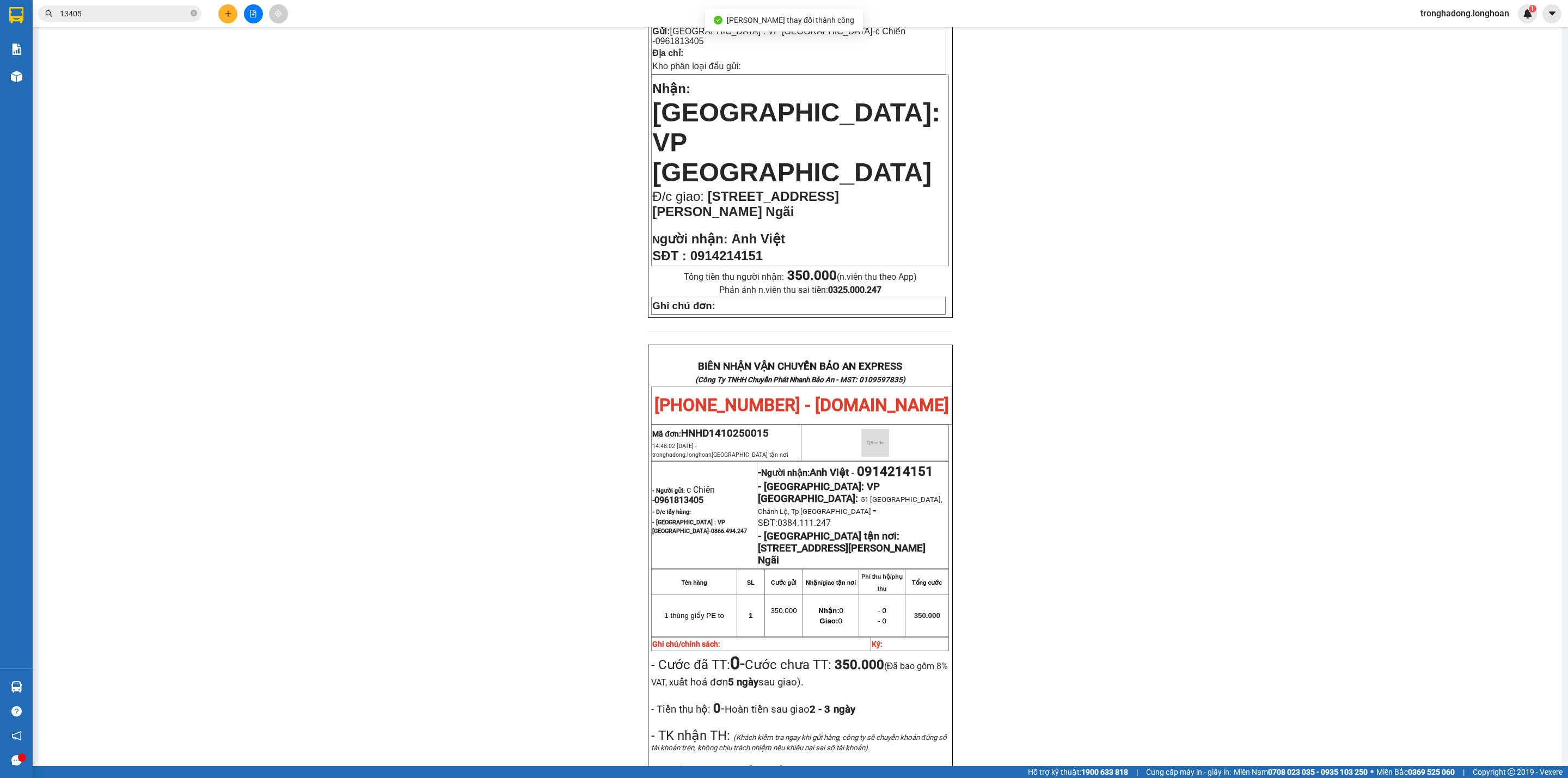
scroll to position [394, 0]
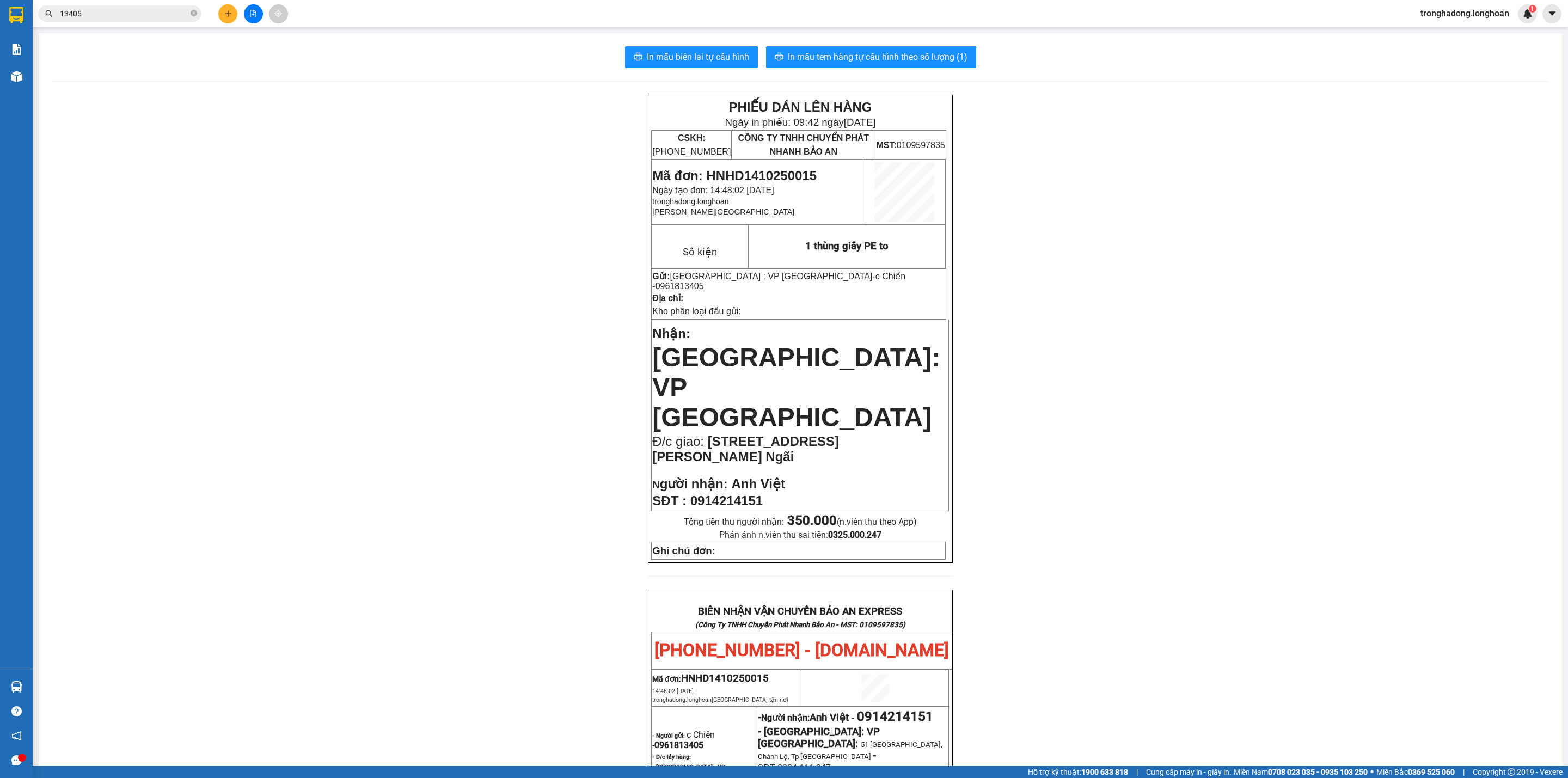
scroll to position [394, 0]
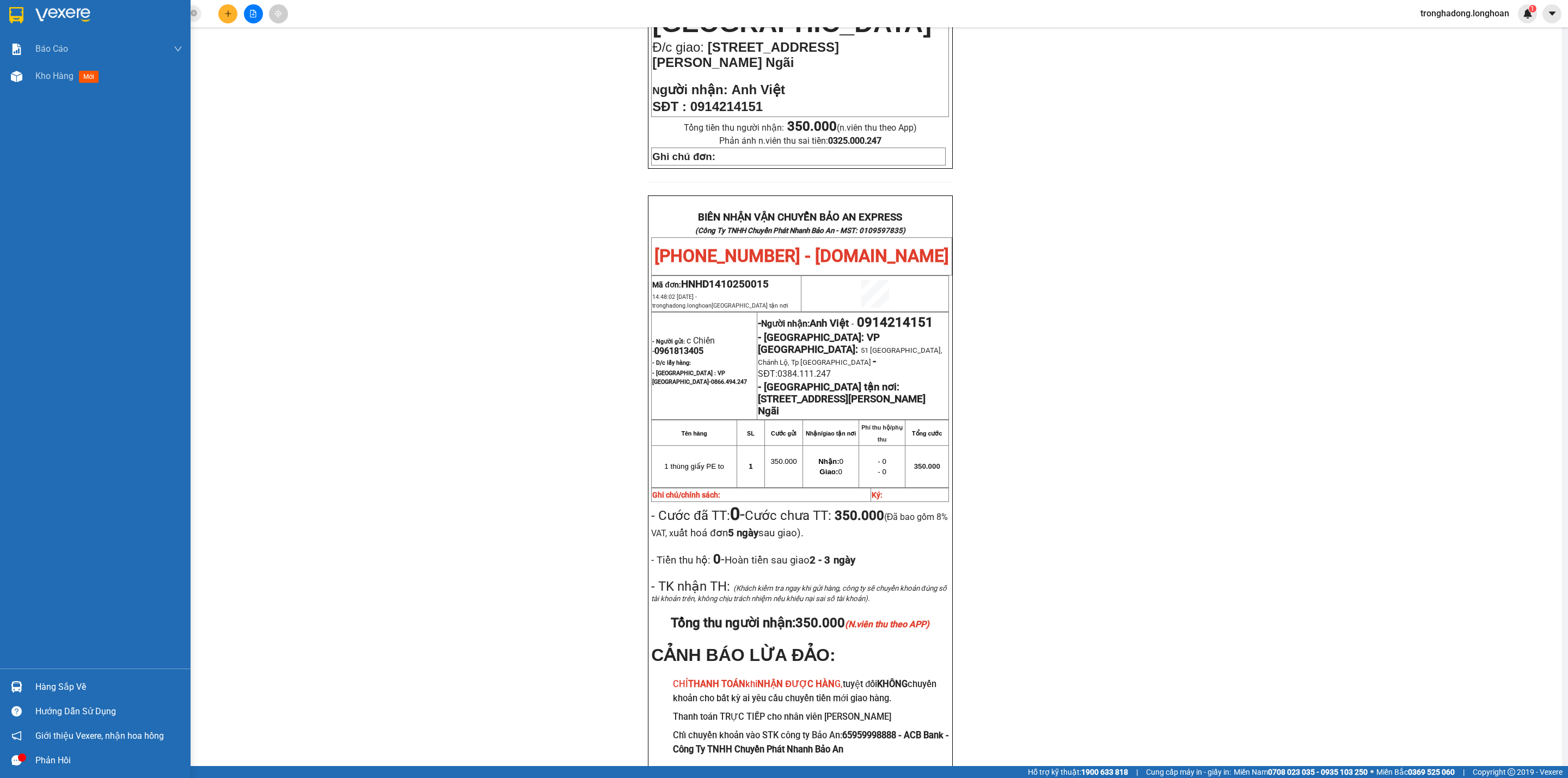
click at [3, 13] on div at bounding box center [95, 17] width 191 height 36
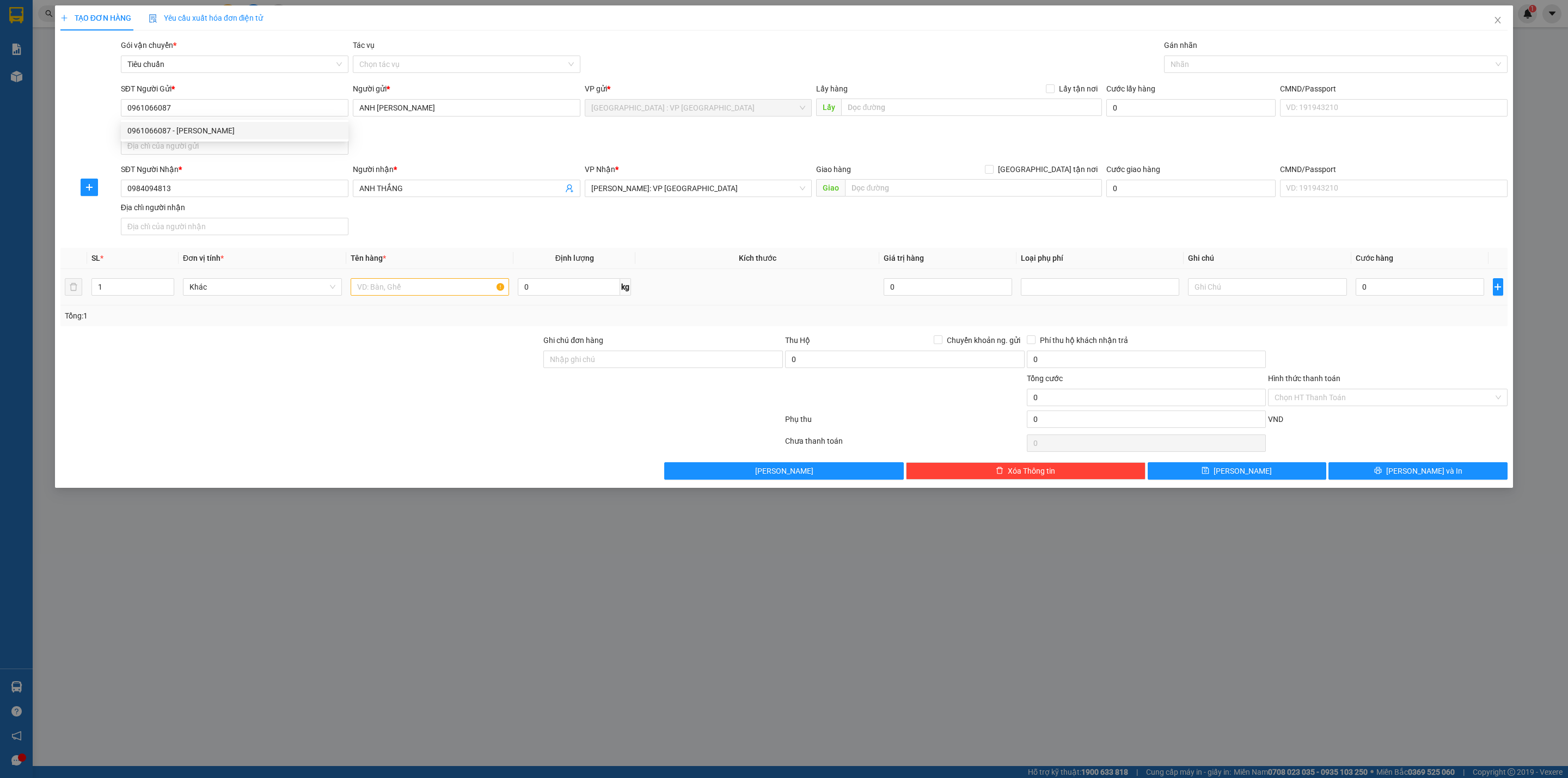
type input "0961066087"
click at [448, 301] on td at bounding box center [430, 287] width 168 height 36
click at [443, 294] on input "text" at bounding box center [430, 287] width 159 height 17
type input "1 thùng giấy"
click at [1381, 284] on input "0" at bounding box center [1420, 287] width 129 height 17
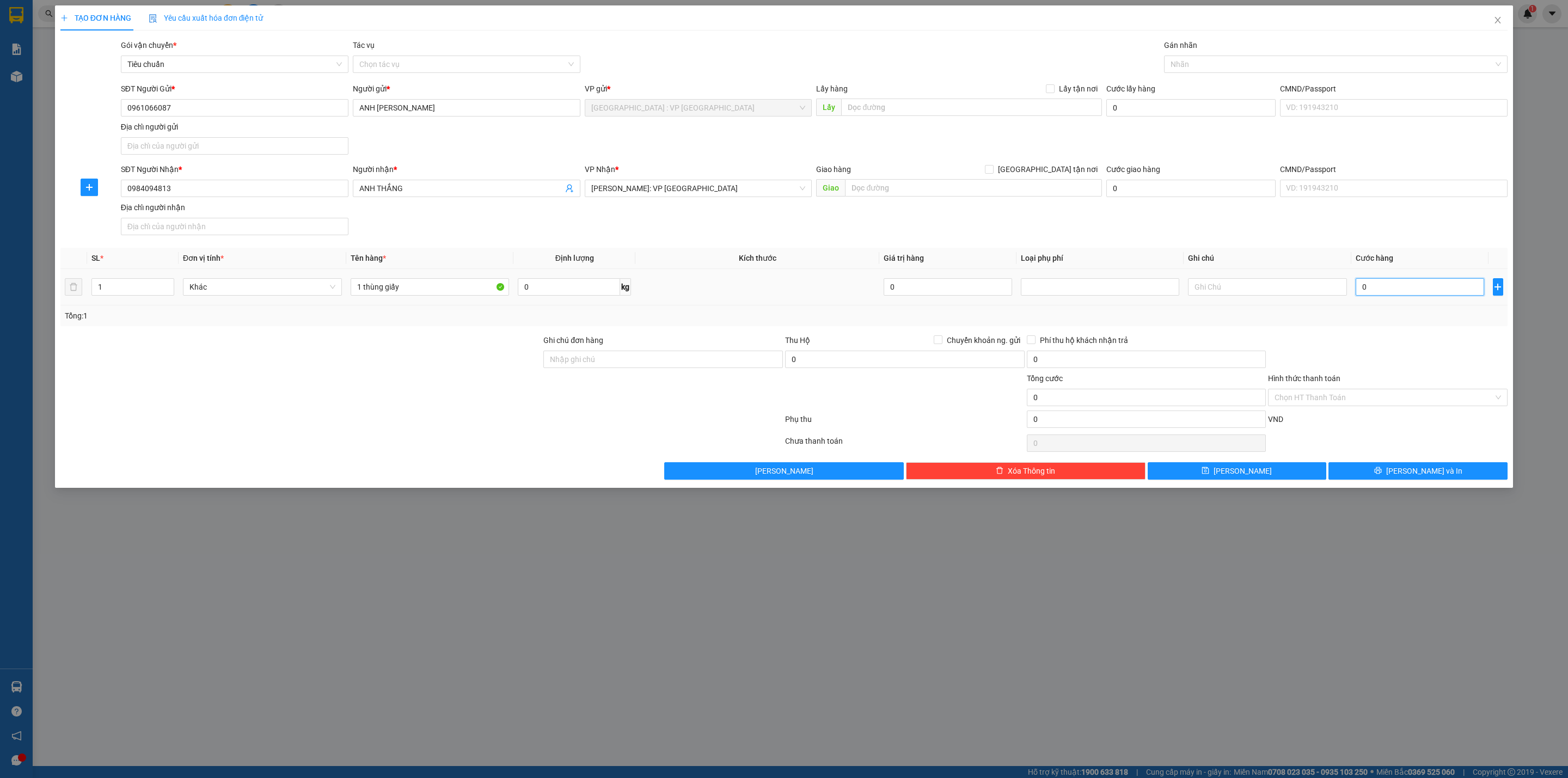
type input "7"
type input "70"
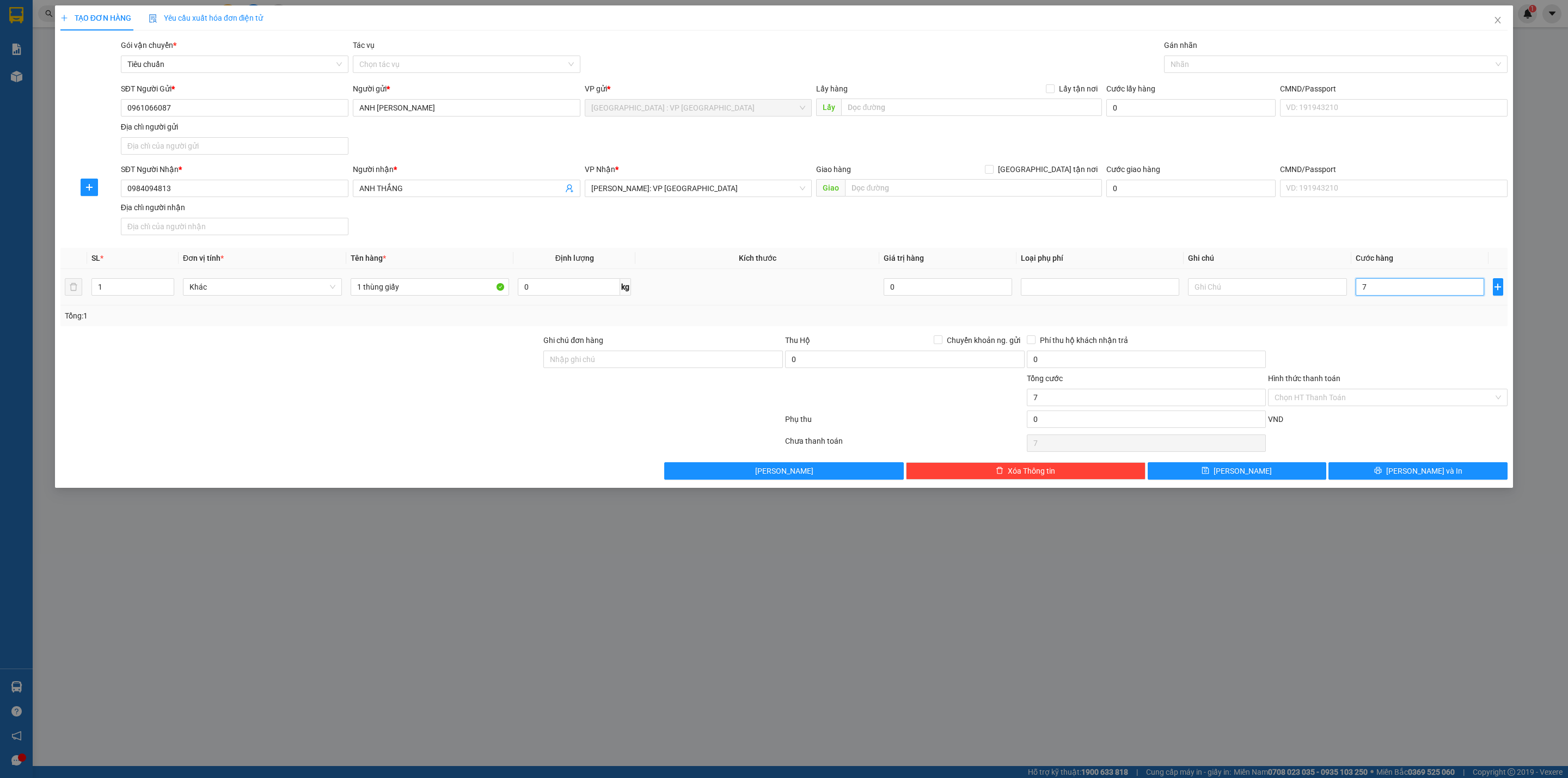
type input "70"
type input "700"
type input "7.000"
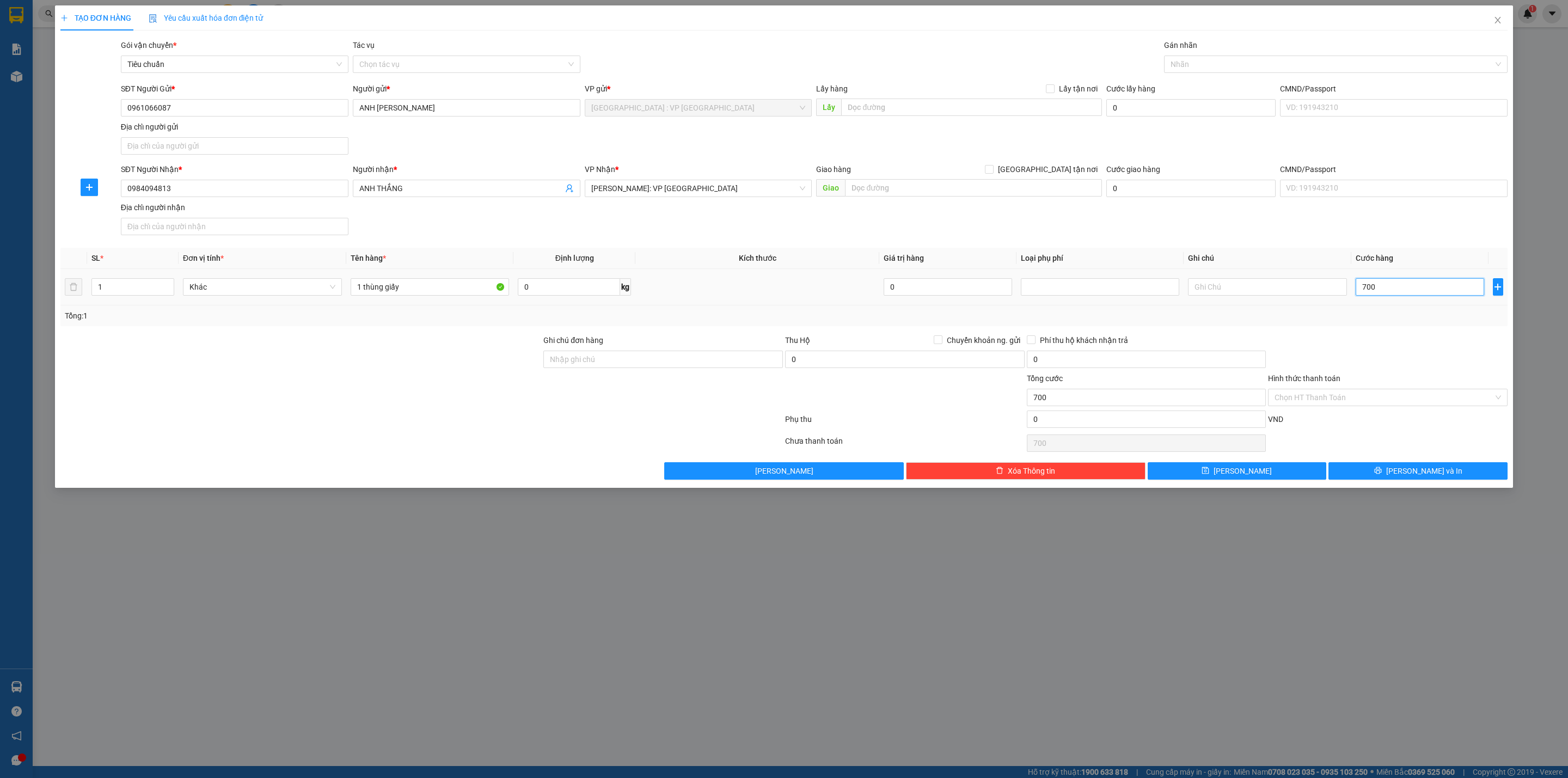
type input "7.000"
type input "70.000"
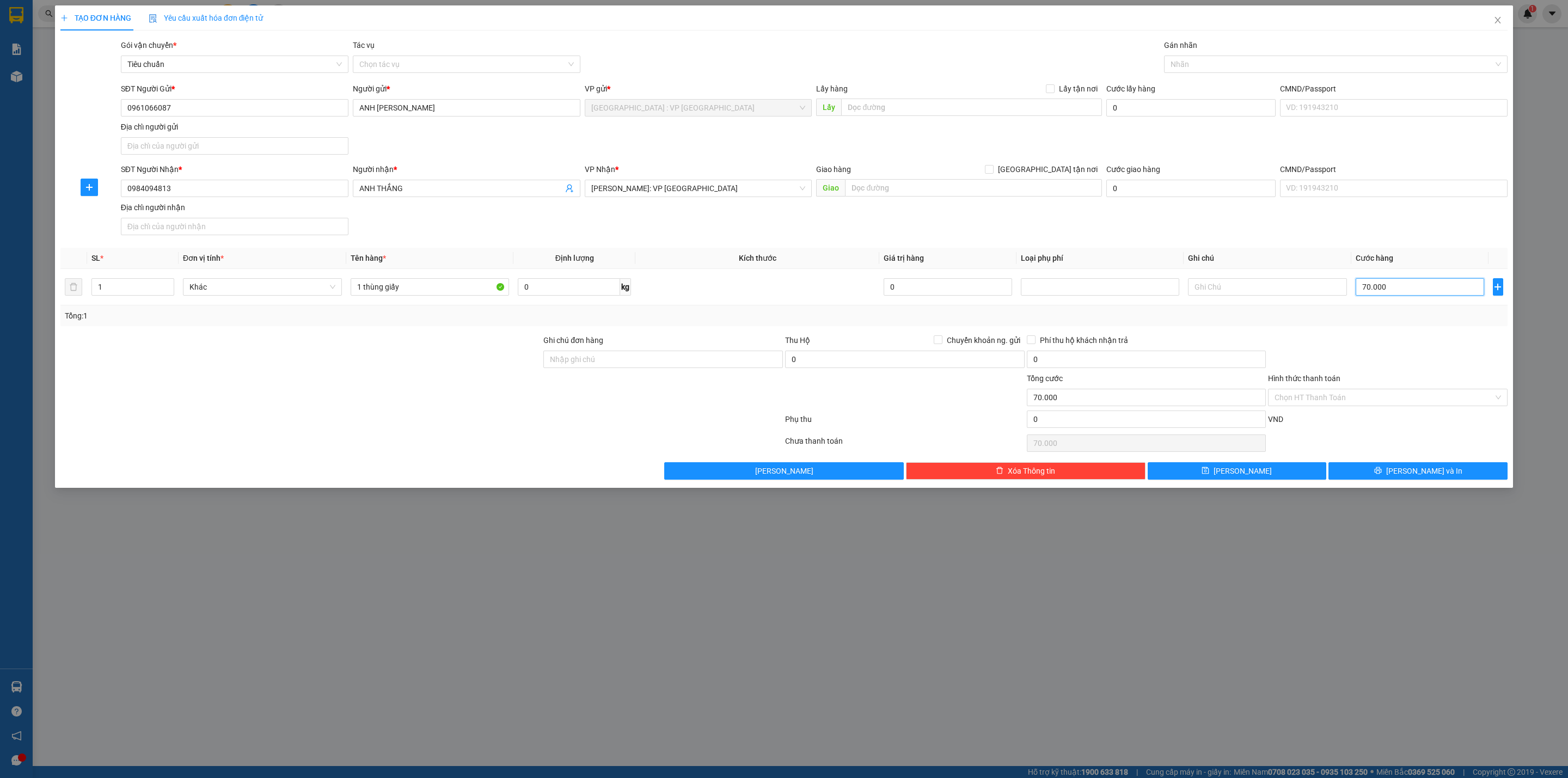
type input "70.000"
drag, startPoint x: 1365, startPoint y: 460, endPoint x: 1365, endPoint y: 466, distance: 6.0
click at [1365, 461] on div "Transit Pickup Surcharge Ids Transit Deliver Surcharge Ids Transit Deliver Surc…" at bounding box center [784, 259] width 1447 height 441
click at [1364, 472] on button "Lưu và In" at bounding box center [1418, 470] width 179 height 17
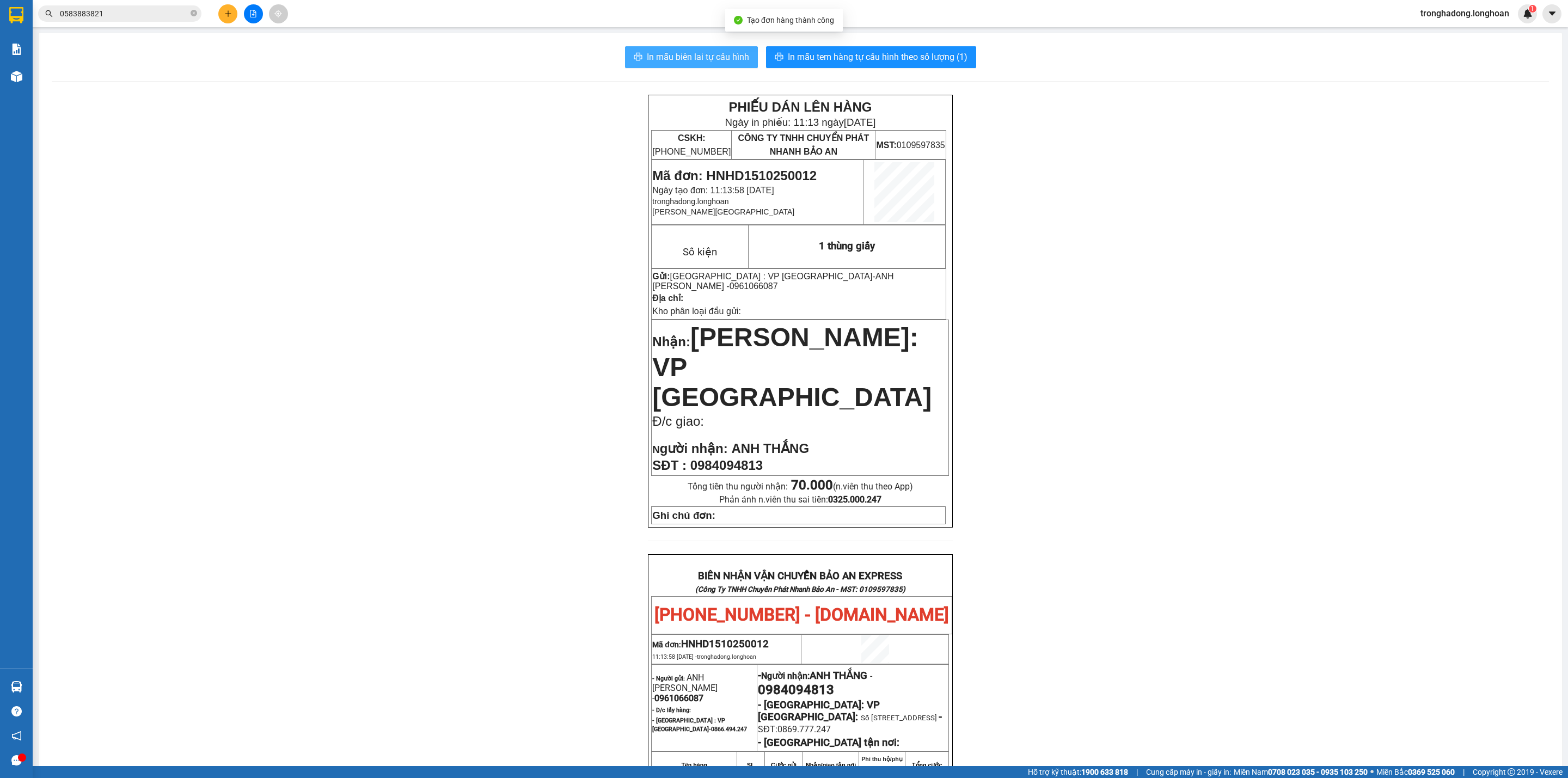
click at [681, 54] on span "In mẫu biên lai tự cấu hình" at bounding box center [697, 57] width 102 height 14
click at [796, 54] on span "In mẫu tem hàng tự cấu hình theo số lượng (1)" at bounding box center [878, 57] width 180 height 14
click at [225, 14] on icon "plus" at bounding box center [228, 14] width 8 height 8
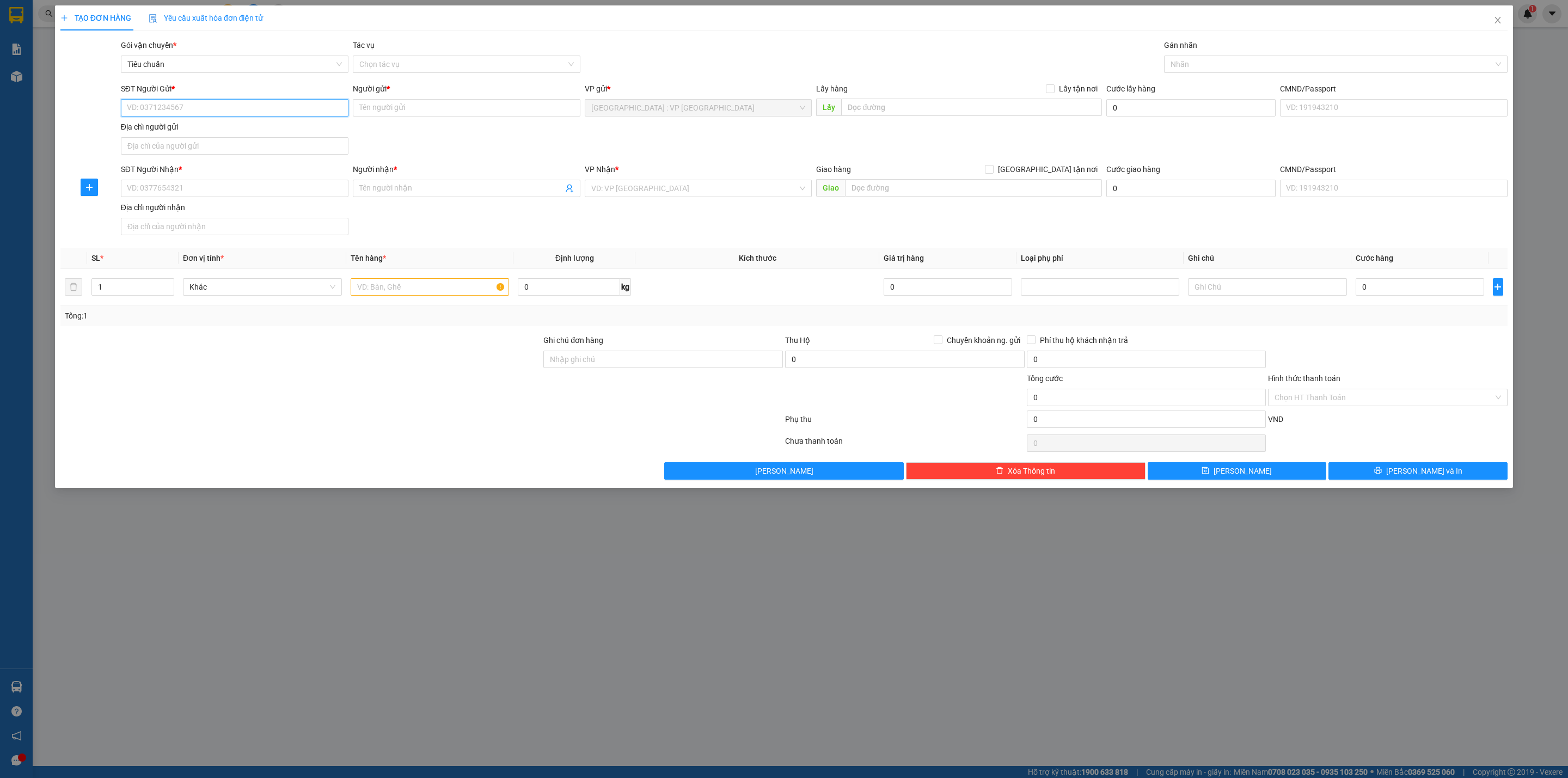
click at [213, 108] on input "SĐT Người Gửi *" at bounding box center [234, 107] width 228 height 17
type input "0936800300"
click at [215, 132] on div "0936800300 - Ms Nhung" at bounding box center [234, 131] width 215 height 12
type input "Ms [PERSON_NAME]"
type input "0936800300"
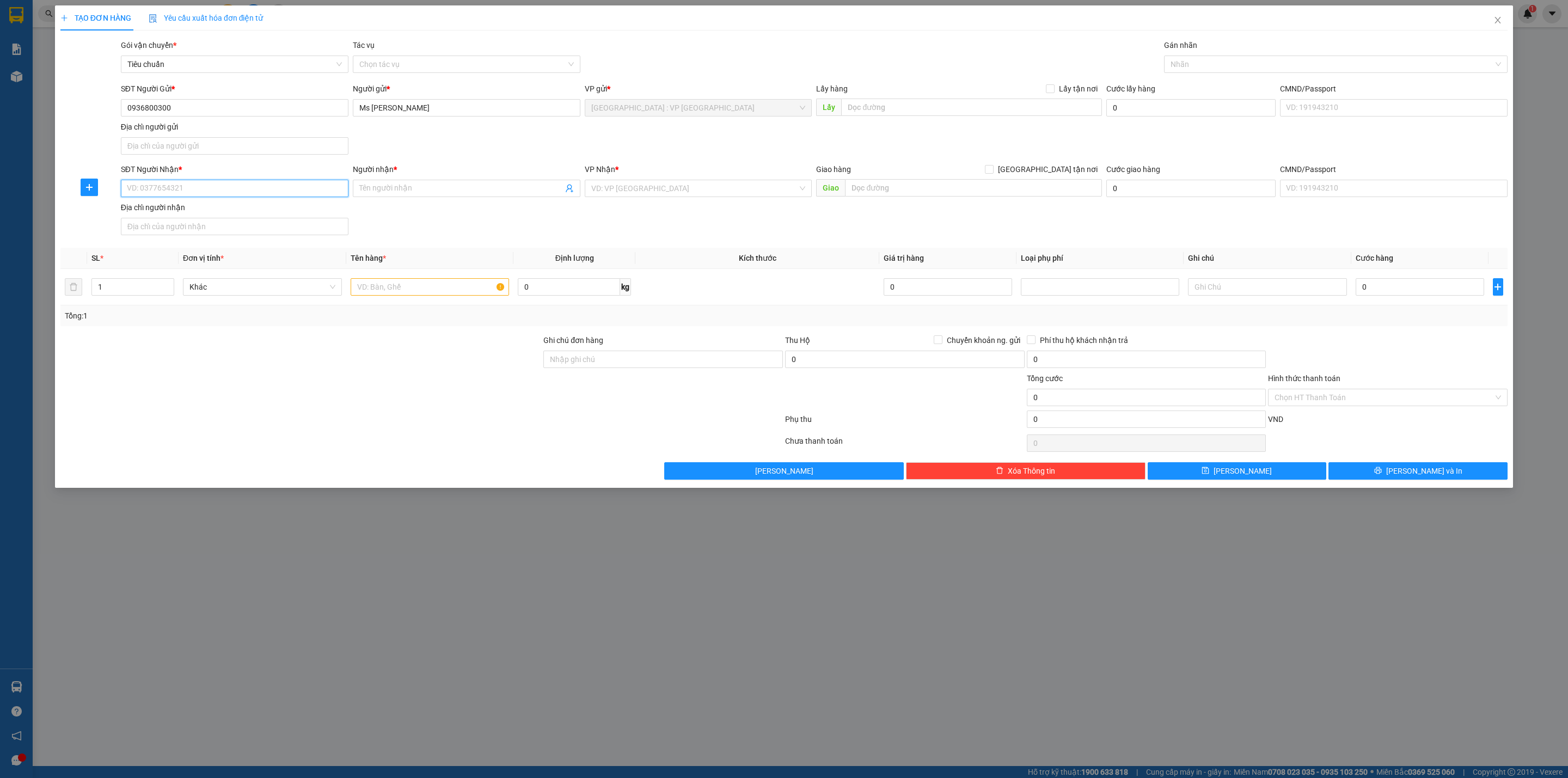
click at [246, 191] on input "SĐT Người Nhận *" at bounding box center [234, 188] width 228 height 17
click at [246, 191] on input "0931345337" at bounding box center [234, 188] width 228 height 17
type input "0931345337"
click at [386, 184] on input "Người nhận *" at bounding box center [460, 188] width 203 height 12
type input "Mr Tuyền"
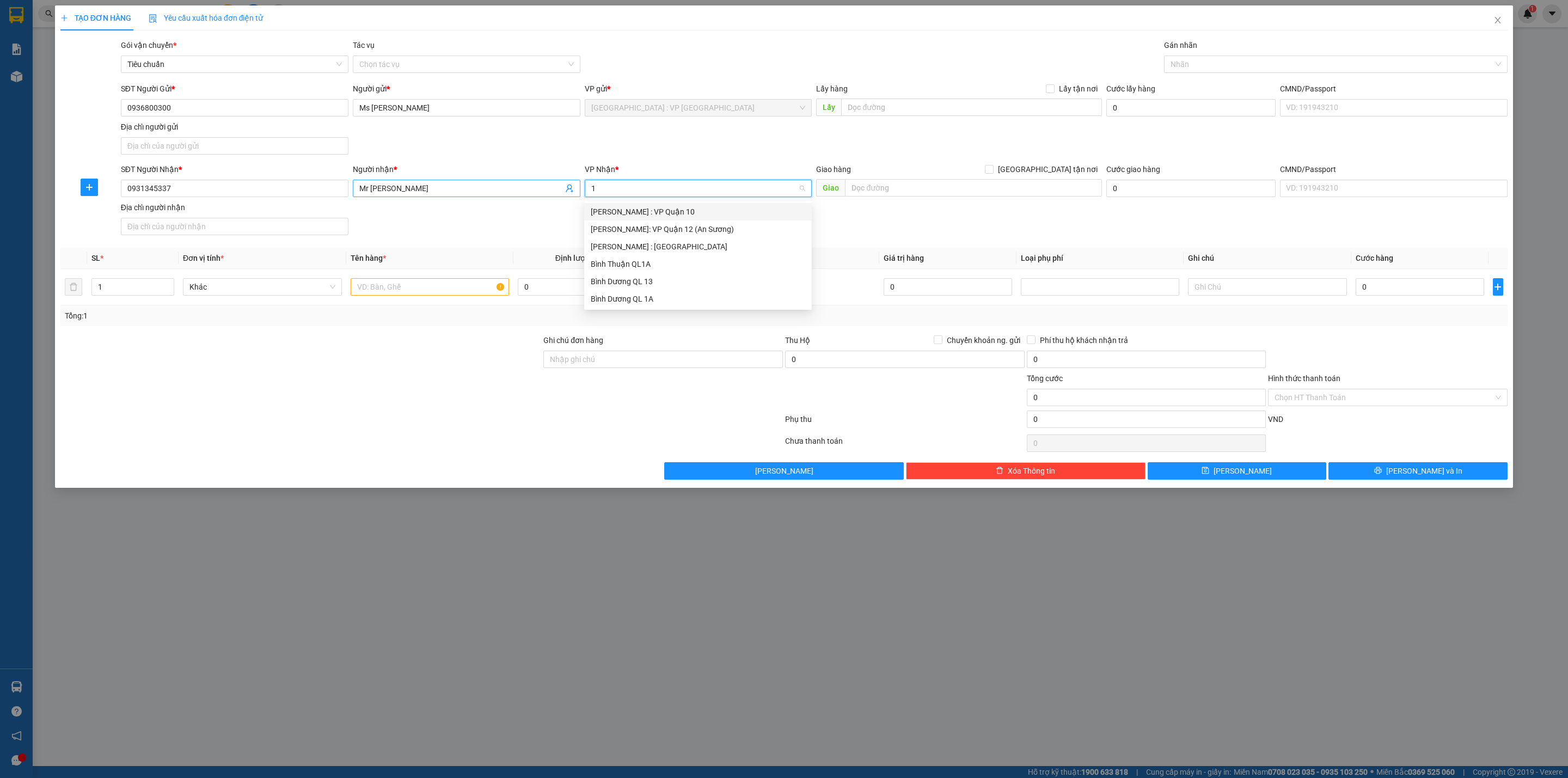
type input "12"
click at [985, 165] on input "[GEOGRAPHIC_DATA] tận nơi" at bounding box center [989, 169] width 8 height 8
checkbox input "true"
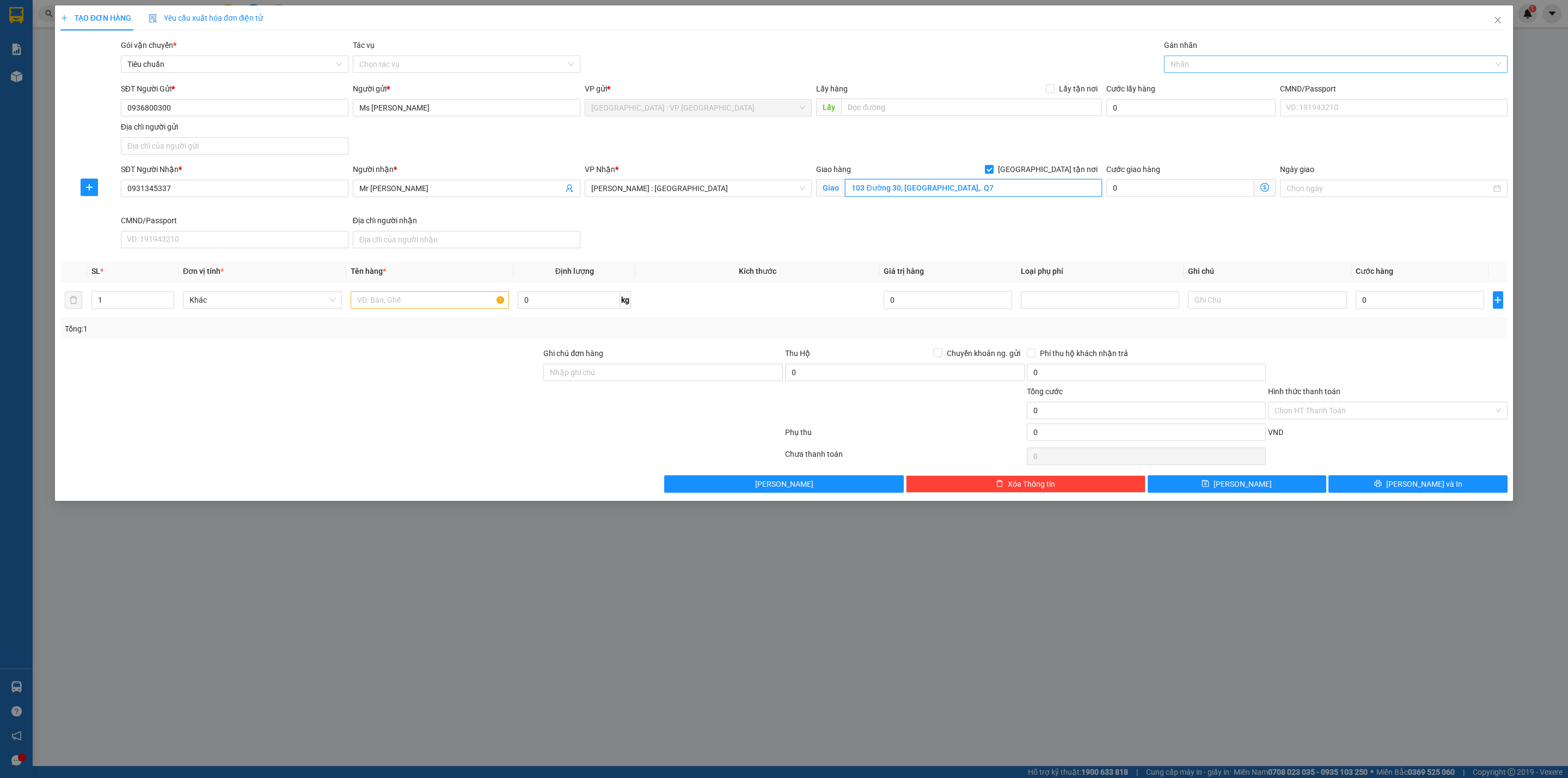
click at [1257, 60] on div at bounding box center [1330, 64] width 327 height 13
type input "103 Đường 30, Tân Phong,. Q7"
type input "gia"
drag, startPoint x: 196, startPoint y: 108, endPoint x: 83, endPoint y: 105, distance: 113.0
click at [85, 105] on div "SĐT Người Gửi * 0936800300 0936800300 Người gửi * Ms Nhung VP gửi * Hà Nội : VP…" at bounding box center [783, 120] width 1449 height 76
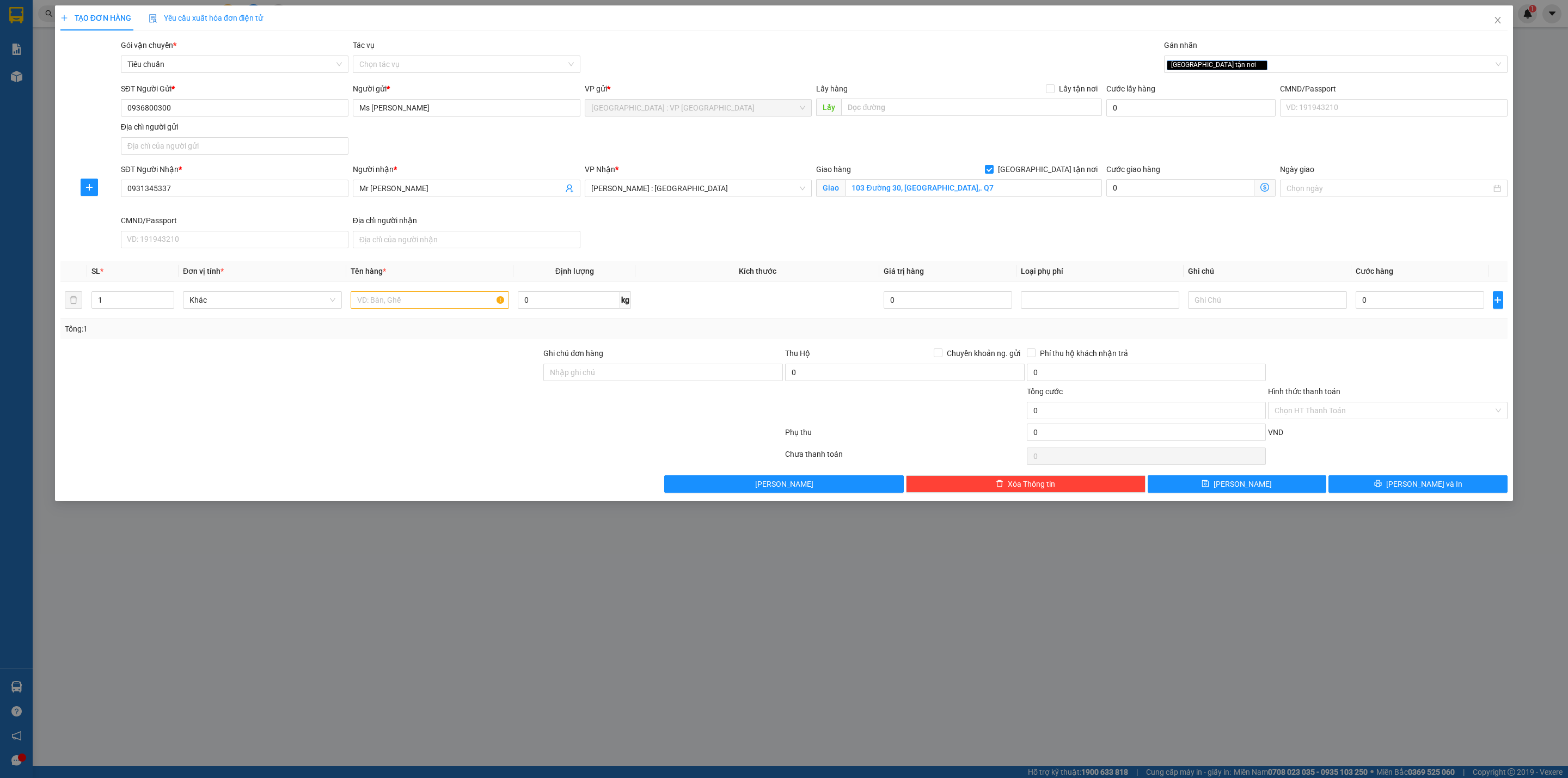
click at [435, 442] on div at bounding box center [421, 434] width 724 height 22
click at [415, 294] on input "text" at bounding box center [430, 299] width 159 height 17
type input "28 kiện bọc PE"
click at [121, 305] on input "1" at bounding box center [133, 300] width 82 height 17
type input "28"
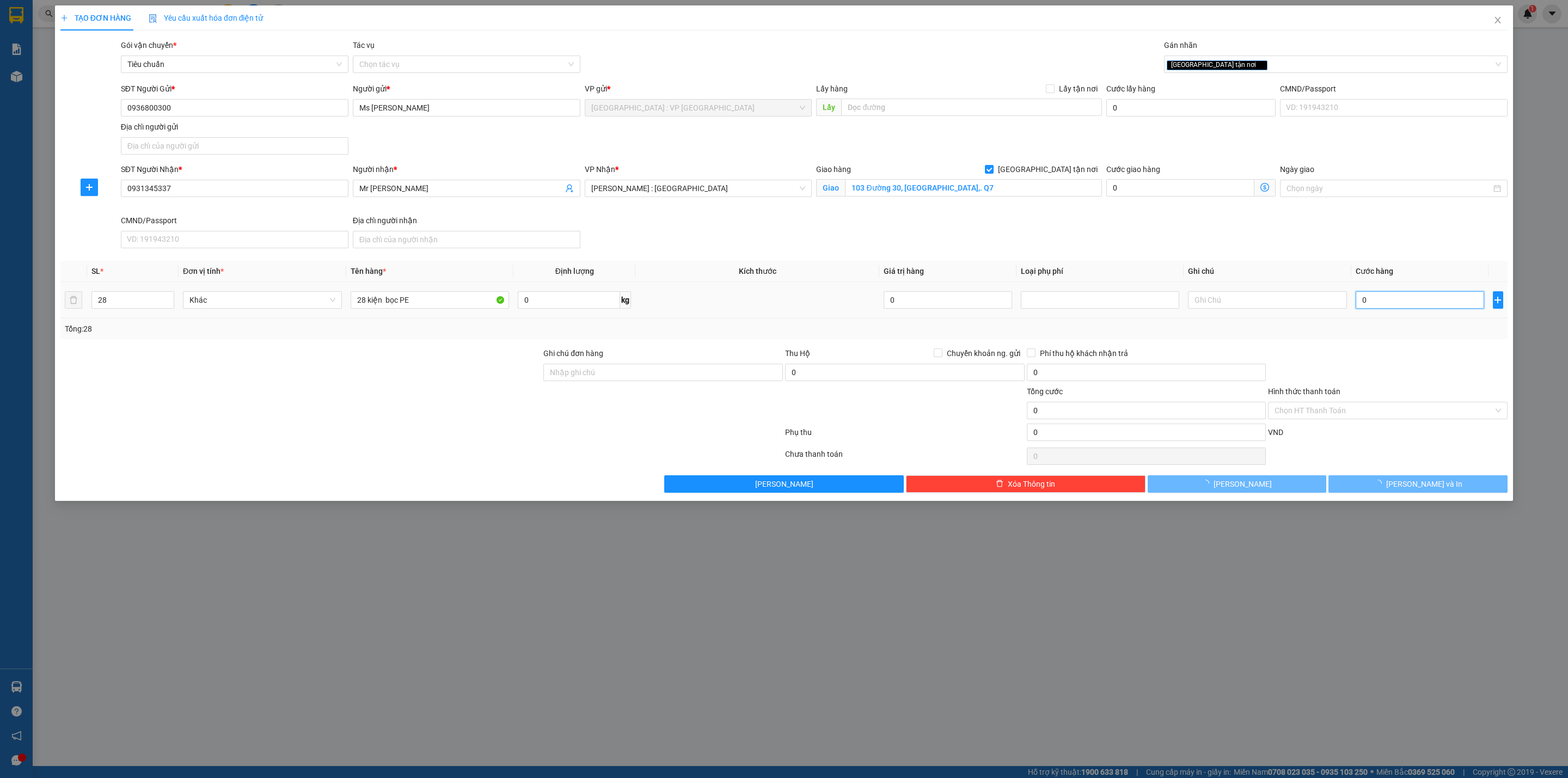
click at [1397, 308] on input "0" at bounding box center [1420, 299] width 129 height 17
type input "22"
type input "220"
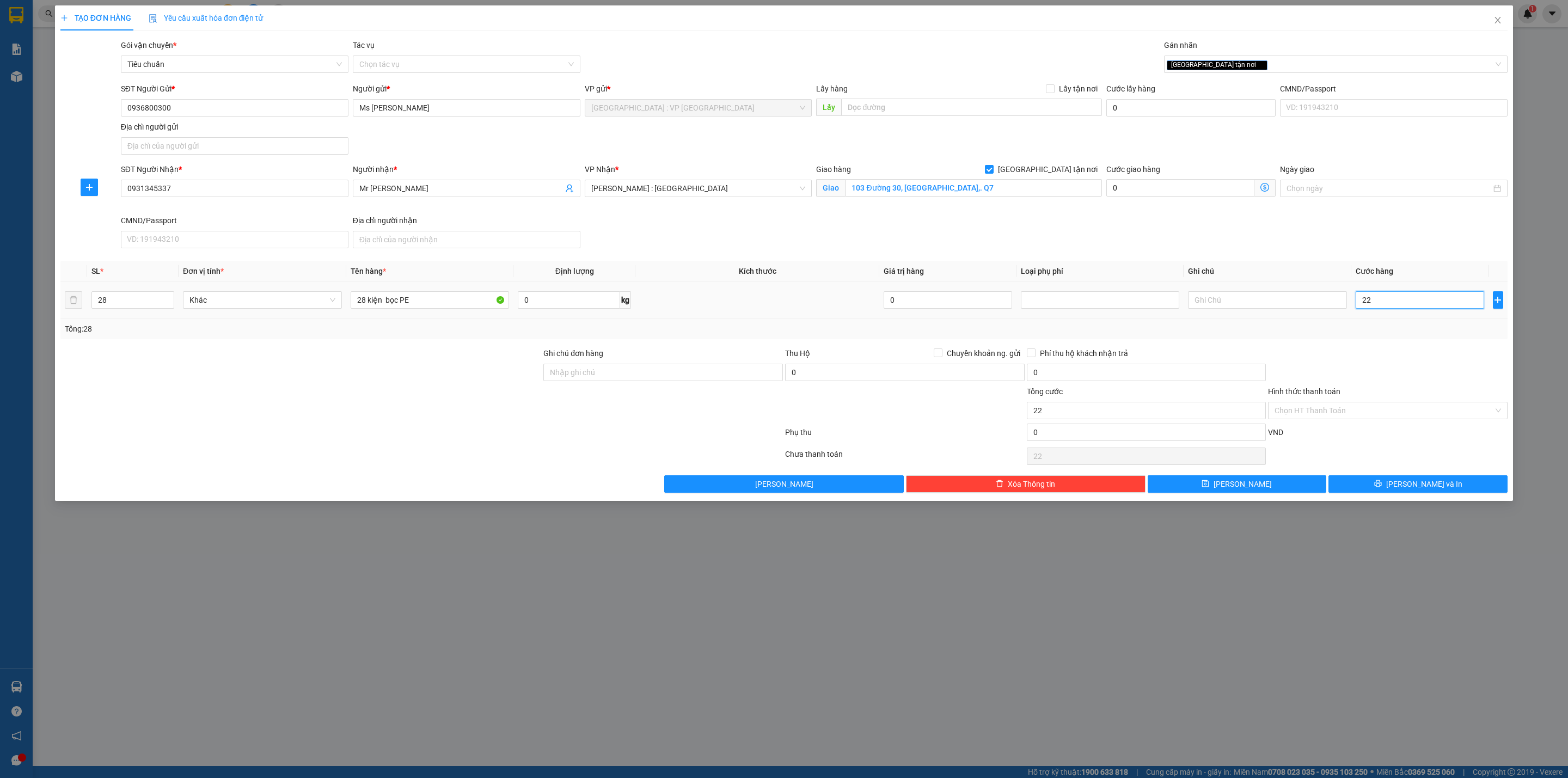
type input "220"
type input "2.200"
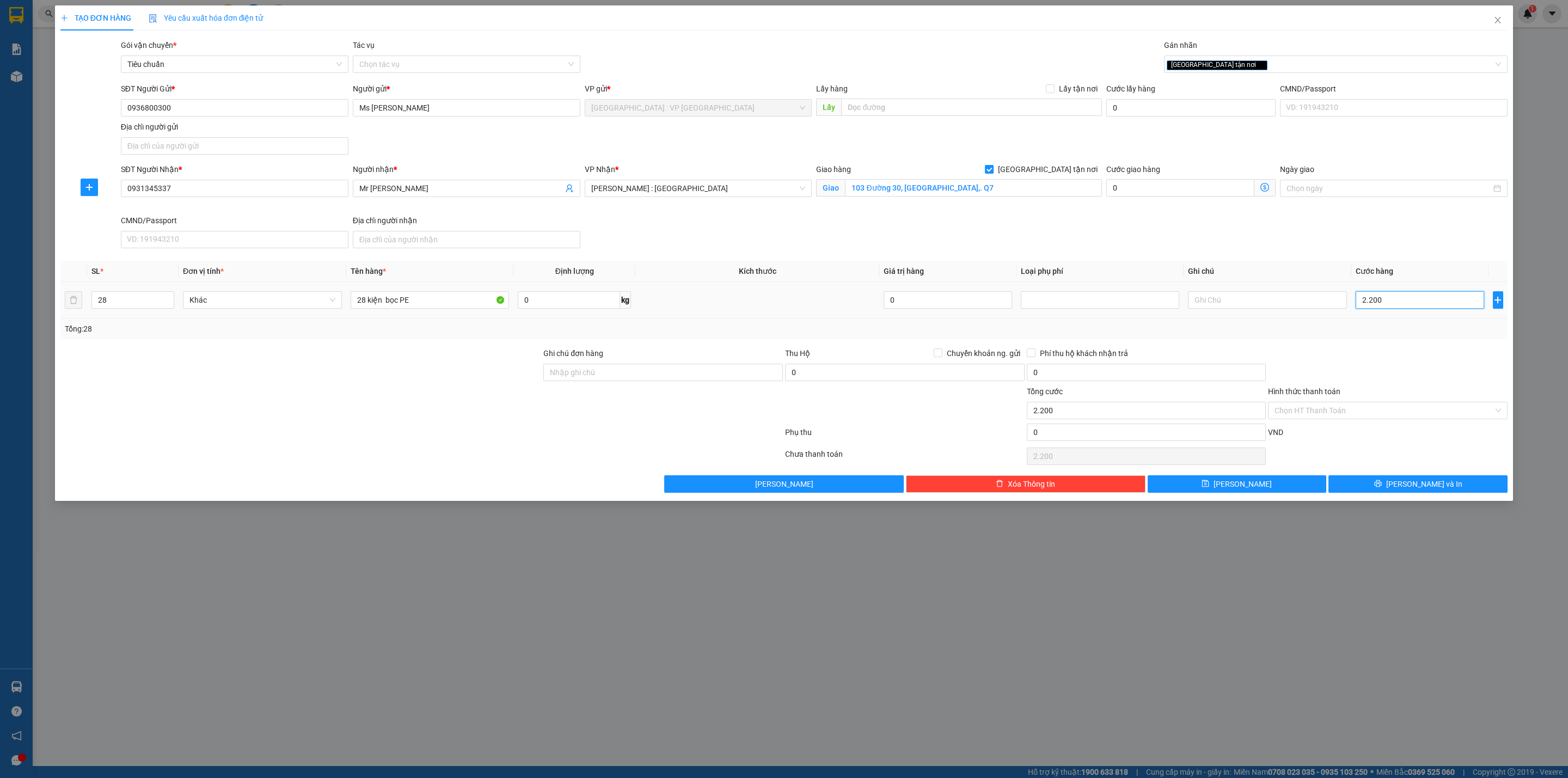
type input "22.000"
type input "220.000"
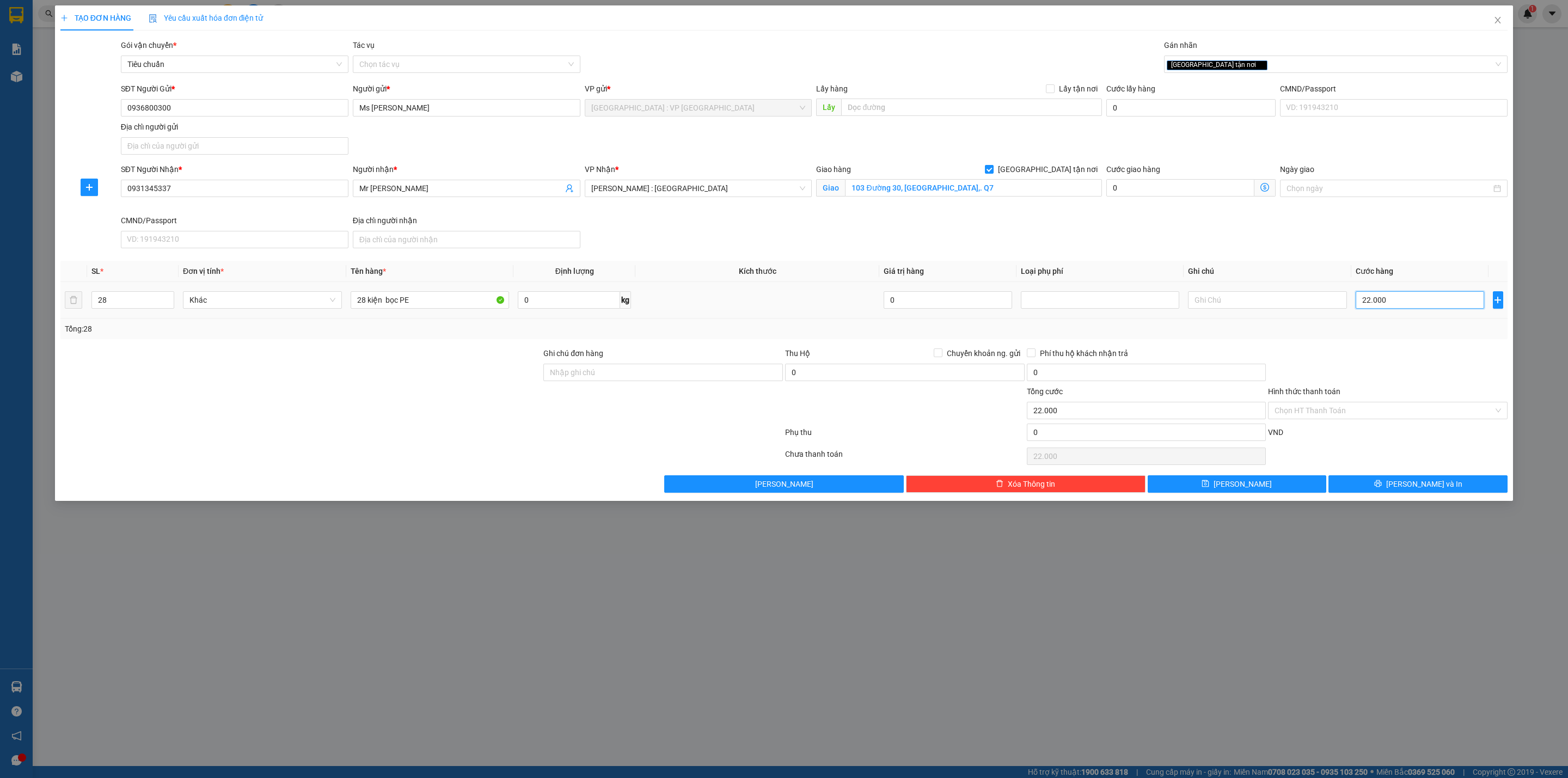
type input "220.000"
type input "2.200.000"
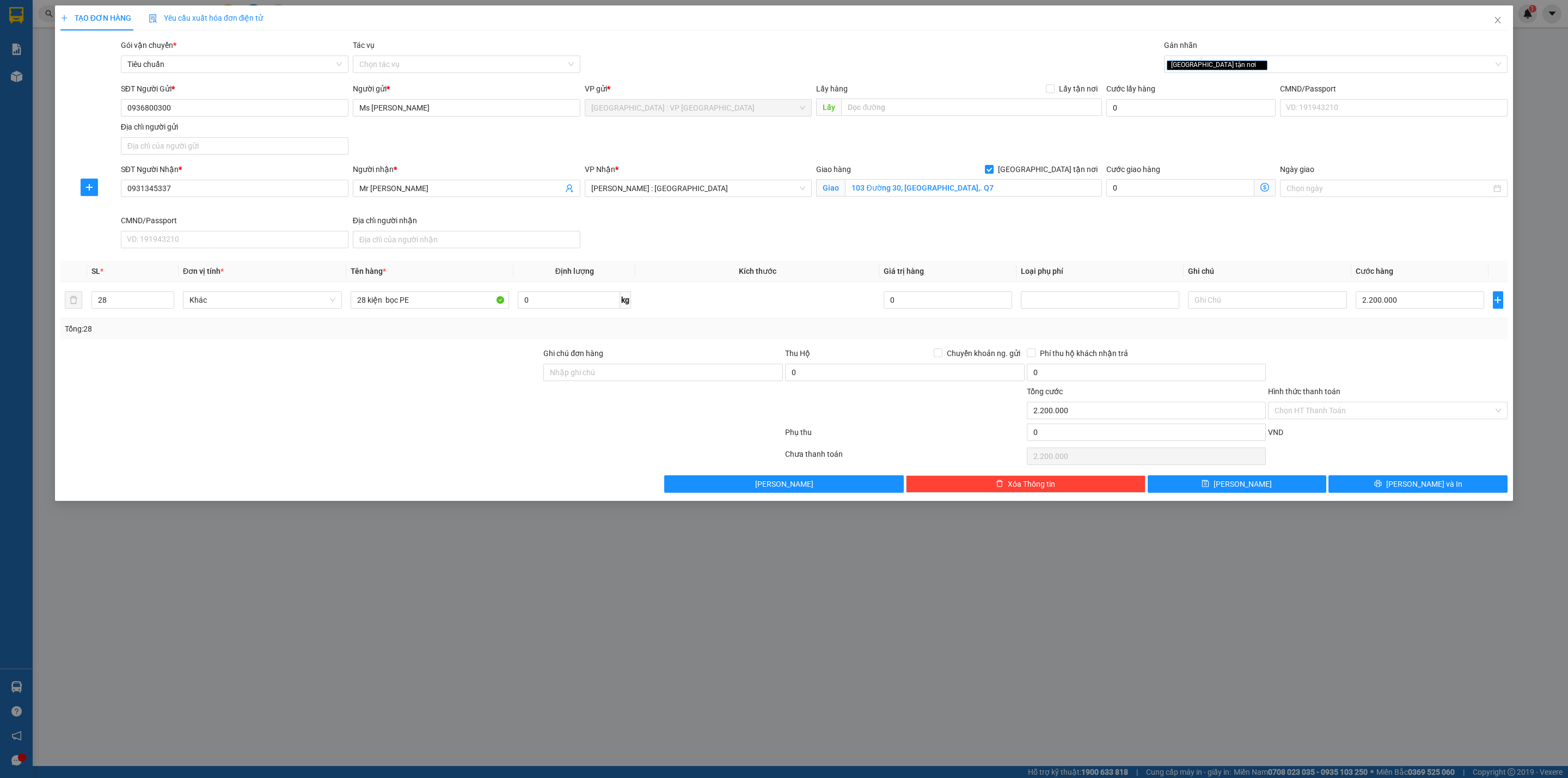
click at [1334, 342] on div "Transit Pickup Surcharge Ids Transit Deliver Surcharge Ids Transit Deliver Surc…" at bounding box center [784, 266] width 1447 height 454
click at [366, 299] on input "28 kiện bọc PE" at bounding box center [430, 299] width 159 height 17
click at [417, 305] on input "27 kiện bọc PE" at bounding box center [430, 299] width 159 height 17
type input "27 kiện bọc PE, 1 thùng bọc xốp"
click at [1392, 358] on div at bounding box center [1388, 366] width 242 height 38
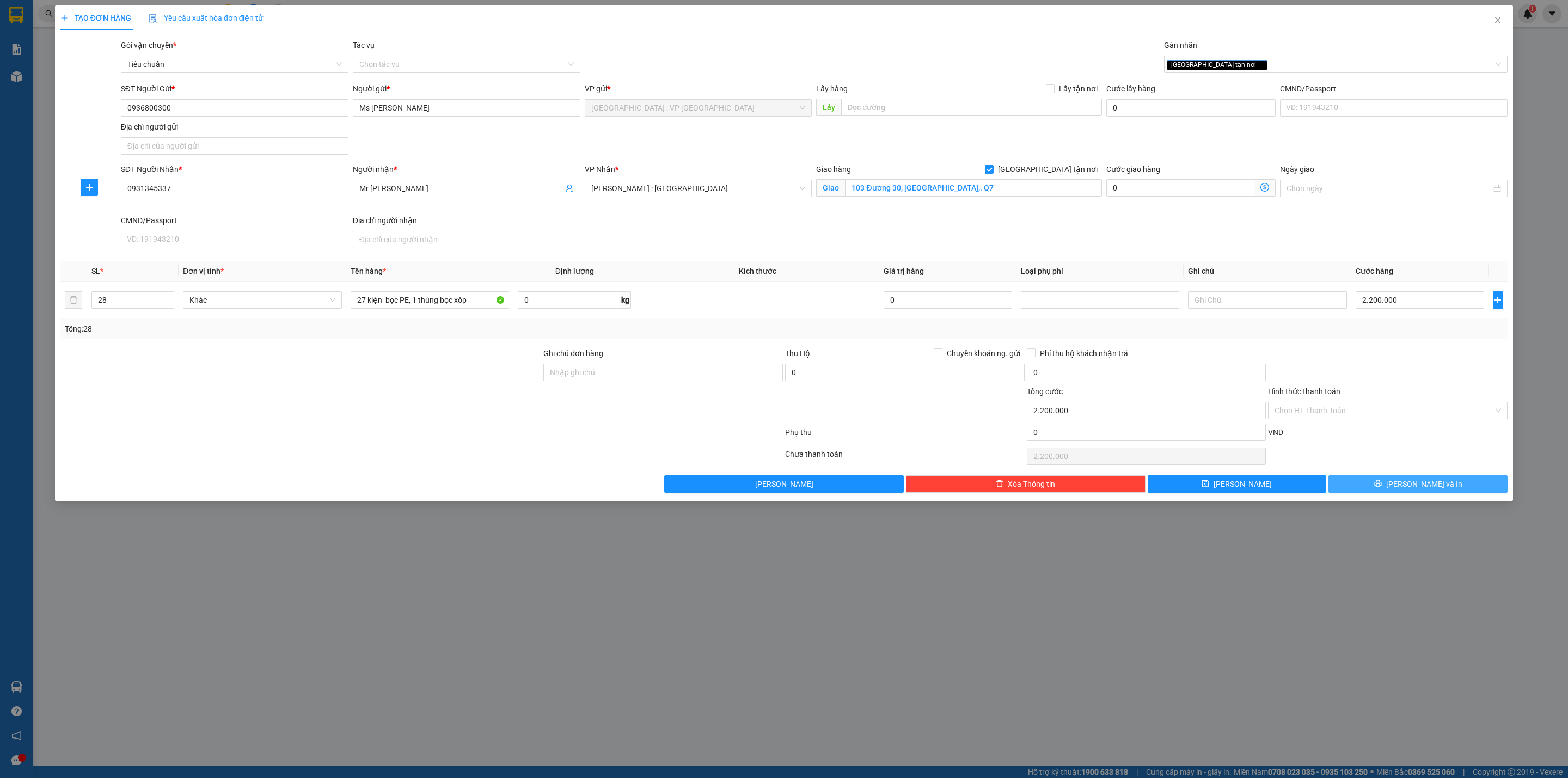
click at [1408, 490] on span "Lưu và In" at bounding box center [1424, 484] width 76 height 12
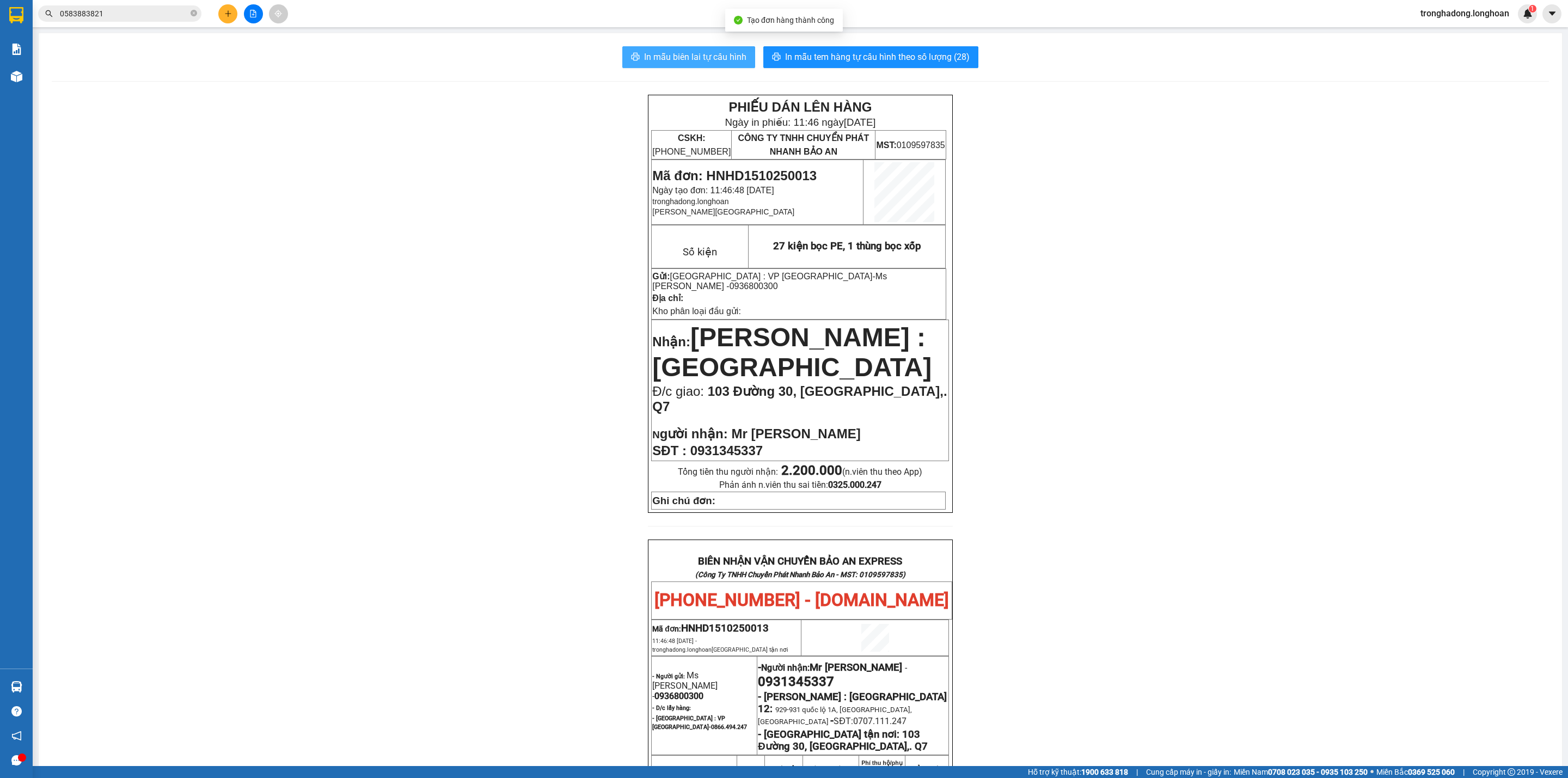
click at [666, 51] on span "In mẫu biên lai tự cấu hình" at bounding box center [695, 57] width 102 height 14
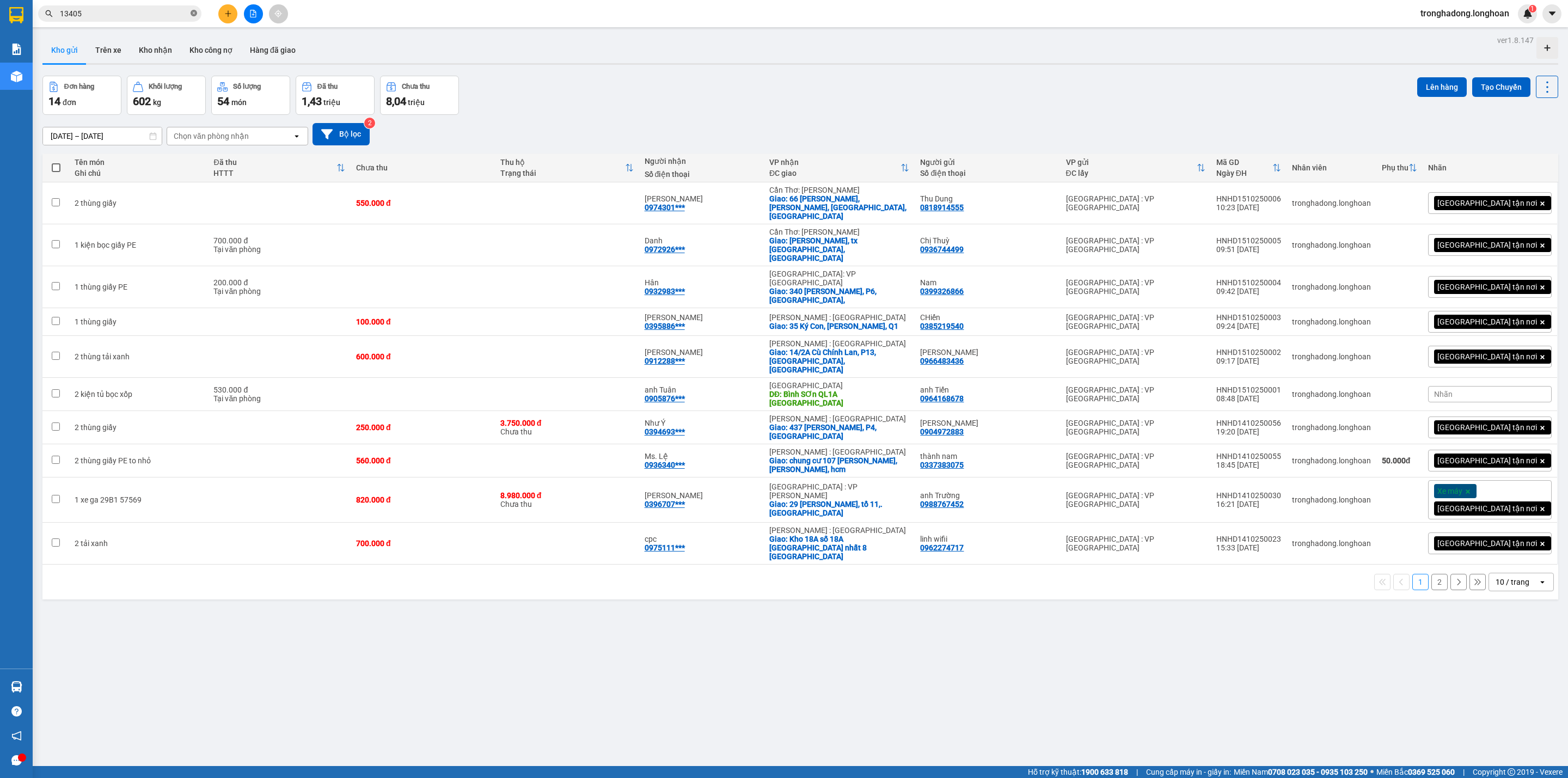
click at [191, 11] on icon "close-circle" at bounding box center [194, 13] width 7 height 7
paste input "0936800300"
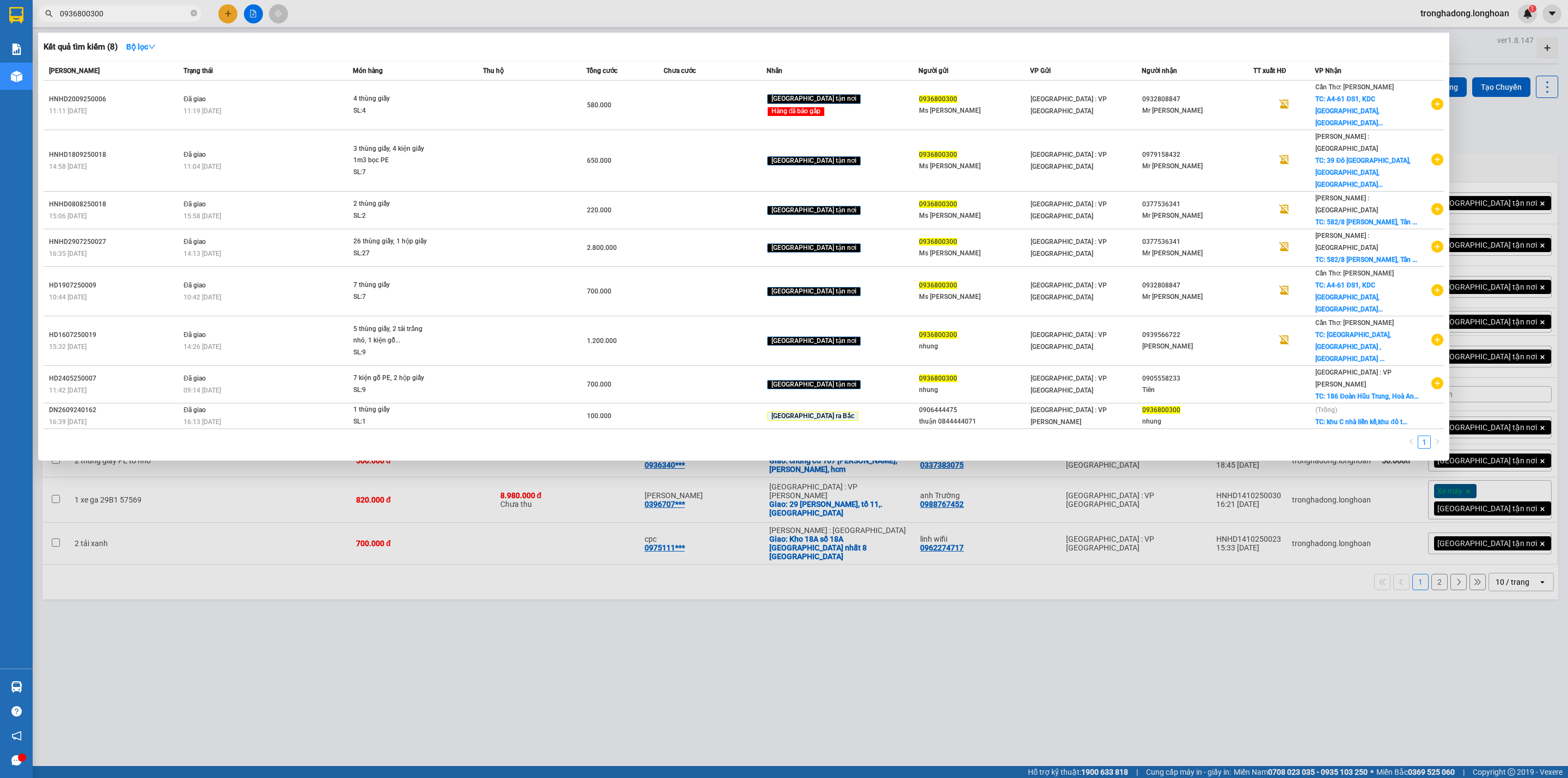
type input "0936800300"
